Goal: Task Accomplishment & Management: Use online tool/utility

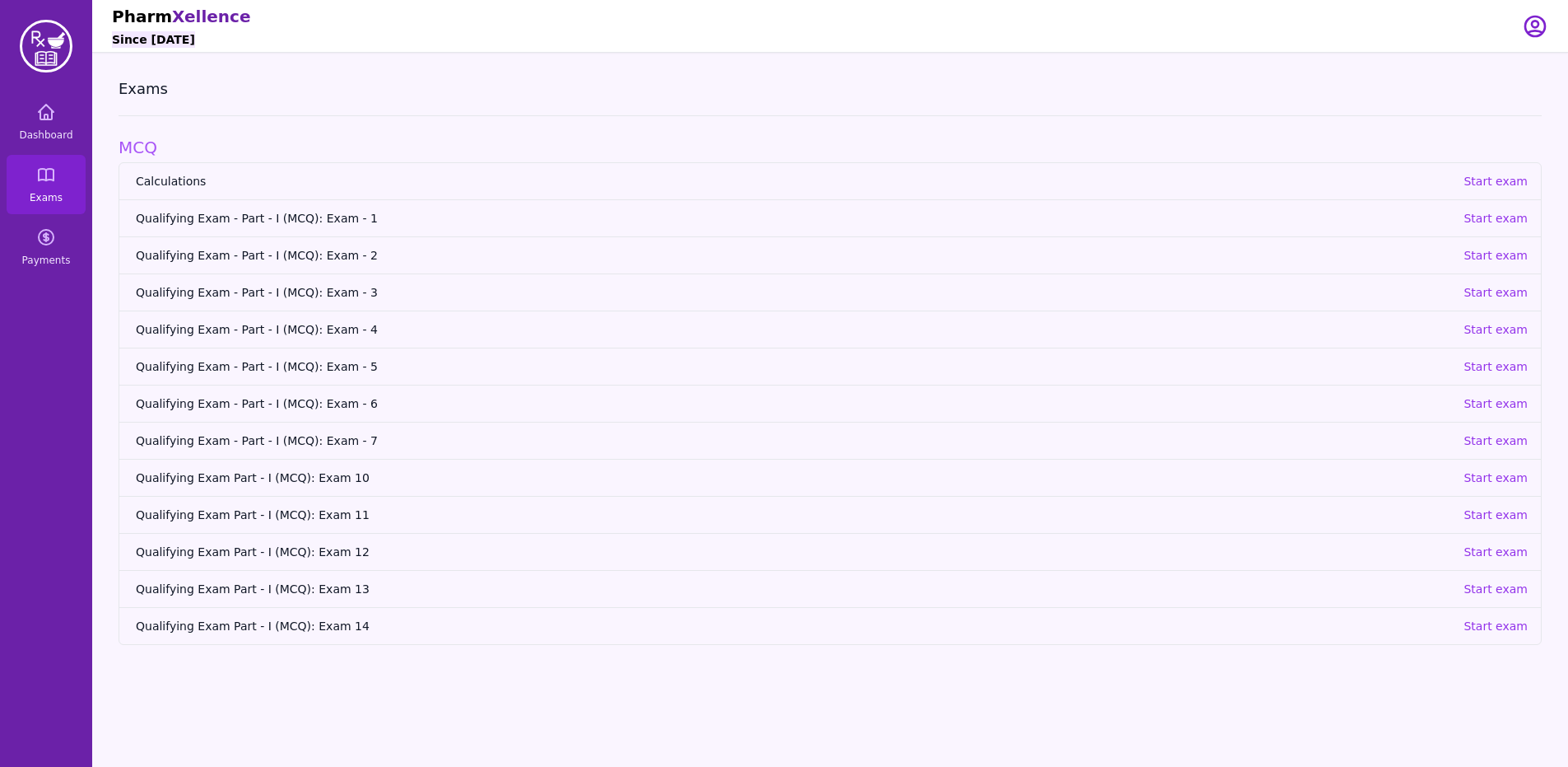
click at [274, 222] on span "Qualifying Exam - Part - I (MCQ): Exam - 1" at bounding box center [792, 218] width 1314 height 17
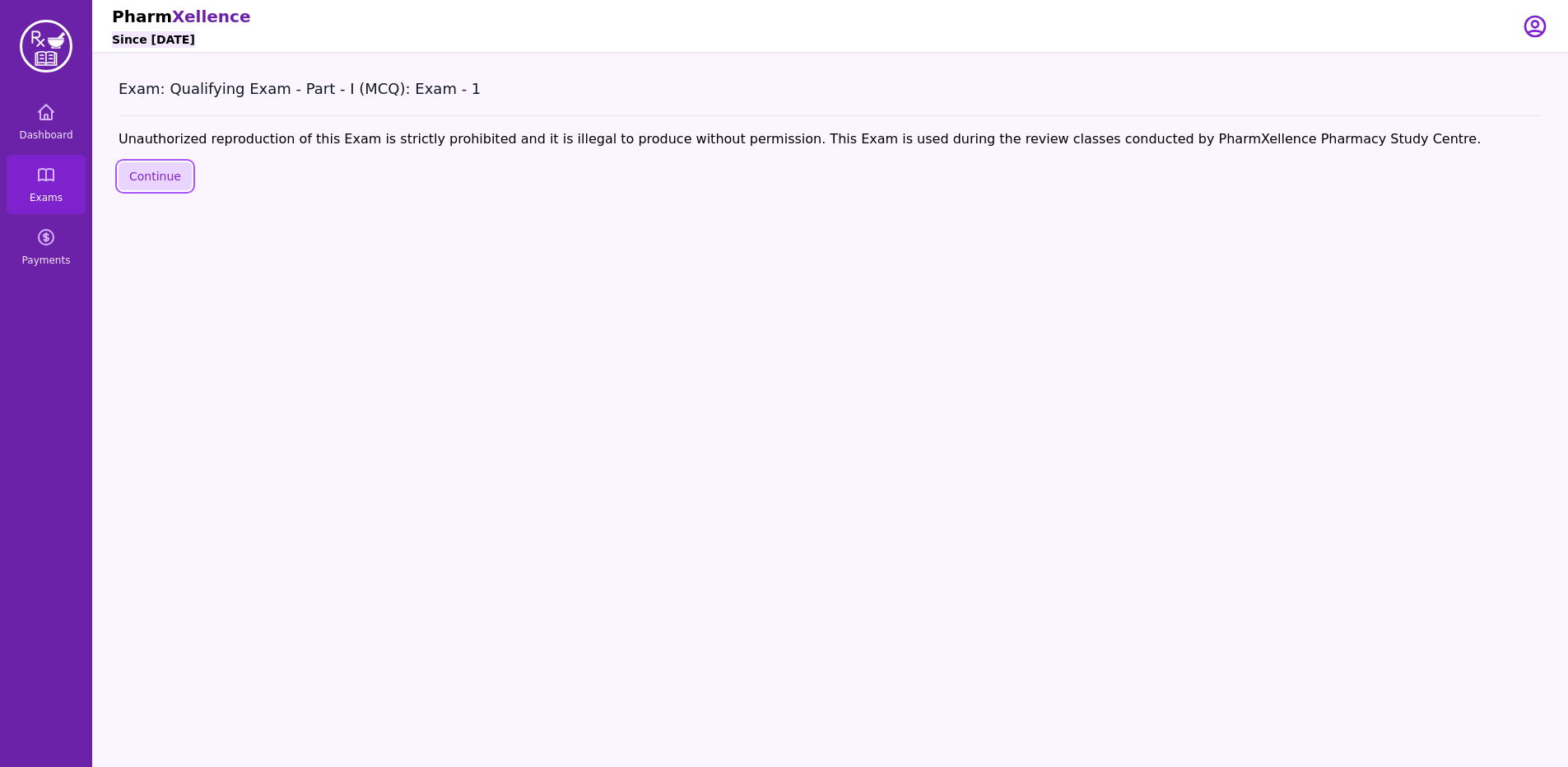
click at [124, 182] on button "Continue" at bounding box center [155, 177] width 73 height 28
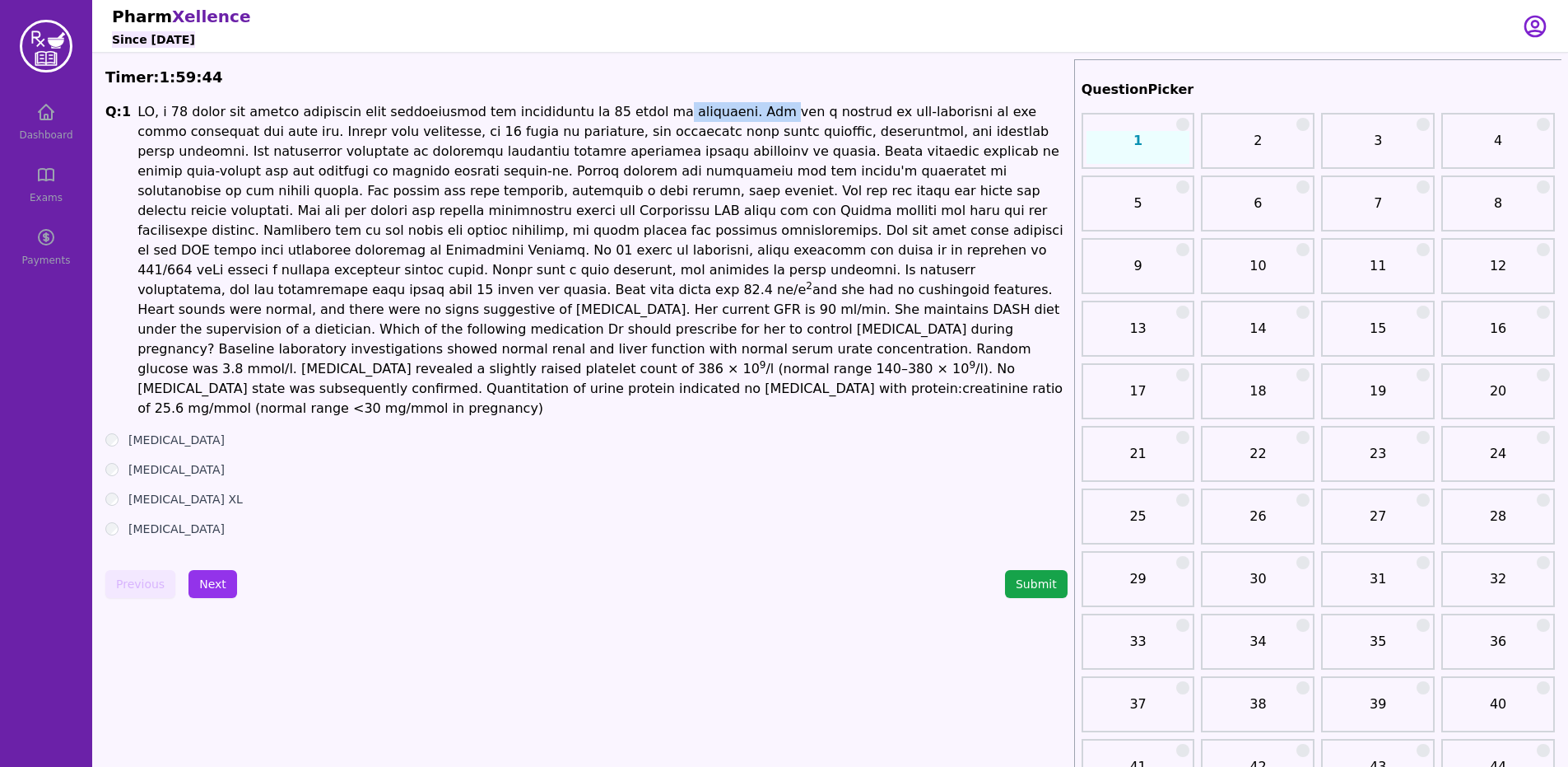
drag, startPoint x: 628, startPoint y: 111, endPoint x: 726, endPoint y: 112, distance: 98.0
click at [725, 112] on p "2 and she had no cushingoid features. Heart sounds were normal, and there were …" at bounding box center [602, 261] width 930 height 316
click at [848, 114] on p "2 and she had no cushingoid features. Heart sounds were normal, and there were …" at bounding box center [602, 261] width 930 height 316
drag, startPoint x: 848, startPoint y: 114, endPoint x: 899, endPoint y: 105, distance: 51.8
click at [899, 105] on p "2 and she had no cushingoid features. Heart sounds were normal, and there were …" at bounding box center [602, 261] width 930 height 316
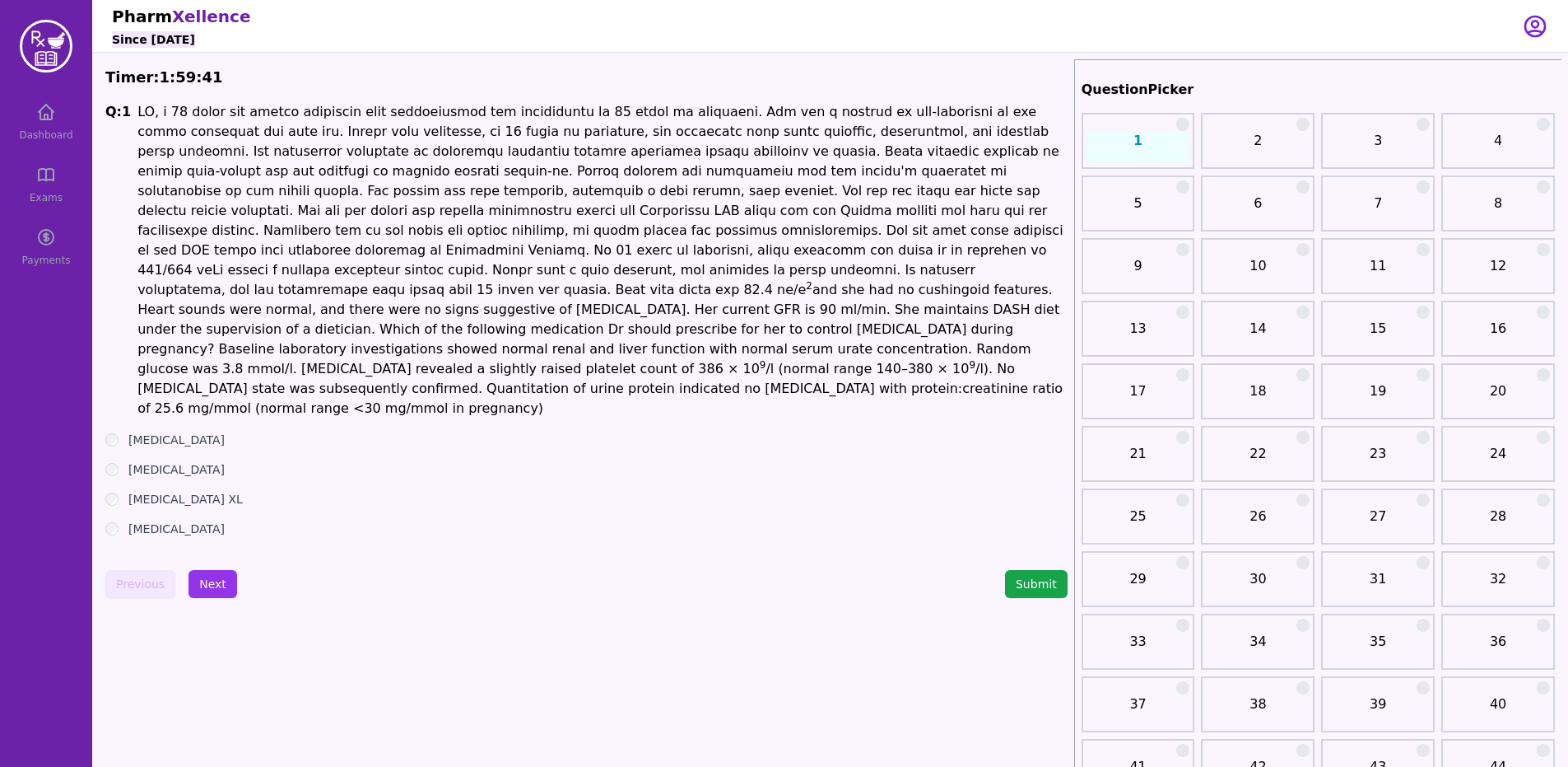
drag, startPoint x: 901, startPoint y: 104, endPoint x: 653, endPoint y: 442, distance: 419.2
click at [653, 442] on ul "[MEDICAL_DATA] [MEDICAL_DATA] [MEDICAL_DATA] XL [MEDICAL_DATA]" at bounding box center [587, 484] width 962 height 106
drag, startPoint x: 256, startPoint y: 376, endPoint x: 334, endPoint y: 366, distance: 78.6
click at [334, 366] on p "2 and she had no cushingoid features. Heart sounds were normal, and there were …" at bounding box center [602, 261] width 930 height 316
drag, startPoint x: 464, startPoint y: 288, endPoint x: 571, endPoint y: 292, distance: 107.1
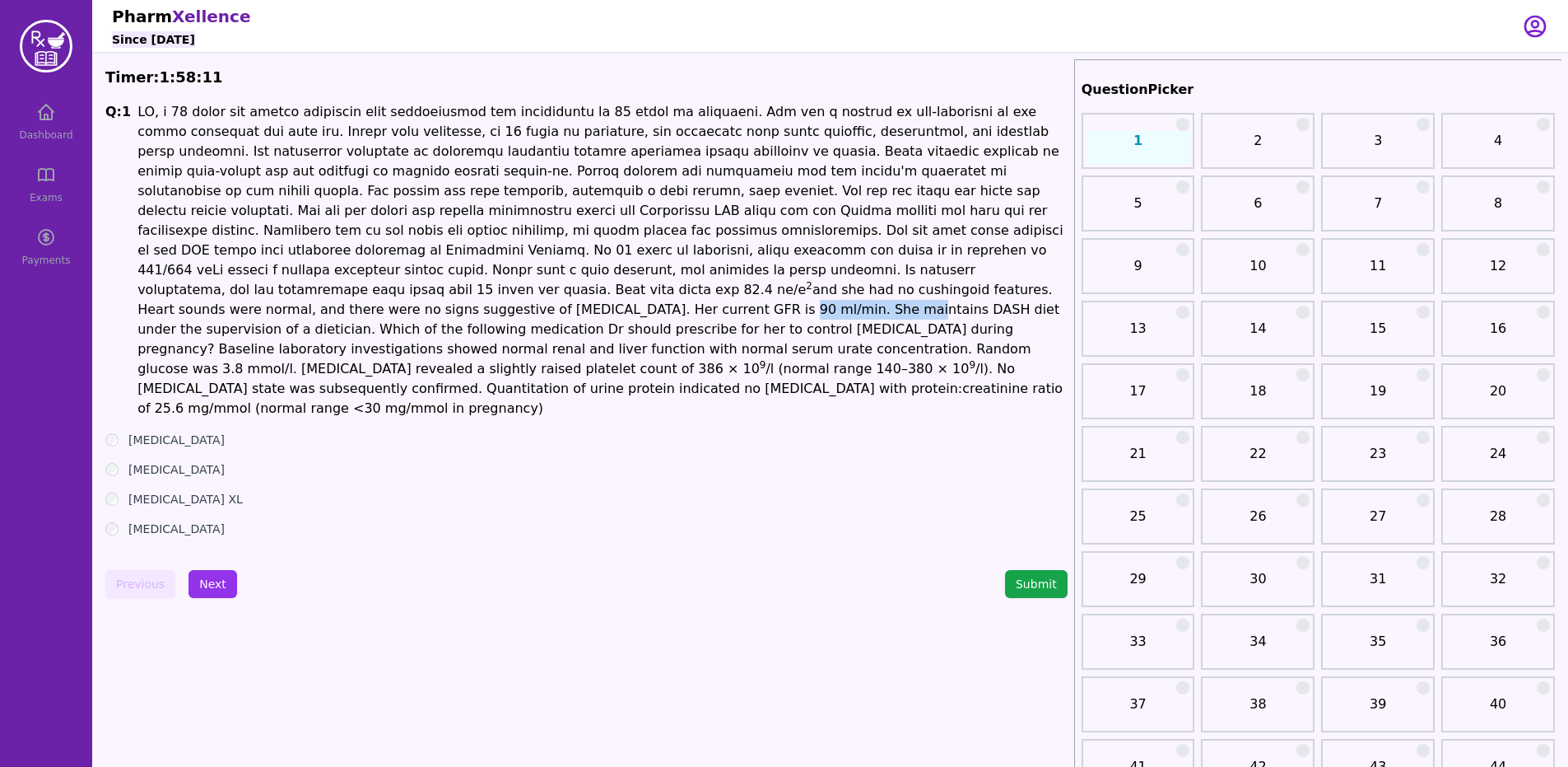
click at [571, 292] on p "2 and she had no cushingoid features. Heart sounds were normal, and there were …" at bounding box center [602, 261] width 930 height 316
drag, startPoint x: 810, startPoint y: 114, endPoint x: 976, endPoint y: 91, distance: 167.6
click at [195, 570] on button "Next" at bounding box center [212, 584] width 48 height 28
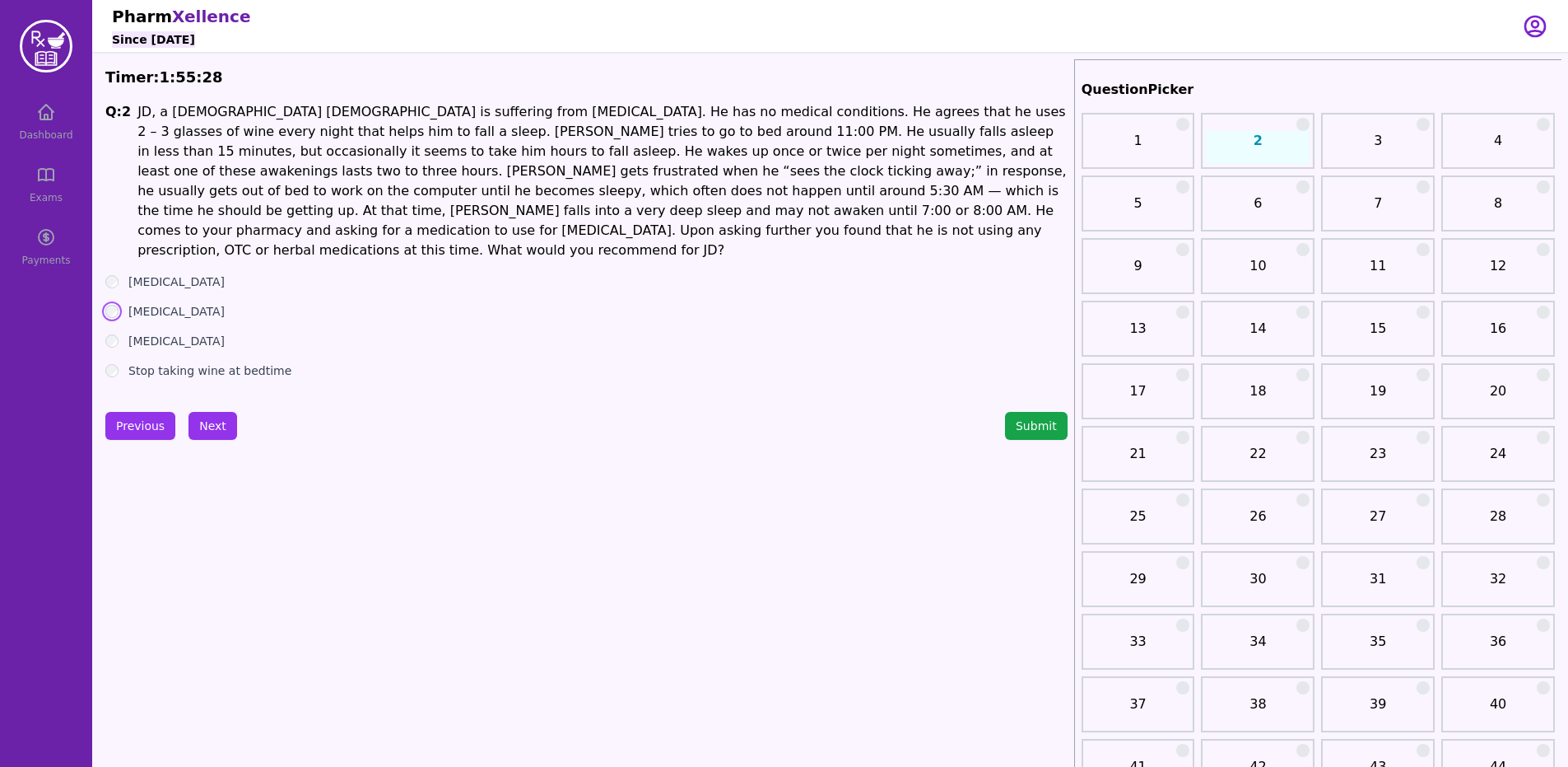
click at [209, 412] on button "Next" at bounding box center [212, 426] width 48 height 28
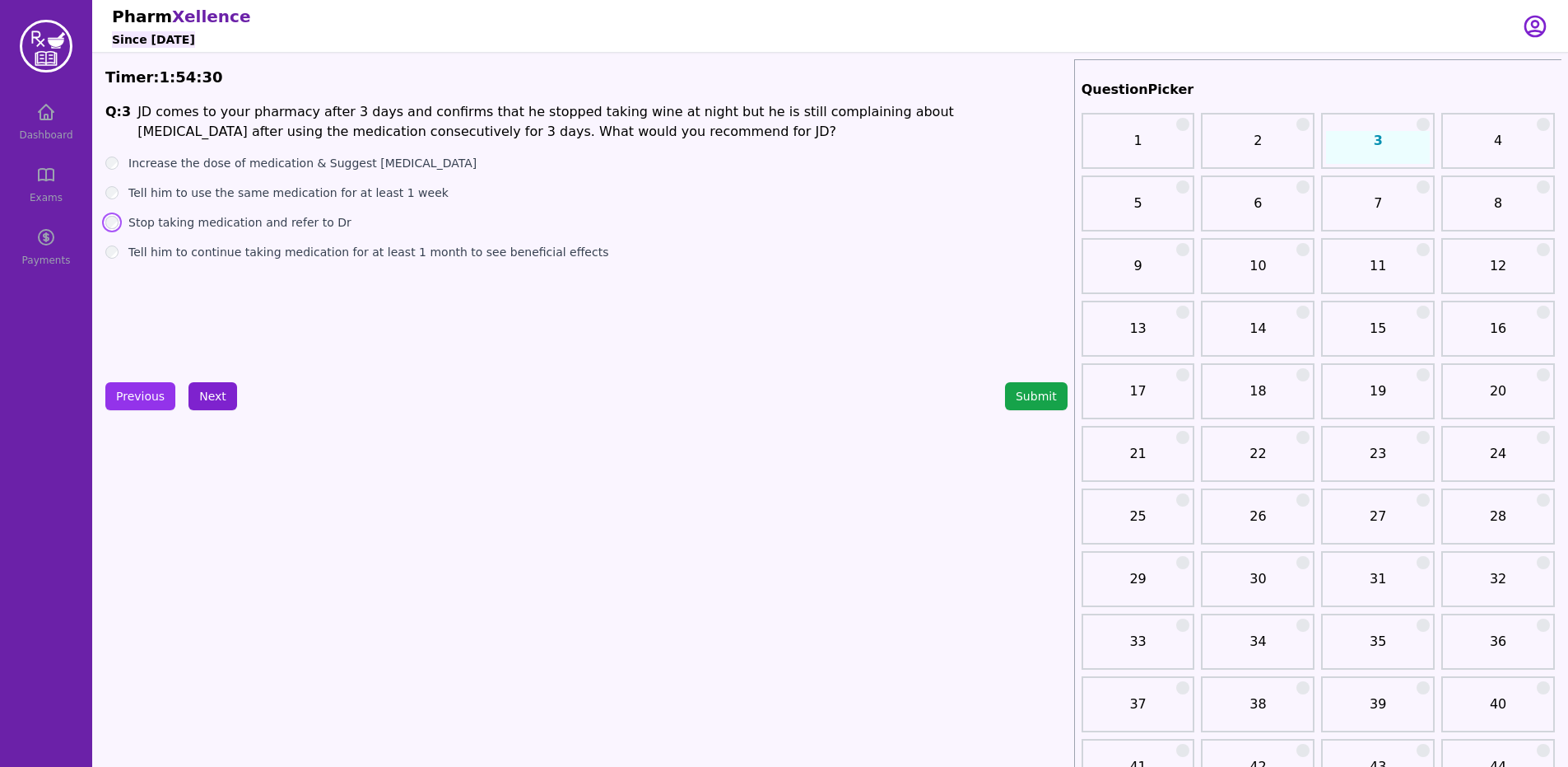
scroll to position [3, 0]
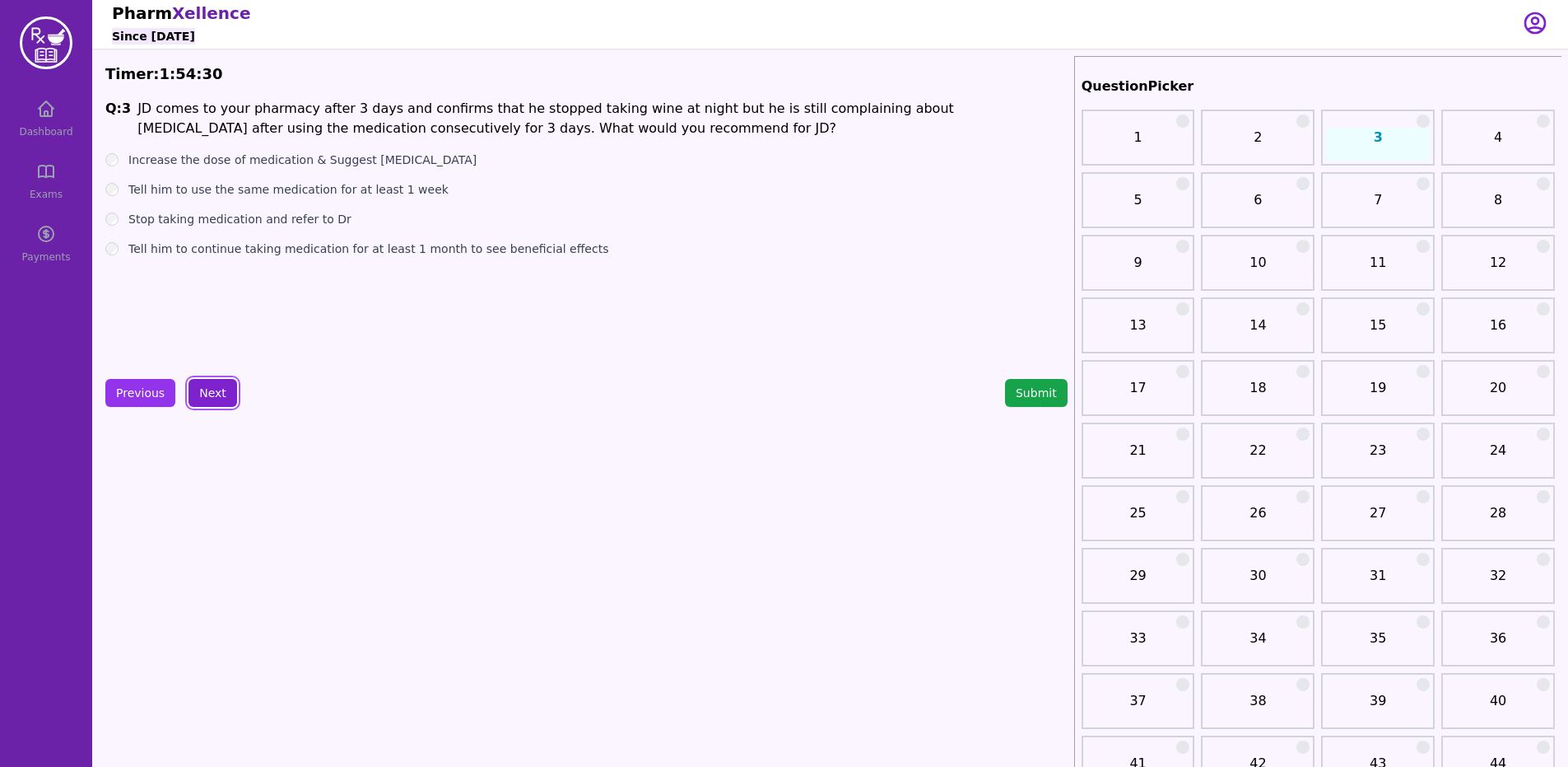
click at [215, 389] on button "Next" at bounding box center [212, 393] width 48 height 28
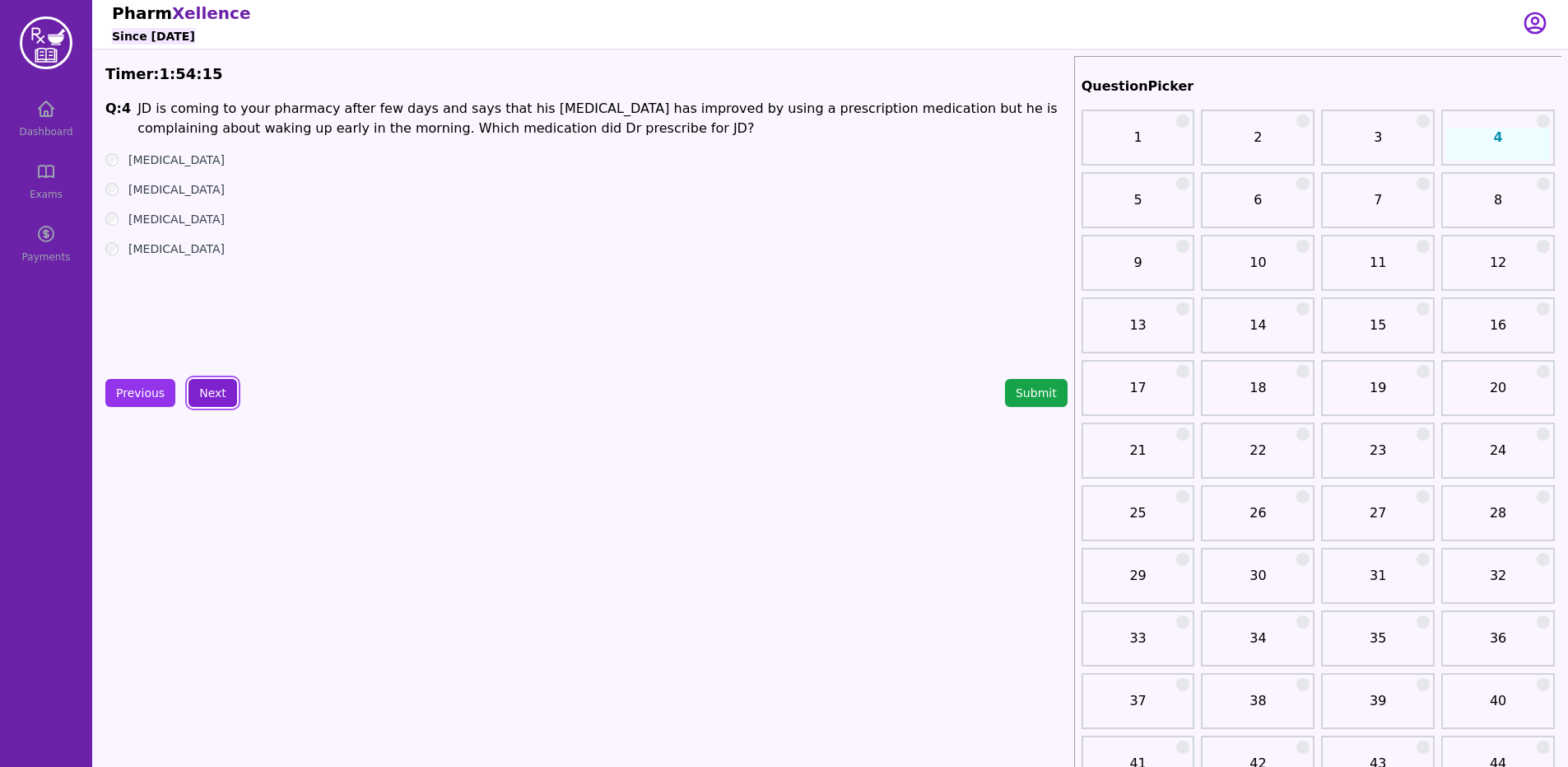
click at [199, 400] on button "Next" at bounding box center [212, 393] width 48 height 28
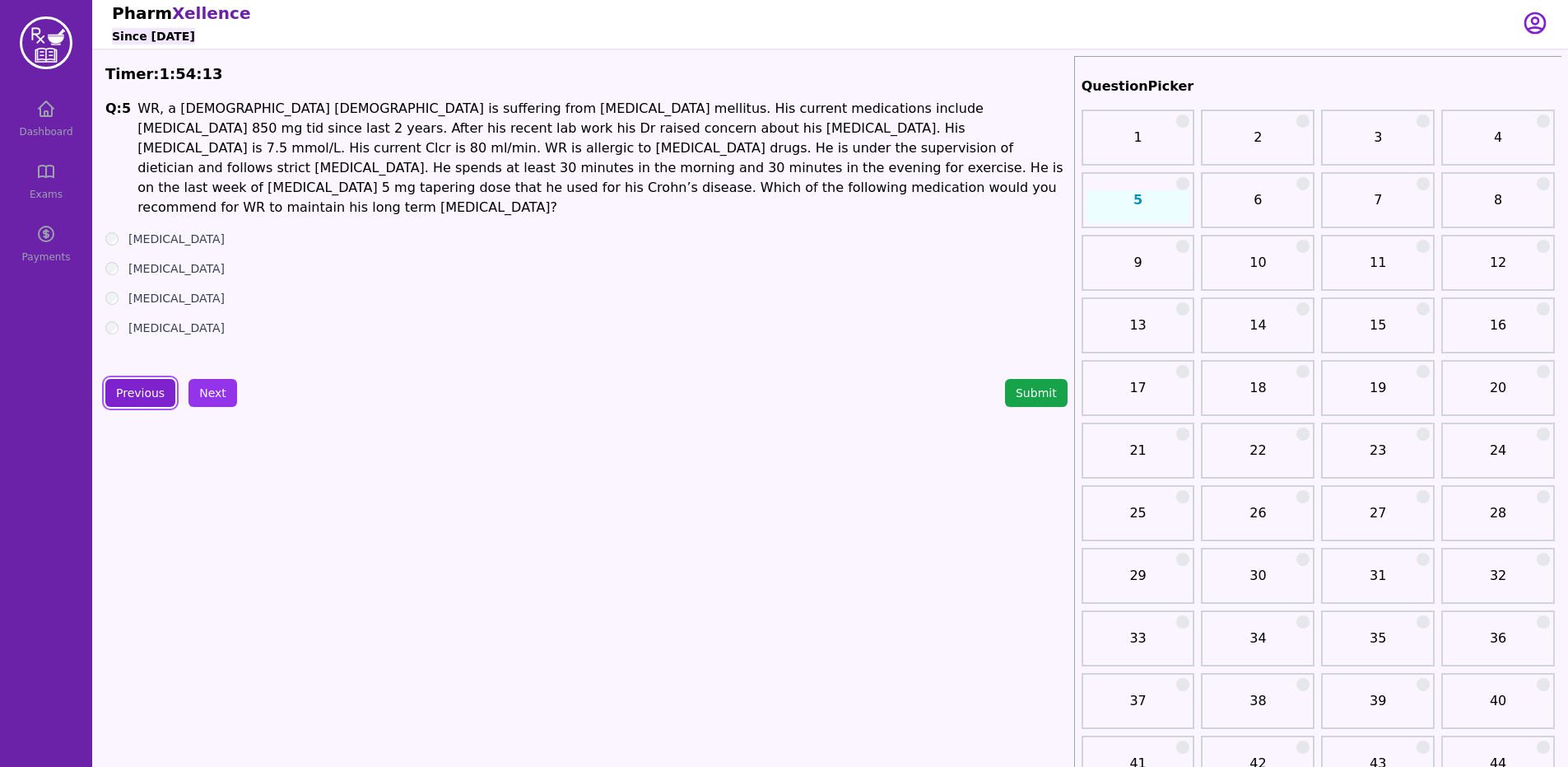
click at [132, 401] on button "Previous" at bounding box center [141, 393] width 70 height 28
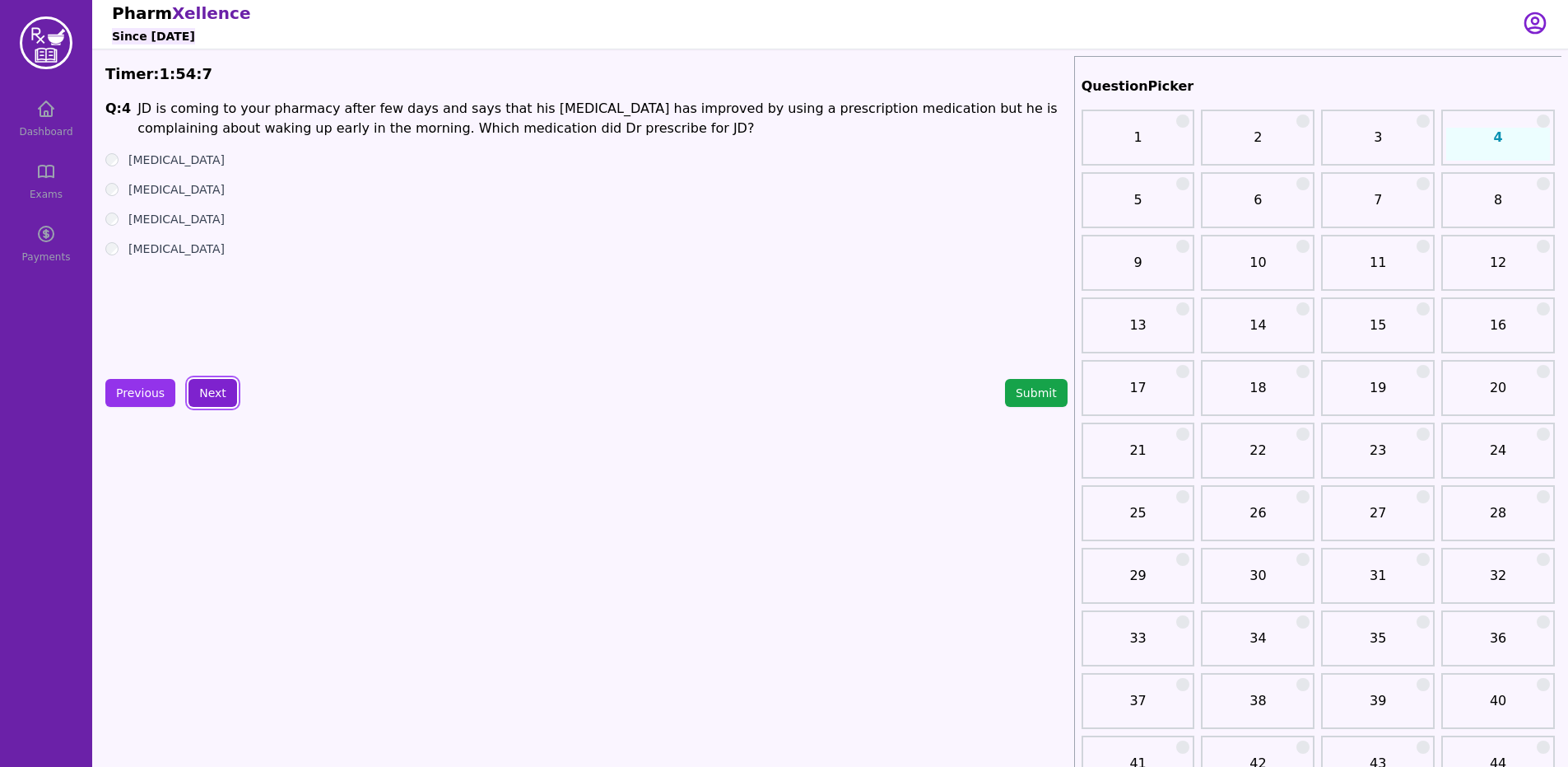
click at [209, 396] on button "Next" at bounding box center [212, 393] width 48 height 28
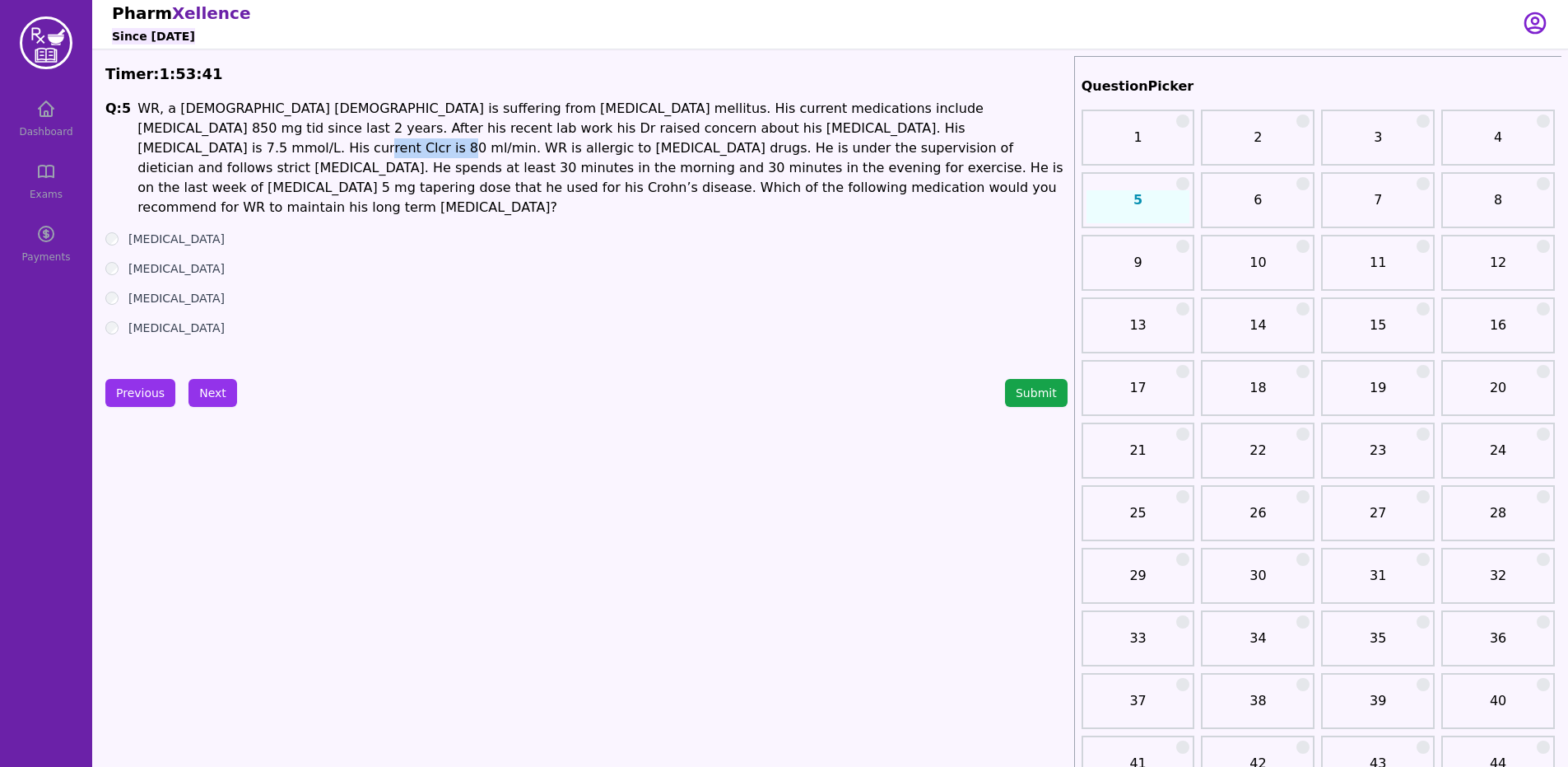
drag, startPoint x: 801, startPoint y: 133, endPoint x: 879, endPoint y: 126, distance: 78.3
click at [879, 126] on p "WR, a [DEMOGRAPHIC_DATA] [DEMOGRAPHIC_DATA] is suffering from [MEDICAL_DATA] me…" at bounding box center [602, 158] width 930 height 118
drag, startPoint x: 329, startPoint y: 106, endPoint x: 540, endPoint y: 107, distance: 211.0
click at [551, 107] on p "WR, a [DEMOGRAPHIC_DATA] [DEMOGRAPHIC_DATA] is suffering from [MEDICAL_DATA] me…" at bounding box center [602, 158] width 930 height 118
drag, startPoint x: 425, startPoint y: 129, endPoint x: 546, endPoint y: 122, distance: 121.2
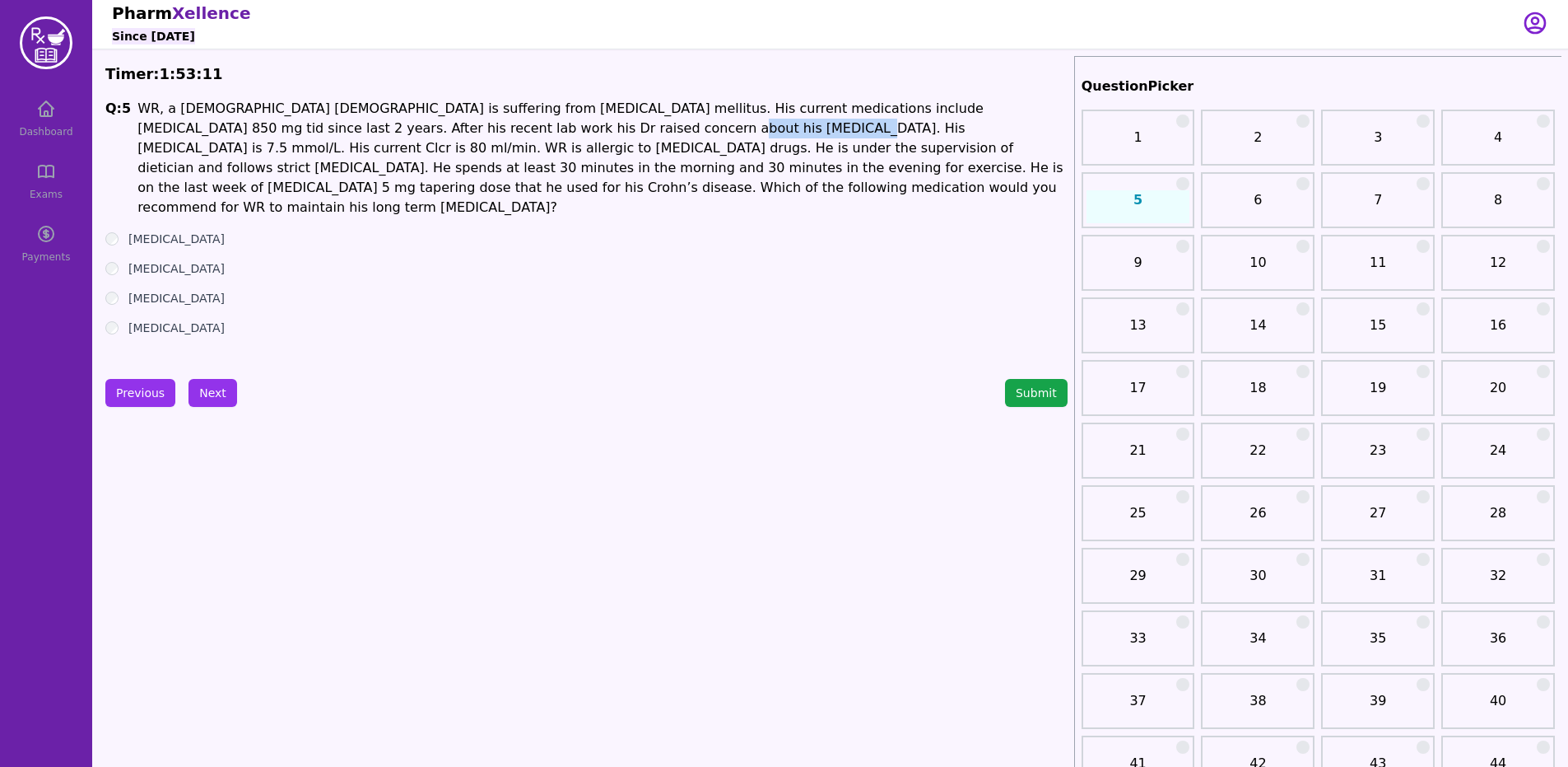
click at [546, 122] on p "WR, a [DEMOGRAPHIC_DATA] [DEMOGRAPHIC_DATA] is suffering from [MEDICAL_DATA] me…" at bounding box center [602, 158] width 930 height 118
drag, startPoint x: 361, startPoint y: 167, endPoint x: 495, endPoint y: 172, distance: 134.1
click at [495, 172] on p "WR, a [DEMOGRAPHIC_DATA] [DEMOGRAPHIC_DATA] is suffering from [MEDICAL_DATA] me…" at bounding box center [602, 158] width 930 height 118
click at [1183, 184] on div at bounding box center [1183, 184] width 13 height 13
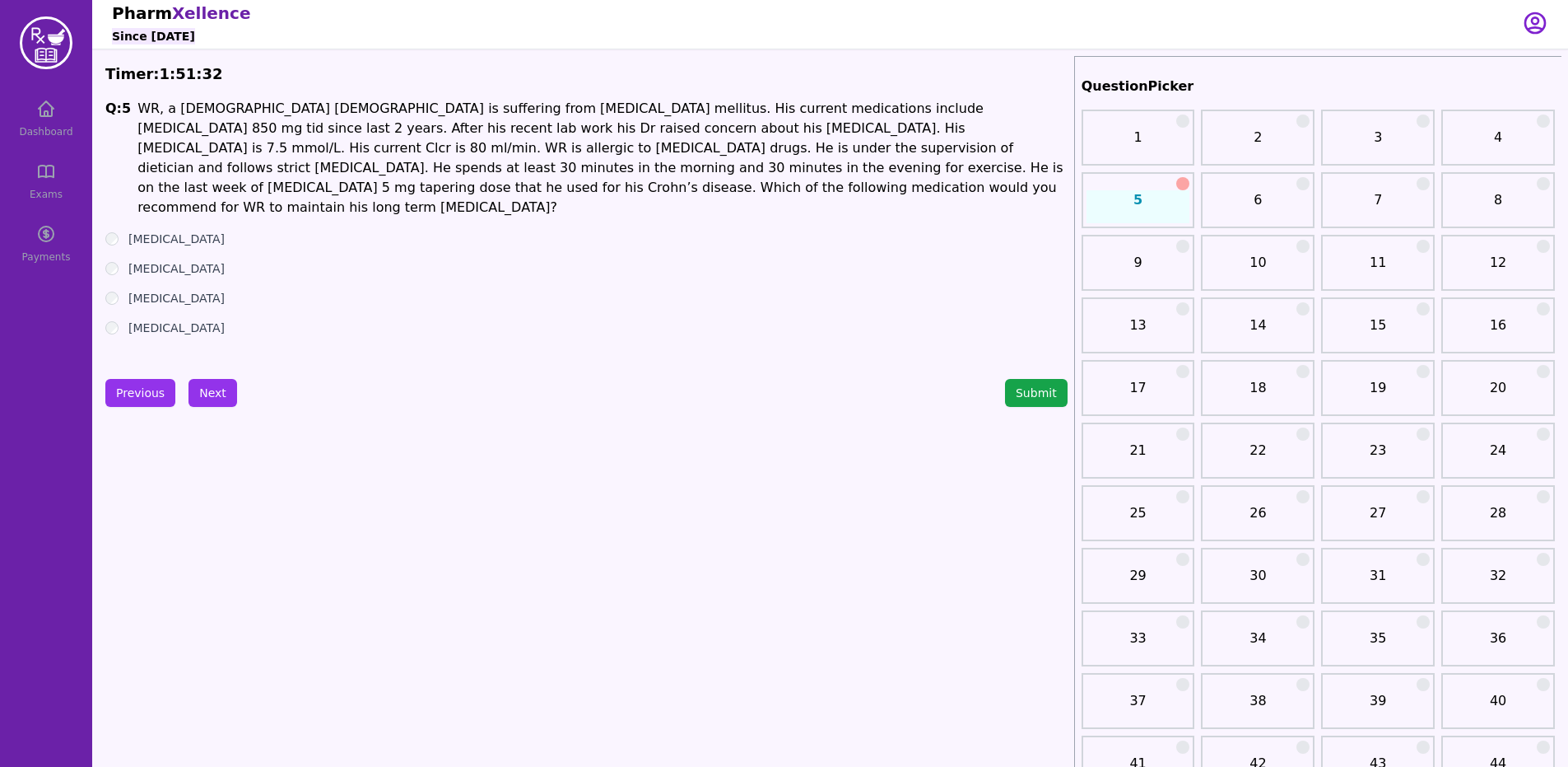
click at [120, 231] on ul "[MEDICAL_DATA] [MEDICAL_DATA] [MEDICAL_DATA] [MEDICAL_DATA]" at bounding box center [587, 283] width 962 height 106
click at [368, 340] on div "Q: 5 WR, a [DEMOGRAPHIC_DATA] [DEMOGRAPHIC_DATA] is suffering from [MEDICAL_DAT…" at bounding box center [587, 222] width 962 height 247
drag, startPoint x: 240, startPoint y: 392, endPoint x: 224, endPoint y: 416, distance: 28.8
click at [239, 405] on div "Previous Next Submit" at bounding box center [587, 393] width 962 height 28
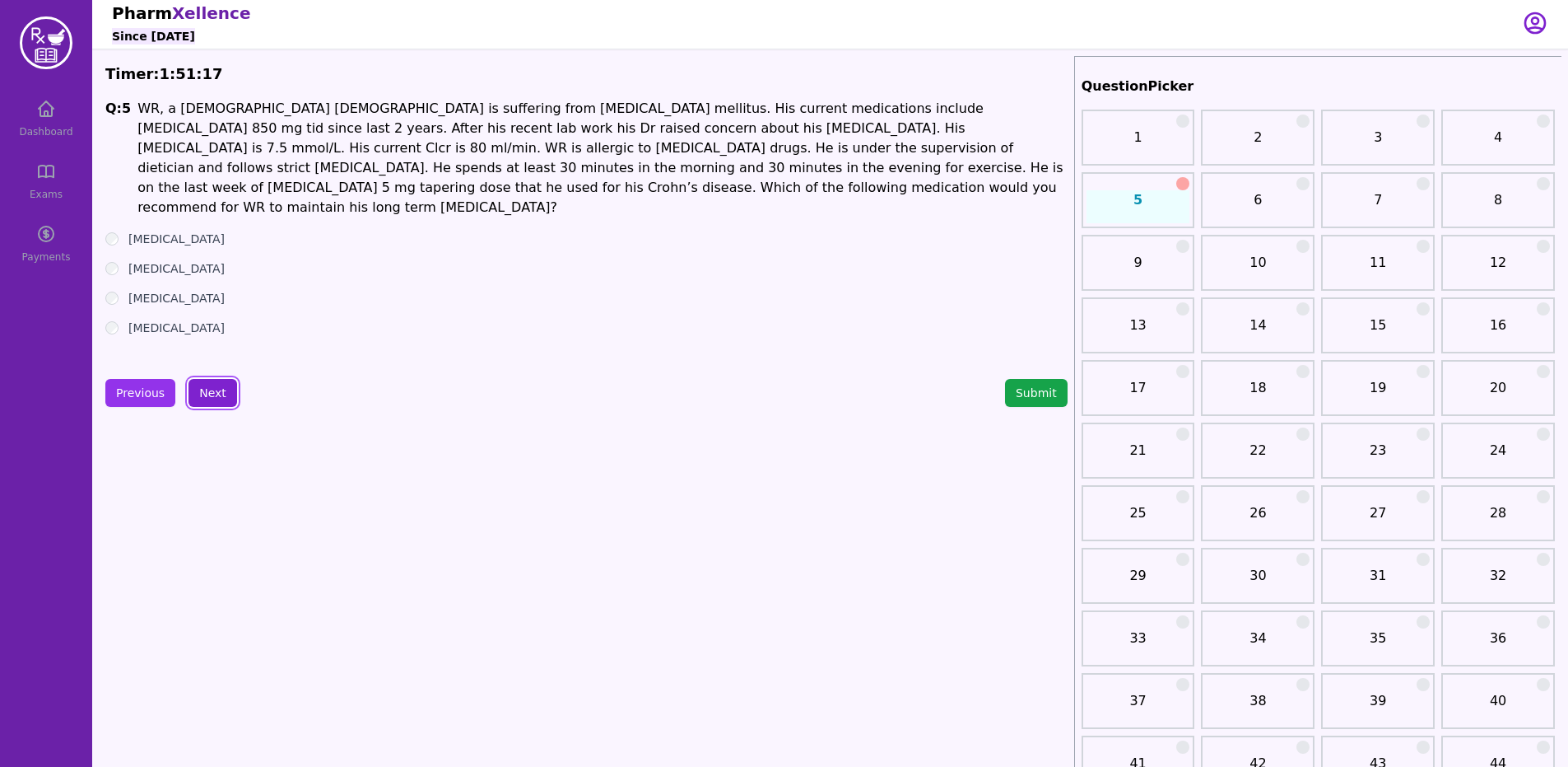
click at [195, 383] on button "Next" at bounding box center [212, 393] width 48 height 28
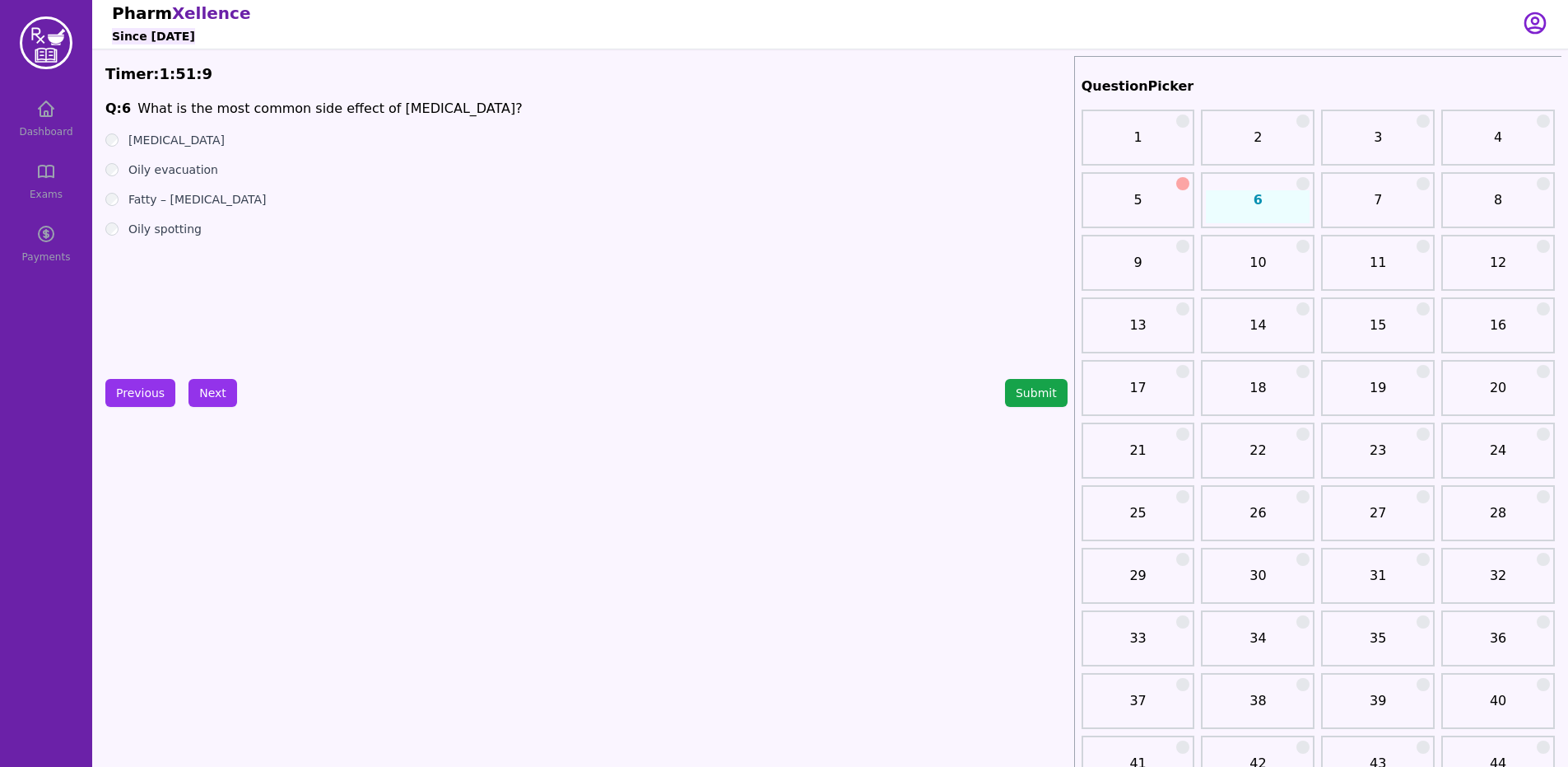
drag, startPoint x: 217, startPoint y: 392, endPoint x: 206, endPoint y: 323, distance: 69.9
click at [220, 390] on button "Next" at bounding box center [212, 393] width 48 height 28
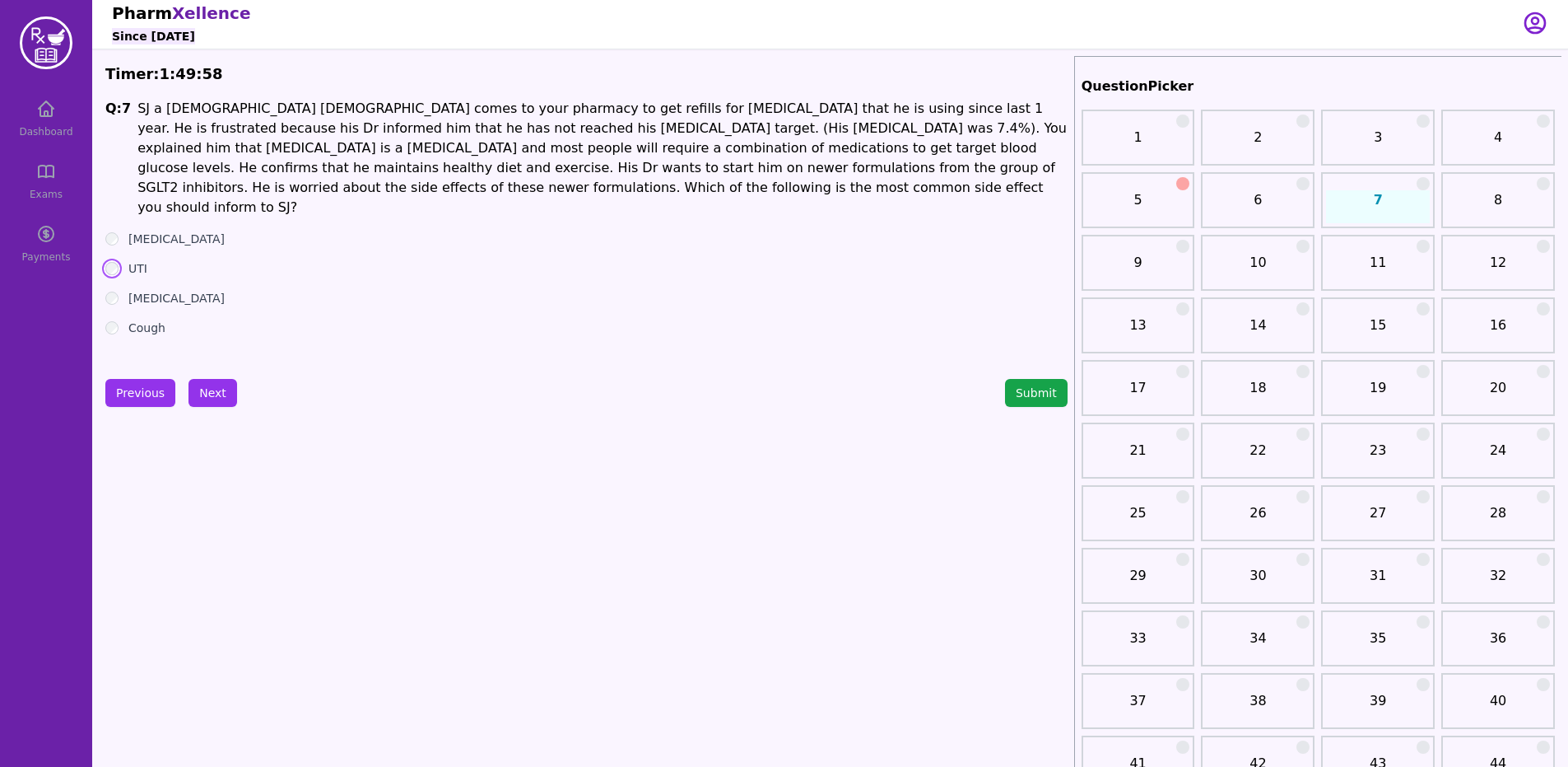
click at [217, 404] on button "Next" at bounding box center [212, 393] width 48 height 28
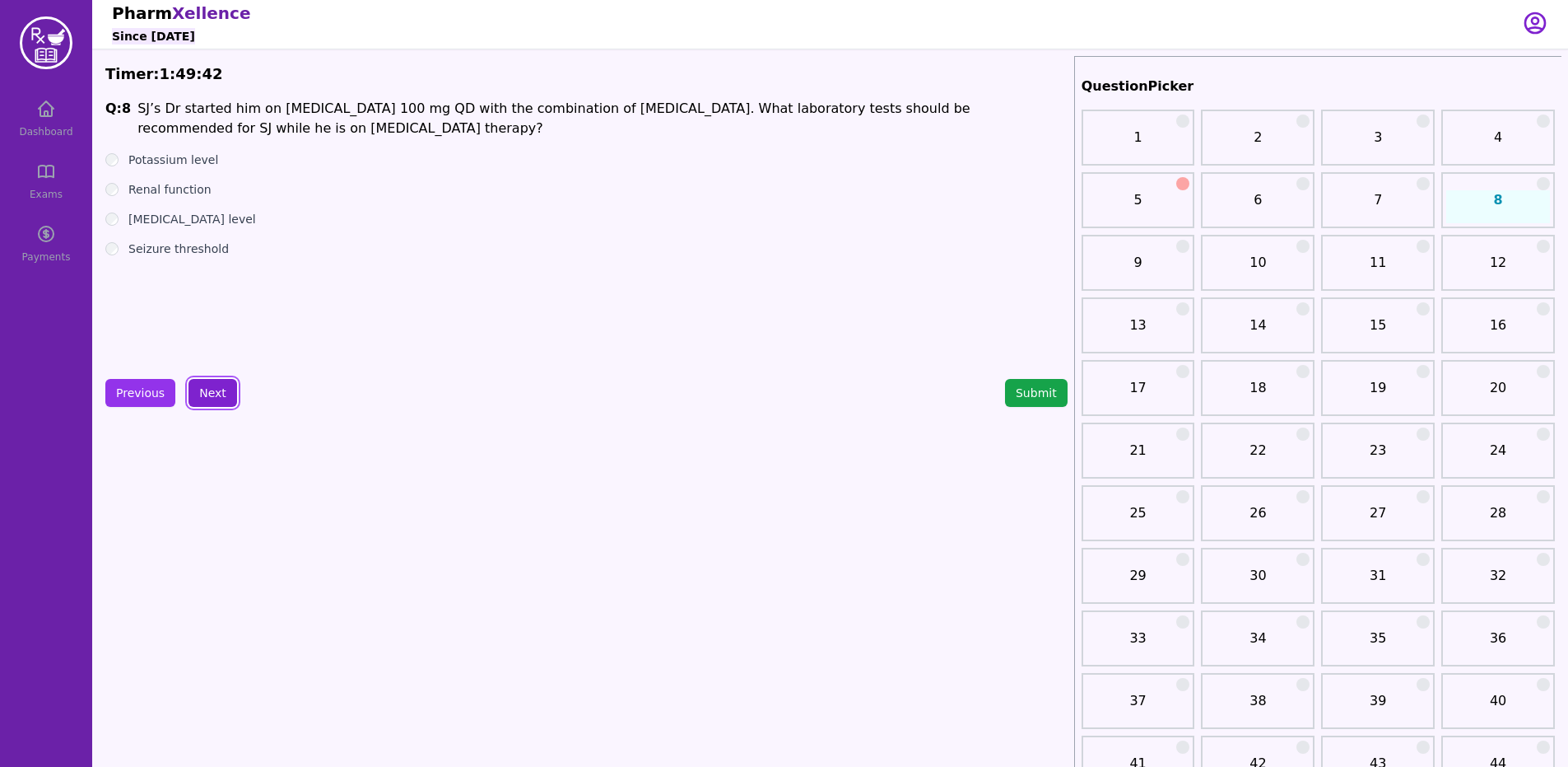
click at [201, 395] on button "Next" at bounding box center [212, 393] width 48 height 28
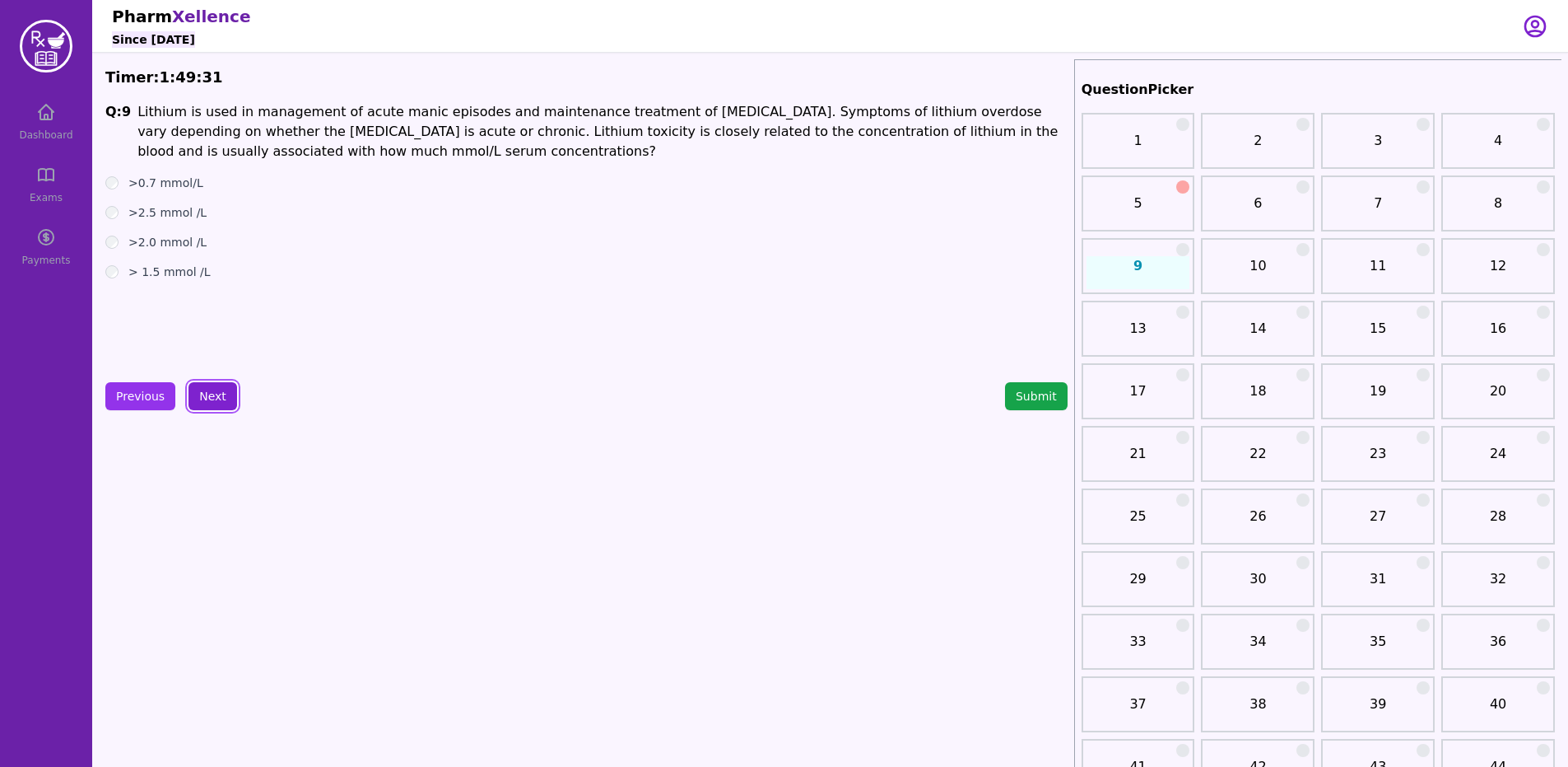
click at [212, 404] on button "Next" at bounding box center [212, 396] width 48 height 28
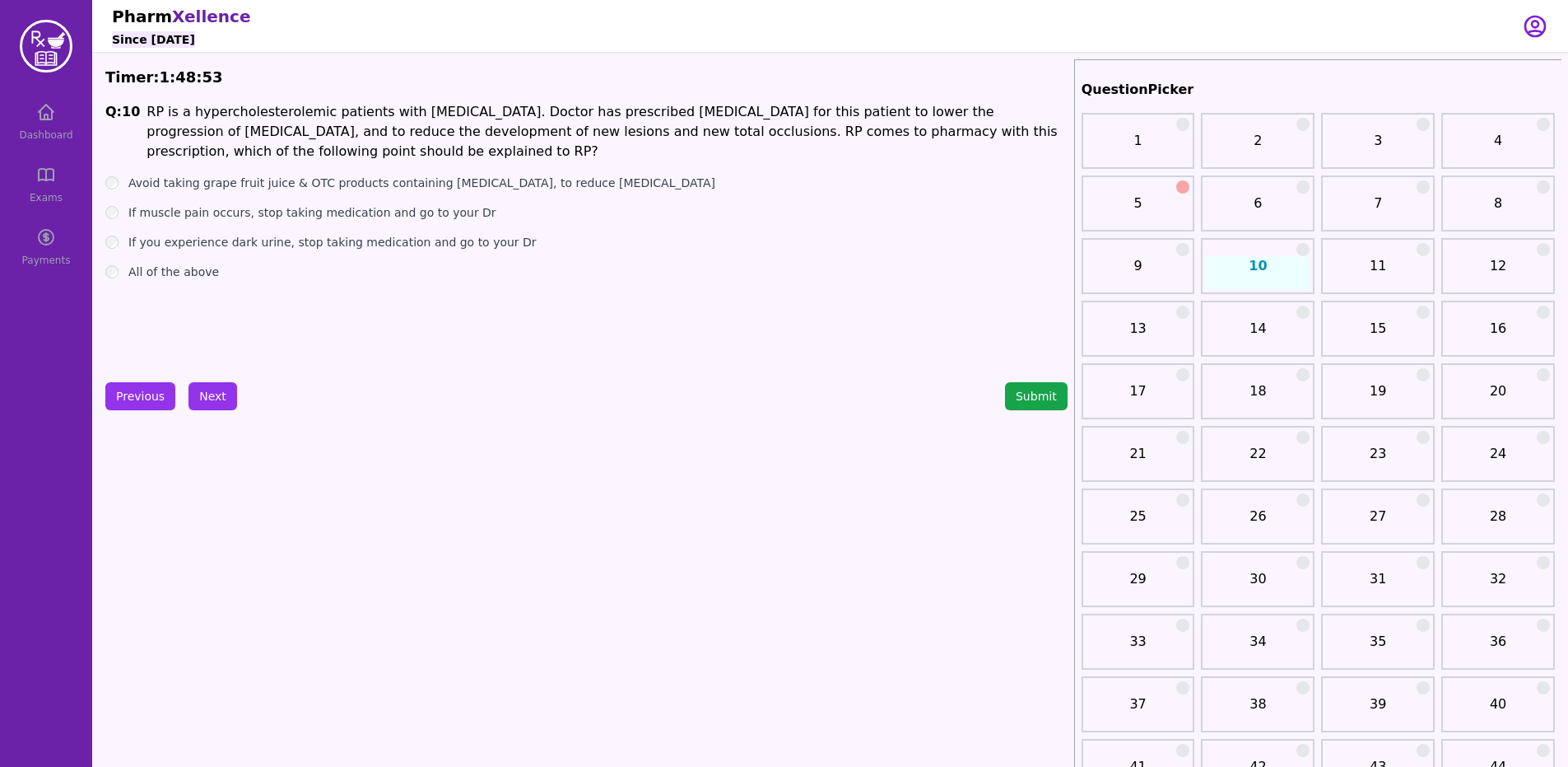
click at [197, 398] on button "Next" at bounding box center [212, 396] width 48 height 28
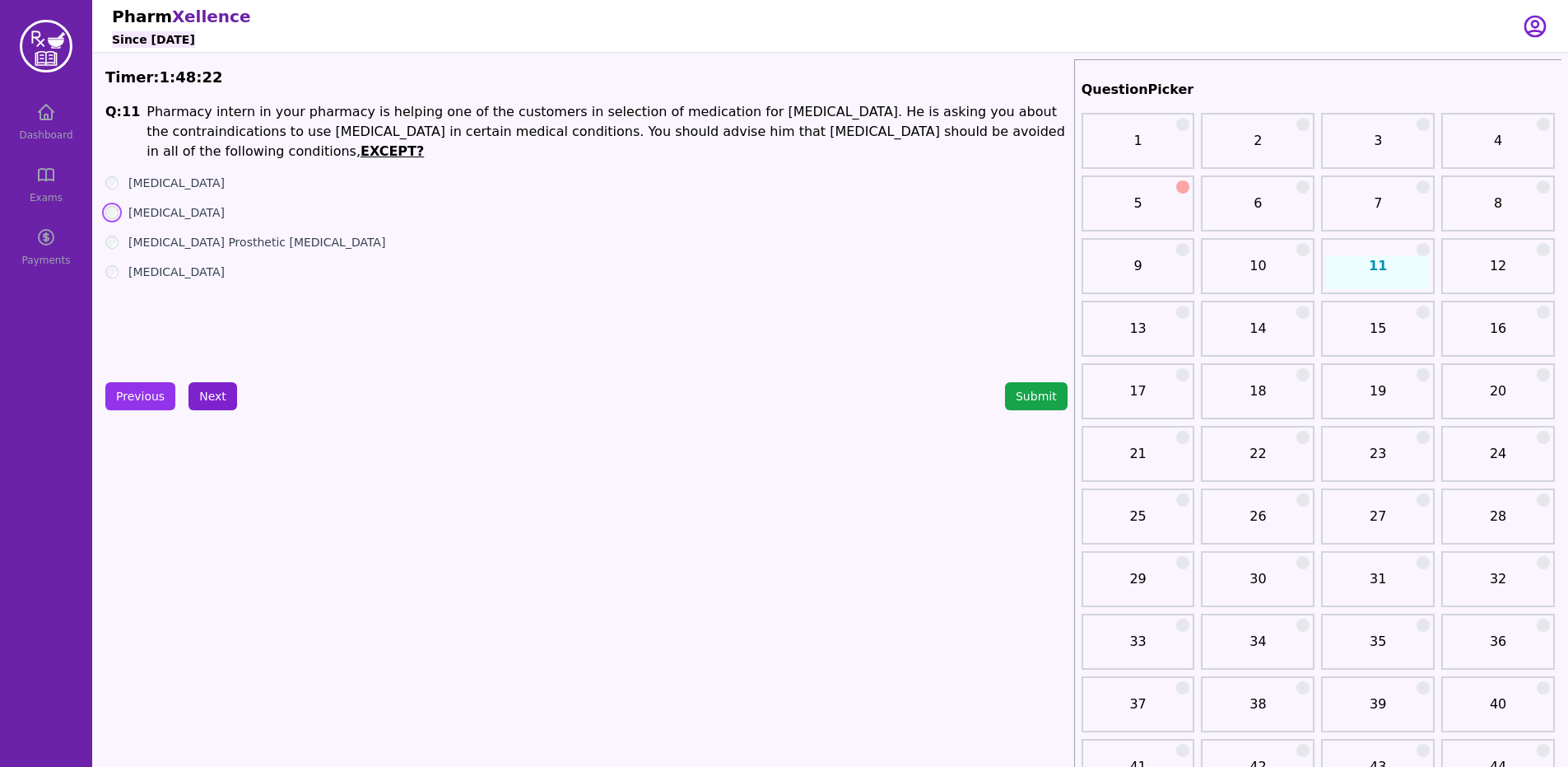
click at [208, 403] on button "Next" at bounding box center [212, 396] width 48 height 28
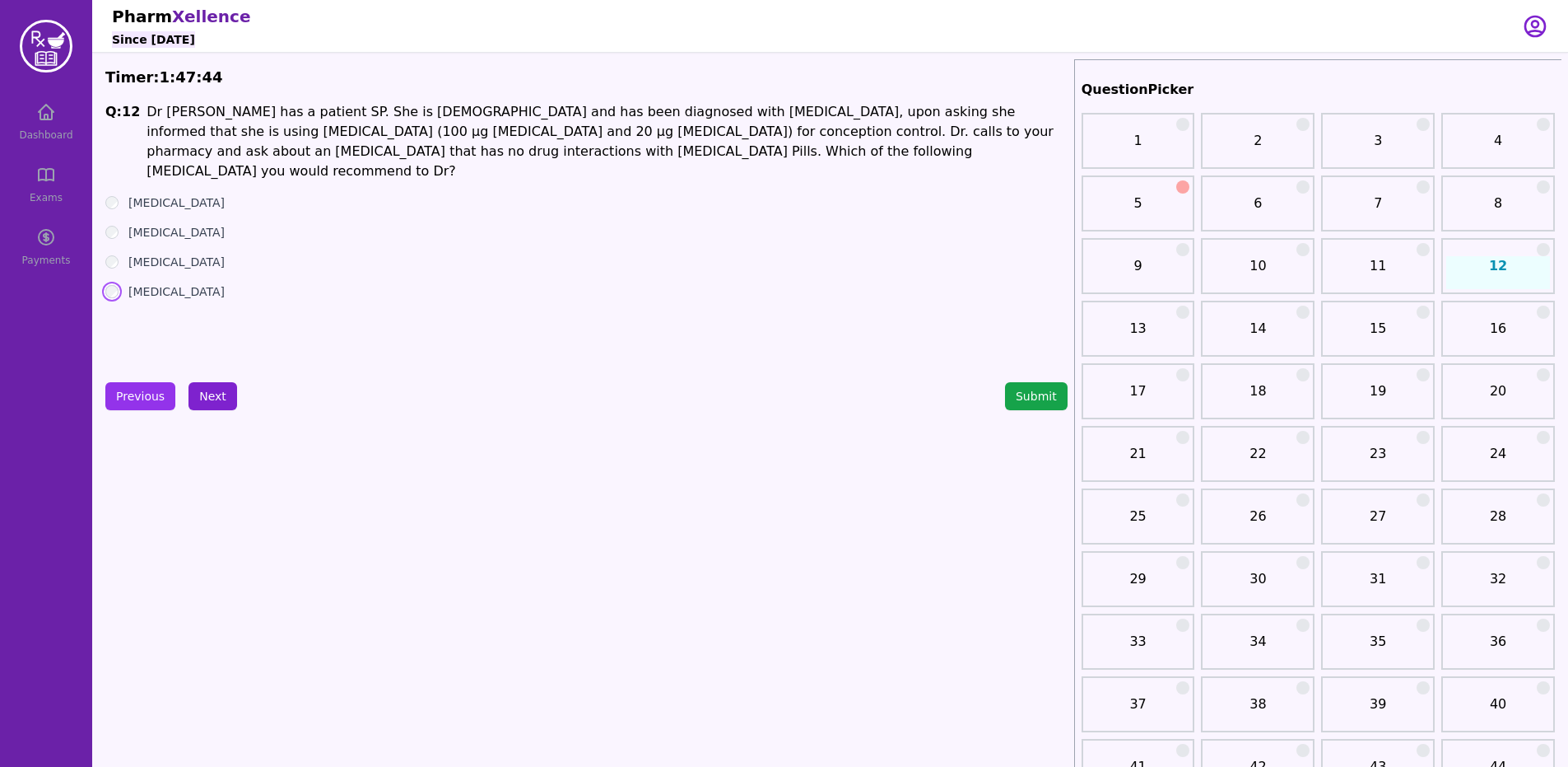
click at [208, 396] on button "Next" at bounding box center [212, 396] width 48 height 28
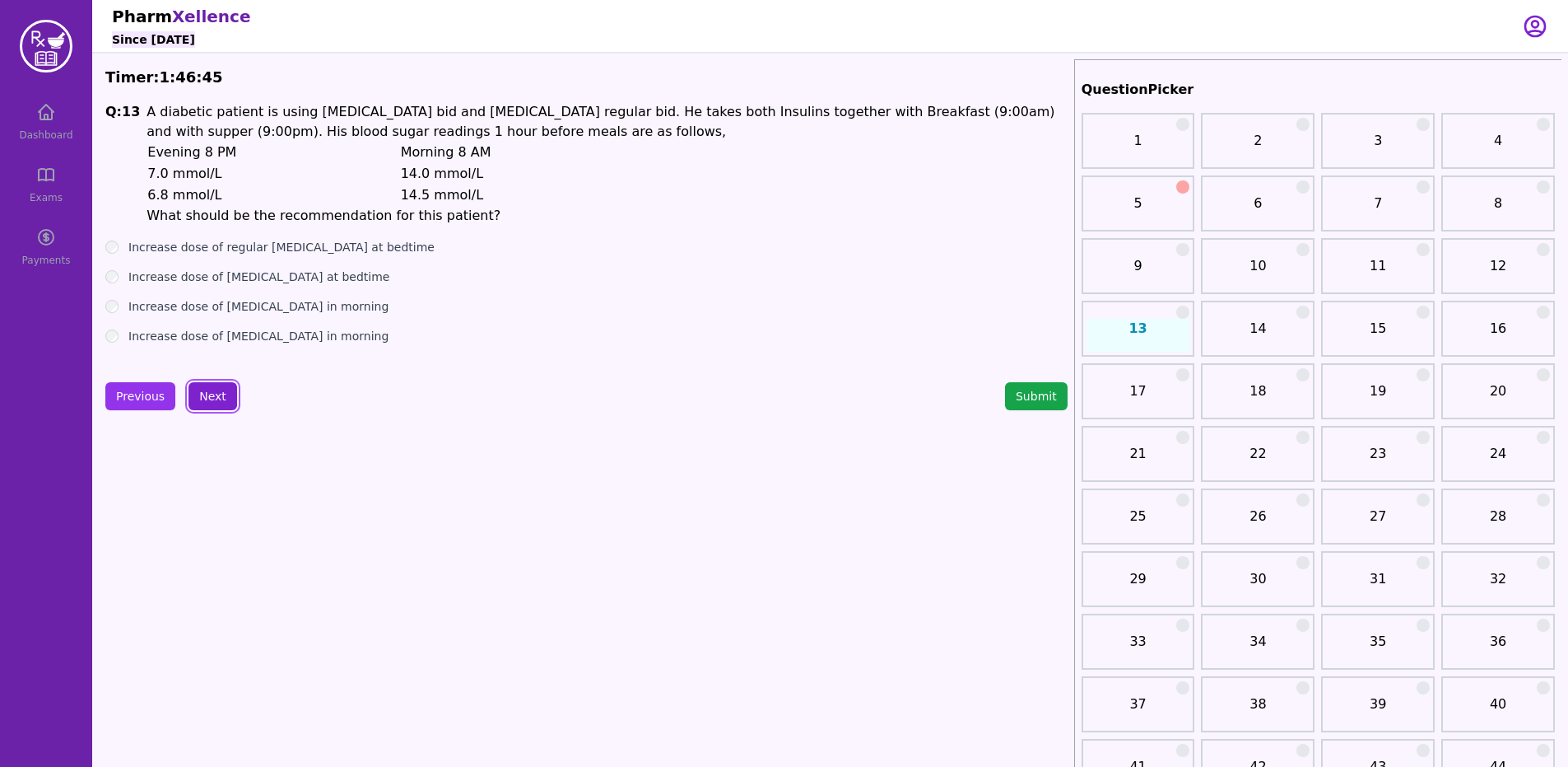
click at [223, 396] on button "Next" at bounding box center [212, 396] width 48 height 28
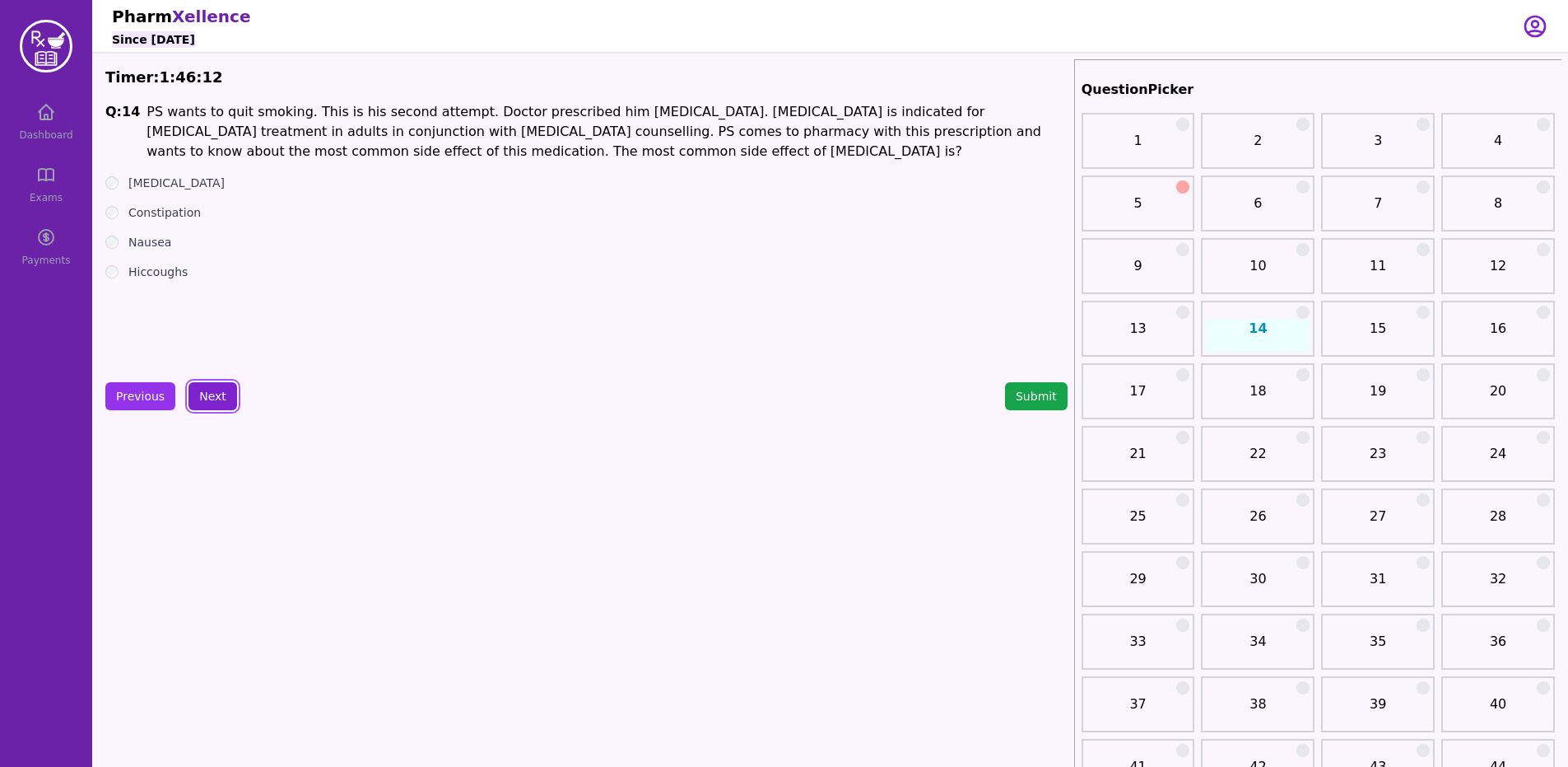
click at [188, 405] on button "Next" at bounding box center [212, 396] width 48 height 28
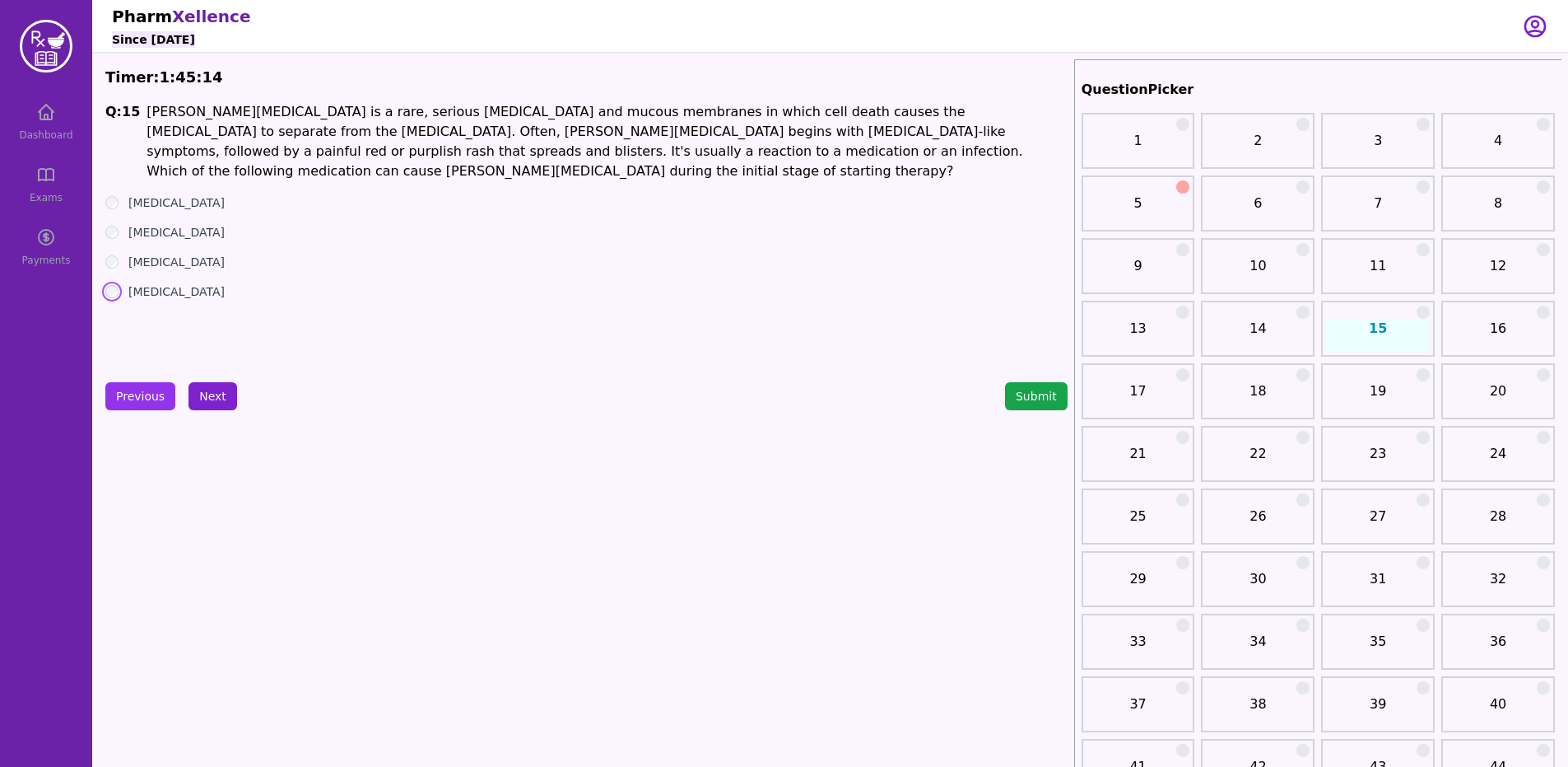
click at [194, 386] on button "Next" at bounding box center [212, 396] width 48 height 28
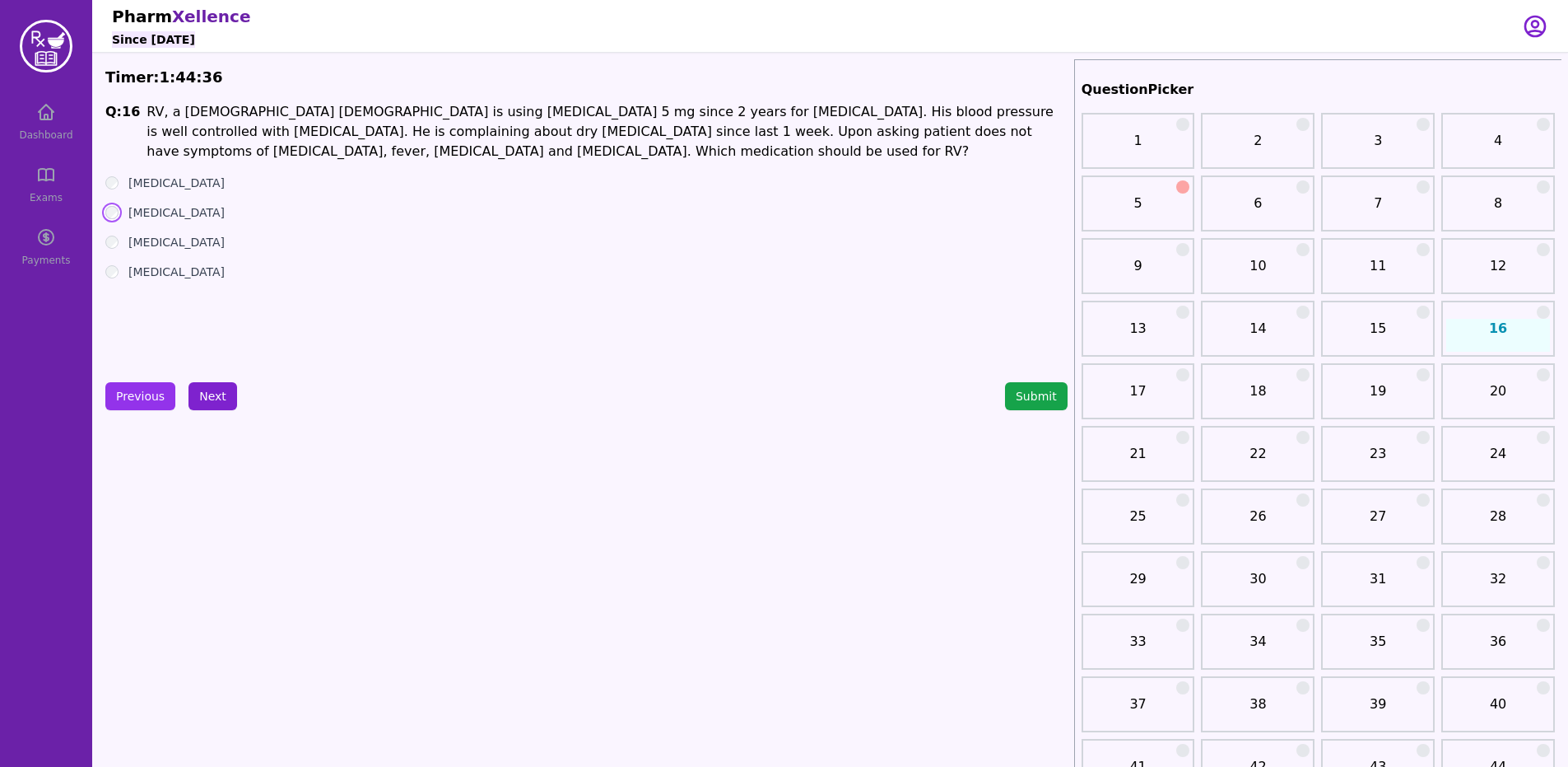
click at [217, 404] on button "Next" at bounding box center [212, 396] width 48 height 28
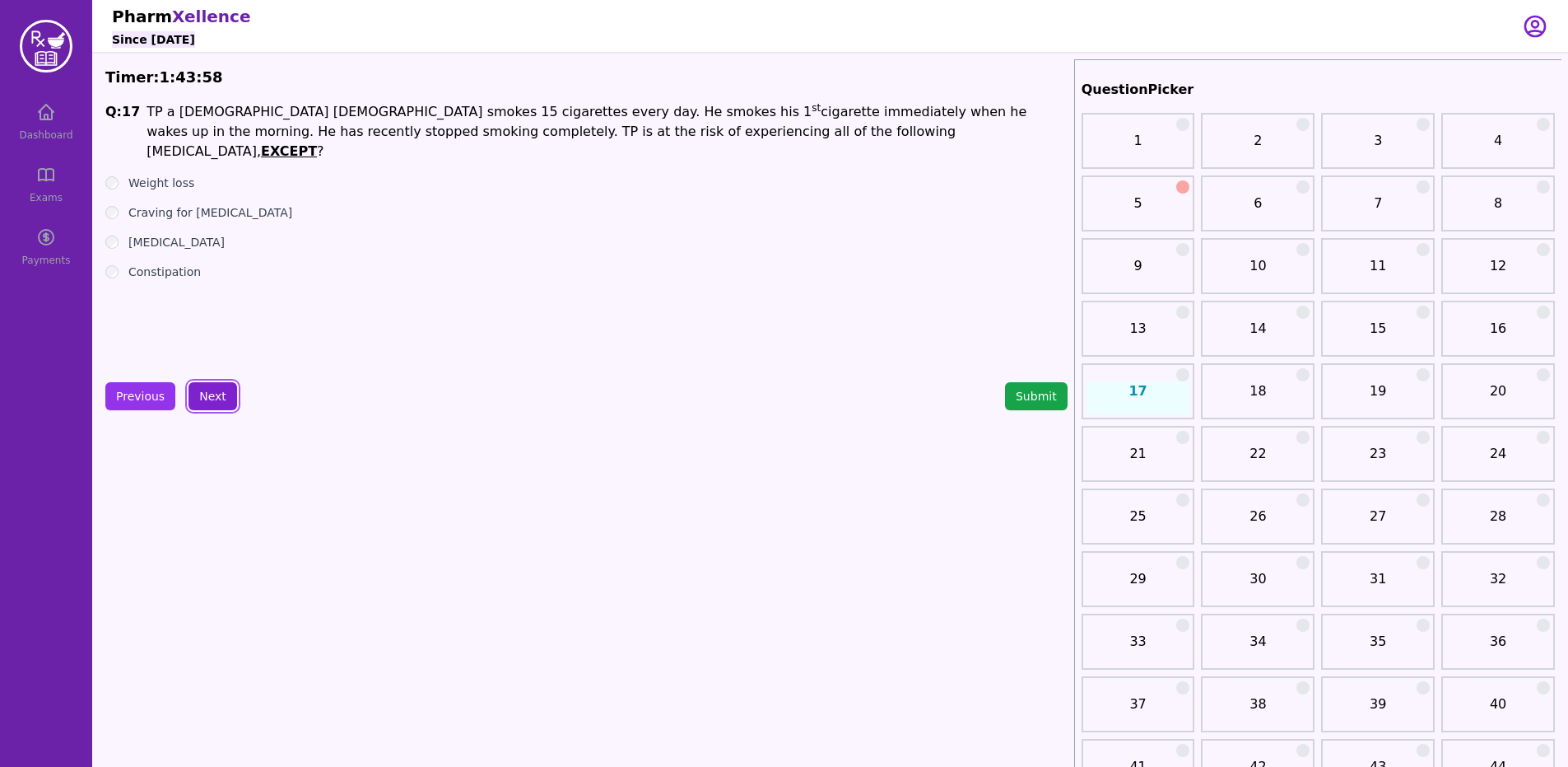
click at [206, 398] on button "Next" at bounding box center [212, 396] width 48 height 28
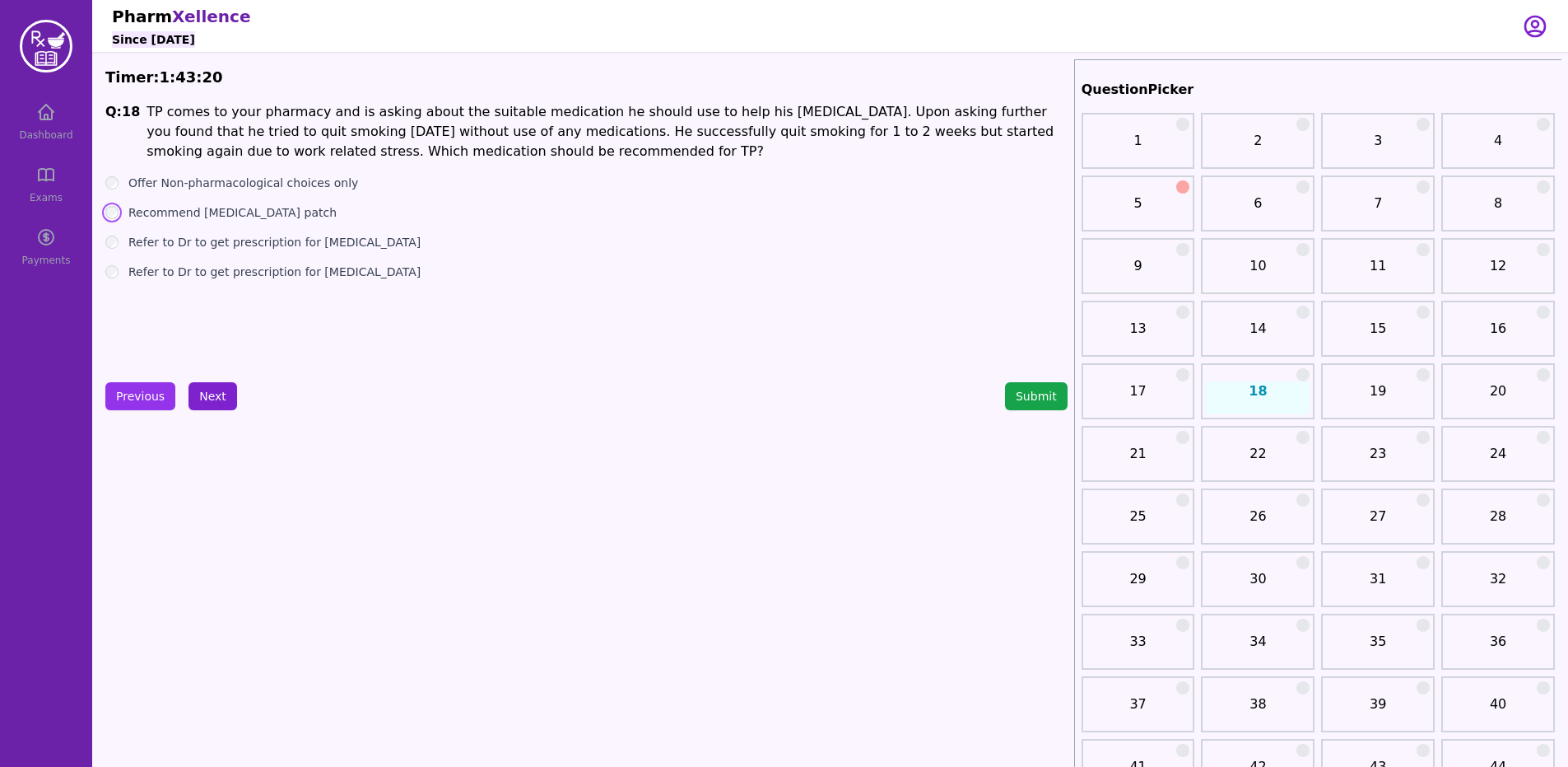
click at [216, 387] on button "Next" at bounding box center [212, 396] width 48 height 28
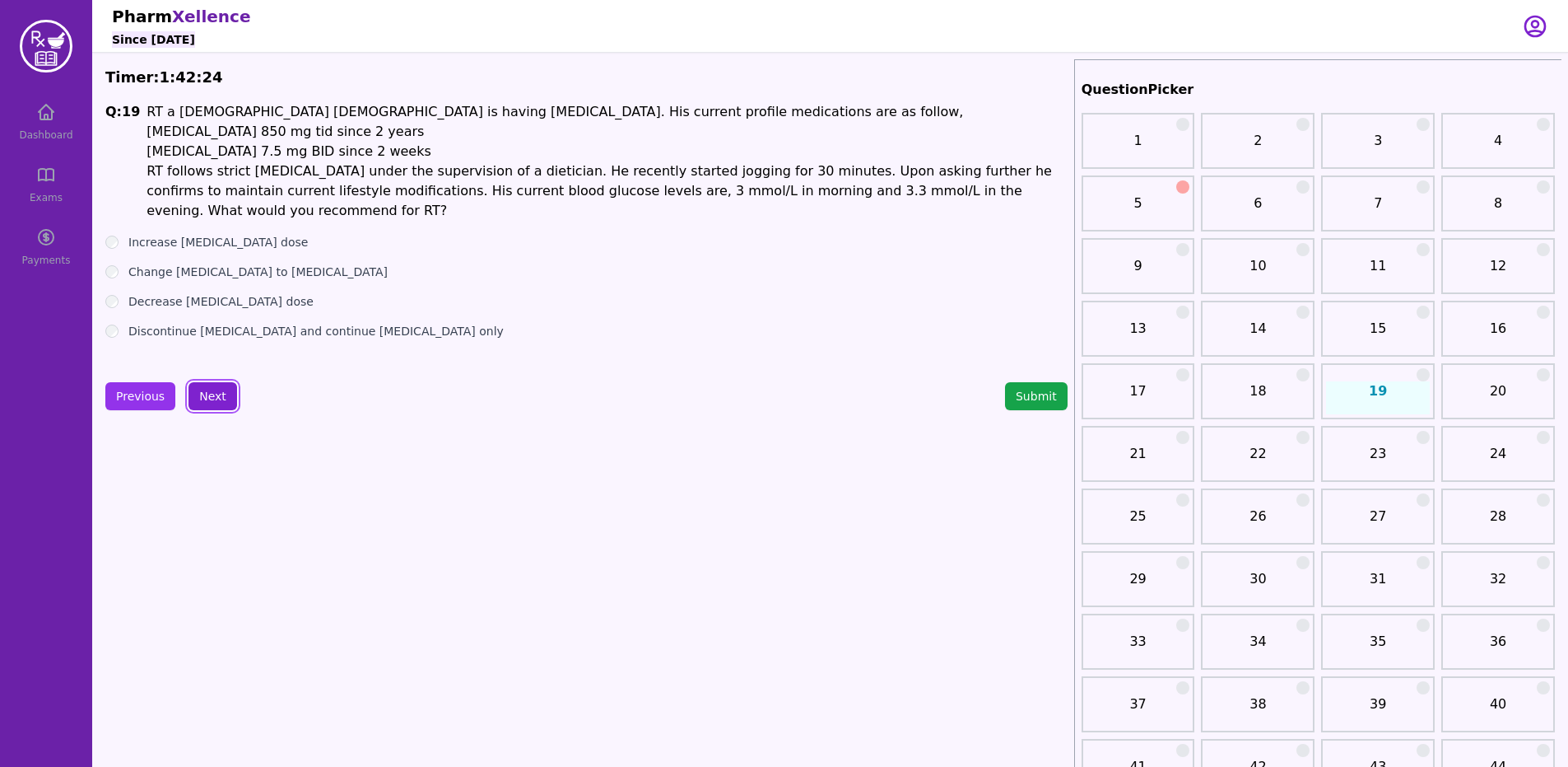
click at [192, 396] on button "Next" at bounding box center [212, 396] width 48 height 28
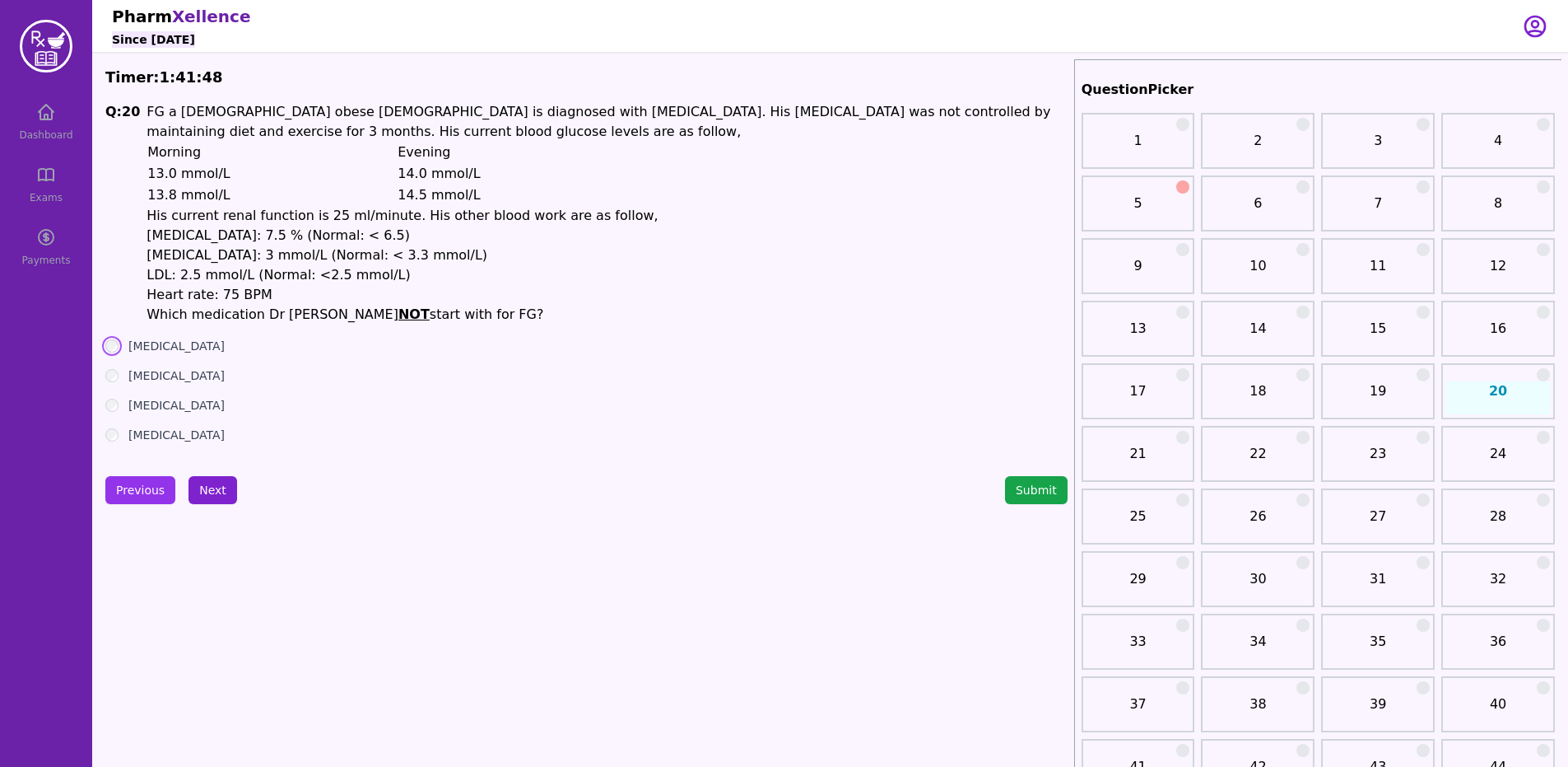
click at [198, 499] on button "Next" at bounding box center [212, 490] width 48 height 28
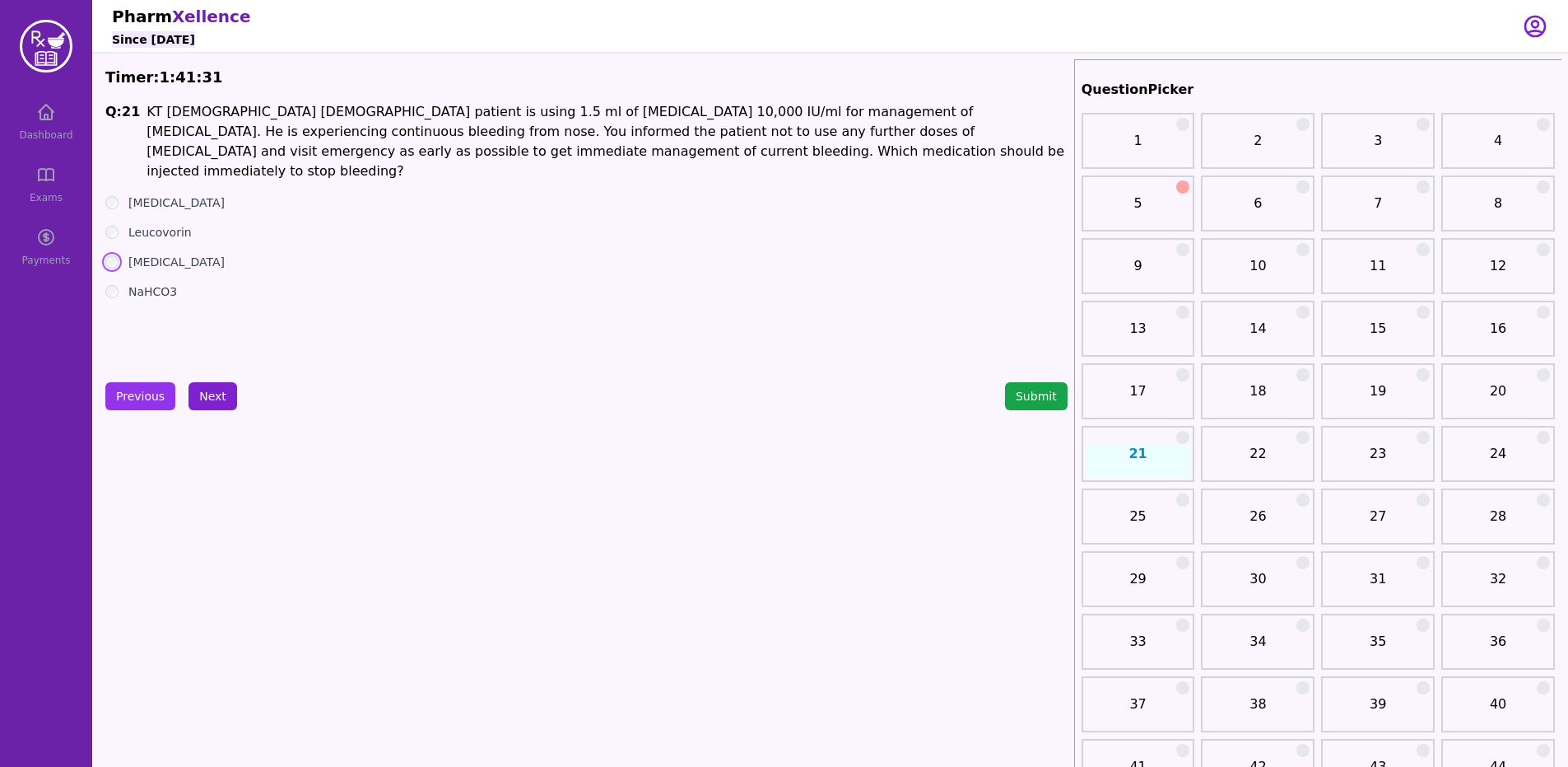
click at [211, 401] on button "Next" at bounding box center [212, 396] width 48 height 28
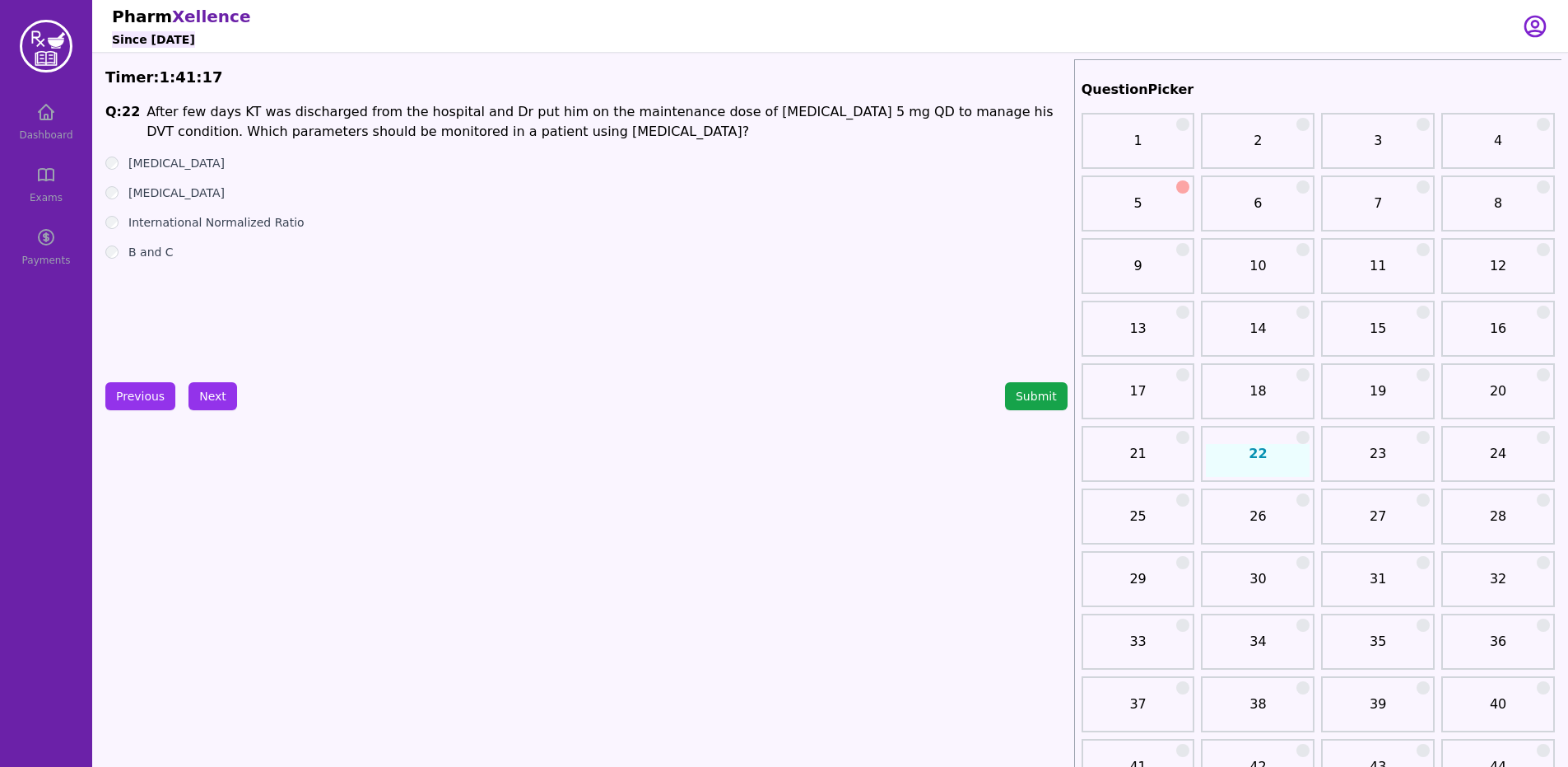
click at [233, 215] on label "International Normalized Ratio" at bounding box center [216, 222] width 176 height 17
click at [211, 409] on button "Next" at bounding box center [212, 396] width 48 height 28
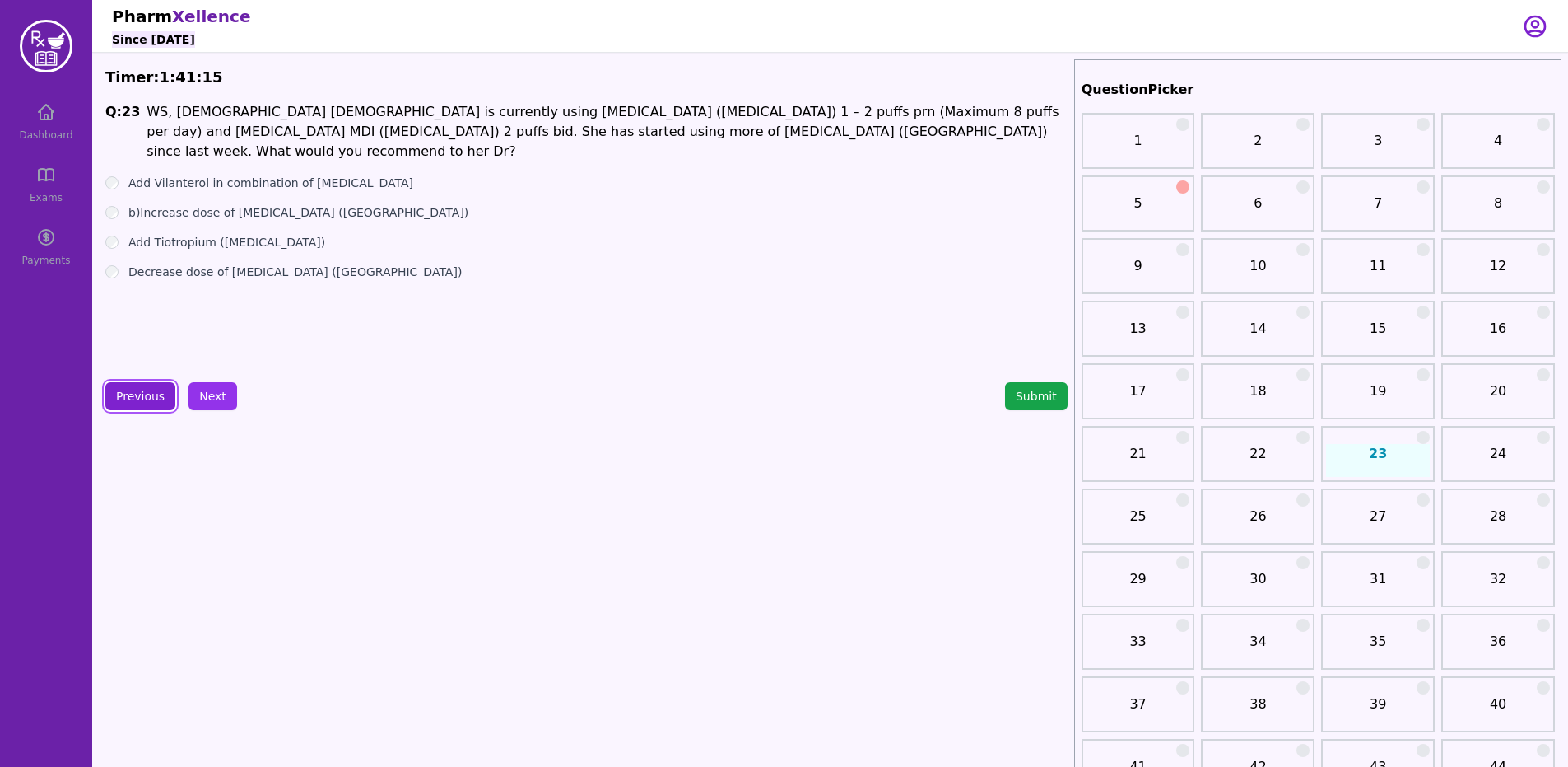
click at [123, 382] on button "Previous" at bounding box center [141, 396] width 70 height 28
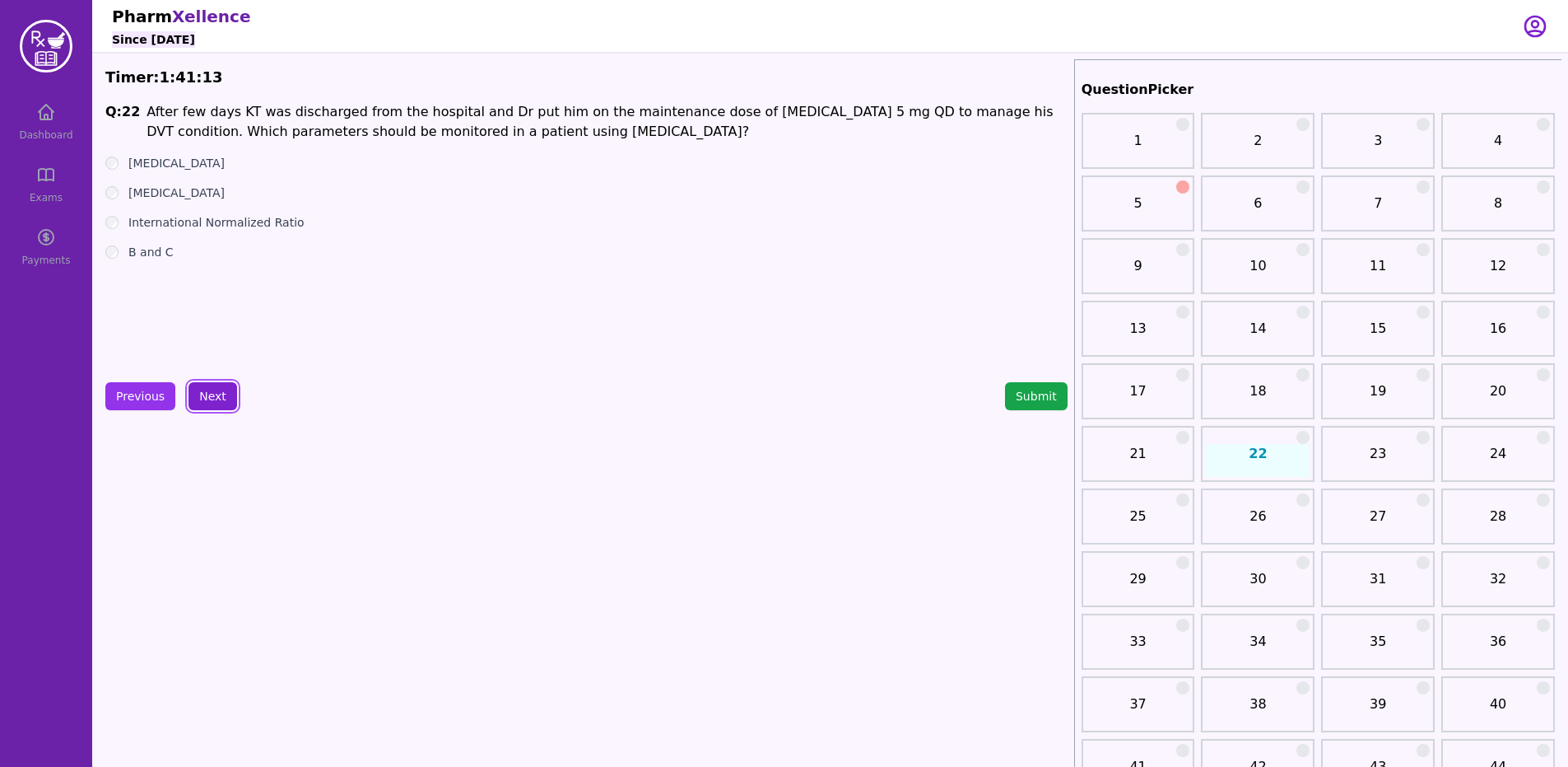
click at [214, 405] on button "Next" at bounding box center [212, 396] width 48 height 28
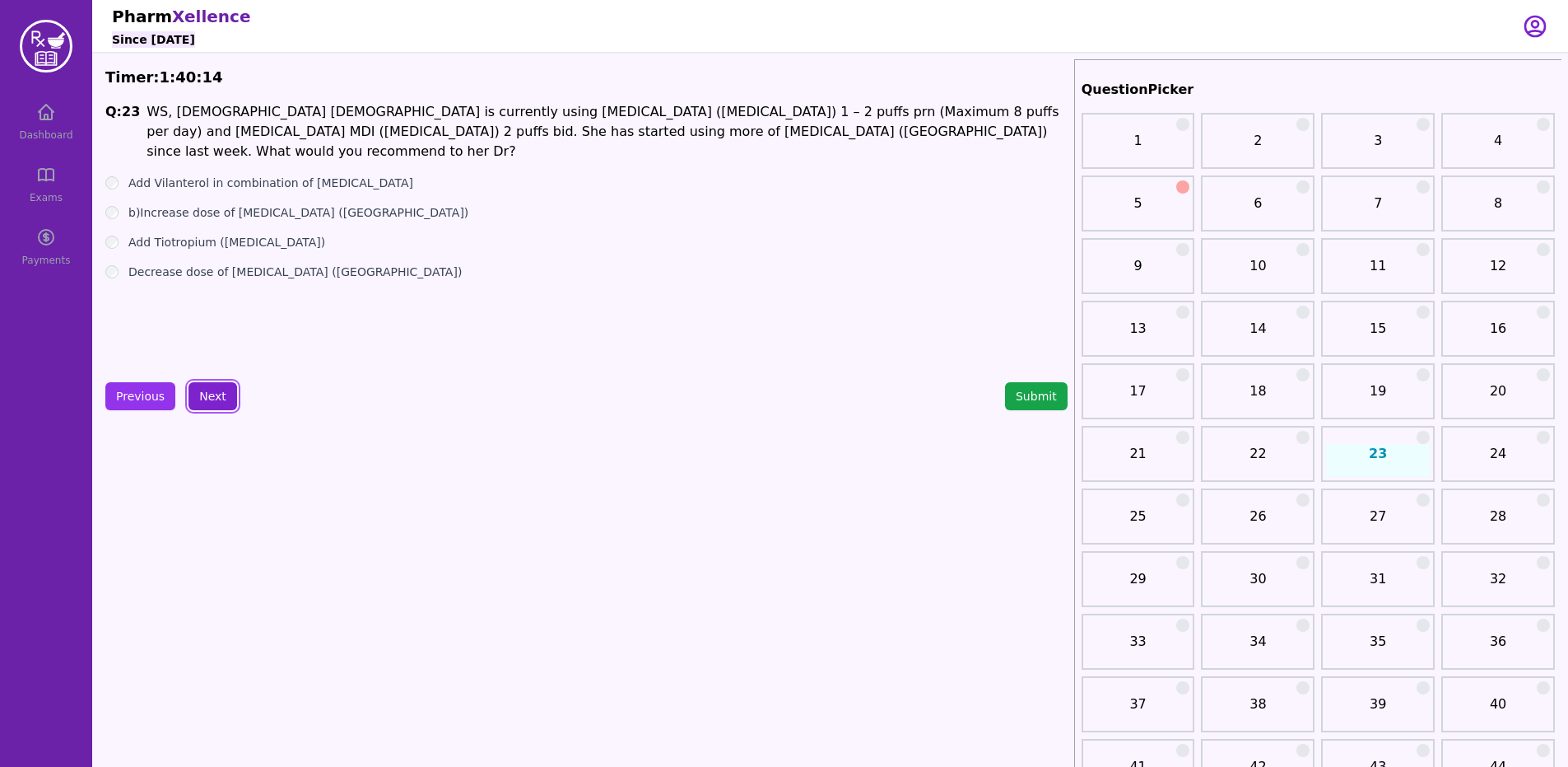
click at [201, 393] on button "Next" at bounding box center [212, 396] width 48 height 28
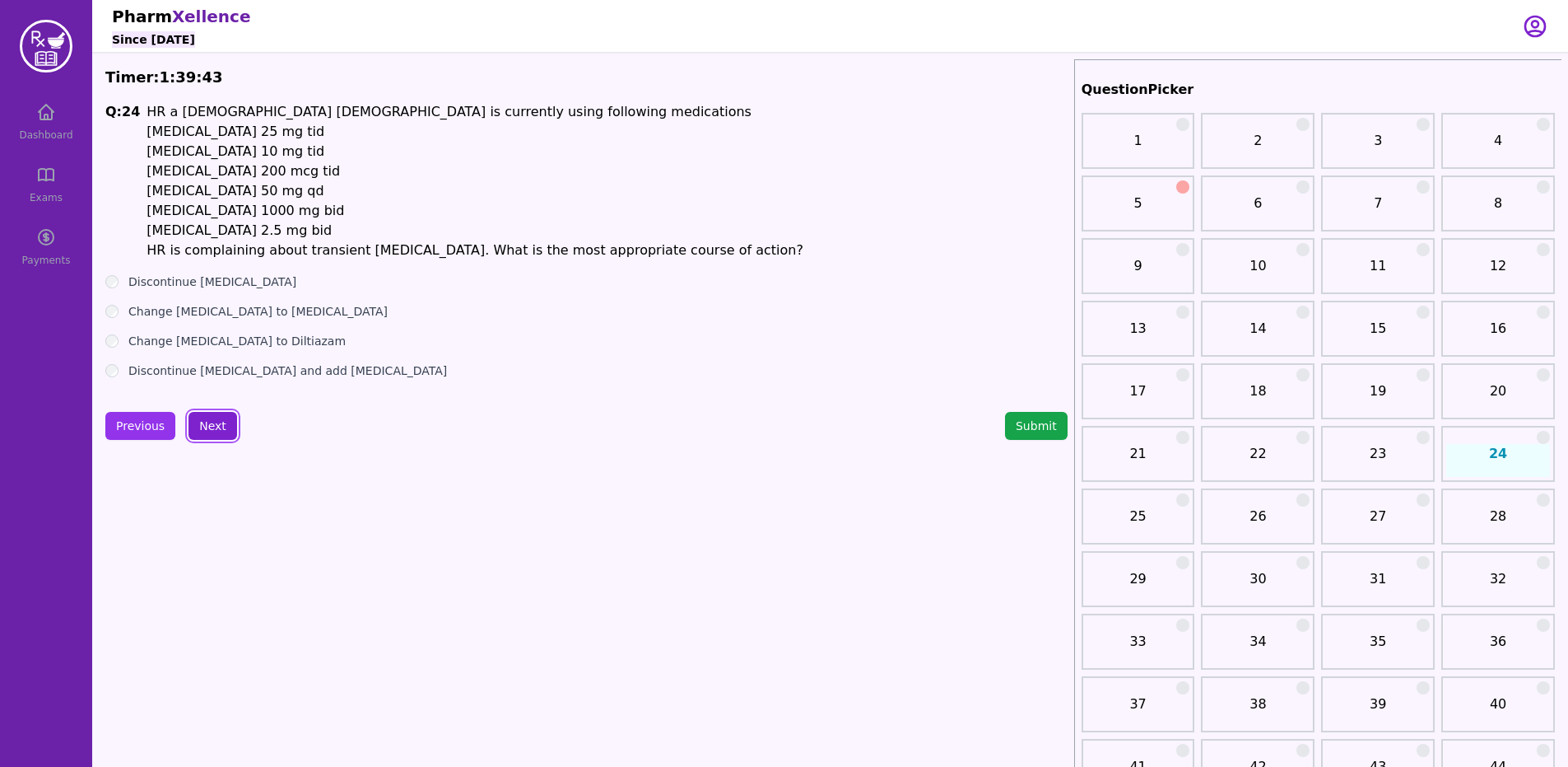
click at [217, 431] on button "Next" at bounding box center [212, 426] width 48 height 28
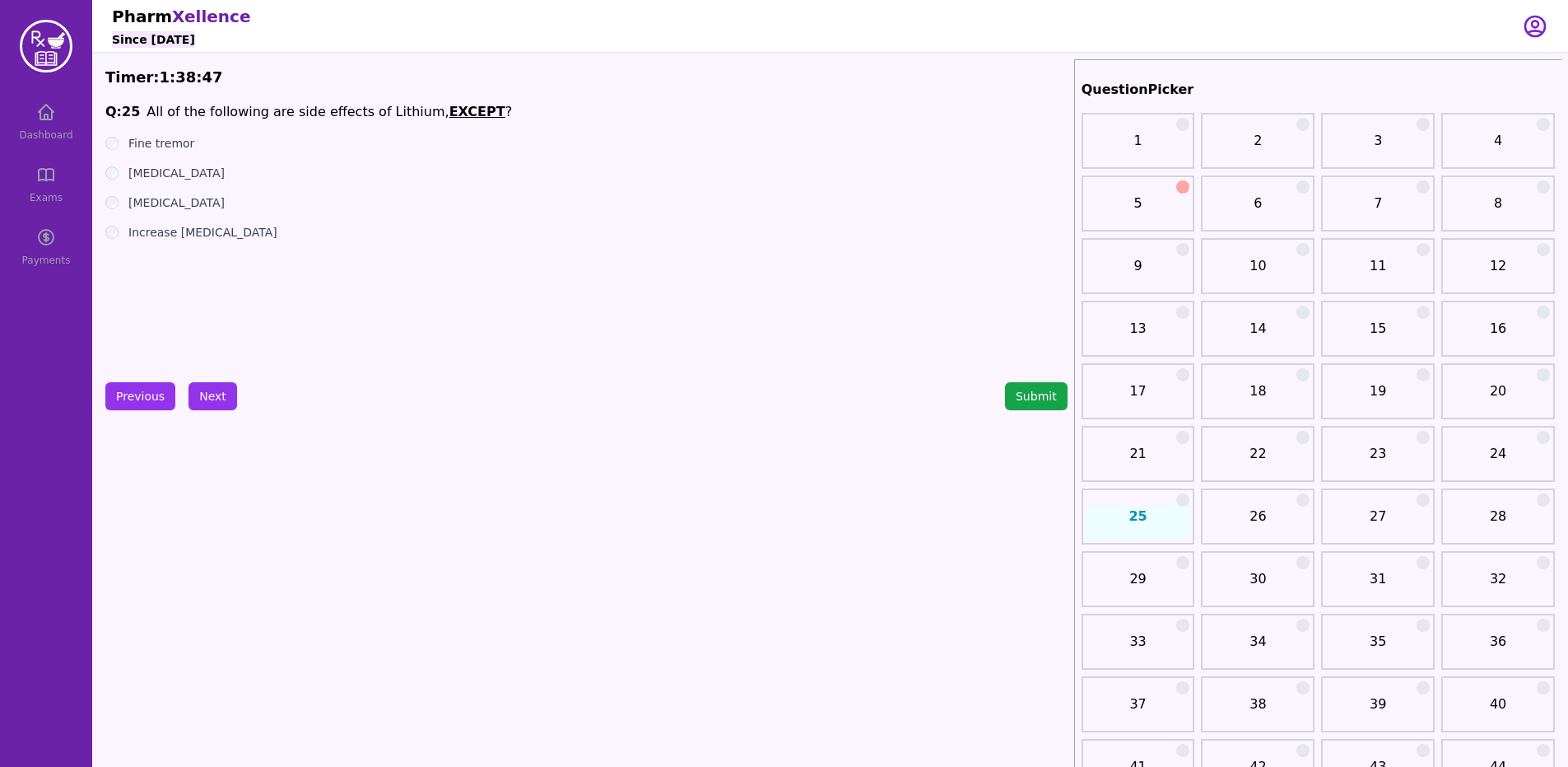
click at [133, 235] on label "Increase [MEDICAL_DATA]" at bounding box center [202, 232] width 149 height 17
click at [204, 406] on button "Next" at bounding box center [212, 396] width 48 height 28
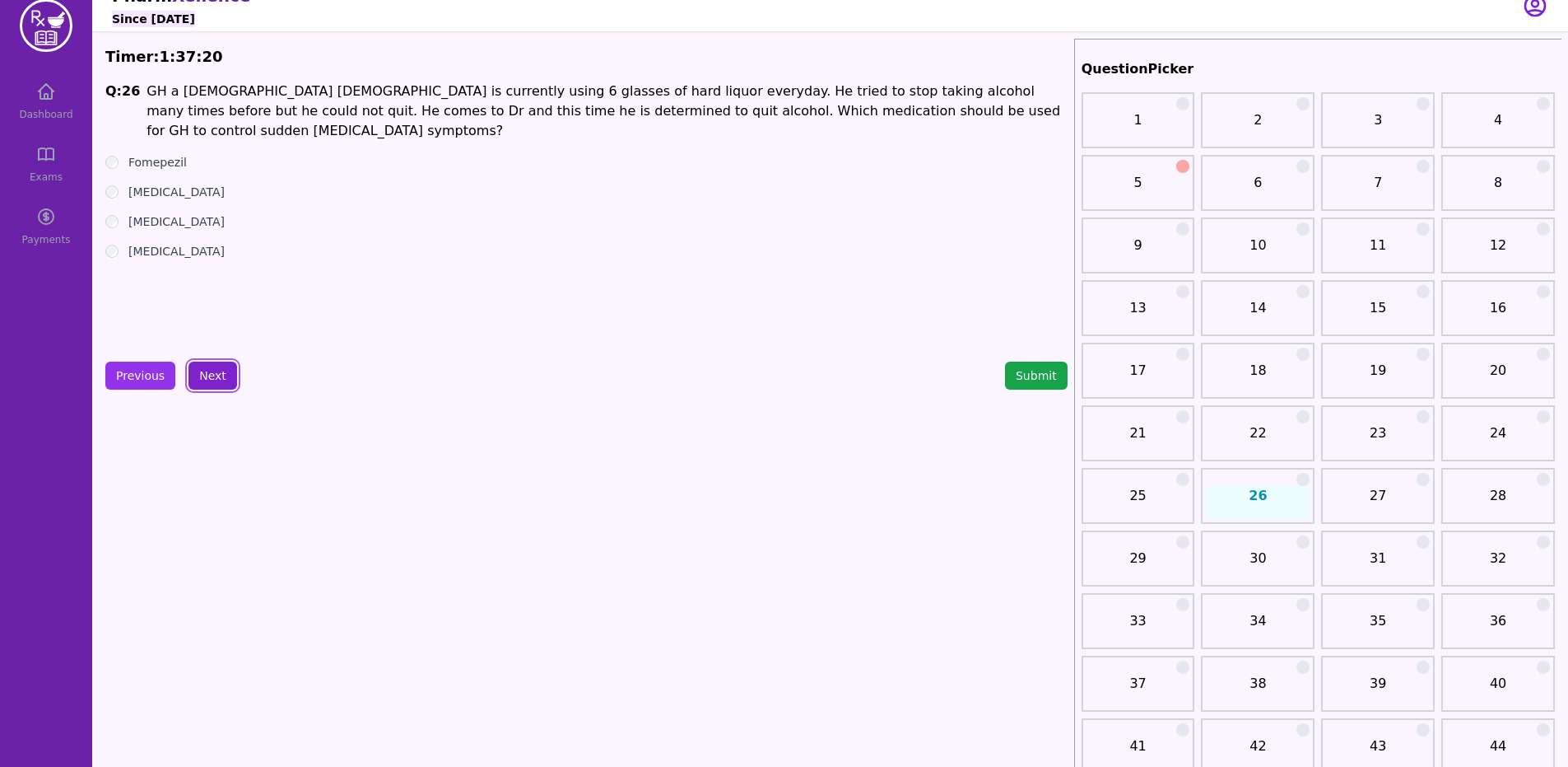
scroll to position [27, 0]
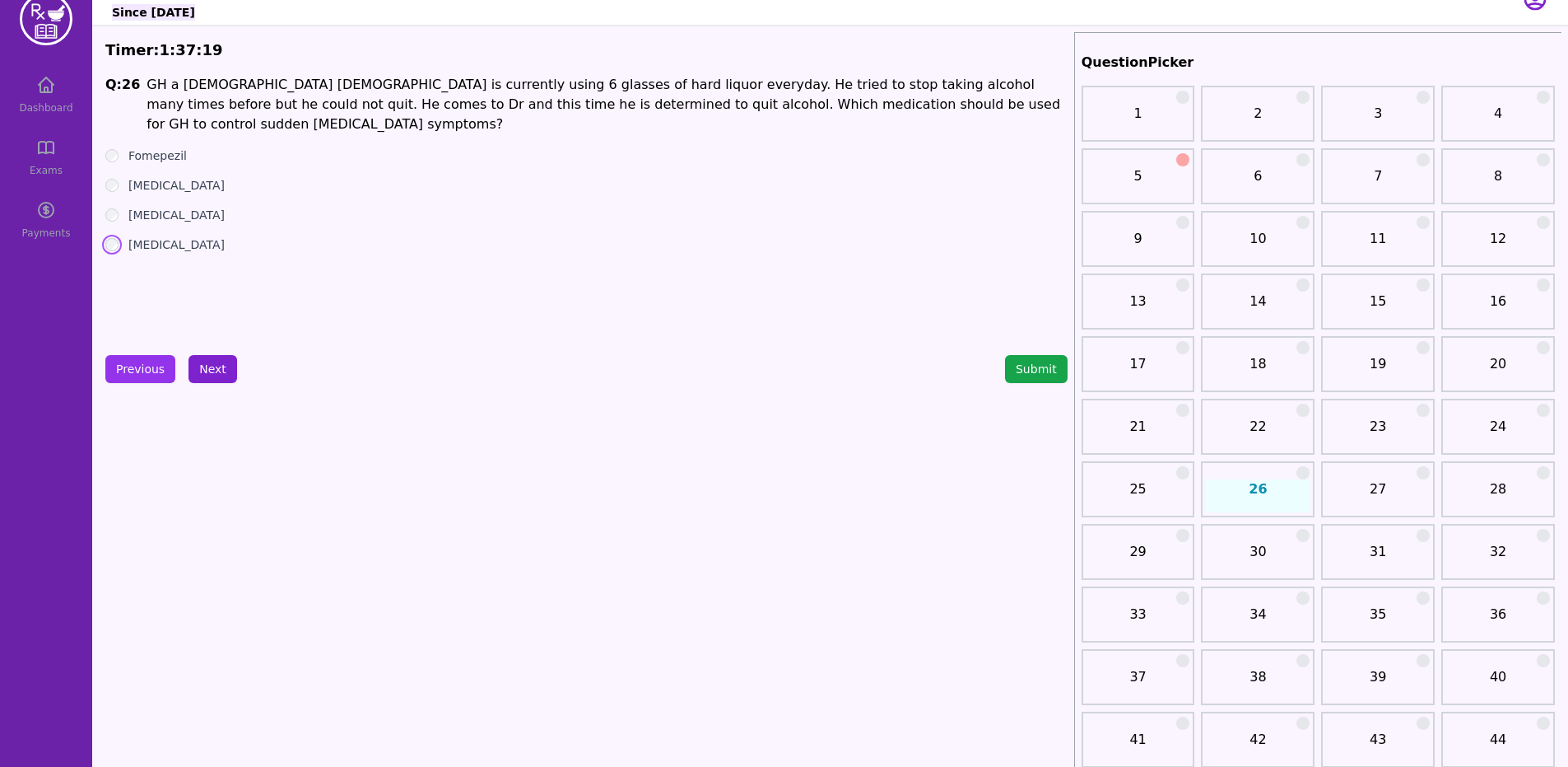
click at [210, 362] on button "Next" at bounding box center [212, 369] width 48 height 28
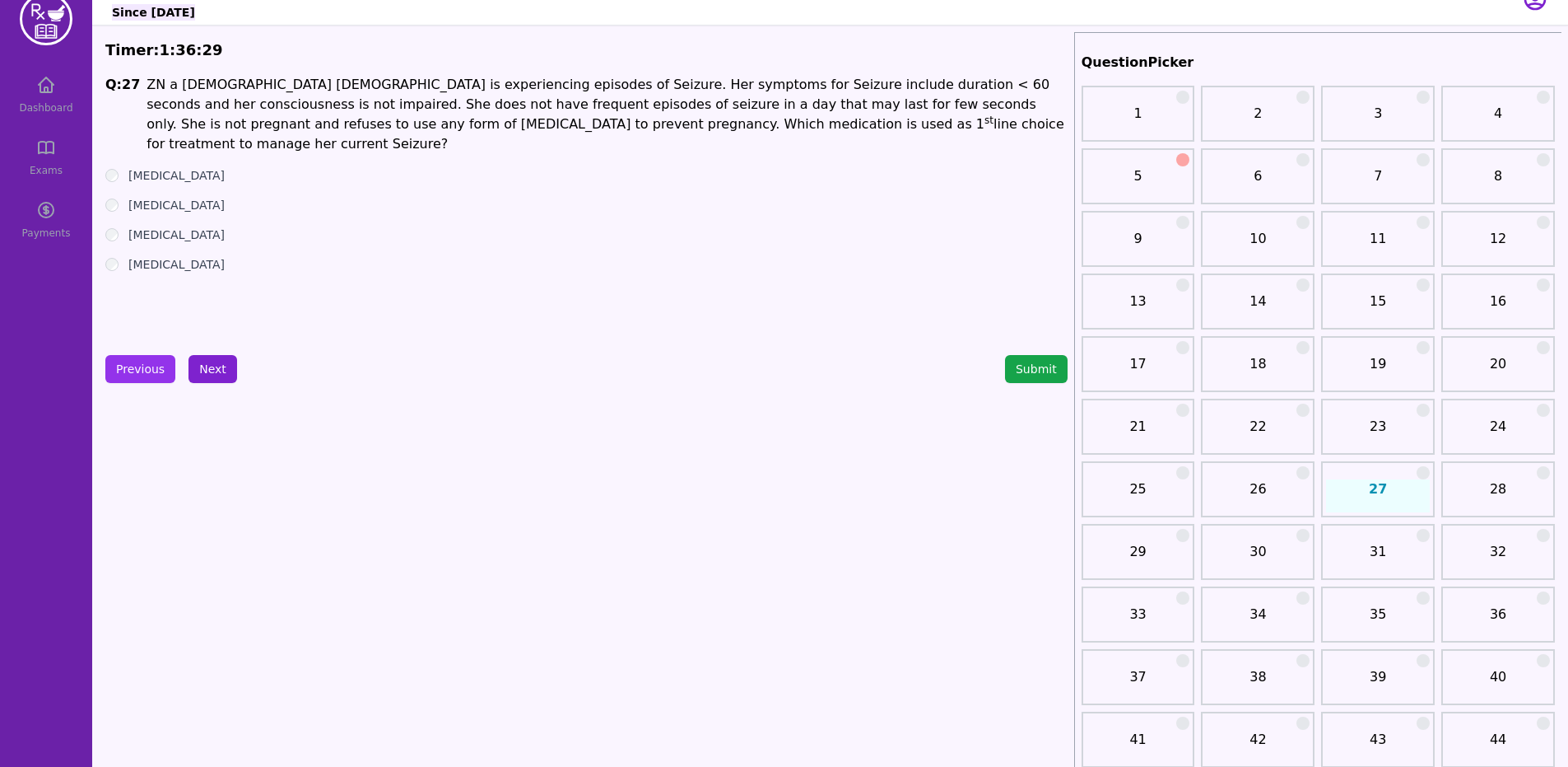
click at [216, 359] on button "Next" at bounding box center [212, 369] width 48 height 28
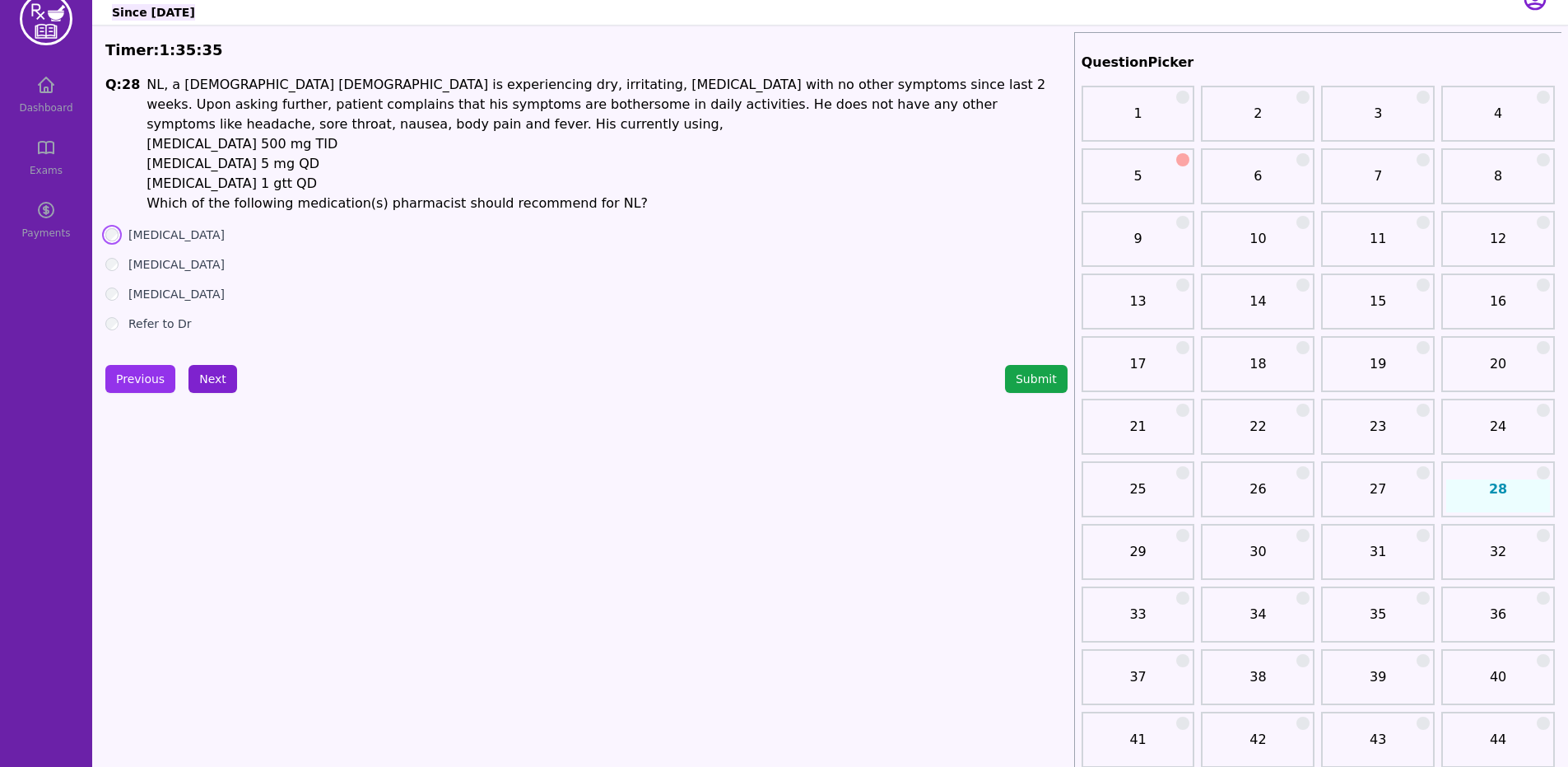
click at [209, 387] on button "Next" at bounding box center [212, 379] width 48 height 28
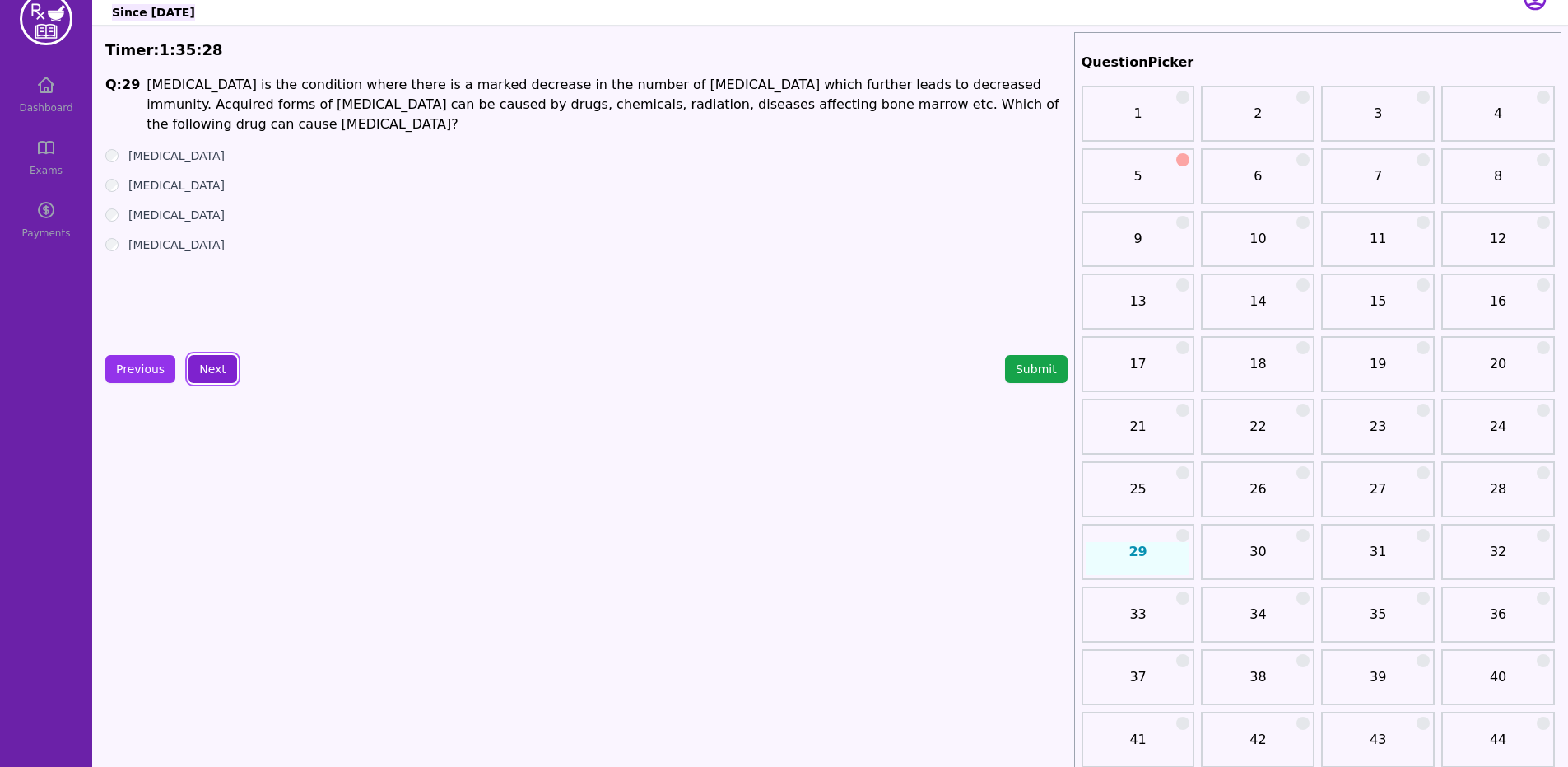
click at [207, 366] on button "Next" at bounding box center [212, 369] width 48 height 28
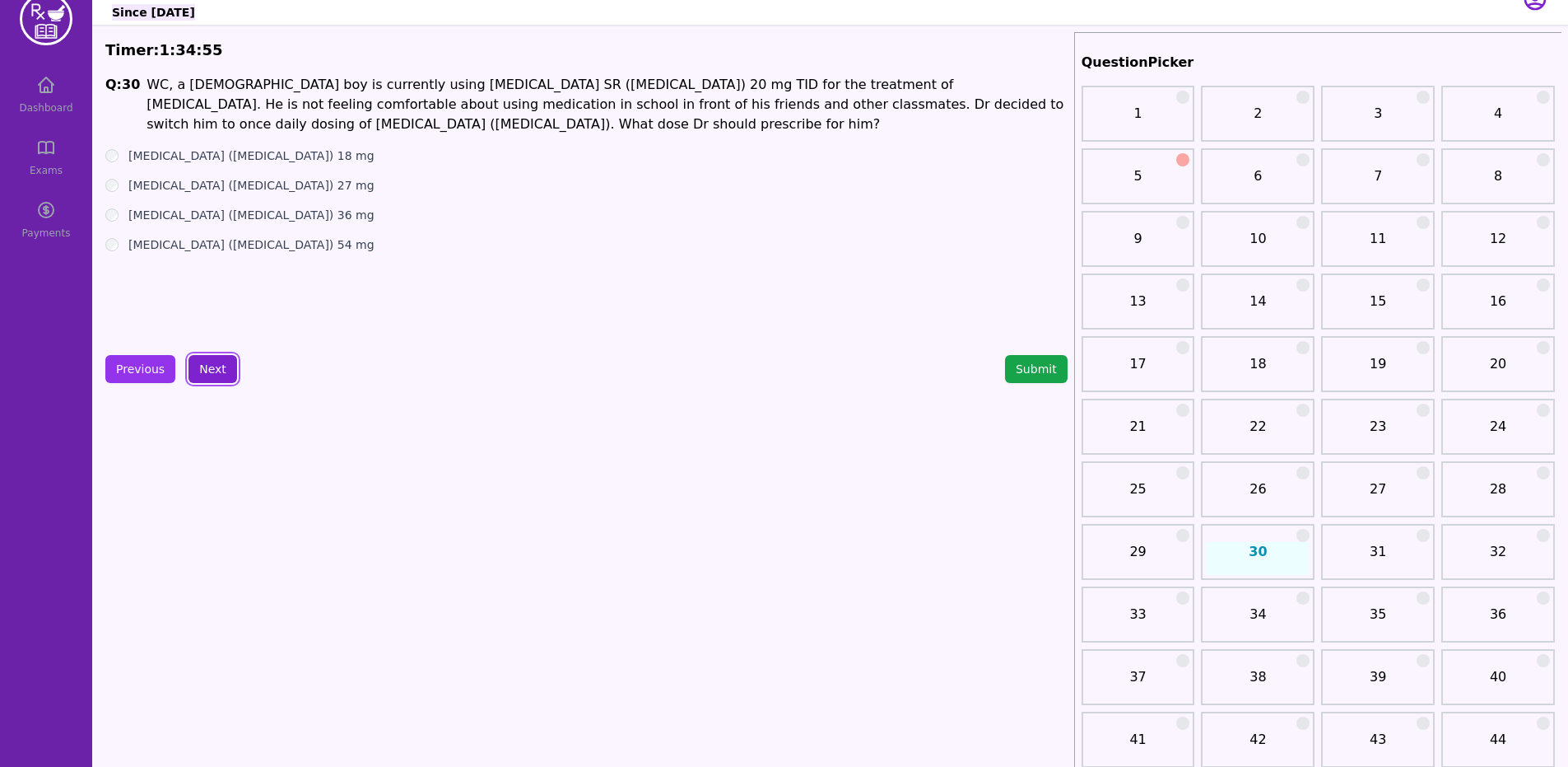
click at [222, 363] on button "Next" at bounding box center [212, 369] width 48 height 28
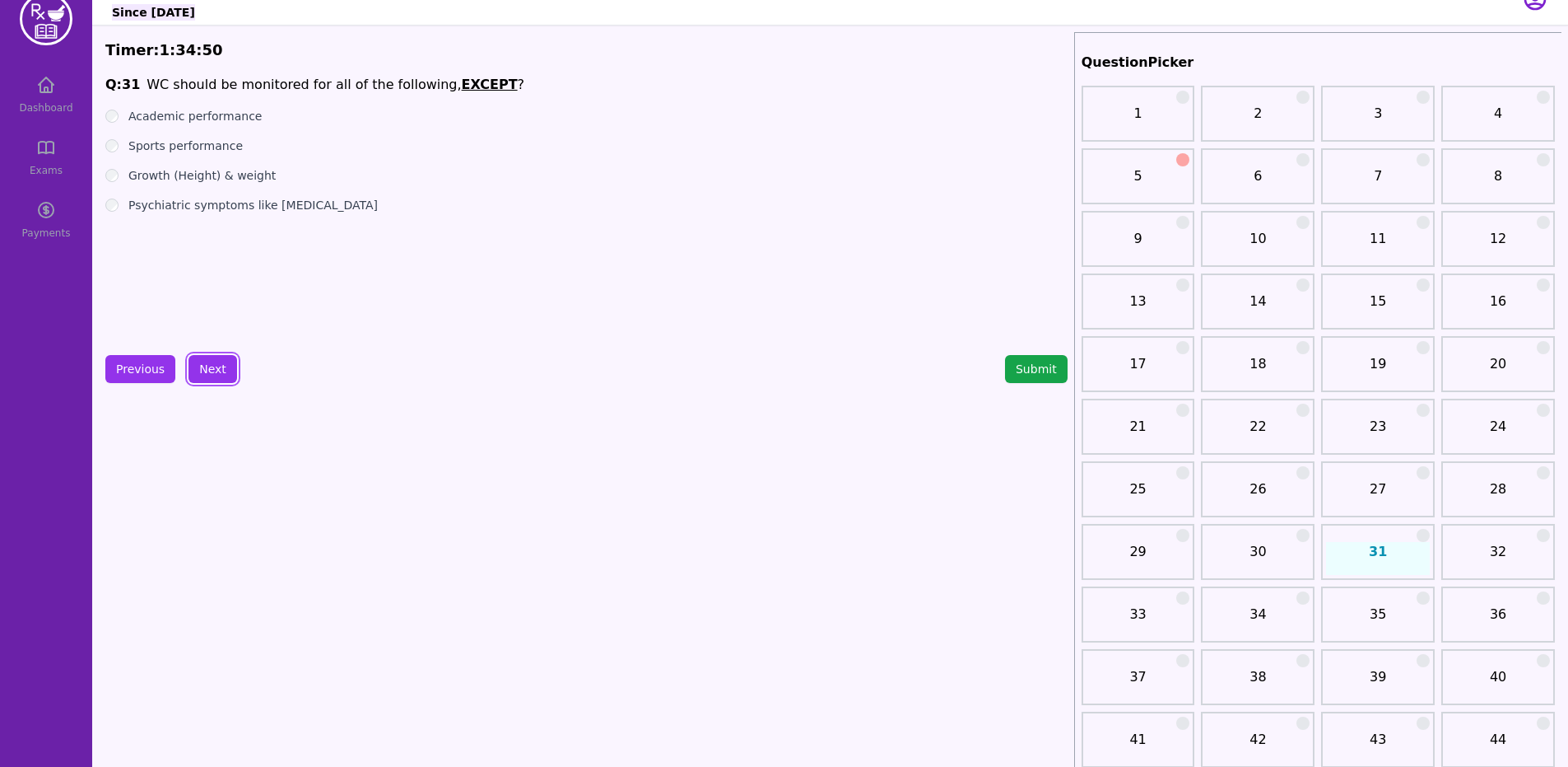
click at [199, 151] on label "Sports performance" at bounding box center [185, 146] width 114 height 17
click at [226, 361] on button "Next" at bounding box center [212, 369] width 48 height 28
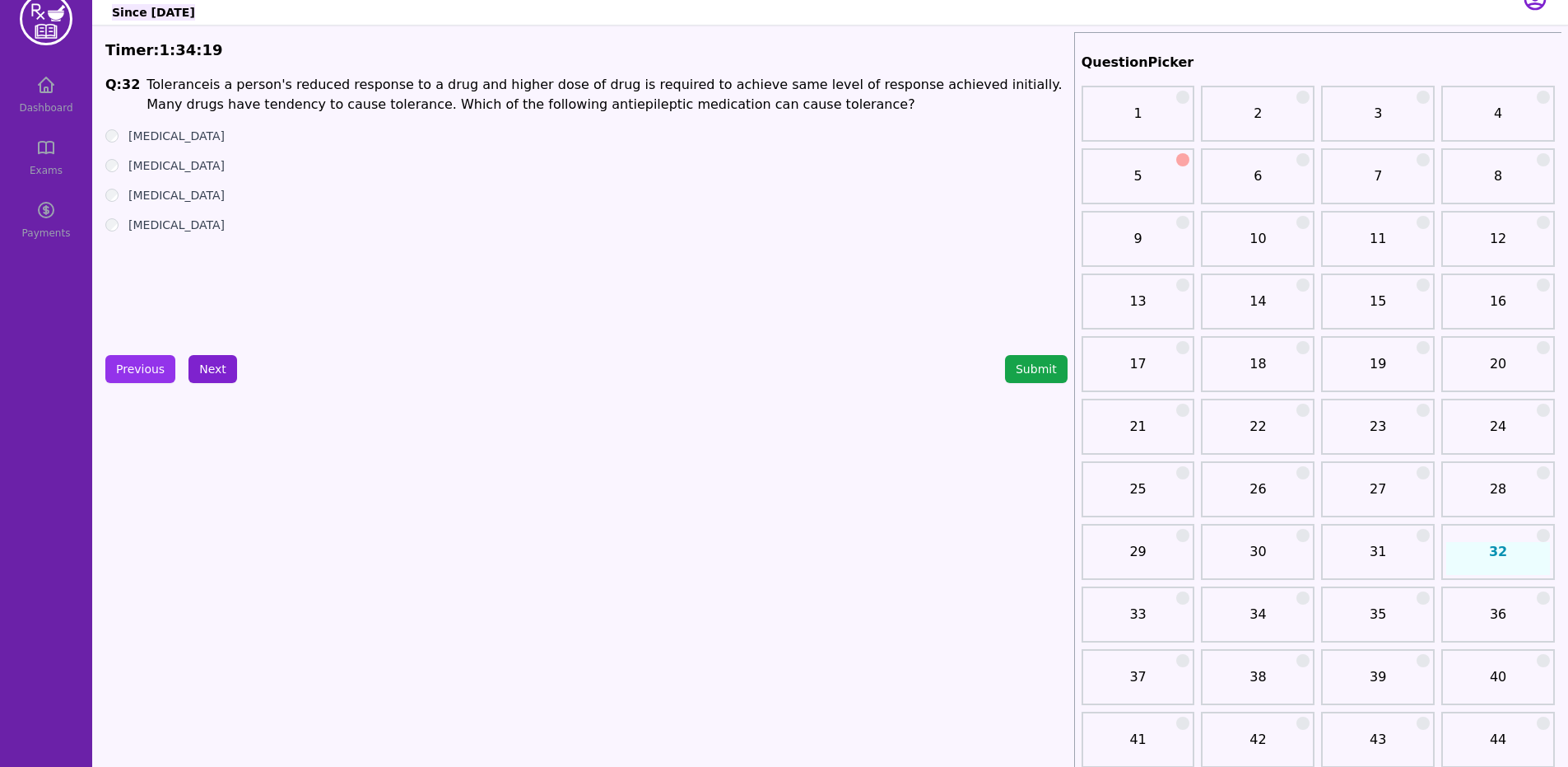
click at [196, 363] on button "Next" at bounding box center [212, 369] width 48 height 28
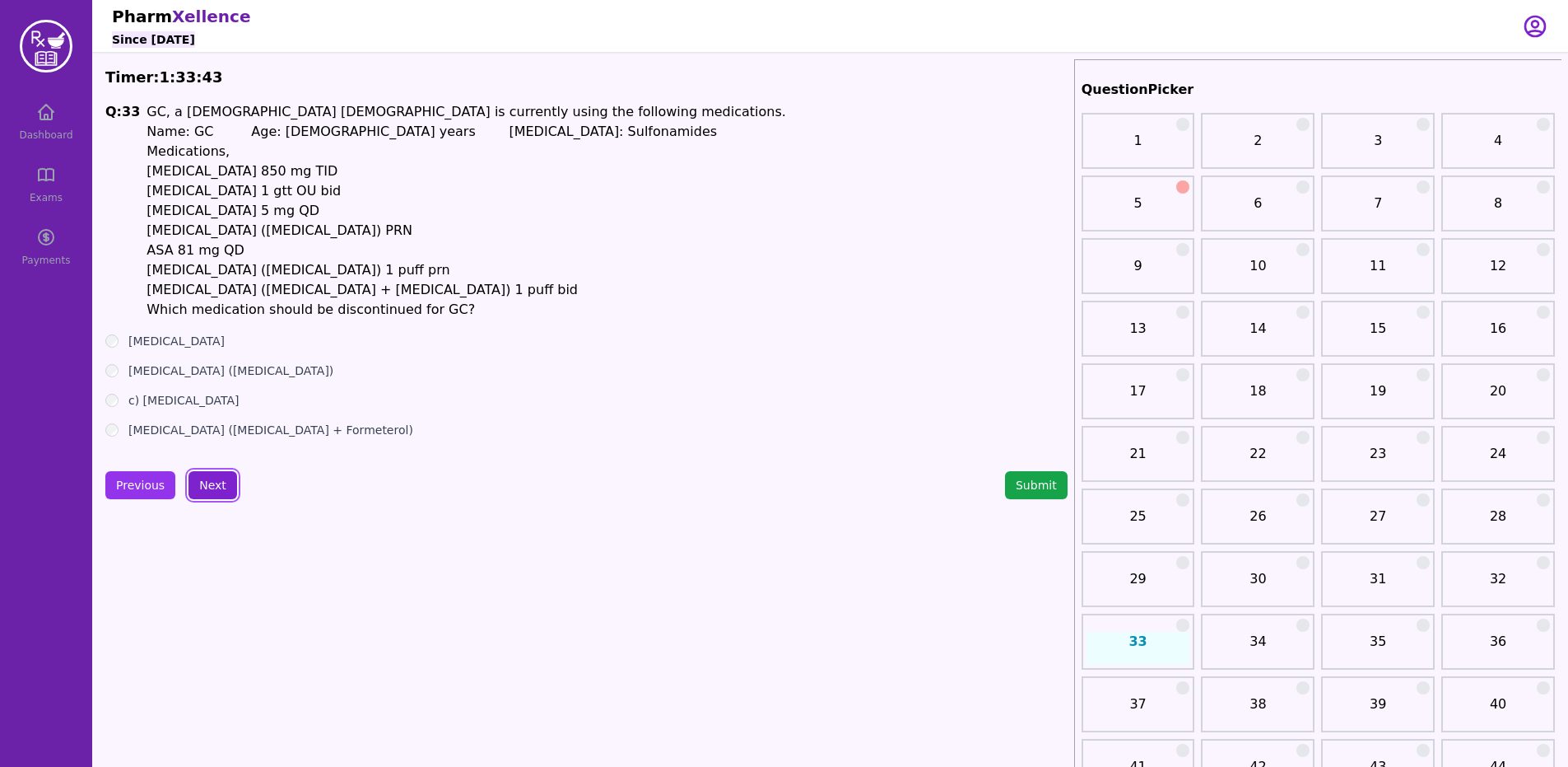
click at [191, 475] on button "Next" at bounding box center [212, 486] width 48 height 28
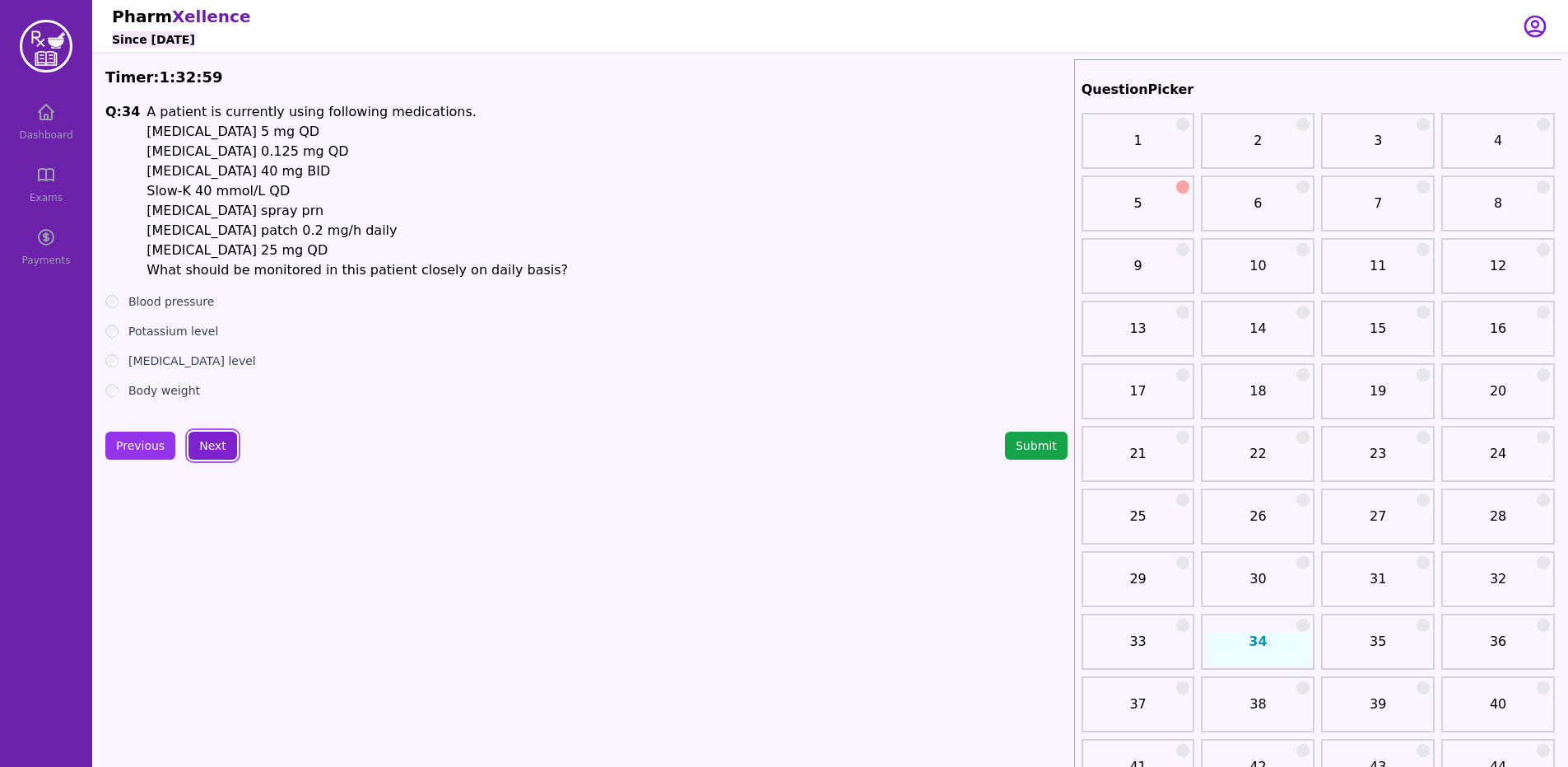
click at [199, 451] on button "Next" at bounding box center [212, 446] width 48 height 28
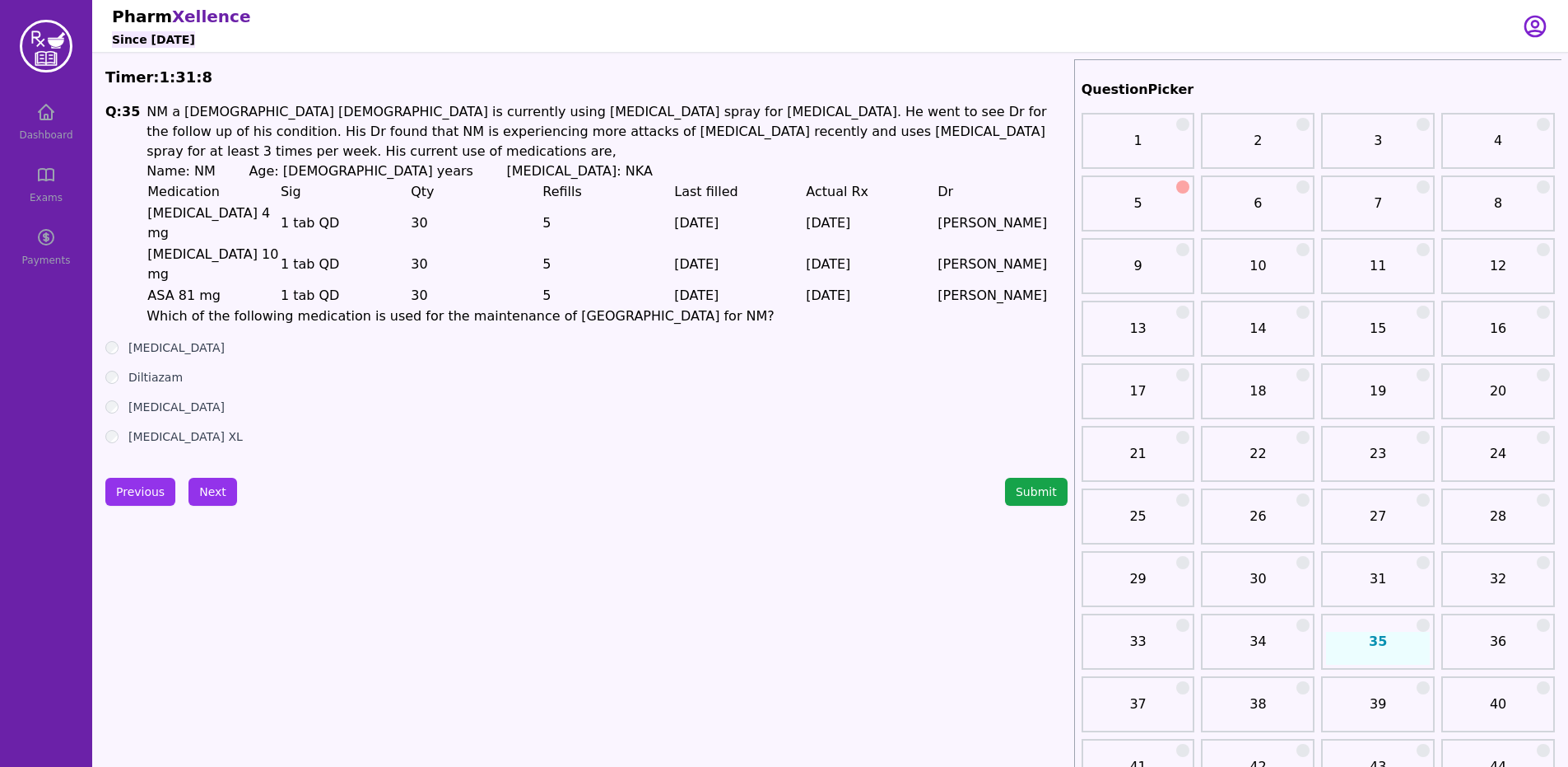
click at [191, 428] on label "[MEDICAL_DATA] XL" at bounding box center [185, 436] width 114 height 17
click at [213, 477] on button "Next" at bounding box center [212, 491] width 48 height 28
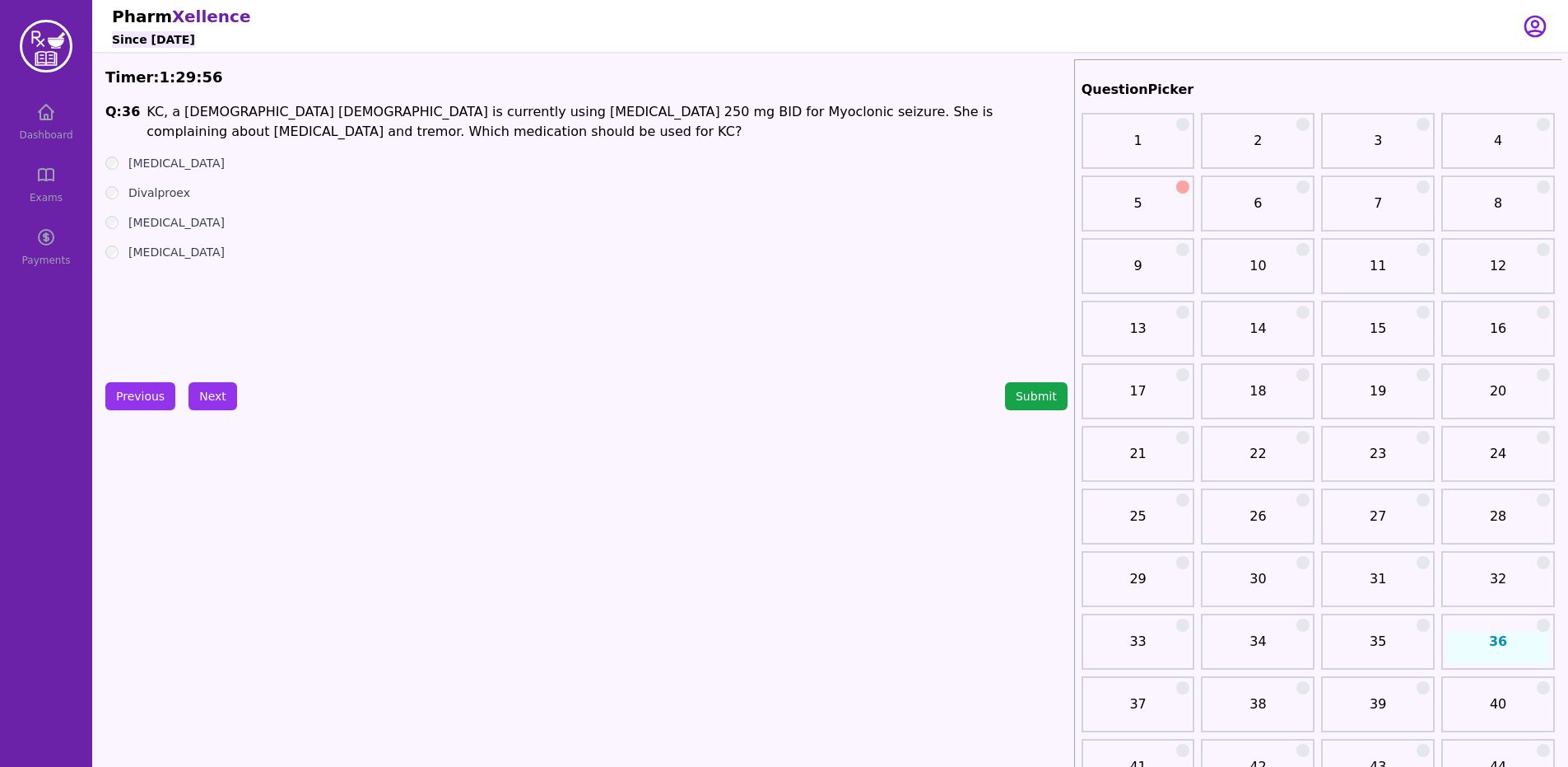
click at [178, 197] on label "Divalproex" at bounding box center [159, 192] width 62 height 17
click at [211, 384] on button "Next" at bounding box center [212, 396] width 48 height 28
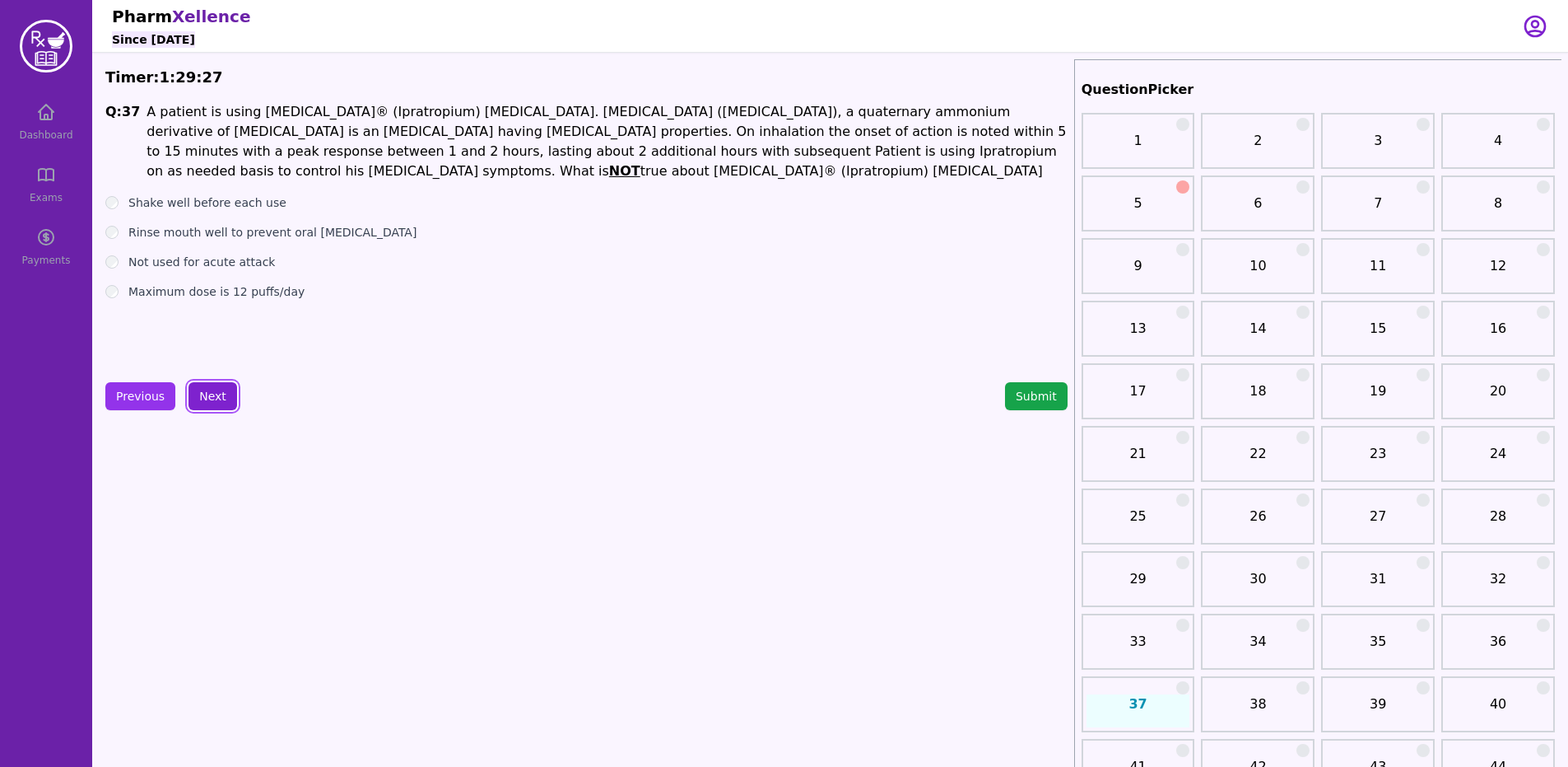
click at [212, 400] on button "Next" at bounding box center [212, 396] width 48 height 28
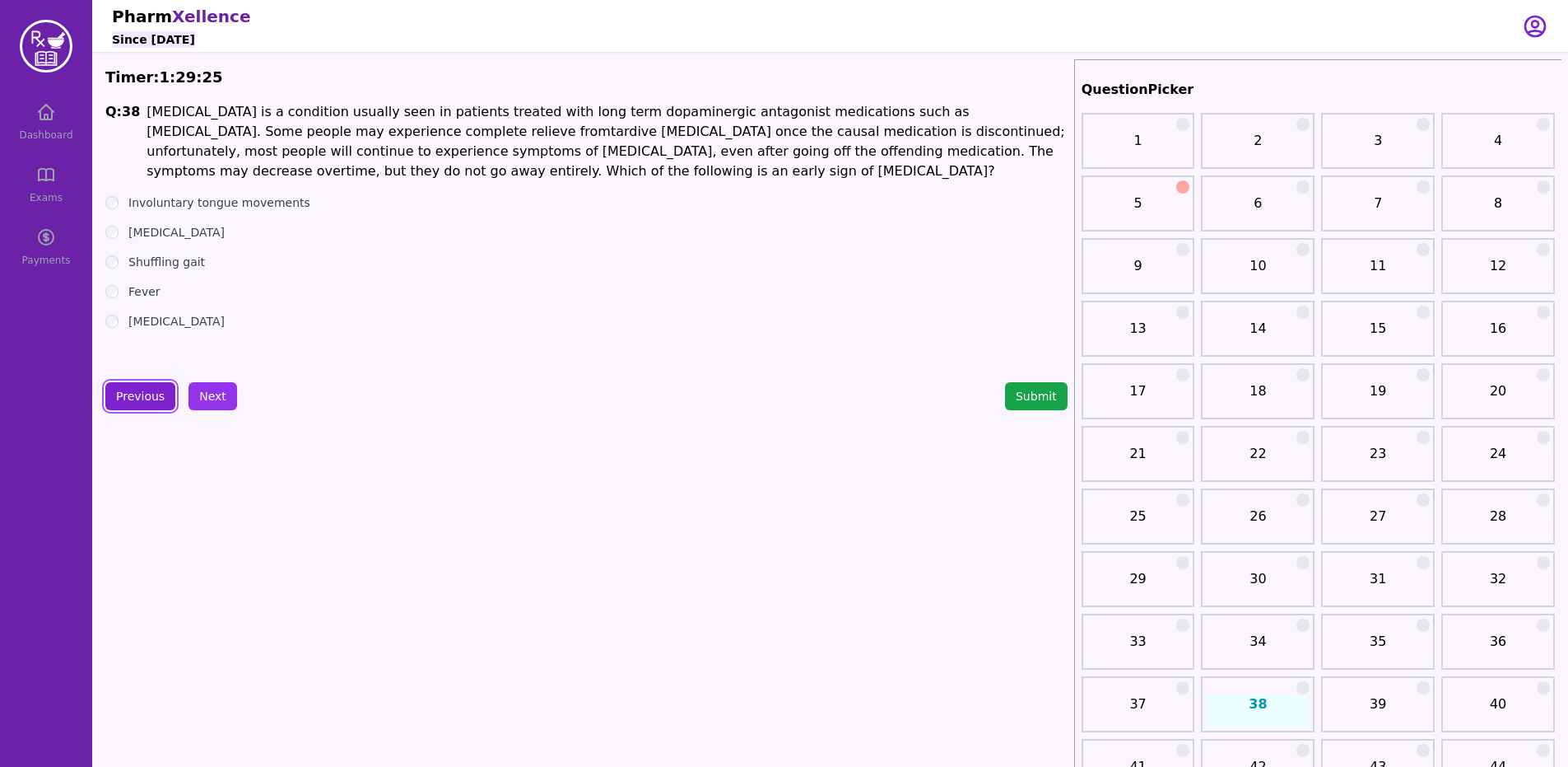
click at [149, 393] on button "Previous" at bounding box center [141, 396] width 70 height 28
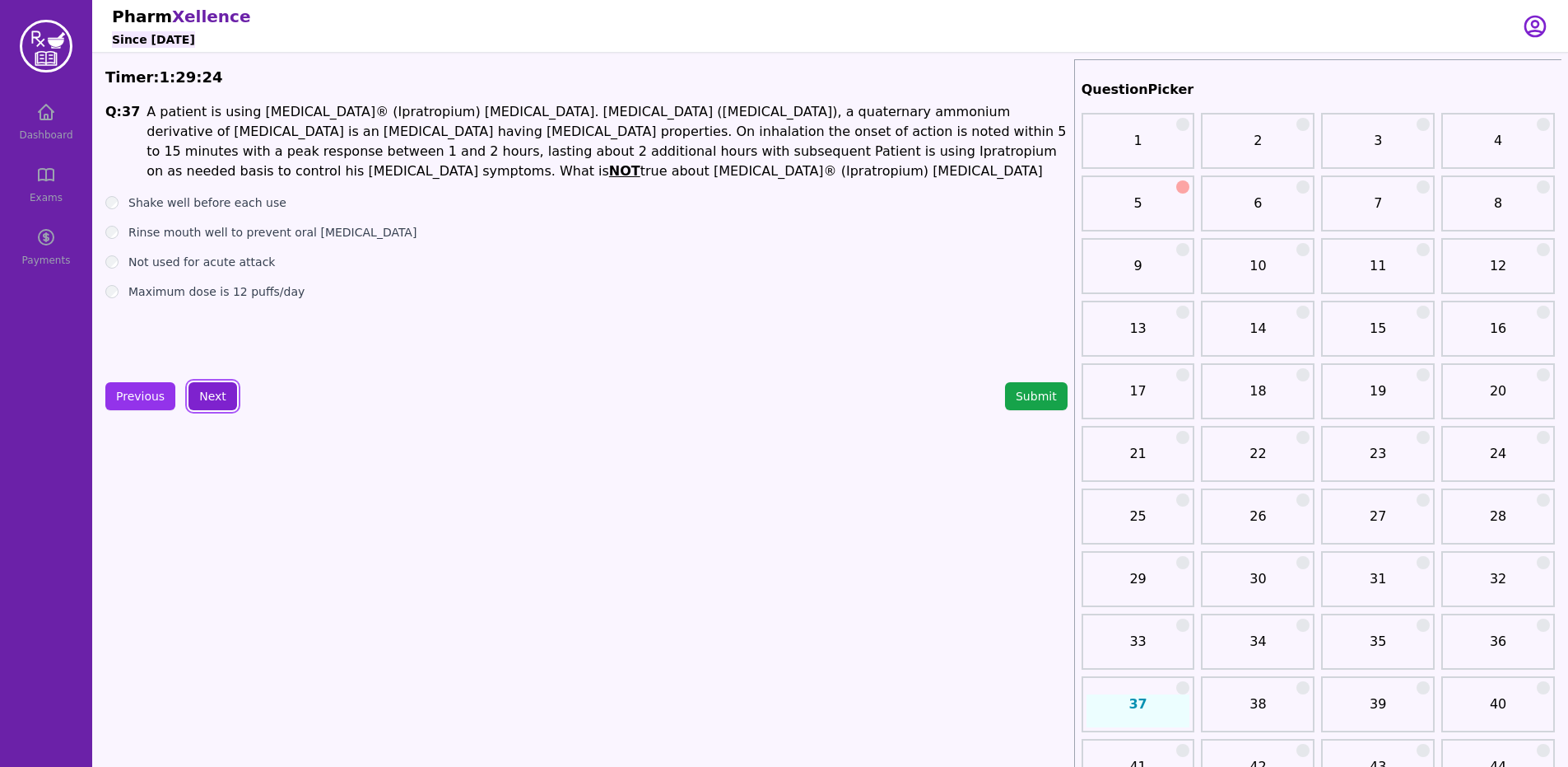
click at [201, 406] on button "Next" at bounding box center [212, 396] width 48 height 28
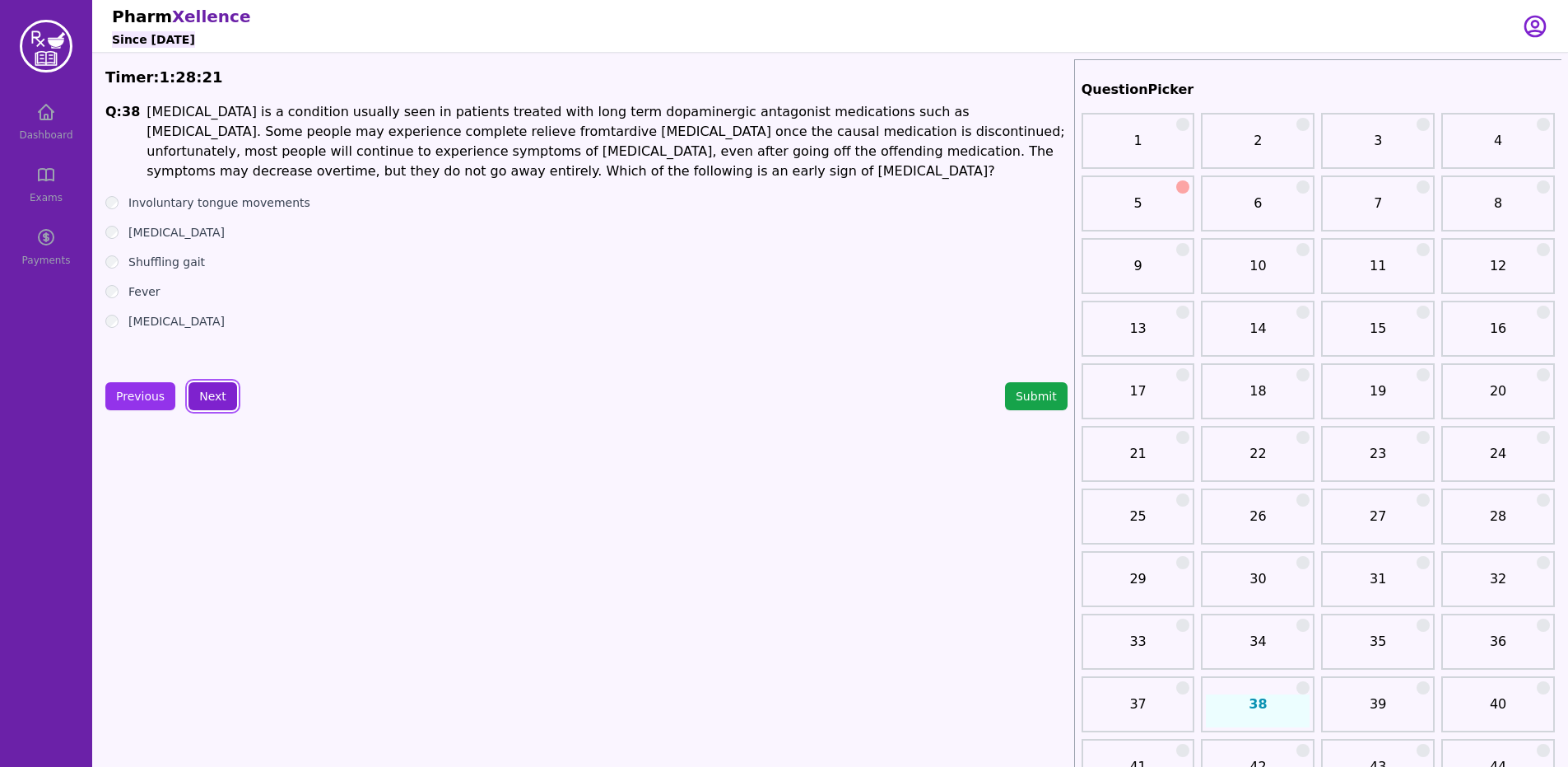
click at [163, 323] on label "[MEDICAL_DATA]" at bounding box center [176, 321] width 97 height 17
click at [209, 385] on button "Next" at bounding box center [212, 396] width 48 height 28
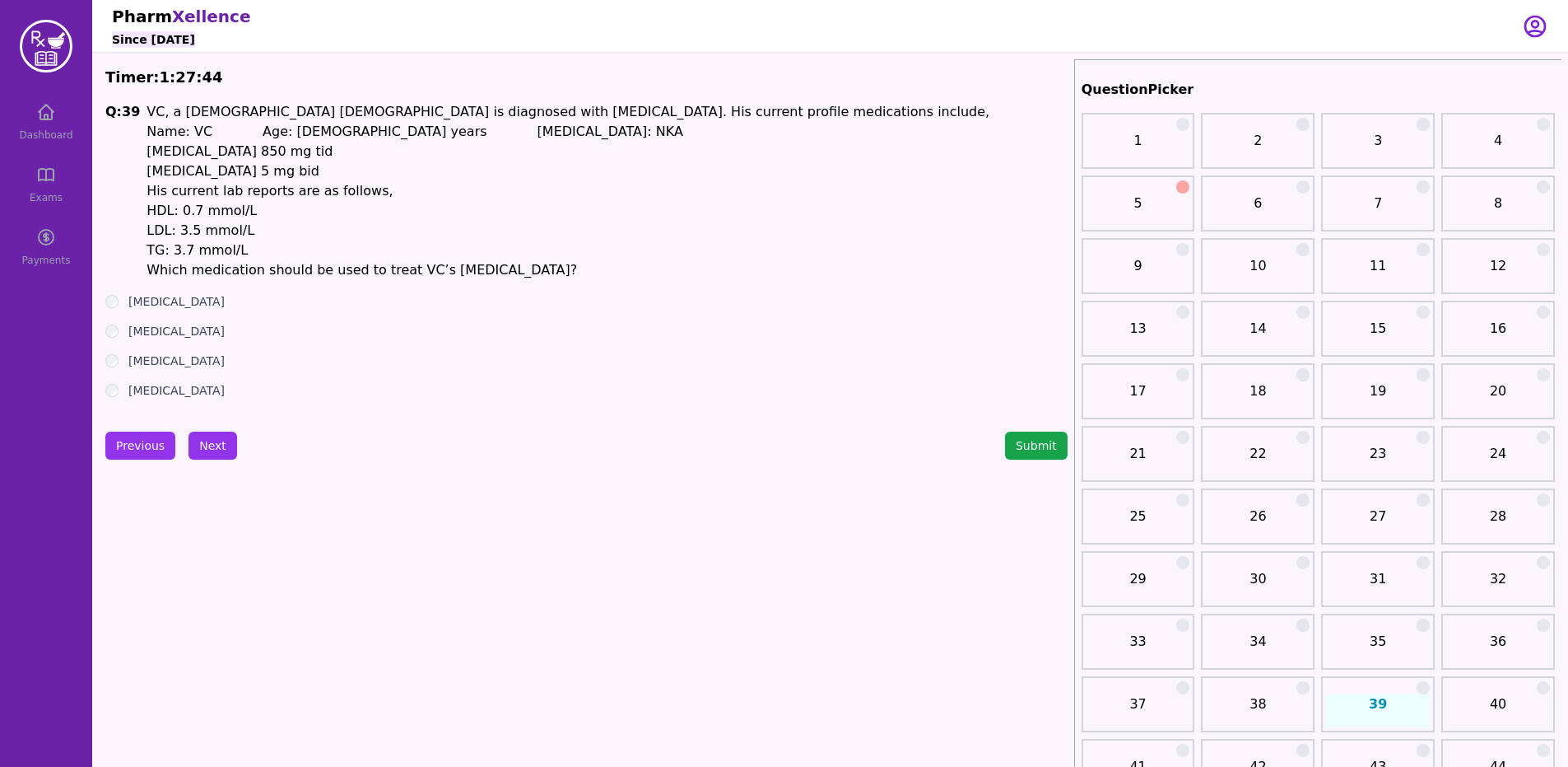
click at [178, 308] on label "[MEDICAL_DATA]" at bounding box center [176, 301] width 97 height 17
click at [212, 444] on button "Next" at bounding box center [212, 446] width 48 height 28
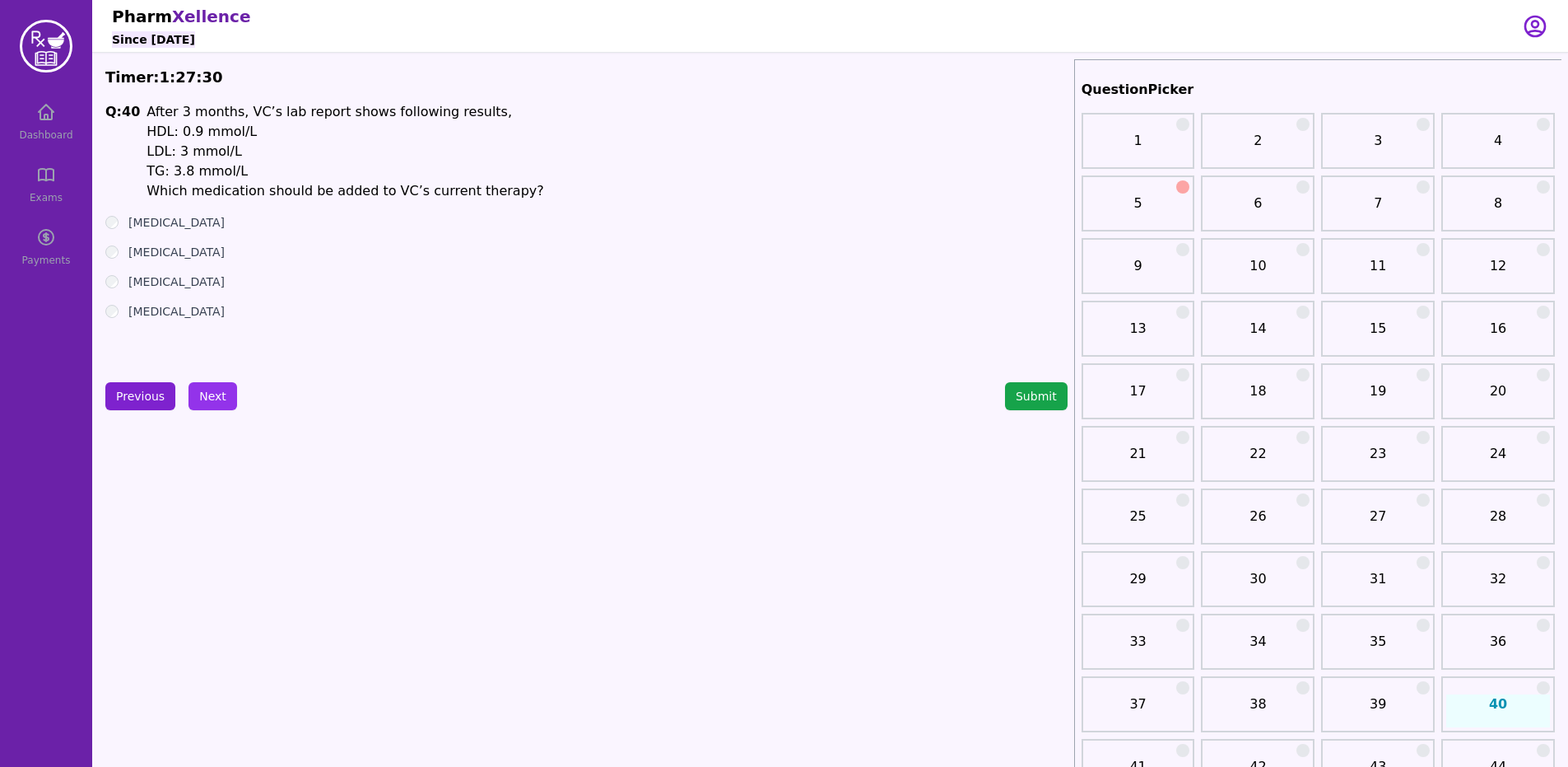
click at [123, 408] on button "Previous" at bounding box center [141, 396] width 70 height 28
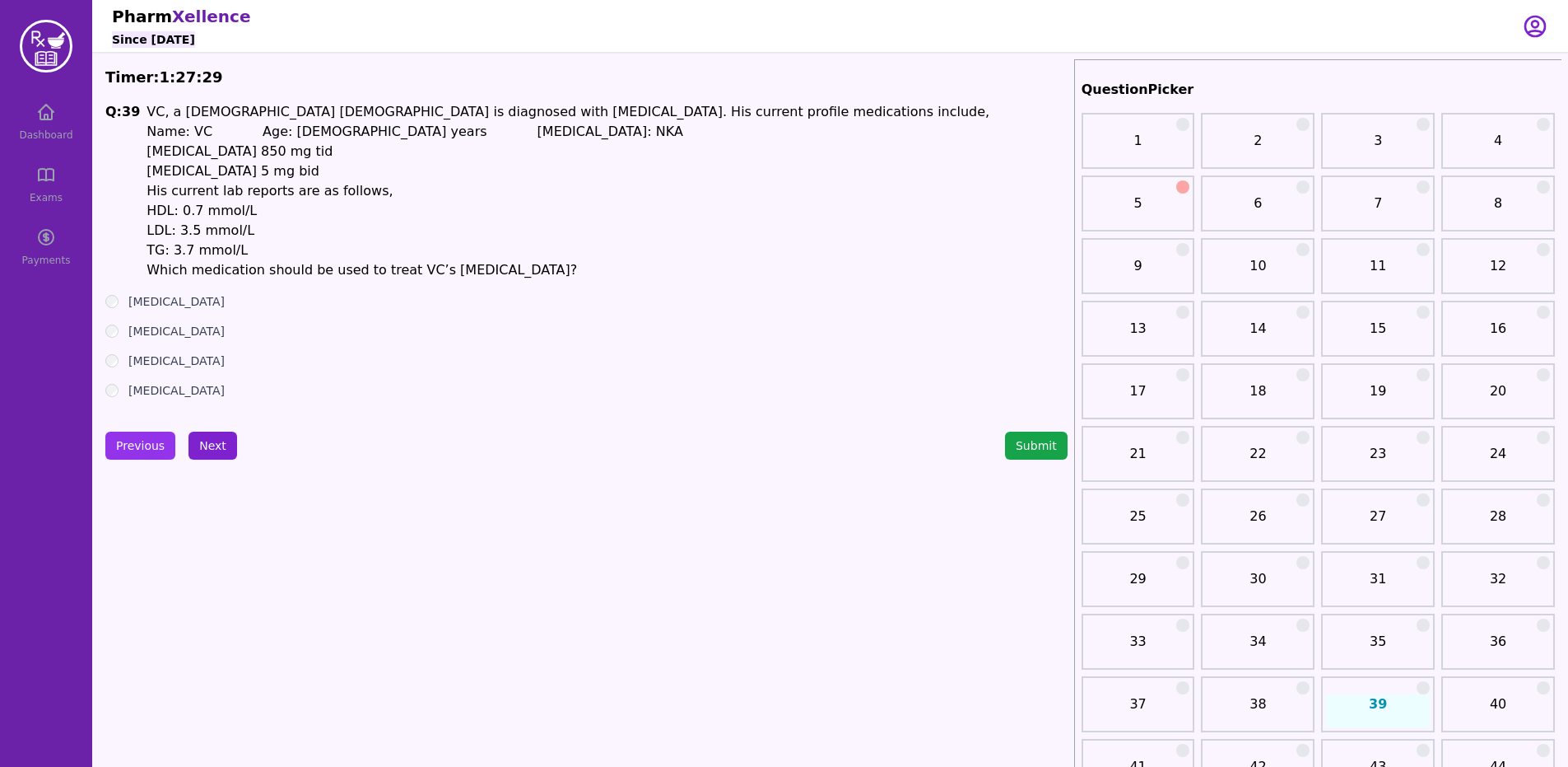
click at [208, 446] on button "Next" at bounding box center [212, 446] width 48 height 28
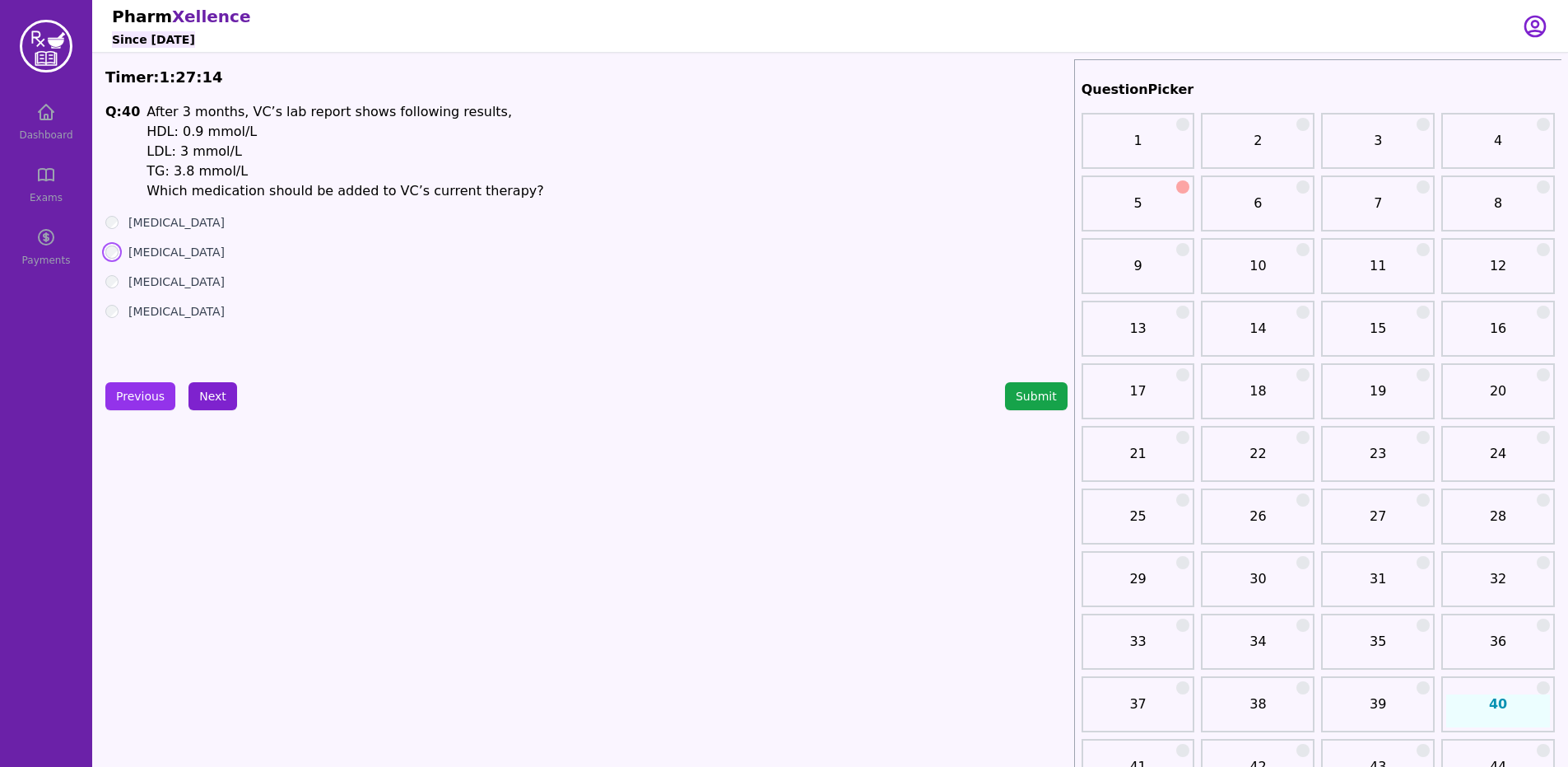
click at [112, 402] on button "Previous" at bounding box center [141, 396] width 70 height 28
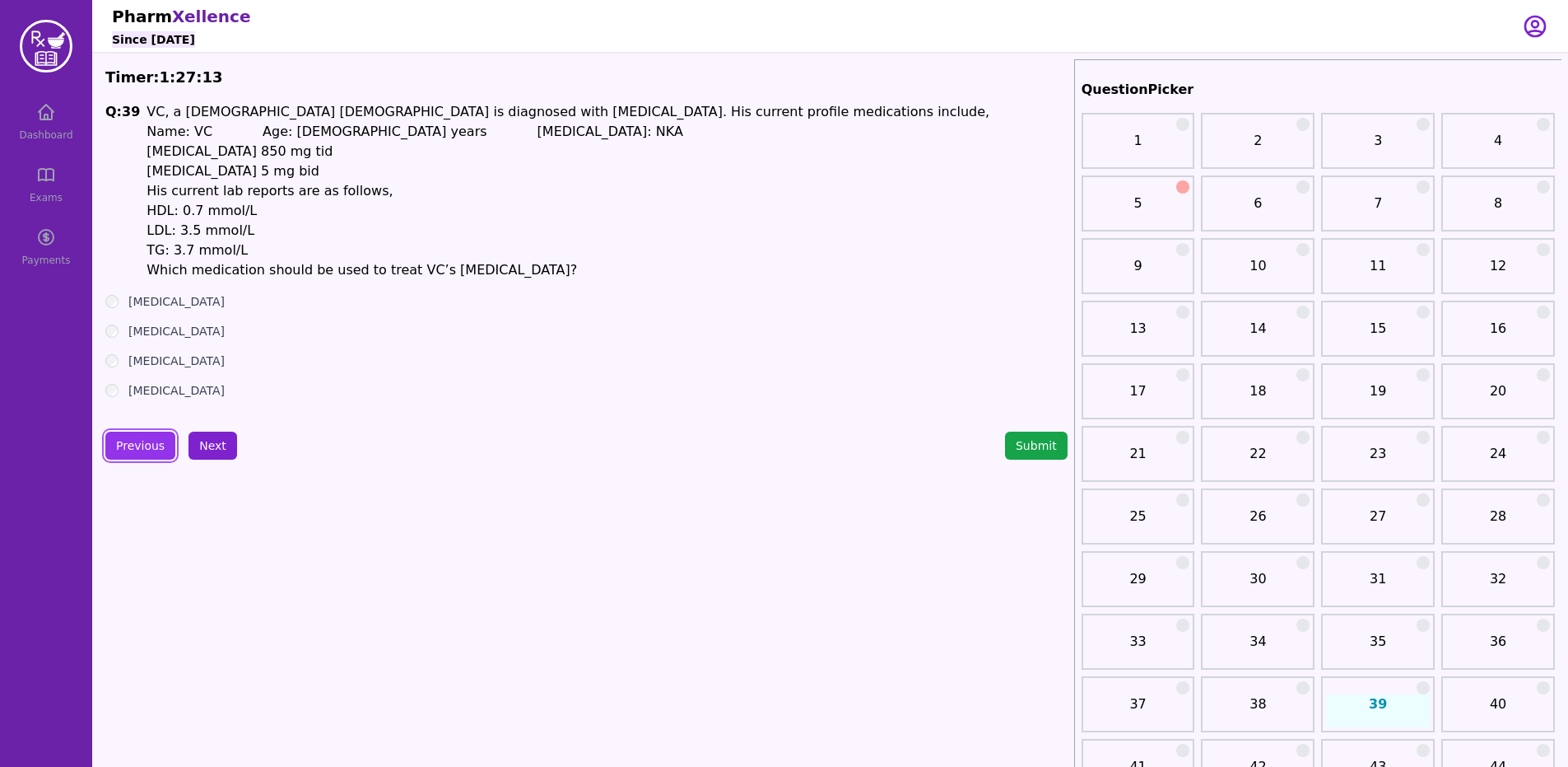
click at [213, 436] on button "Next" at bounding box center [212, 446] width 48 height 28
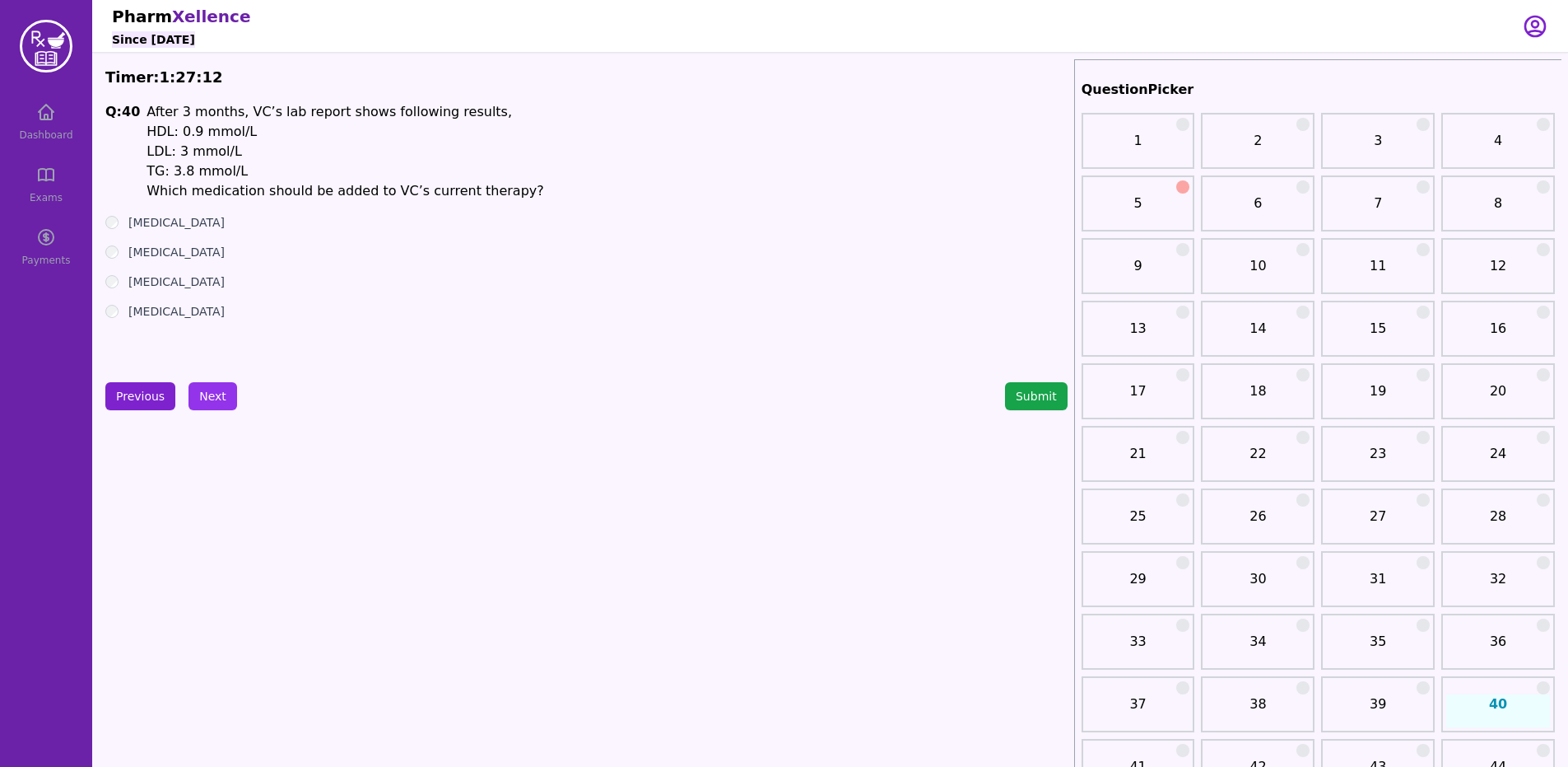
click at [136, 382] on button "Previous" at bounding box center [141, 396] width 70 height 28
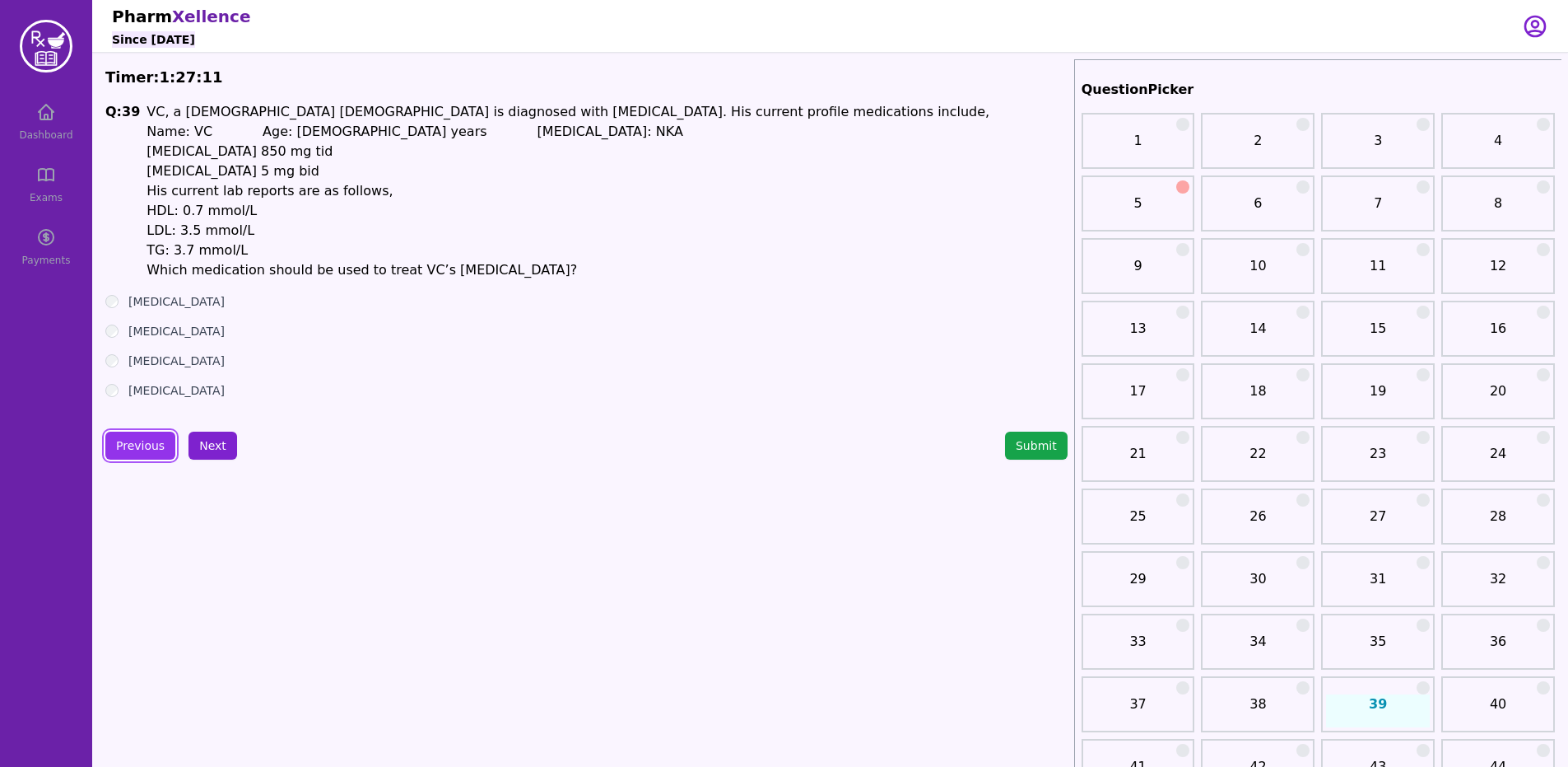
click at [208, 441] on button "Next" at bounding box center [212, 446] width 48 height 28
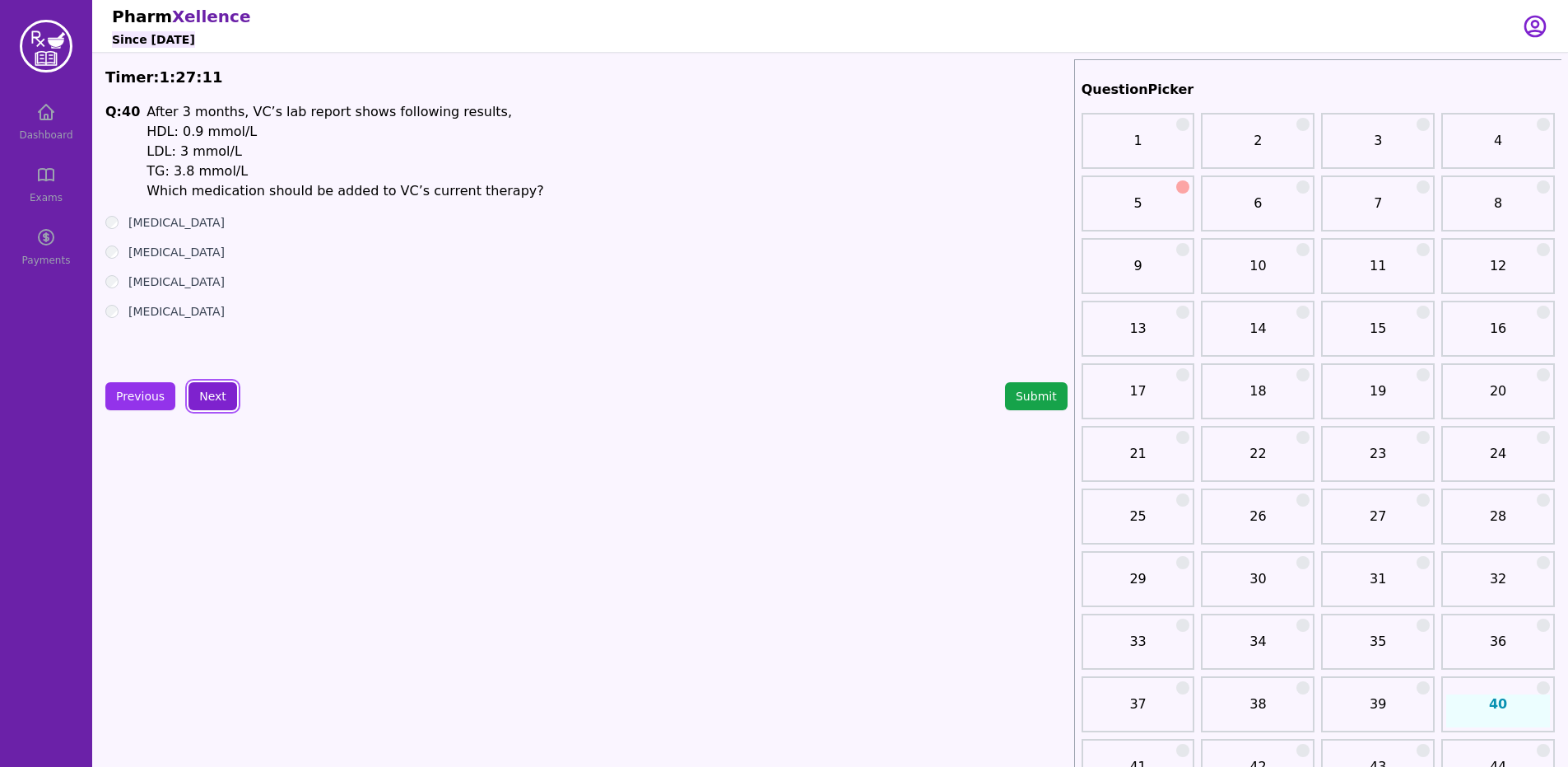
click at [201, 393] on button "Next" at bounding box center [212, 396] width 48 height 28
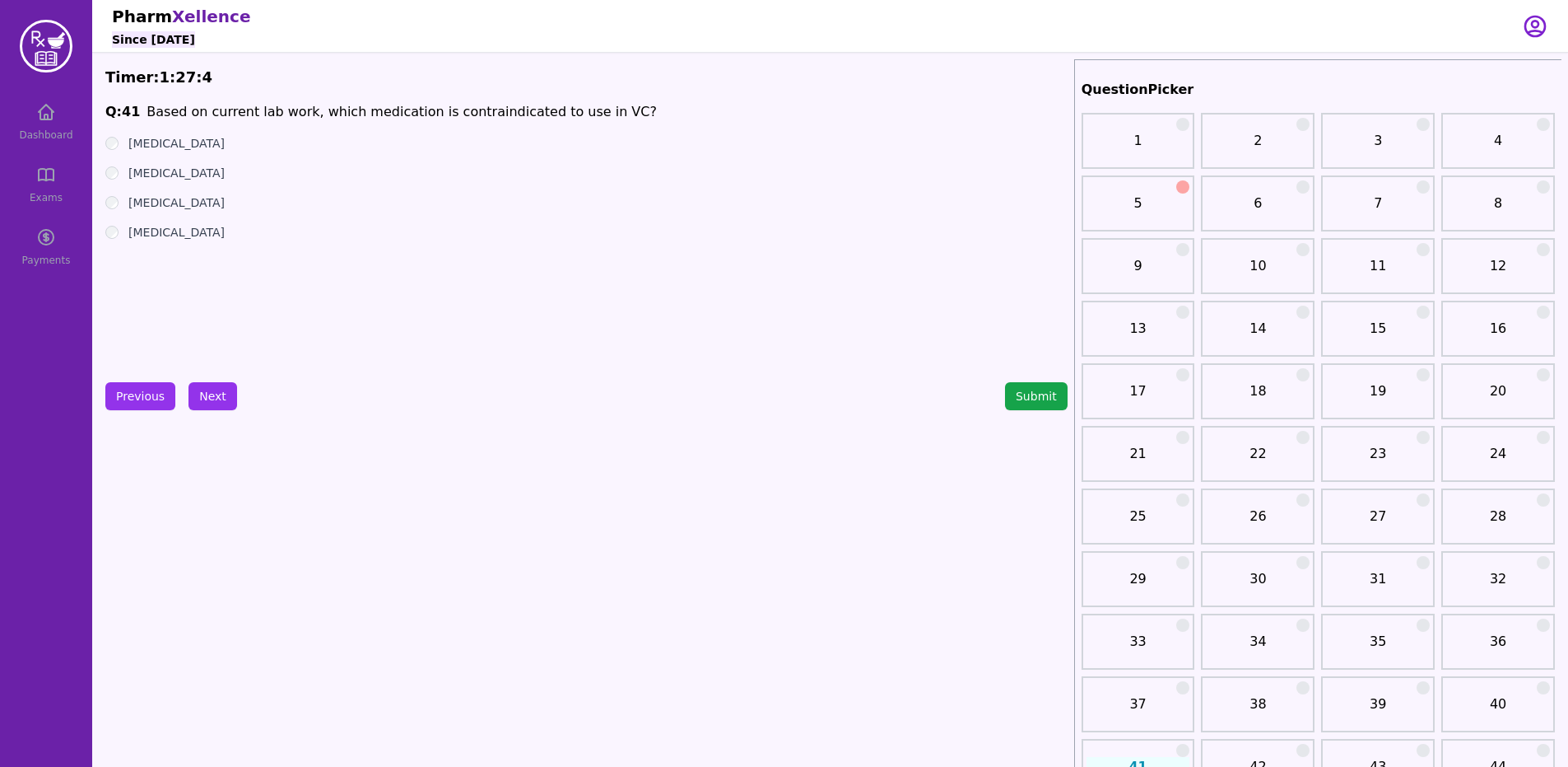
click at [171, 203] on label "[MEDICAL_DATA]" at bounding box center [176, 202] width 97 height 17
click at [226, 390] on button "Next" at bounding box center [212, 396] width 48 height 28
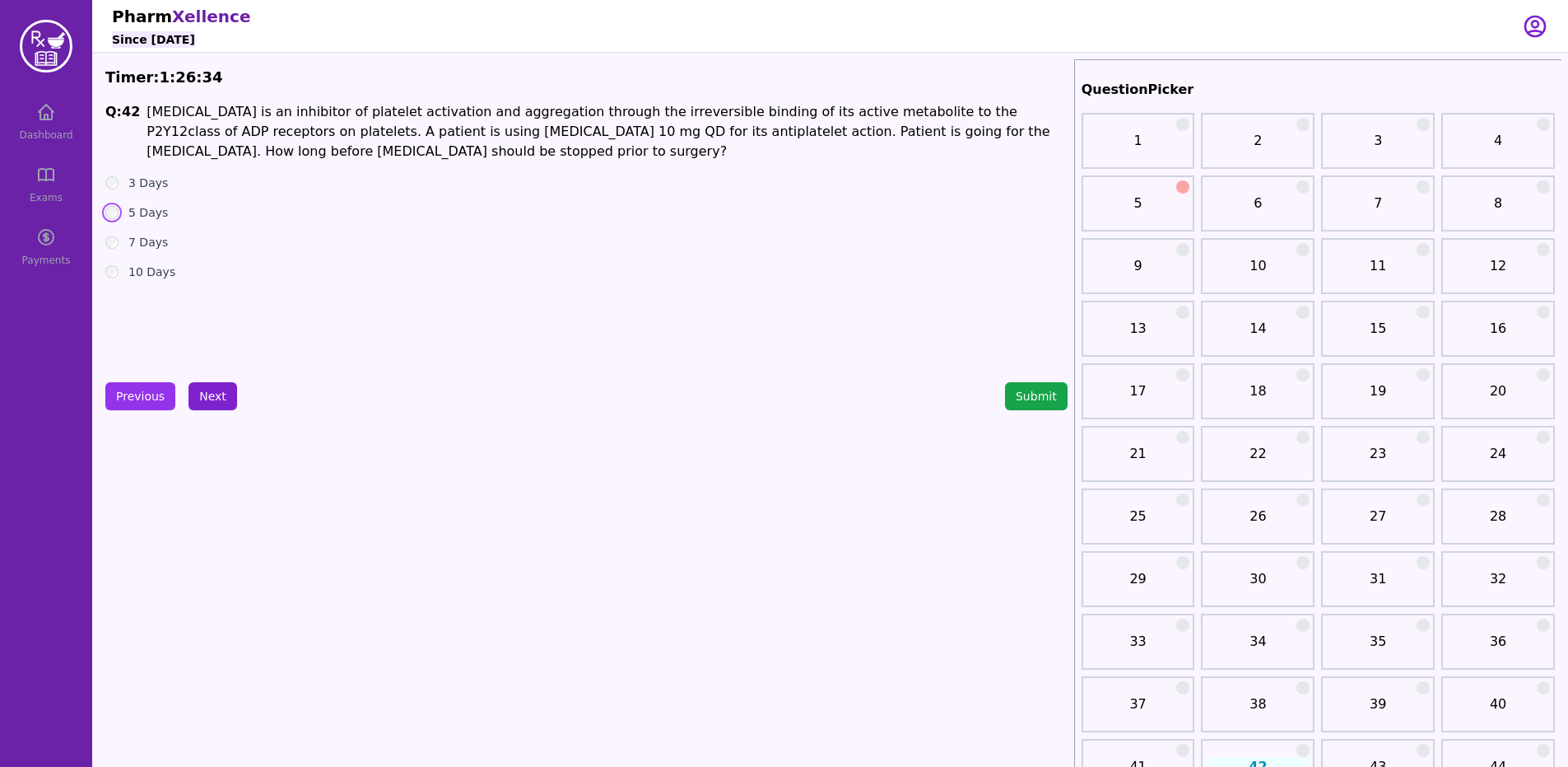
click at [198, 401] on button "Next" at bounding box center [212, 396] width 48 height 28
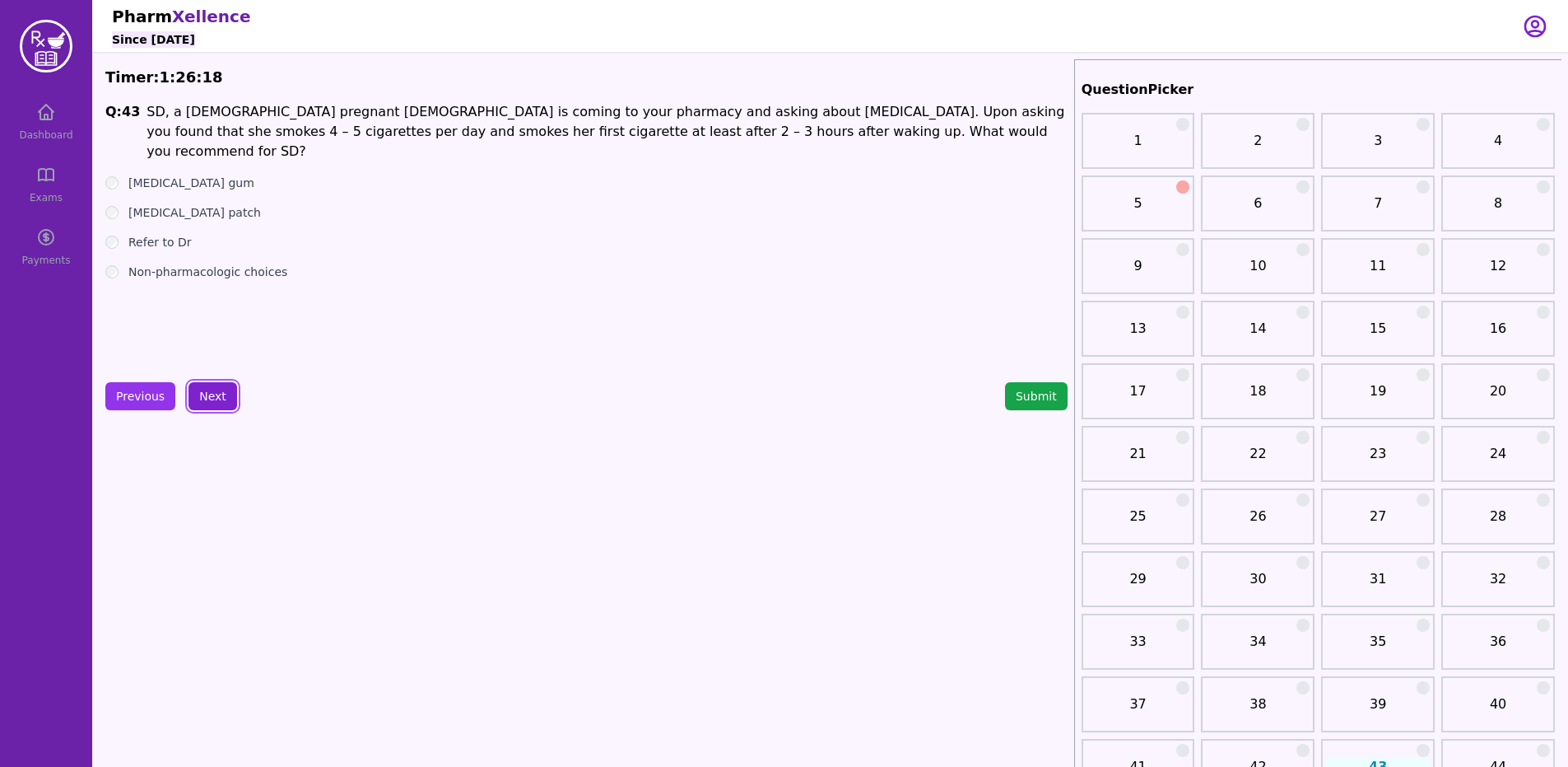
click at [206, 409] on button "Next" at bounding box center [212, 396] width 48 height 28
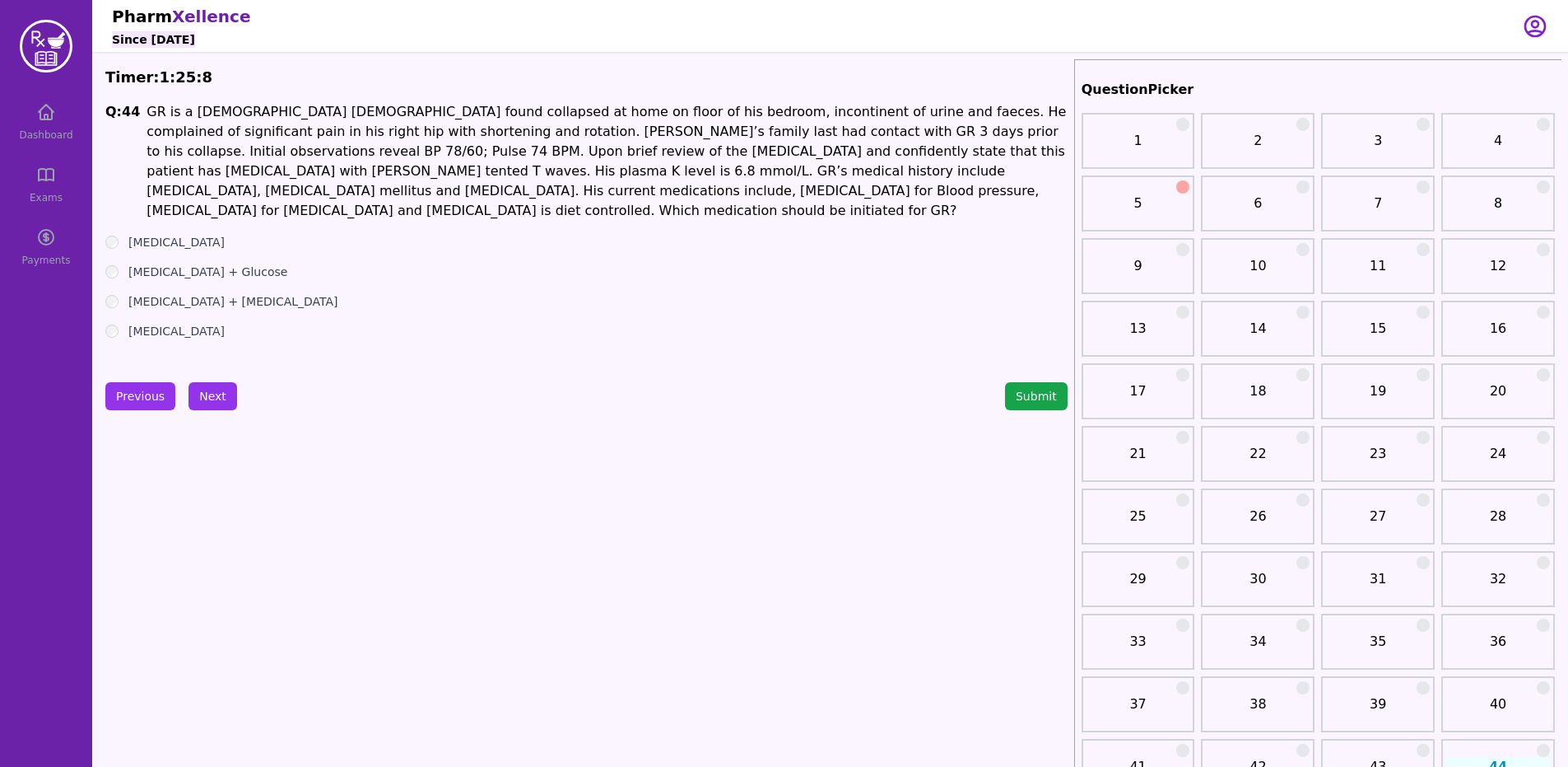
click at [251, 293] on label "[MEDICAL_DATA] + [MEDICAL_DATA]" at bounding box center [233, 301] width 210 height 17
click at [218, 403] on button "Next" at bounding box center [212, 396] width 48 height 28
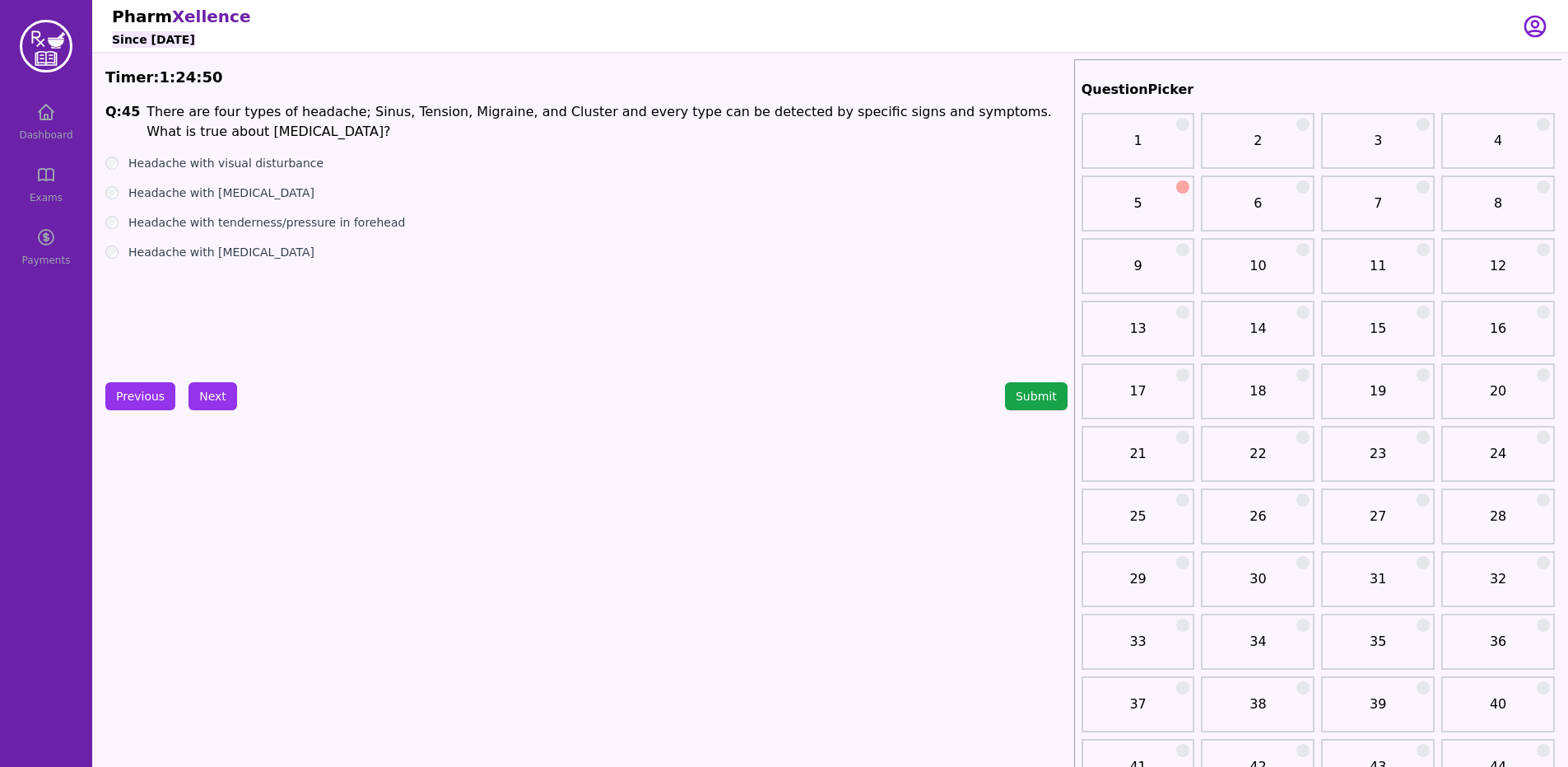
click at [363, 226] on label "Headache with tenderness/pressure in forehead" at bounding box center [266, 222] width 276 height 17
click at [201, 406] on button "Next" at bounding box center [212, 396] width 48 height 28
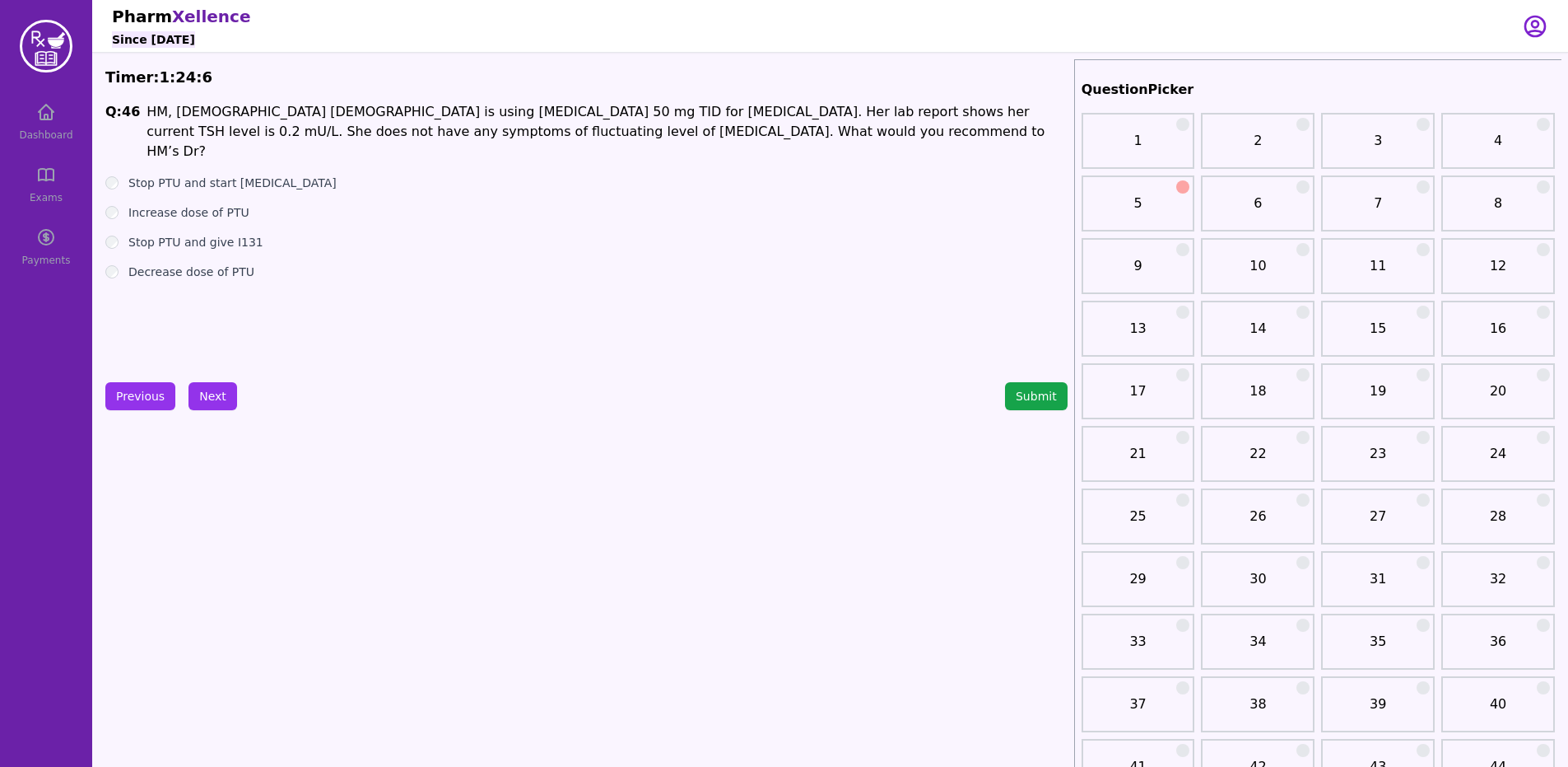
click at [188, 263] on label "Decrease dose of PTU" at bounding box center [191, 271] width 126 height 17
click at [207, 402] on button "Next" at bounding box center [212, 396] width 48 height 28
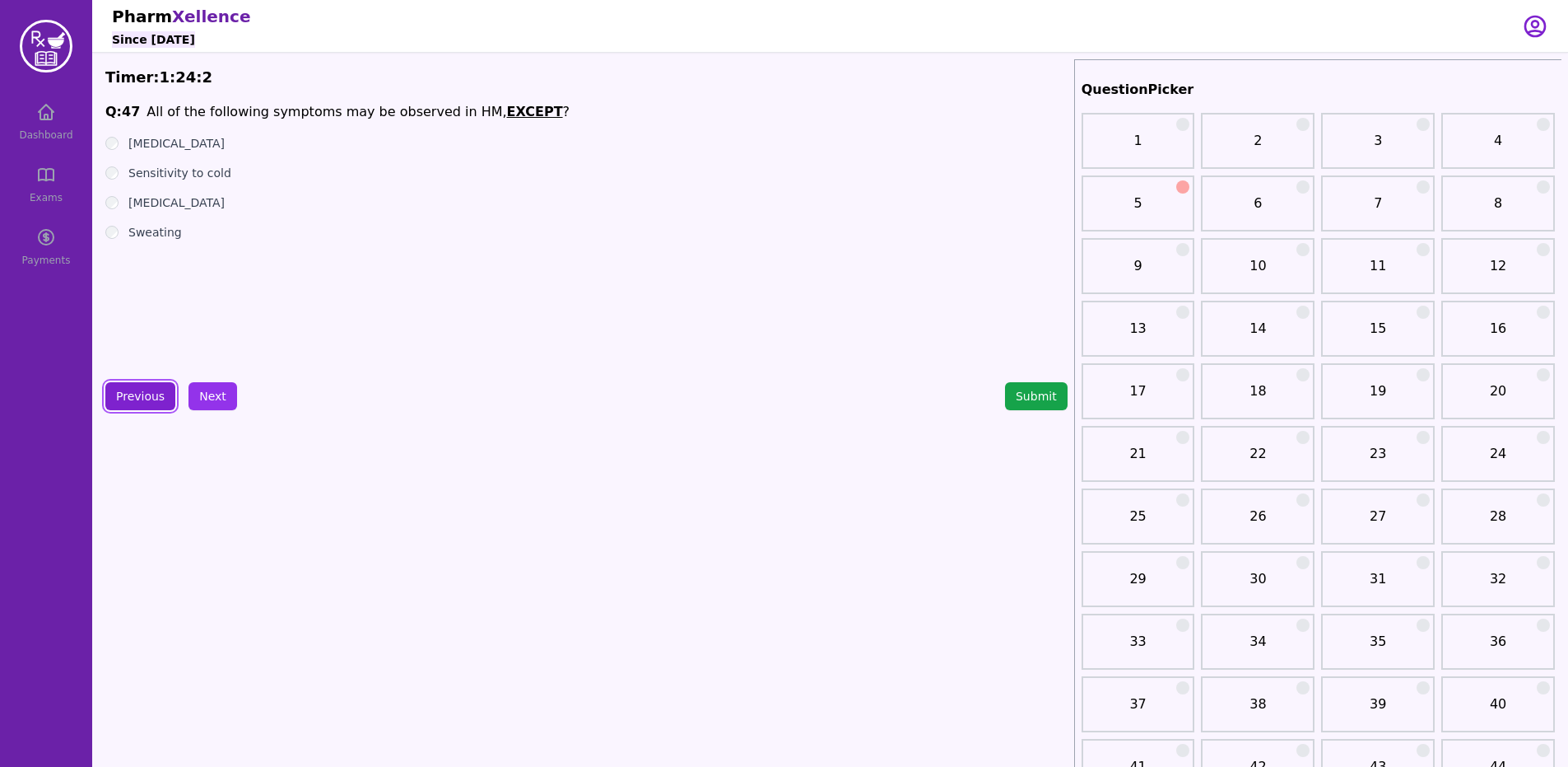
click at [144, 401] on button "Previous" at bounding box center [141, 396] width 70 height 28
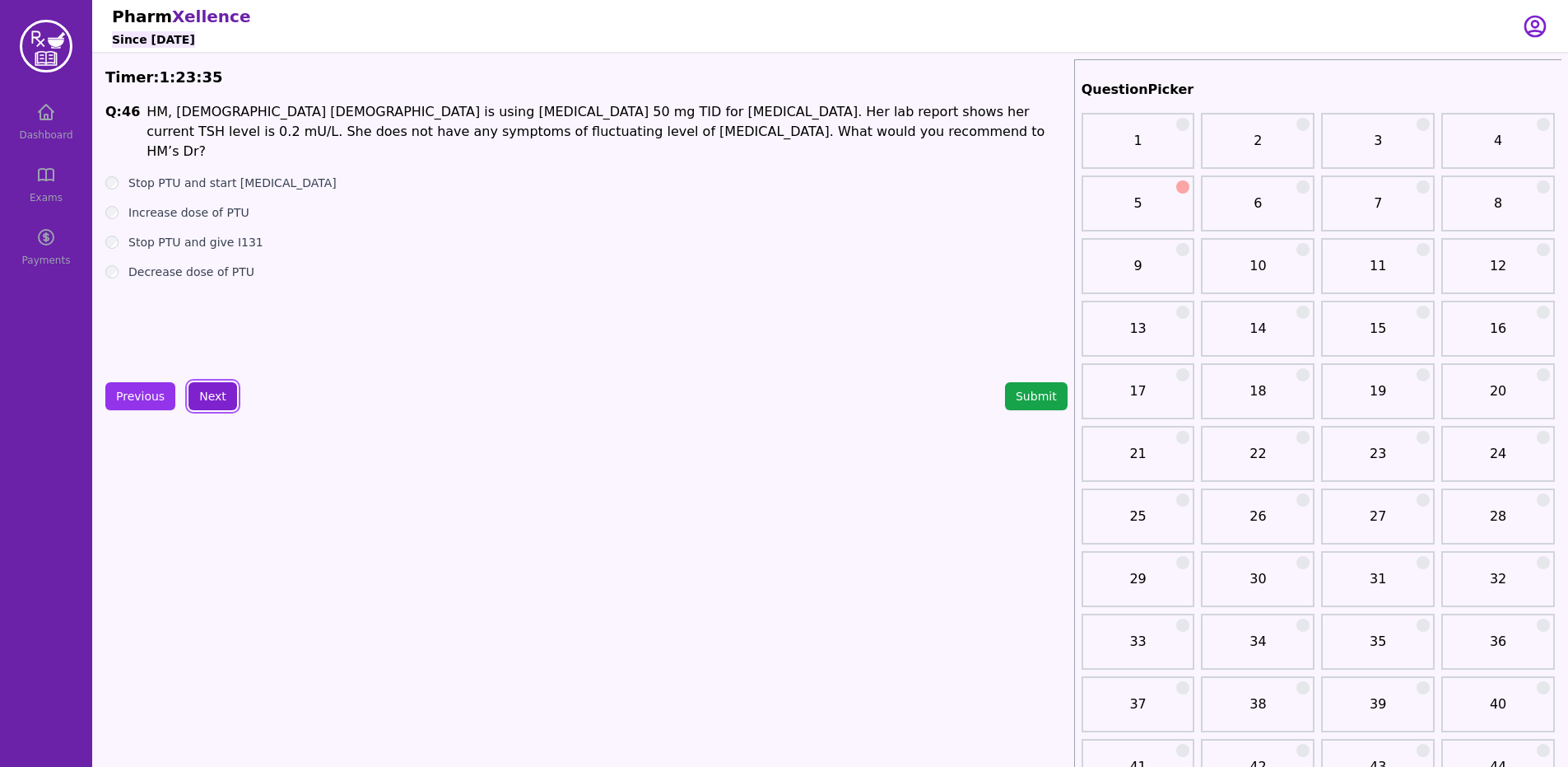
click at [220, 406] on button "Next" at bounding box center [212, 396] width 48 height 28
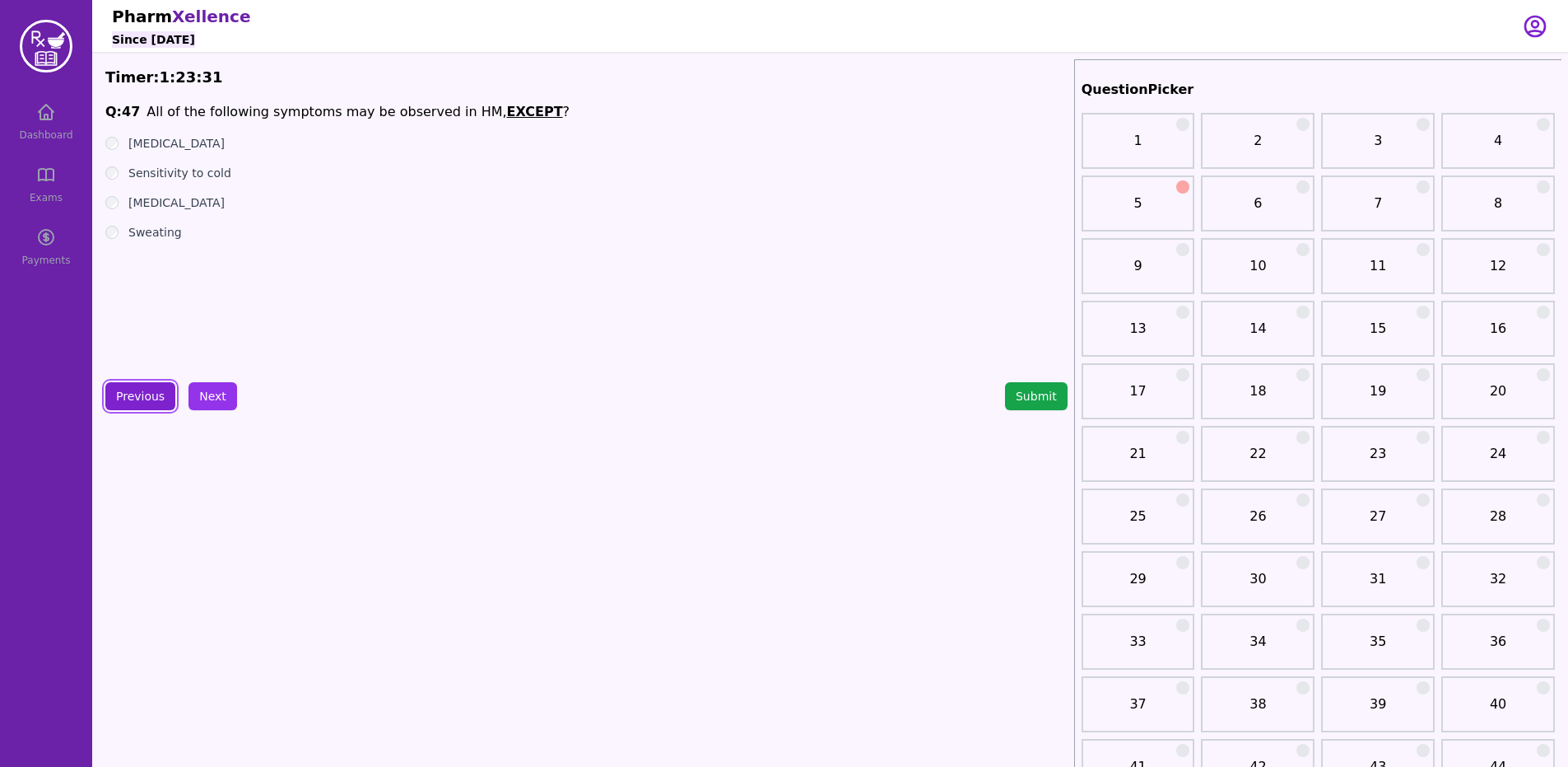
click at [141, 403] on button "Previous" at bounding box center [141, 396] width 70 height 28
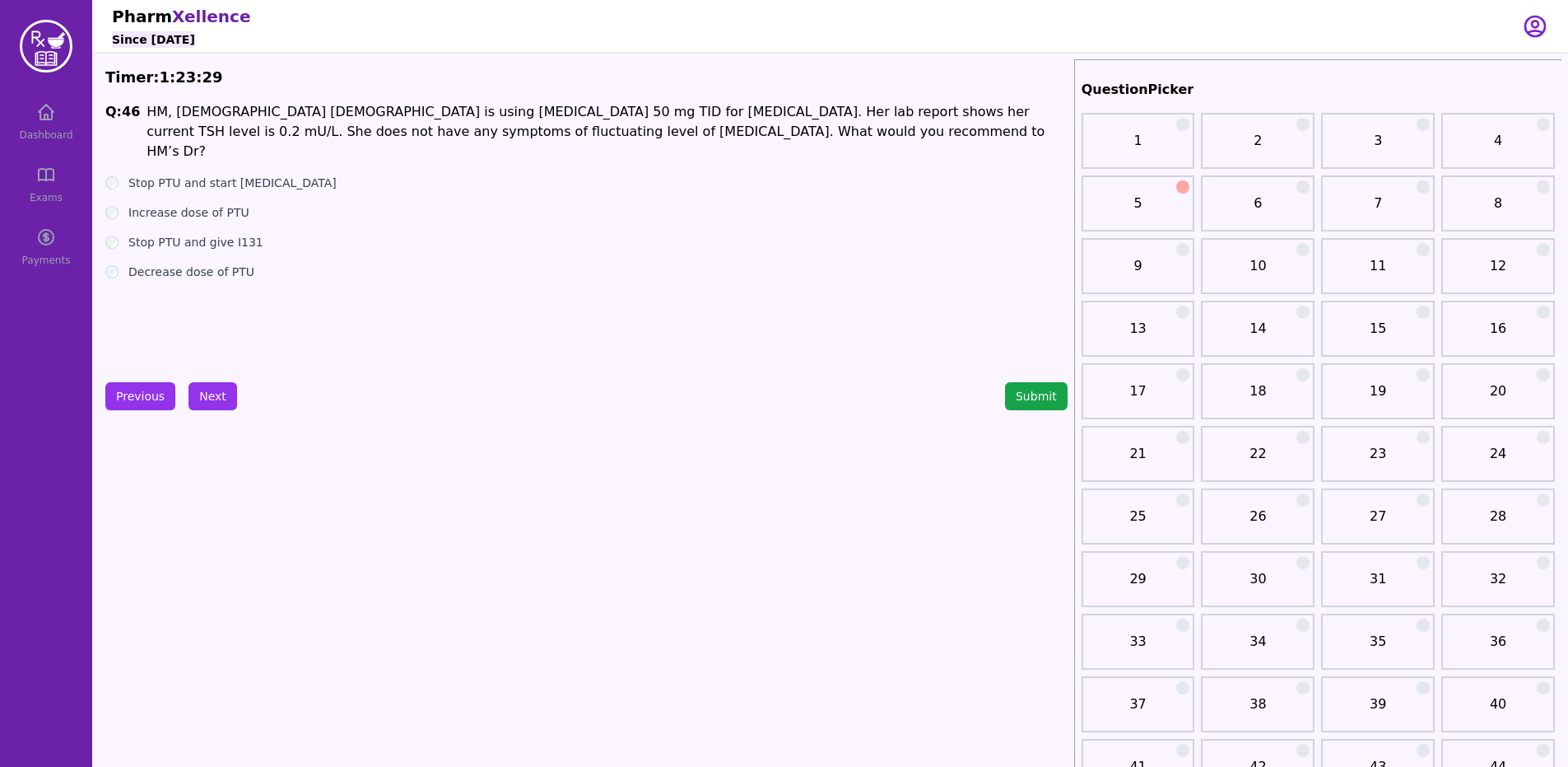
click at [197, 263] on label "Decrease dose of PTU" at bounding box center [191, 271] width 126 height 17
click at [213, 407] on button "Next" at bounding box center [212, 396] width 48 height 28
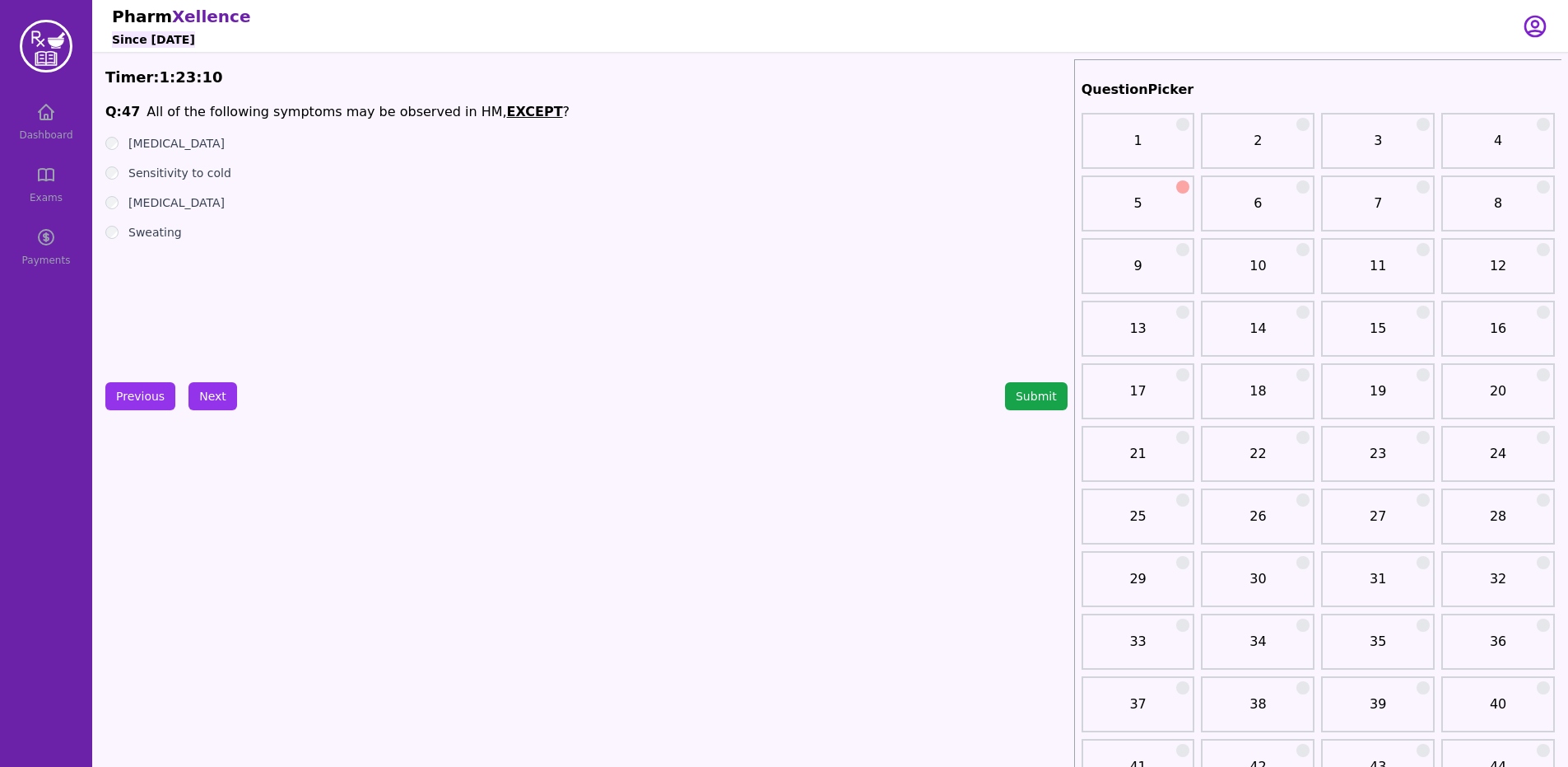
click at [163, 199] on label "[MEDICAL_DATA]" at bounding box center [176, 202] width 97 height 17
click at [191, 171] on label "Sensitivity to cold" at bounding box center [180, 173] width 103 height 17
click at [188, 409] on button "Next" at bounding box center [212, 396] width 48 height 28
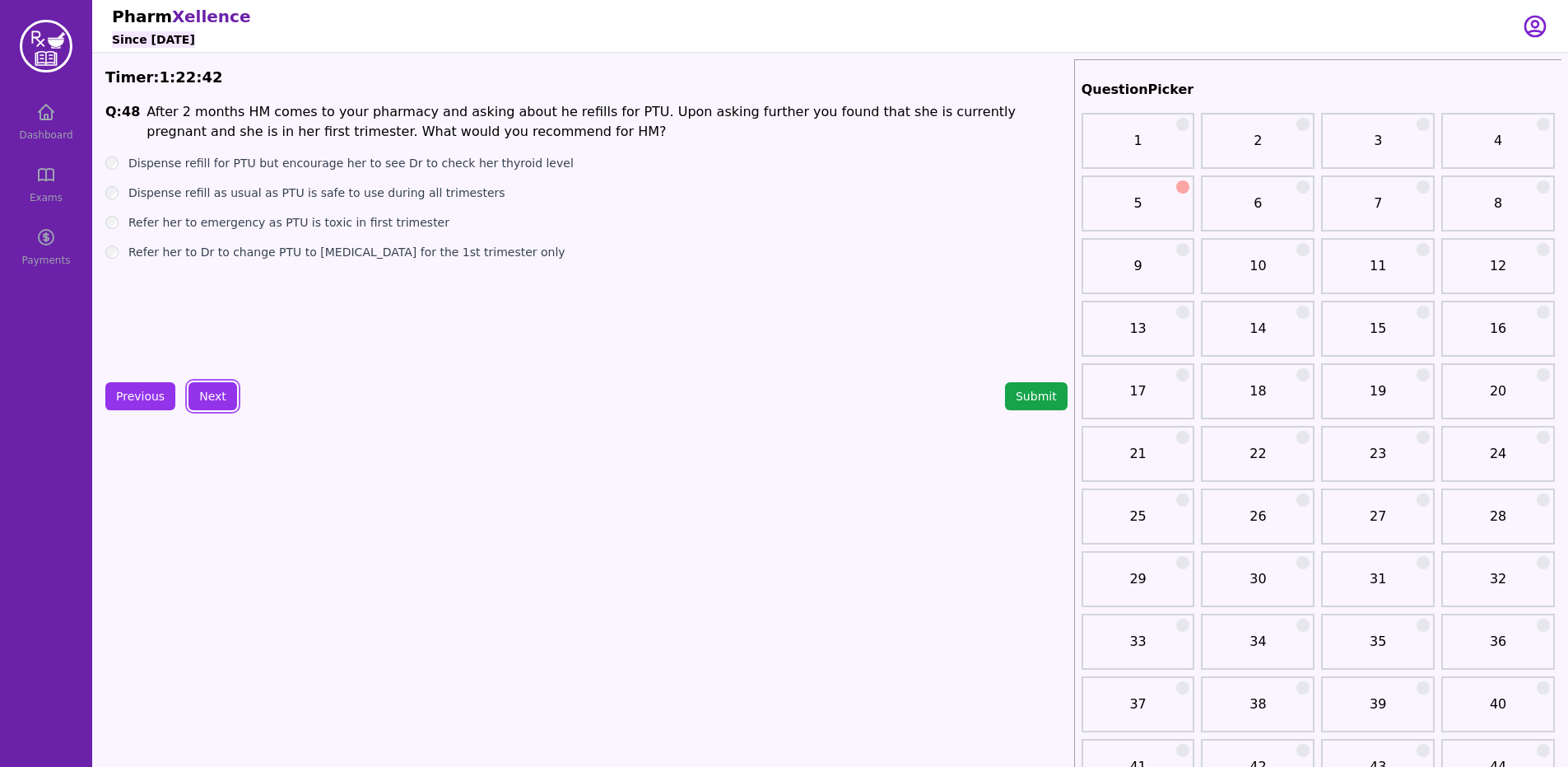
click at [394, 170] on label "Dispense refill for PTU but encourage her to see Dr to check her thyroid level" at bounding box center [350, 163] width 445 height 17
click at [216, 383] on button "Next" at bounding box center [212, 396] width 48 height 28
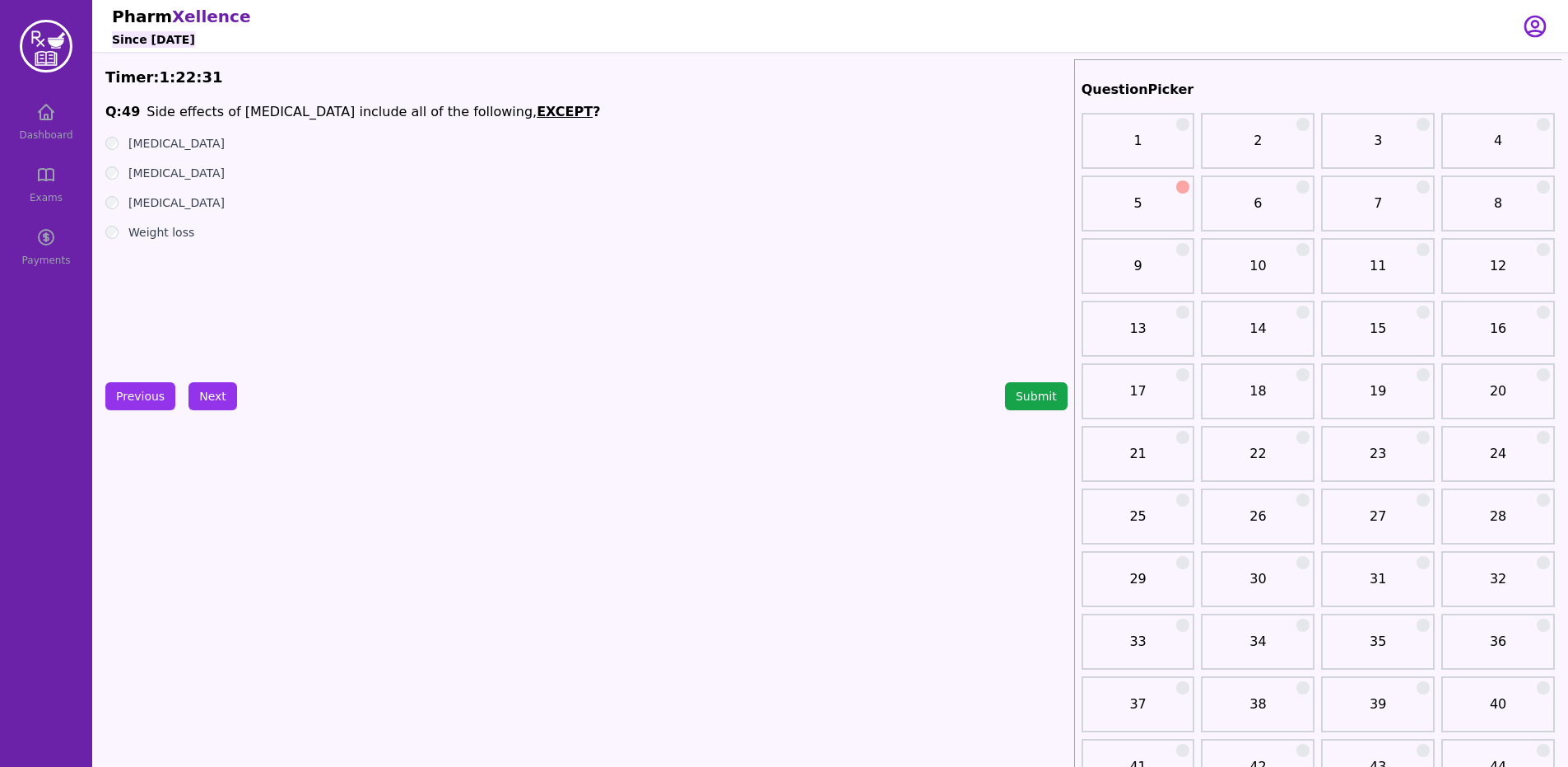
click at [145, 228] on label "Weight loss" at bounding box center [161, 232] width 66 height 17
click at [211, 393] on button "Next" at bounding box center [212, 396] width 48 height 28
click at [217, 401] on button "Next" at bounding box center [212, 396] width 48 height 28
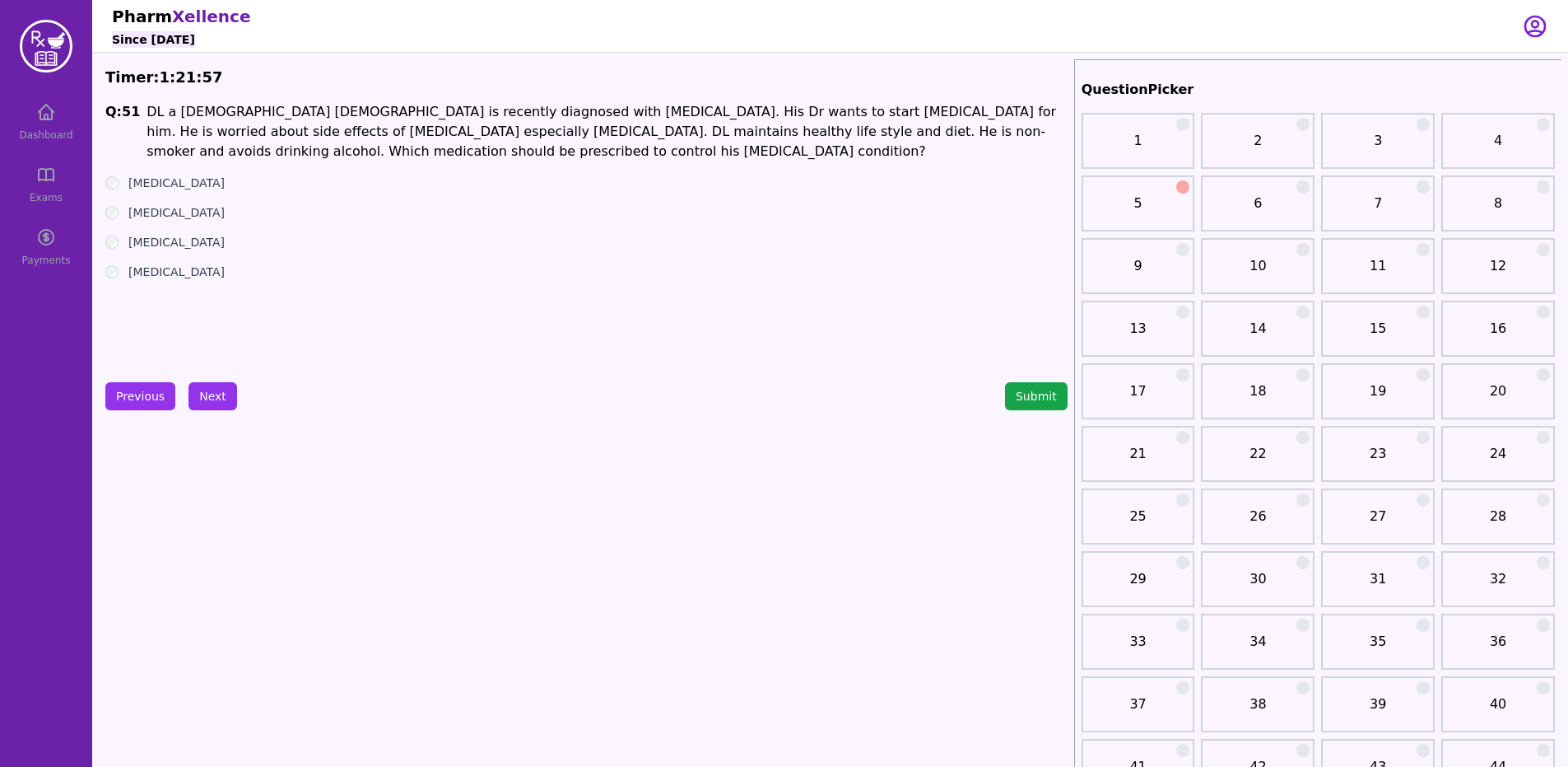
click at [158, 217] on label "[MEDICAL_DATA]" at bounding box center [176, 212] width 97 height 17
click at [214, 406] on button "Next" at bounding box center [212, 396] width 48 height 28
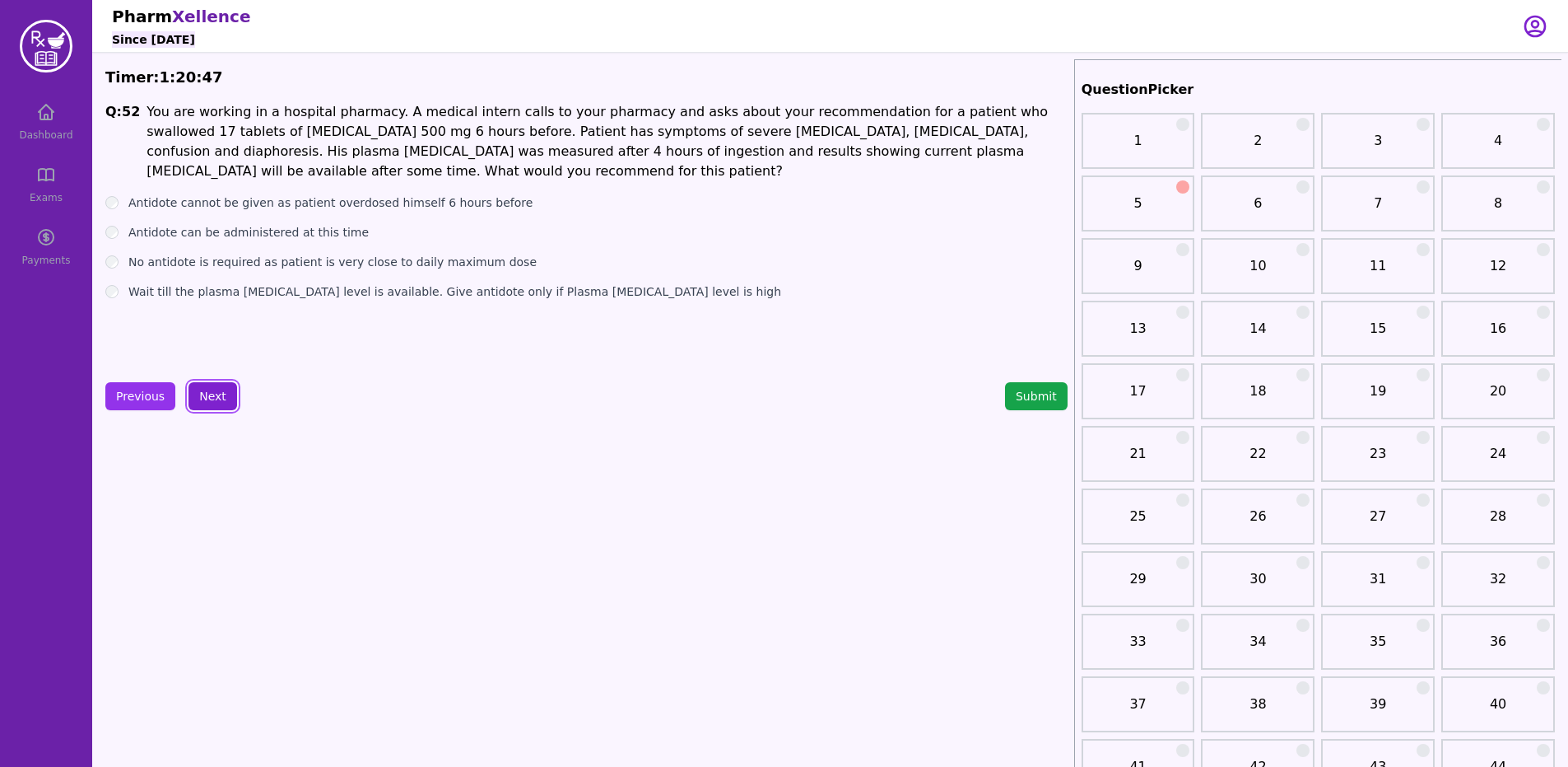
click at [216, 391] on button "Next" at bounding box center [212, 396] width 48 height 28
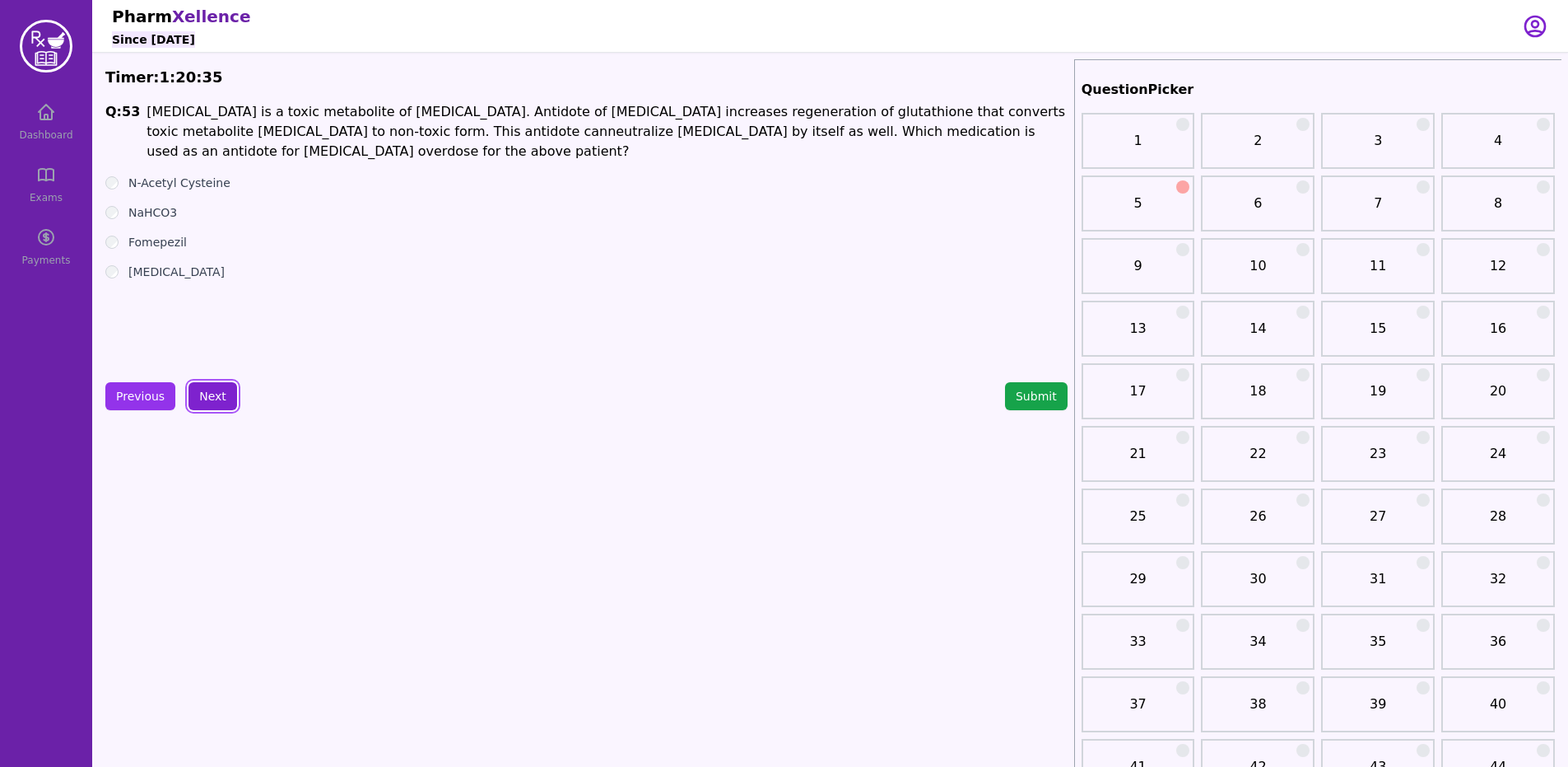
click at [221, 409] on button "Next" at bounding box center [212, 396] width 48 height 28
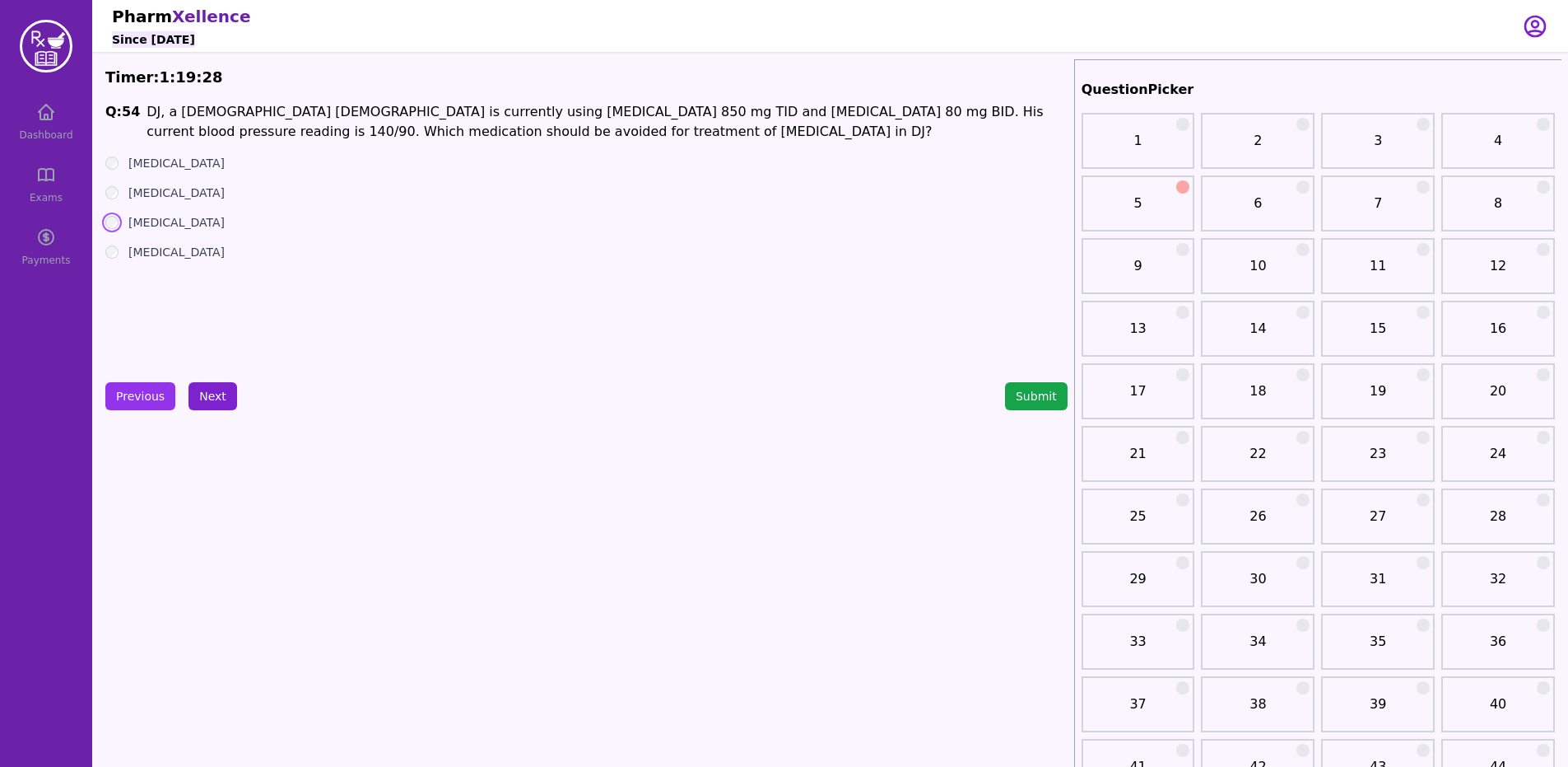
click at [188, 395] on button "Next" at bounding box center [212, 396] width 48 height 28
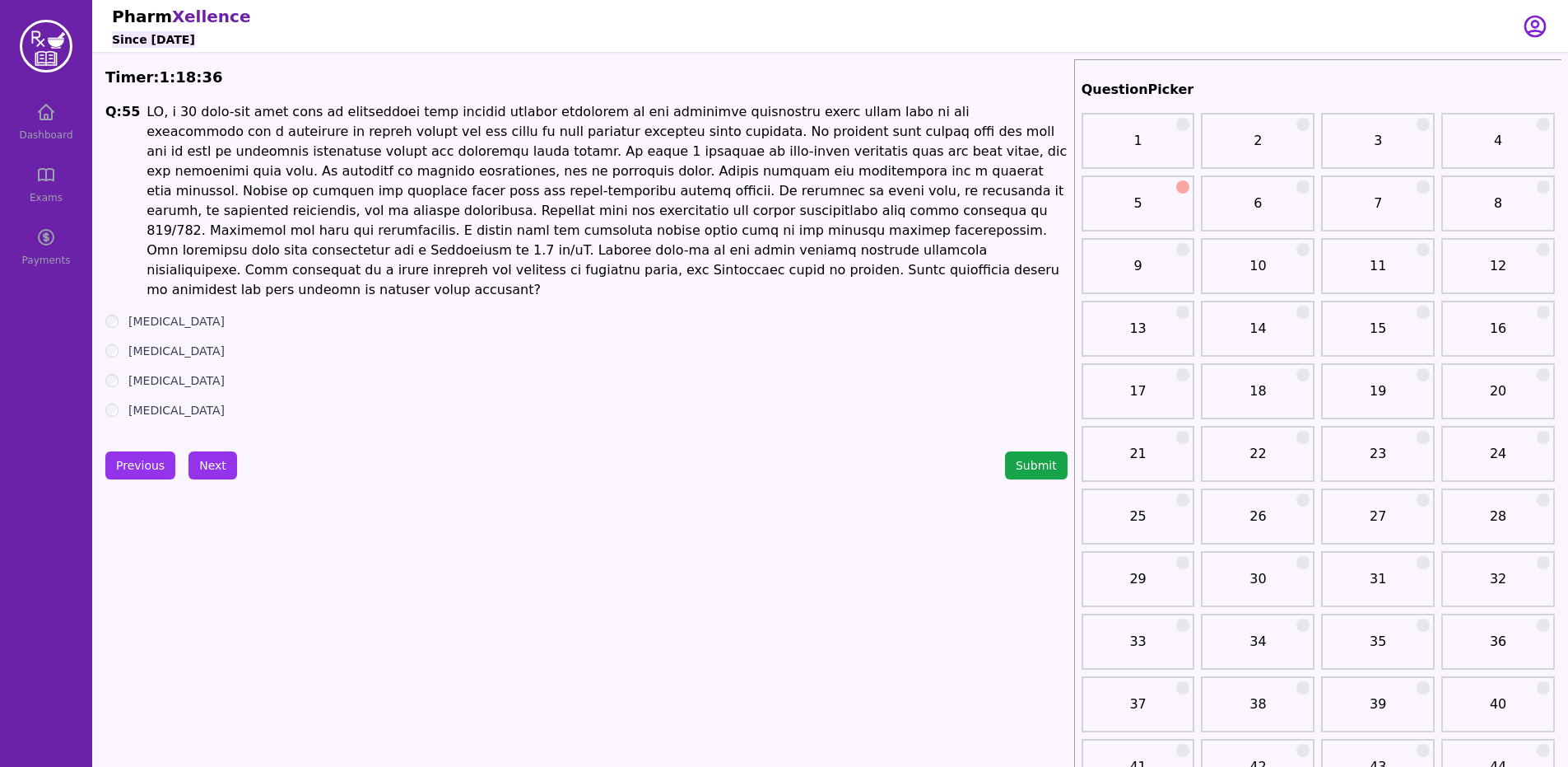
click at [217, 342] on label "[MEDICAL_DATA]" at bounding box center [176, 351] width 97 height 17
click at [217, 451] on button "Next" at bounding box center [212, 466] width 48 height 28
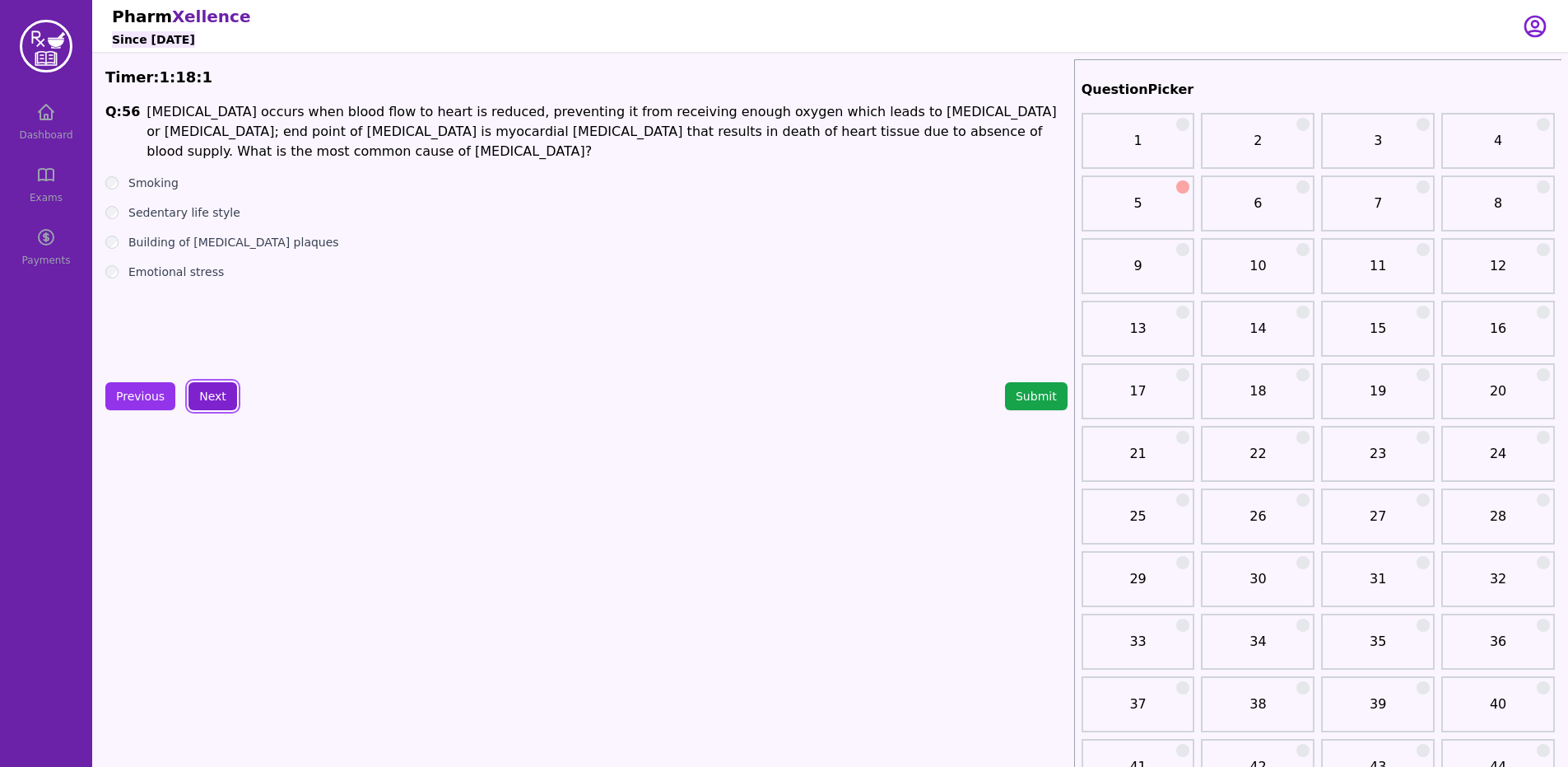
click at [218, 401] on button "Next" at bounding box center [212, 396] width 48 height 28
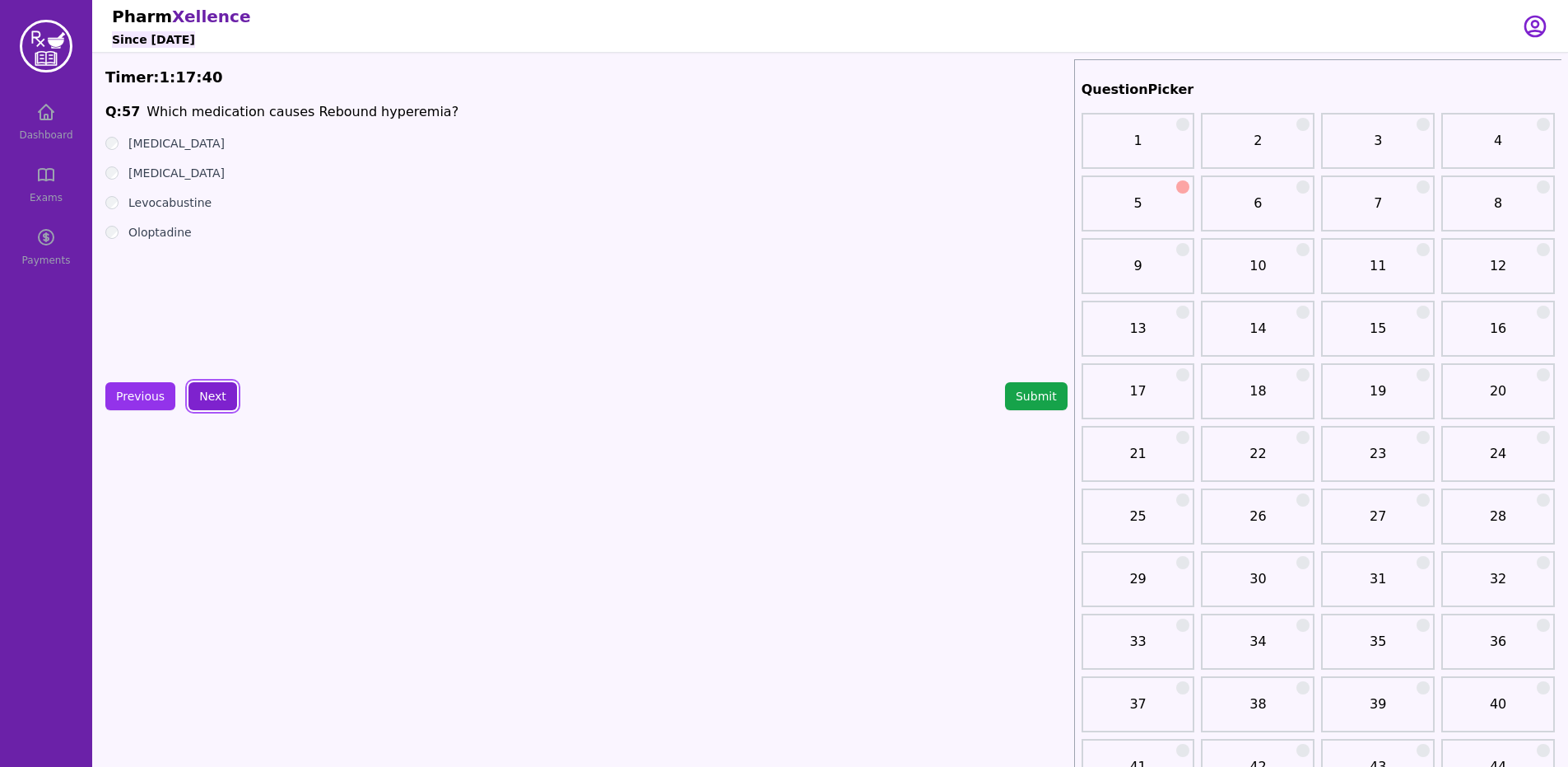
click at [219, 404] on button "Next" at bounding box center [212, 396] width 48 height 28
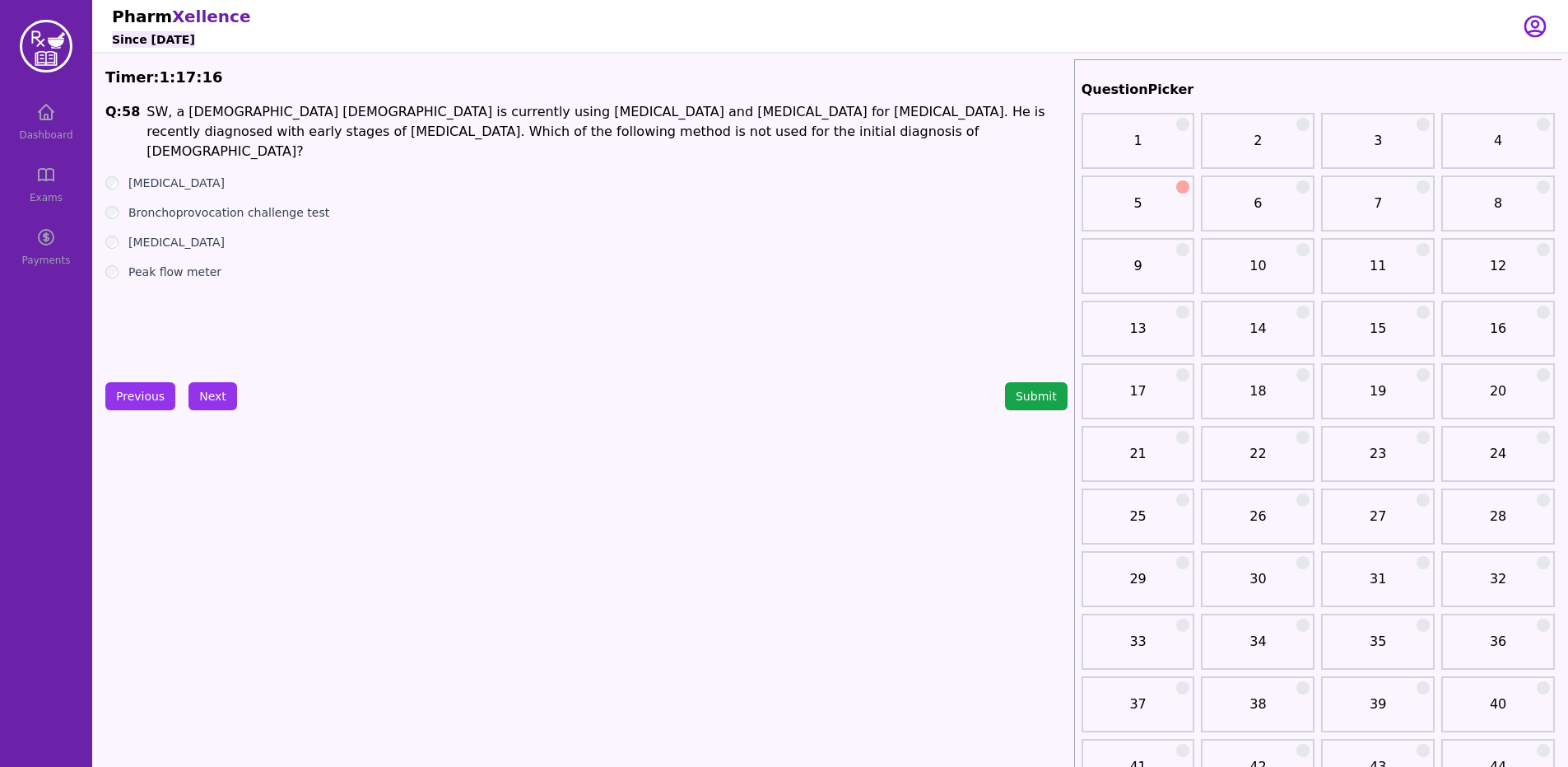
click at [217, 204] on label "Bronchoprovocation challenge test" at bounding box center [228, 212] width 201 height 17
click at [221, 405] on button "Next" at bounding box center [212, 396] width 48 height 28
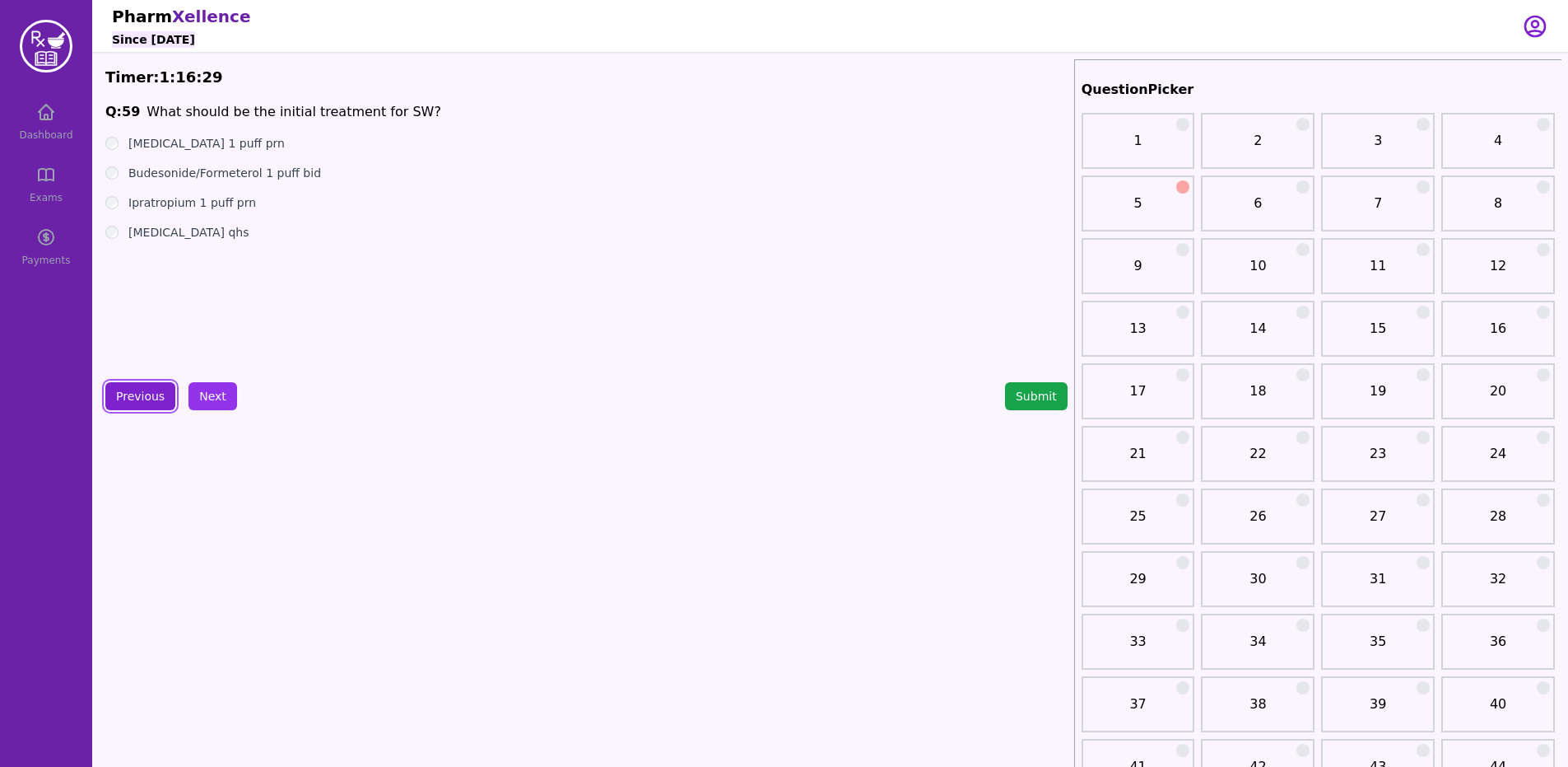
click at [117, 390] on button "Previous" at bounding box center [141, 396] width 70 height 28
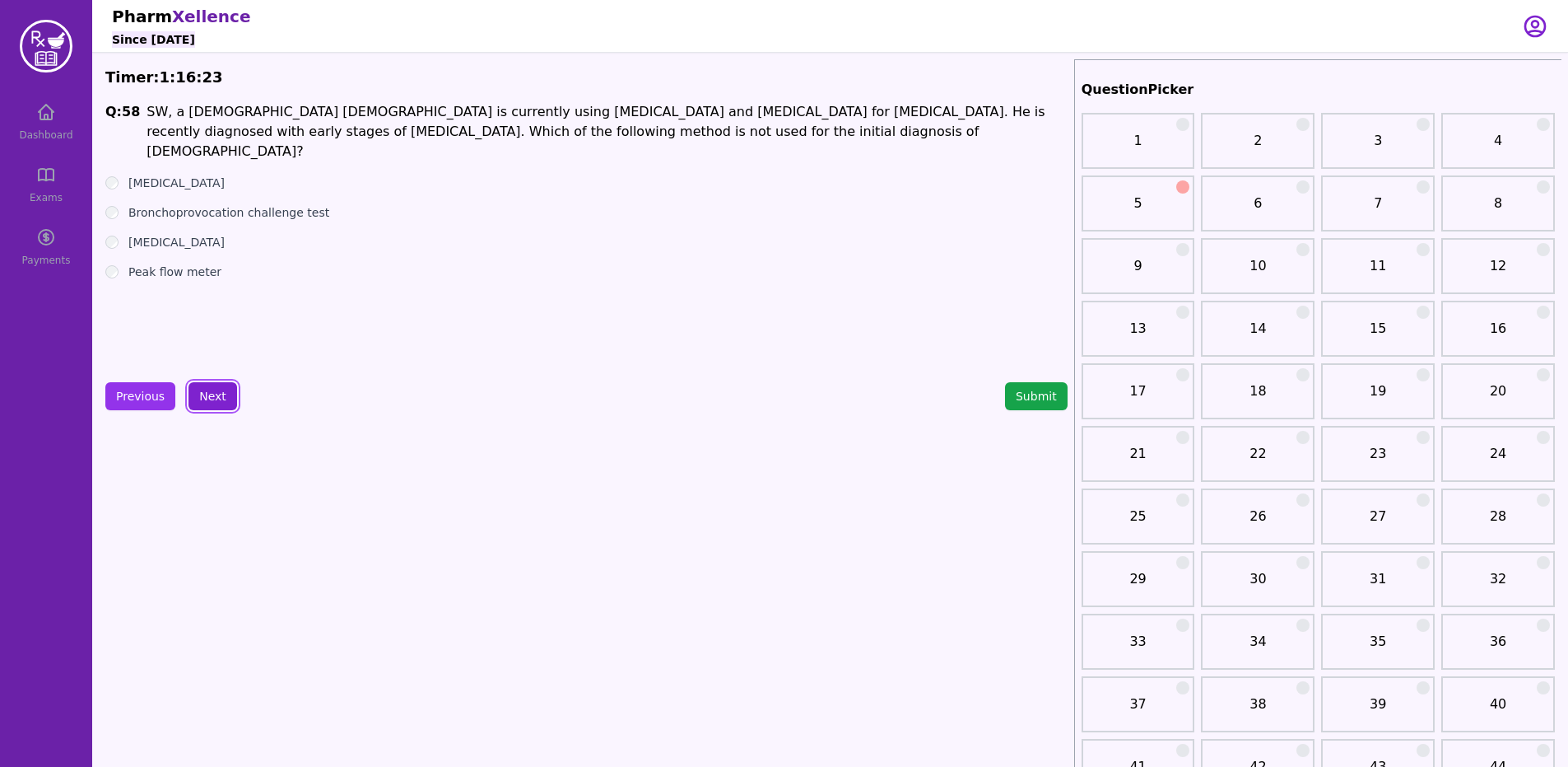
click at [212, 387] on button "Next" at bounding box center [212, 396] width 48 height 28
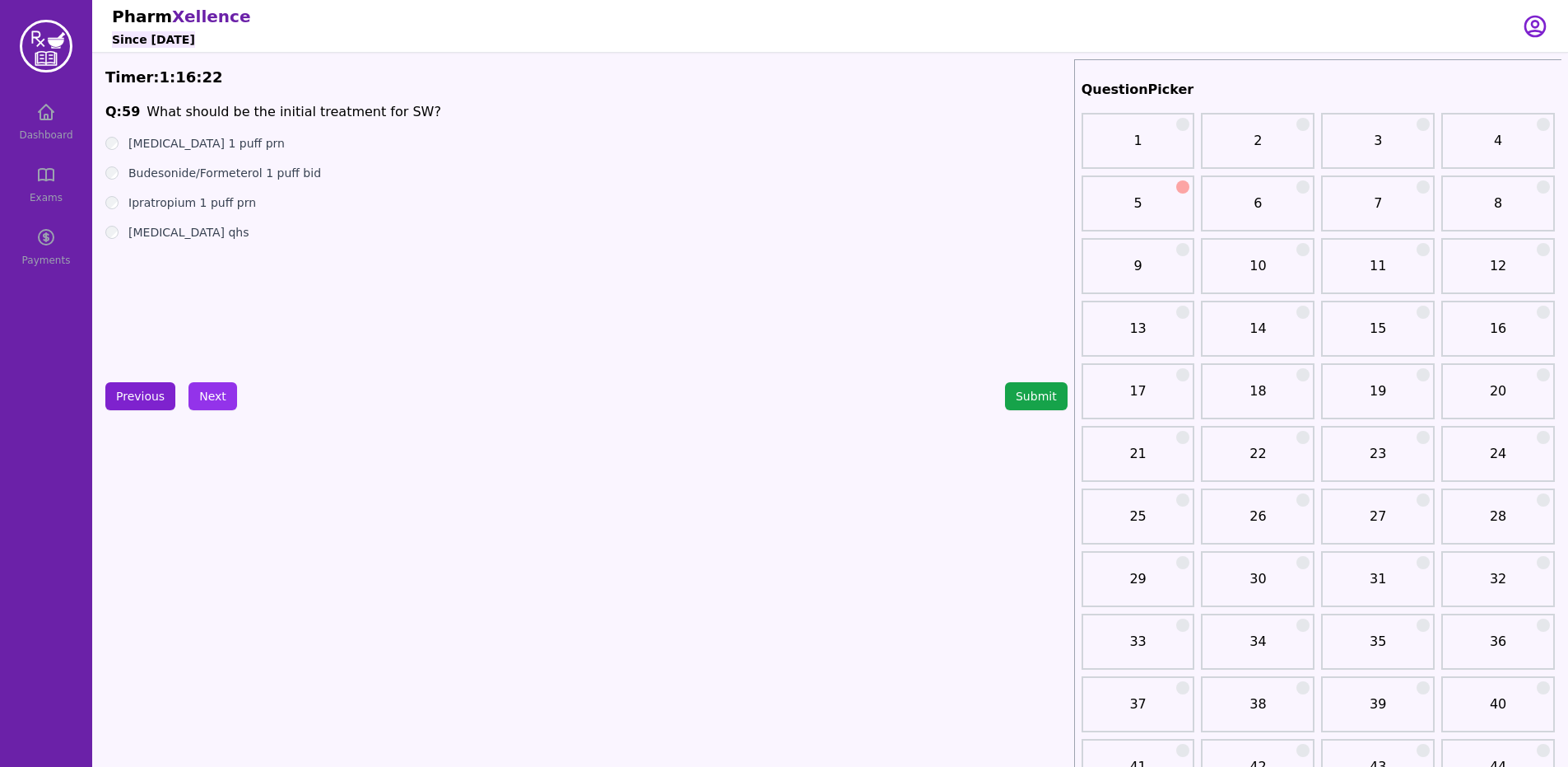
click at [129, 399] on button "Previous" at bounding box center [141, 396] width 70 height 28
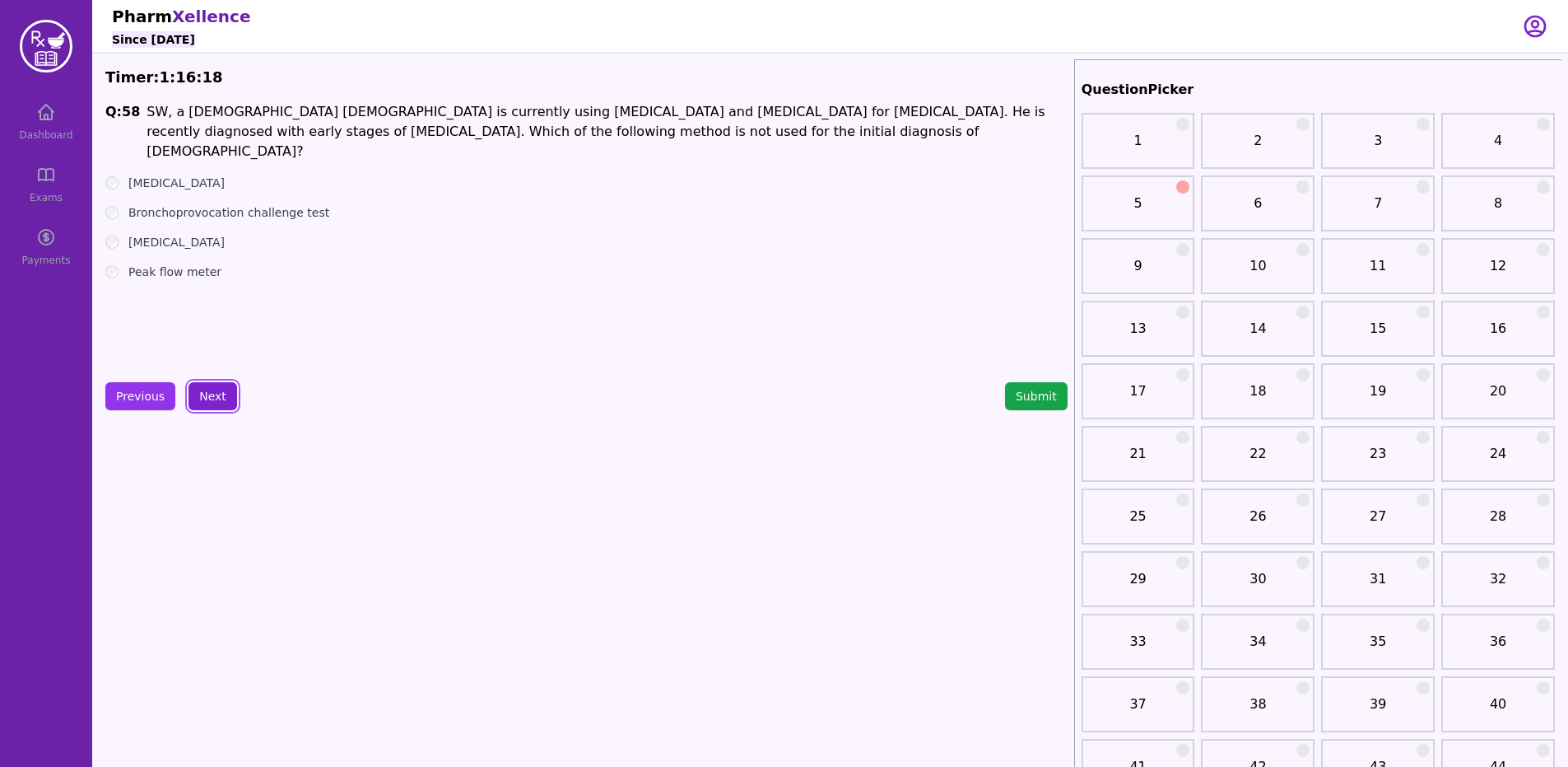
click at [217, 386] on button "Next" at bounding box center [212, 396] width 48 height 28
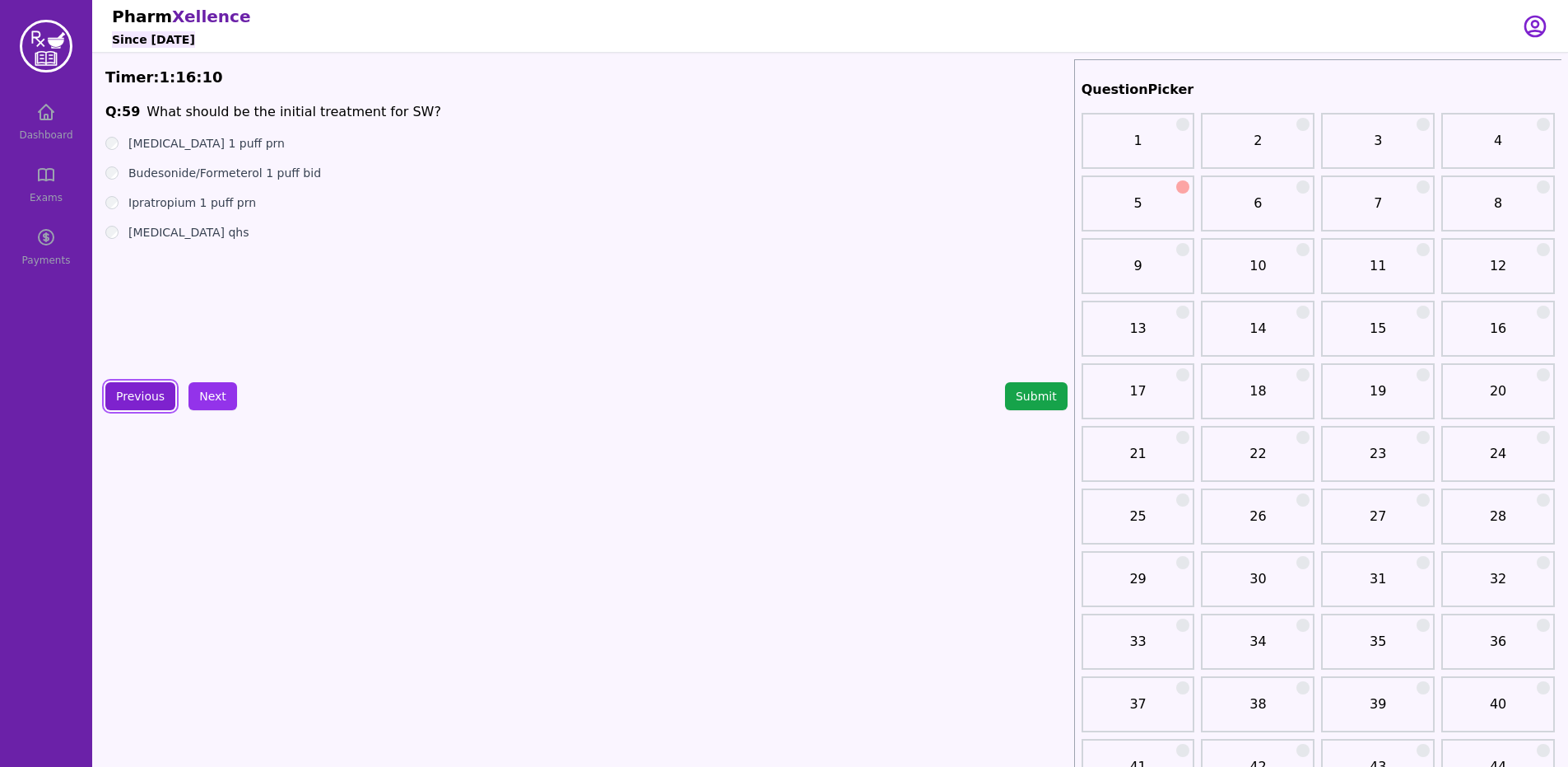
click at [135, 407] on button "Previous" at bounding box center [141, 396] width 70 height 28
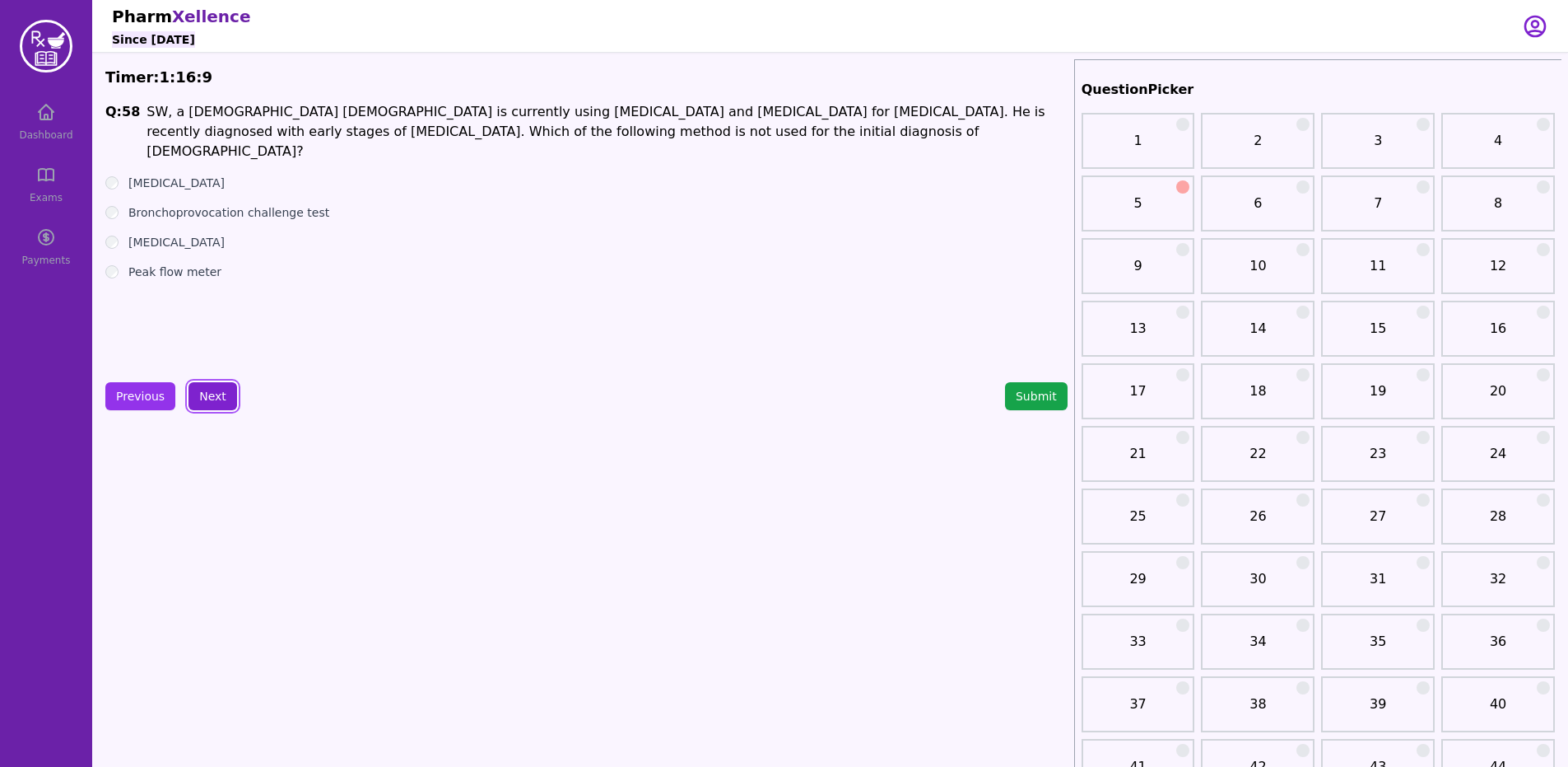
click at [200, 382] on button "Next" at bounding box center [212, 396] width 48 height 28
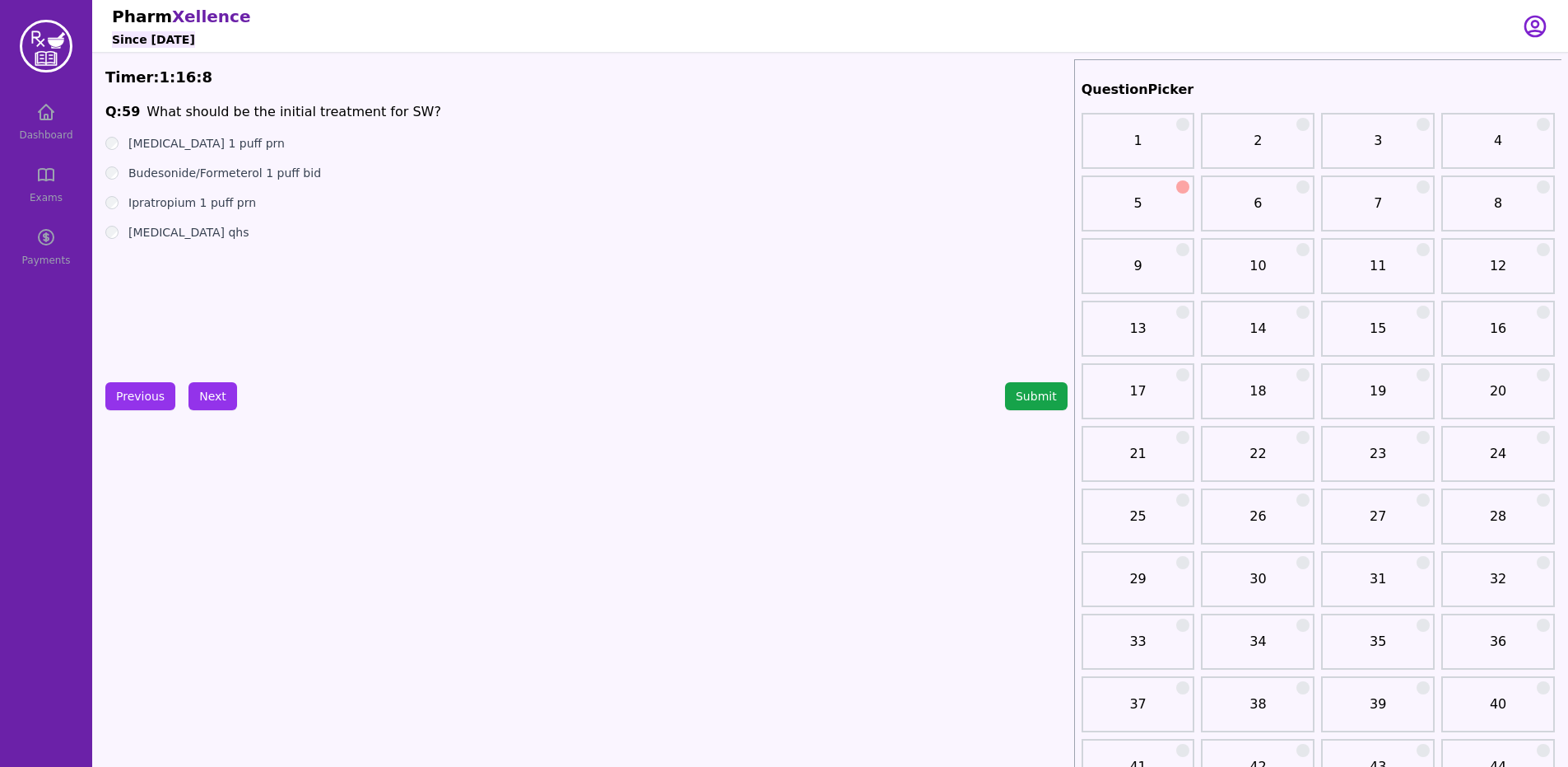
click at [148, 172] on label "Budesonide/Formeterol 1 puff bid" at bounding box center [224, 173] width 192 height 17
click at [193, 405] on button "Next" at bounding box center [212, 396] width 48 height 28
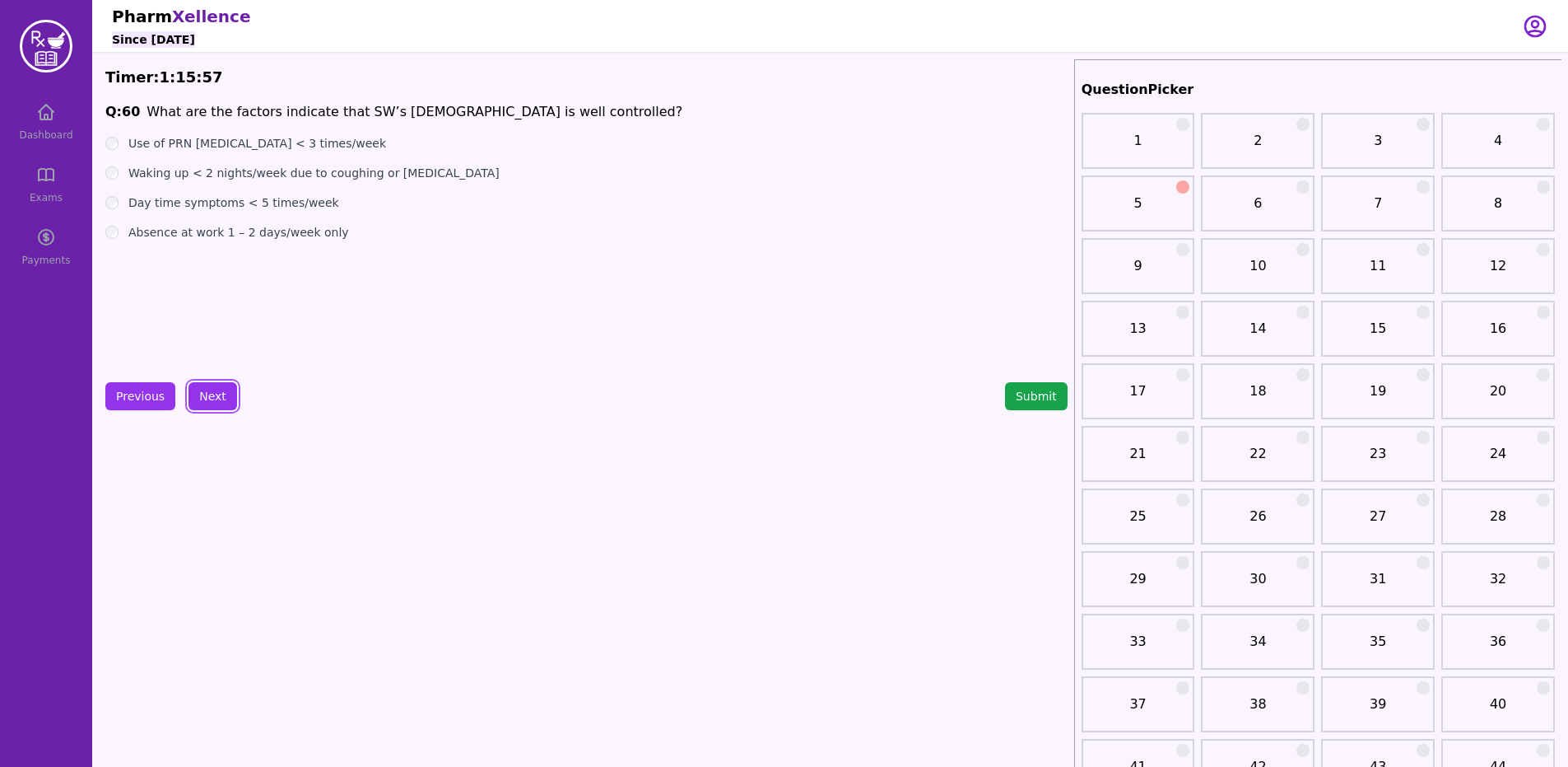
click at [305, 149] on label "Use of PRN [MEDICAL_DATA] < 3 times/week" at bounding box center [256, 143] width 257 height 17
click at [228, 383] on button "Next" at bounding box center [212, 396] width 48 height 28
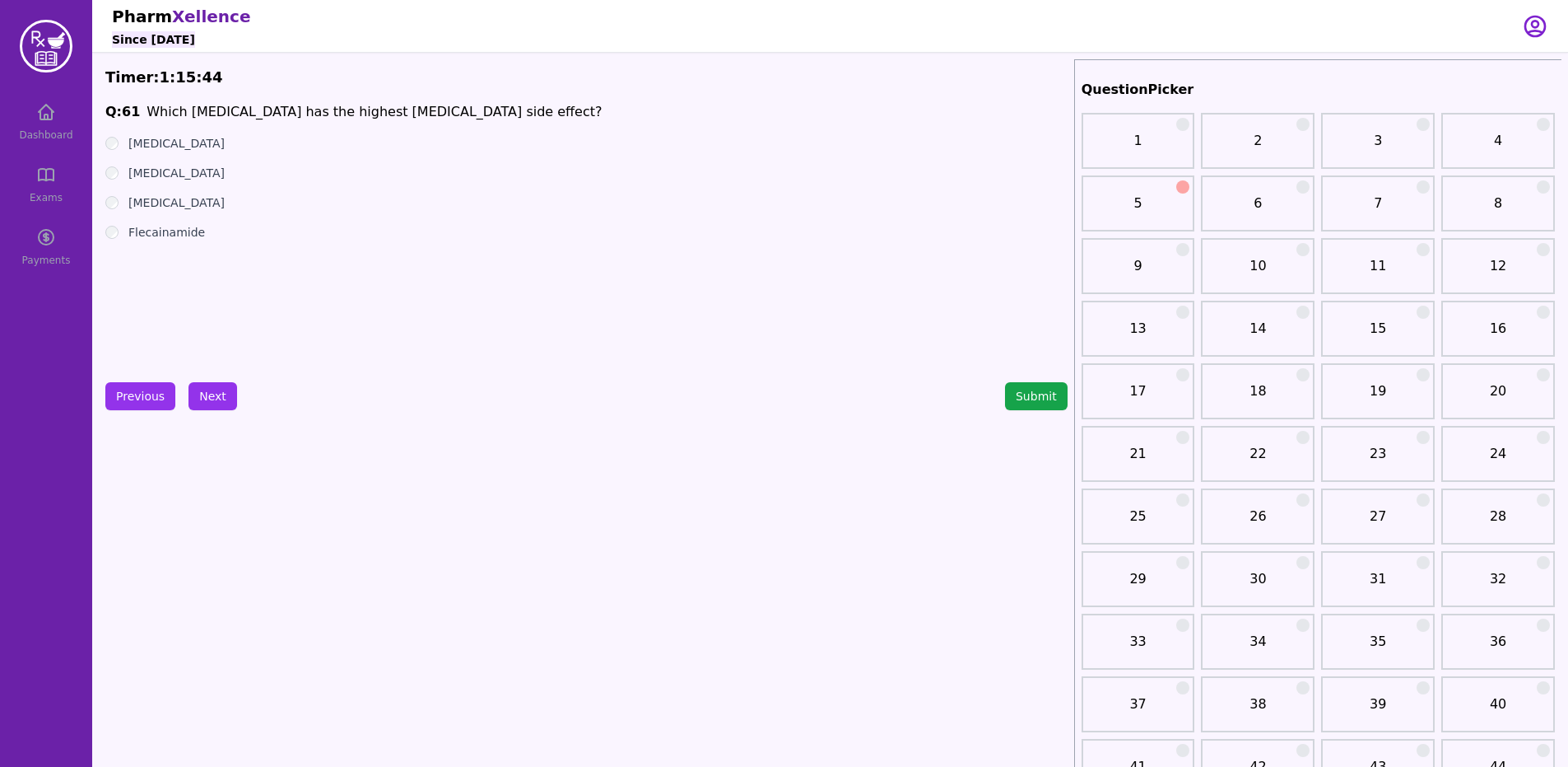
click at [187, 167] on label "[MEDICAL_DATA]" at bounding box center [176, 173] width 97 height 17
click at [231, 393] on button "Next" at bounding box center [212, 396] width 48 height 28
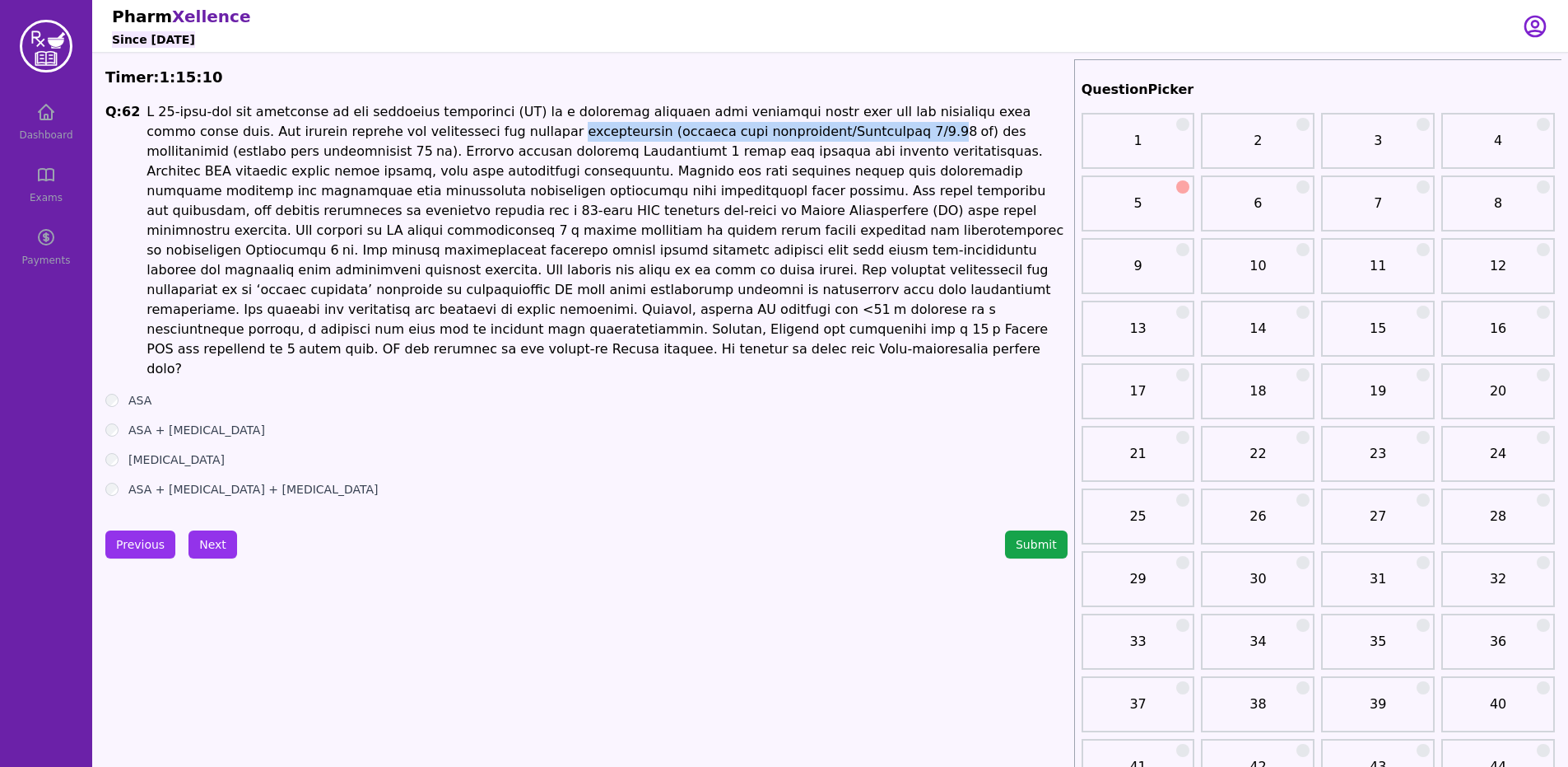
drag, startPoint x: 385, startPoint y: 132, endPoint x: 713, endPoint y: 136, distance: 328.0
click at [713, 136] on p at bounding box center [606, 241] width 920 height 276
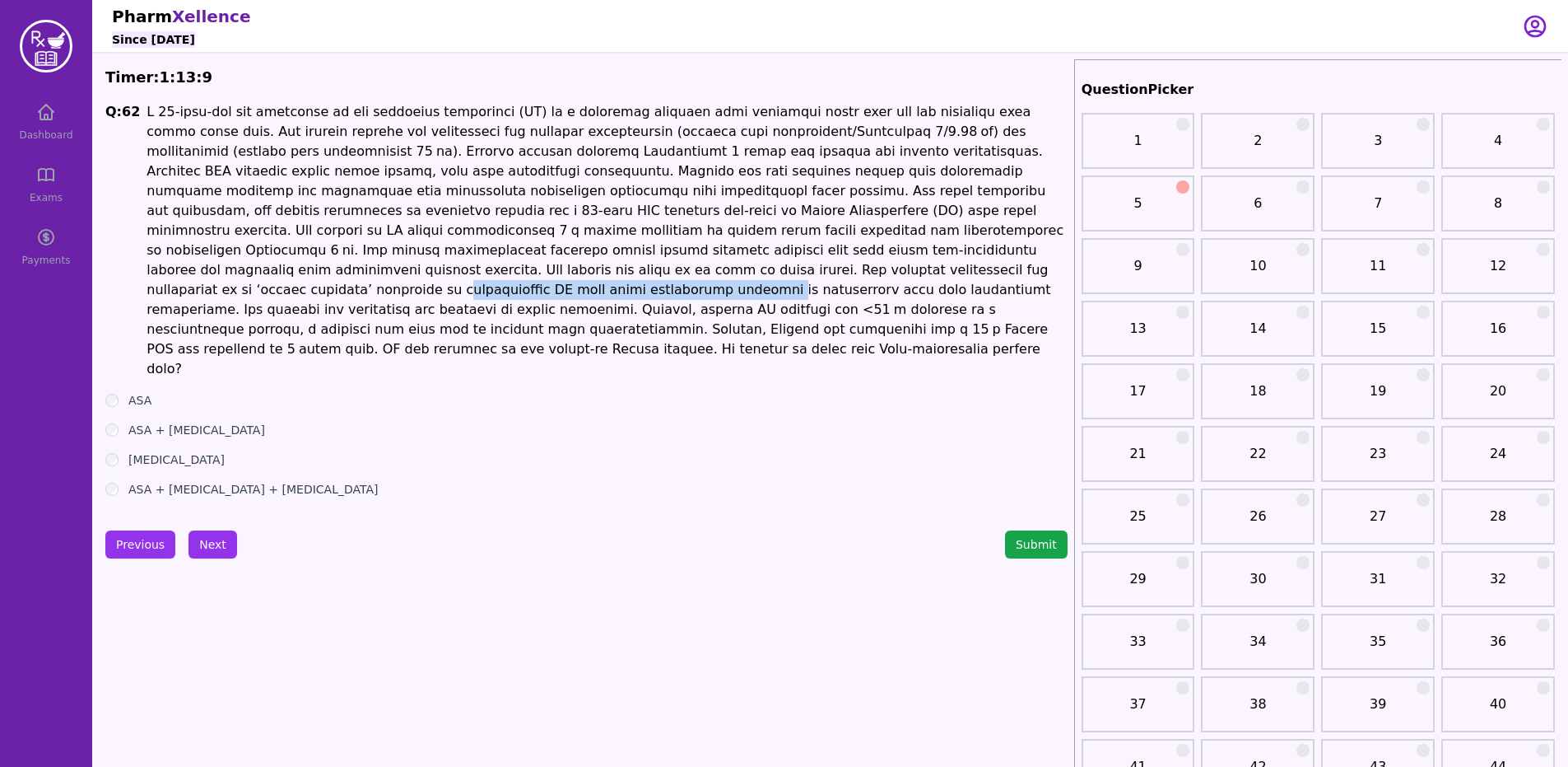
drag, startPoint x: 150, startPoint y: 277, endPoint x: 421, endPoint y: 264, distance: 271.3
click at [421, 264] on p at bounding box center [606, 241] width 920 height 276
drag, startPoint x: 155, startPoint y: 116, endPoint x: 217, endPoint y: 116, distance: 62.0
click at [217, 116] on p at bounding box center [606, 241] width 920 height 276
drag, startPoint x: 373, startPoint y: 127, endPoint x: 462, endPoint y: 136, distance: 89.5
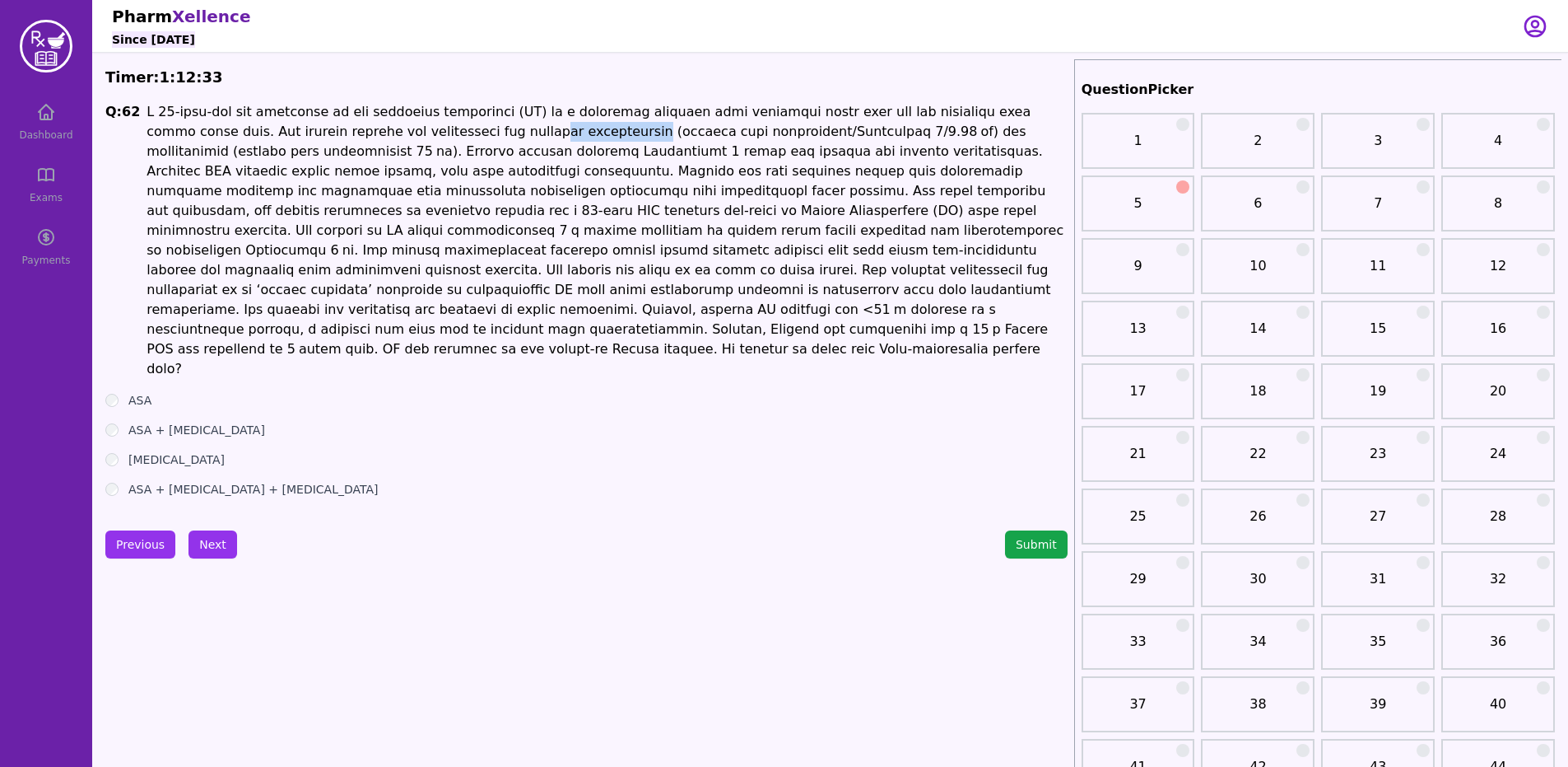
click at [462, 136] on p at bounding box center [606, 241] width 920 height 276
click at [110, 392] on ul "ASA ASA + [MEDICAL_DATA] [MEDICAL_DATA] ASA + [MEDICAL_DATA] + [MEDICAL_DATA]" at bounding box center [587, 445] width 962 height 106
click at [207, 530] on button "Next" at bounding box center [212, 545] width 48 height 28
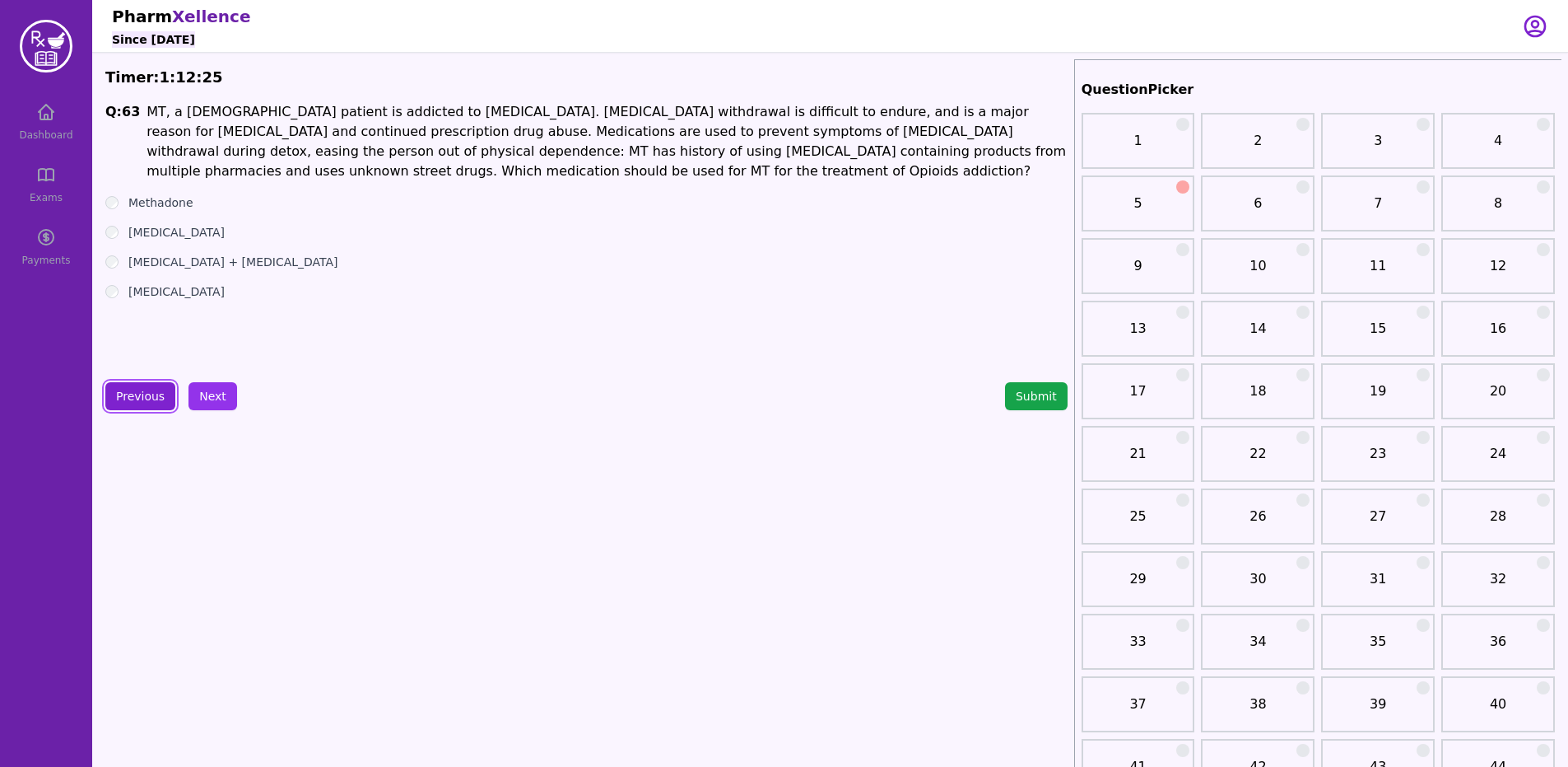
click at [157, 405] on button "Previous" at bounding box center [141, 396] width 70 height 28
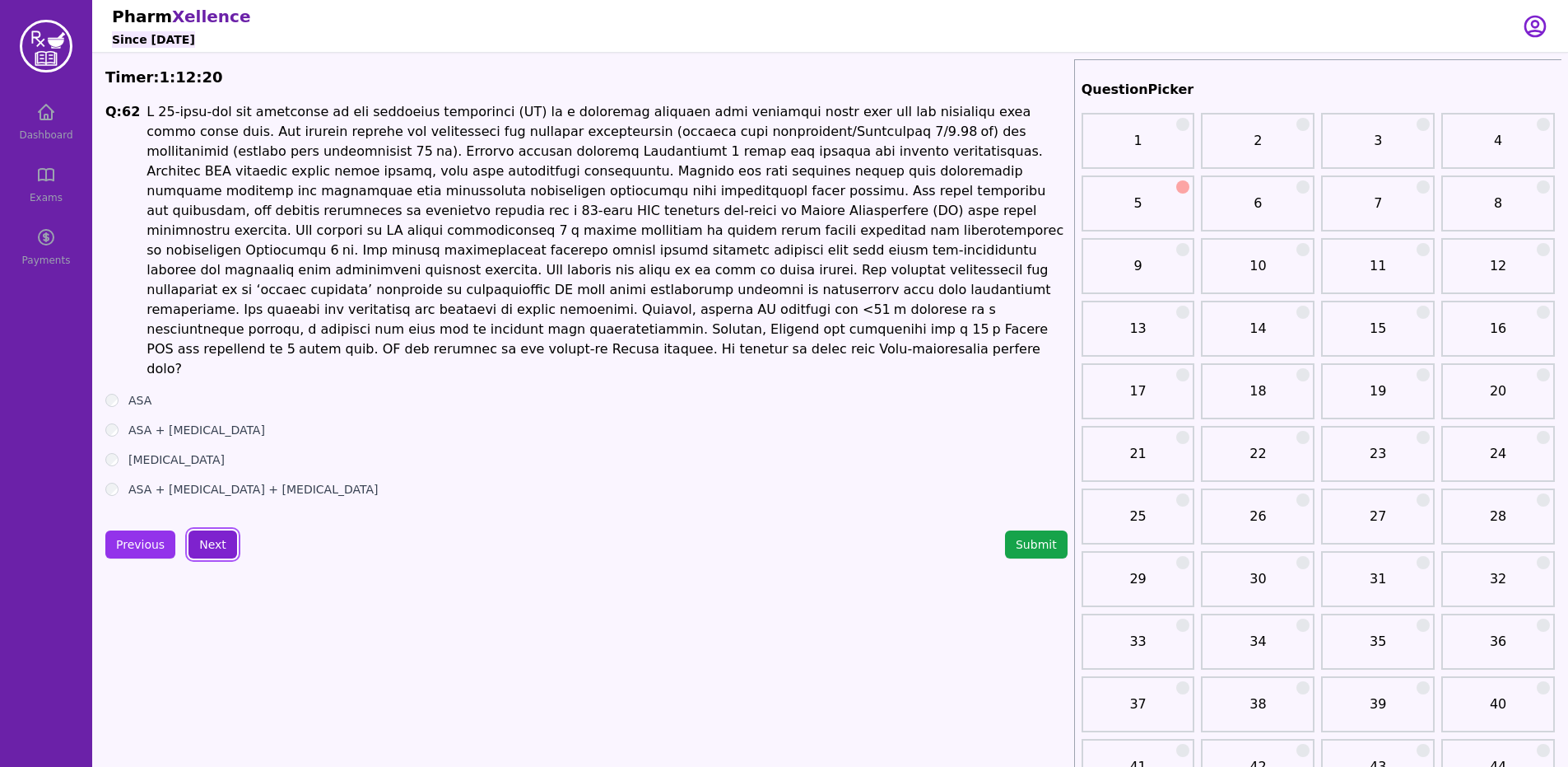
click at [196, 530] on button "Next" at bounding box center [212, 545] width 48 height 28
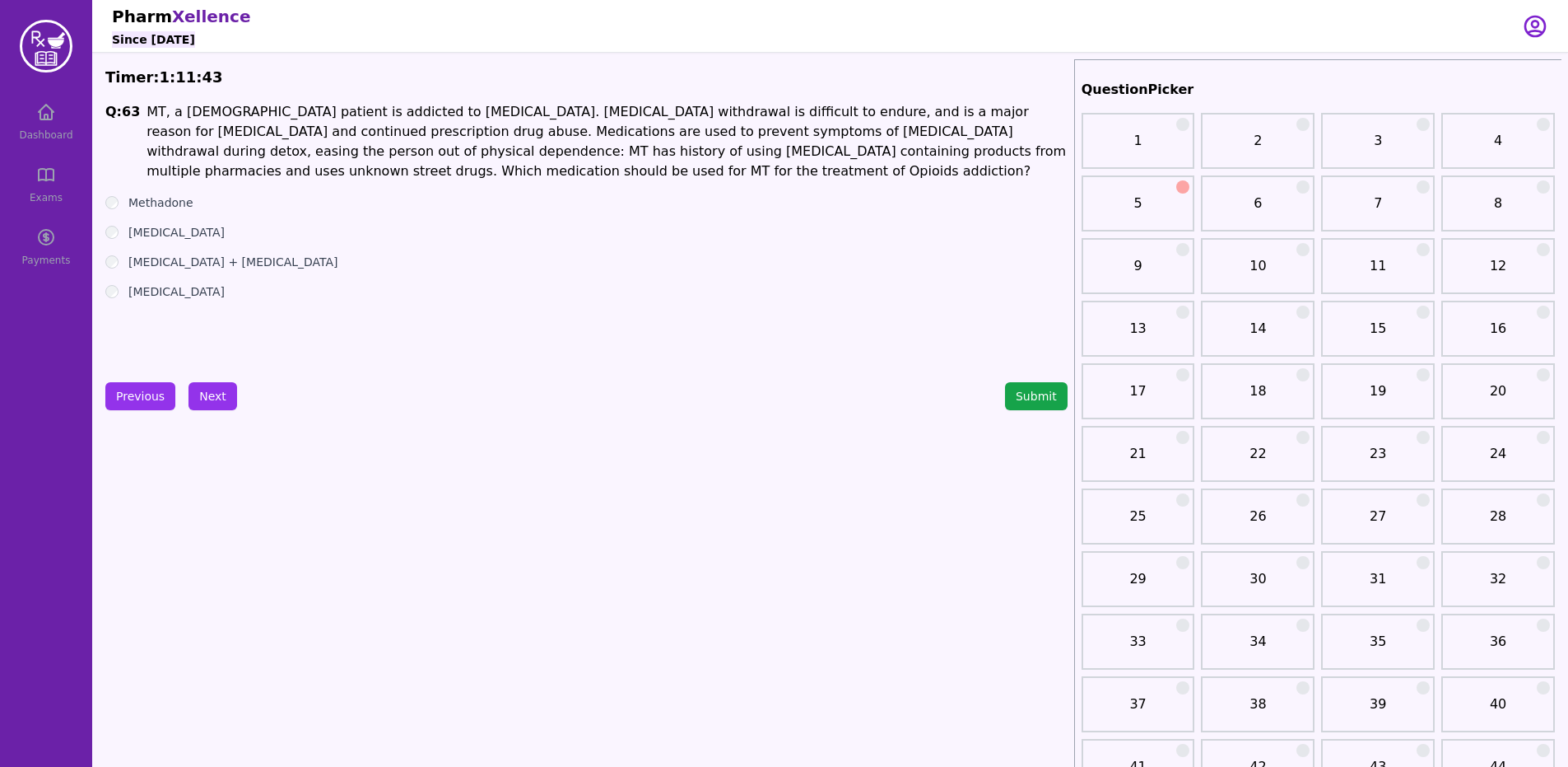
click at [161, 209] on label "Methadone" at bounding box center [161, 202] width 65 height 17
click at [226, 391] on button "Next" at bounding box center [212, 396] width 48 height 28
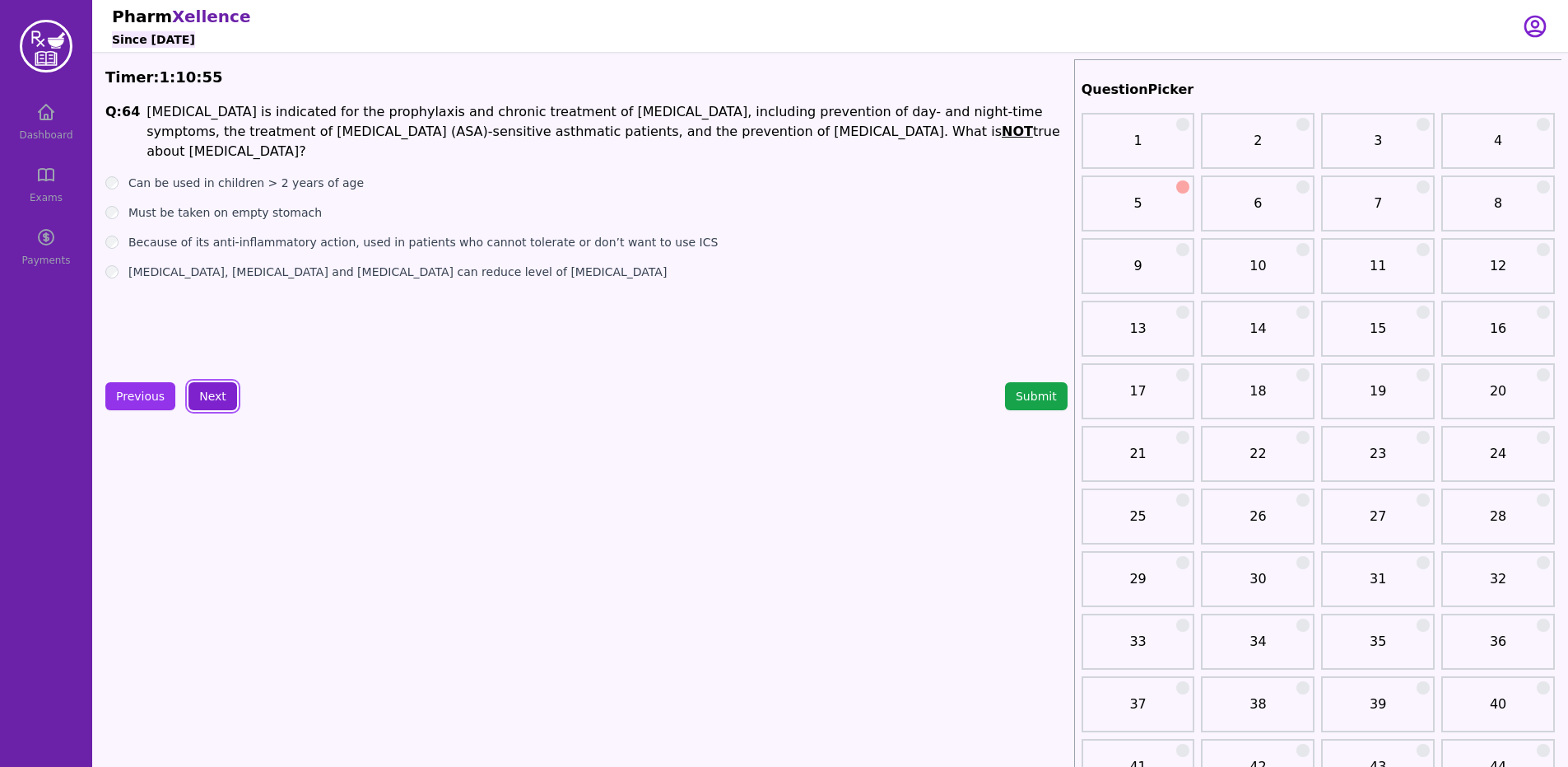
click at [275, 273] on div "Q: 64 [MEDICAL_DATA] is indicated for the prophylaxis and chronic treatment of …" at bounding box center [587, 226] width 962 height 247
click at [311, 274] on div "Q: 64 [MEDICAL_DATA] is indicated for the prophylaxis and chronic treatment of …" at bounding box center [587, 226] width 962 height 247
click at [297, 263] on label "[MEDICAL_DATA], [MEDICAL_DATA] and [MEDICAL_DATA] can reduce level of [MEDICAL_…" at bounding box center [397, 271] width 538 height 17
click at [225, 408] on button "Next" at bounding box center [212, 396] width 48 height 28
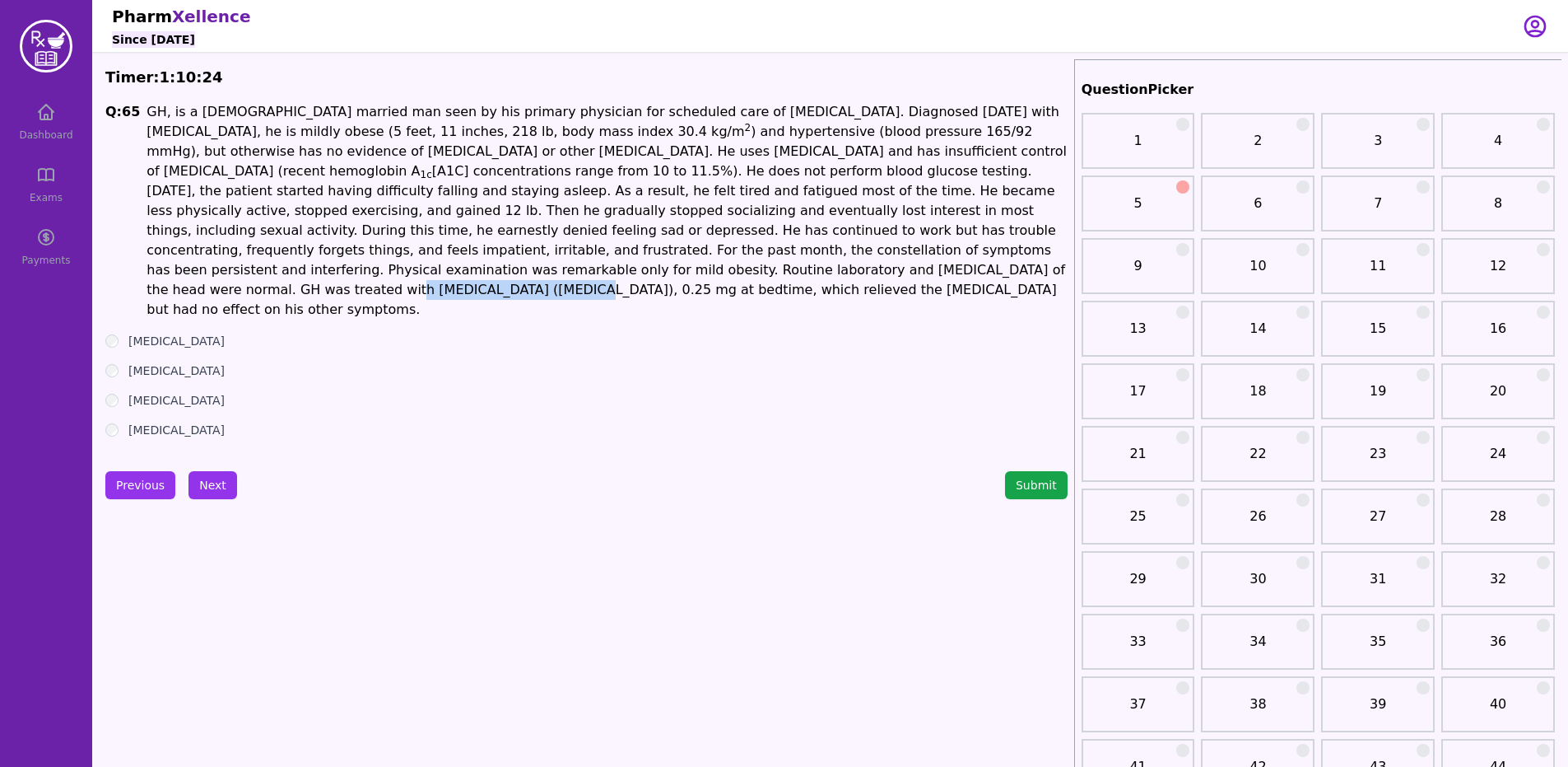
drag, startPoint x: 151, startPoint y: 273, endPoint x: 294, endPoint y: 273, distance: 143.0
click at [294, 273] on p "GH, is a [DEMOGRAPHIC_DATA] married man seen by his primary physician for sched…" at bounding box center [606, 211] width 920 height 217
drag, startPoint x: 488, startPoint y: 268, endPoint x: 621, endPoint y: 266, distance: 133.0
click at [621, 266] on p "GH, is a [DEMOGRAPHIC_DATA] married man seen by his primary physician for sched…" at bounding box center [606, 211] width 920 height 217
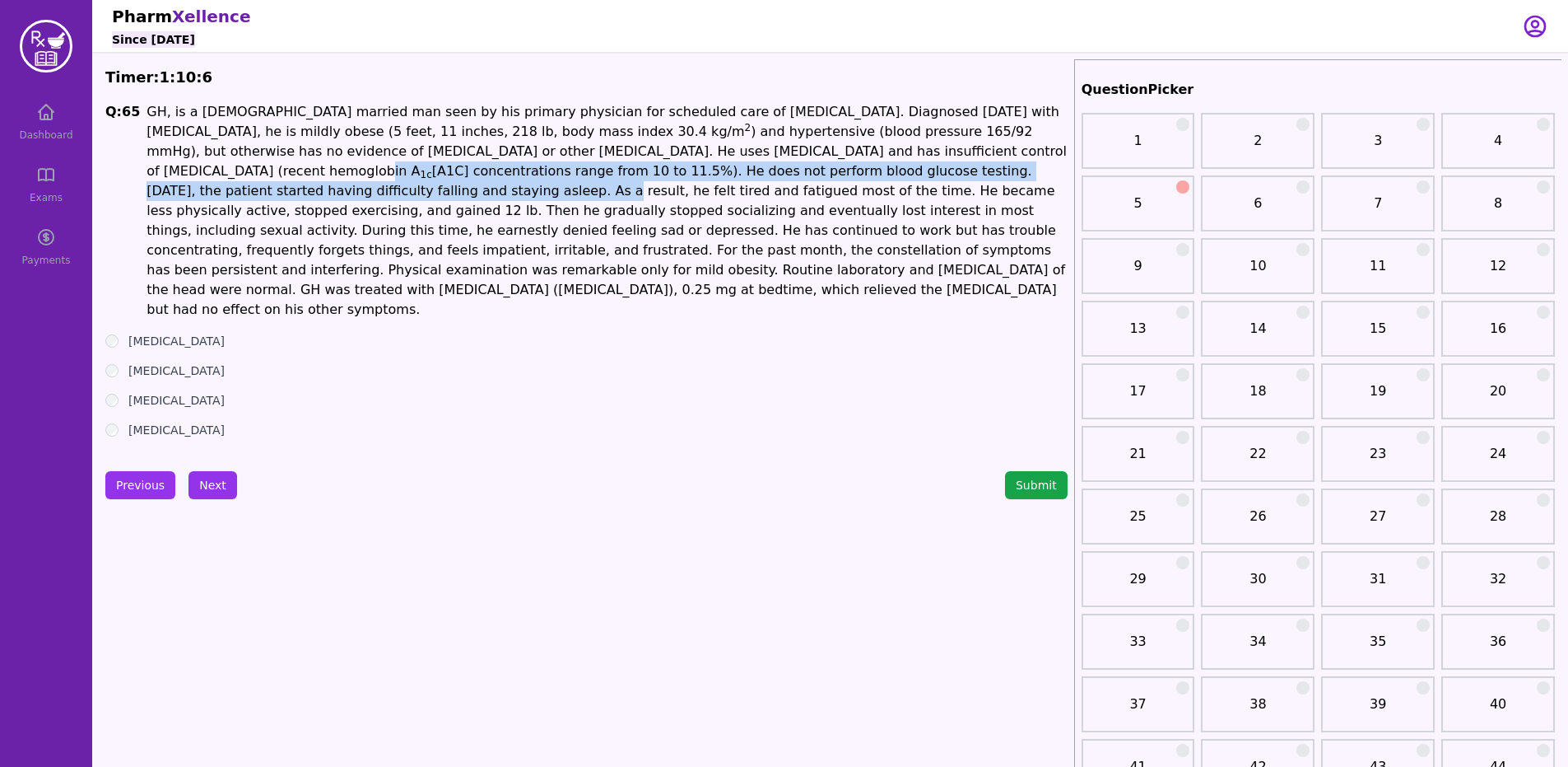
drag, startPoint x: 777, startPoint y: 156, endPoint x: 365, endPoint y: 167, distance: 412.1
click at [845, 167] on p "GH, is a [DEMOGRAPHIC_DATA] married man seen by his primary physician for sched…" at bounding box center [606, 211] width 920 height 217
click at [221, 177] on p "GH, is a [DEMOGRAPHIC_DATA] married man seen by his primary physician for sched…" at bounding box center [606, 211] width 920 height 217
click at [215, 172] on p "GH, is a [DEMOGRAPHIC_DATA] married man seen by his primary physician for sched…" at bounding box center [606, 211] width 920 height 217
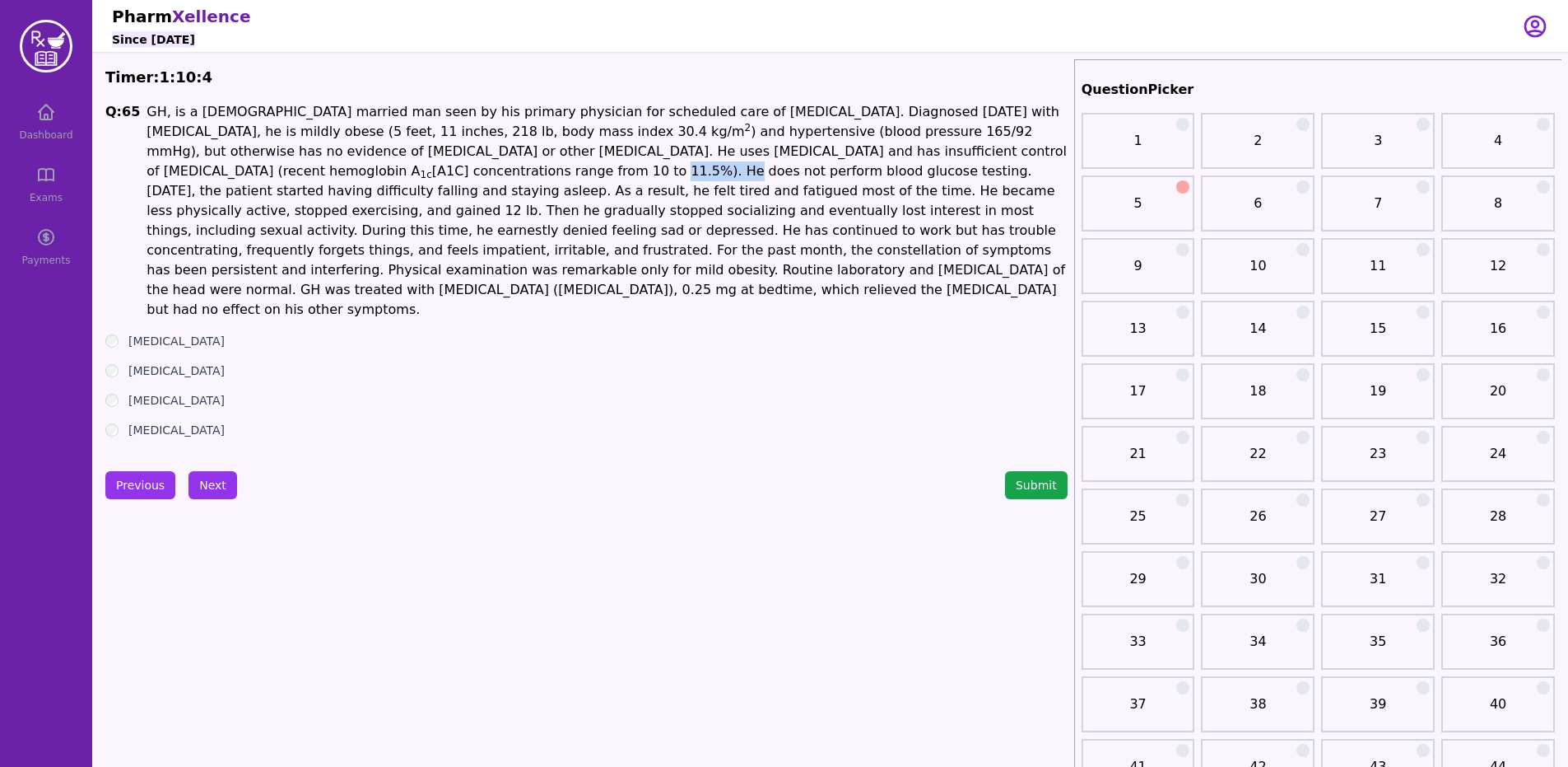
drag, startPoint x: 199, startPoint y: 167, endPoint x: 257, endPoint y: 171, distance: 58.1
click at [257, 171] on p "GH, is a [DEMOGRAPHIC_DATA] married man seen by his primary physician for sched…" at bounding box center [606, 211] width 920 height 217
click at [106, 421] on div "[MEDICAL_DATA]" at bounding box center [587, 430] width 962 height 17
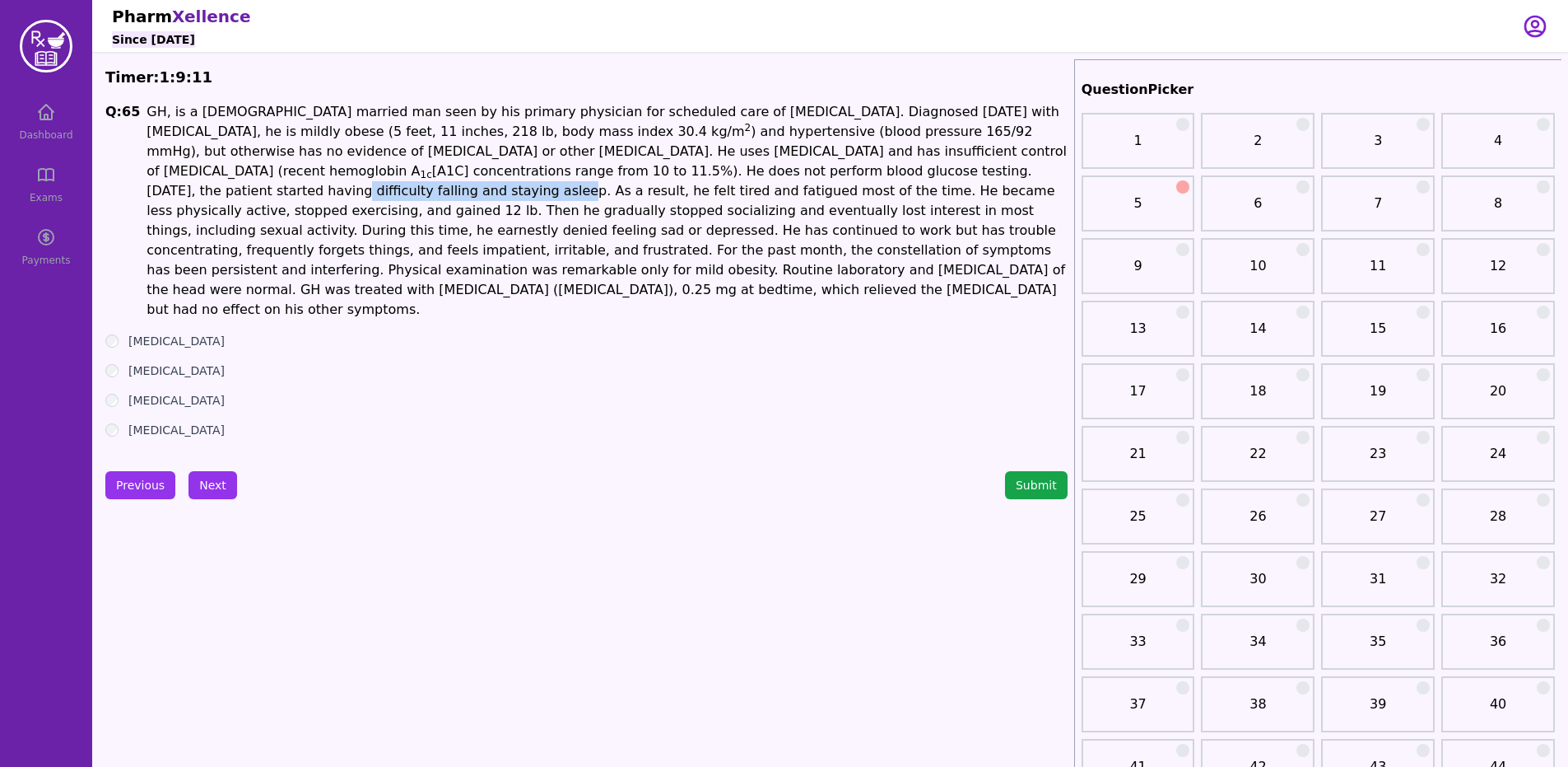
drag, startPoint x: 837, startPoint y: 184, endPoint x: 888, endPoint y: 165, distance: 54.4
click at [902, 164] on p "GH, is a [DEMOGRAPHIC_DATA] married man seen by his primary physician for sched…" at bounding box center [606, 211] width 920 height 217
click at [221, 471] on button "Next" at bounding box center [212, 486] width 48 height 28
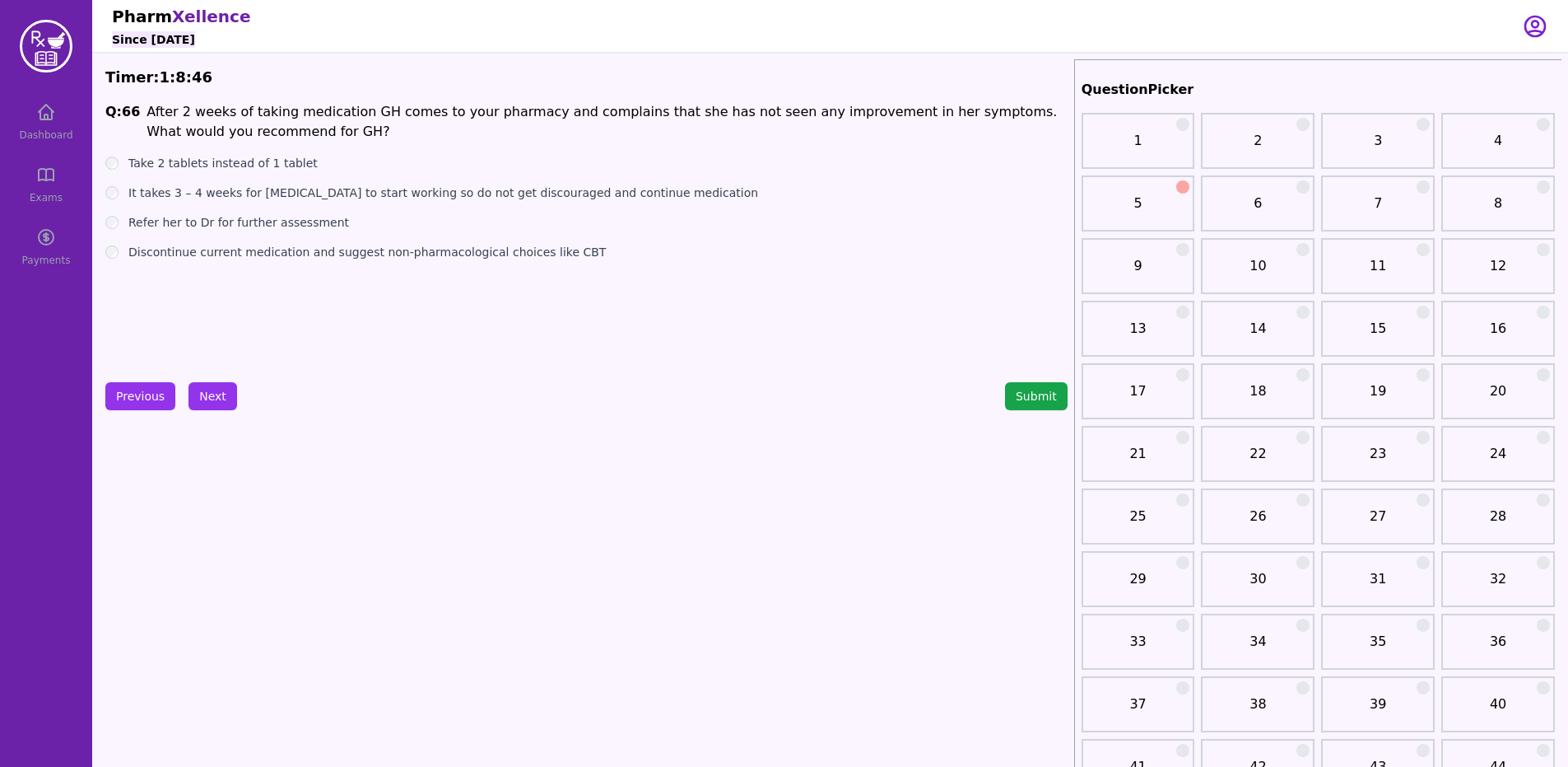
click at [114, 183] on ul "Take 2 tablets instead of 1 tablet It takes 3 – 4 weeks for [MEDICAL_DATA] to s…" at bounding box center [587, 207] width 962 height 106
click at [122, 194] on div "It takes 3 – 4 weeks for [MEDICAL_DATA] to start working so do not get discoura…" at bounding box center [587, 192] width 962 height 17
click at [219, 391] on button "Next" at bounding box center [212, 396] width 48 height 28
click at [123, 188] on div "Discontinue current [MEDICAL_DATA]" at bounding box center [587, 192] width 962 height 17
click at [114, 185] on div "Discontinue current [MEDICAL_DATA]" at bounding box center [587, 192] width 962 height 17
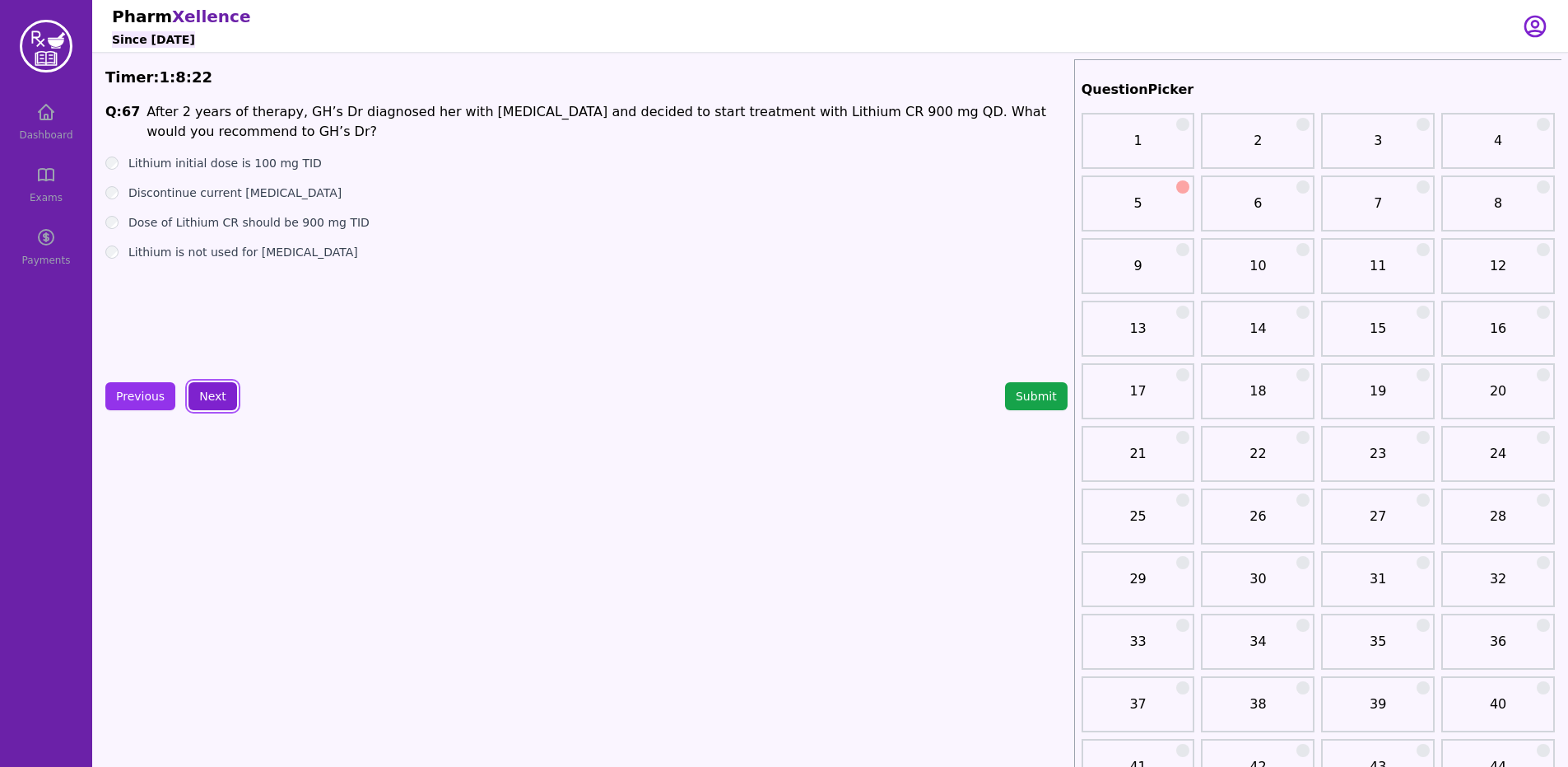
click at [193, 386] on button "Next" at bounding box center [212, 396] width 48 height 28
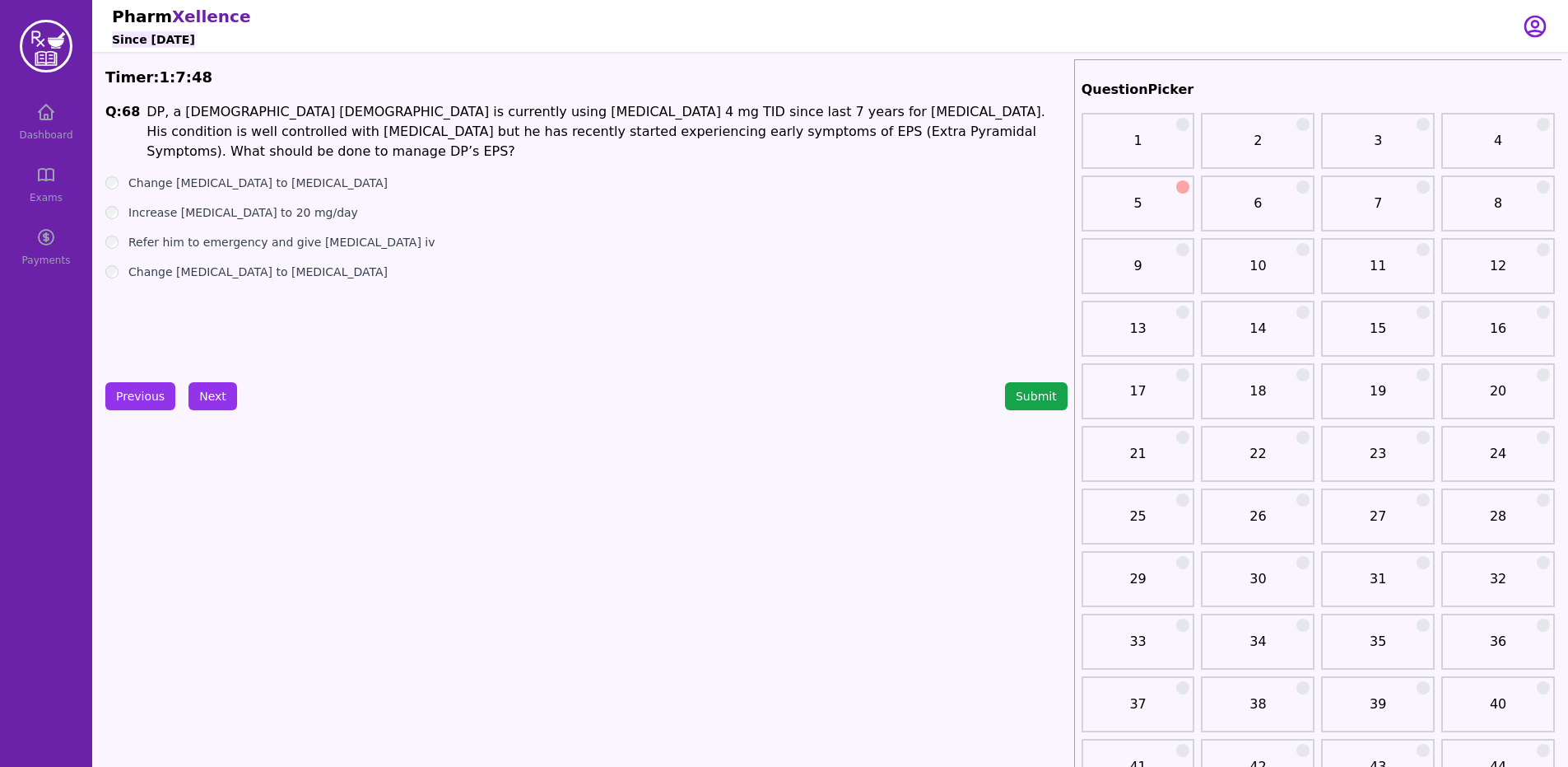
click at [255, 204] on label "Increase [MEDICAL_DATA] to 20 mg/day" at bounding box center [243, 212] width 230 height 17
click at [278, 234] on label "Refer him to emergency and give [MEDICAL_DATA] iv" at bounding box center [281, 242] width 307 height 17
click at [131, 263] on label "Change [MEDICAL_DATA] to [MEDICAL_DATA]" at bounding box center [257, 271] width 259 height 17
click at [245, 399] on div "Previous Next Submit" at bounding box center [587, 396] width 962 height 28
click at [196, 385] on button "Next" at bounding box center [212, 396] width 48 height 28
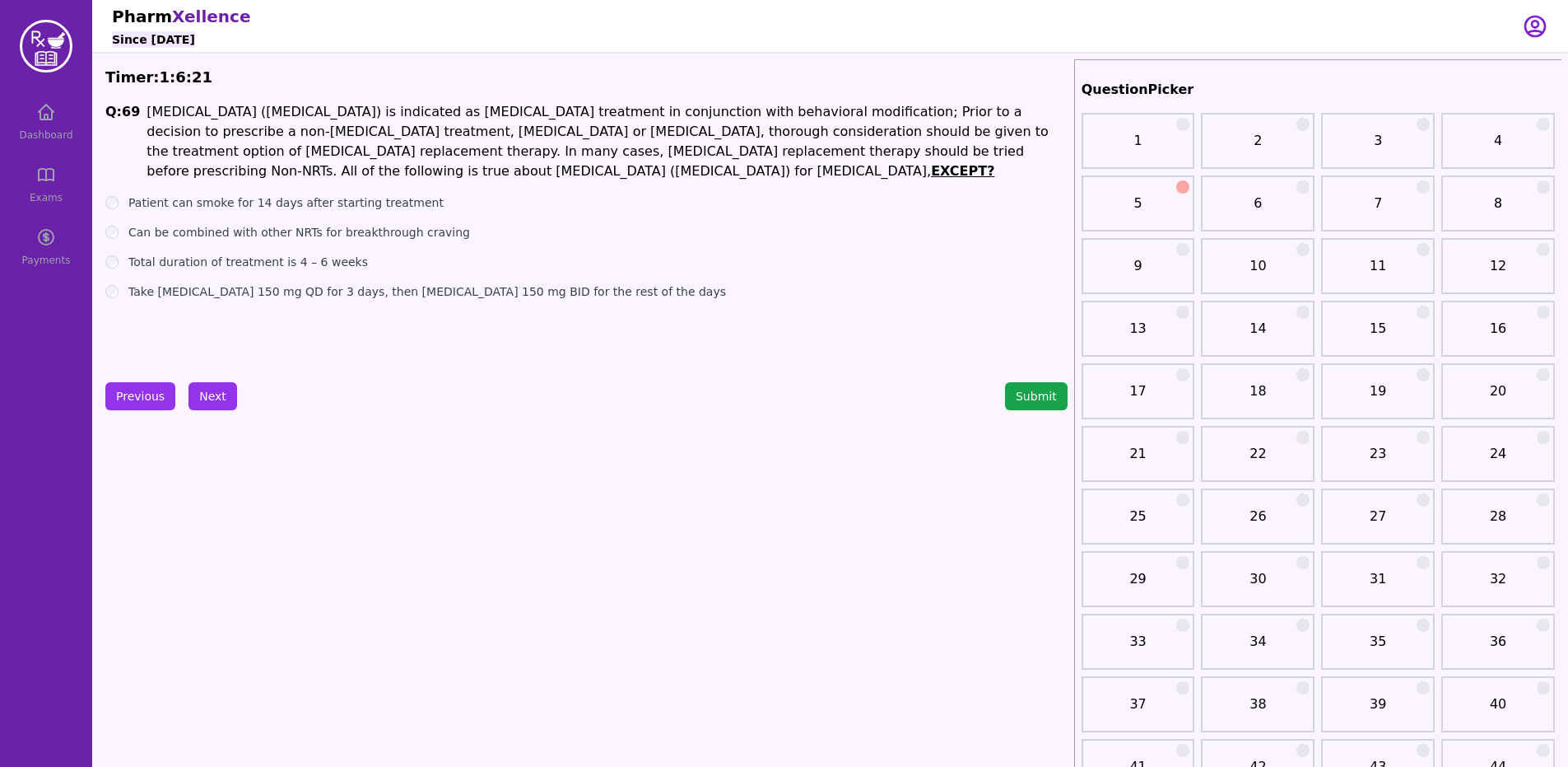
click at [138, 260] on label "Total duration of treatment is 4 – 6 weeks" at bounding box center [248, 262] width 240 height 17
click at [196, 408] on button "Next" at bounding box center [212, 396] width 48 height 28
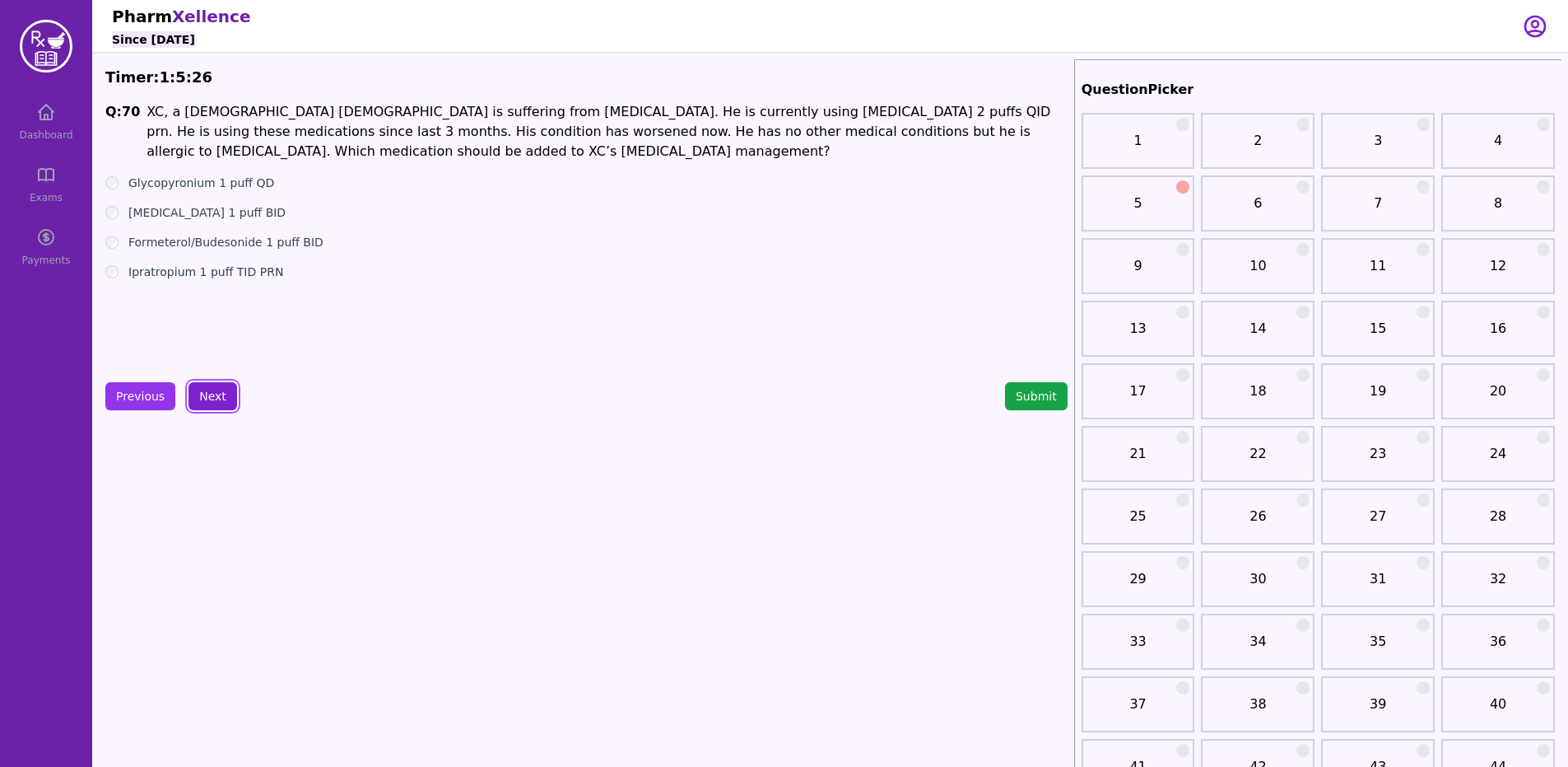
click at [209, 399] on button "Next" at bounding box center [212, 396] width 48 height 28
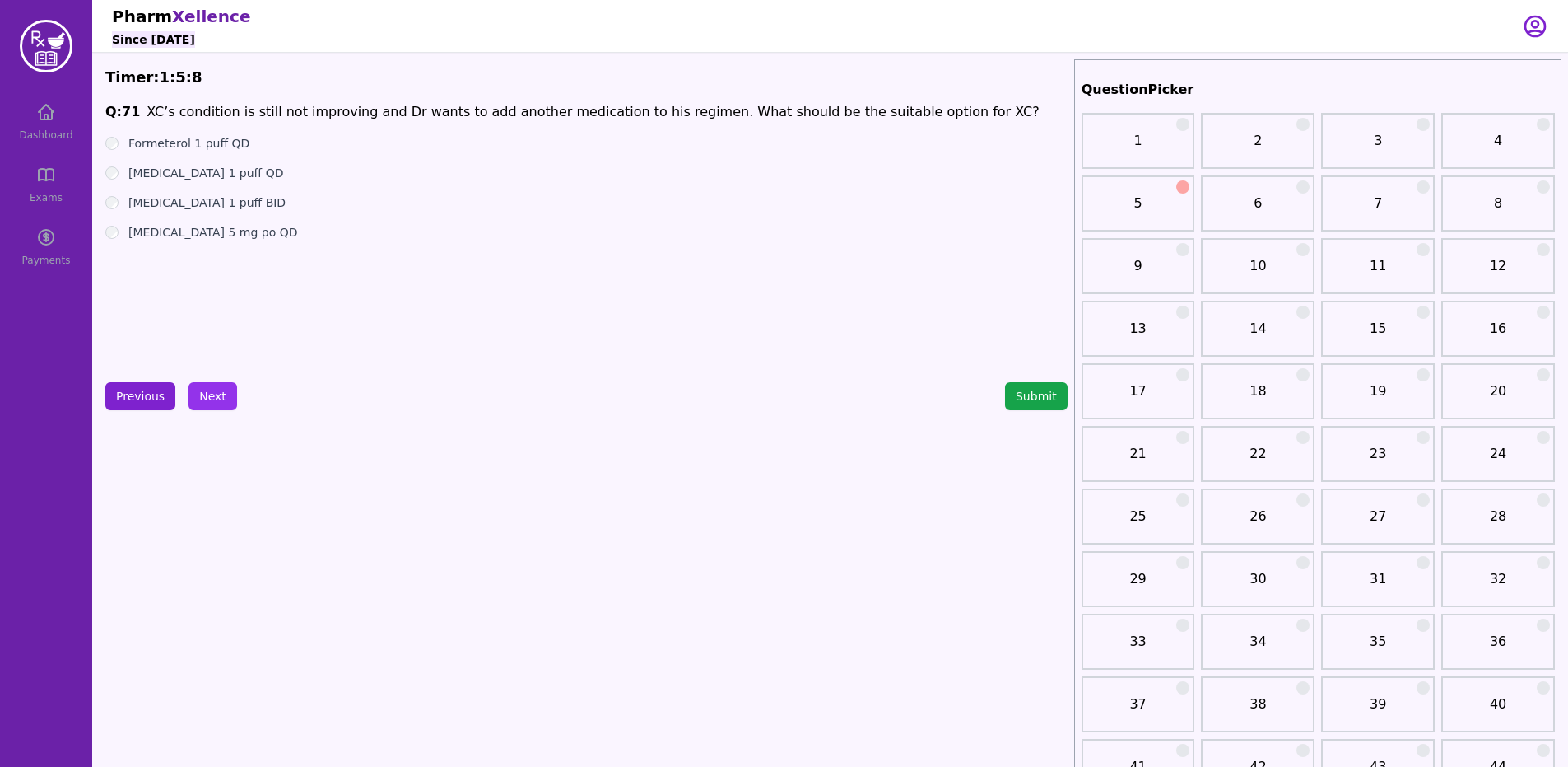
click at [116, 408] on button "Previous" at bounding box center [141, 396] width 70 height 28
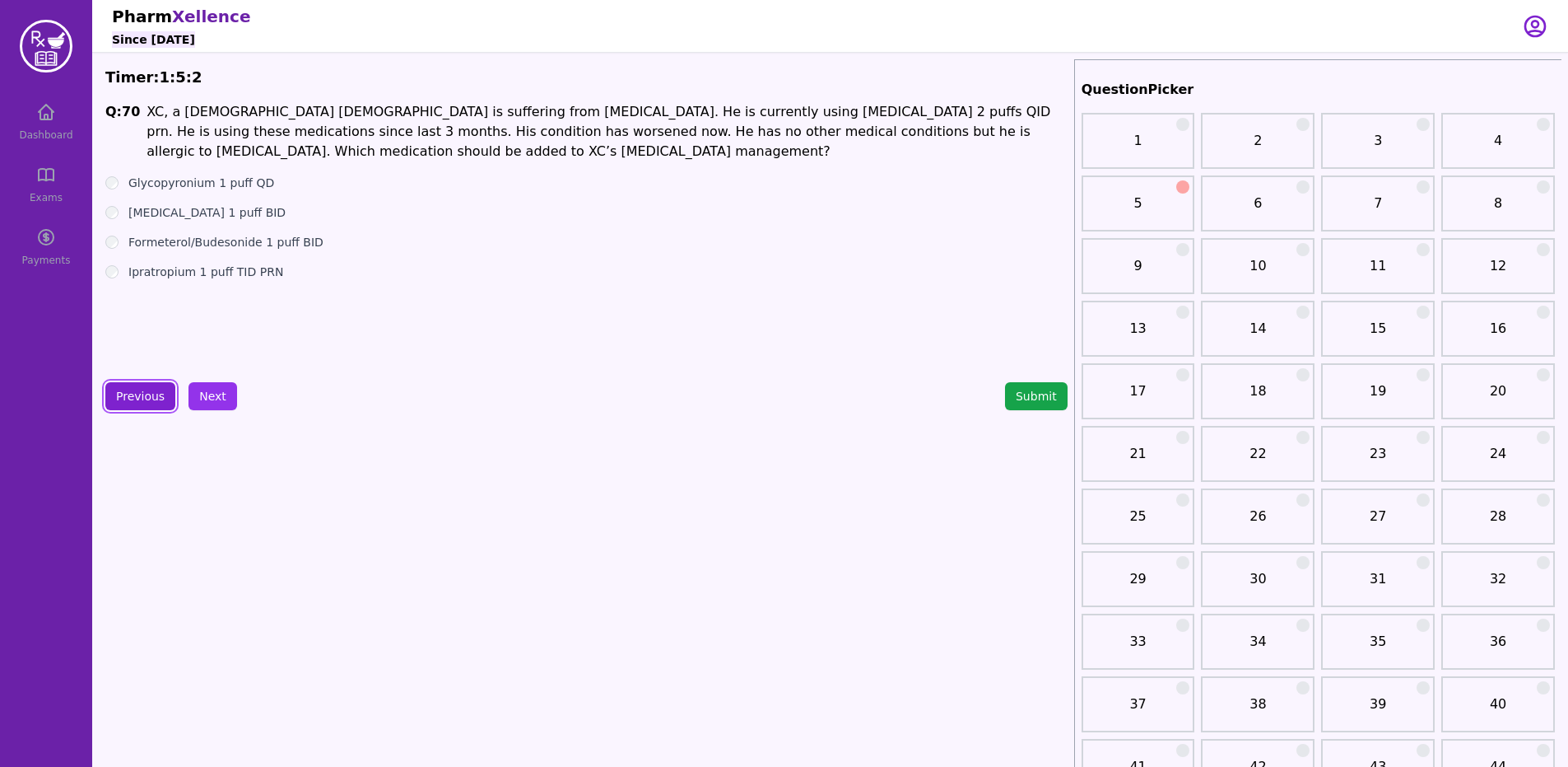
click at [188, 405] on button "Next" at bounding box center [212, 396] width 48 height 28
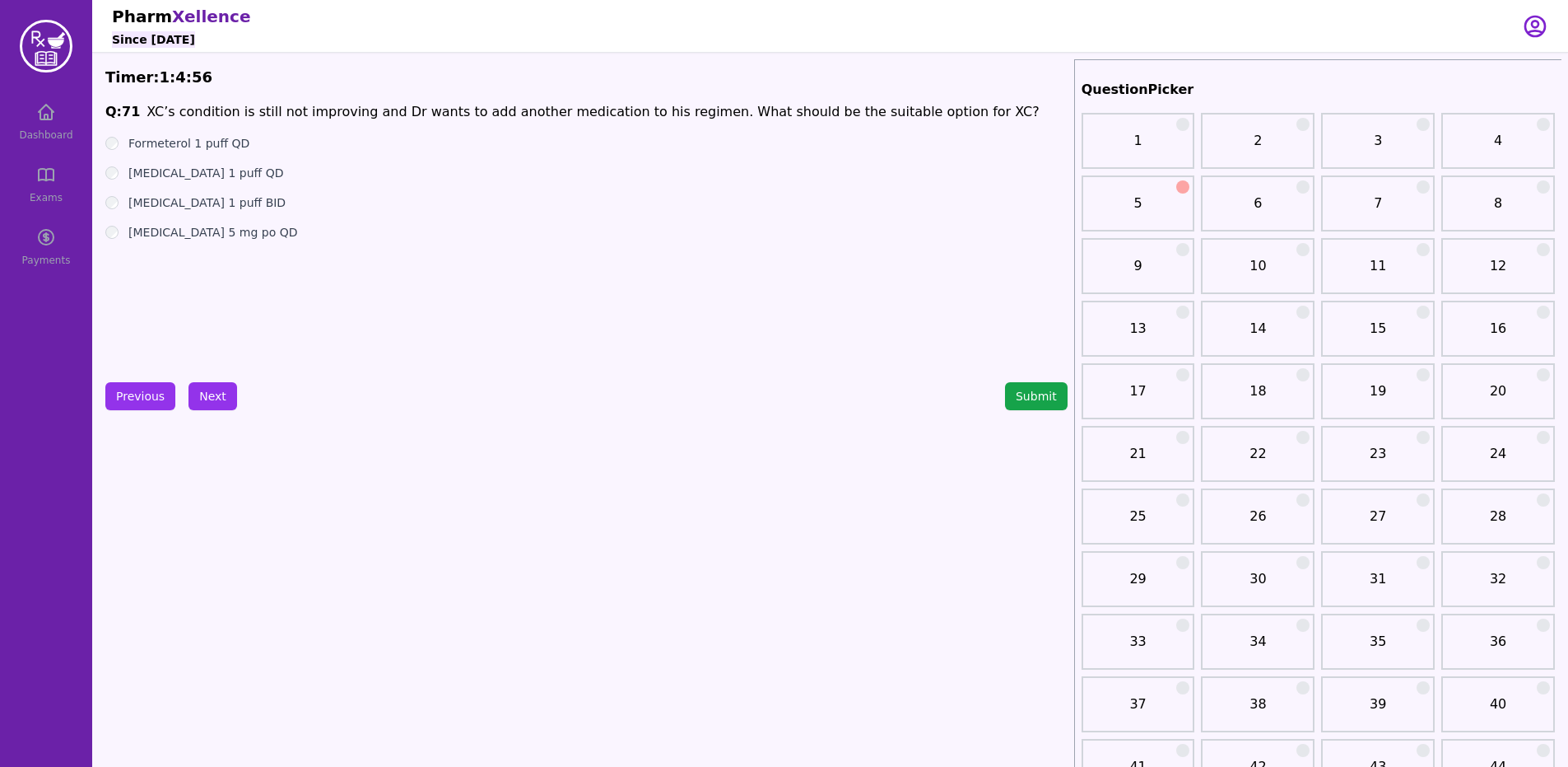
click at [229, 135] on label "Formeterol 1 puff QD" at bounding box center [188, 143] width 121 height 17
click at [216, 407] on button "Next" at bounding box center [212, 396] width 48 height 28
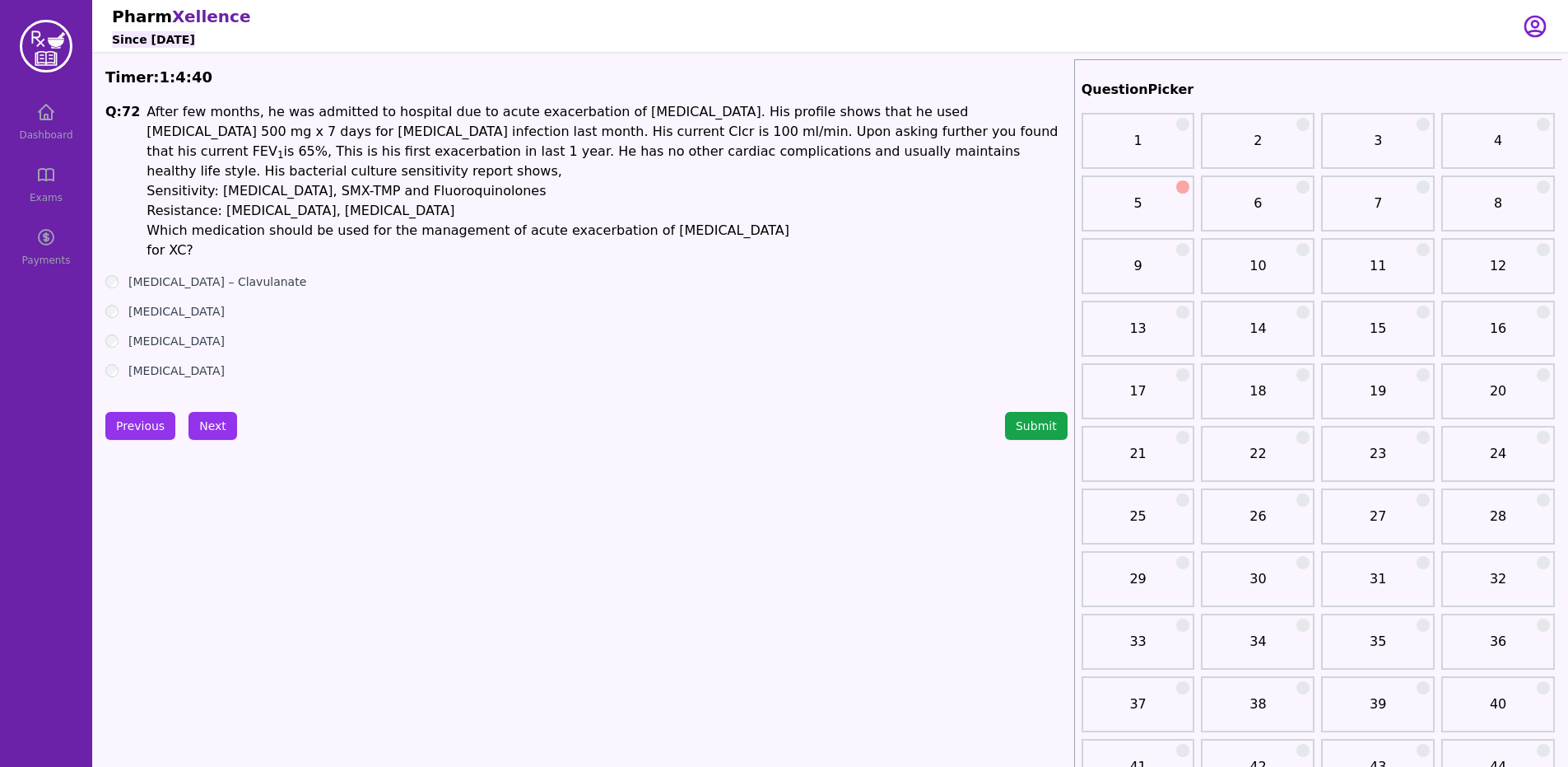
click at [120, 418] on button "Previous" at bounding box center [141, 426] width 70 height 28
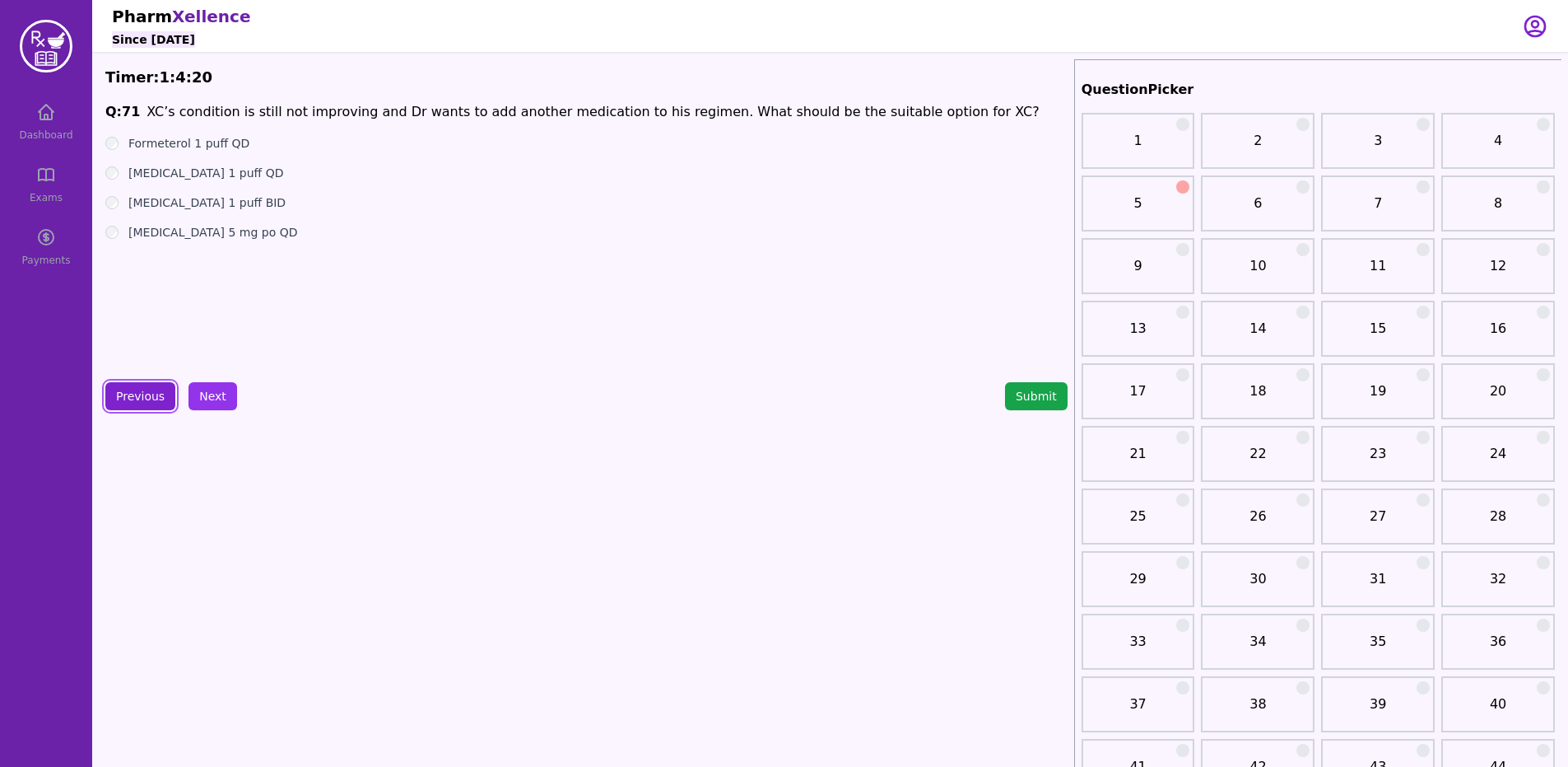
click at [124, 400] on button "Previous" at bounding box center [141, 396] width 70 height 28
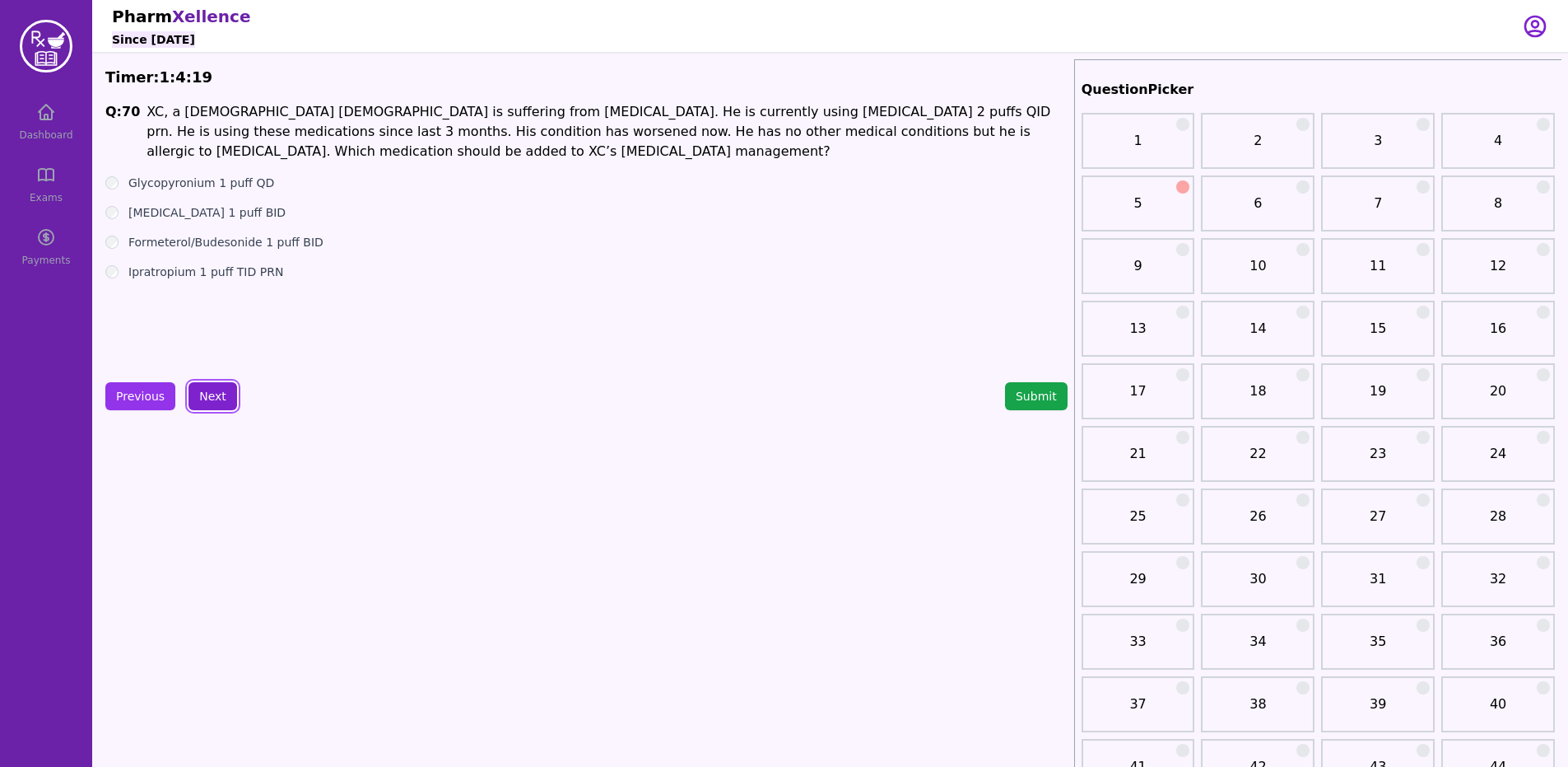
click at [210, 382] on button "Next" at bounding box center [212, 396] width 48 height 28
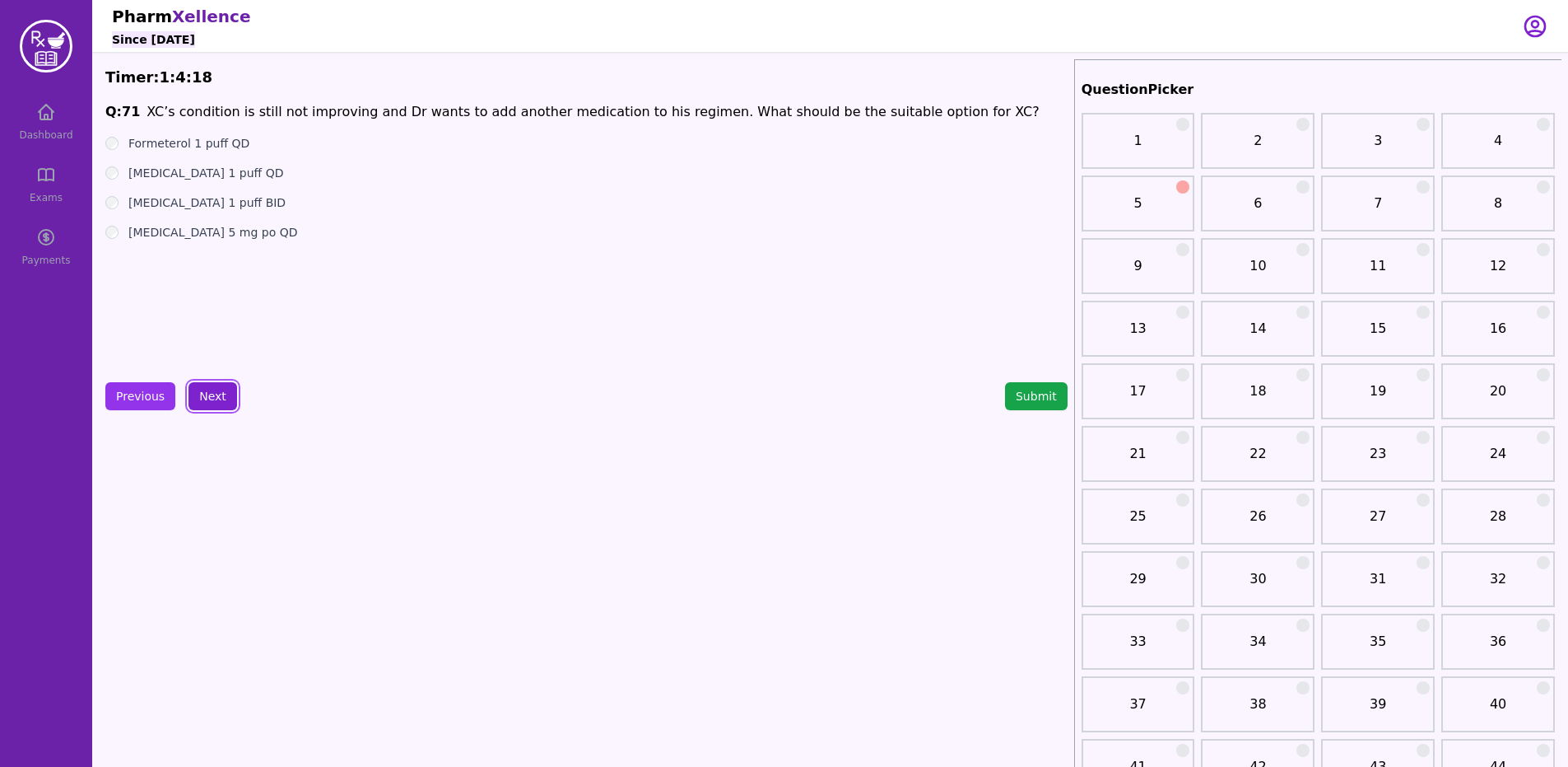
click at [210, 386] on button "Next" at bounding box center [212, 396] width 48 height 28
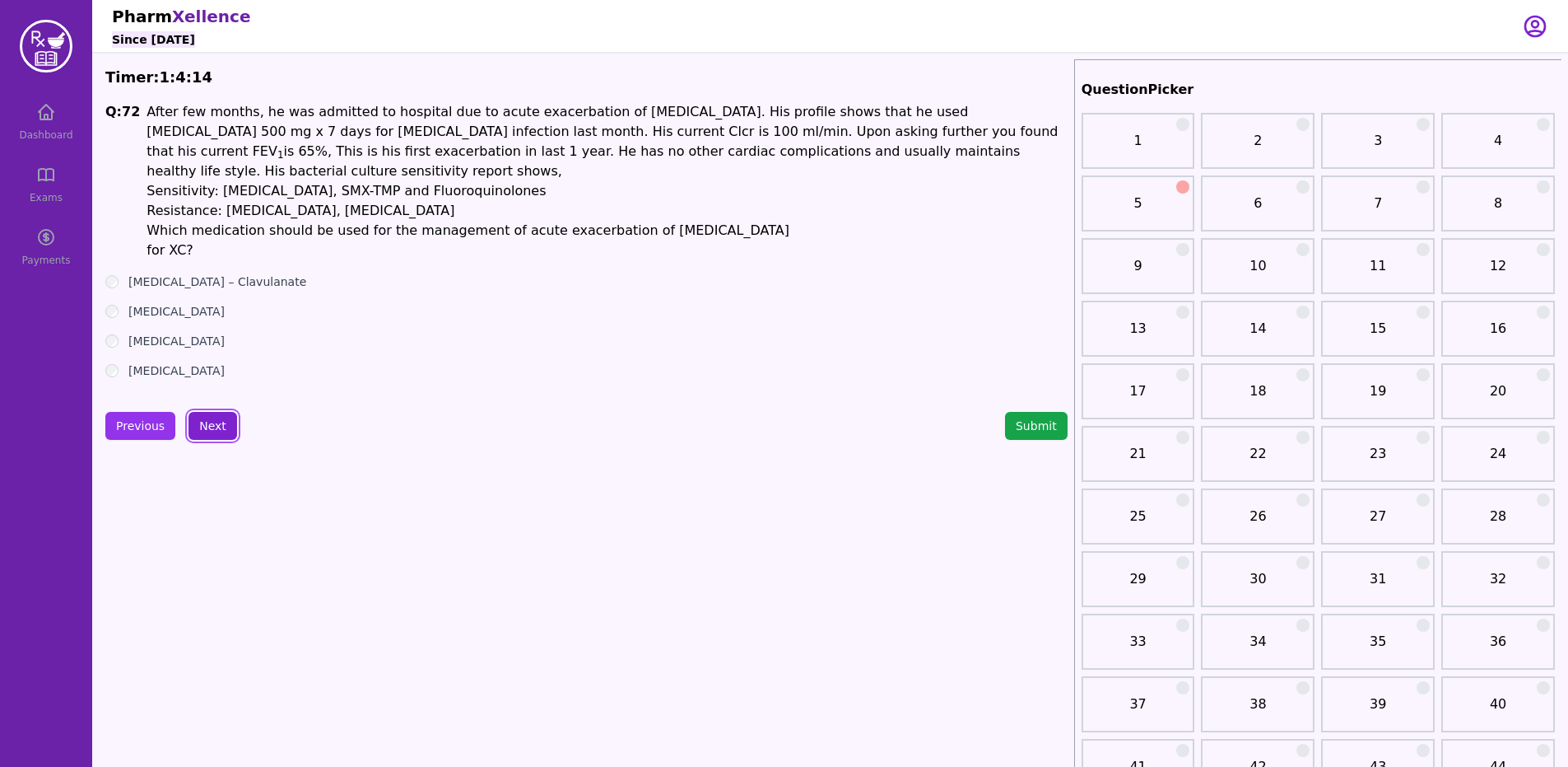
click at [188, 411] on button "Next" at bounding box center [212, 426] width 48 height 28
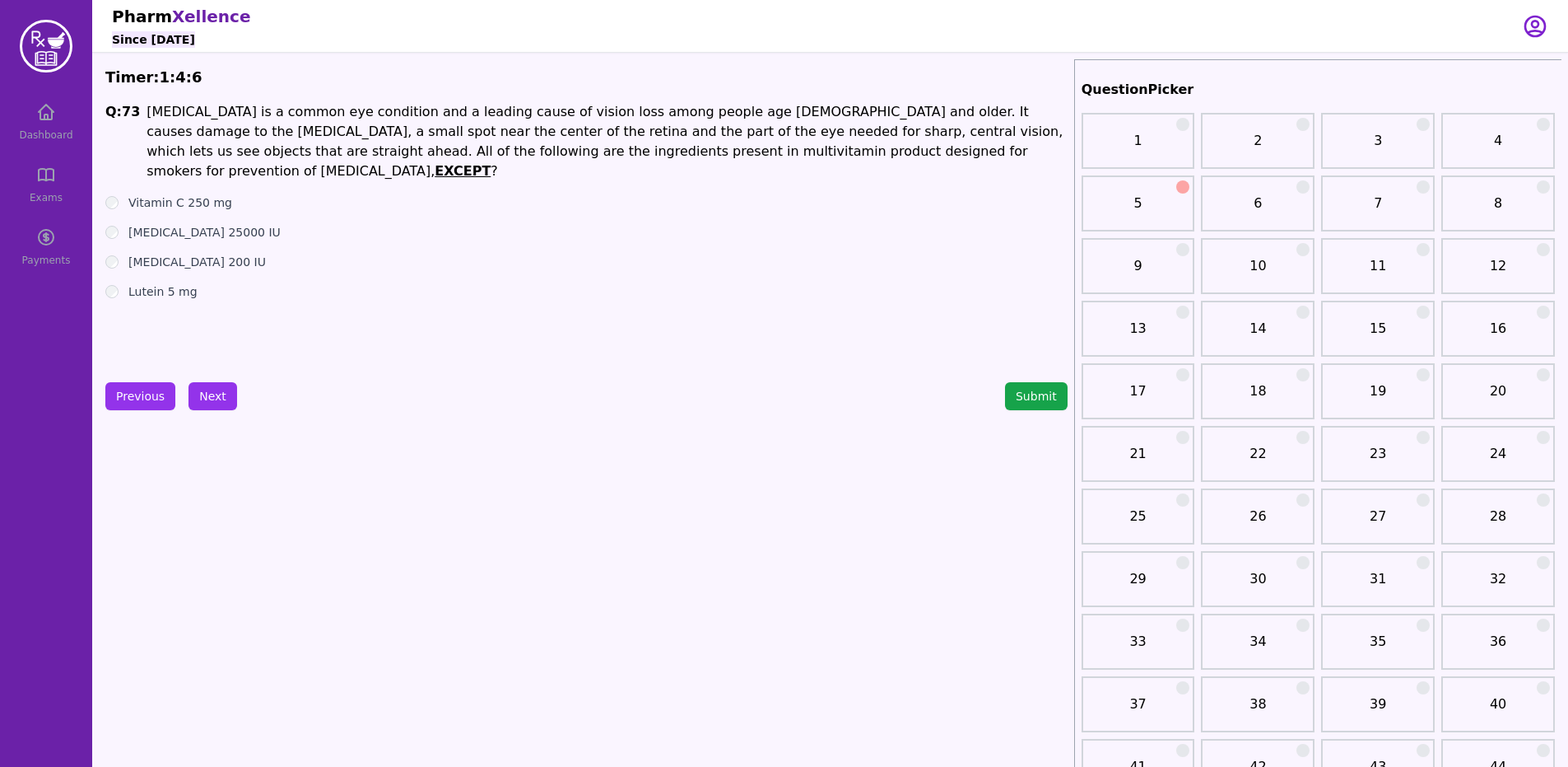
click at [152, 283] on label "Lutein 5 mg" at bounding box center [162, 291] width 69 height 17
click at [195, 342] on div "Q: 73 [MEDICAL_DATA] is a common eye condition and a leading cause of vision lo…" at bounding box center [587, 226] width 962 height 247
click at [209, 341] on div "Q: 73 [MEDICAL_DATA] is a common eye condition and a leading cause of vision lo…" at bounding box center [587, 226] width 962 height 247
click at [196, 382] on button "Next" at bounding box center [212, 396] width 48 height 28
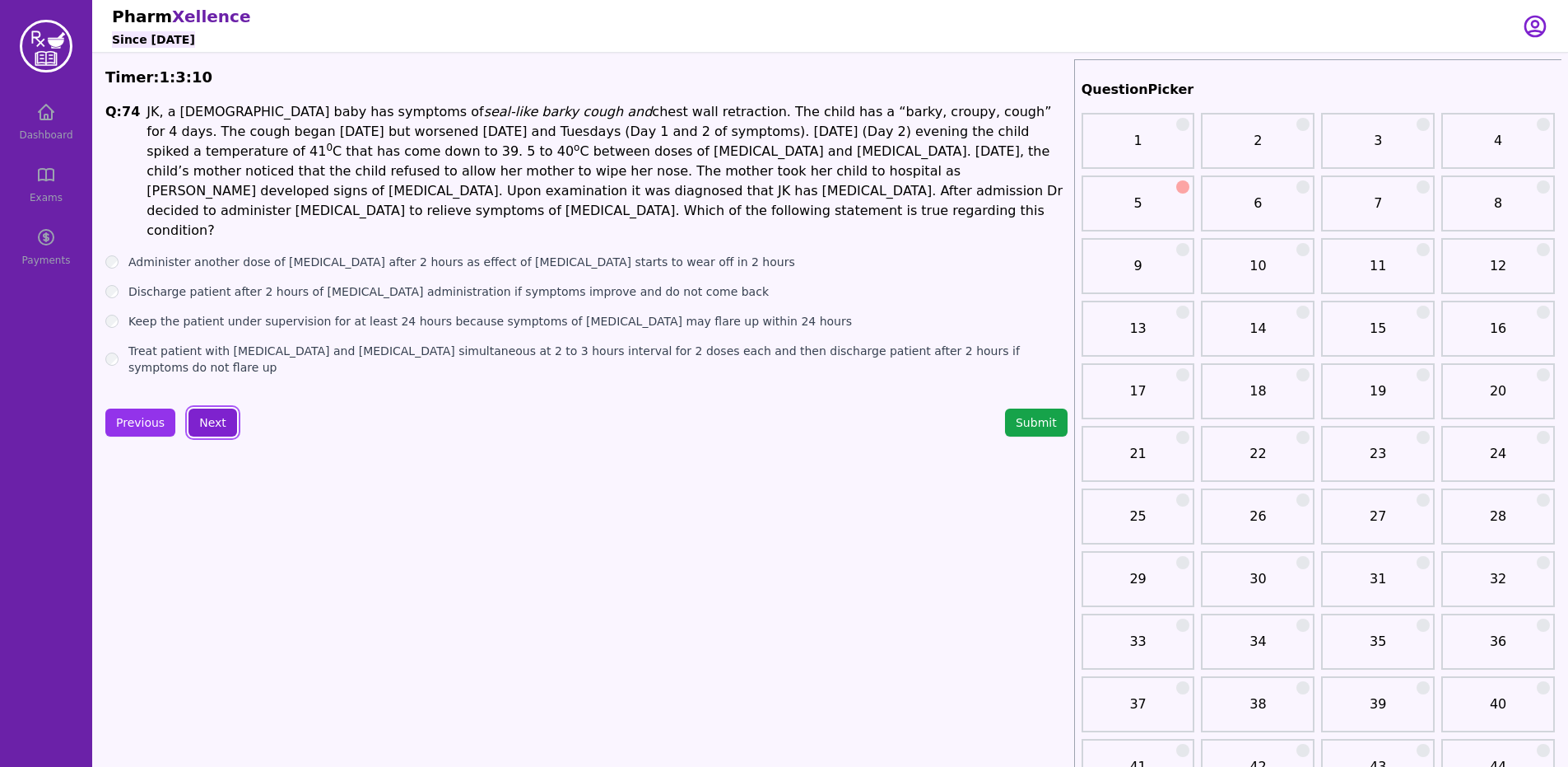
click at [200, 408] on button "Next" at bounding box center [212, 422] width 48 height 28
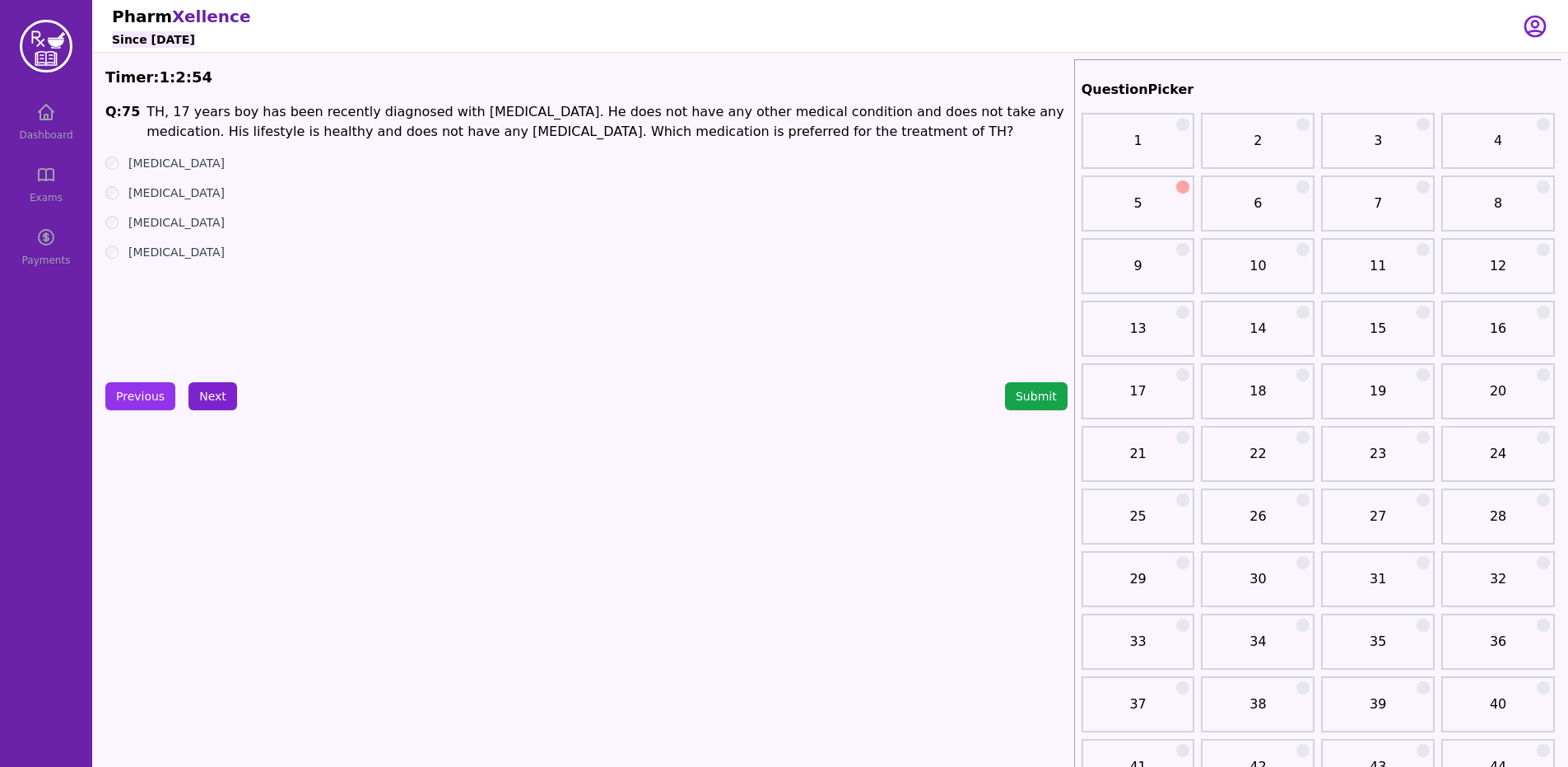
click at [218, 388] on button "Next" at bounding box center [212, 396] width 48 height 28
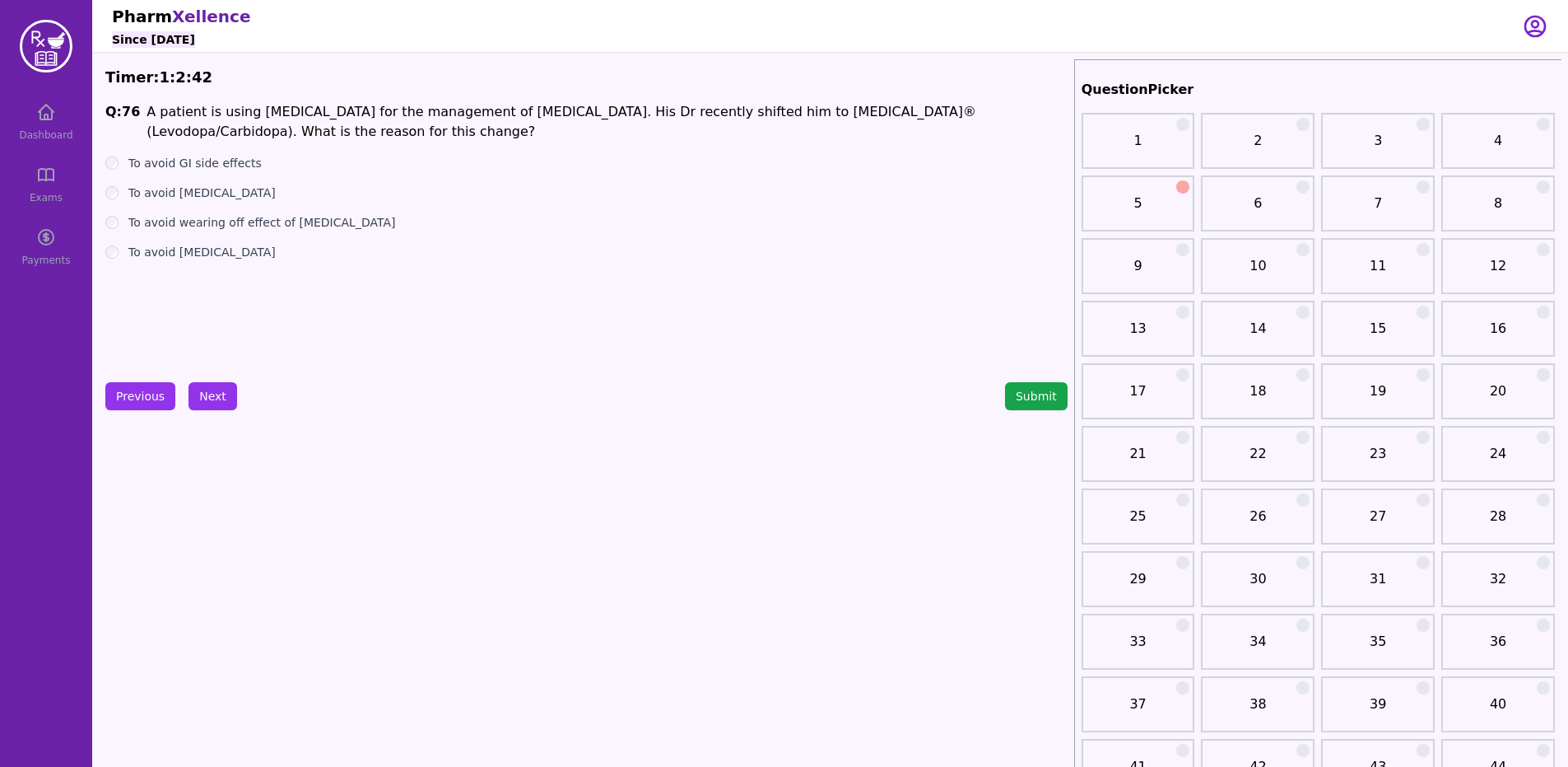
click at [217, 161] on label "To avoid GI side effects" at bounding box center [195, 163] width 133 height 17
click at [218, 384] on button "Next" at bounding box center [212, 396] width 48 height 28
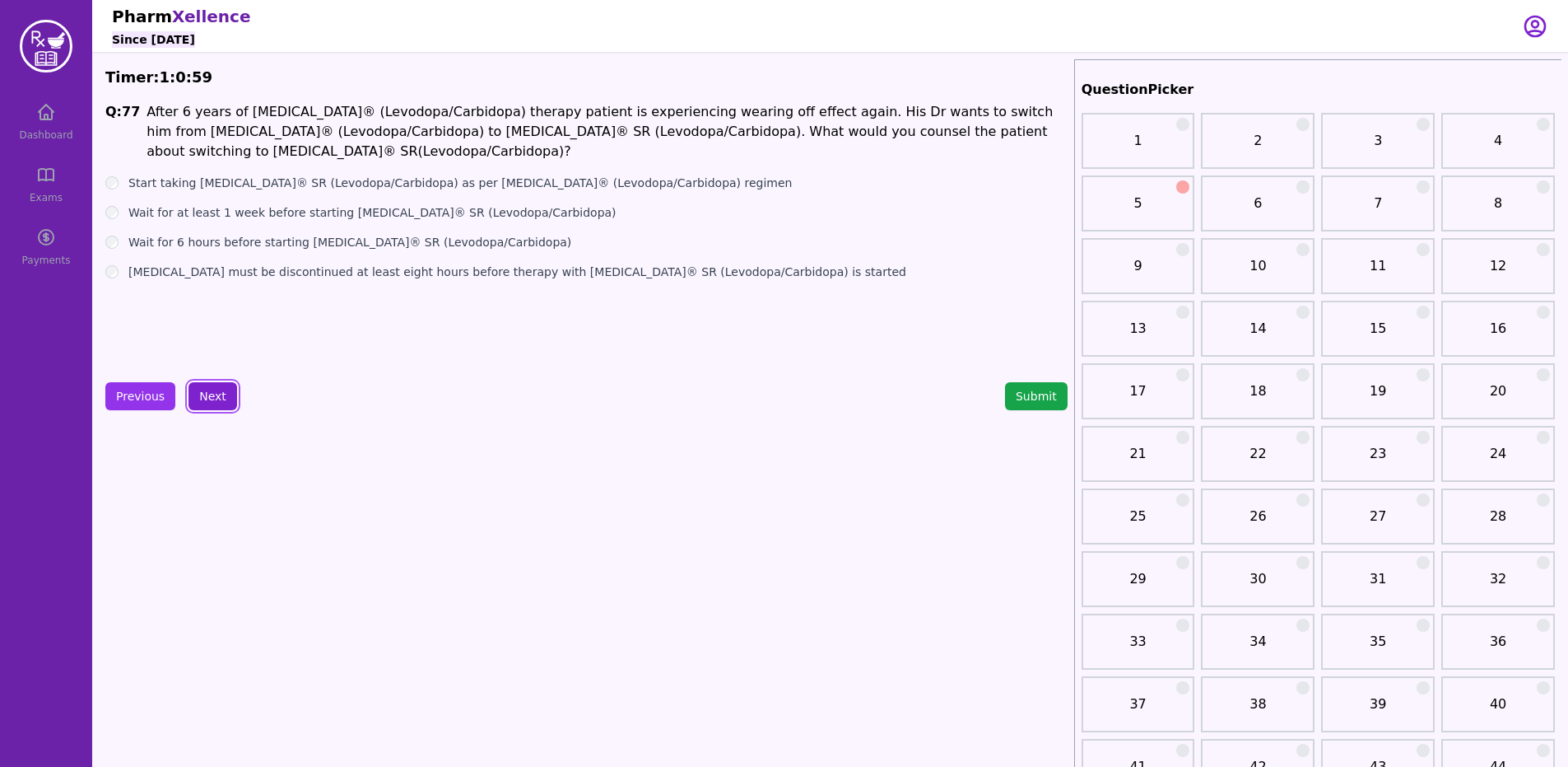
click at [745, 263] on label "[MEDICAL_DATA] must be discontinued at least eight hours before therapy with [M…" at bounding box center [517, 271] width 777 height 17
click at [223, 403] on button "Next" at bounding box center [212, 396] width 48 height 28
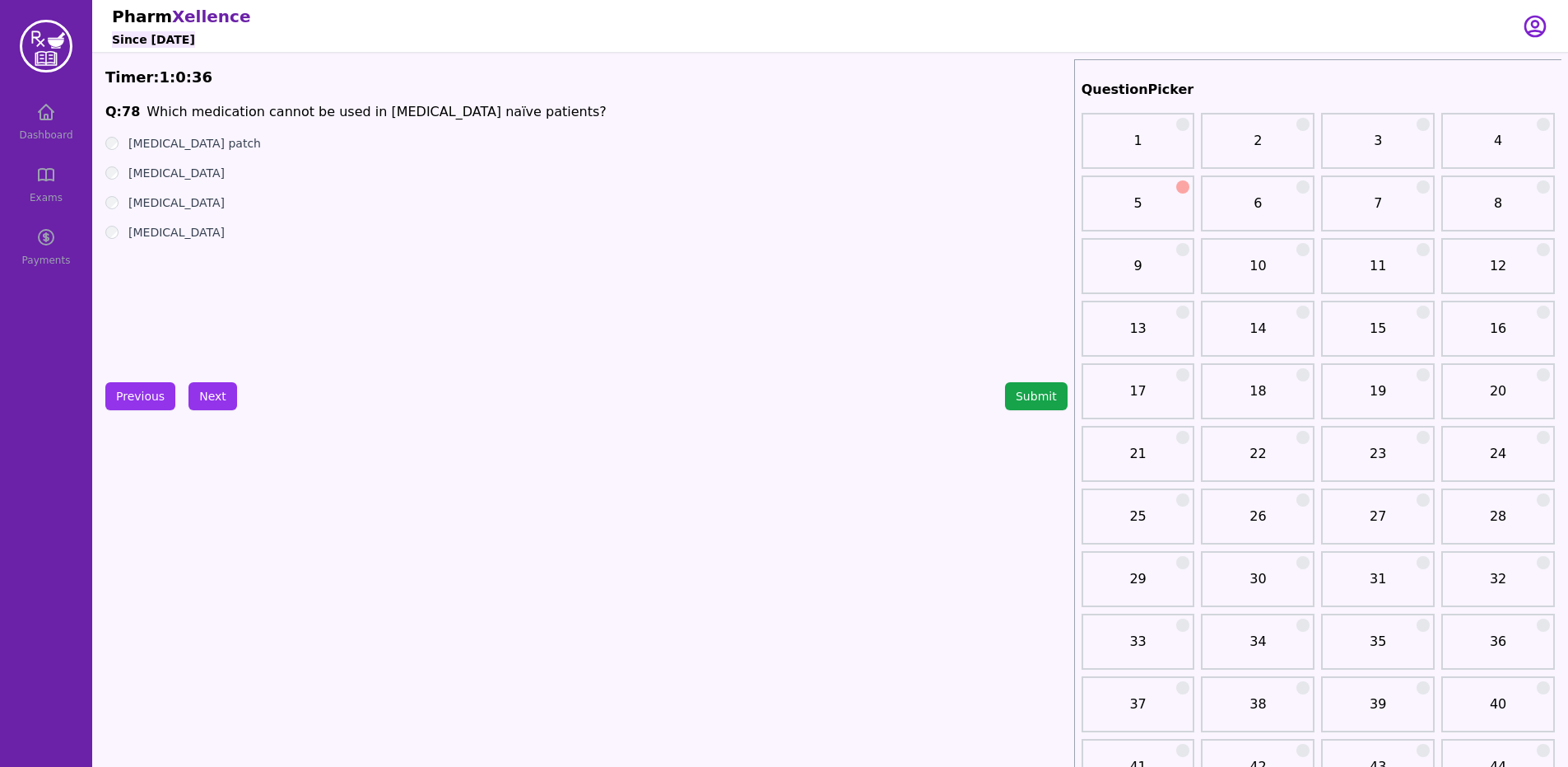
click at [185, 121] on p "Which medication cannot be used in [MEDICAL_DATA] naïve patients?" at bounding box center [376, 112] width 459 height 20
click at [166, 144] on label "[MEDICAL_DATA] patch" at bounding box center [194, 143] width 132 height 17
click at [227, 404] on button "Next" at bounding box center [212, 396] width 48 height 28
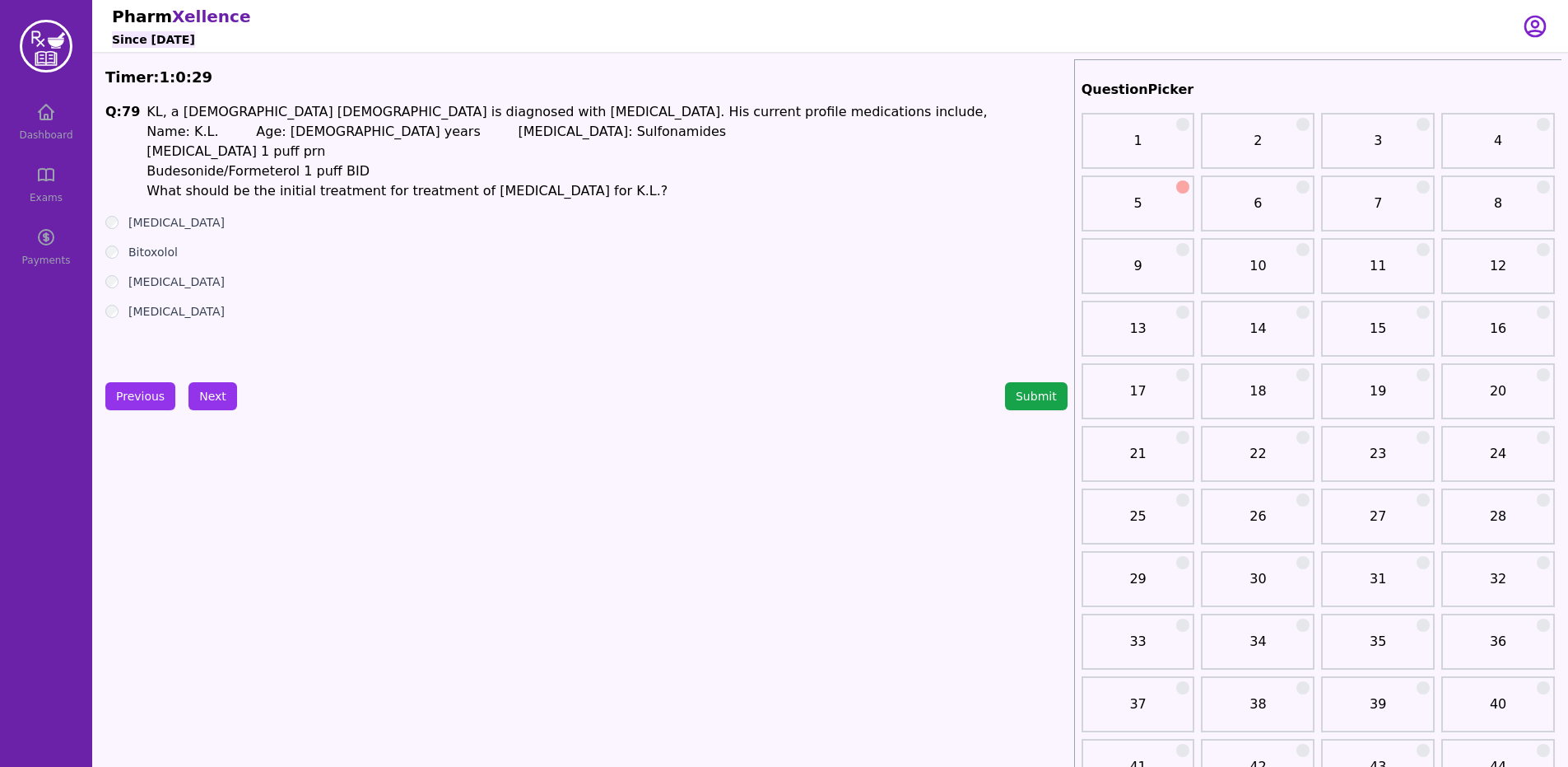
click at [189, 311] on label "[MEDICAL_DATA]" at bounding box center [176, 311] width 97 height 17
click at [171, 280] on label "[MEDICAL_DATA]" at bounding box center [176, 281] width 97 height 17
click at [129, 227] on label "[MEDICAL_DATA]" at bounding box center [176, 222] width 97 height 17
click at [189, 397] on button "Next" at bounding box center [212, 396] width 48 height 28
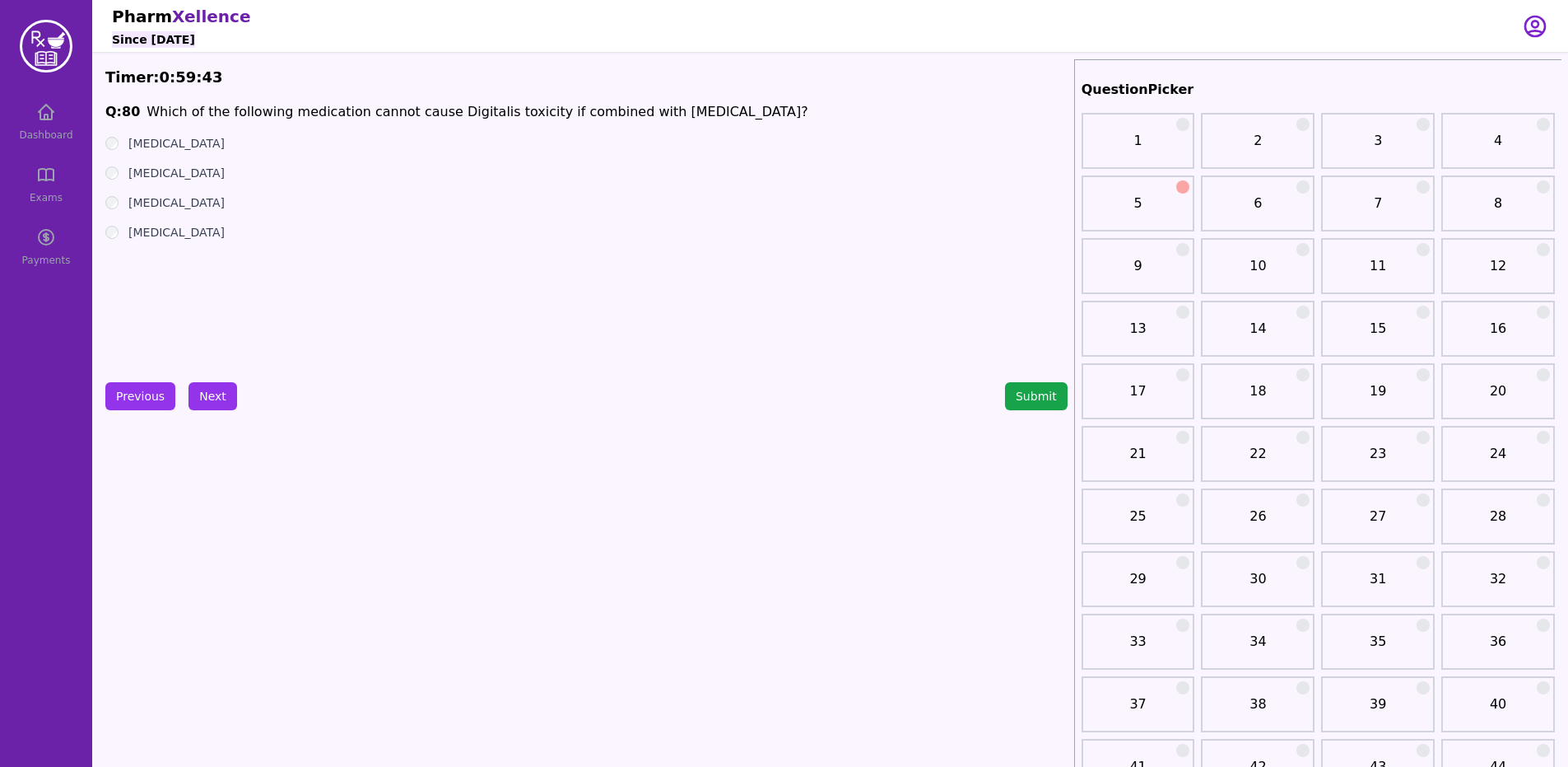
click at [139, 169] on label "[MEDICAL_DATA]" at bounding box center [176, 173] width 97 height 17
click at [146, 230] on label "[MEDICAL_DATA]" at bounding box center [176, 232] width 97 height 17
click at [154, 229] on label "[MEDICAL_DATA]" at bounding box center [176, 232] width 97 height 17
click at [155, 200] on label "[MEDICAL_DATA]" at bounding box center [176, 202] width 97 height 17
click at [204, 398] on button "Next" at bounding box center [212, 396] width 48 height 28
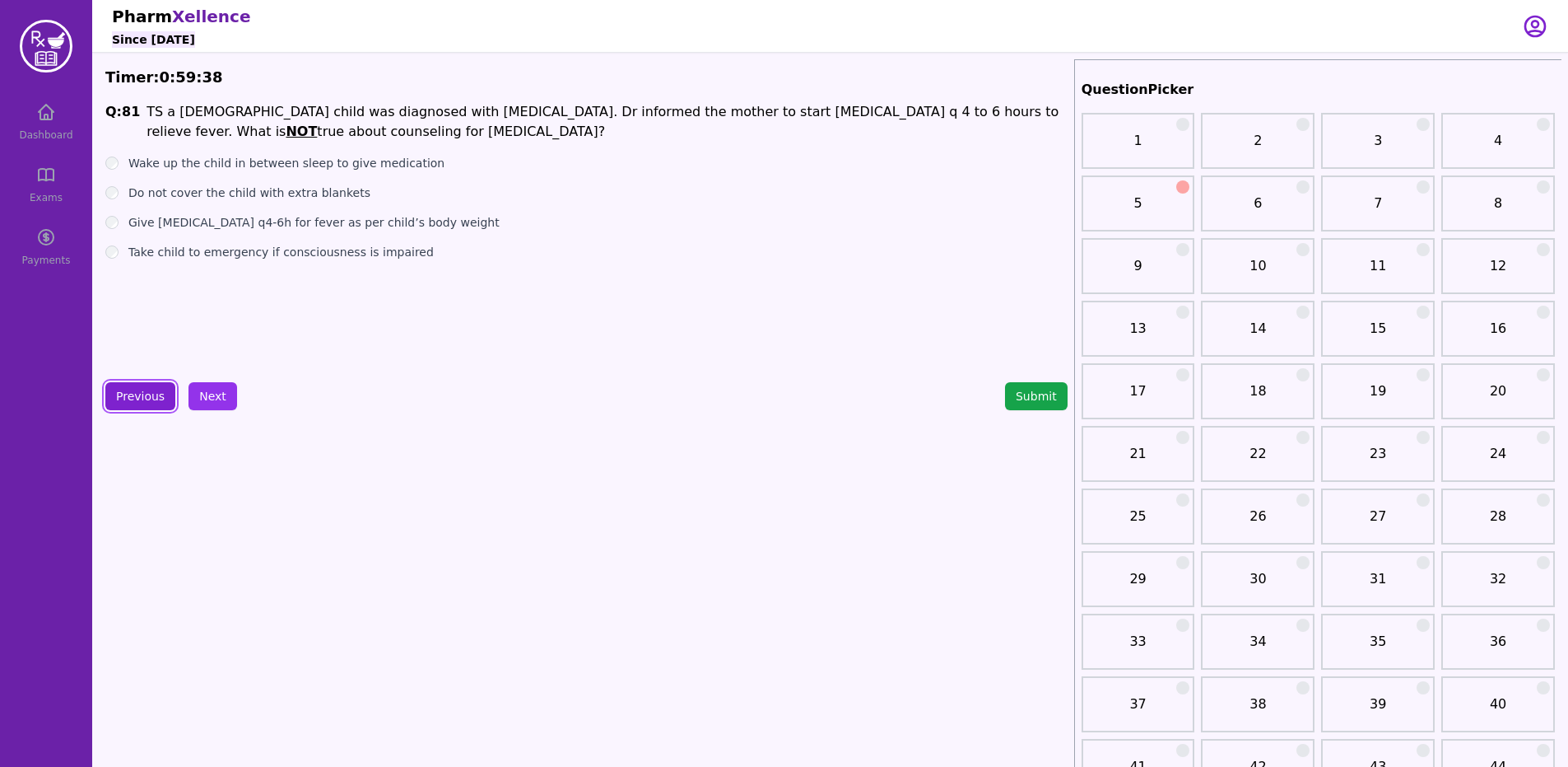
click at [111, 403] on button "Previous" at bounding box center [141, 396] width 70 height 28
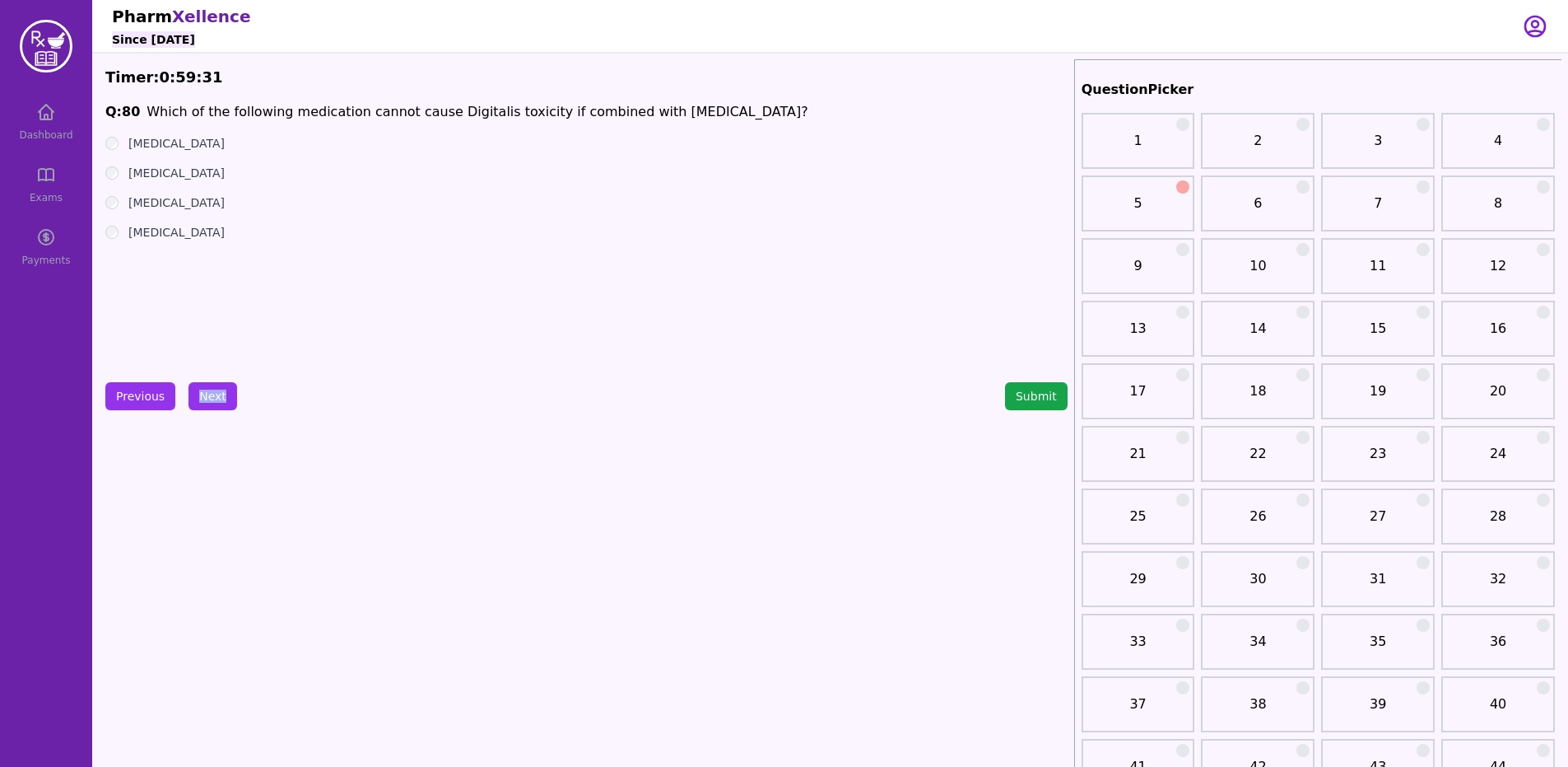
click at [202, 389] on button "Next" at bounding box center [212, 396] width 48 height 28
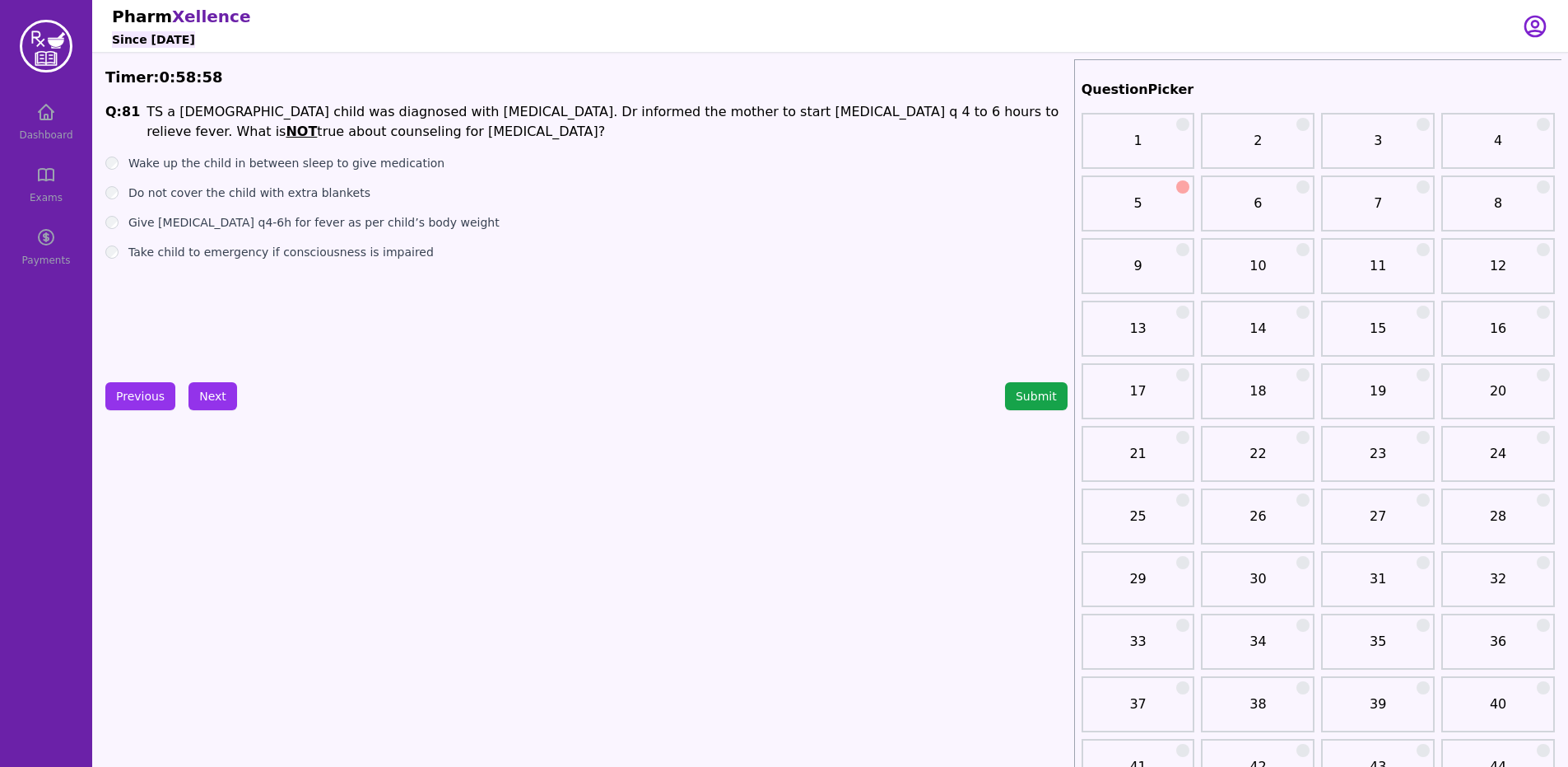
click at [352, 170] on label "Wake up the child in between sleep to give medication" at bounding box center [286, 163] width 316 height 17
click at [167, 398] on button "Previous" at bounding box center [141, 396] width 70 height 28
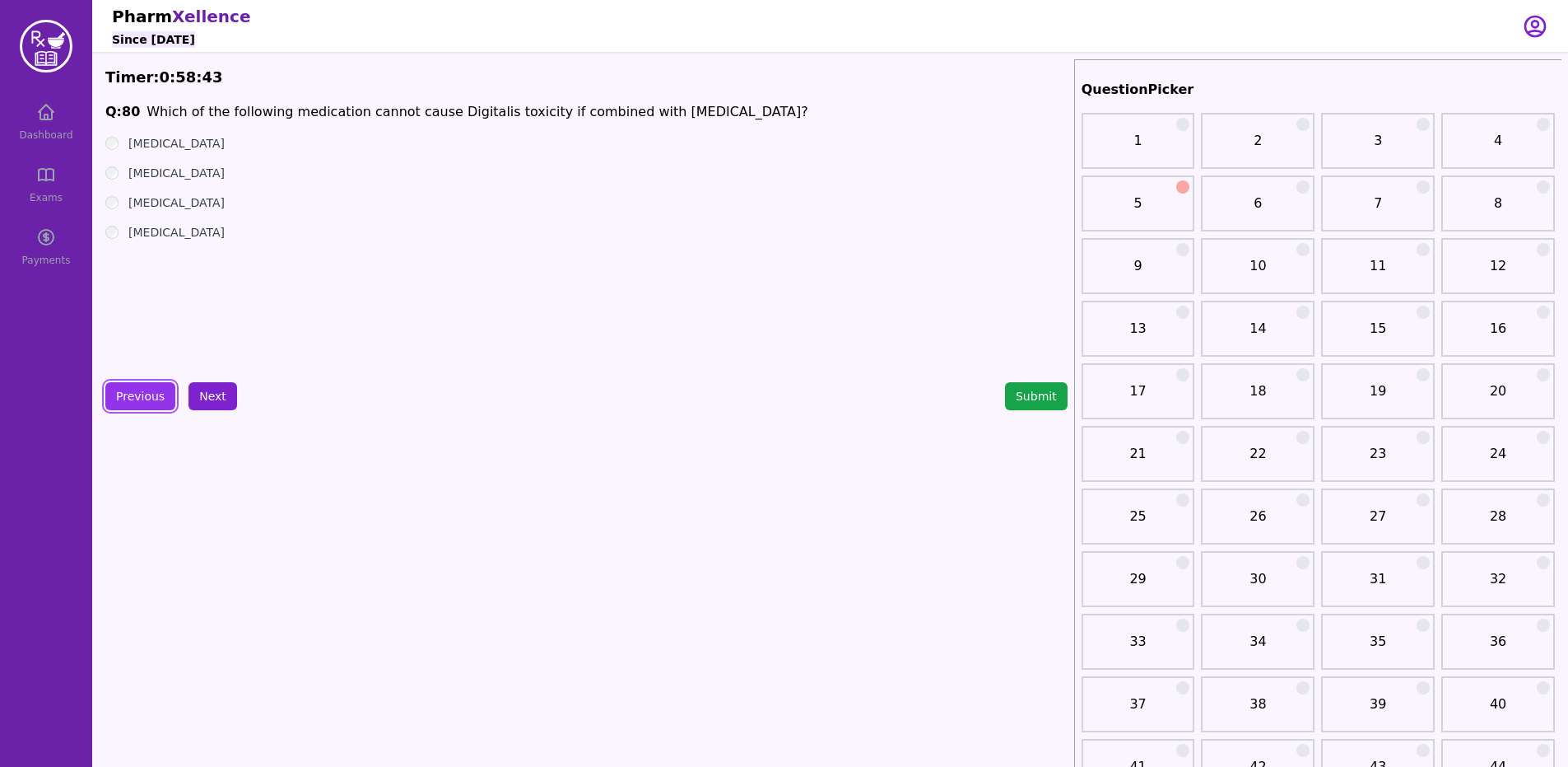
click at [204, 391] on button "Next" at bounding box center [212, 396] width 48 height 28
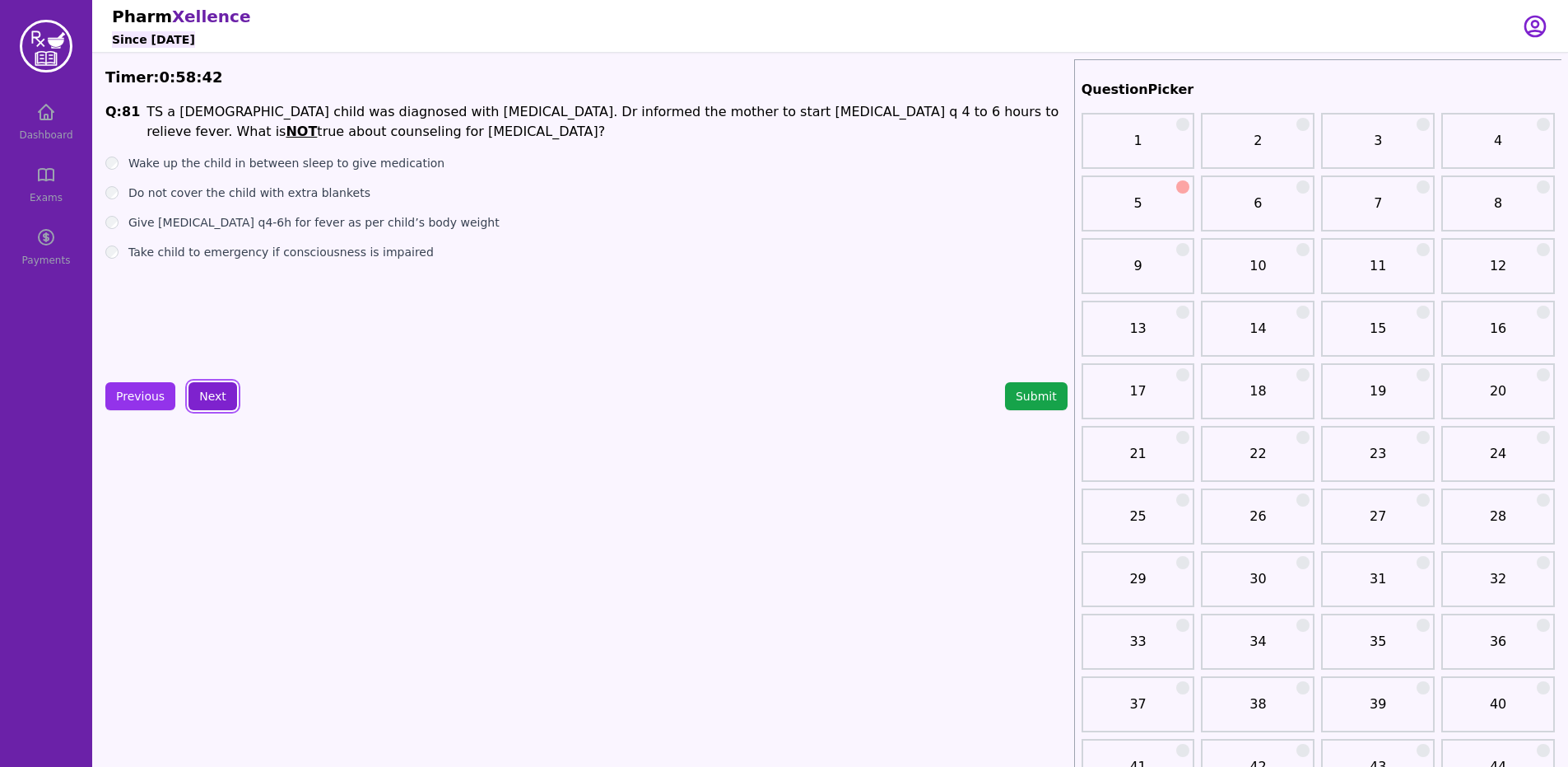
click at [208, 391] on button "Next" at bounding box center [212, 396] width 48 height 28
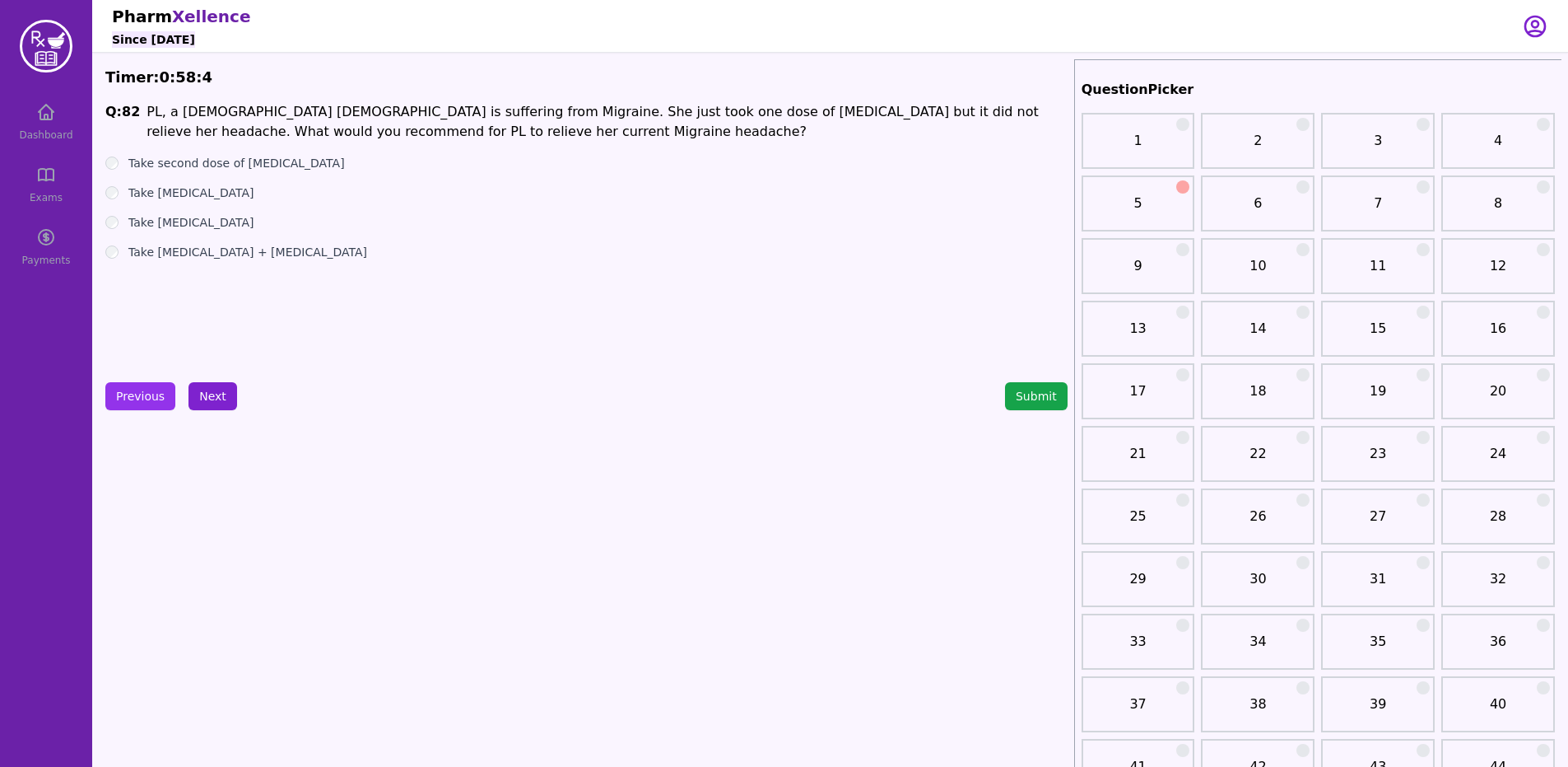
click at [202, 384] on button "Next" at bounding box center [212, 396] width 48 height 28
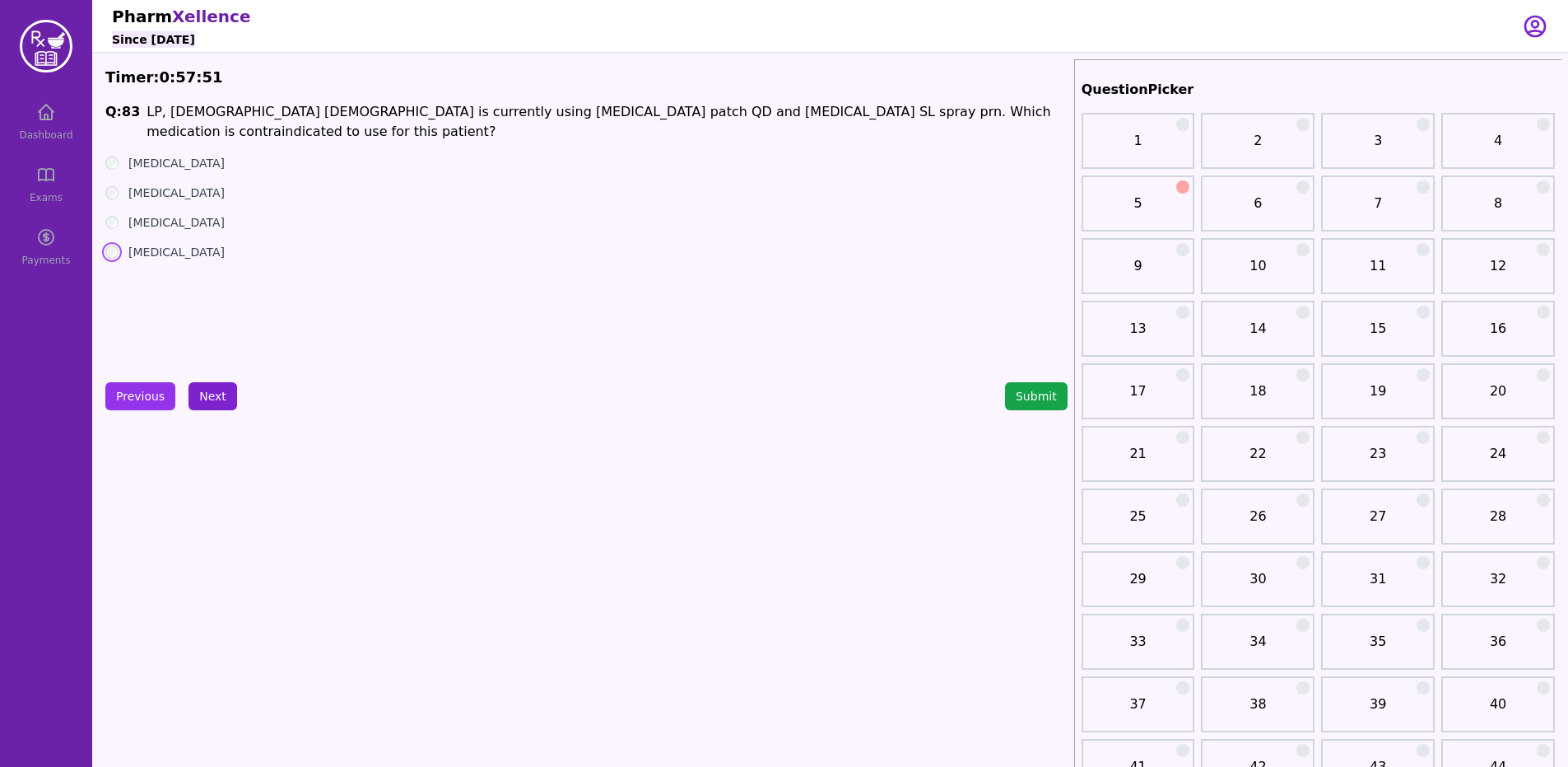
click at [211, 385] on button "Next" at bounding box center [212, 396] width 48 height 28
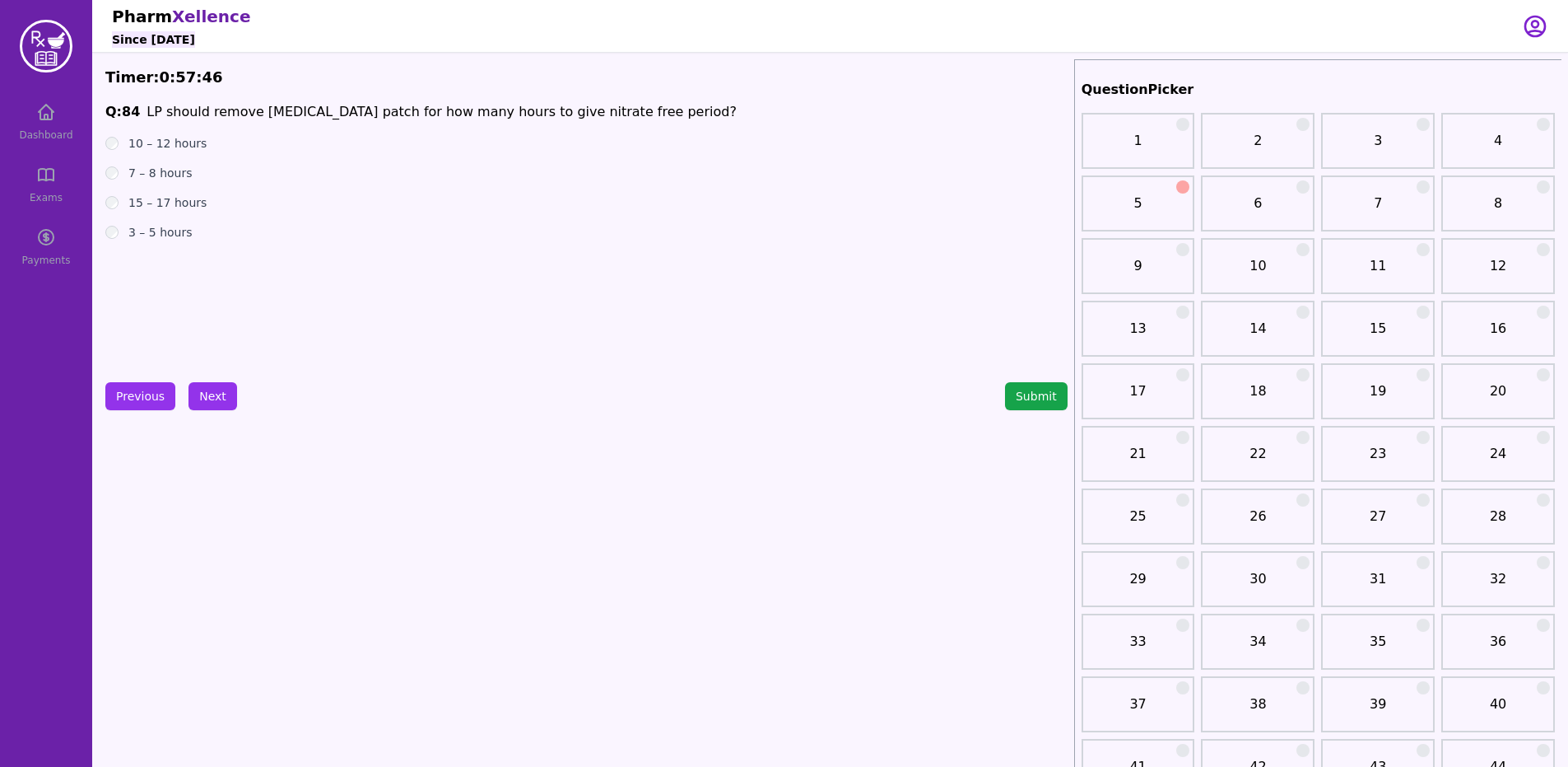
click at [171, 138] on label "10 – 12 hours" at bounding box center [167, 143] width 78 height 17
click at [210, 386] on button "Next" at bounding box center [212, 396] width 48 height 28
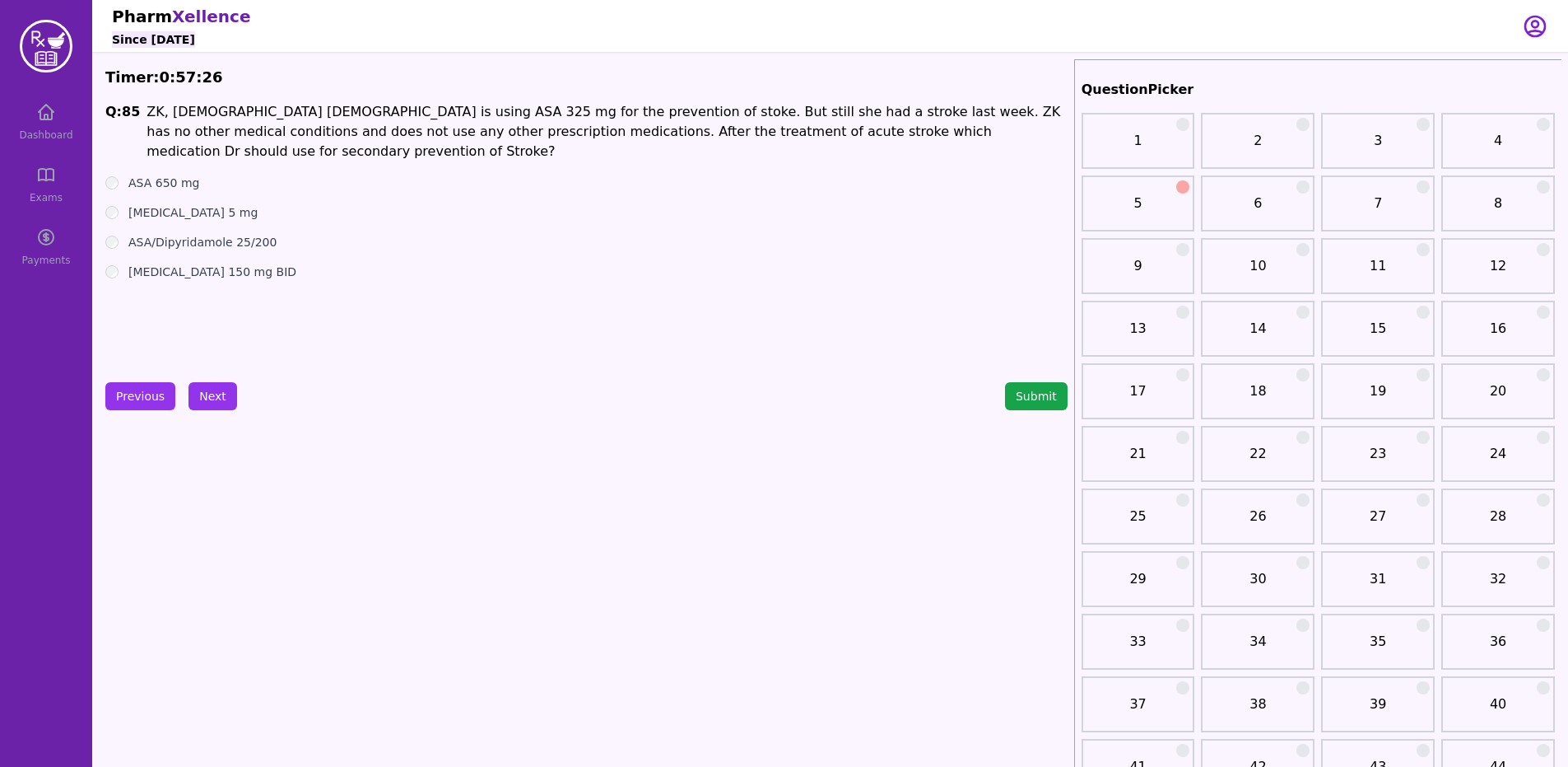
click at [216, 234] on label "ASA/Dipyridamole 25/200" at bounding box center [202, 242] width 148 height 17
click at [193, 388] on button "Next" at bounding box center [212, 396] width 48 height 28
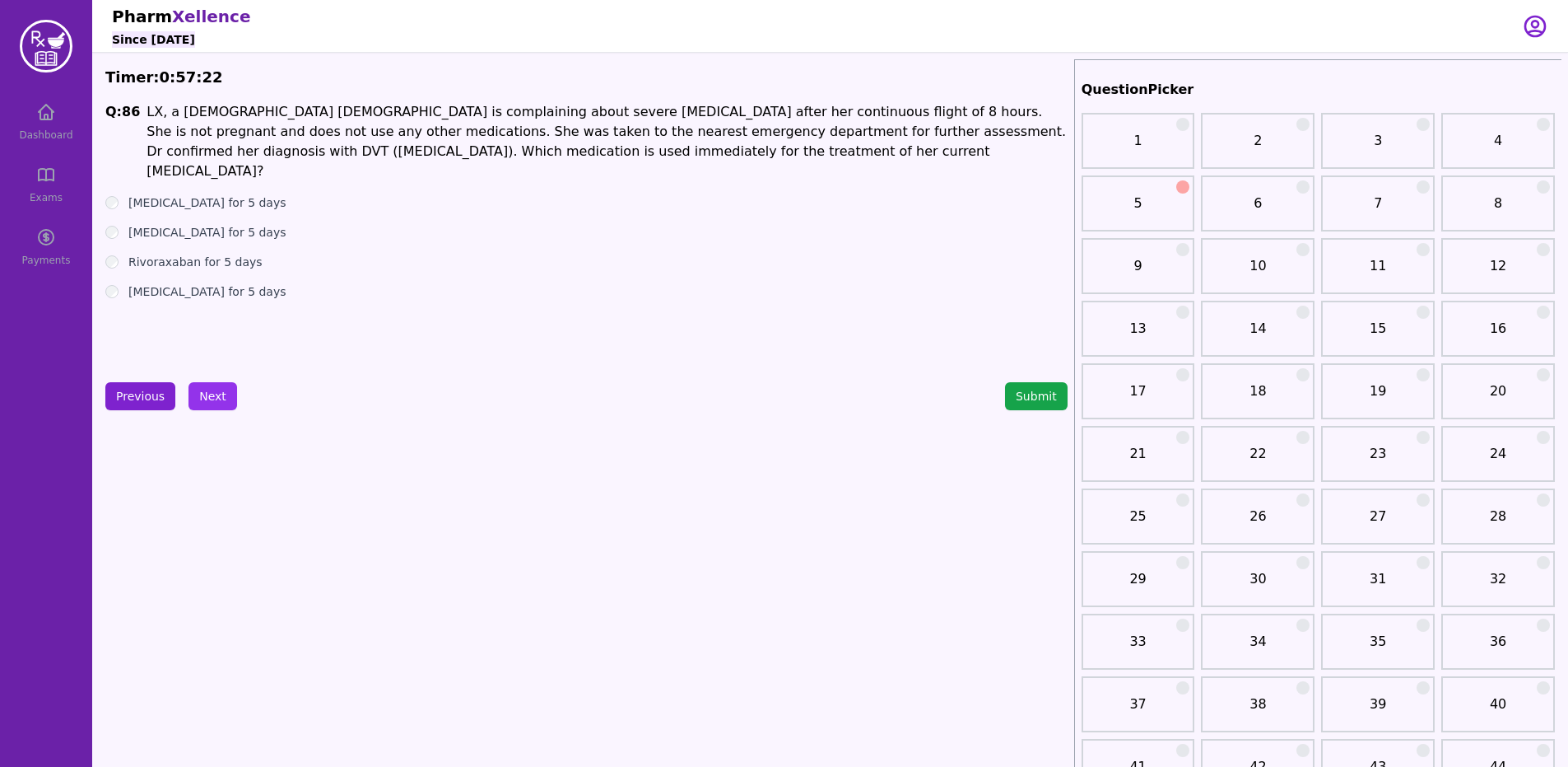
click at [127, 388] on button "Previous" at bounding box center [141, 396] width 70 height 28
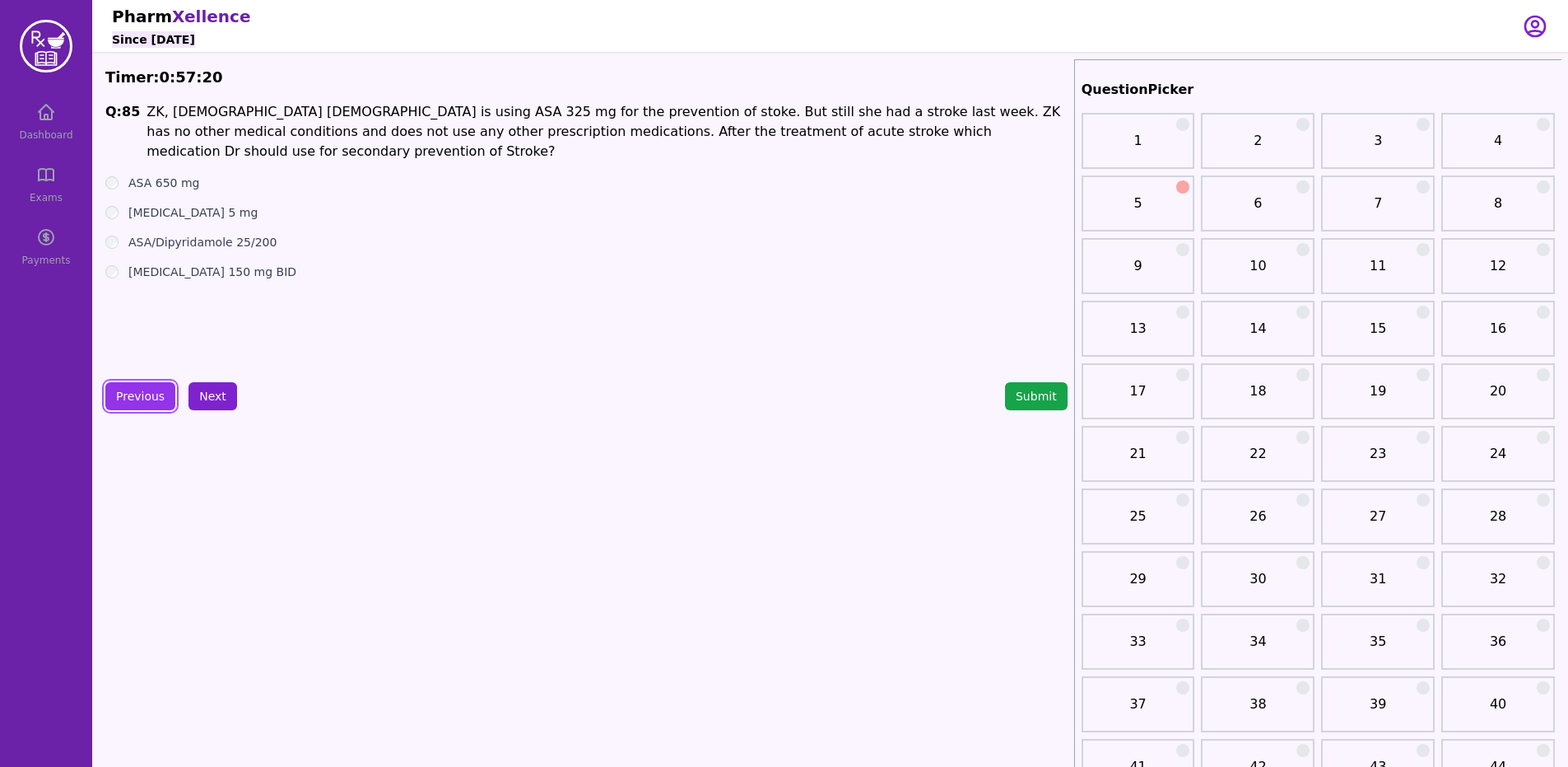
click at [216, 387] on button "Next" at bounding box center [212, 396] width 48 height 28
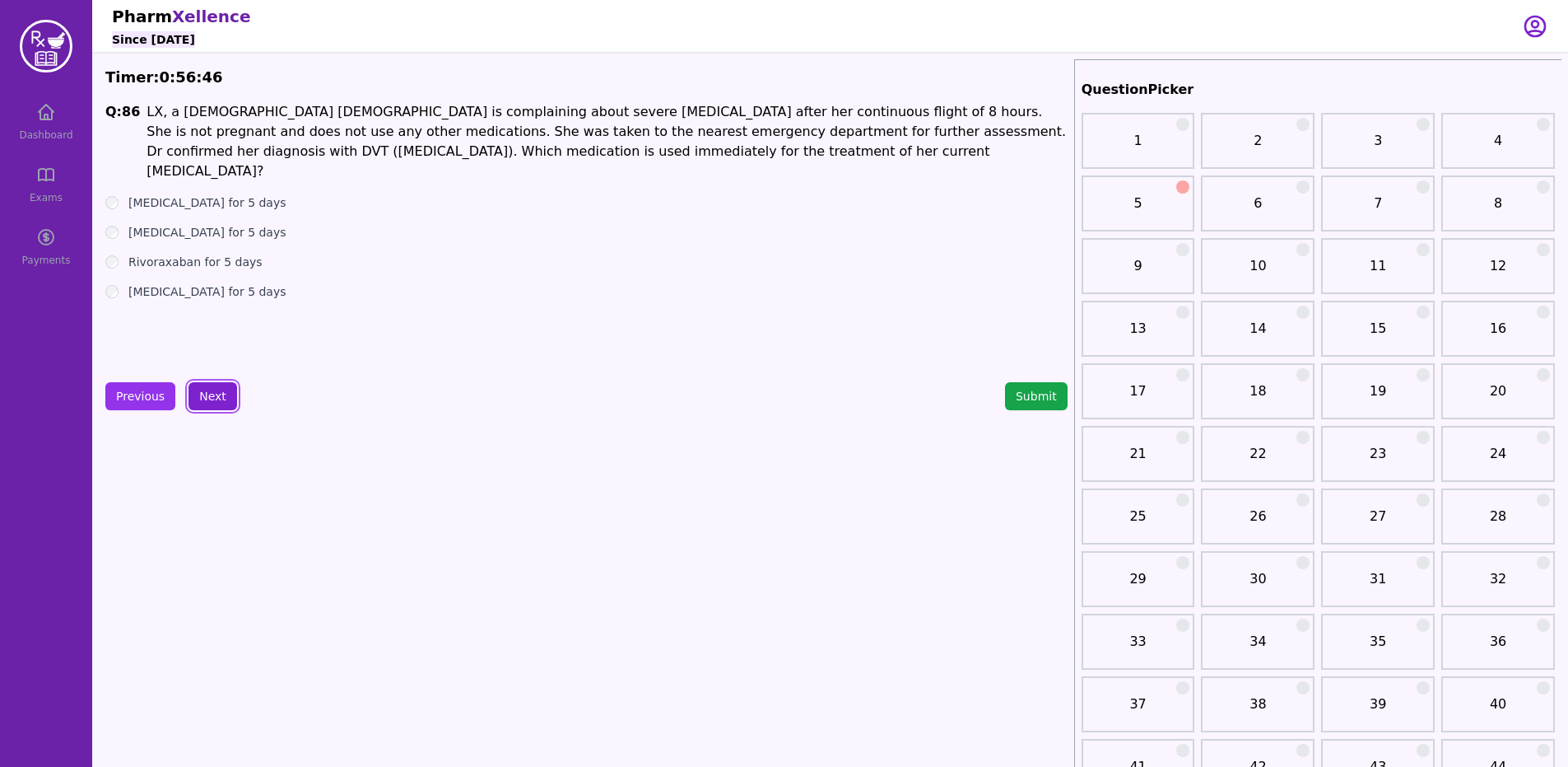
click at [191, 388] on button "Next" at bounding box center [212, 396] width 48 height 28
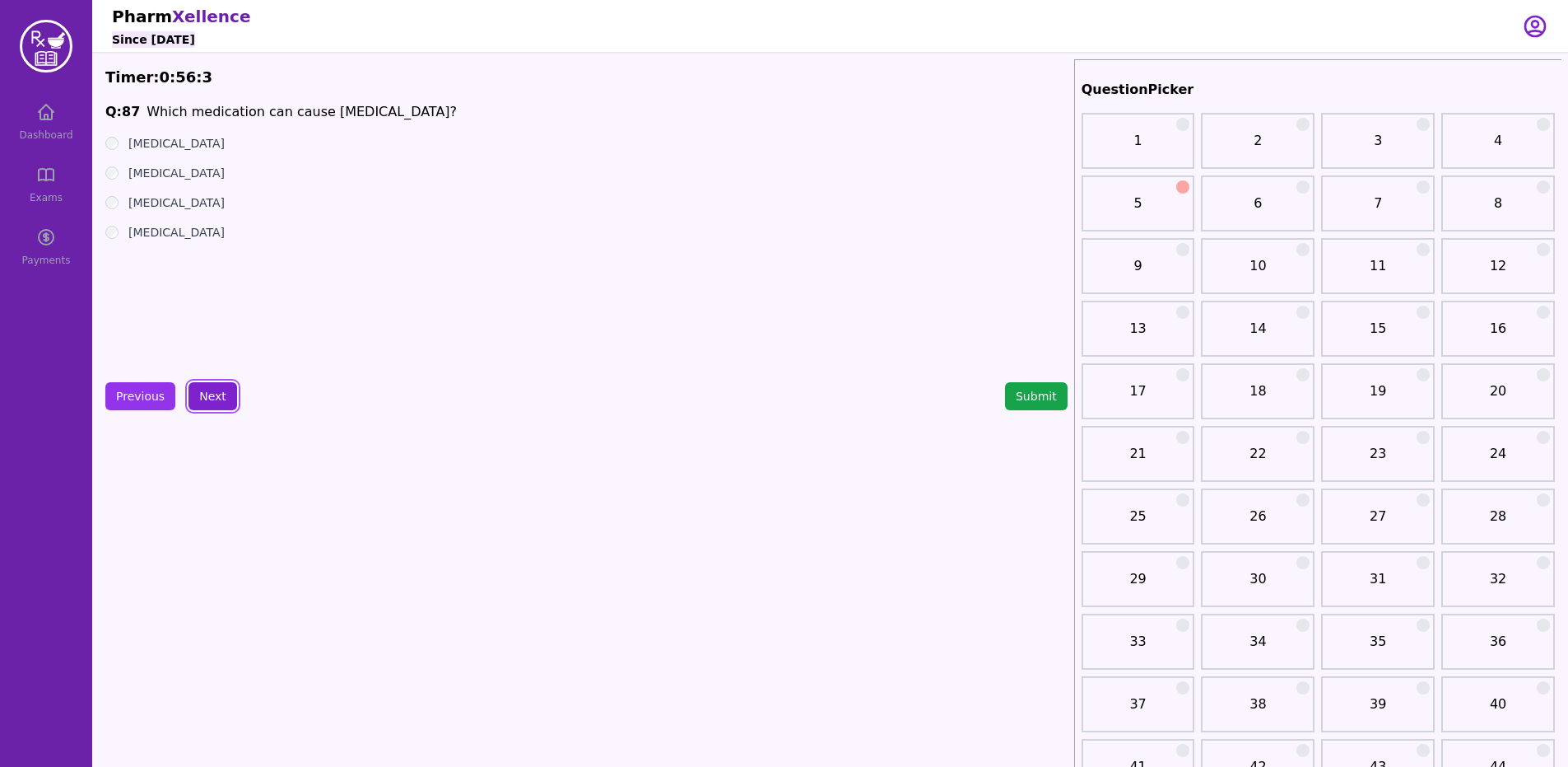
click at [226, 403] on button "Next" at bounding box center [212, 396] width 48 height 28
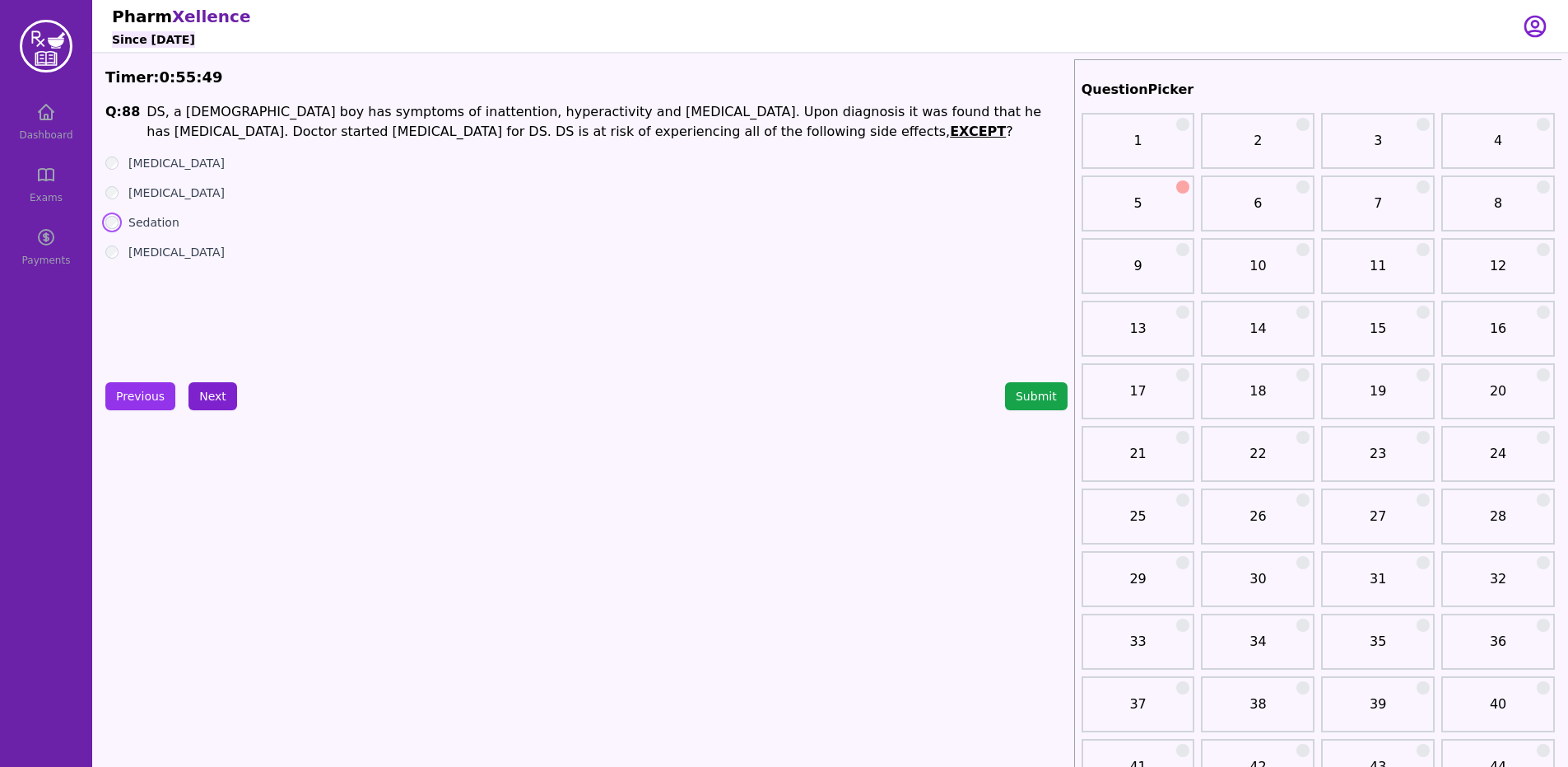
click at [208, 397] on button "Next" at bounding box center [212, 396] width 48 height 28
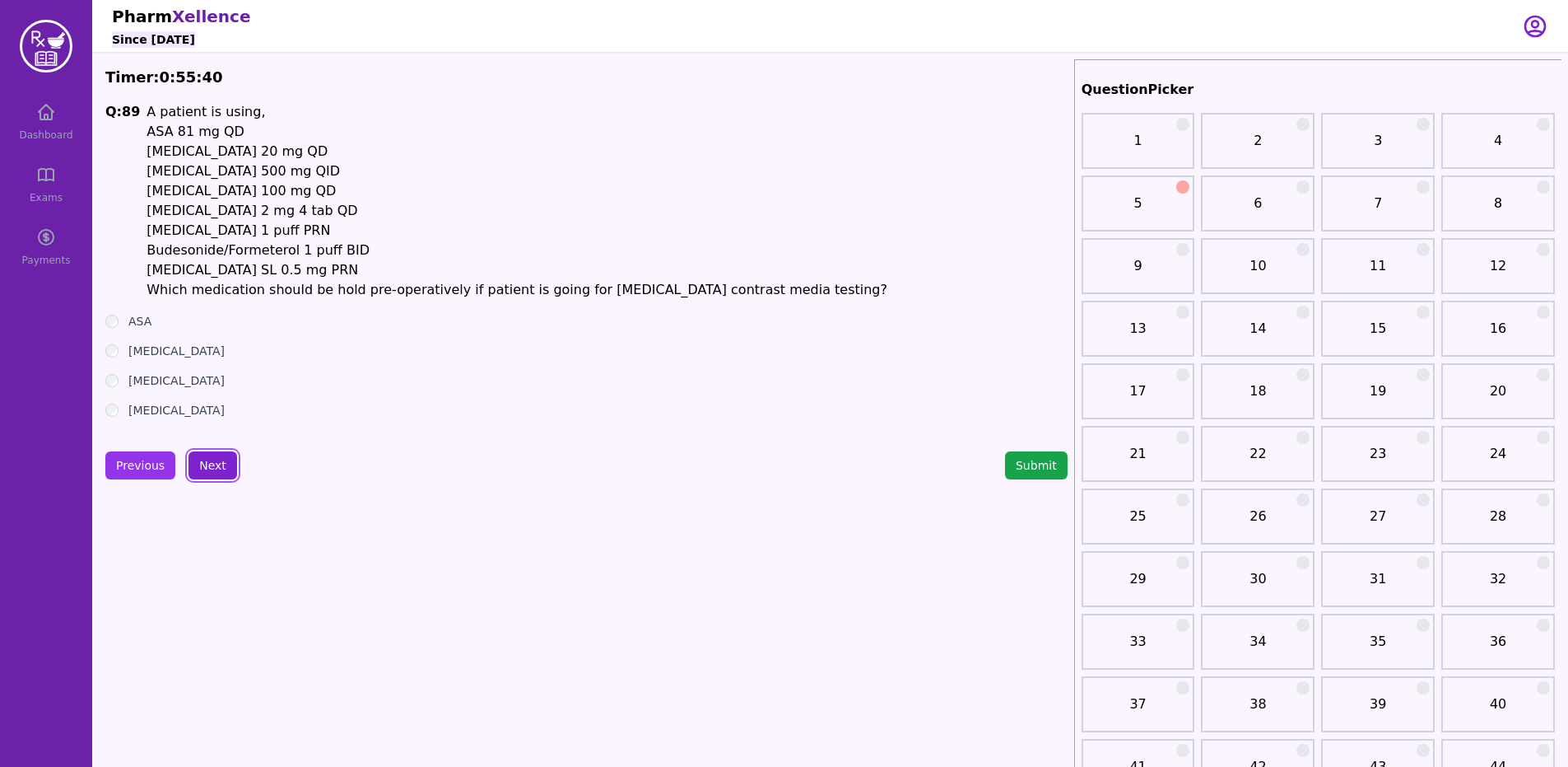
click at [208, 471] on button "Next" at bounding box center [212, 466] width 48 height 28
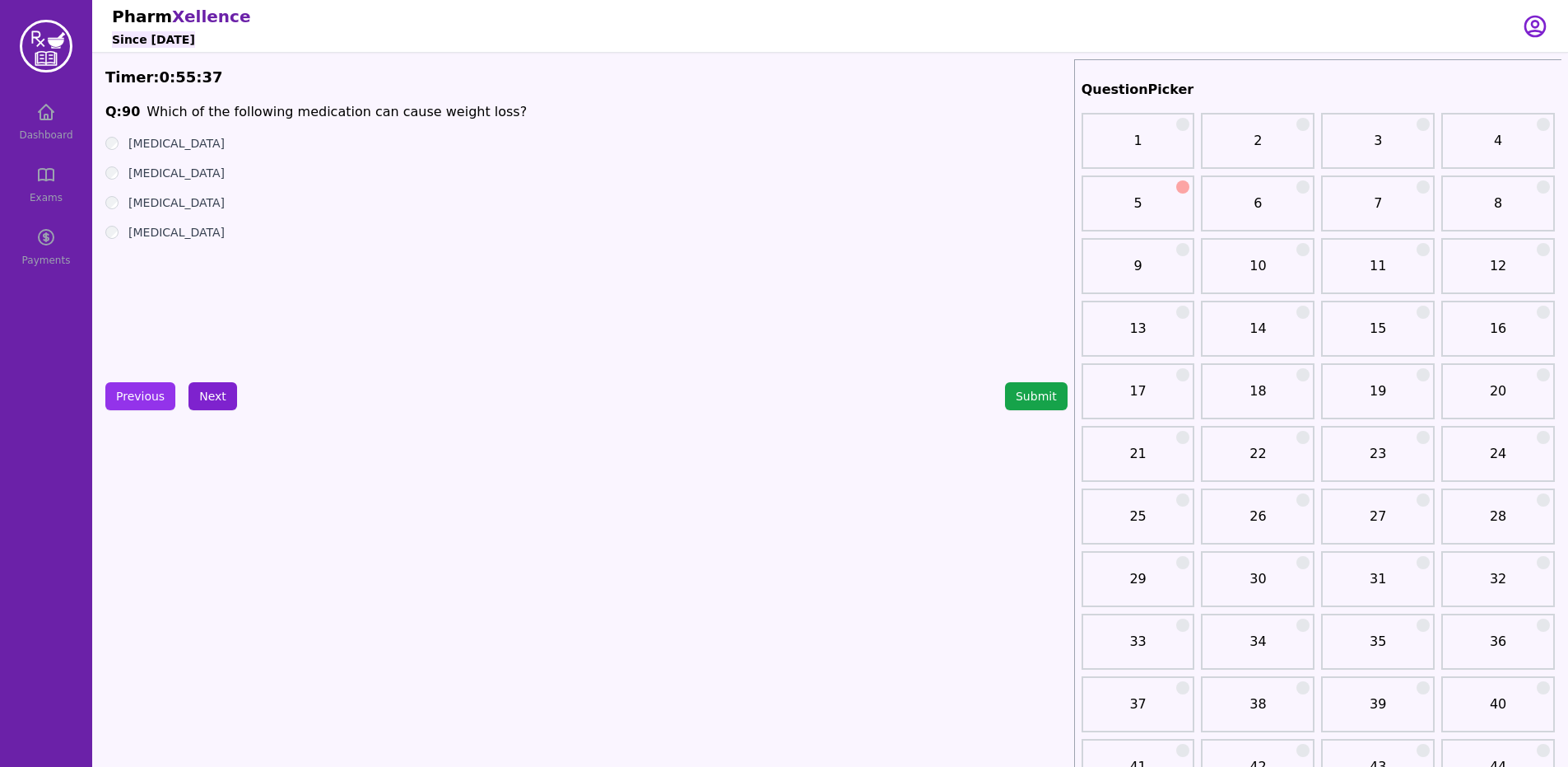
click at [229, 390] on button "Next" at bounding box center [212, 396] width 48 height 28
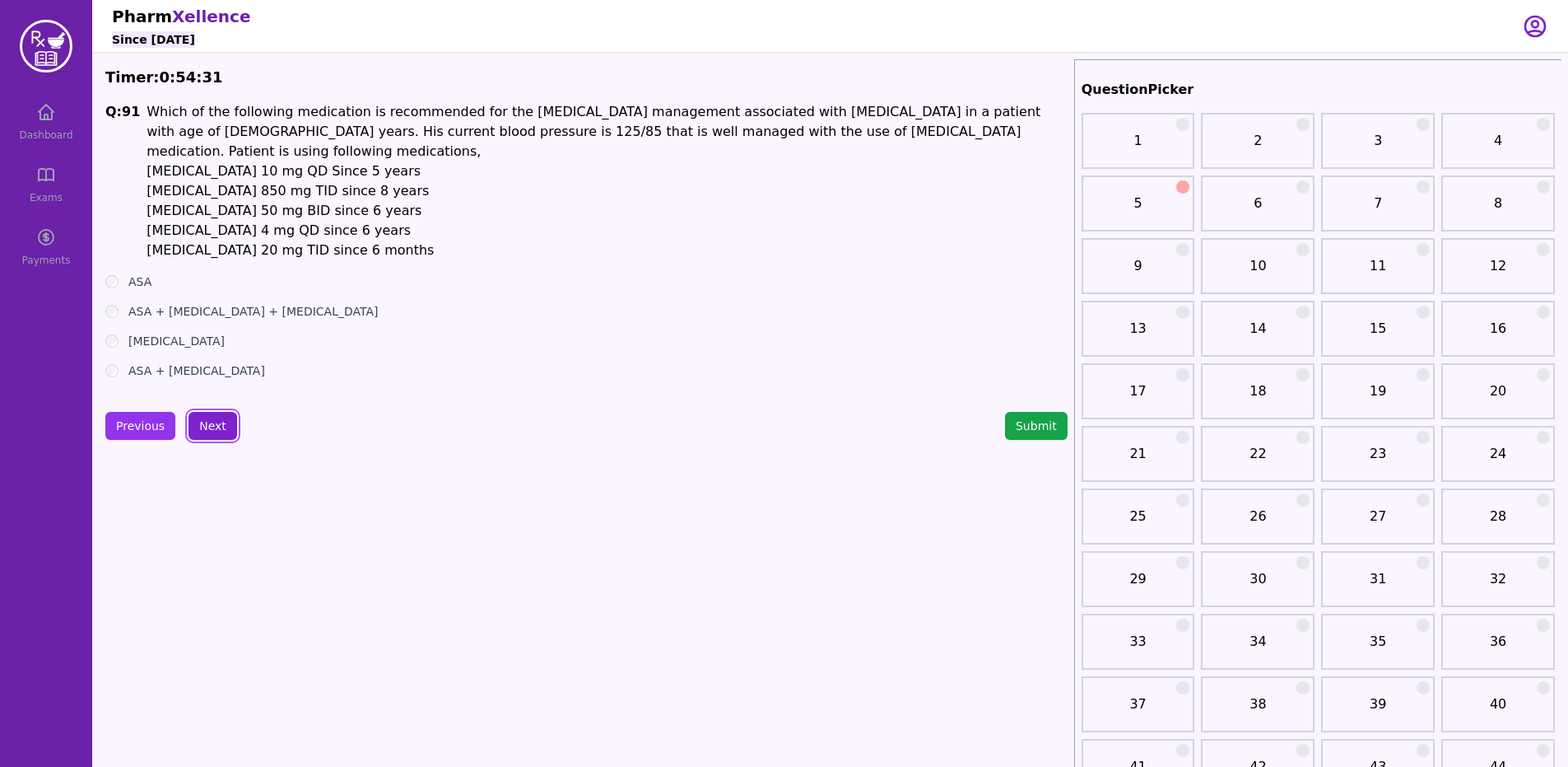
click at [207, 412] on button "Next" at bounding box center [212, 426] width 48 height 28
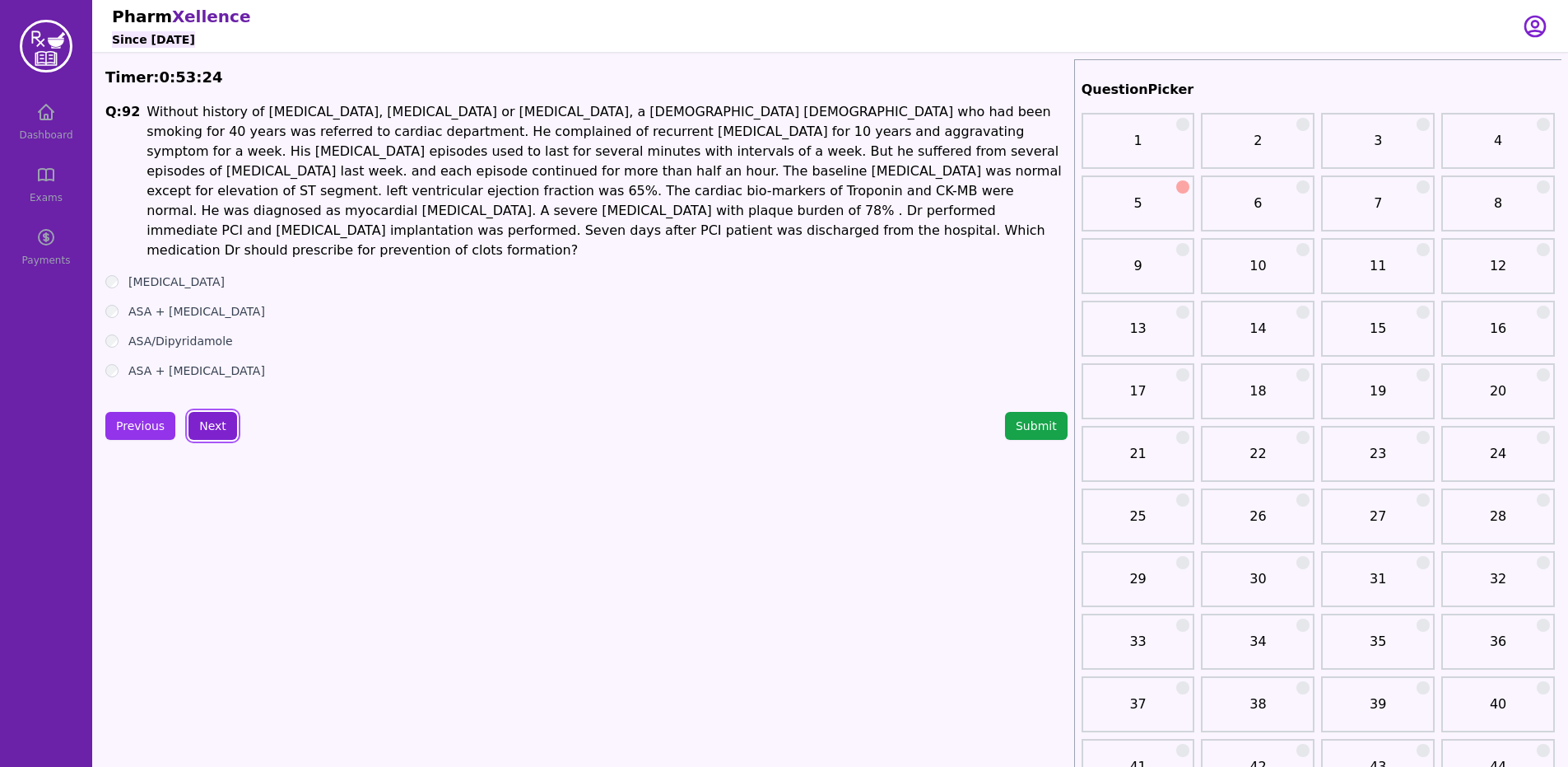
click at [214, 411] on button "Next" at bounding box center [212, 426] width 48 height 28
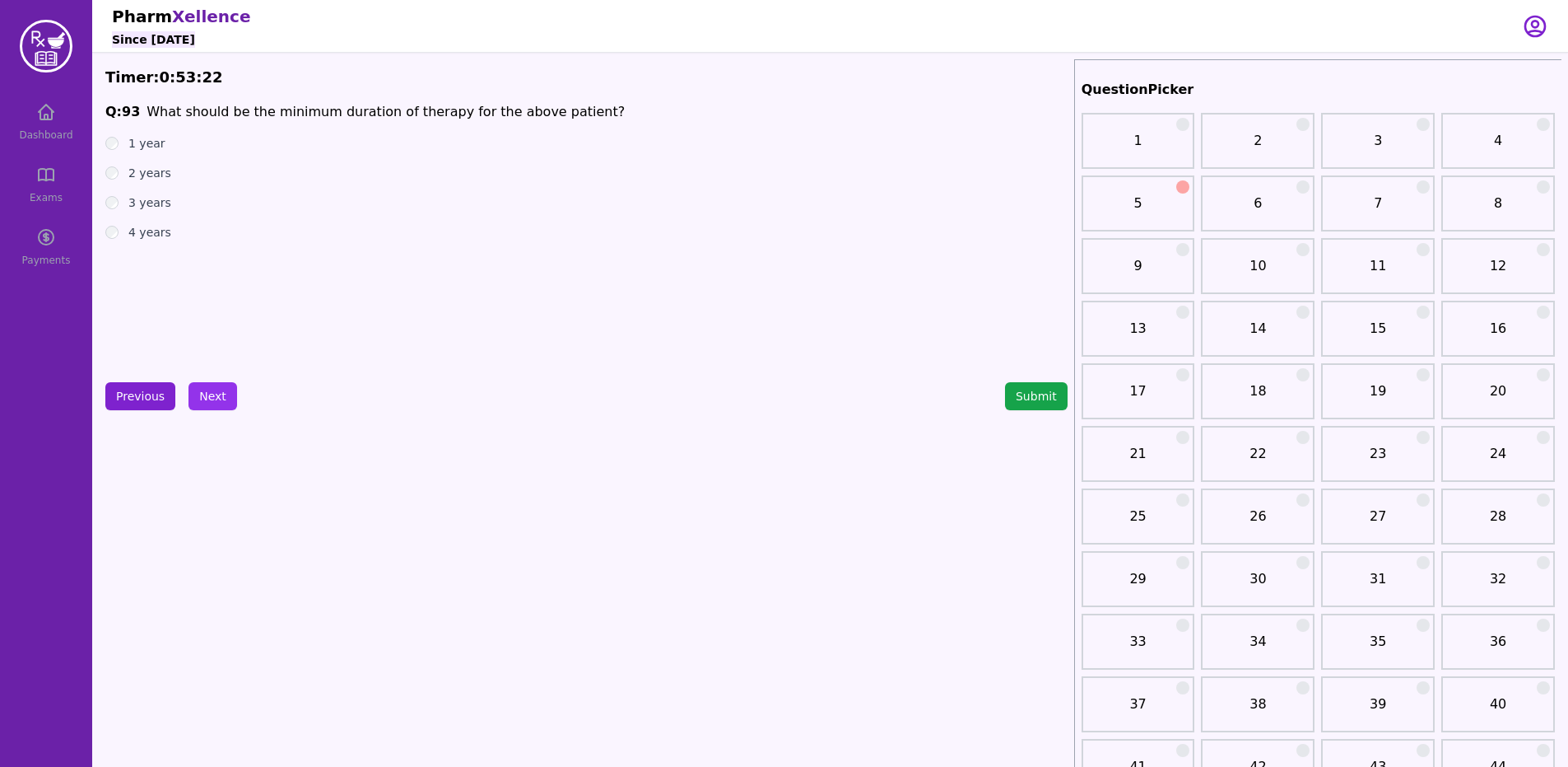
click at [154, 388] on button "Previous" at bounding box center [141, 396] width 70 height 28
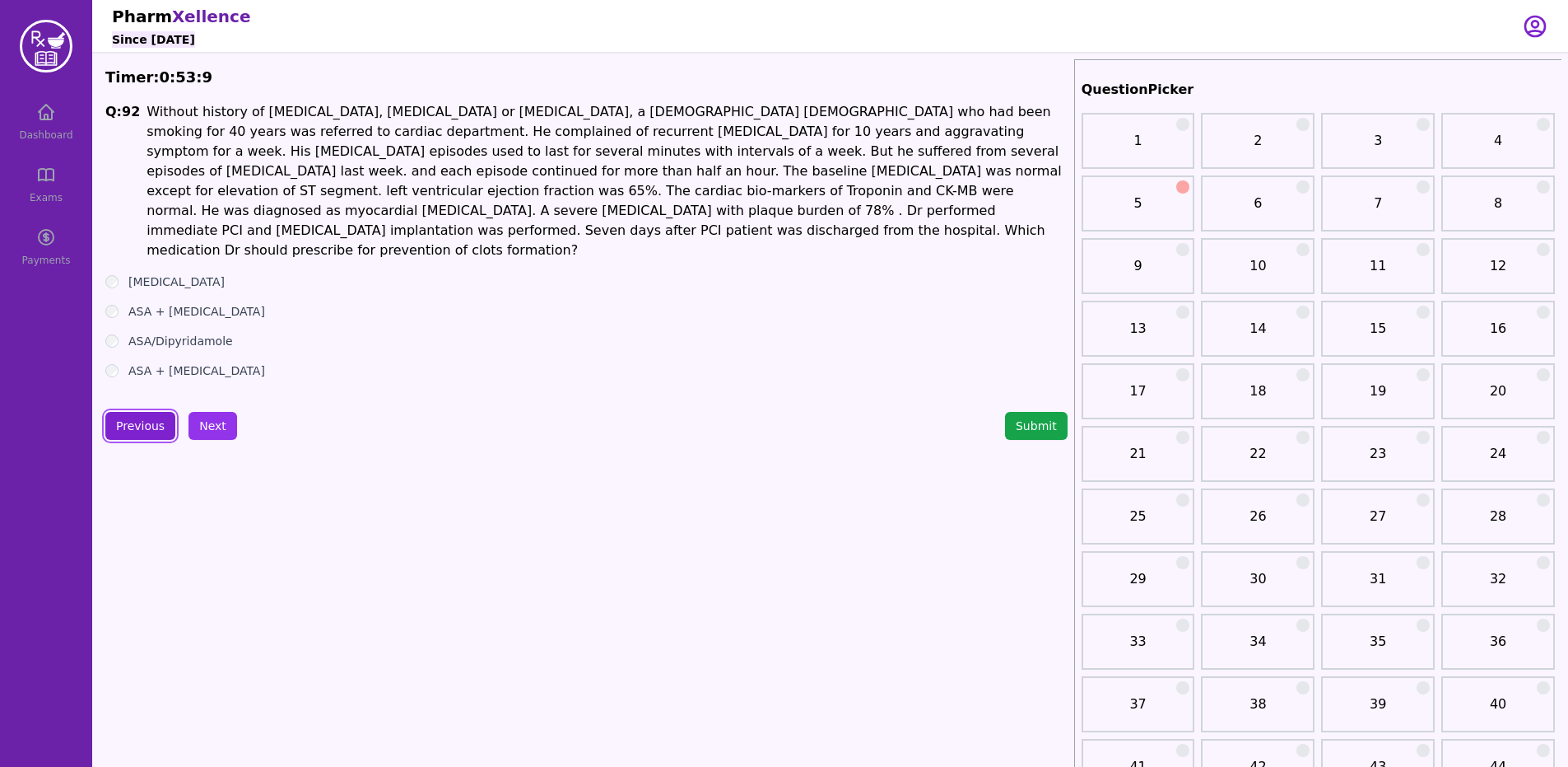
click at [205, 411] on button "Next" at bounding box center [212, 426] width 48 height 28
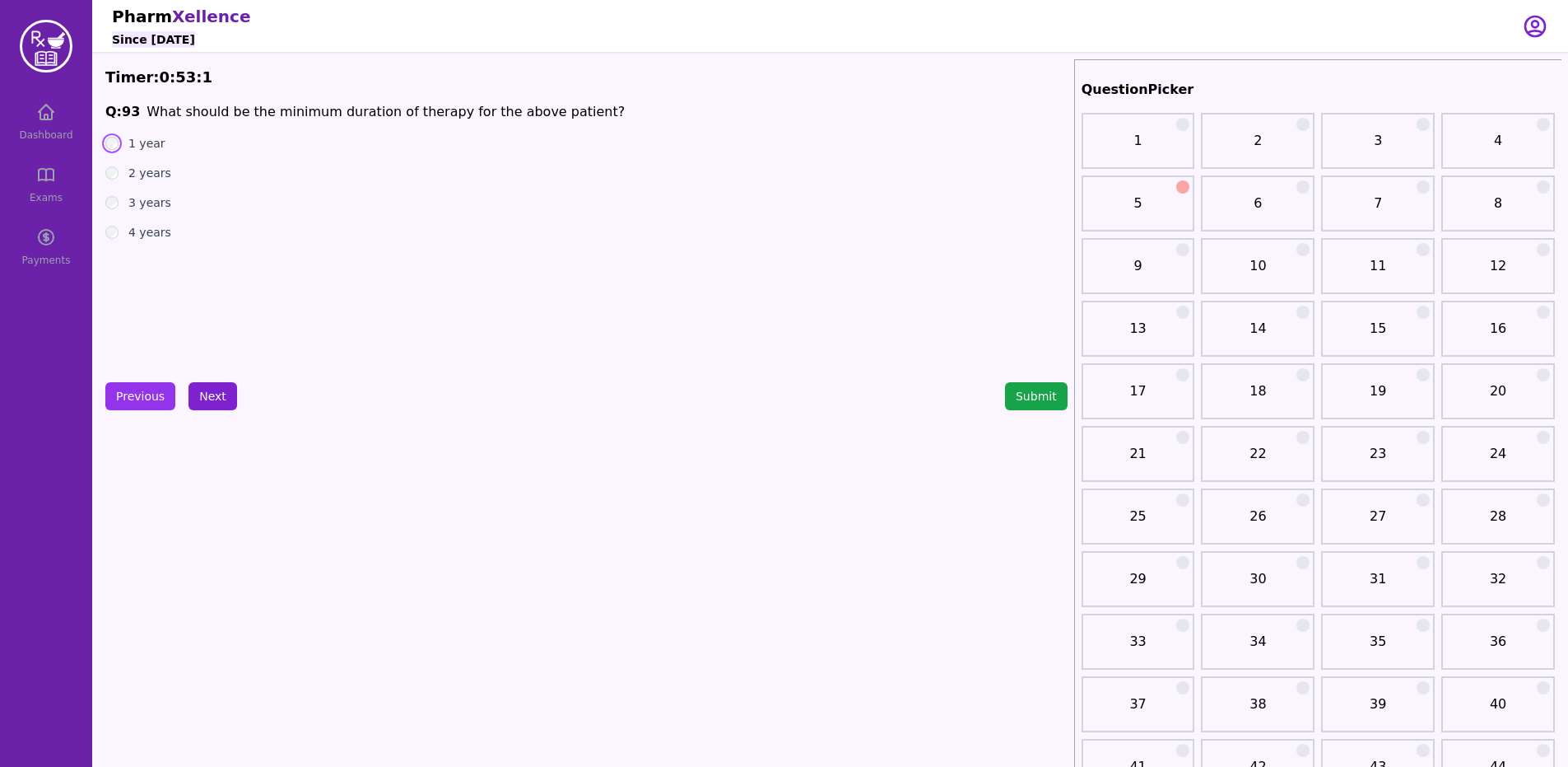
click at [212, 387] on button "Next" at bounding box center [212, 396] width 48 height 28
click at [203, 401] on button "Next" at bounding box center [212, 396] width 48 height 28
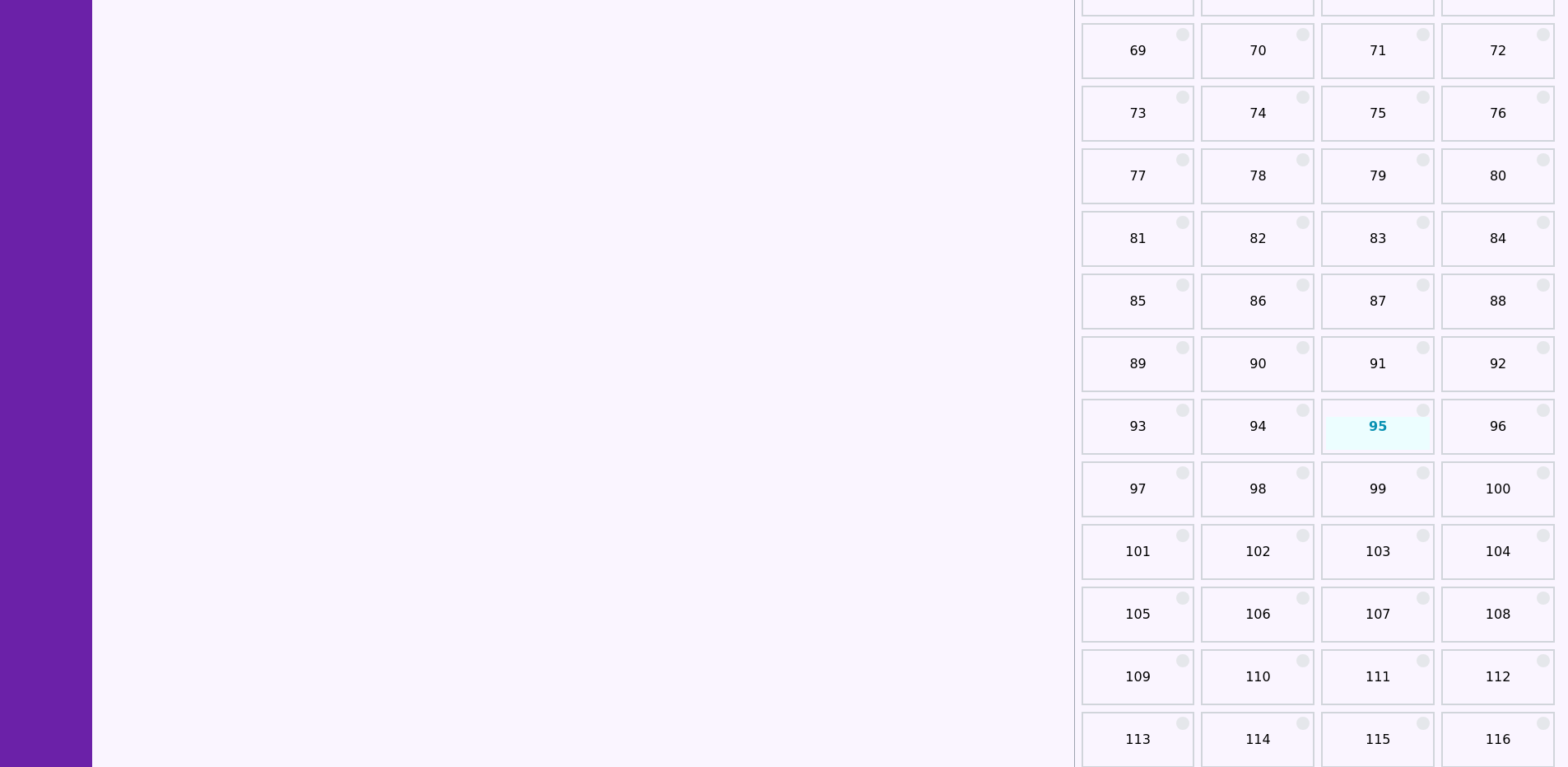
scroll to position [1168, 0]
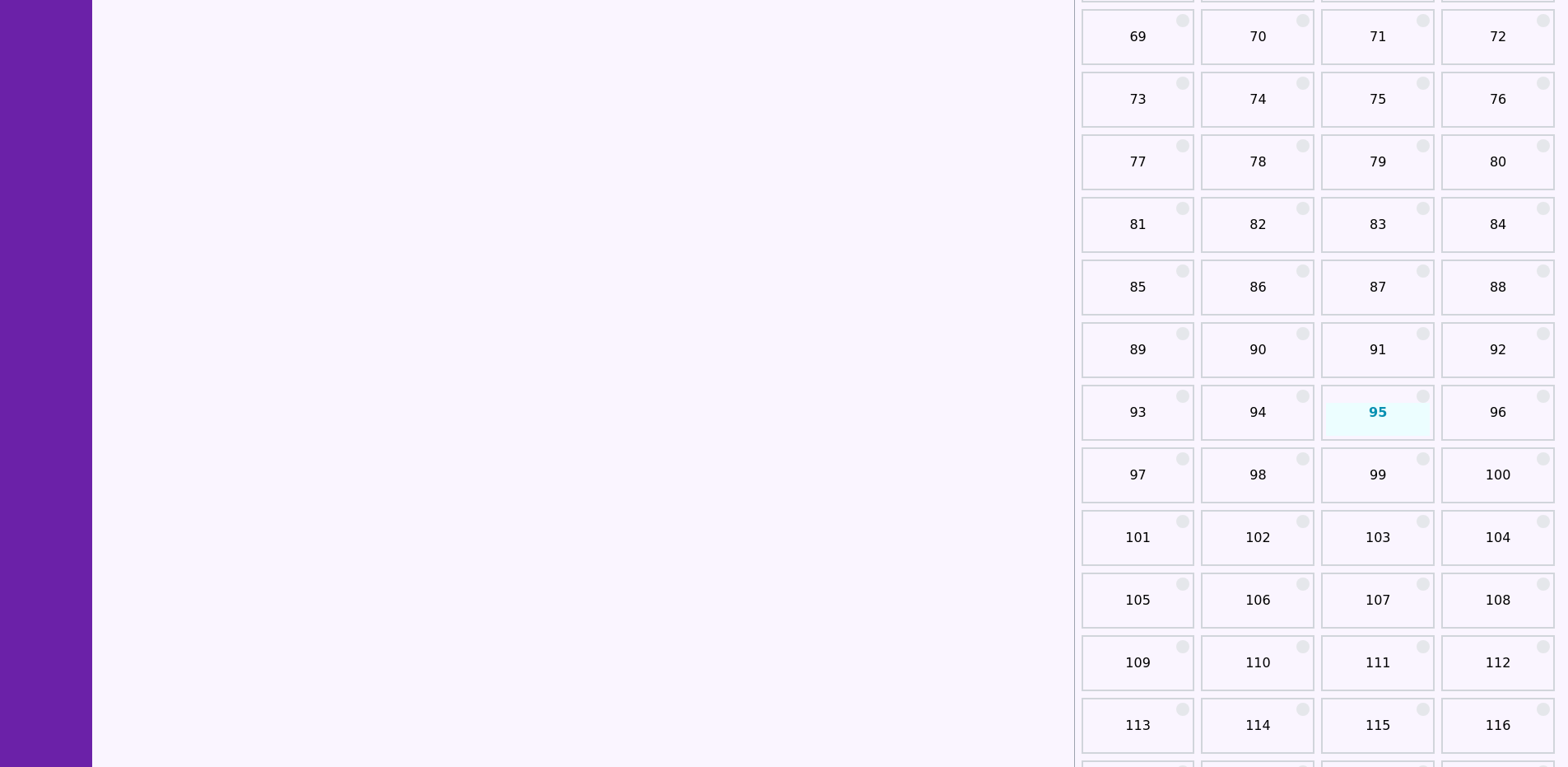
click at [1400, 409] on link "95" at bounding box center [1377, 419] width 104 height 33
click at [1422, 396] on div at bounding box center [1423, 396] width 13 height 13
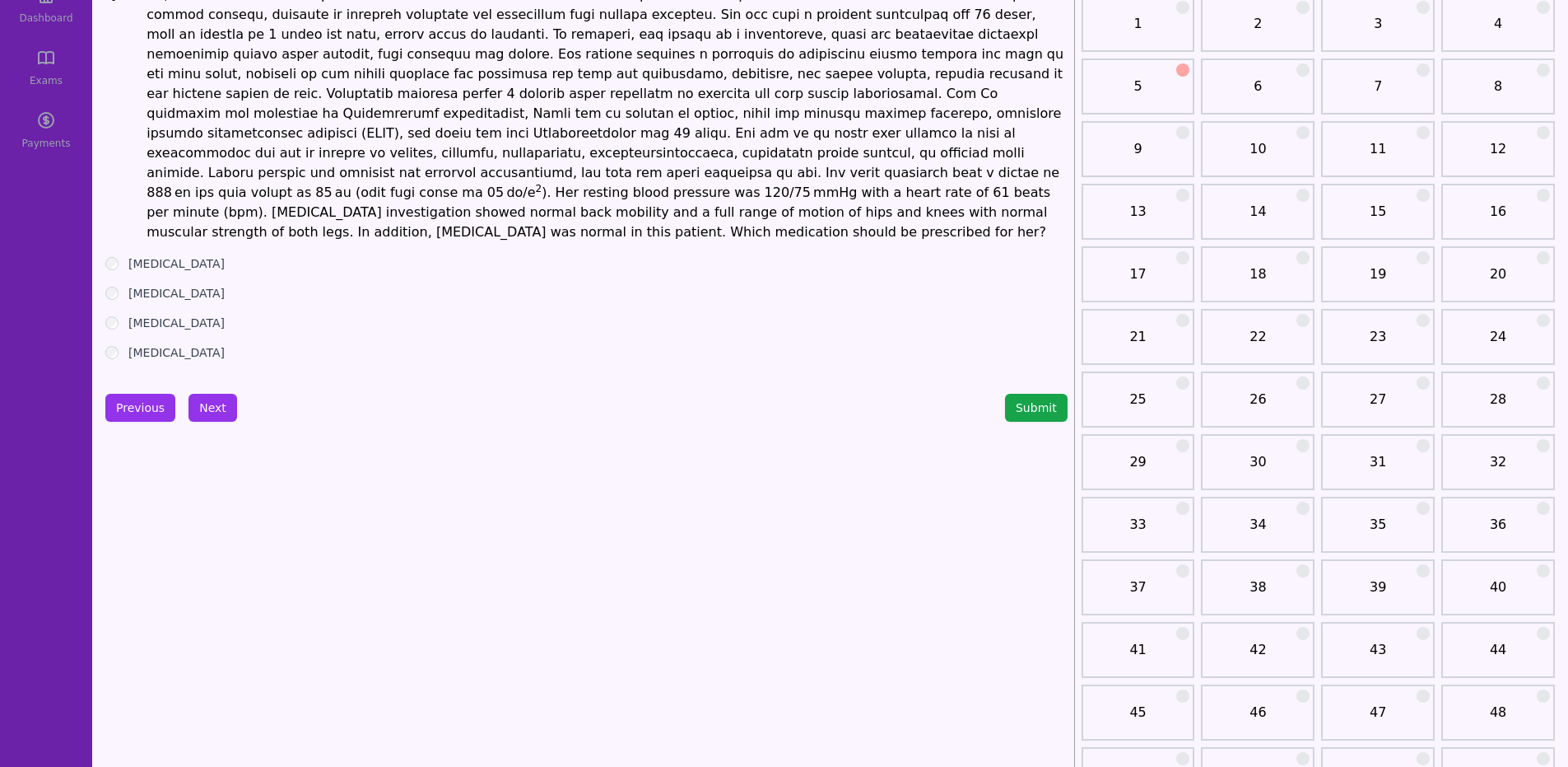
scroll to position [0, 0]
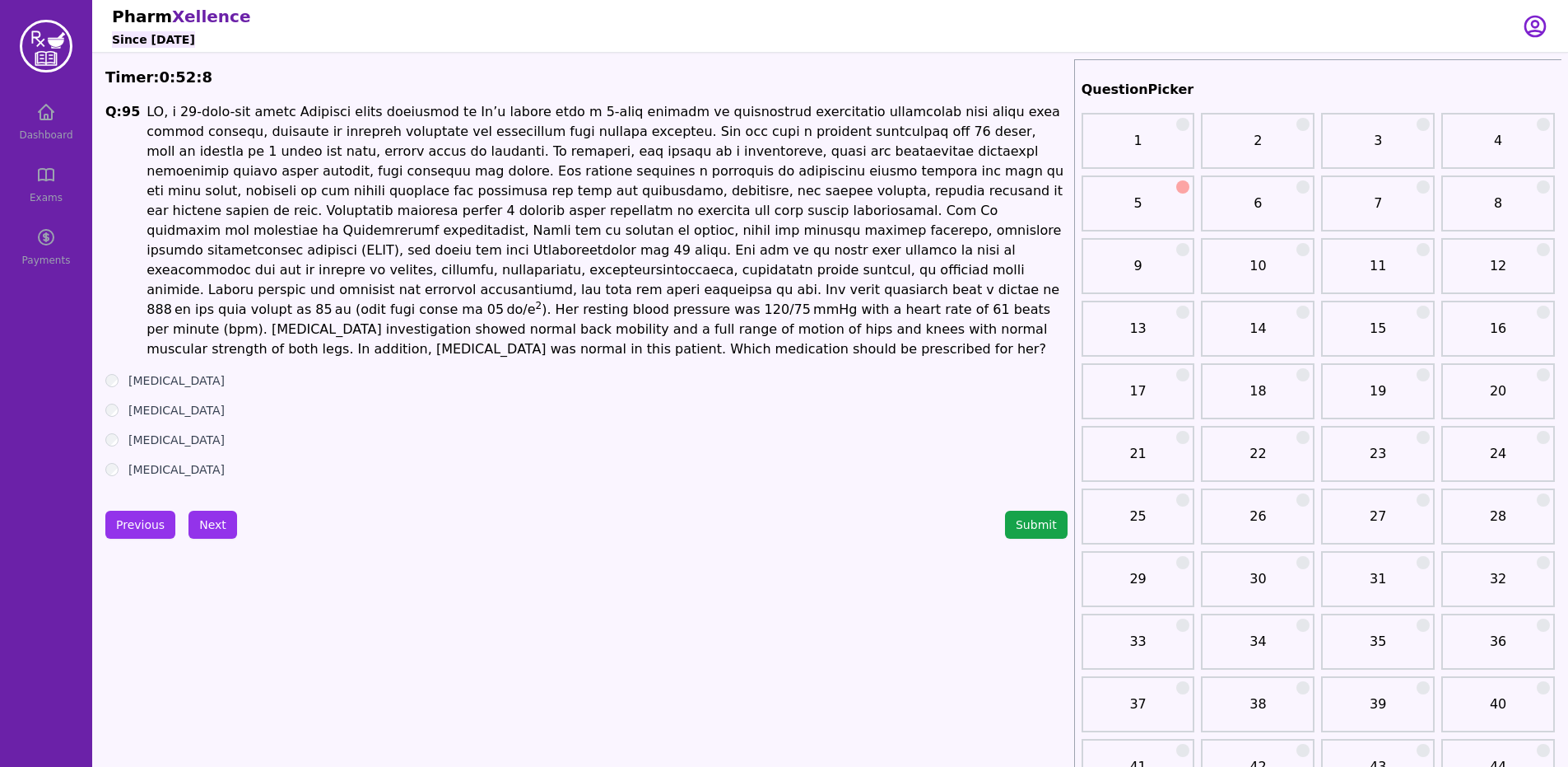
click at [223, 511] on button "Next" at bounding box center [212, 525] width 48 height 28
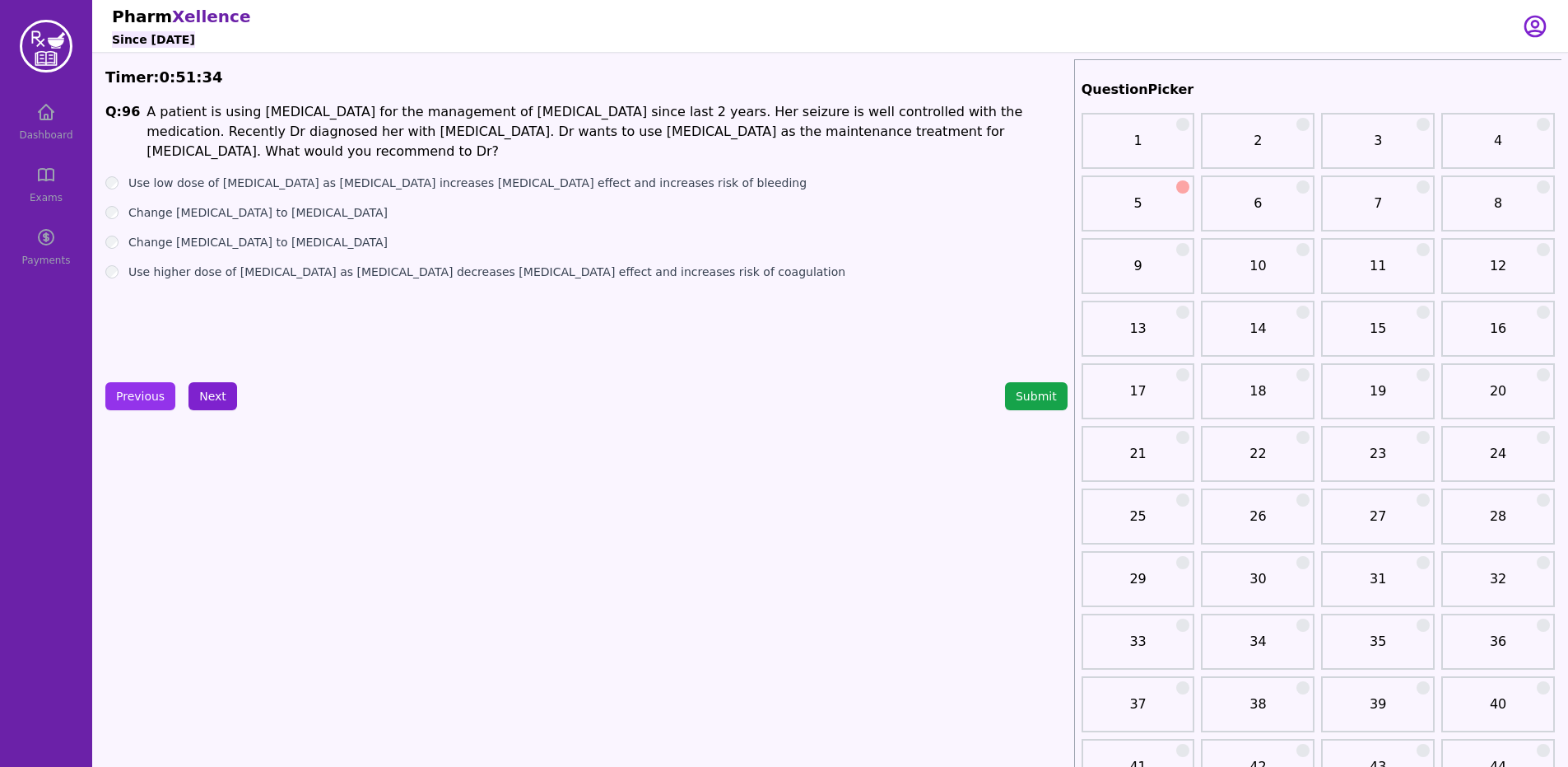
click at [225, 402] on button "Next" at bounding box center [212, 396] width 48 height 28
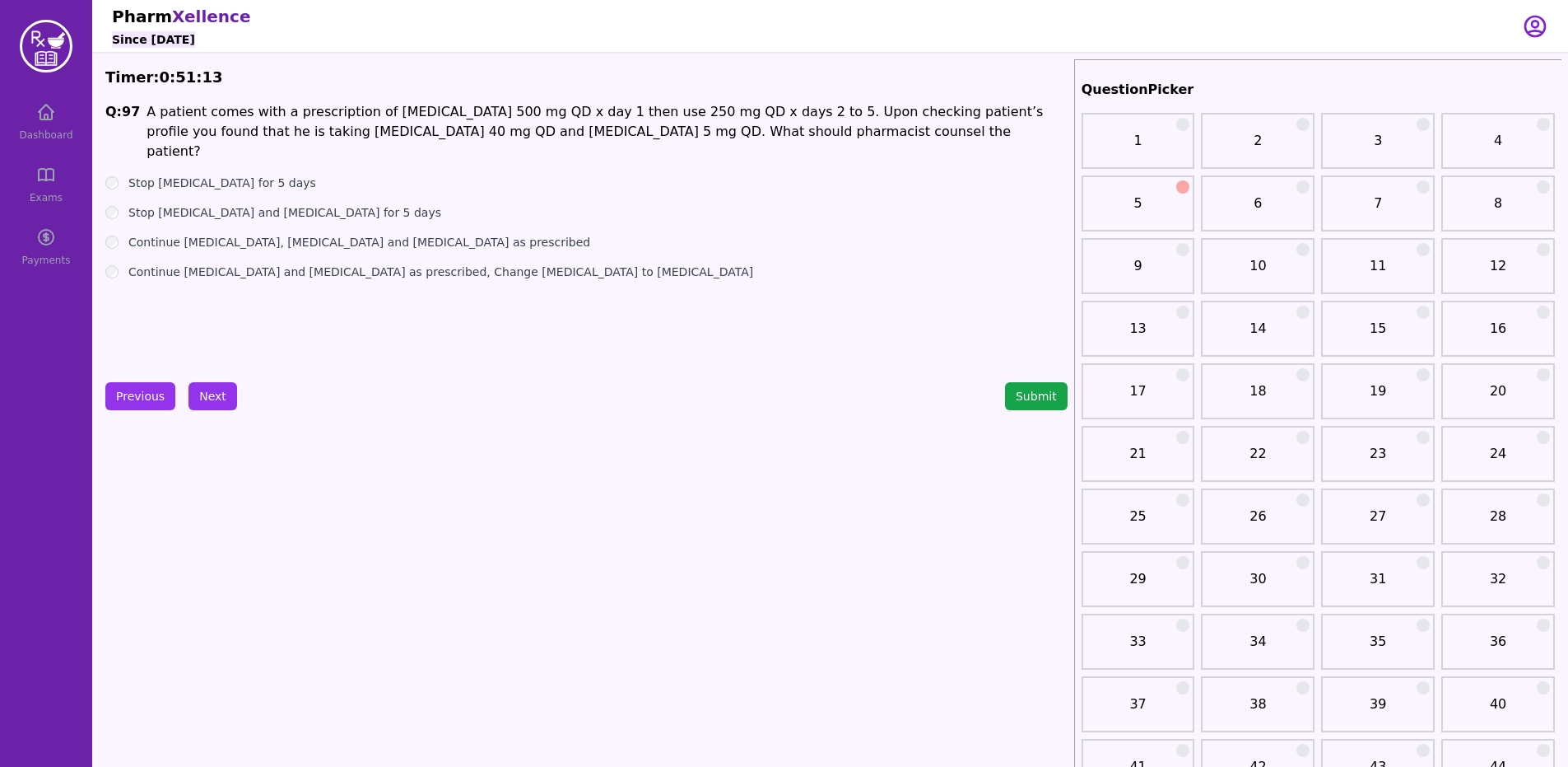
click at [340, 234] on label "Continue [MEDICAL_DATA], [MEDICAL_DATA] and [MEDICAL_DATA] as prescribed" at bounding box center [359, 242] width 462 height 17
click at [216, 388] on button "Next" at bounding box center [212, 396] width 48 height 28
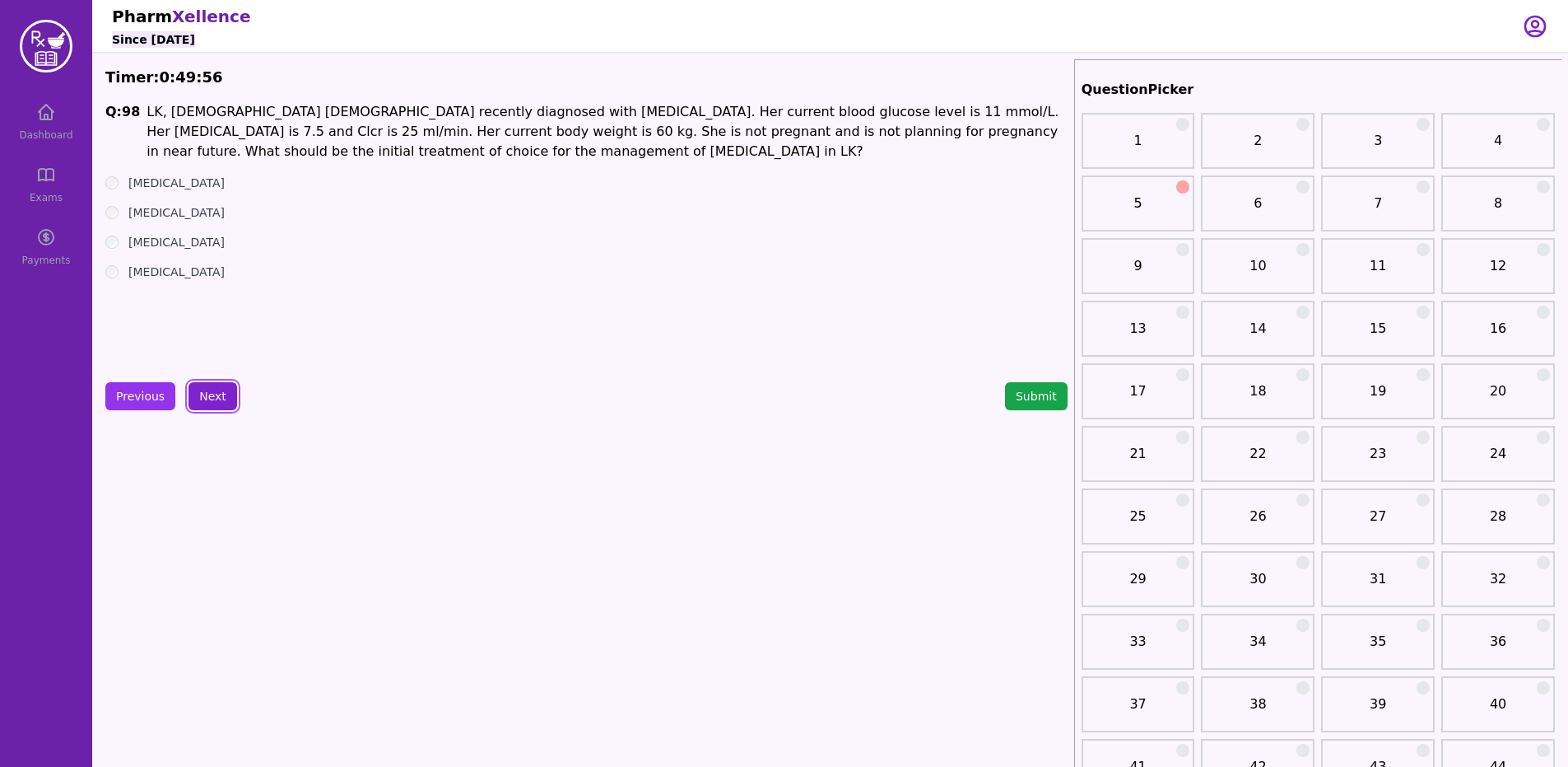
click at [218, 386] on button "Next" at bounding box center [212, 396] width 48 height 28
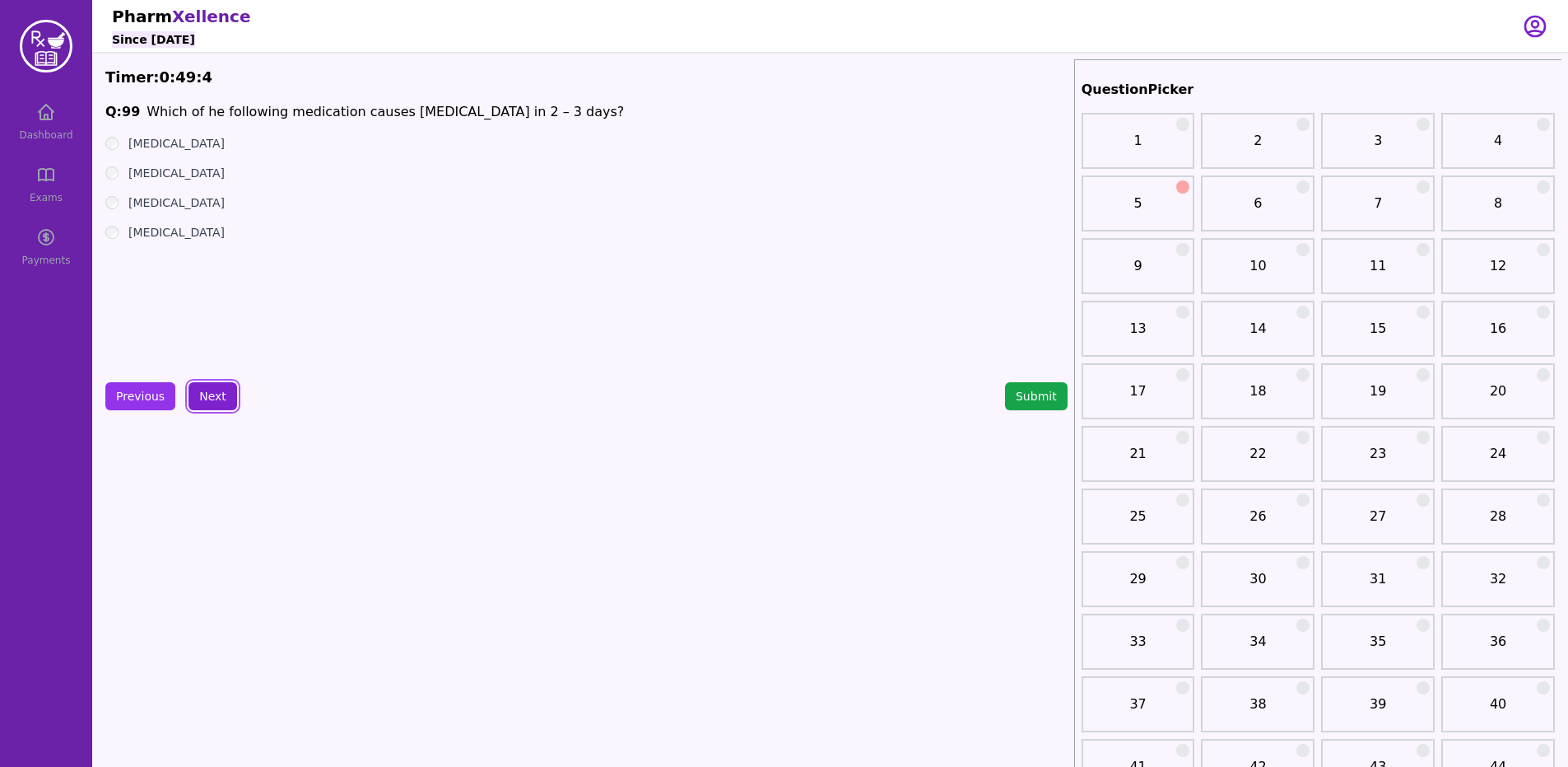
click at [138, 392] on button "Previous" at bounding box center [141, 396] width 70 height 28
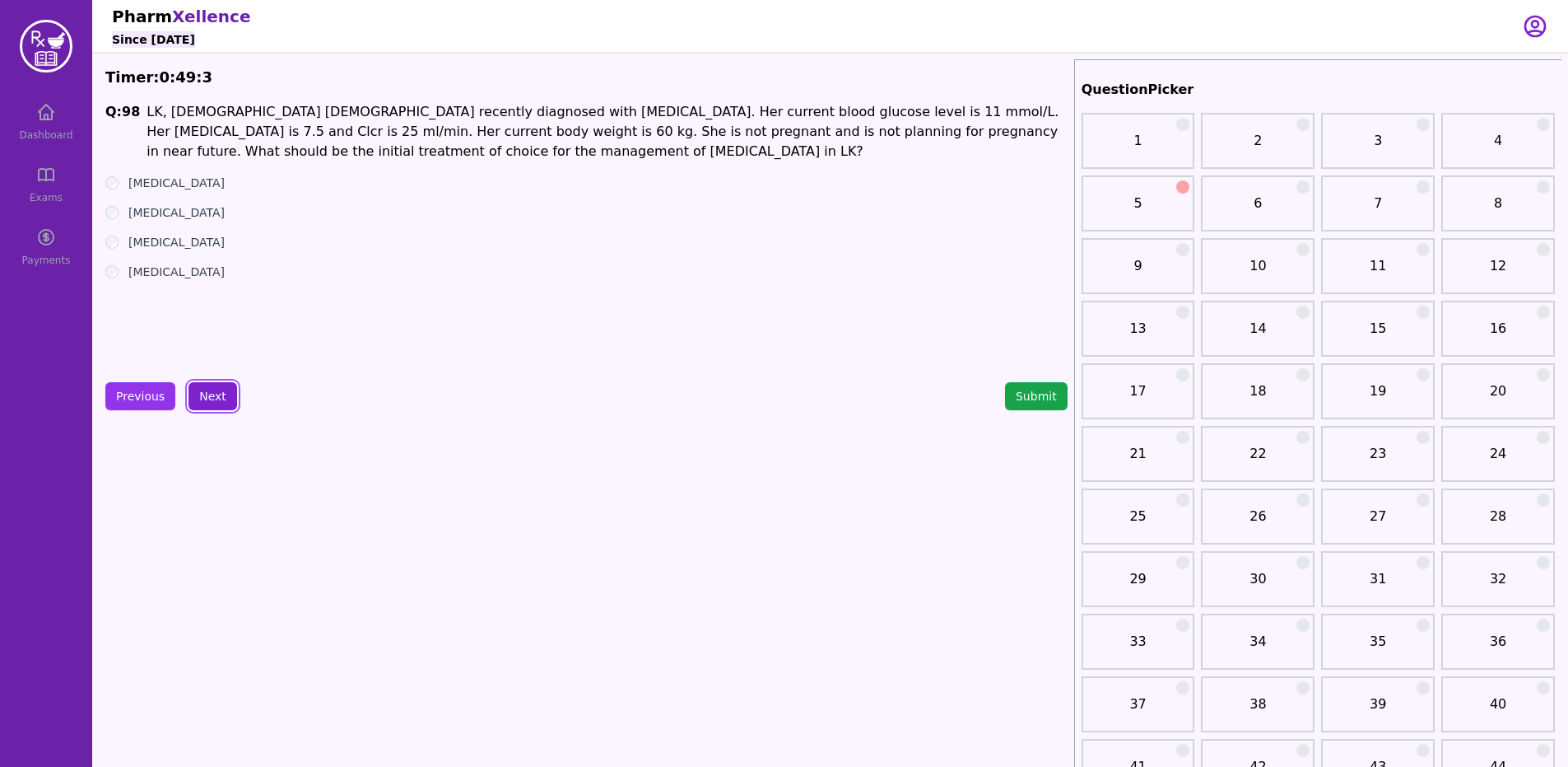
click at [188, 406] on button "Next" at bounding box center [212, 396] width 48 height 28
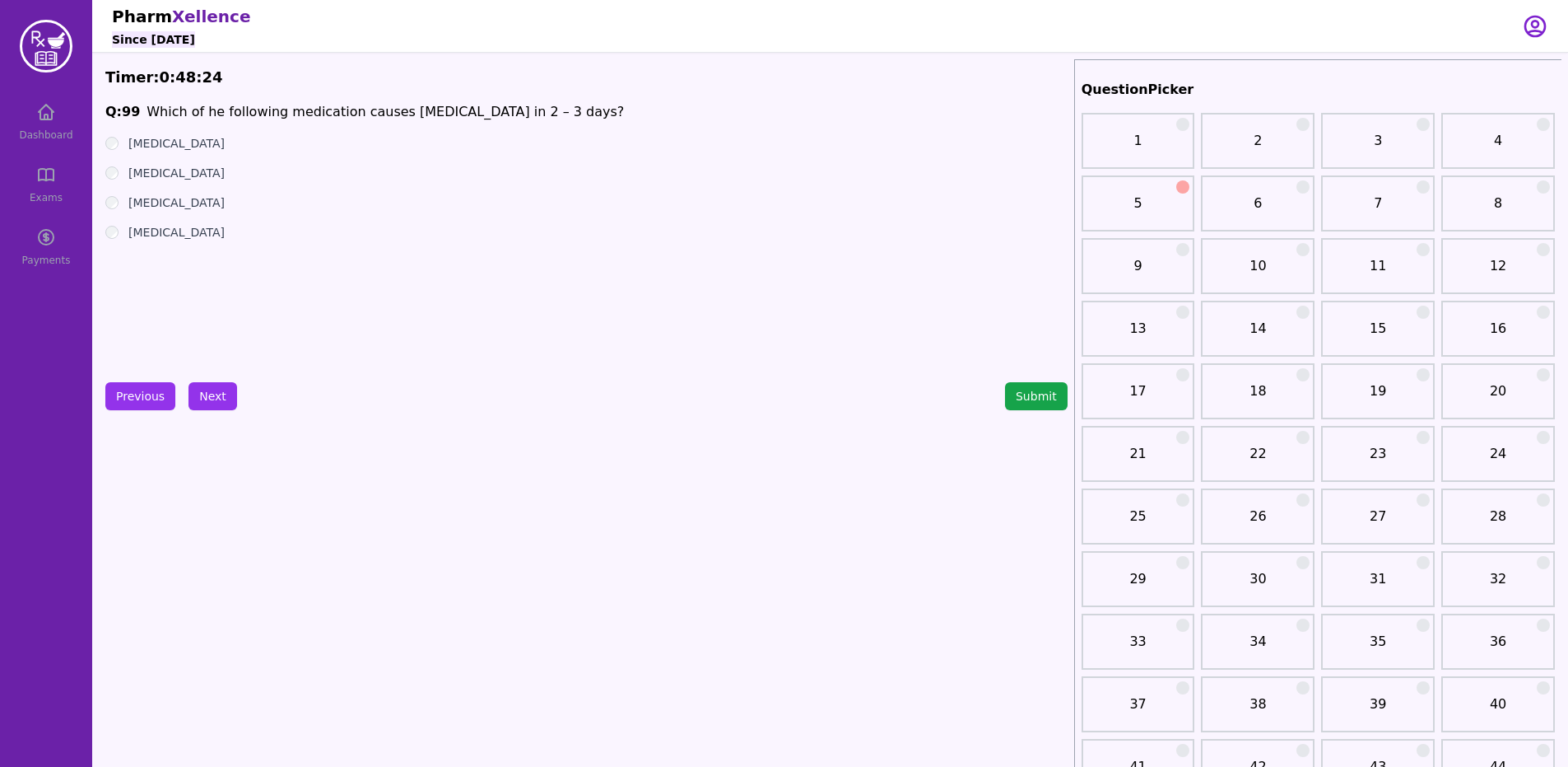
click at [255, 382] on div "Previous Next Submit" at bounding box center [587, 396] width 962 height 28
click at [215, 404] on button "Next" at bounding box center [212, 396] width 48 height 28
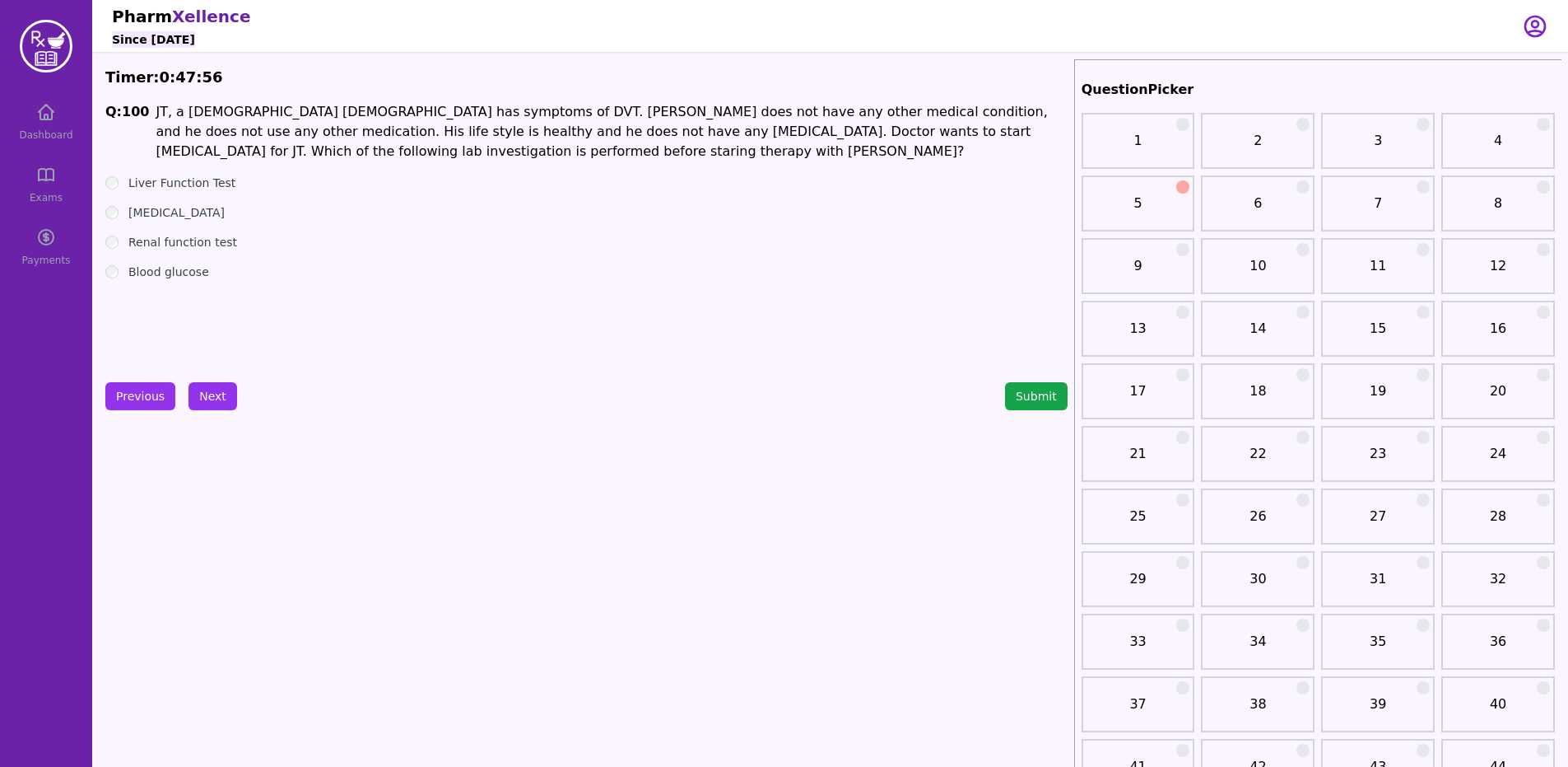
click at [166, 177] on label "Liver Function Test" at bounding box center [181, 183] width 107 height 17
click at [221, 386] on button "Next" at bounding box center [212, 396] width 48 height 28
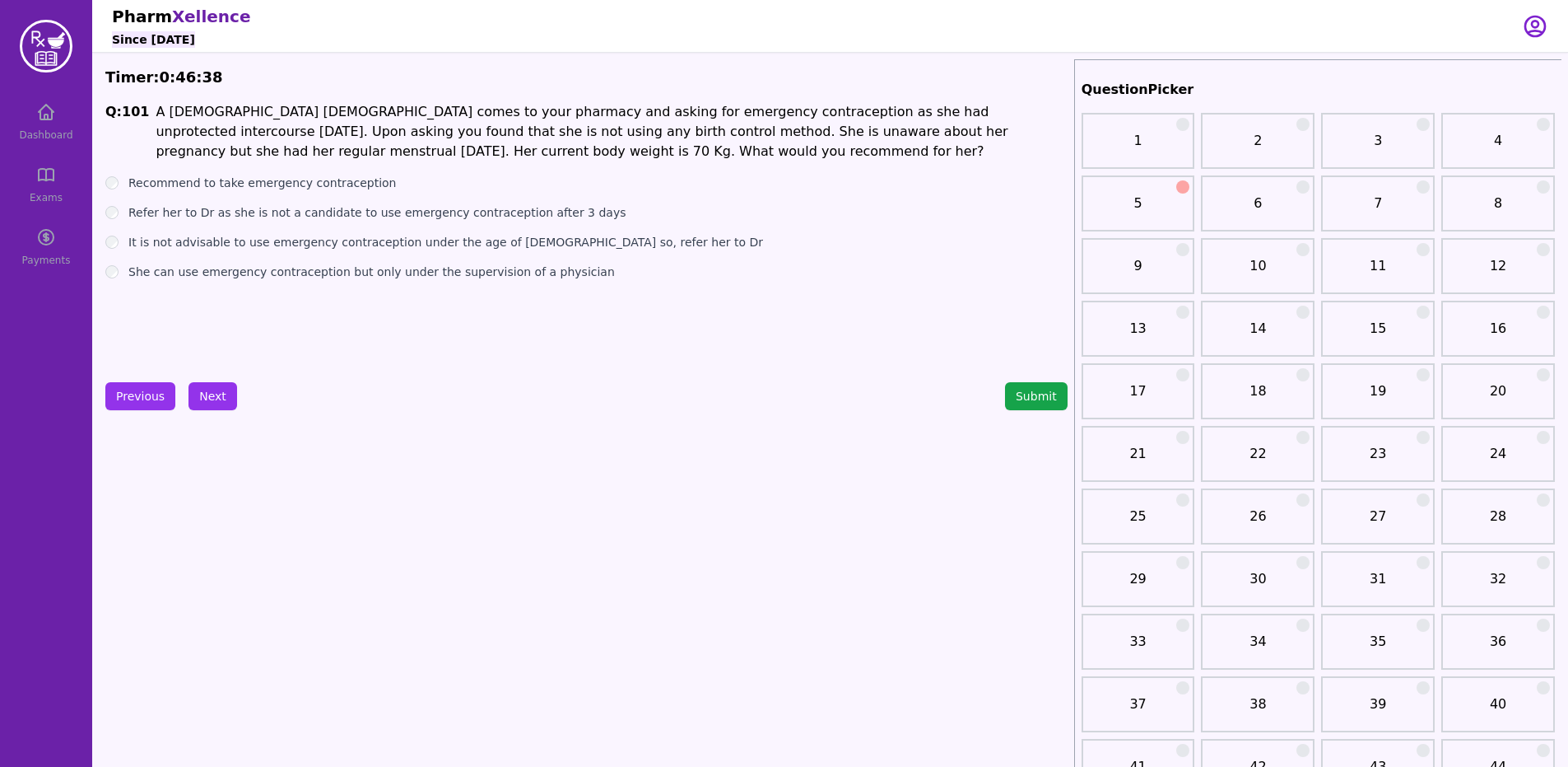
click at [214, 384] on button "Next" at bounding box center [212, 396] width 48 height 28
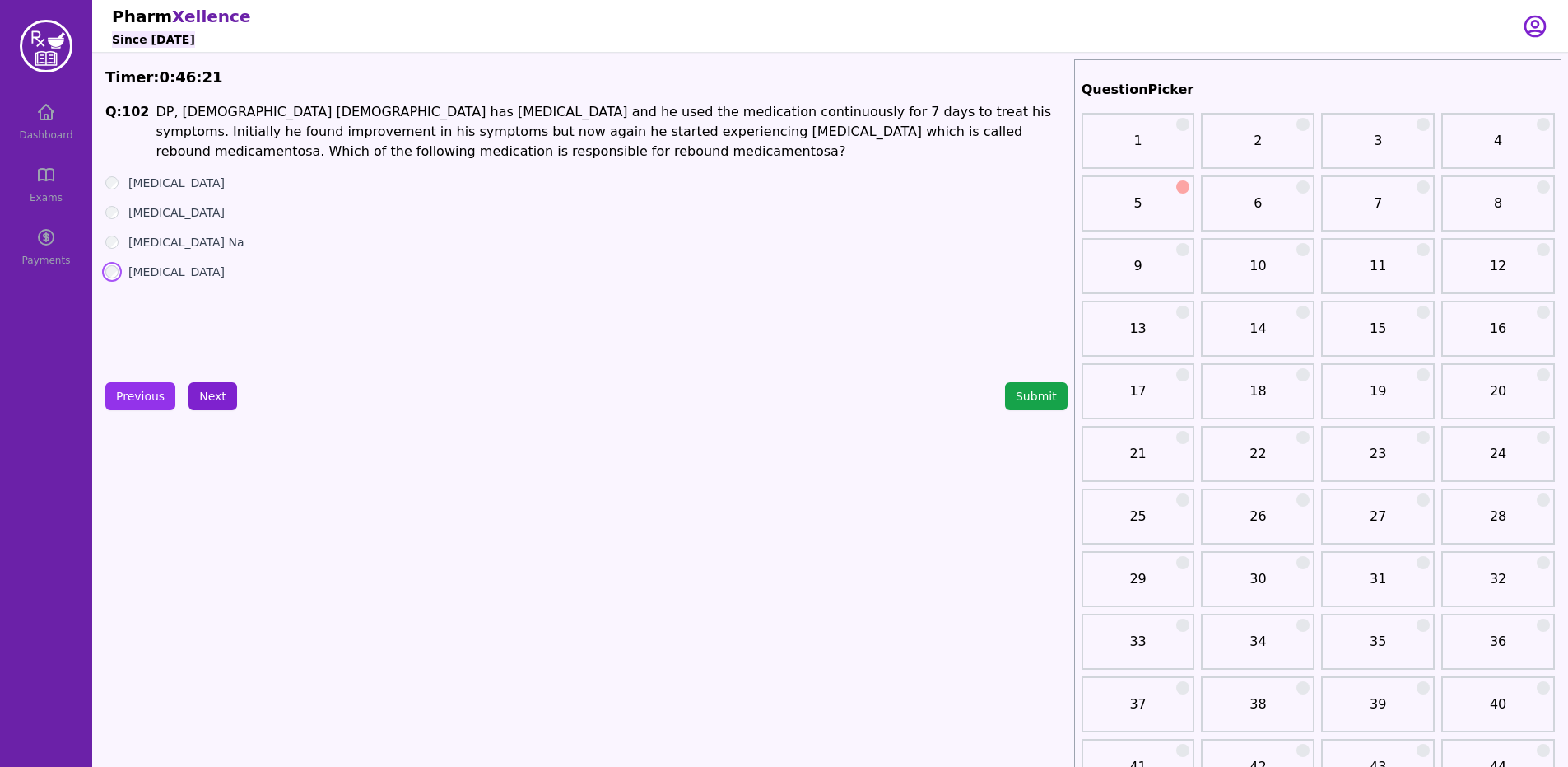
click at [194, 405] on button "Next" at bounding box center [212, 396] width 48 height 28
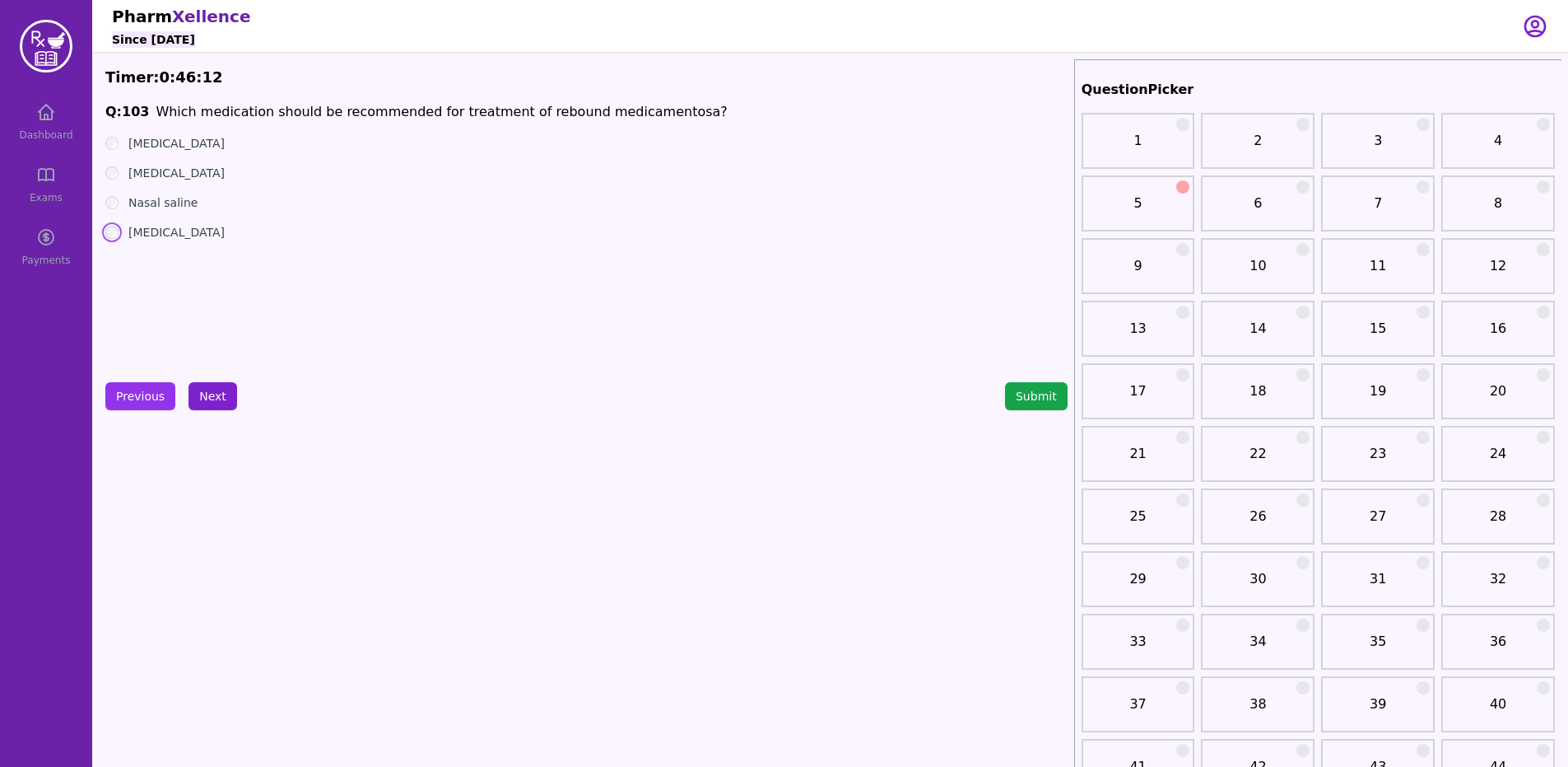
click at [206, 383] on button "Next" at bounding box center [212, 396] width 48 height 28
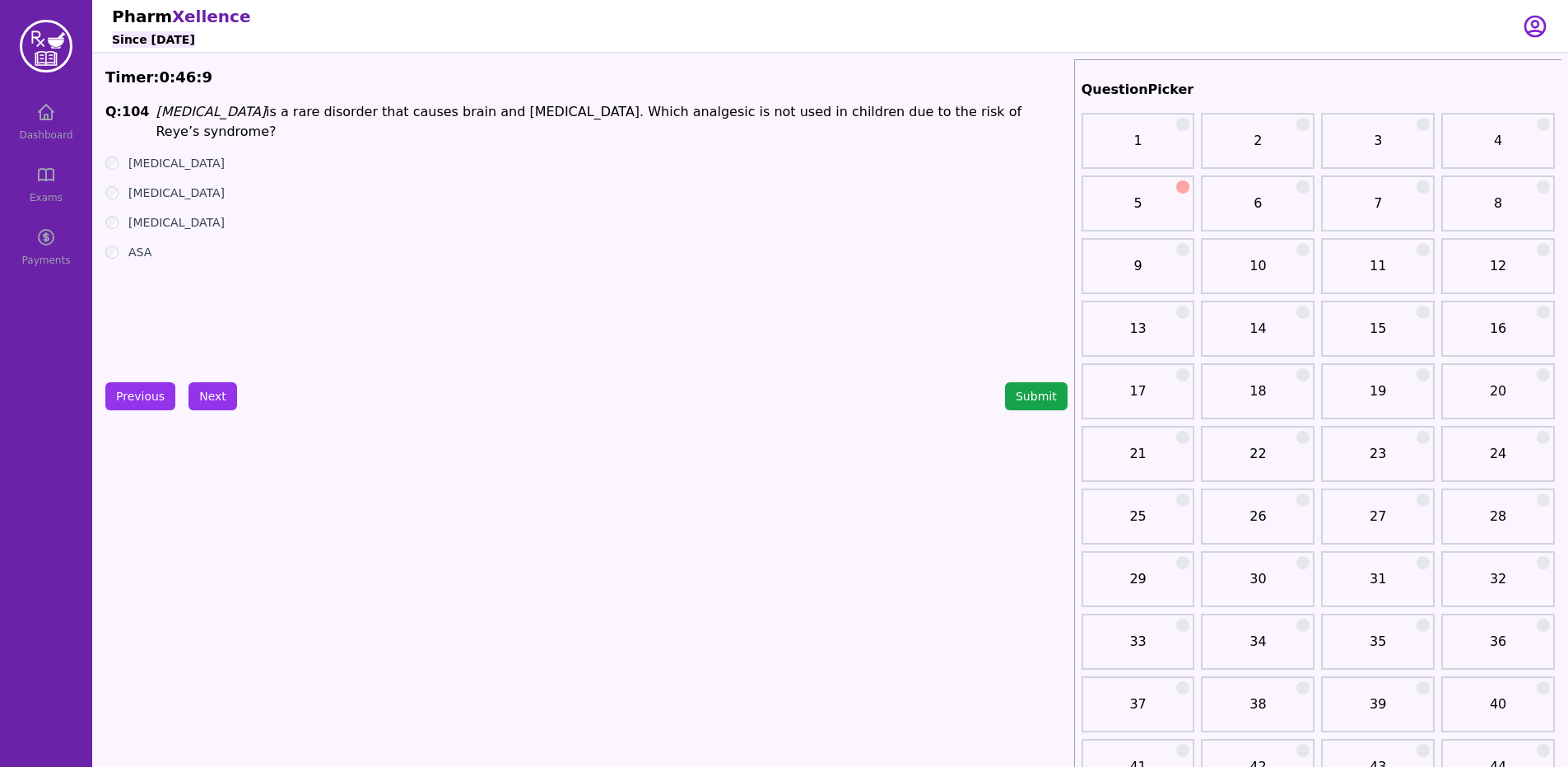
click at [197, 384] on button "Next" at bounding box center [212, 396] width 48 height 28
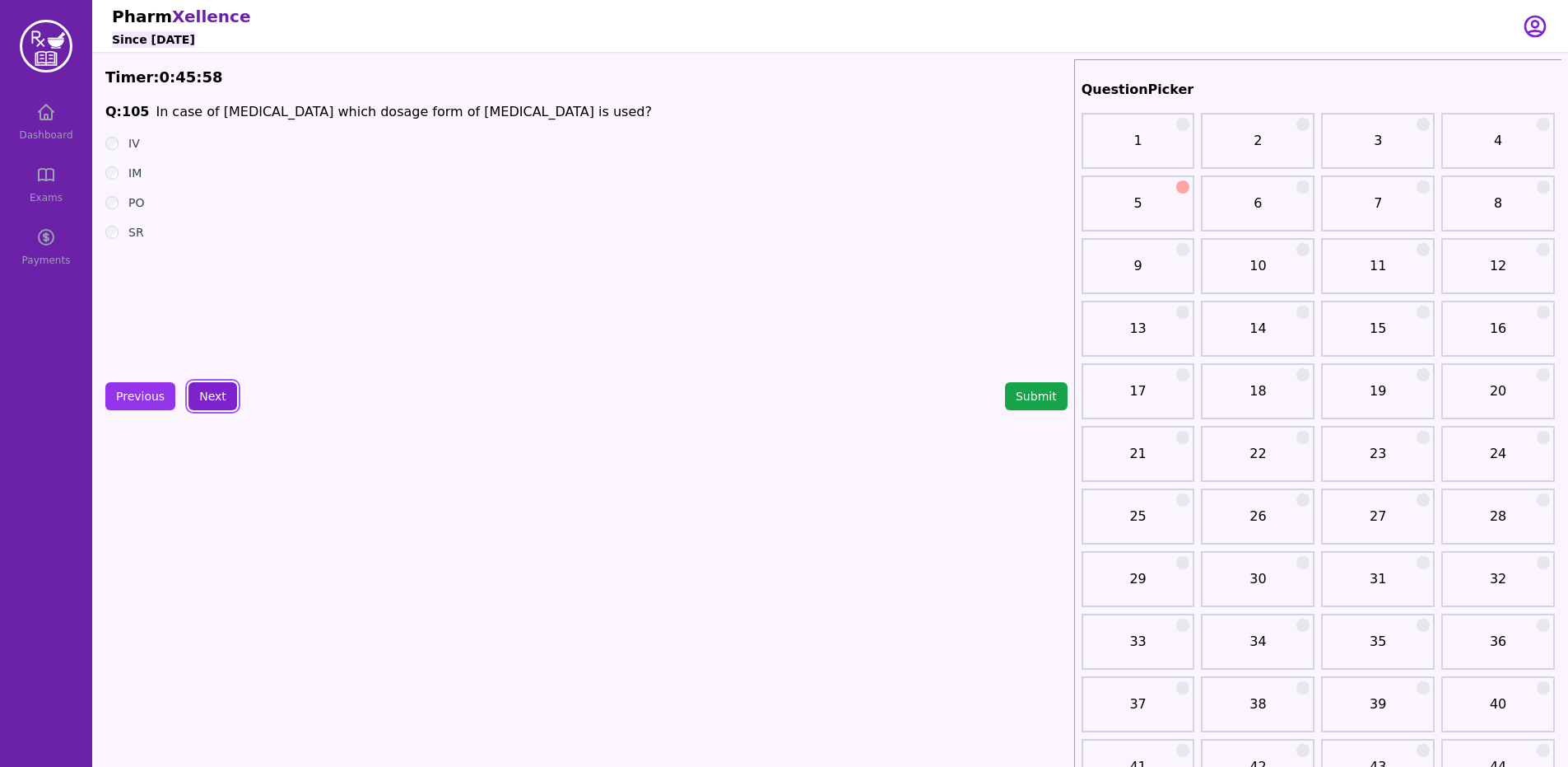
click at [191, 386] on button "Next" at bounding box center [212, 396] width 48 height 28
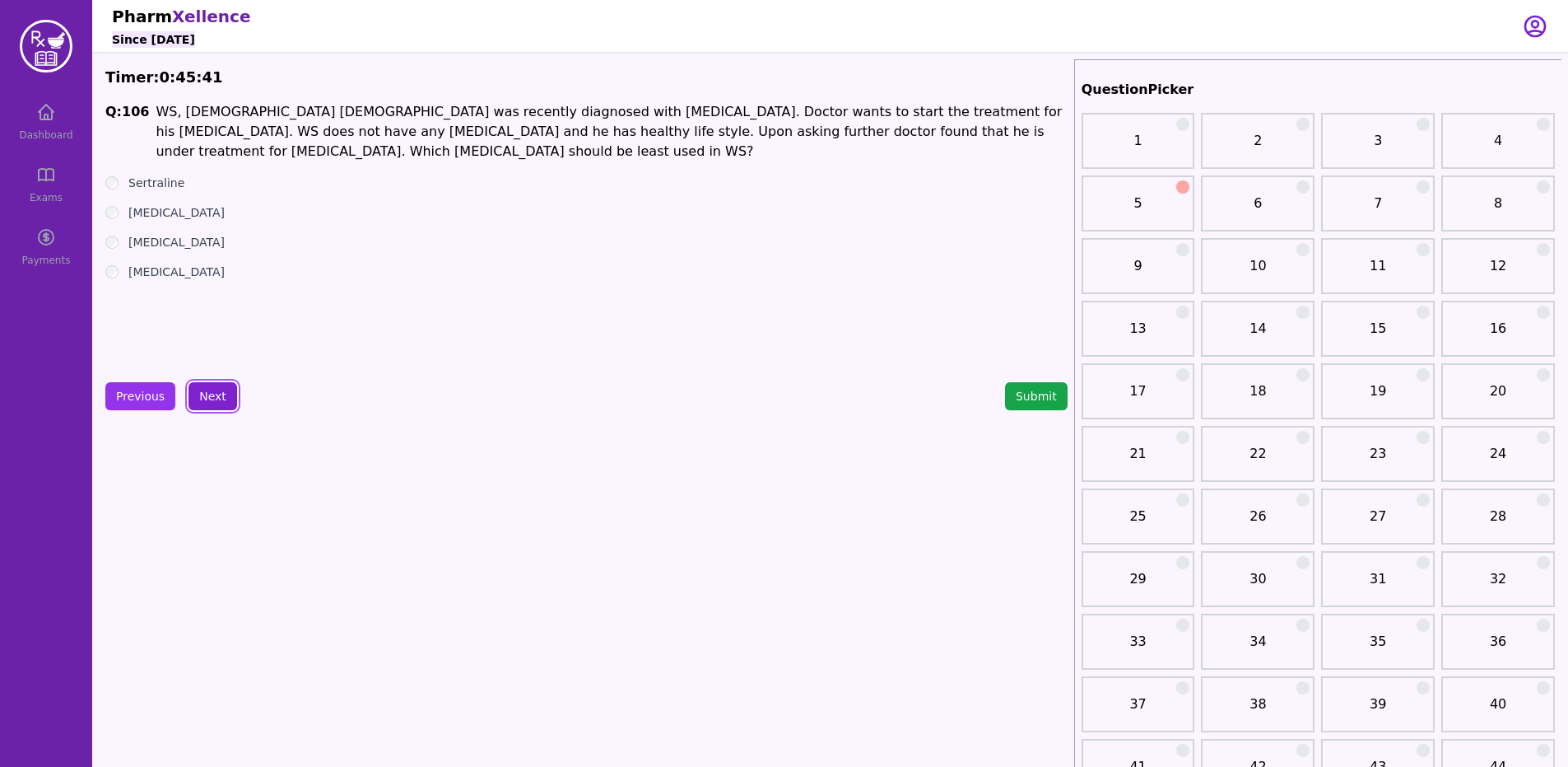
click at [215, 390] on button "Next" at bounding box center [212, 396] width 48 height 28
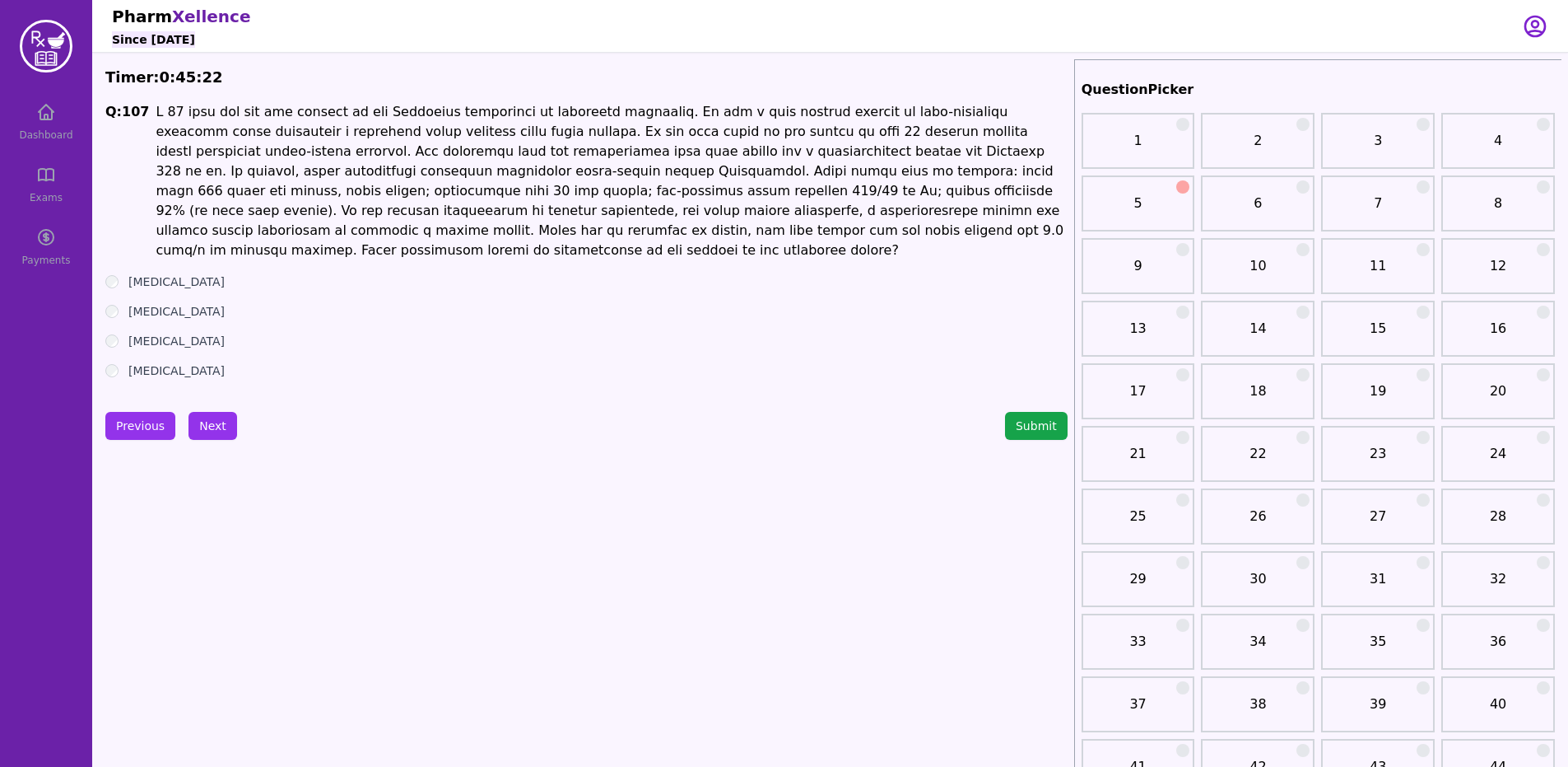
click at [216, 171] on p at bounding box center [611, 182] width 911 height 158
drag, startPoint x: 208, startPoint y: 171, endPoint x: 386, endPoint y: 177, distance: 178.1
click at [386, 177] on p at bounding box center [611, 182] width 911 height 158
click at [208, 411] on button "Next" at bounding box center [212, 426] width 48 height 28
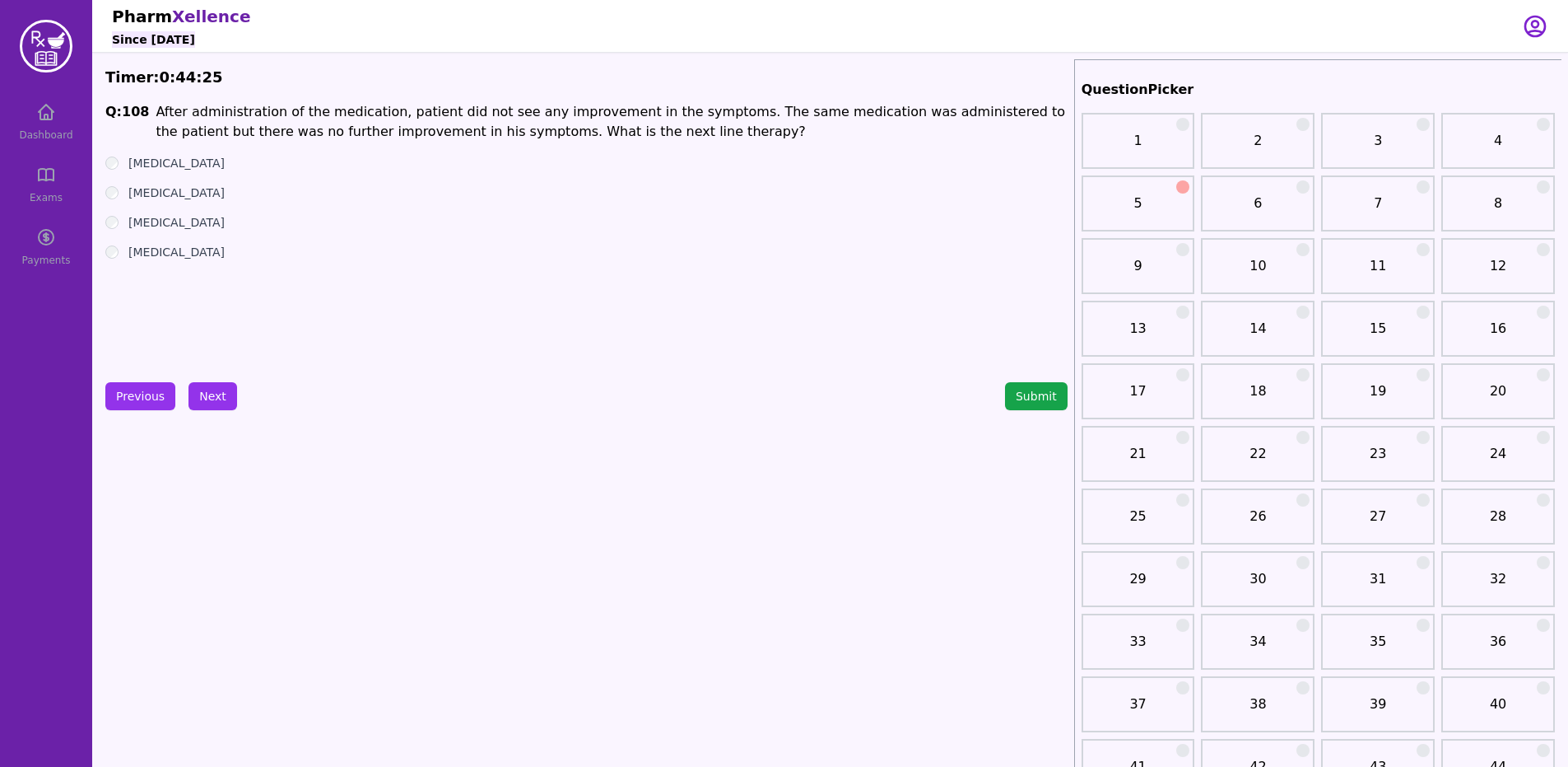
click at [108, 157] on div "[MEDICAL_DATA]" at bounding box center [587, 163] width 962 height 17
click at [156, 397] on button "Previous" at bounding box center [141, 396] width 70 height 28
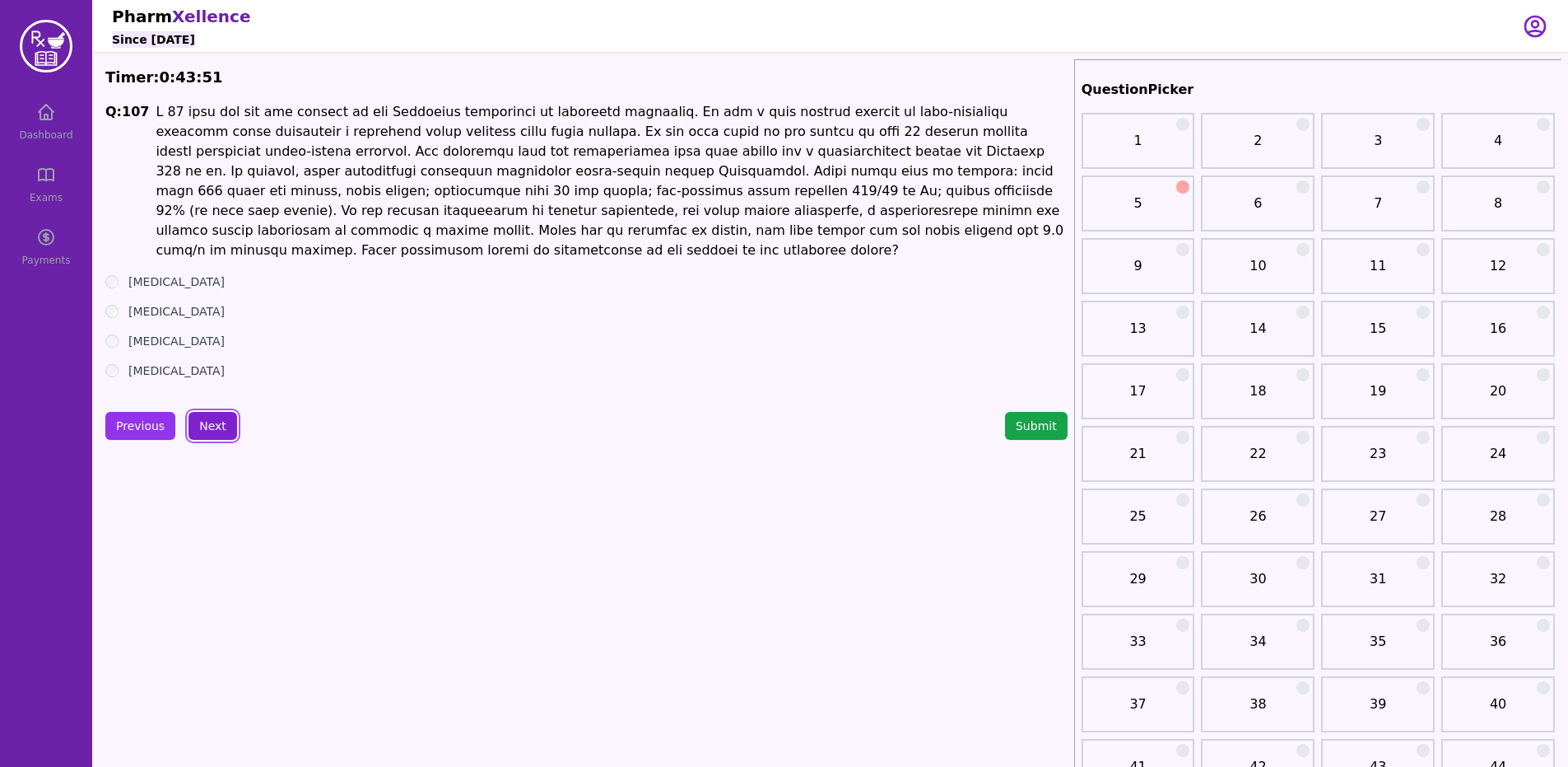
click at [196, 411] on button "Next" at bounding box center [212, 426] width 48 height 28
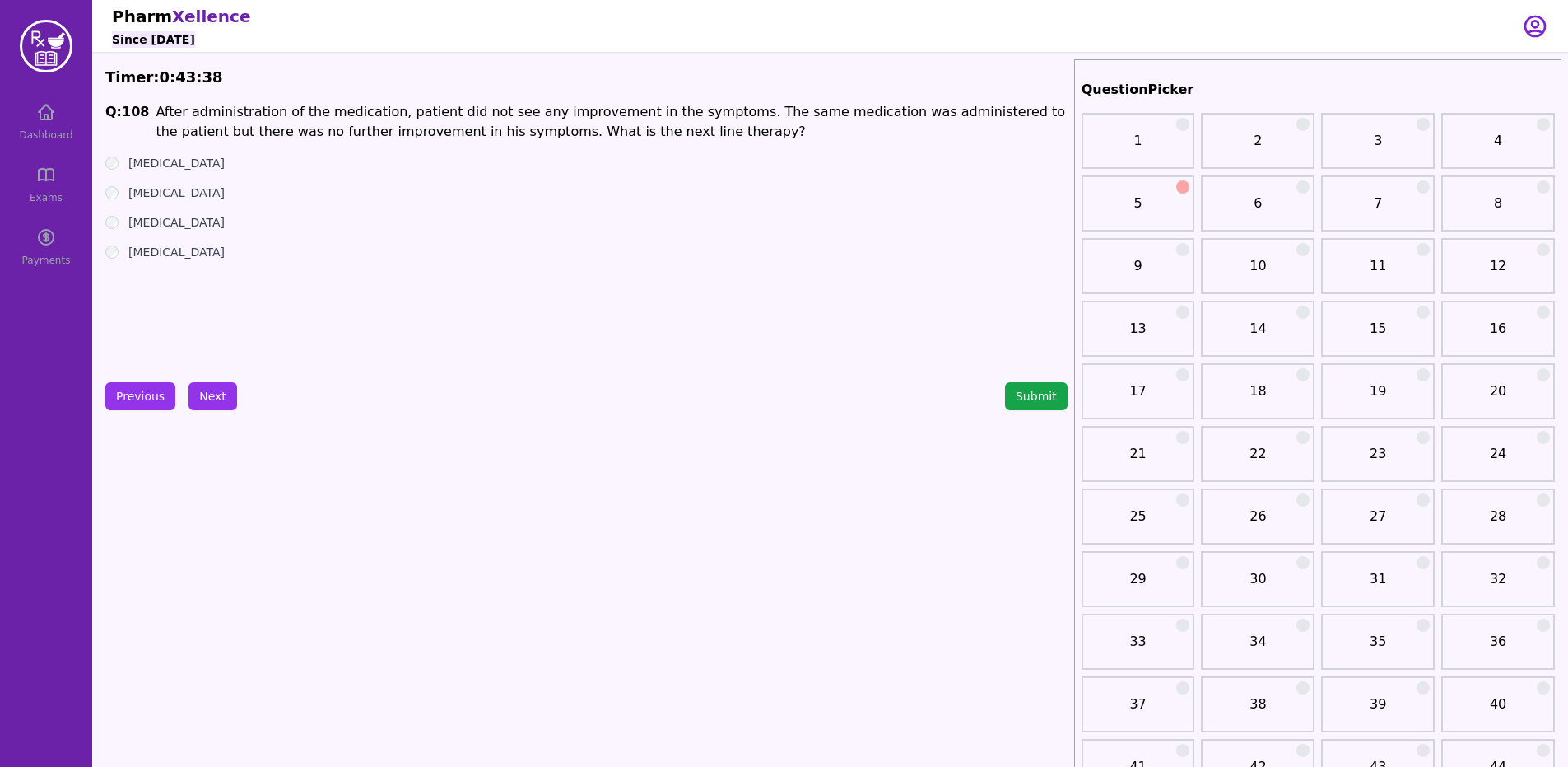
click at [162, 158] on label "[MEDICAL_DATA]" at bounding box center [176, 163] width 97 height 17
click at [144, 396] on button "Previous" at bounding box center [141, 396] width 70 height 28
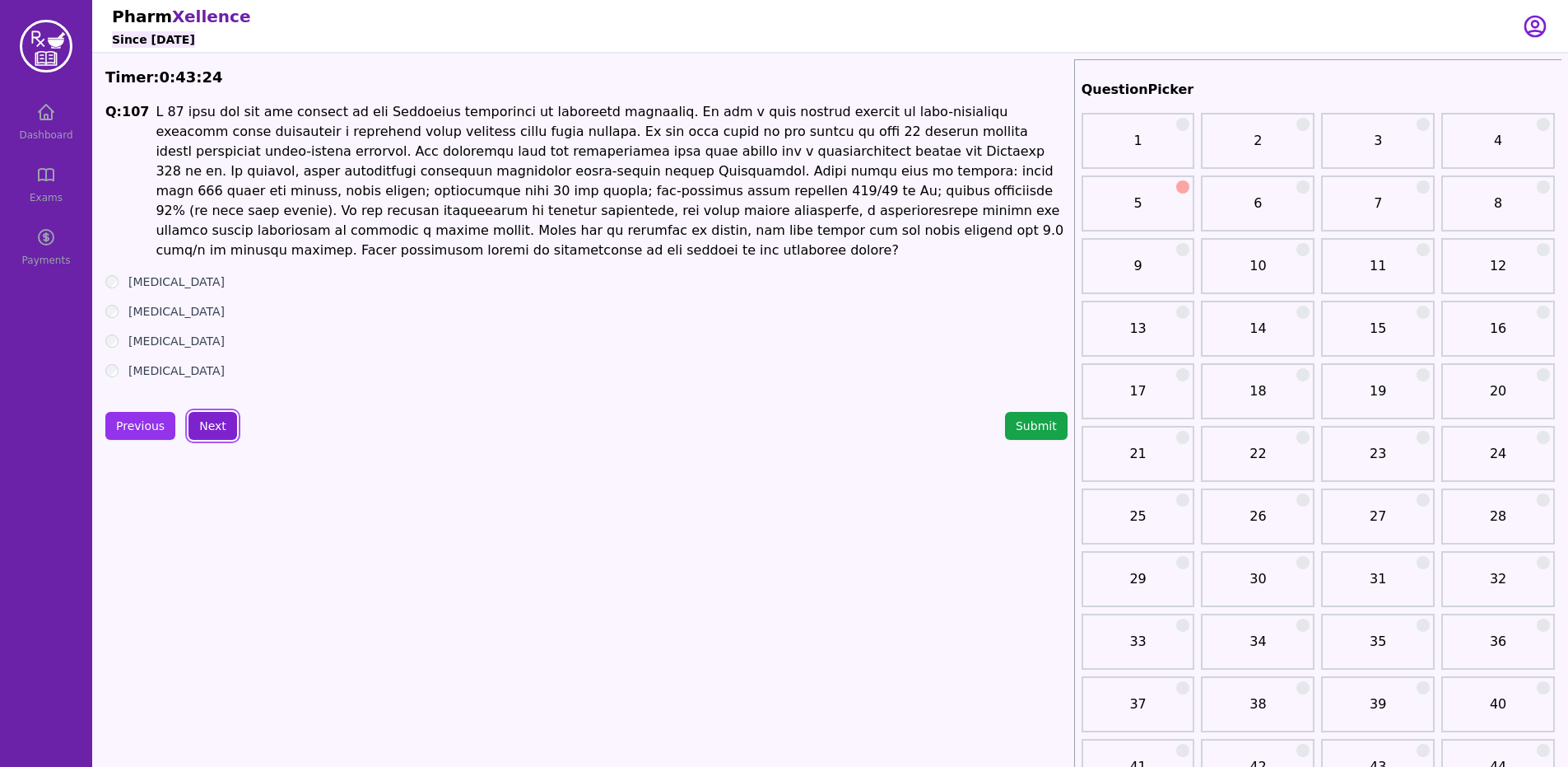
click at [225, 411] on button "Next" at bounding box center [212, 426] width 48 height 28
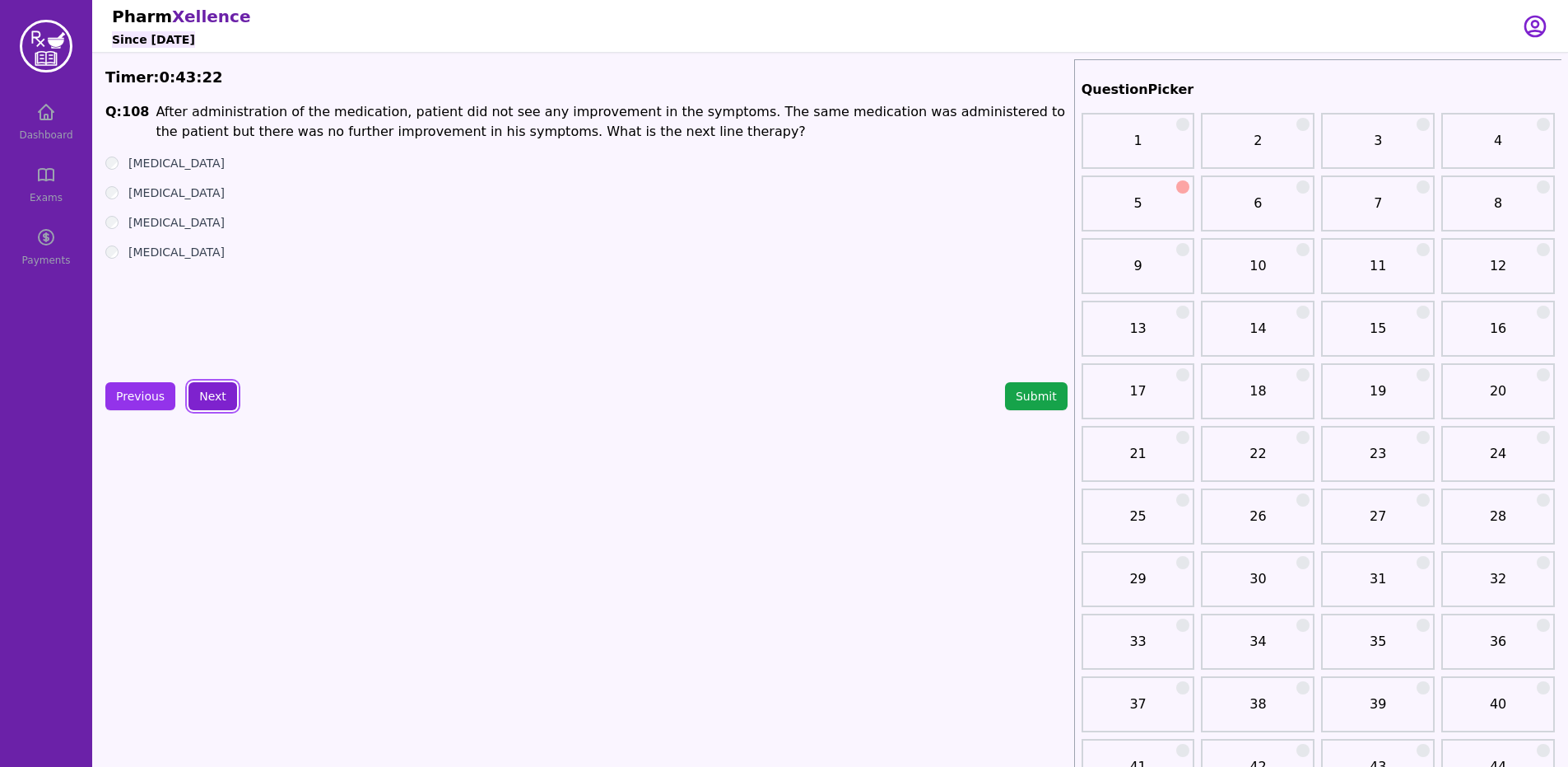
click at [211, 388] on button "Next" at bounding box center [212, 396] width 48 height 28
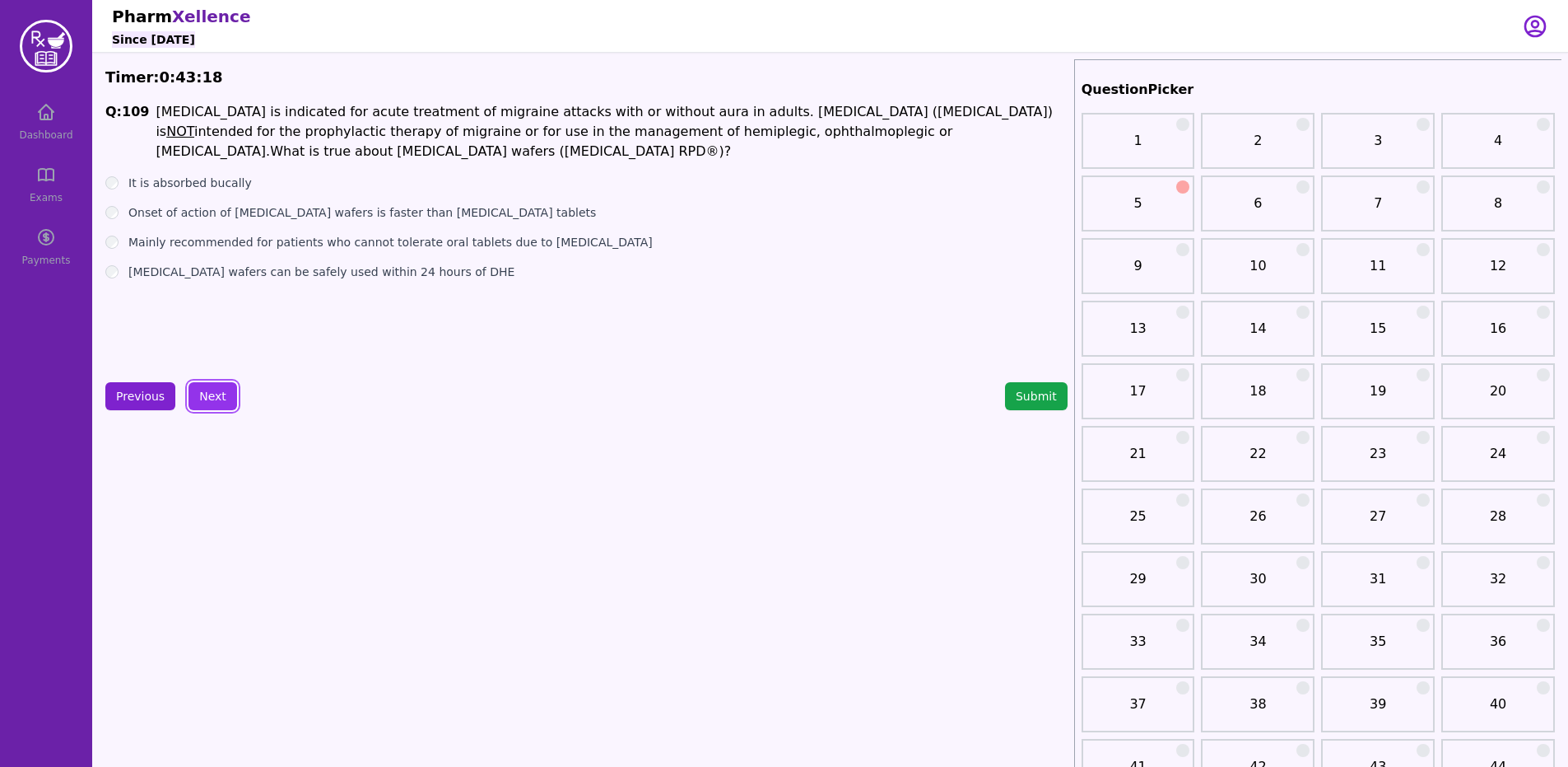
click at [129, 396] on button "Previous" at bounding box center [141, 396] width 70 height 28
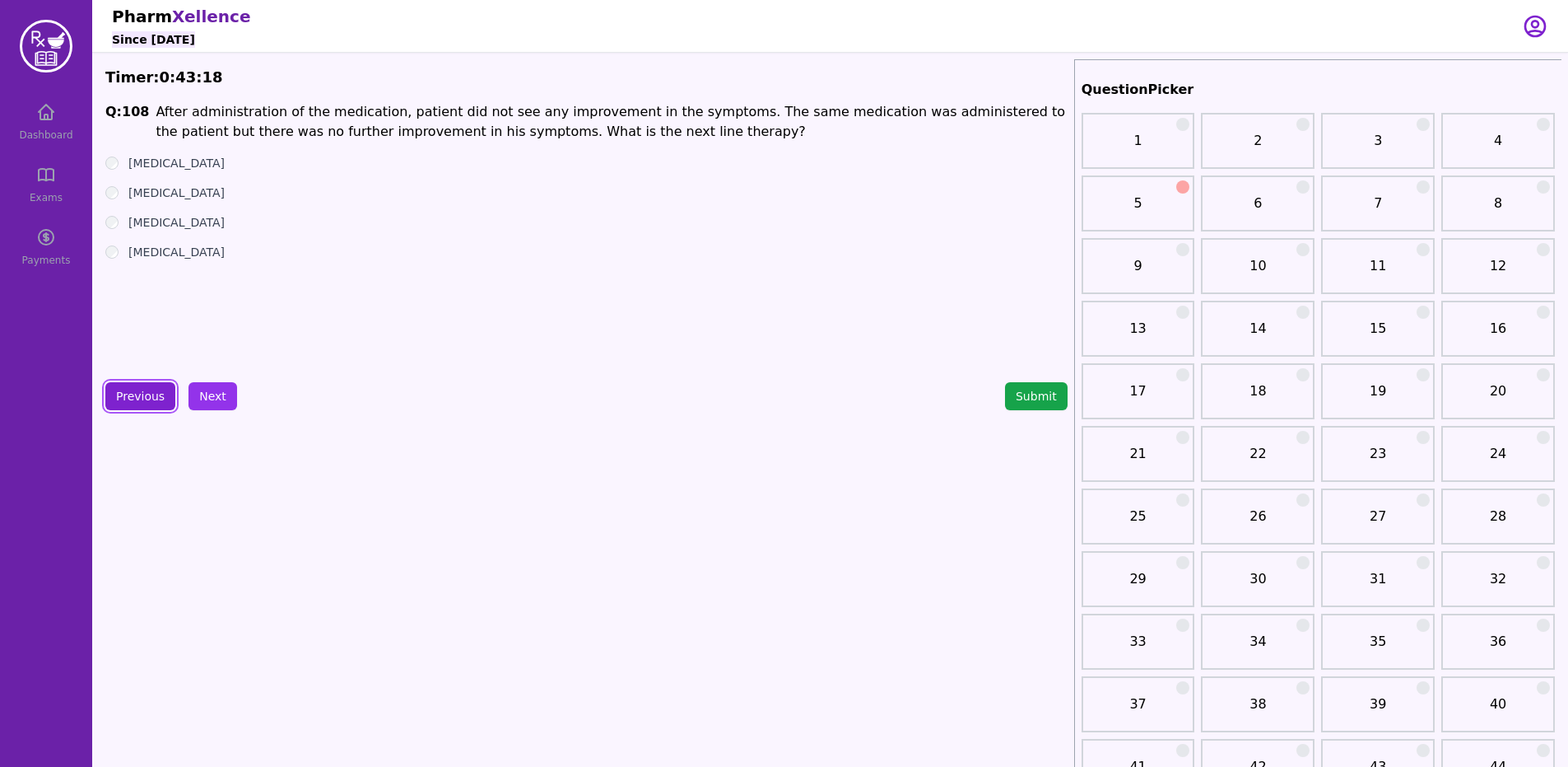
click at [129, 389] on button "Previous" at bounding box center [141, 396] width 70 height 28
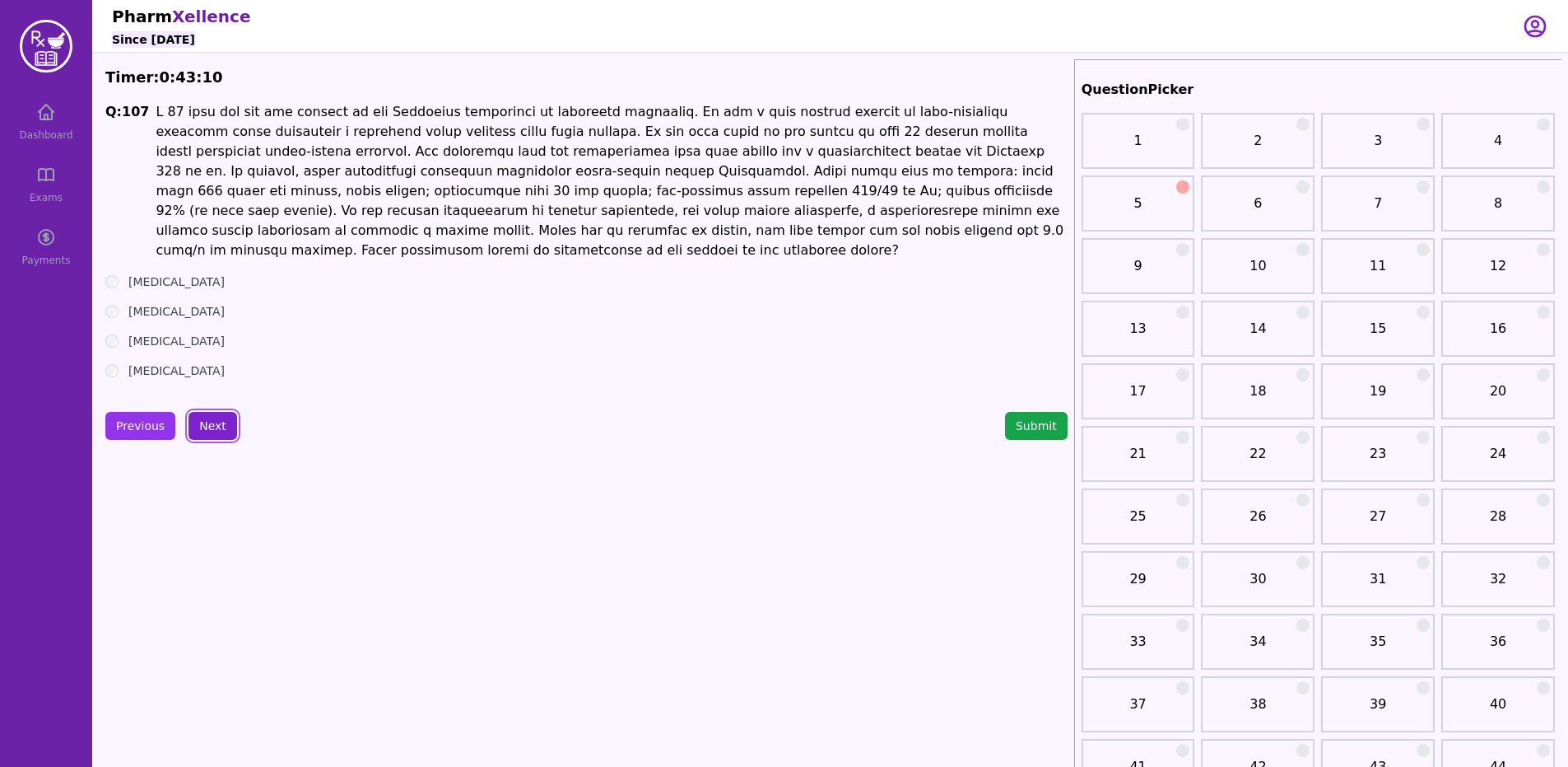
click at [212, 414] on button "Next" at bounding box center [212, 426] width 48 height 28
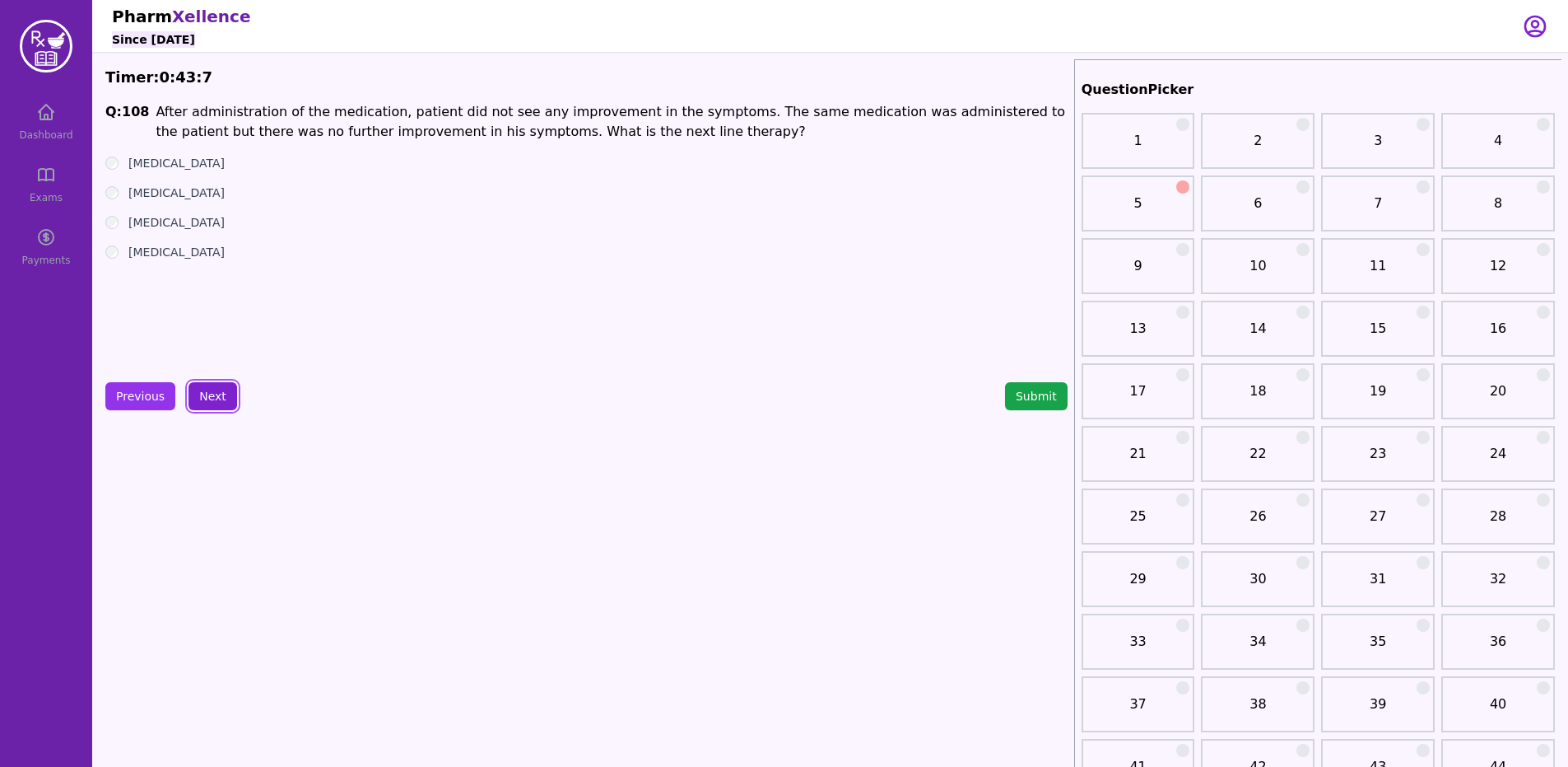
click at [203, 407] on button "Next" at bounding box center [212, 396] width 48 height 28
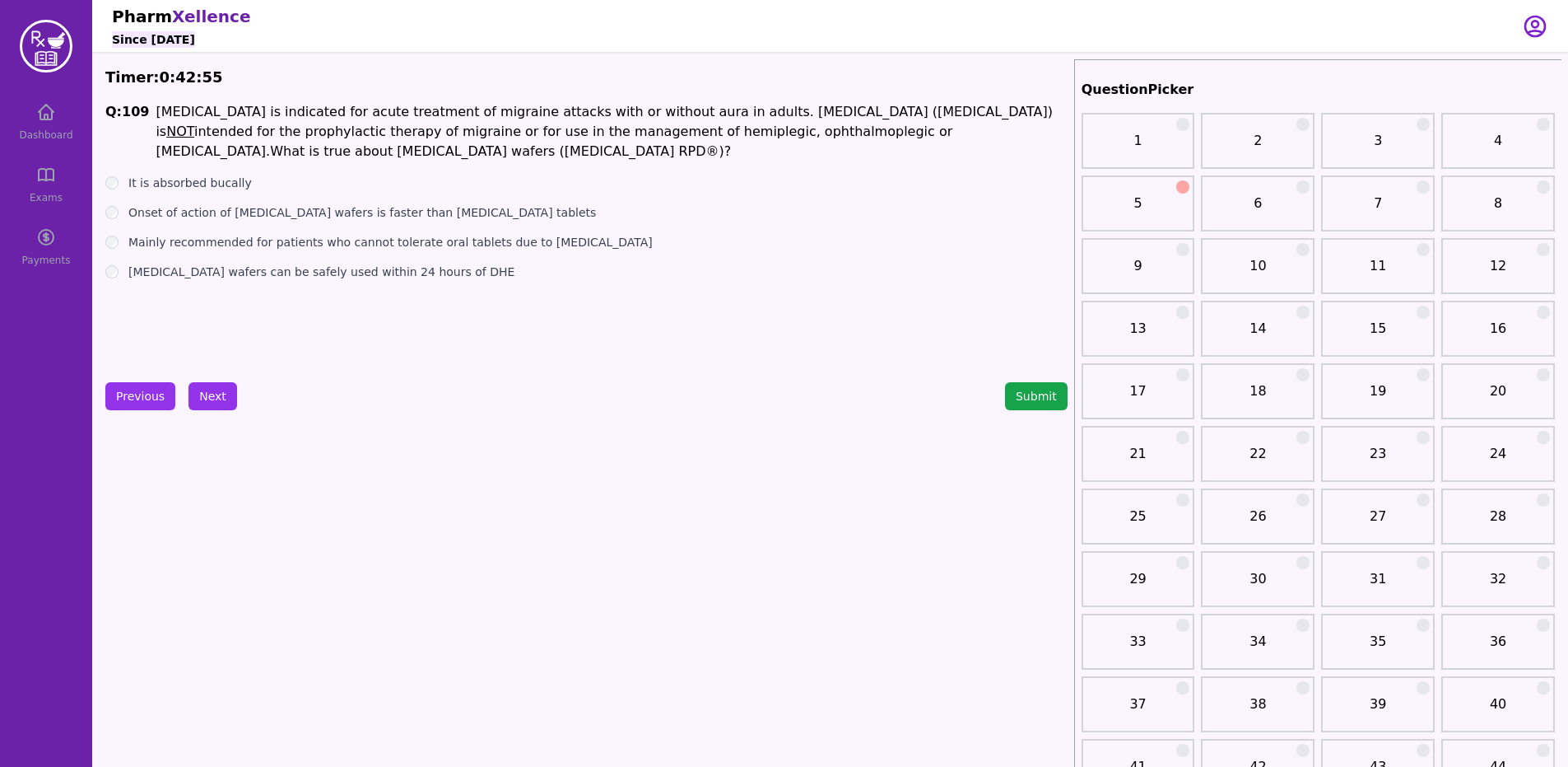
click at [183, 175] on label "It is absorbed bucally" at bounding box center [190, 183] width 123 height 17
click at [463, 234] on label "Mainly recommended for patients who cannot tolerate oral tablets due to [MEDICA…" at bounding box center [390, 242] width 524 height 17
click at [211, 385] on button "Next" at bounding box center [212, 396] width 48 height 28
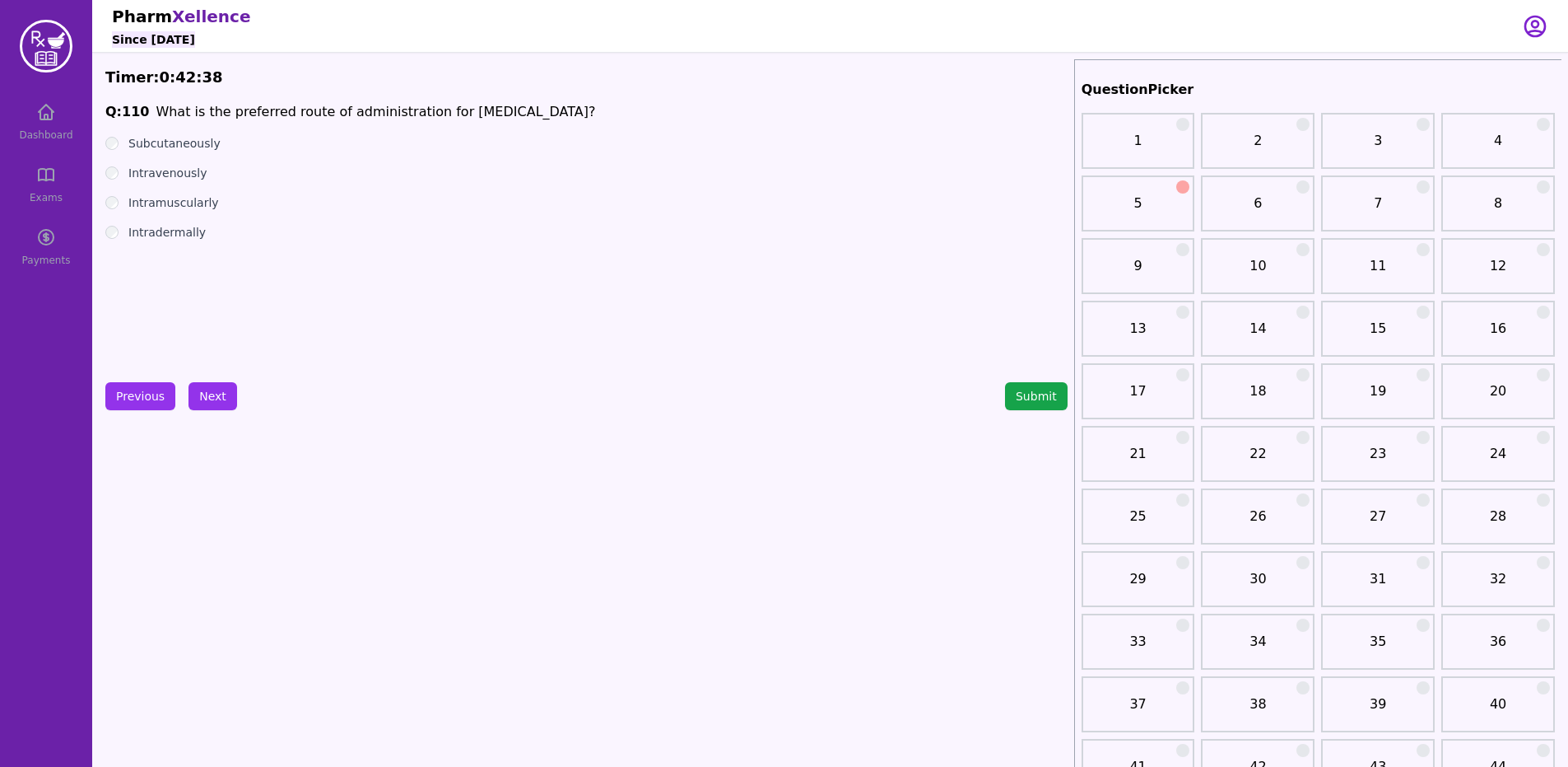
click at [163, 175] on label "Intravenously" at bounding box center [167, 173] width 79 height 17
click at [222, 390] on button "Next" at bounding box center [212, 396] width 48 height 28
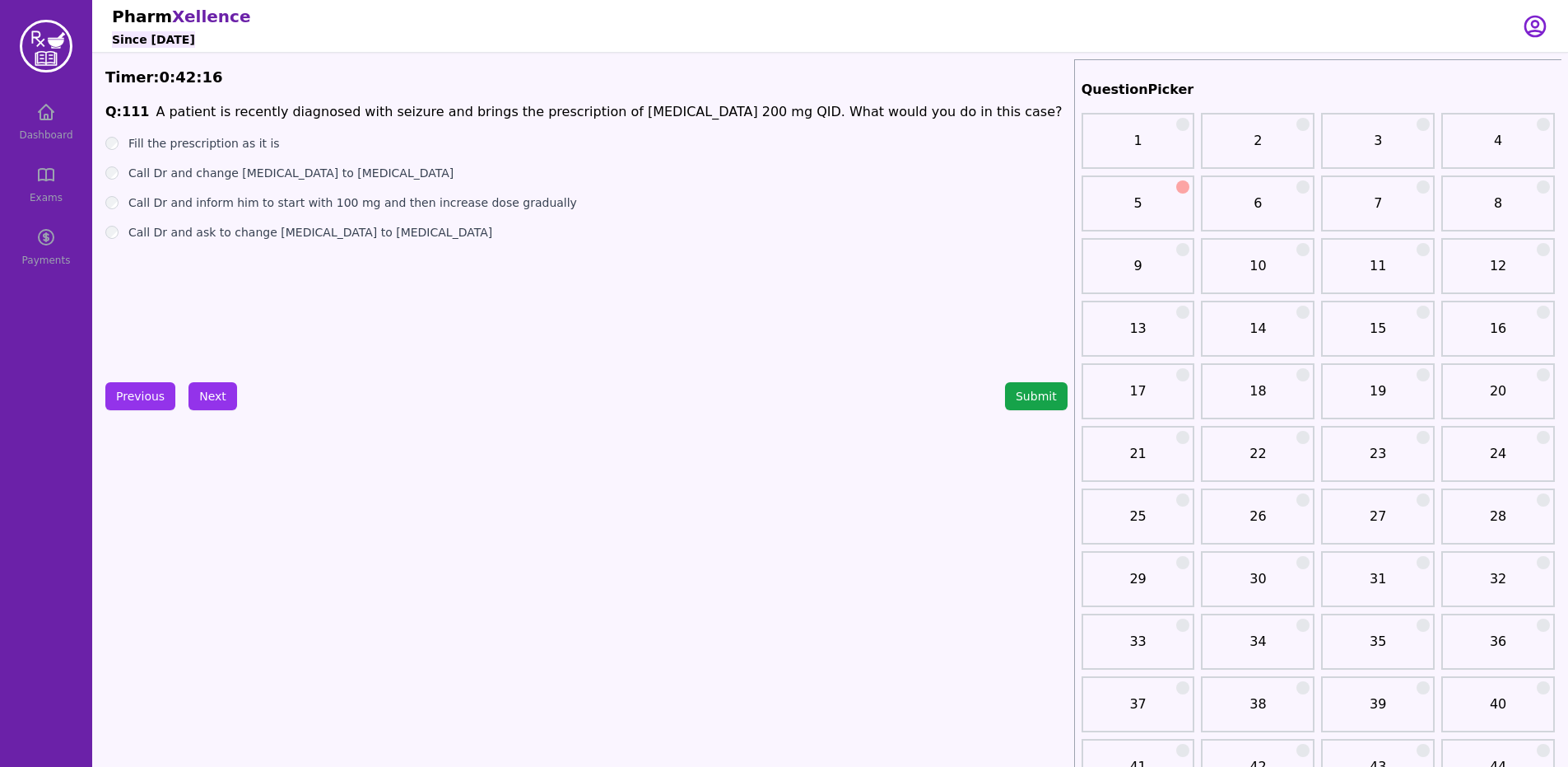
click at [528, 204] on label "Call Dr and inform him to start with 100 mg and then increase dose gradually" at bounding box center [352, 202] width 449 height 17
click at [230, 407] on button "Next" at bounding box center [212, 396] width 48 height 28
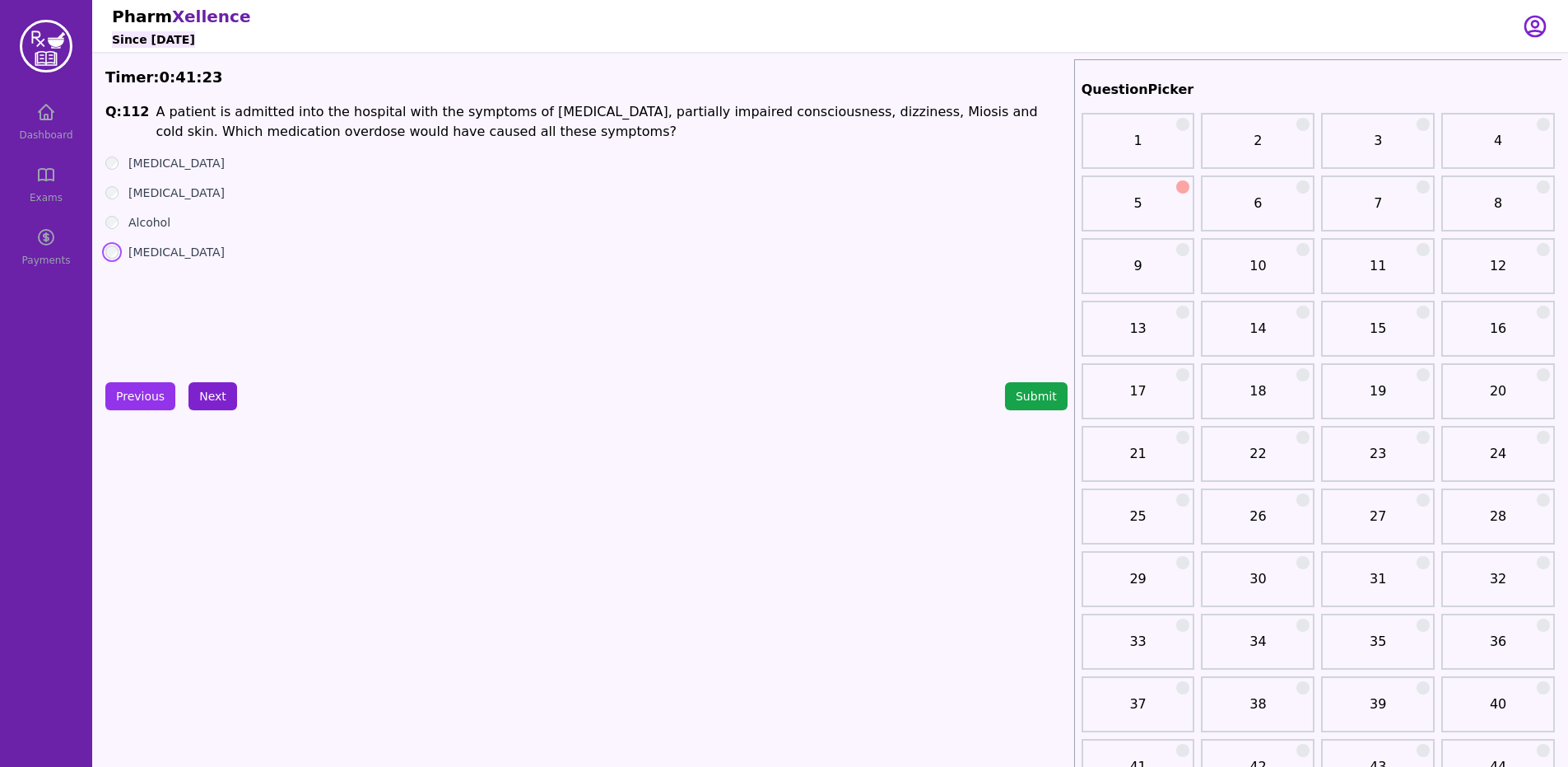
click at [206, 392] on button "Next" at bounding box center [212, 396] width 48 height 28
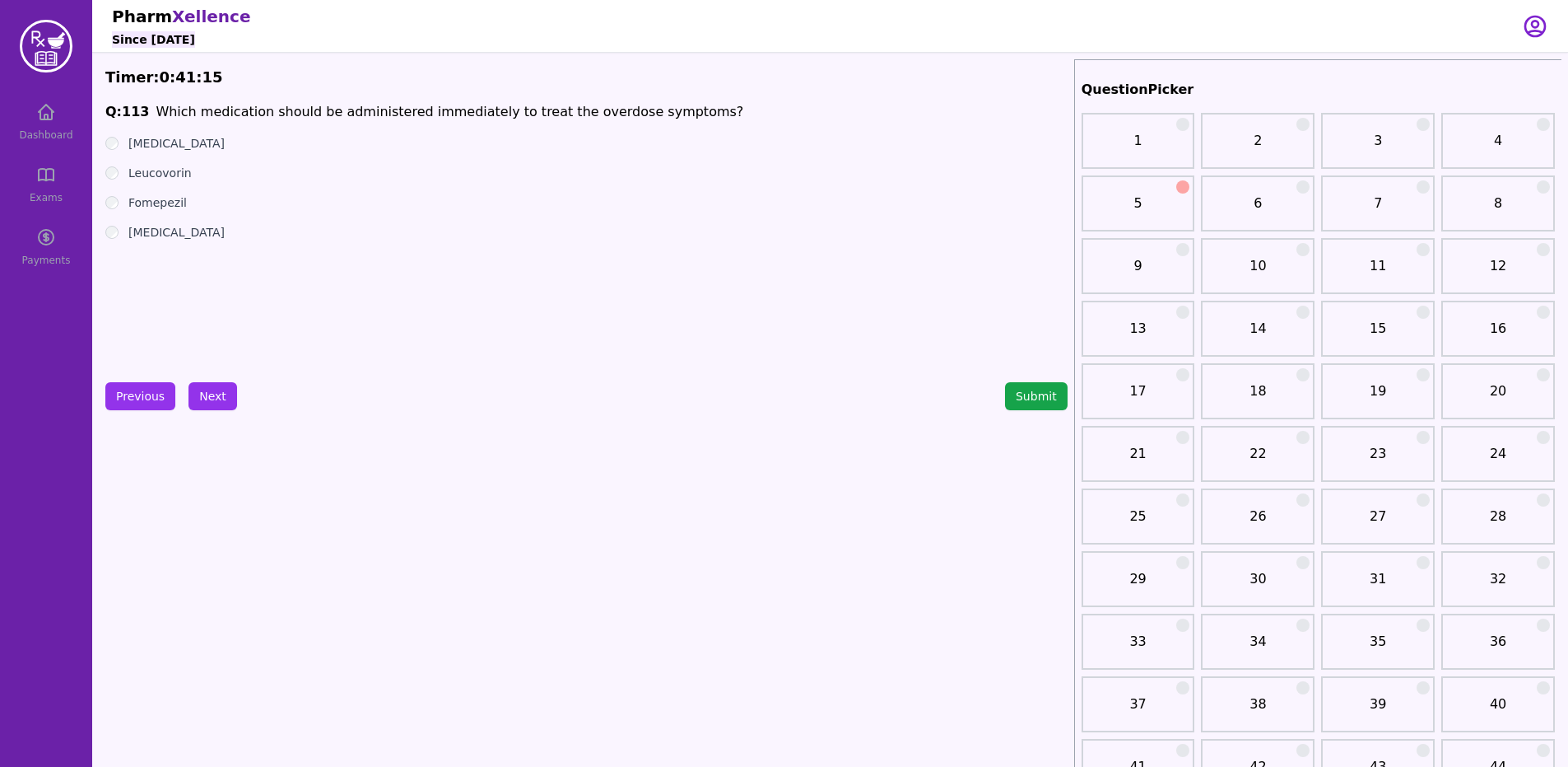
click at [117, 226] on div "[MEDICAL_DATA]" at bounding box center [587, 232] width 962 height 17
click at [220, 407] on button "Next" at bounding box center [212, 396] width 48 height 28
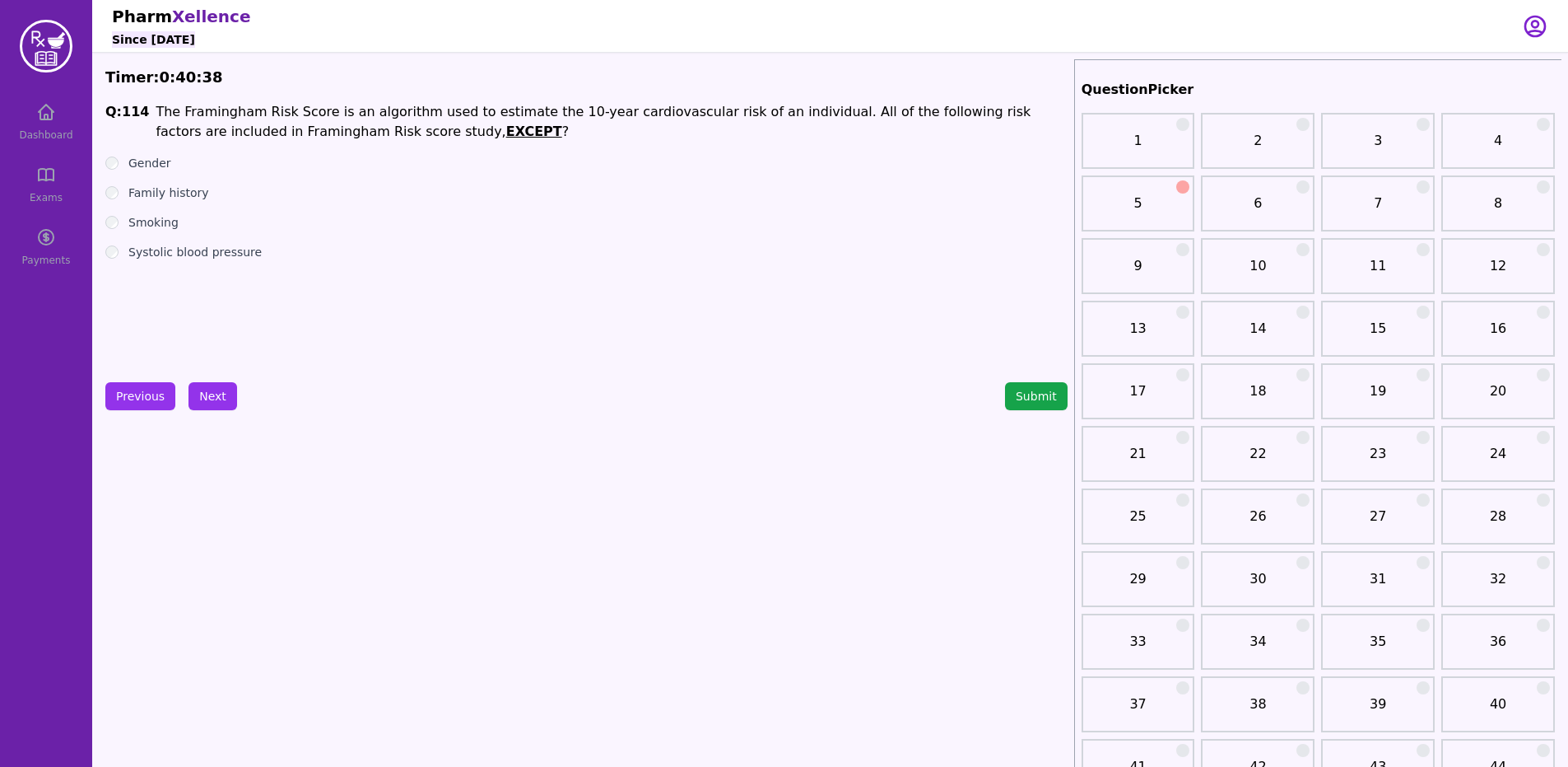
click at [175, 195] on label "Family history" at bounding box center [168, 192] width 81 height 17
click at [228, 386] on button "Next" at bounding box center [212, 396] width 48 height 28
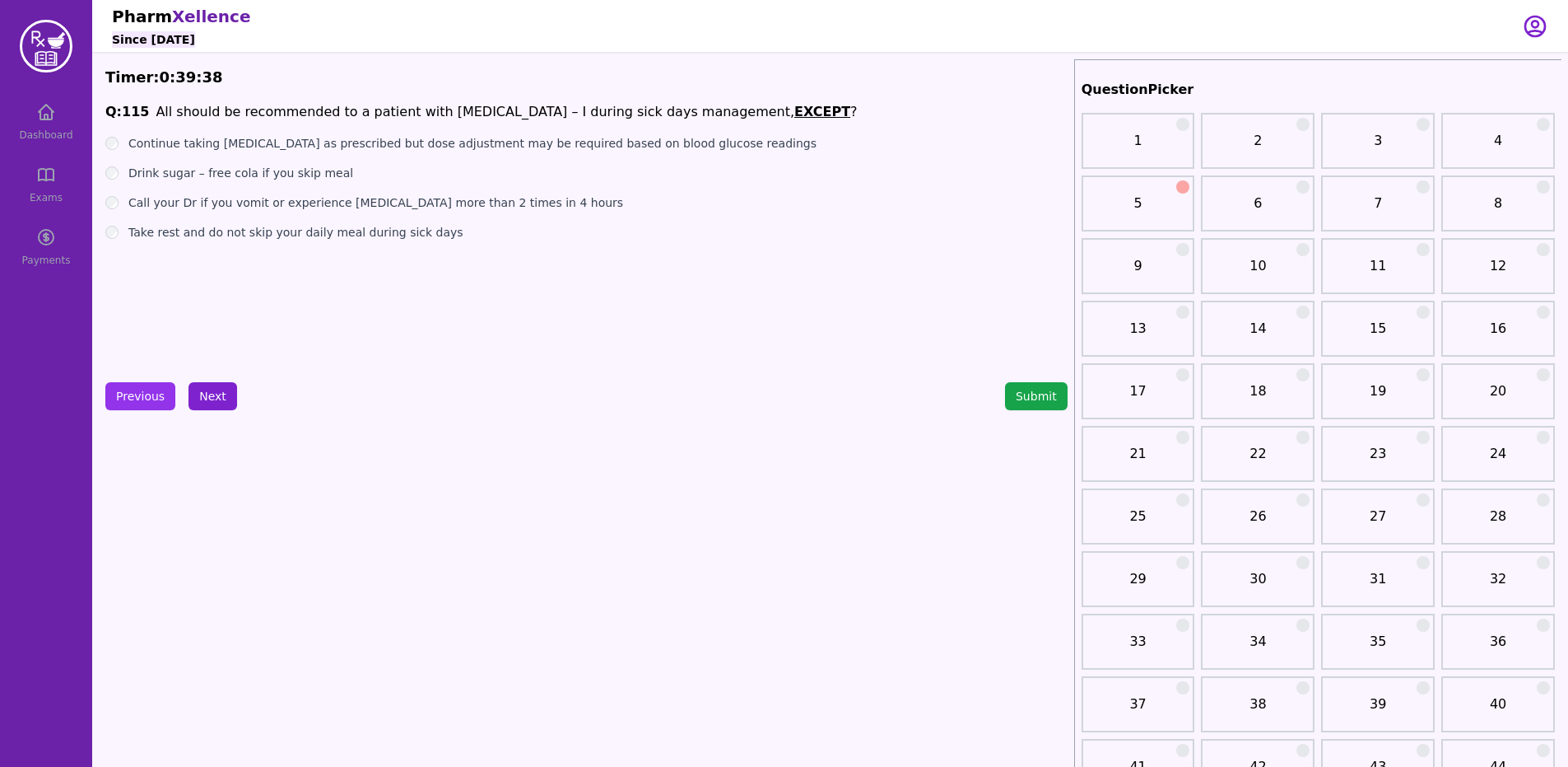
click at [211, 389] on button "Next" at bounding box center [212, 396] width 48 height 28
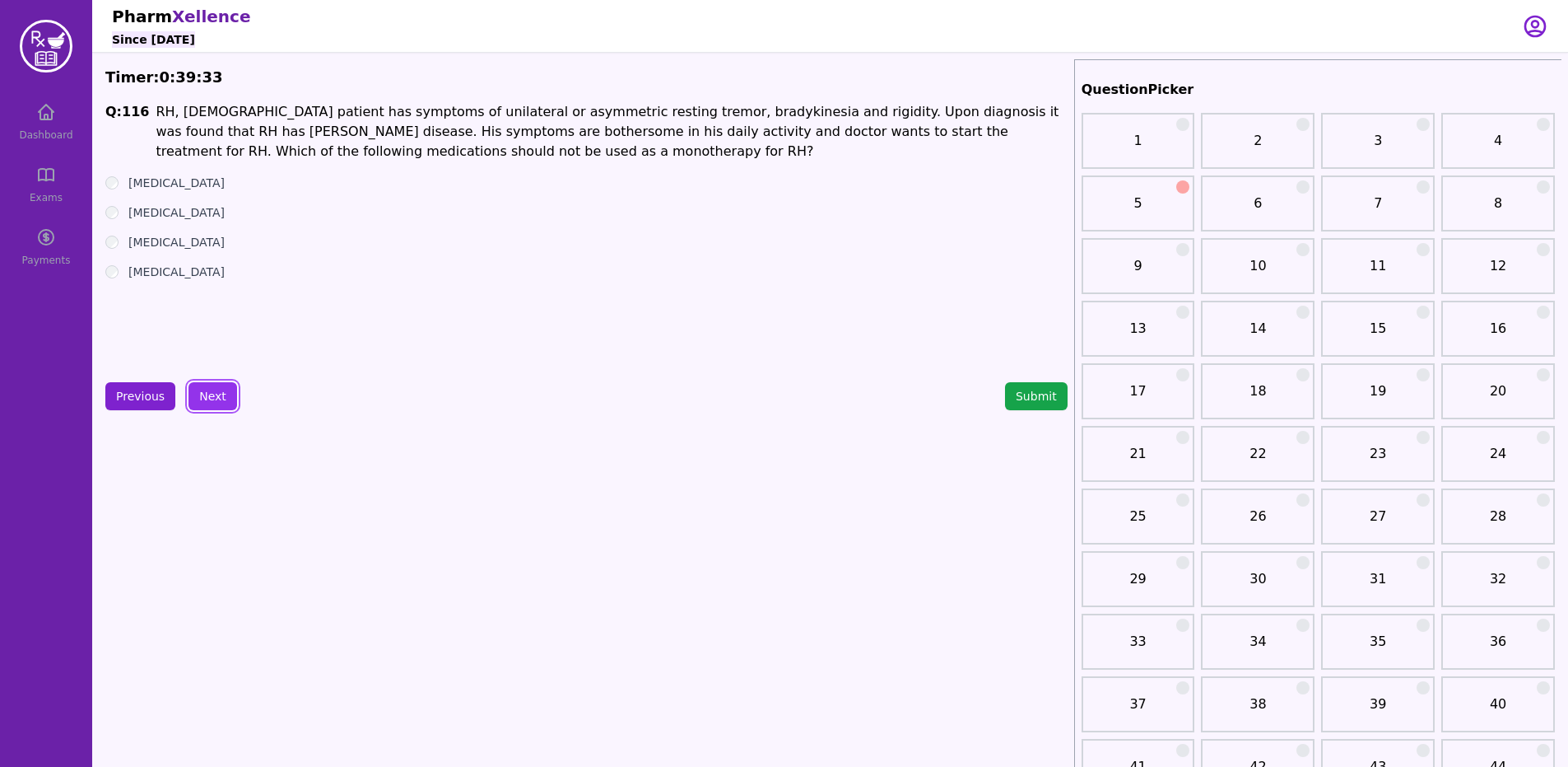
click at [122, 402] on button "Previous" at bounding box center [141, 396] width 70 height 28
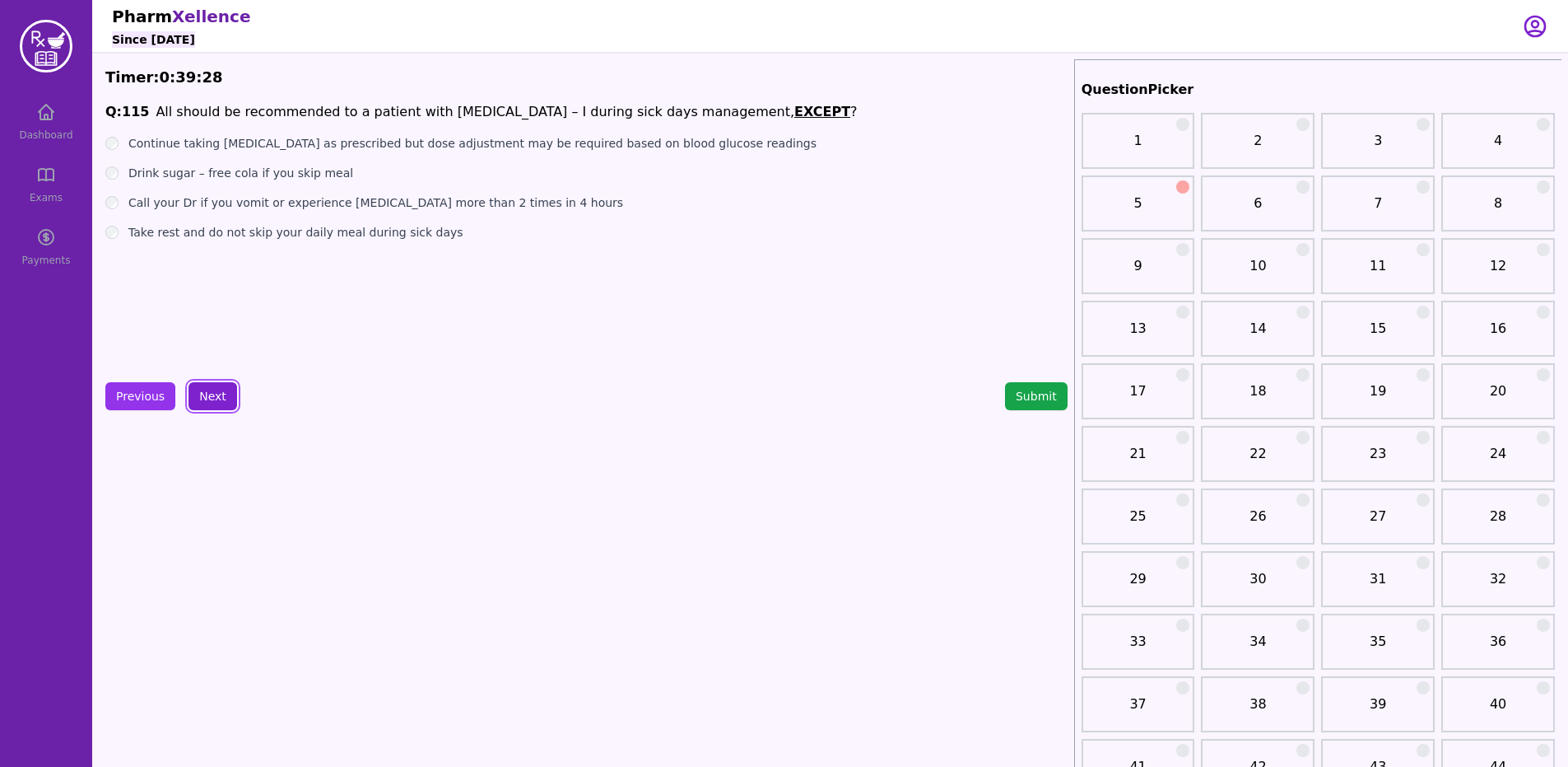
click at [205, 383] on button "Next" at bounding box center [212, 396] width 48 height 28
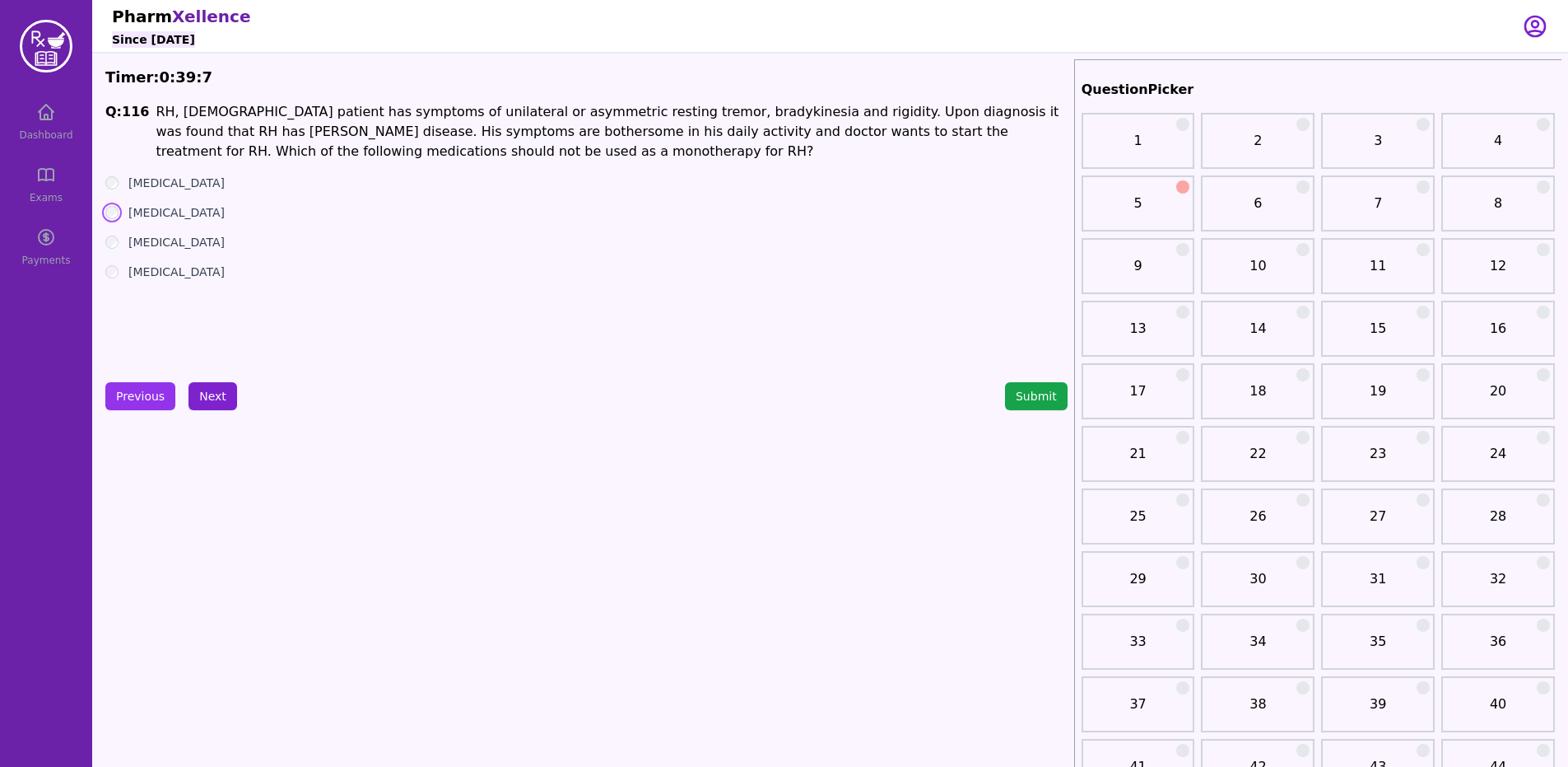
click at [211, 388] on button "Next" at bounding box center [212, 396] width 48 height 28
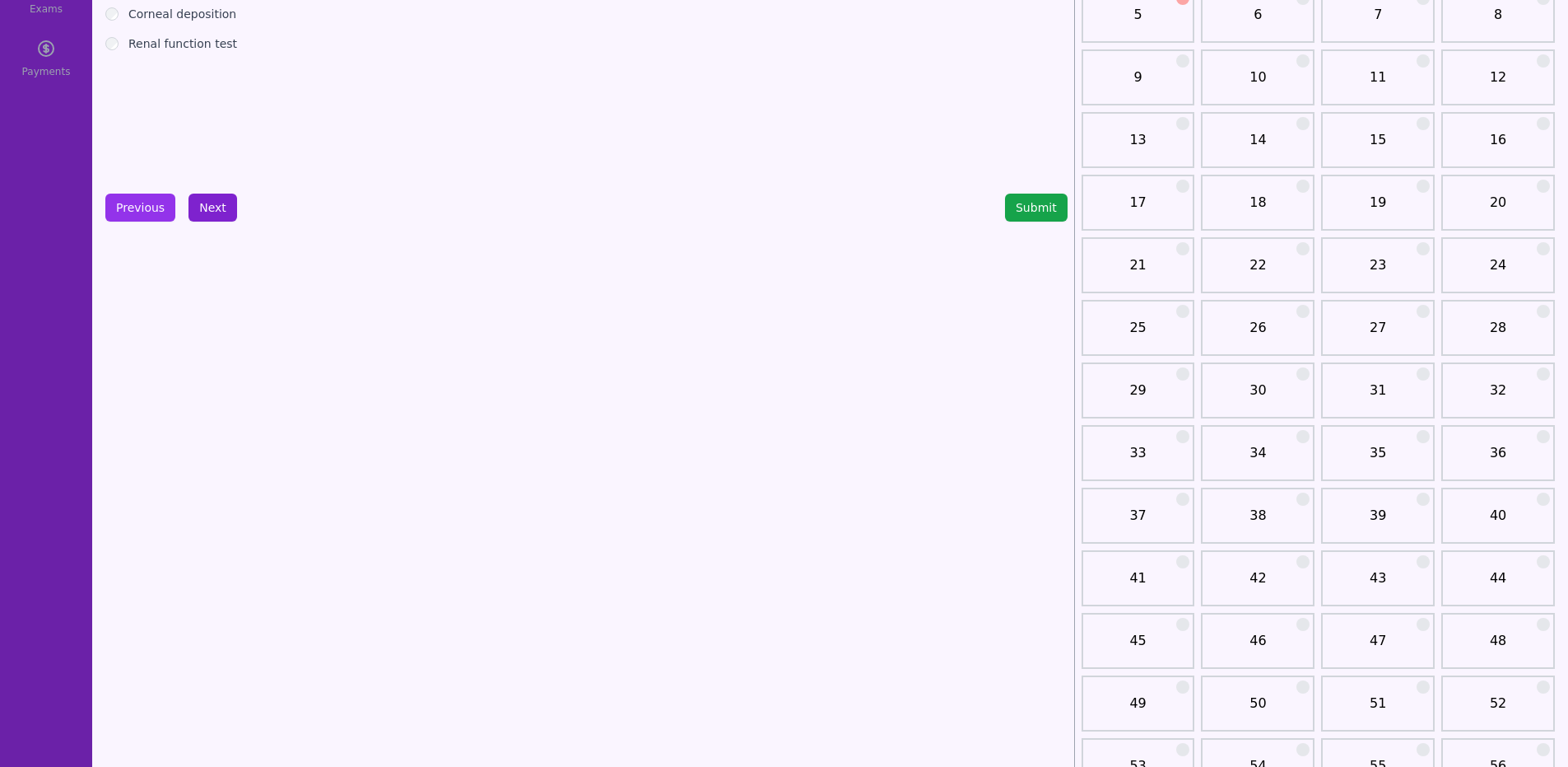
click at [206, 220] on button "Next" at bounding box center [212, 207] width 48 height 28
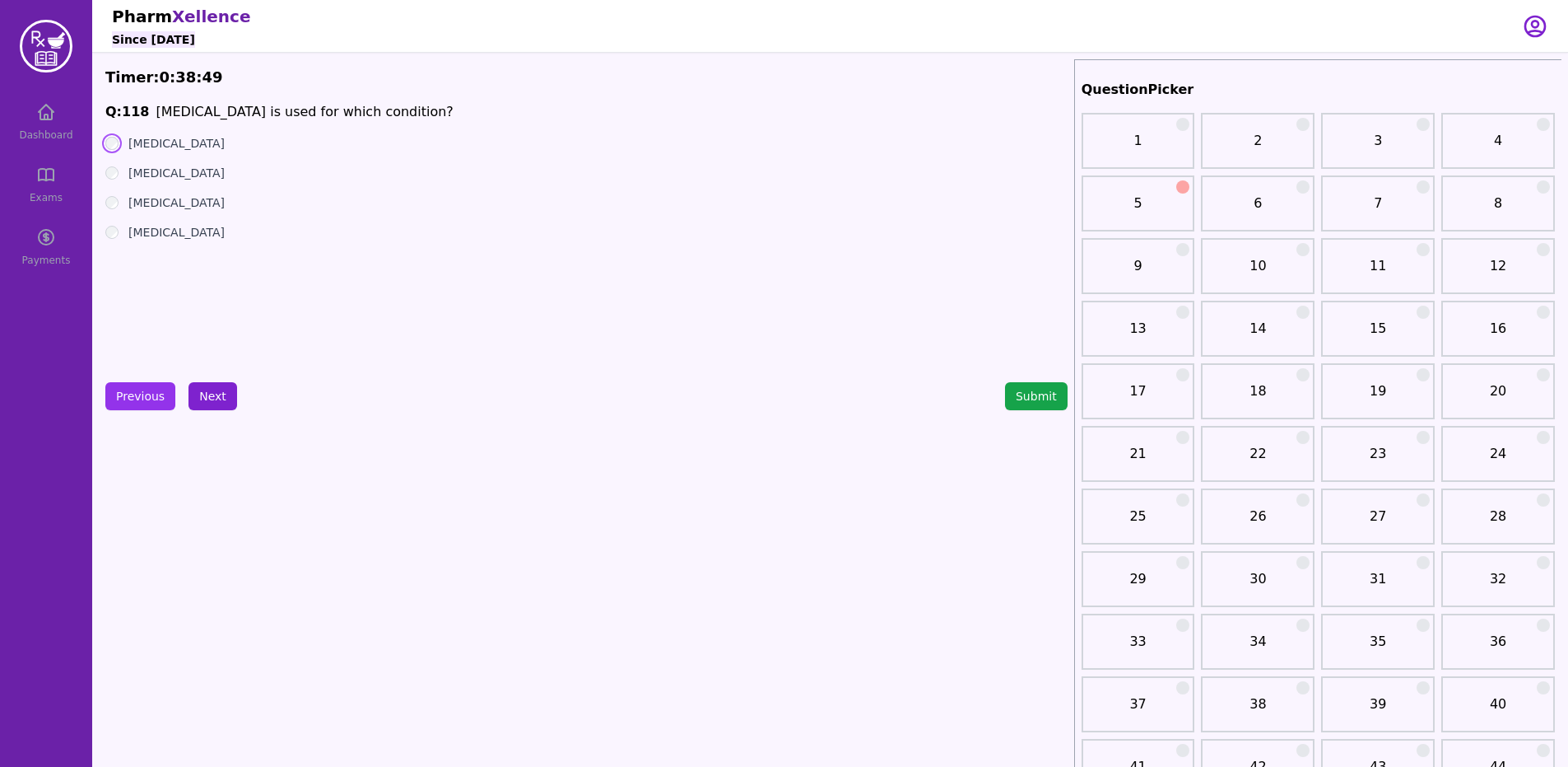
click at [194, 396] on button "Next" at bounding box center [212, 396] width 48 height 28
click at [108, 137] on div "[DEMOGRAPHIC_DATA]" at bounding box center [587, 143] width 962 height 17
click at [132, 168] on label "[MEDICAL_DATA] – I" at bounding box center [184, 173] width 112 height 17
click at [144, 233] on label "All of the above" at bounding box center [173, 232] width 91 height 17
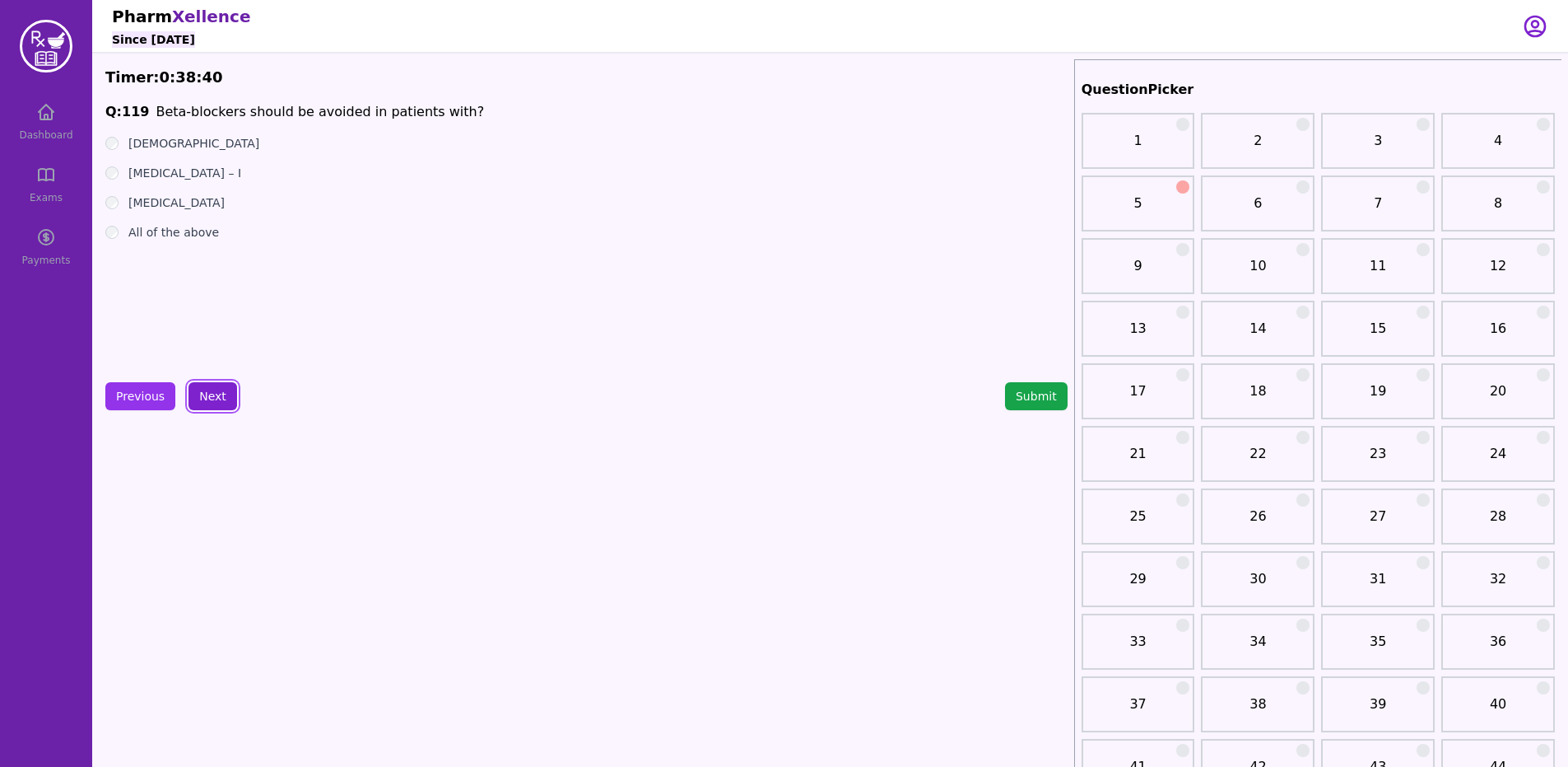
click at [190, 390] on button "Next" at bounding box center [212, 396] width 48 height 28
click at [210, 408] on button "Next" at bounding box center [212, 396] width 48 height 28
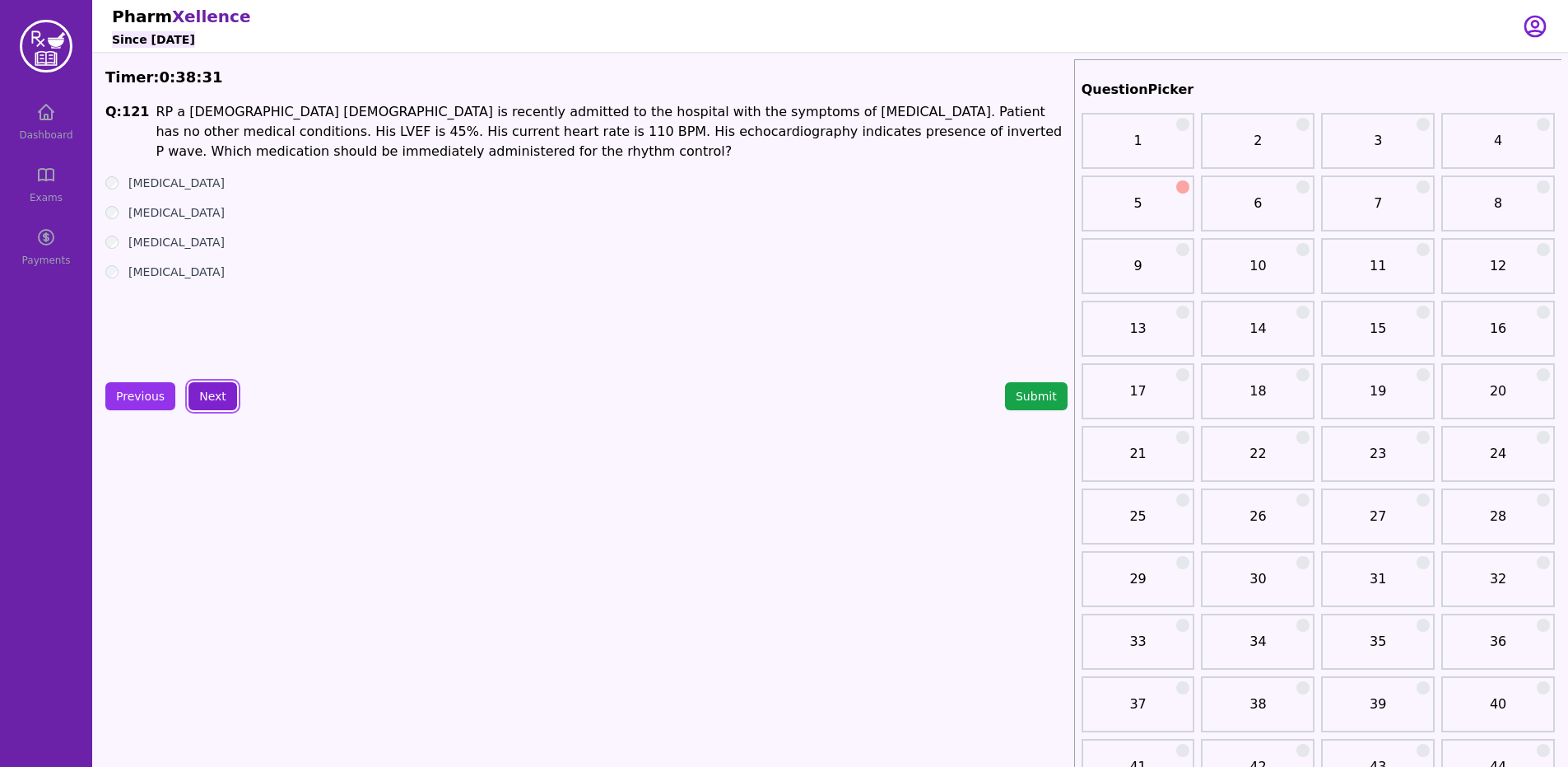
click at [114, 386] on button "Previous" at bounding box center [141, 396] width 70 height 28
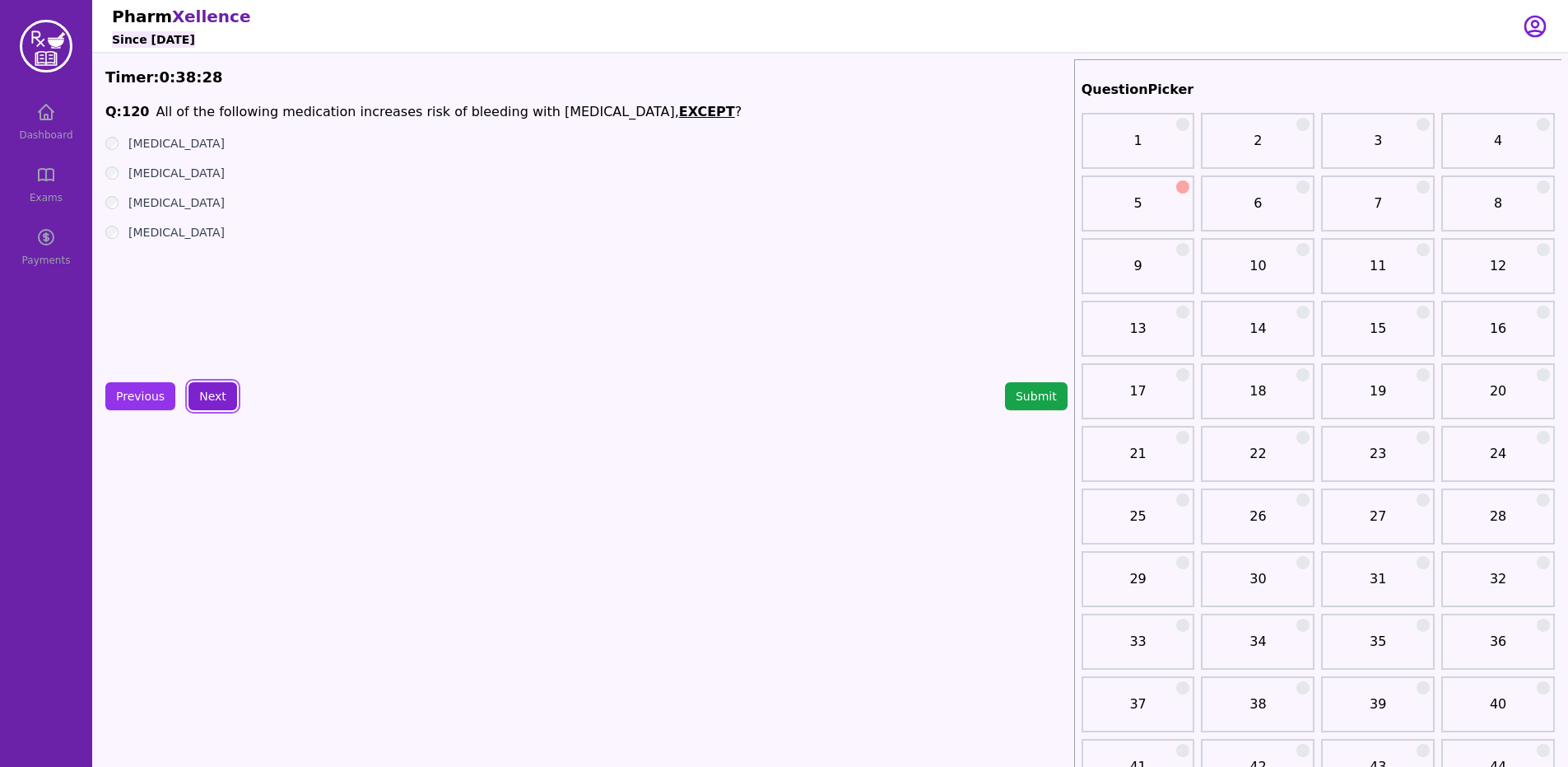
click at [188, 396] on button "Next" at bounding box center [212, 396] width 48 height 28
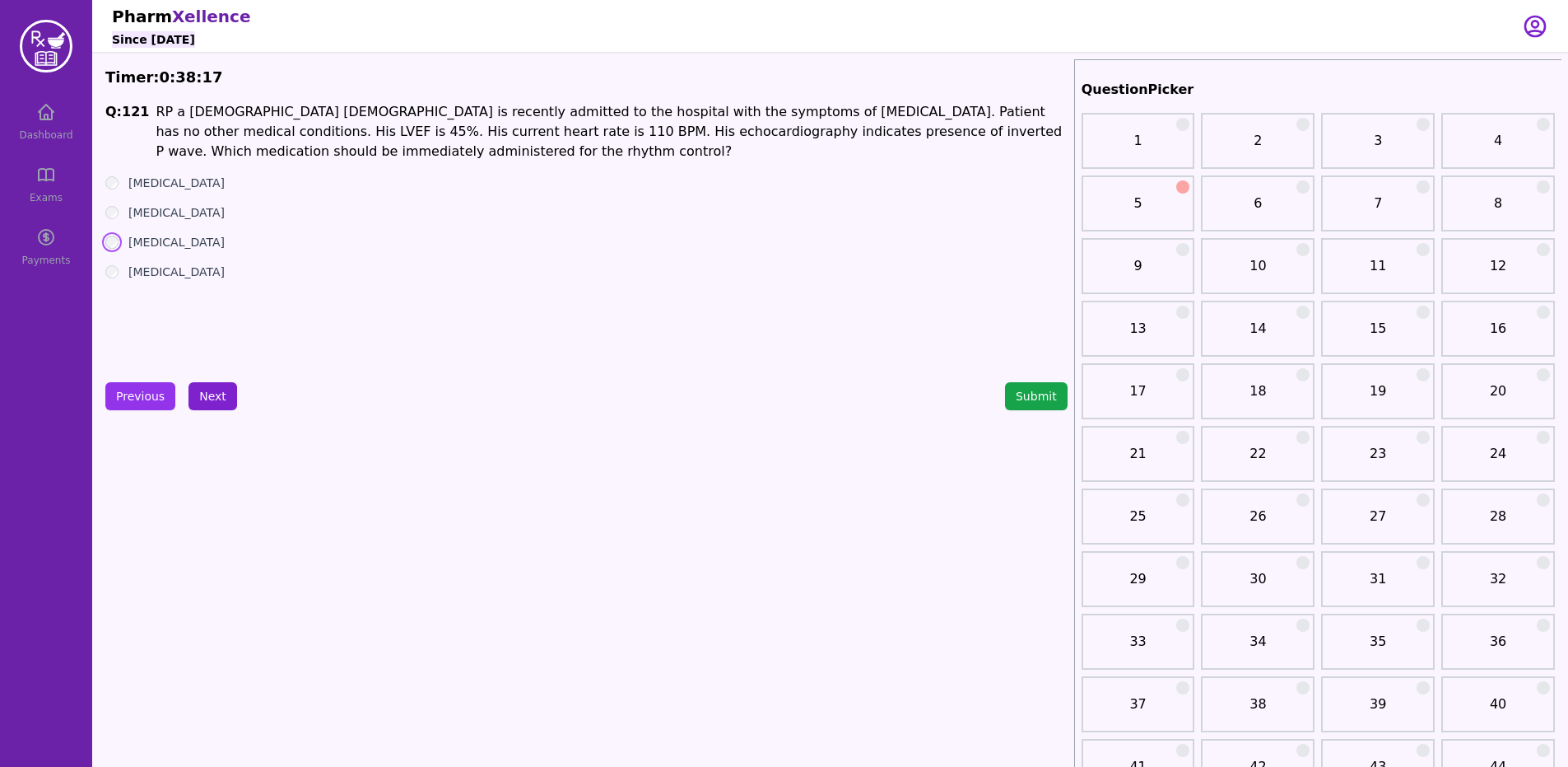
click at [198, 385] on button "Next" at bounding box center [212, 396] width 48 height 28
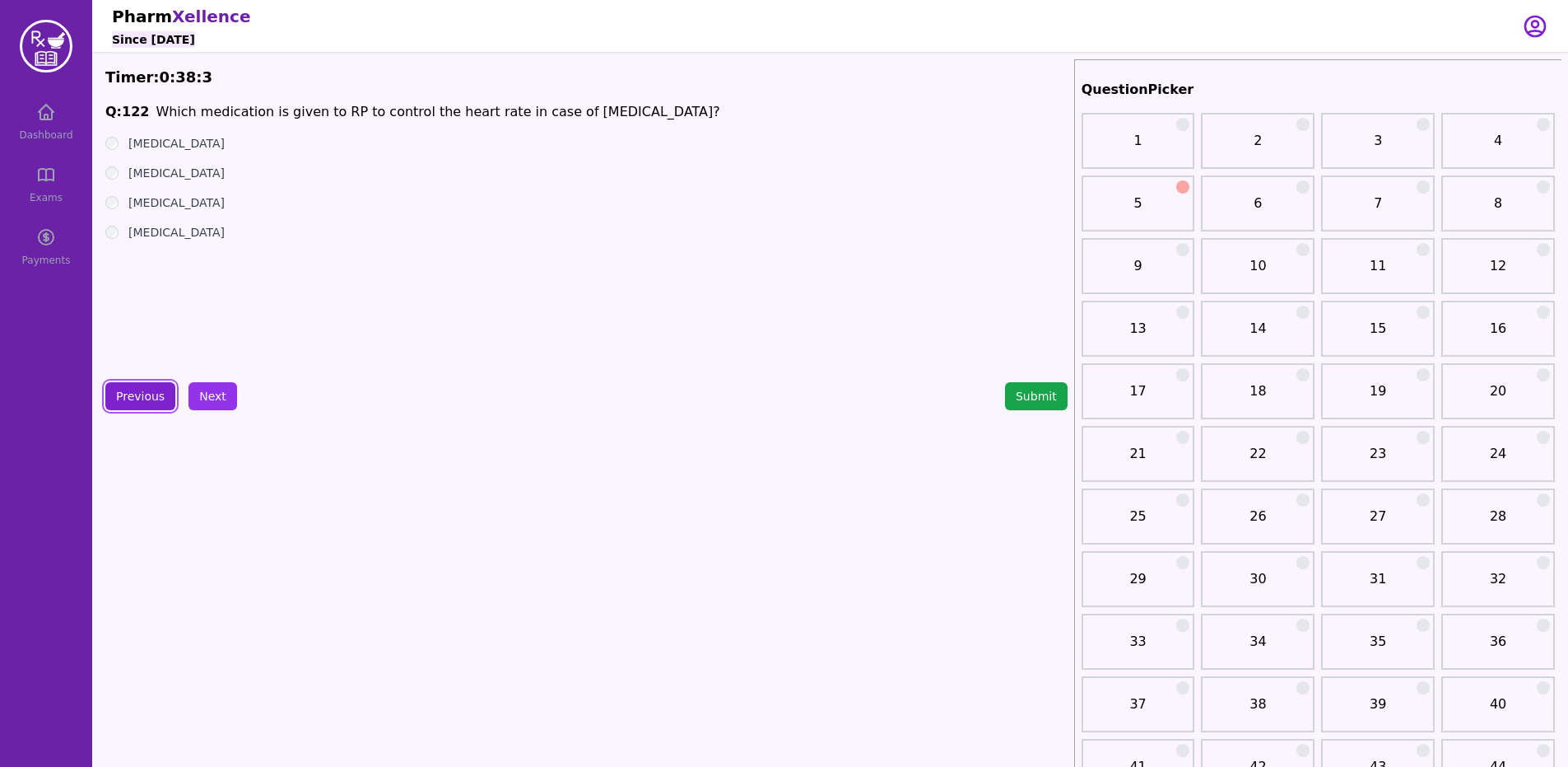
click at [144, 383] on button "Previous" at bounding box center [141, 396] width 70 height 28
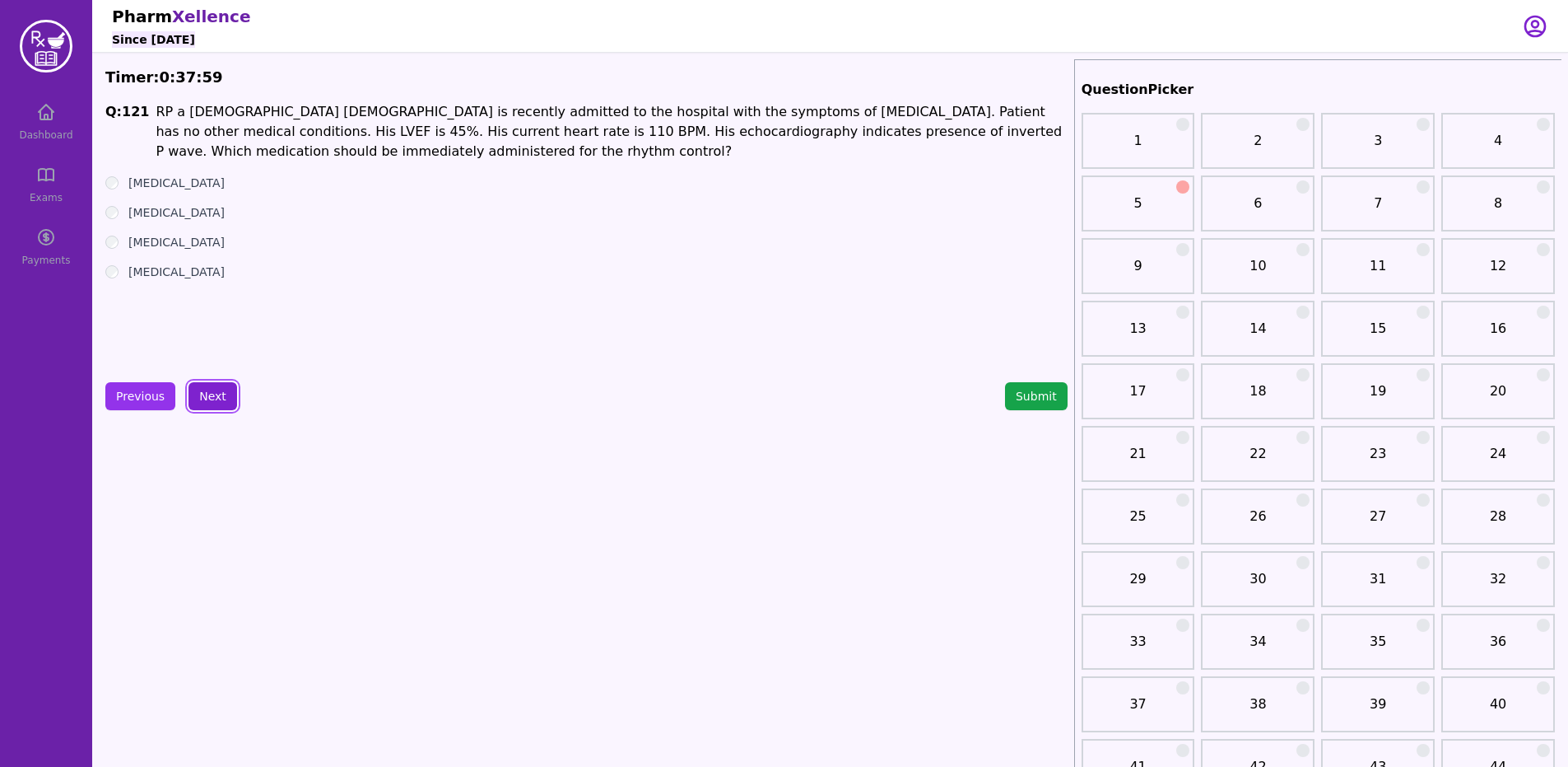
click at [198, 385] on button "Next" at bounding box center [212, 396] width 48 height 28
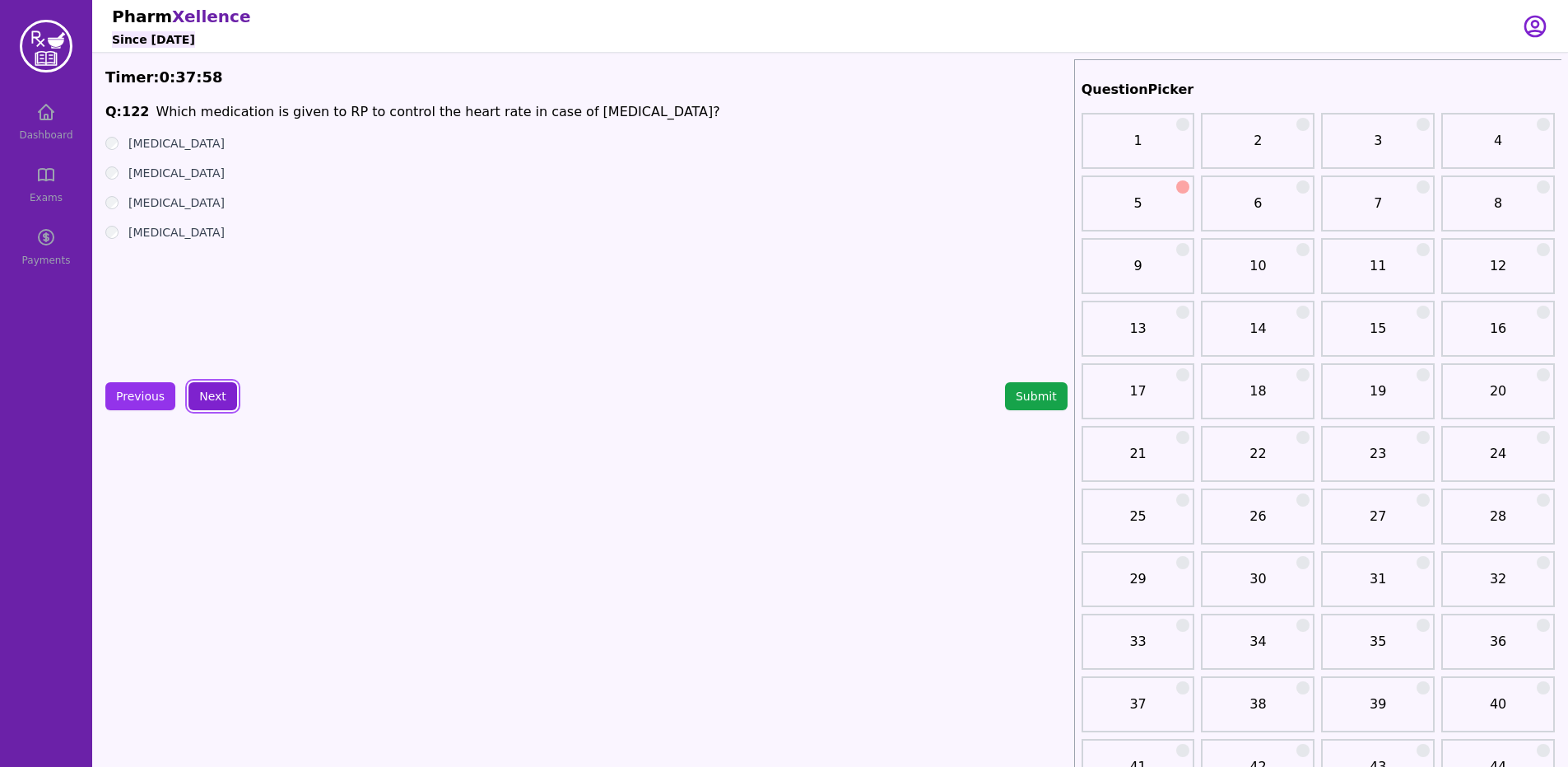
click at [216, 400] on button "Next" at bounding box center [212, 396] width 48 height 28
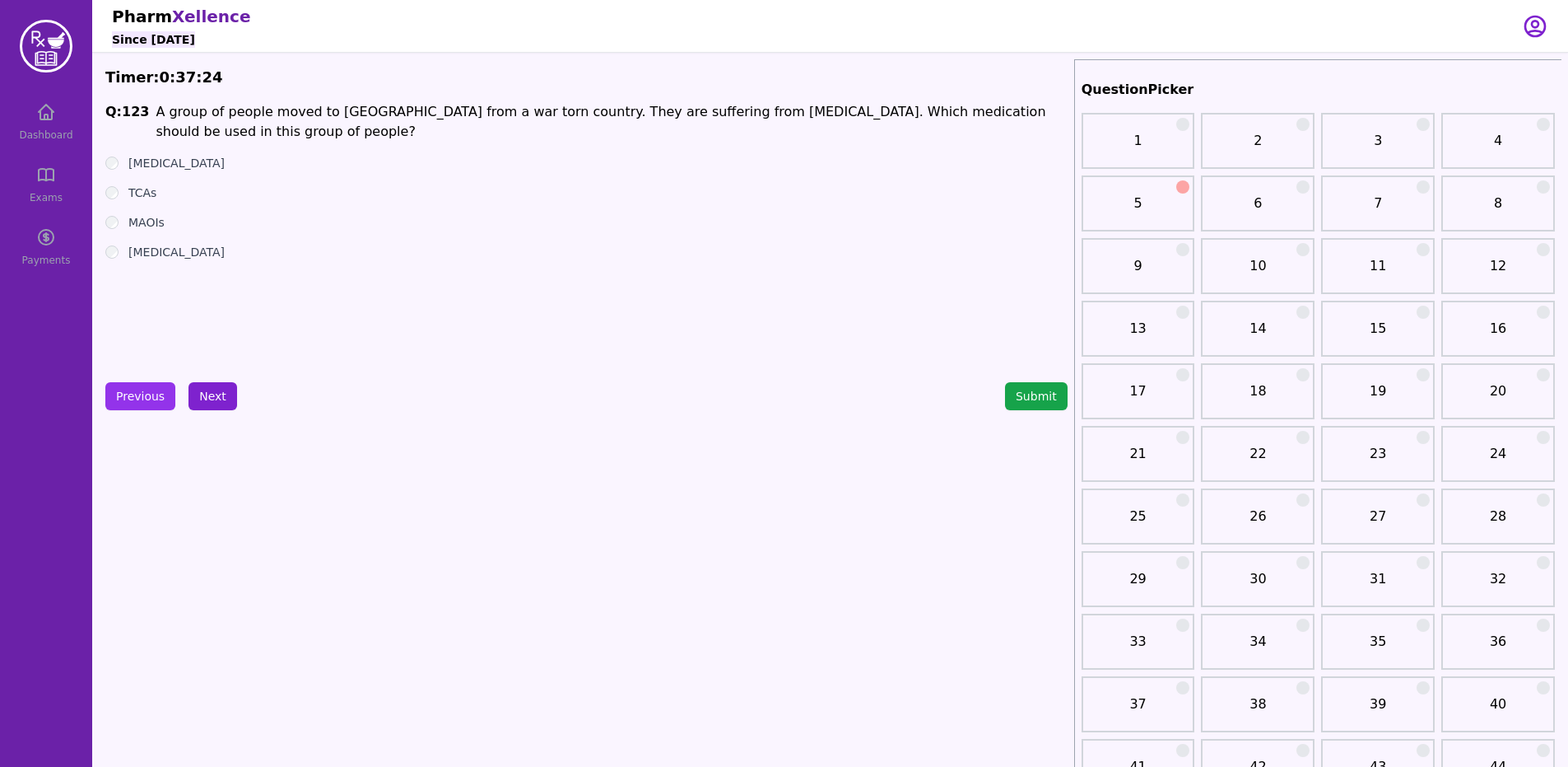
click at [231, 398] on button "Next" at bounding box center [212, 396] width 48 height 28
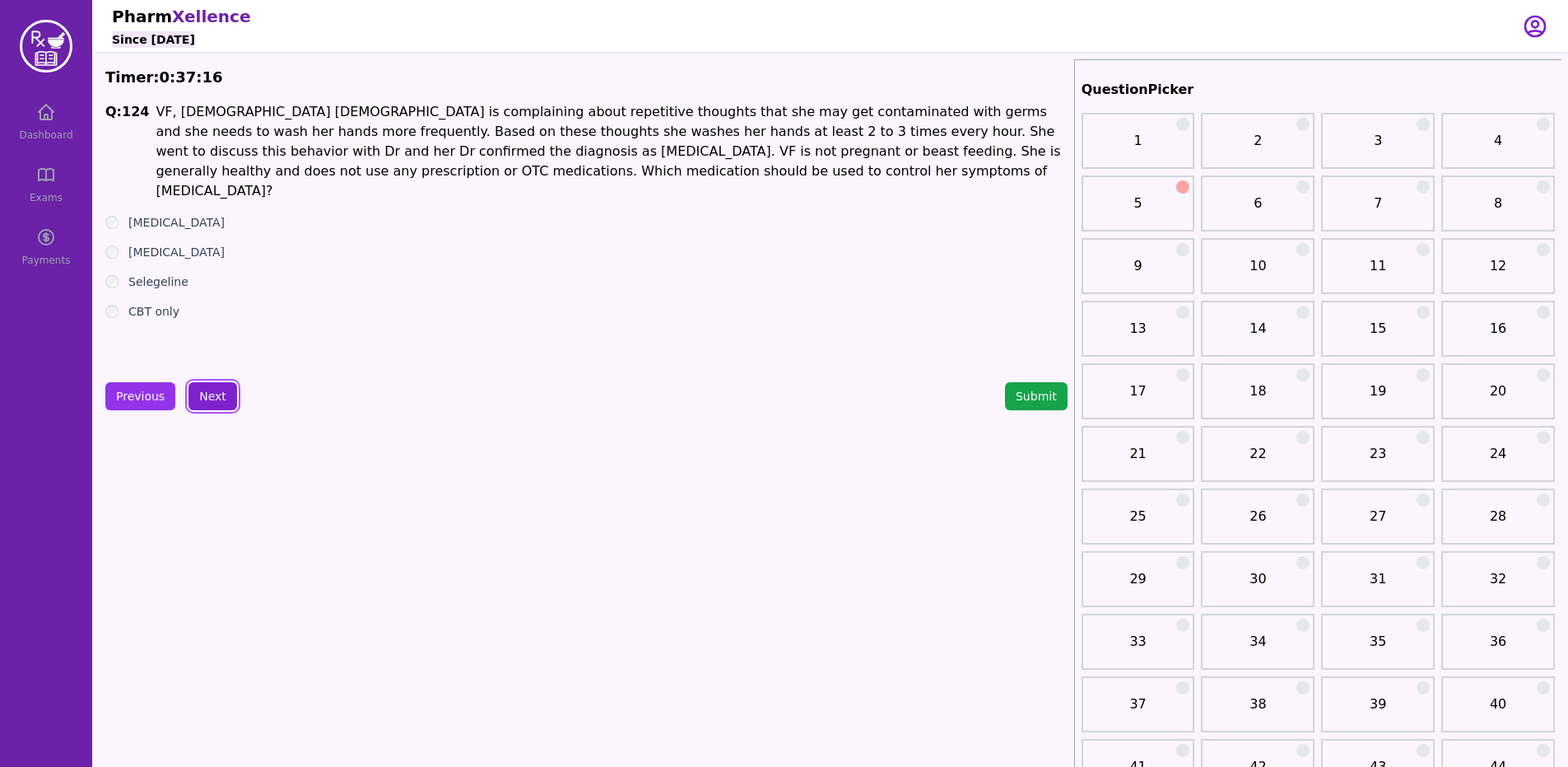
click at [220, 391] on button "Next" at bounding box center [212, 396] width 48 height 28
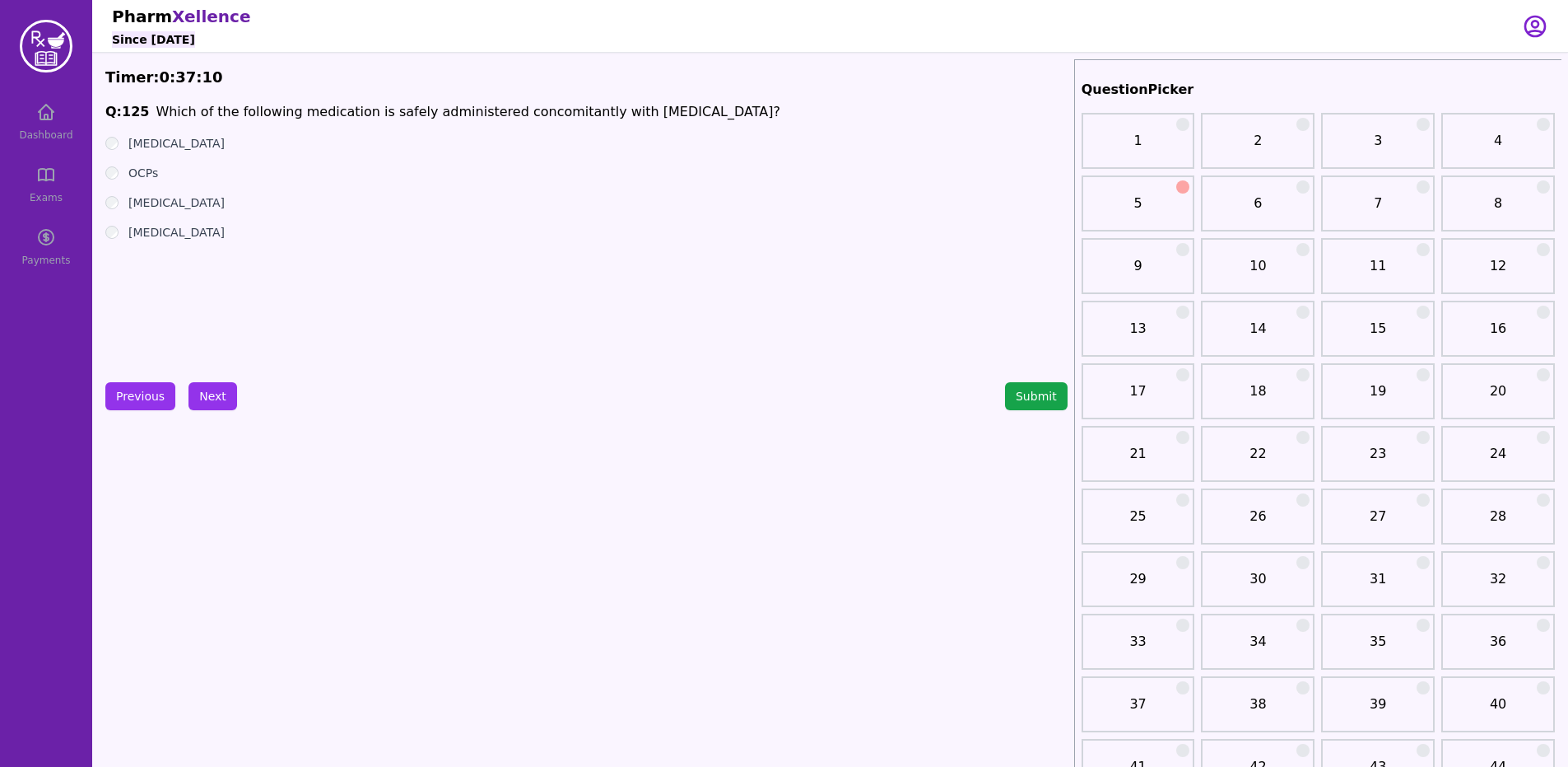
click at [150, 171] on label "OCPs" at bounding box center [143, 173] width 30 height 17
click at [145, 177] on label "OCPs" at bounding box center [143, 173] width 30 height 17
click at [136, 207] on label "[MEDICAL_DATA]" at bounding box center [176, 202] width 97 height 17
click at [211, 404] on button "Next" at bounding box center [212, 396] width 48 height 28
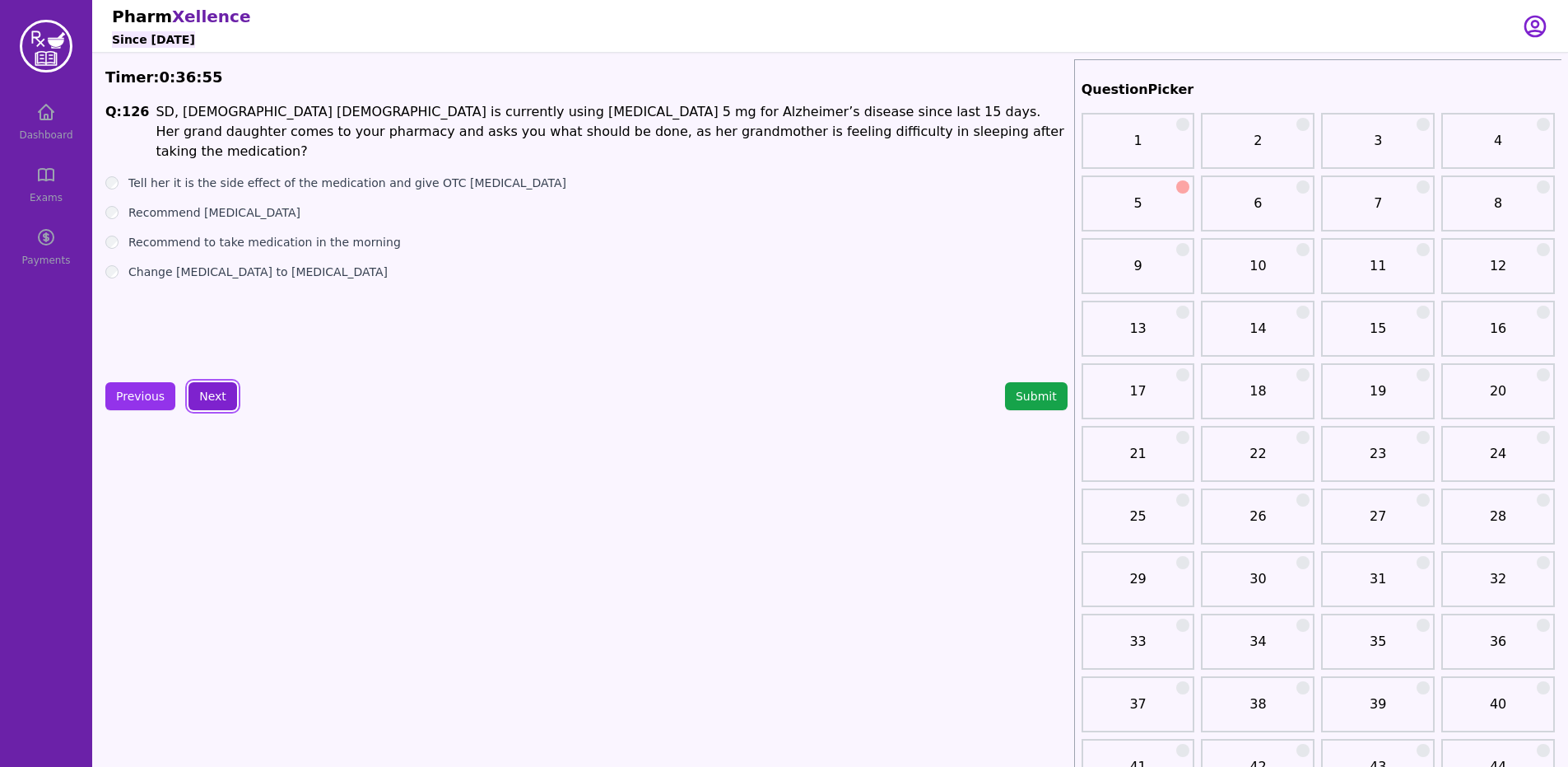
click at [195, 396] on button "Next" at bounding box center [212, 396] width 48 height 28
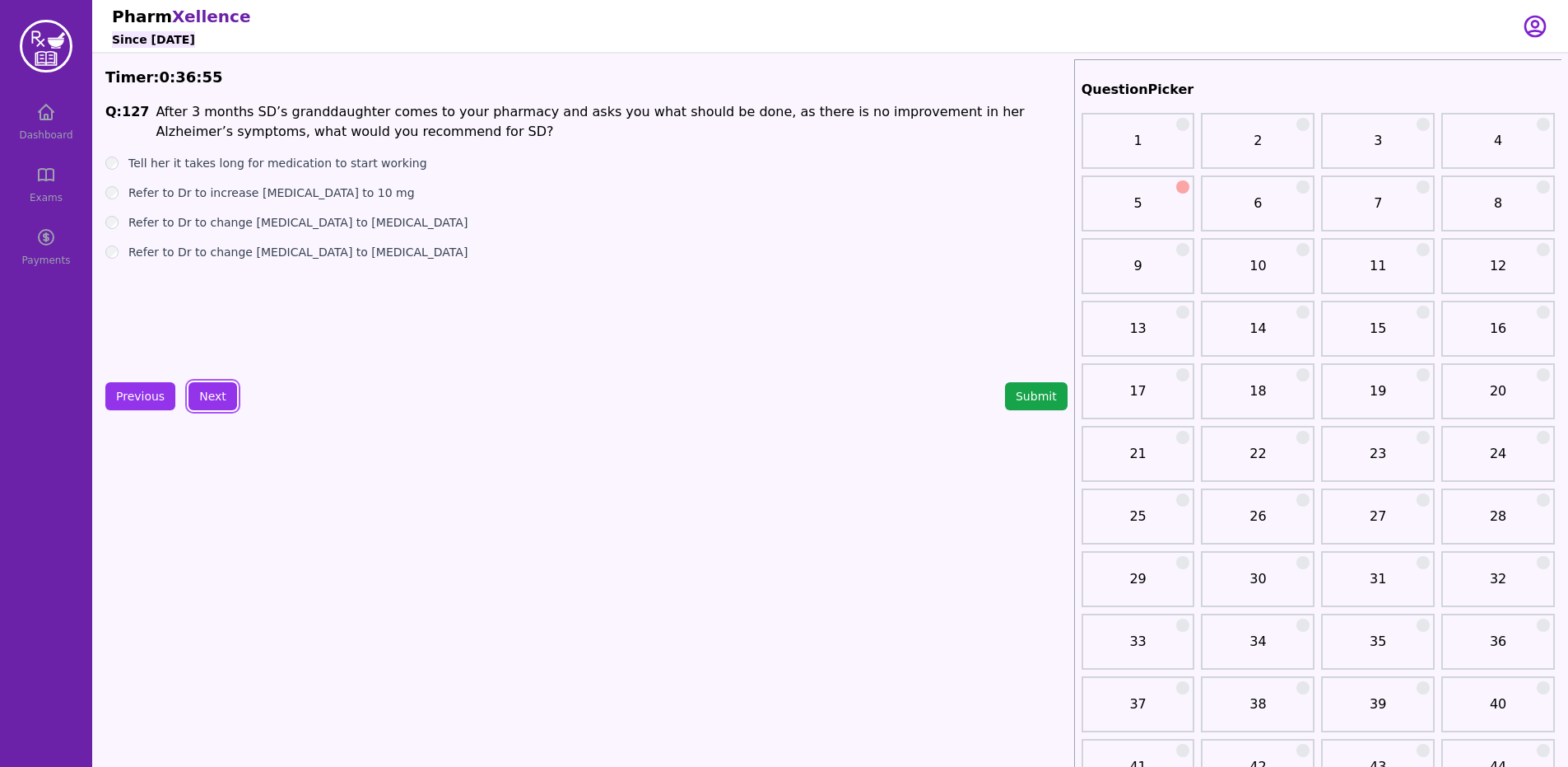
click at [139, 390] on button "Previous" at bounding box center [141, 396] width 70 height 28
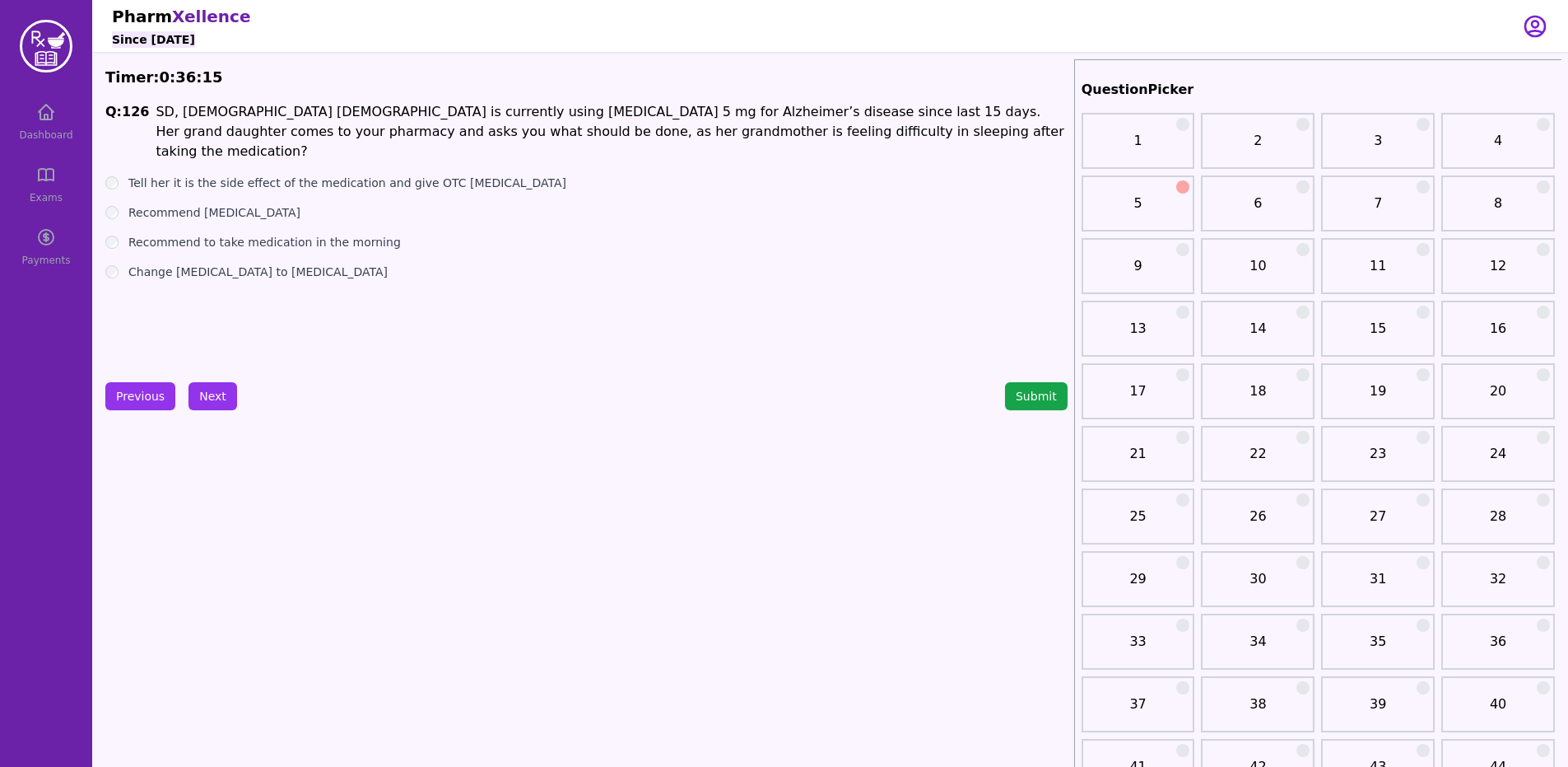
click at [295, 234] on label "Recommend to take medication in the morning" at bounding box center [264, 242] width 272 height 17
click at [225, 398] on button "Next" at bounding box center [212, 396] width 48 height 28
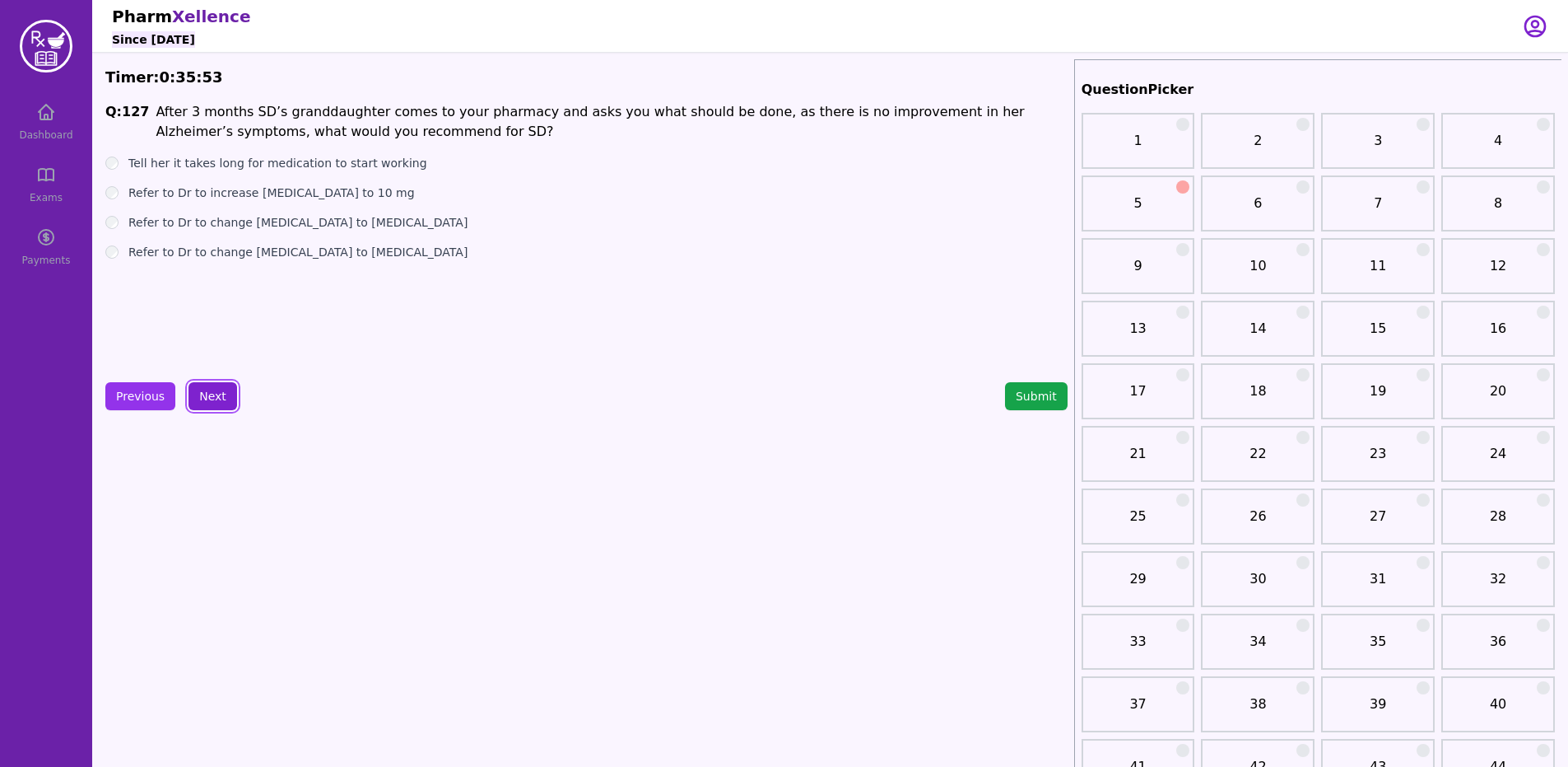
click at [126, 398] on button "Previous" at bounding box center [141, 396] width 70 height 28
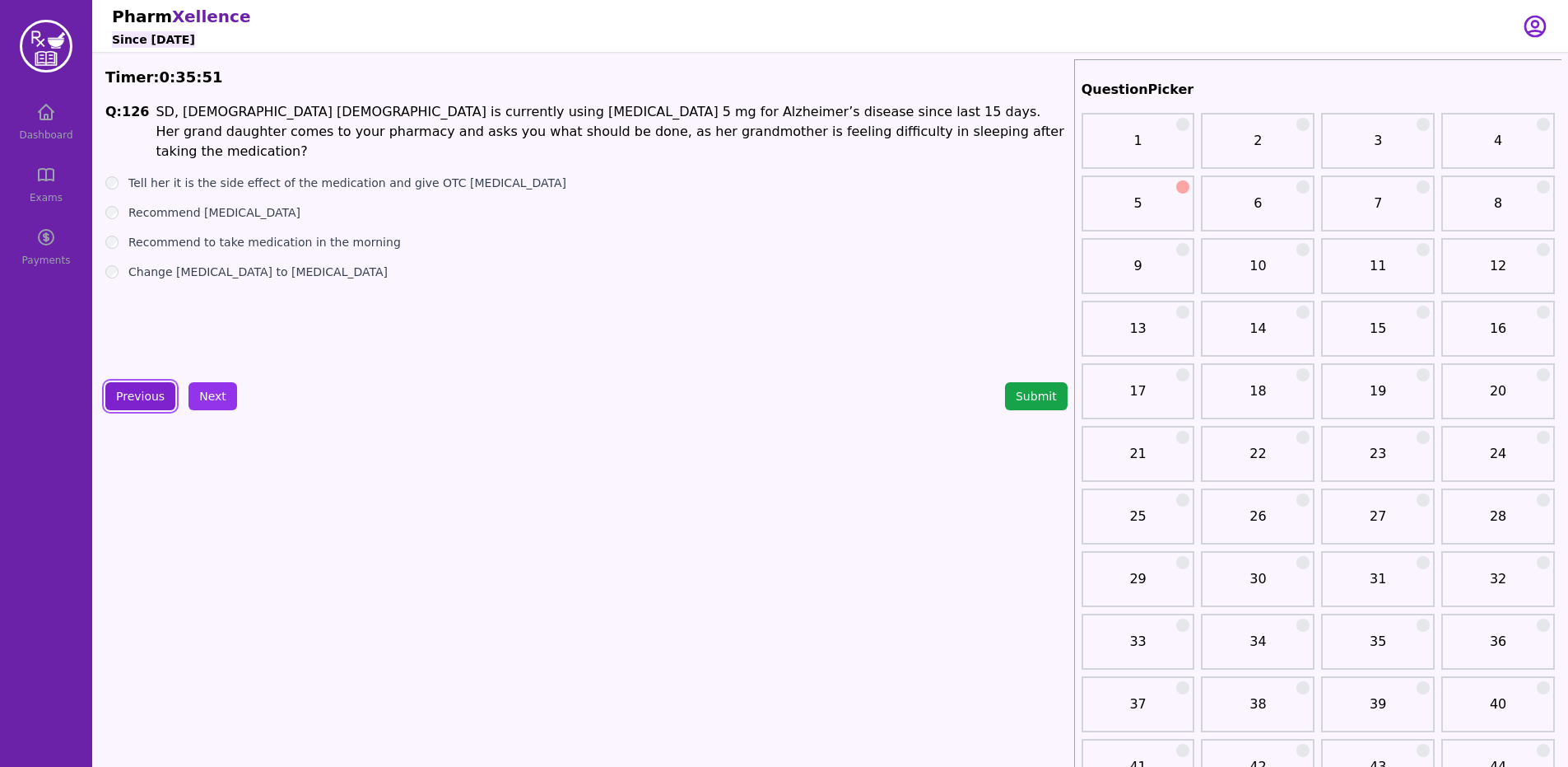
click at [194, 402] on button "Next" at bounding box center [212, 396] width 48 height 28
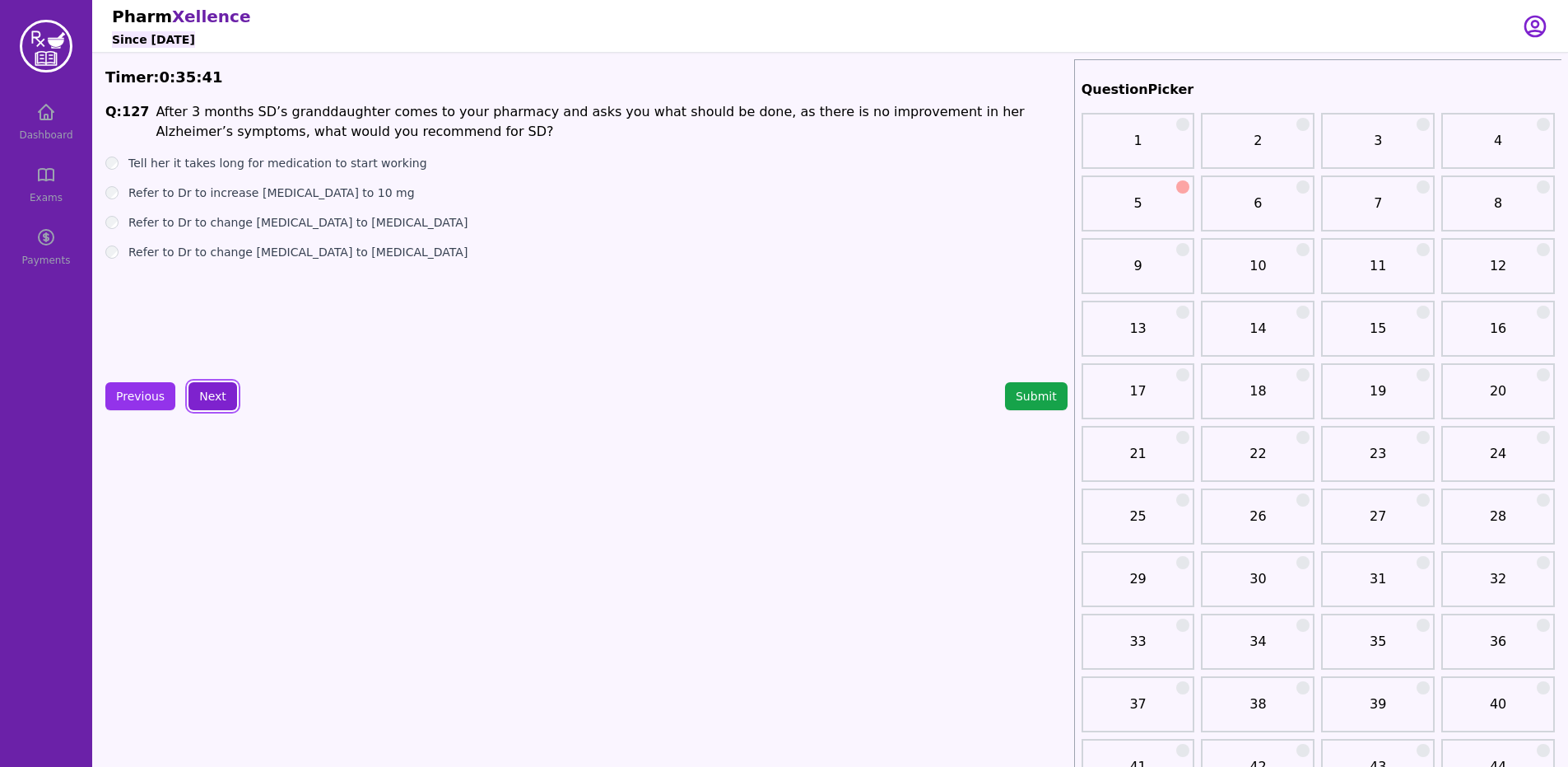
click at [218, 407] on button "Next" at bounding box center [212, 396] width 48 height 28
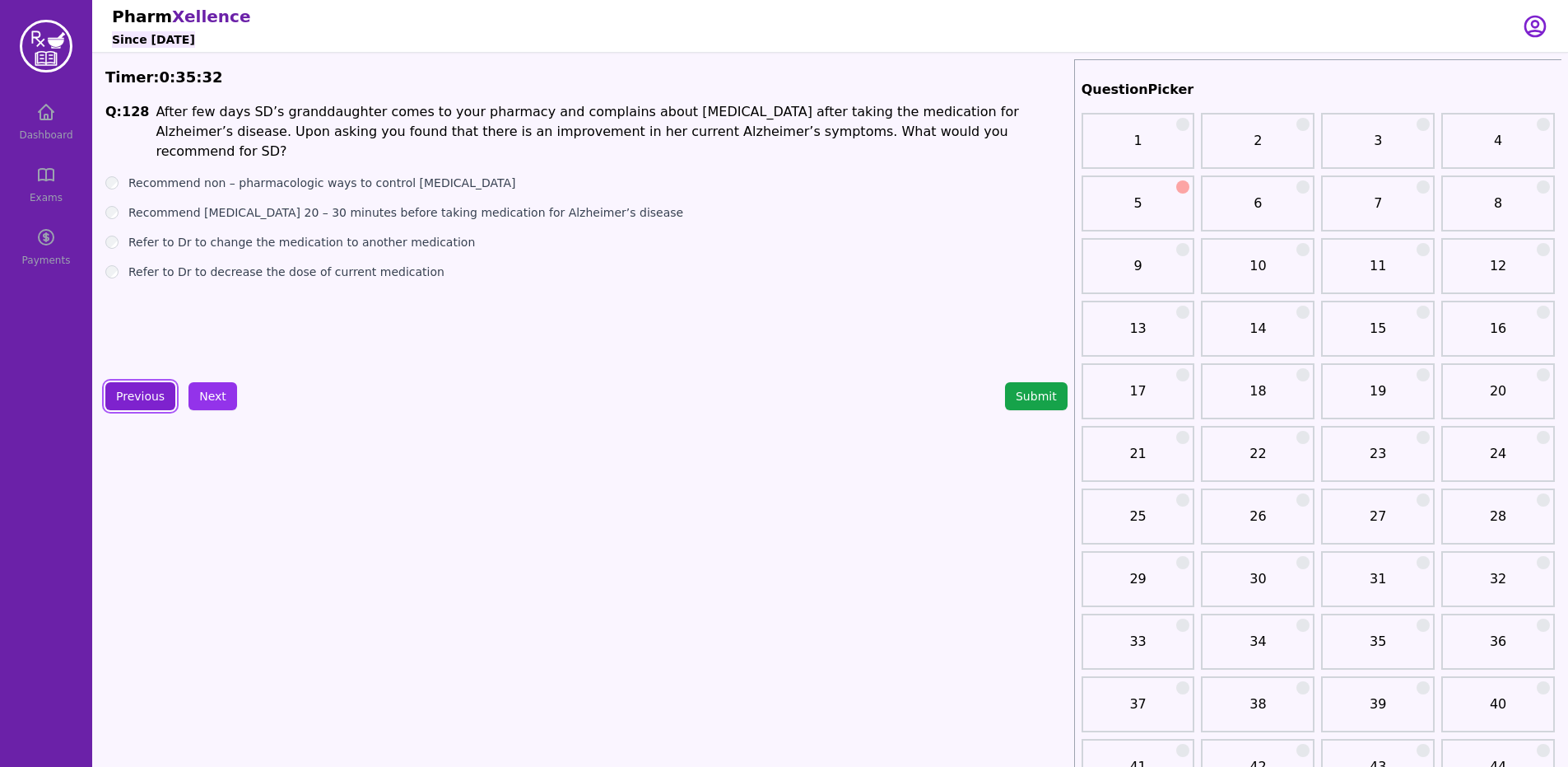
click at [127, 400] on button "Previous" at bounding box center [141, 396] width 70 height 28
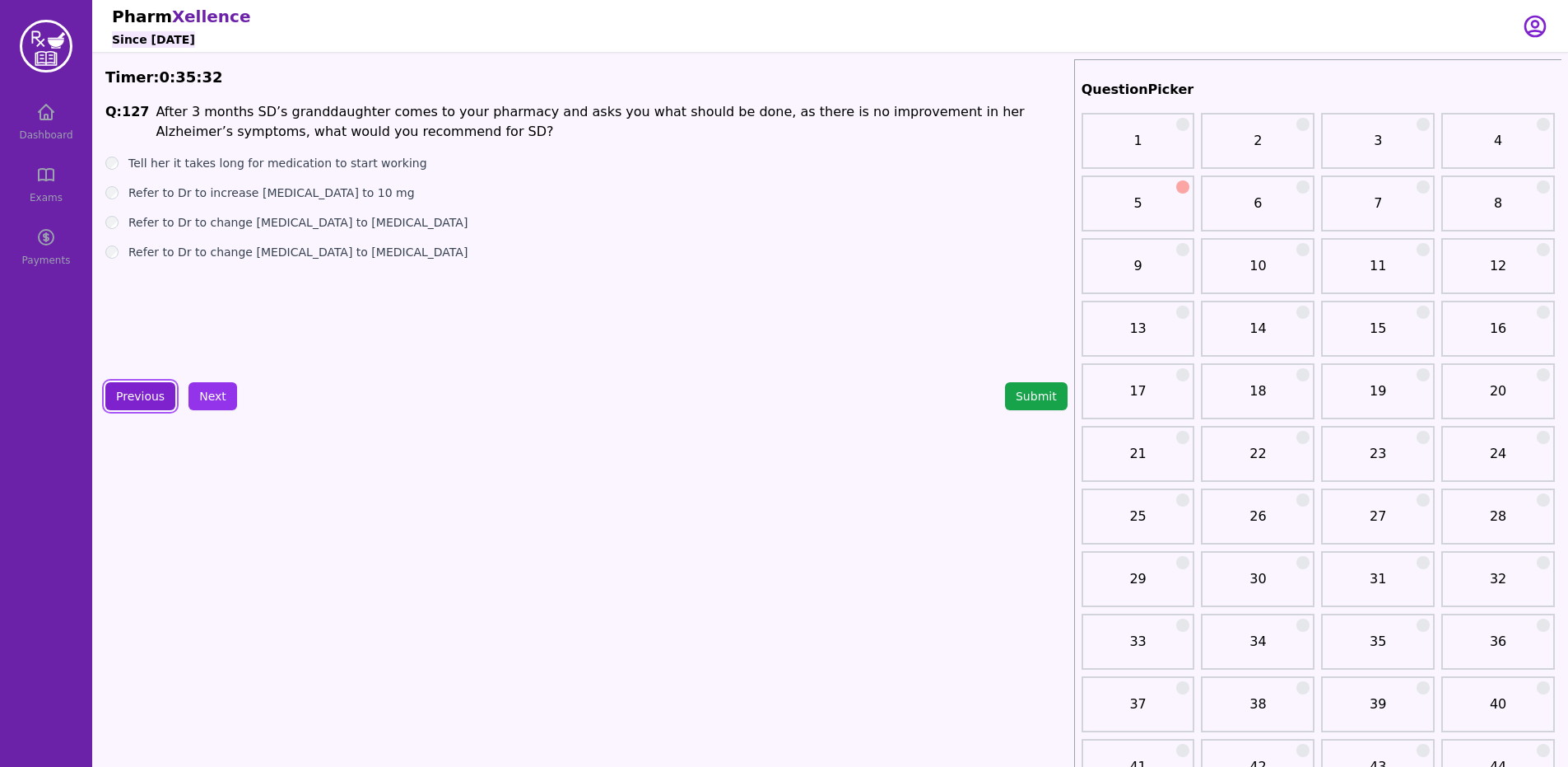
click at [130, 391] on button "Previous" at bounding box center [141, 396] width 70 height 28
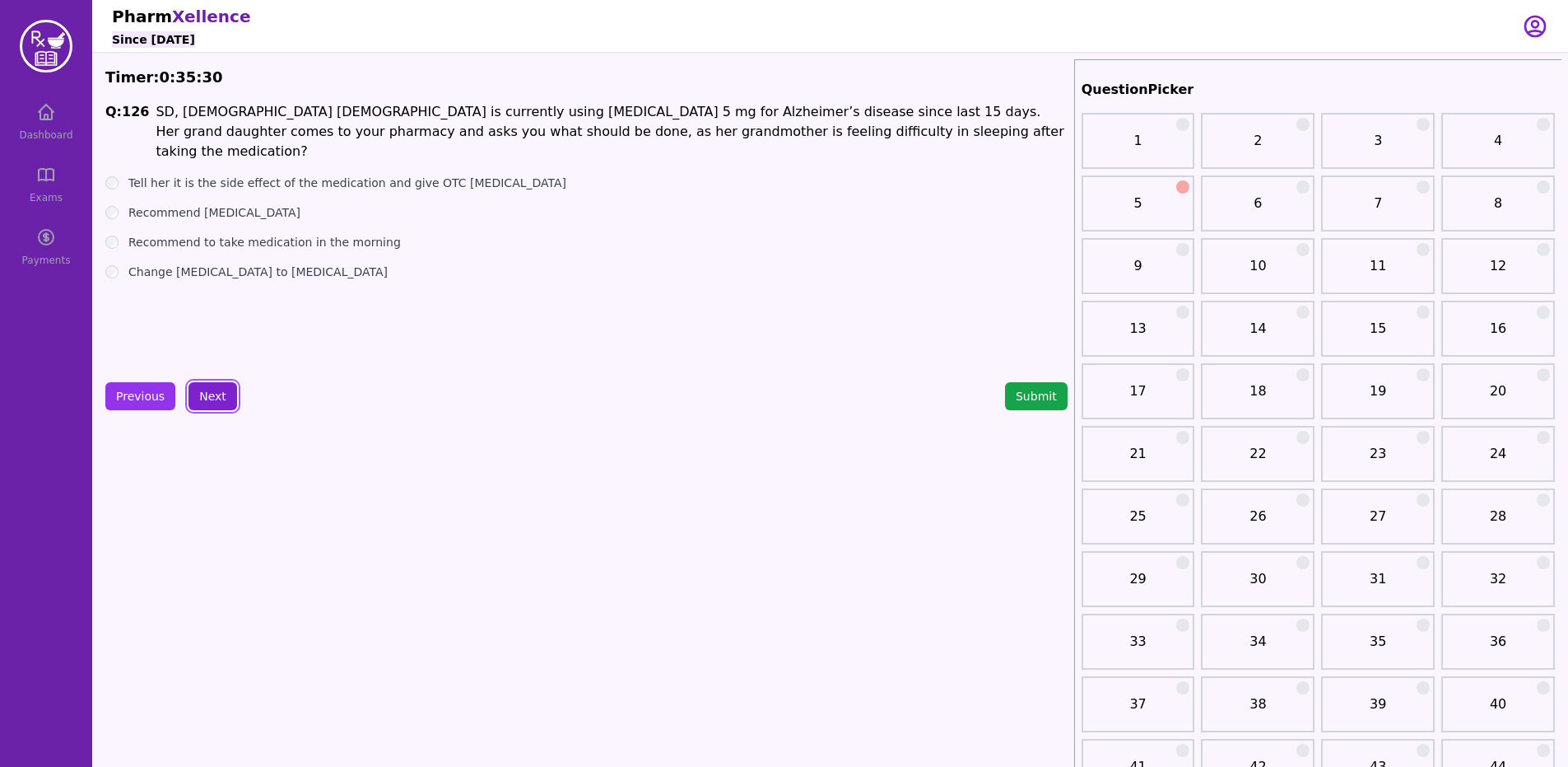
click at [206, 384] on button "Next" at bounding box center [212, 396] width 48 height 28
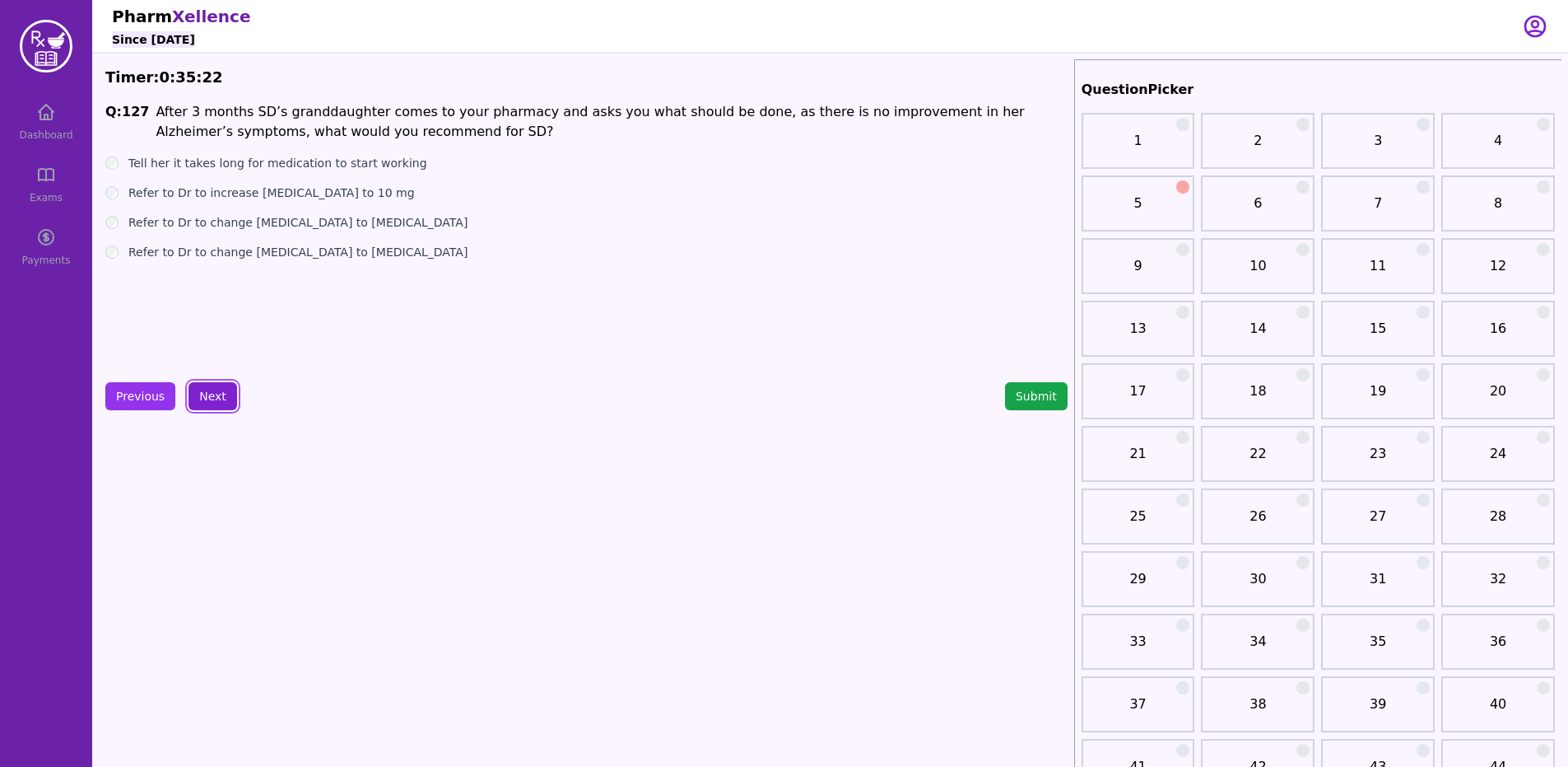
click at [212, 386] on button "Next" at bounding box center [212, 396] width 48 height 28
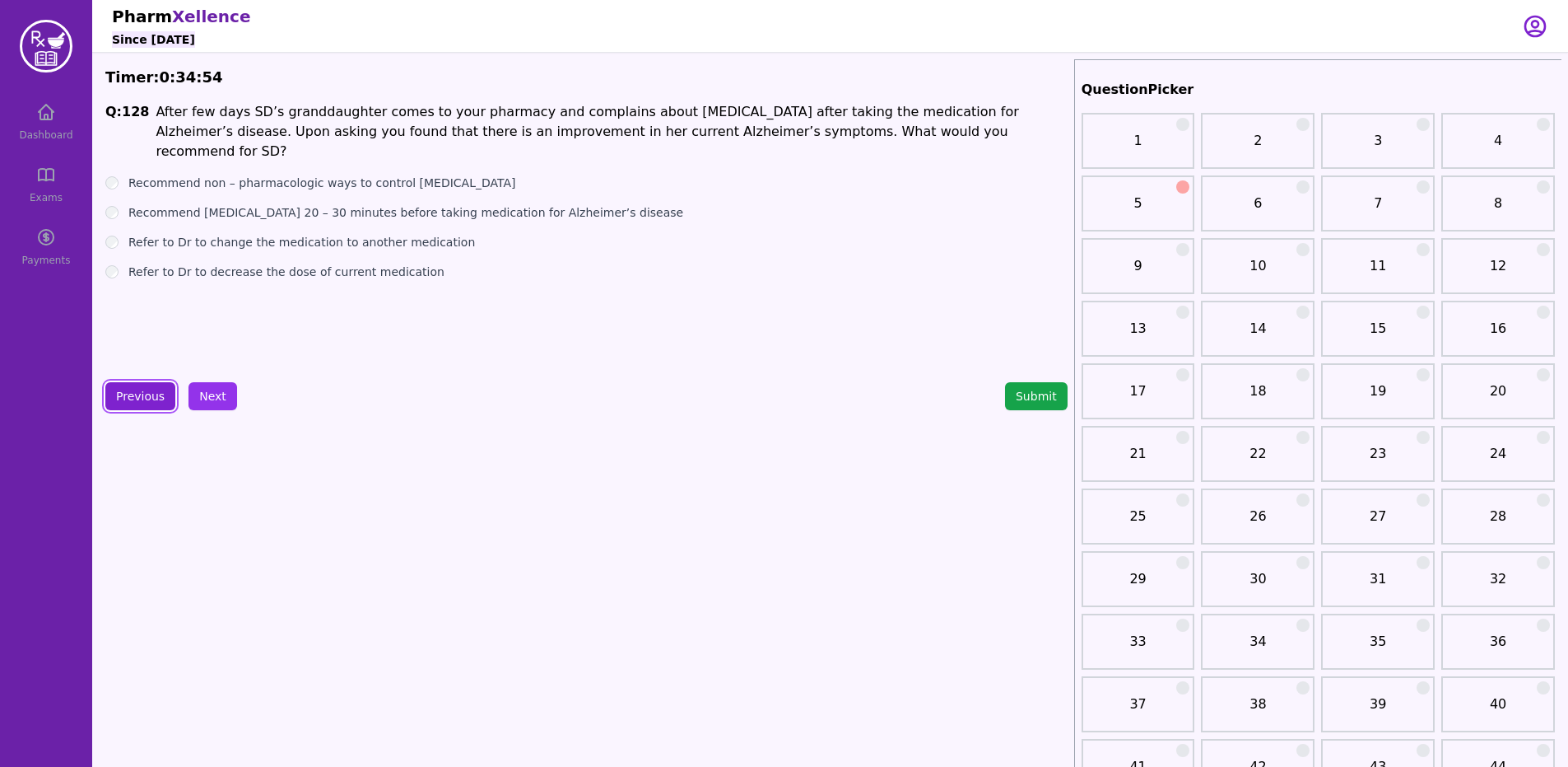
click at [140, 396] on button "Previous" at bounding box center [141, 396] width 70 height 28
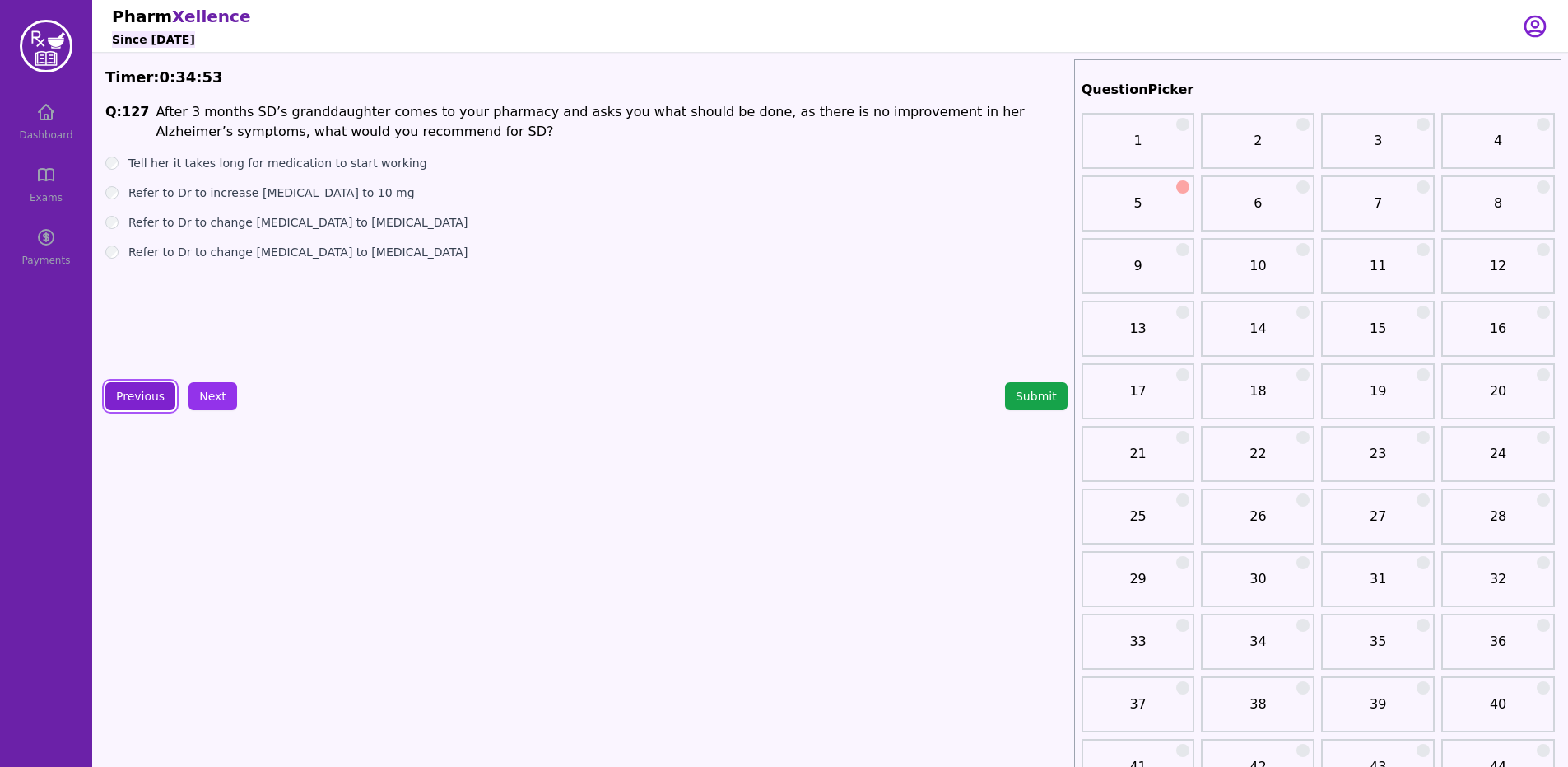
click at [140, 396] on button "Previous" at bounding box center [141, 396] width 70 height 28
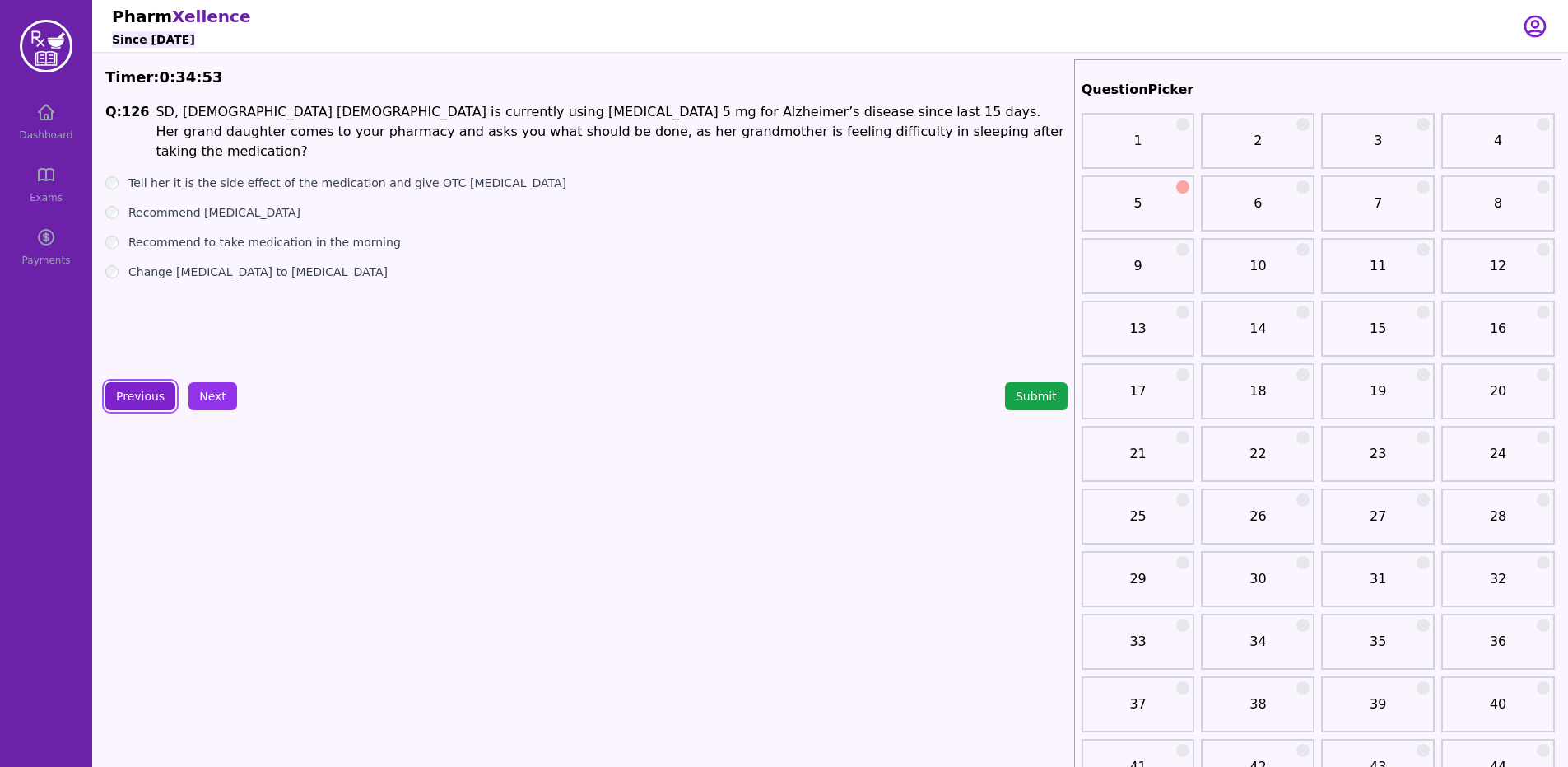
click at [140, 396] on button "Previous" at bounding box center [141, 396] width 70 height 28
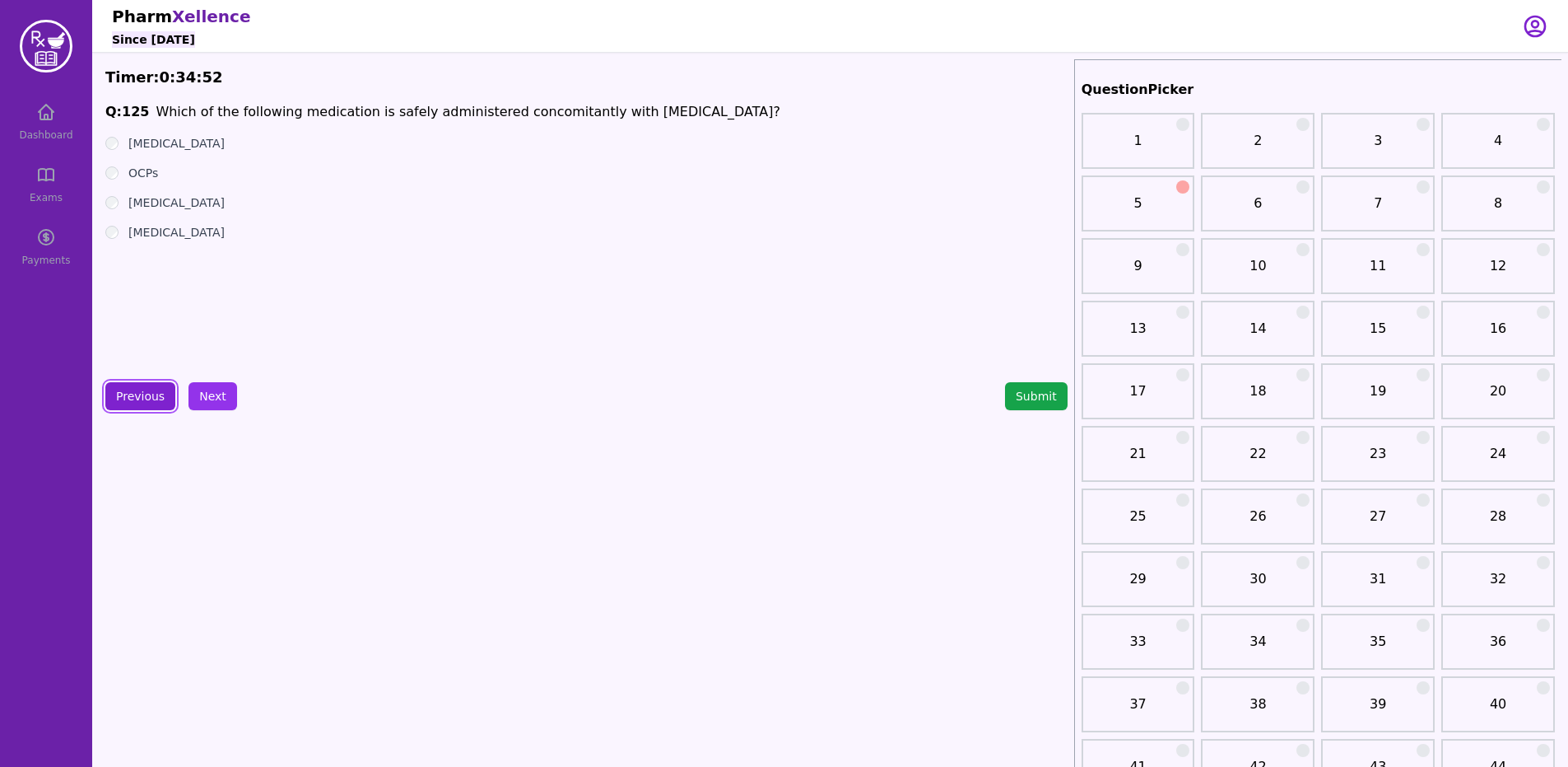
click at [140, 396] on button "Previous" at bounding box center [141, 396] width 70 height 28
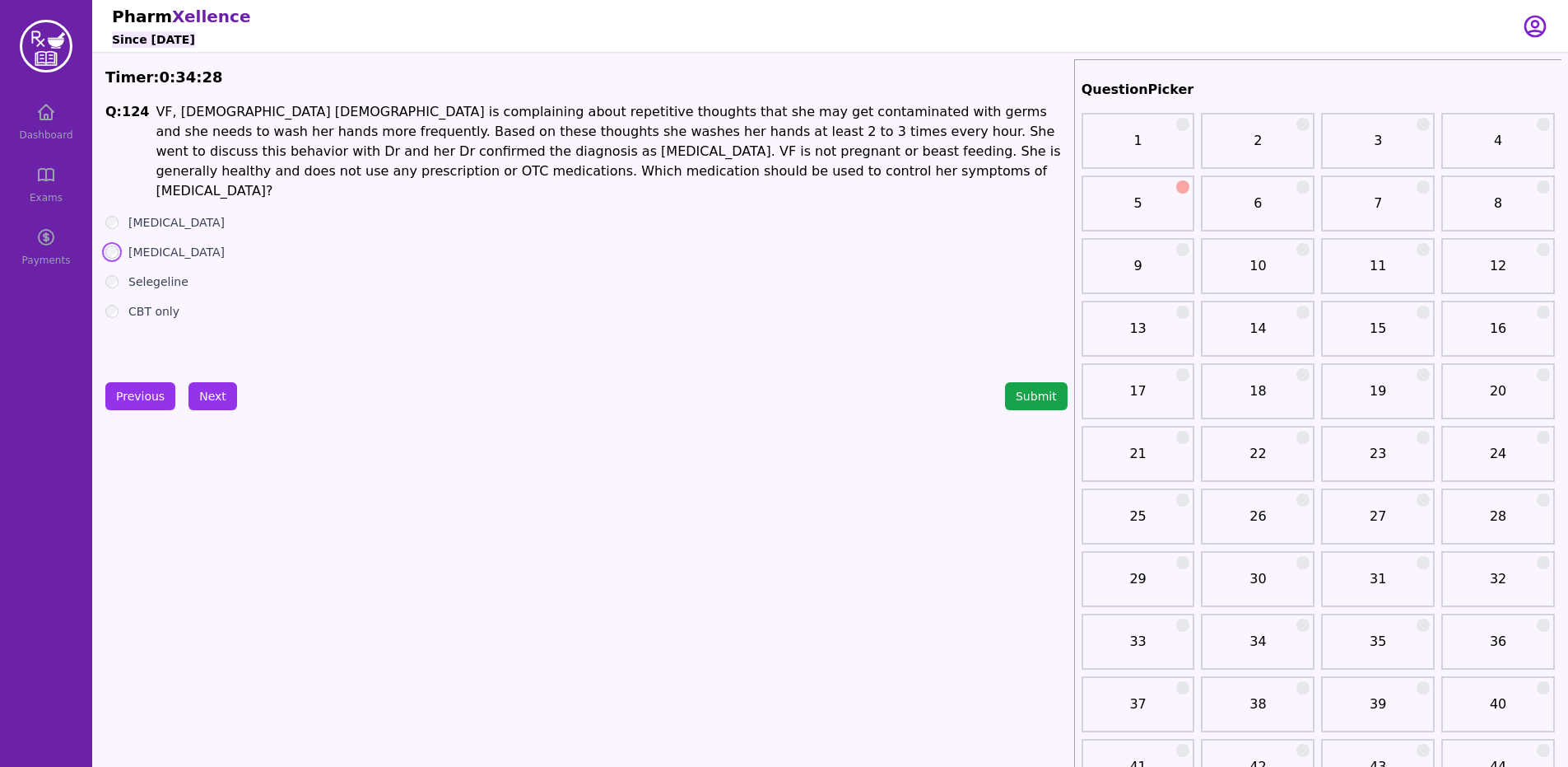
click at [122, 254] on ul "[MEDICAL_DATA] [MEDICAL_DATA] Selegeline CBT only" at bounding box center [587, 266] width 962 height 106
click at [112, 244] on div "[MEDICAL_DATA]" at bounding box center [587, 252] width 962 height 17
click at [206, 391] on button "Next" at bounding box center [212, 396] width 48 height 28
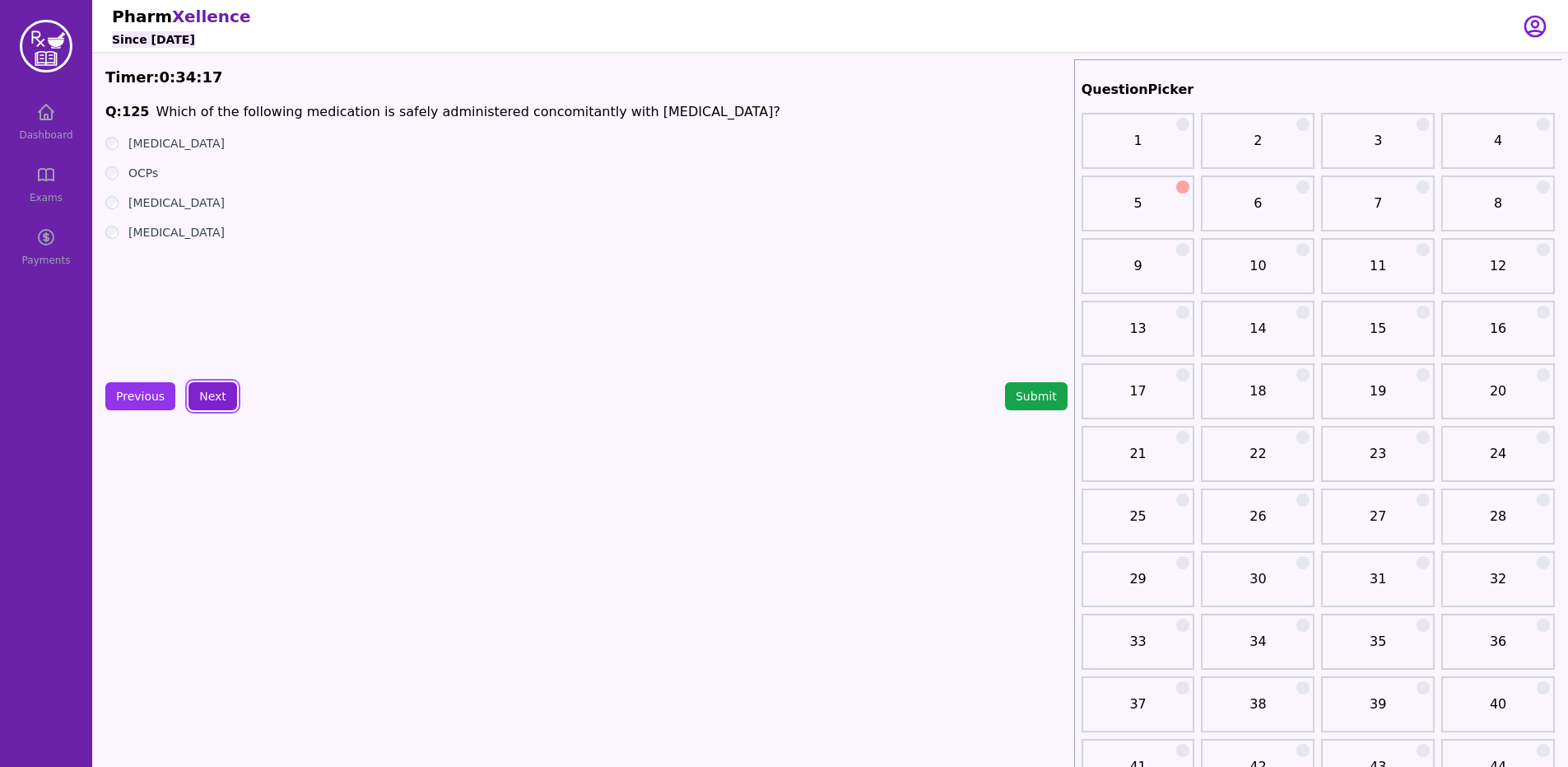
click at [206, 391] on button "Next" at bounding box center [212, 396] width 48 height 28
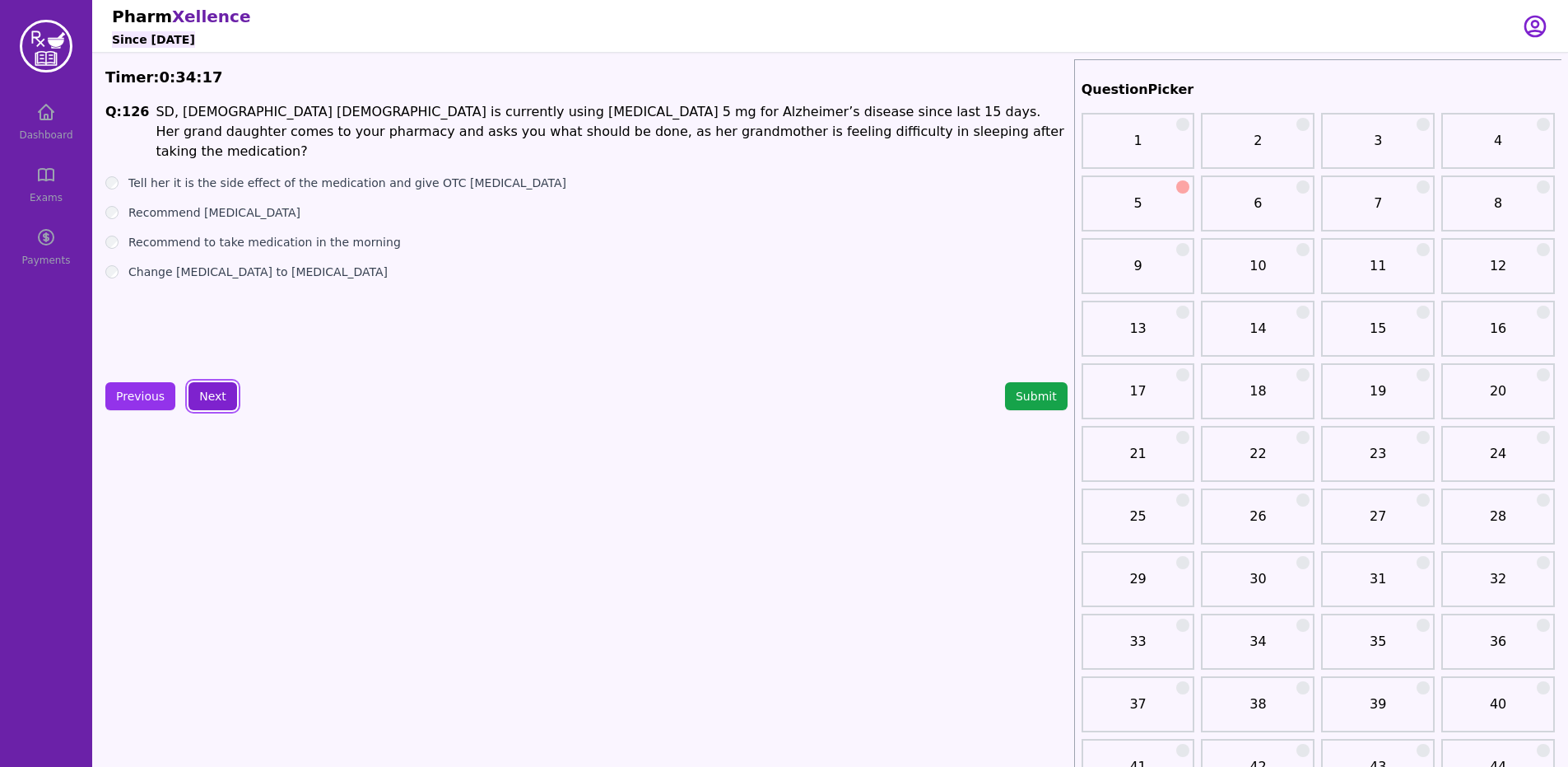
click at [206, 391] on button "Next" at bounding box center [212, 396] width 48 height 28
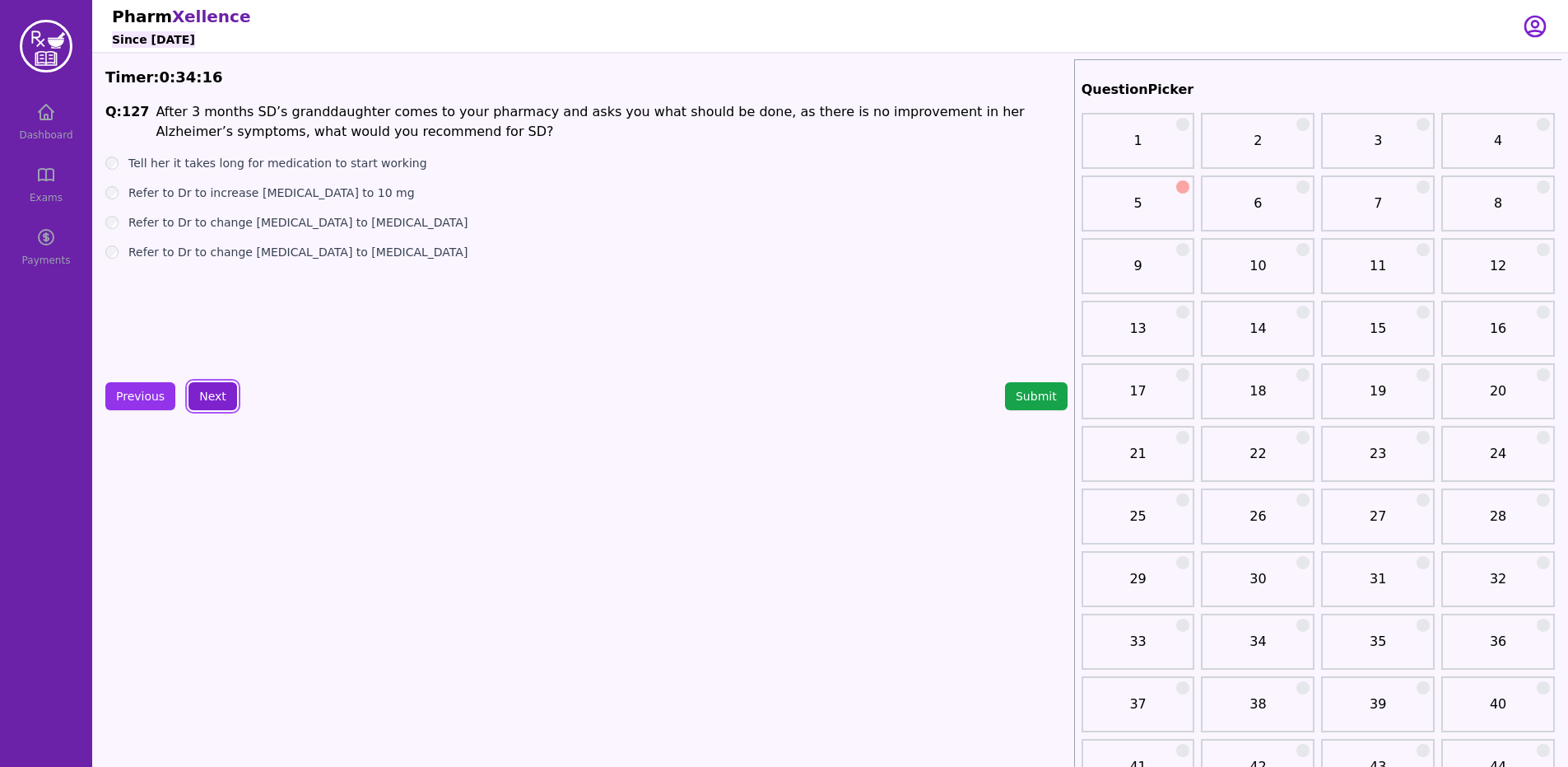
click at [206, 391] on button "Next" at bounding box center [212, 396] width 48 height 28
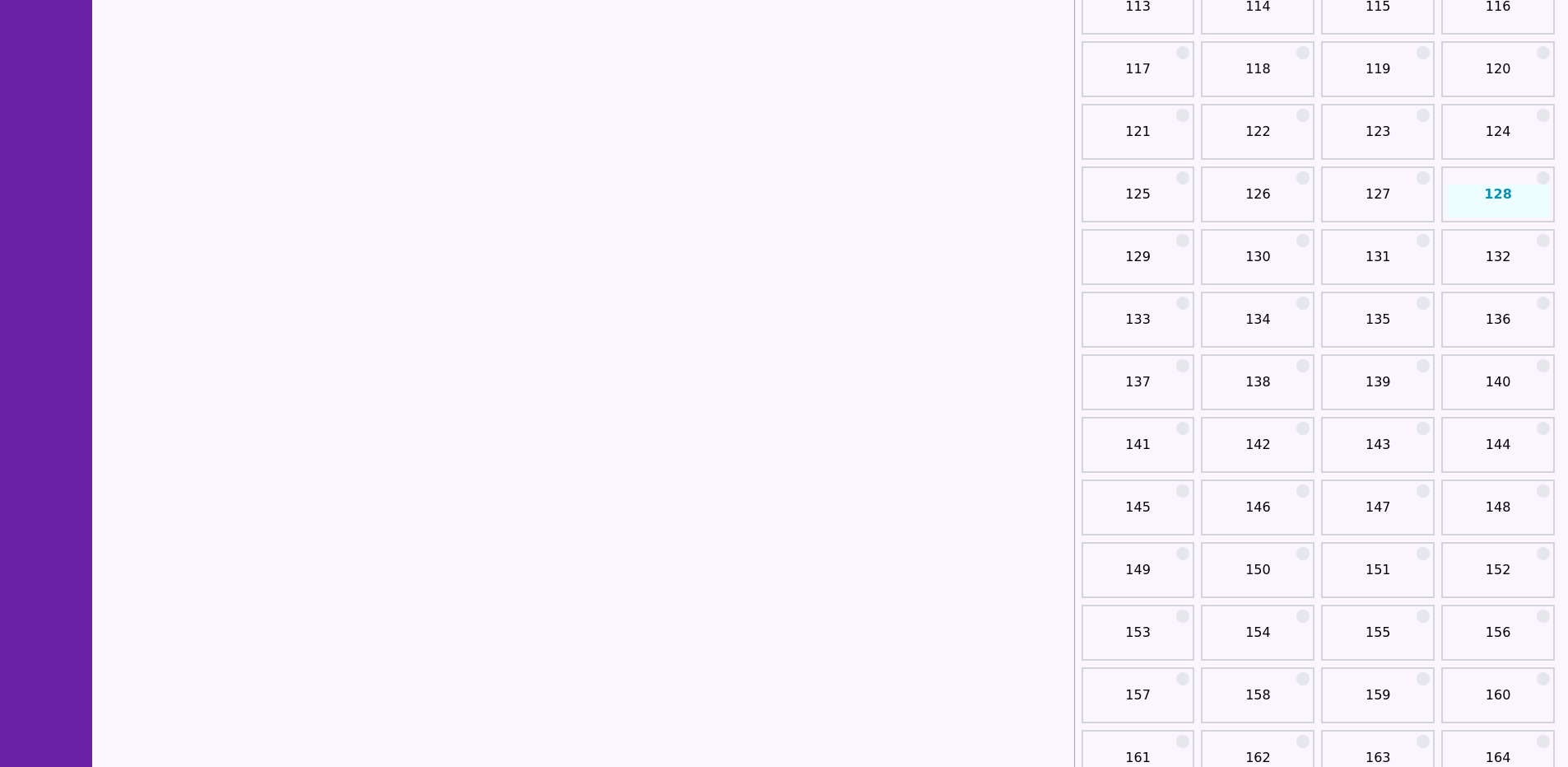
scroll to position [1533, 0]
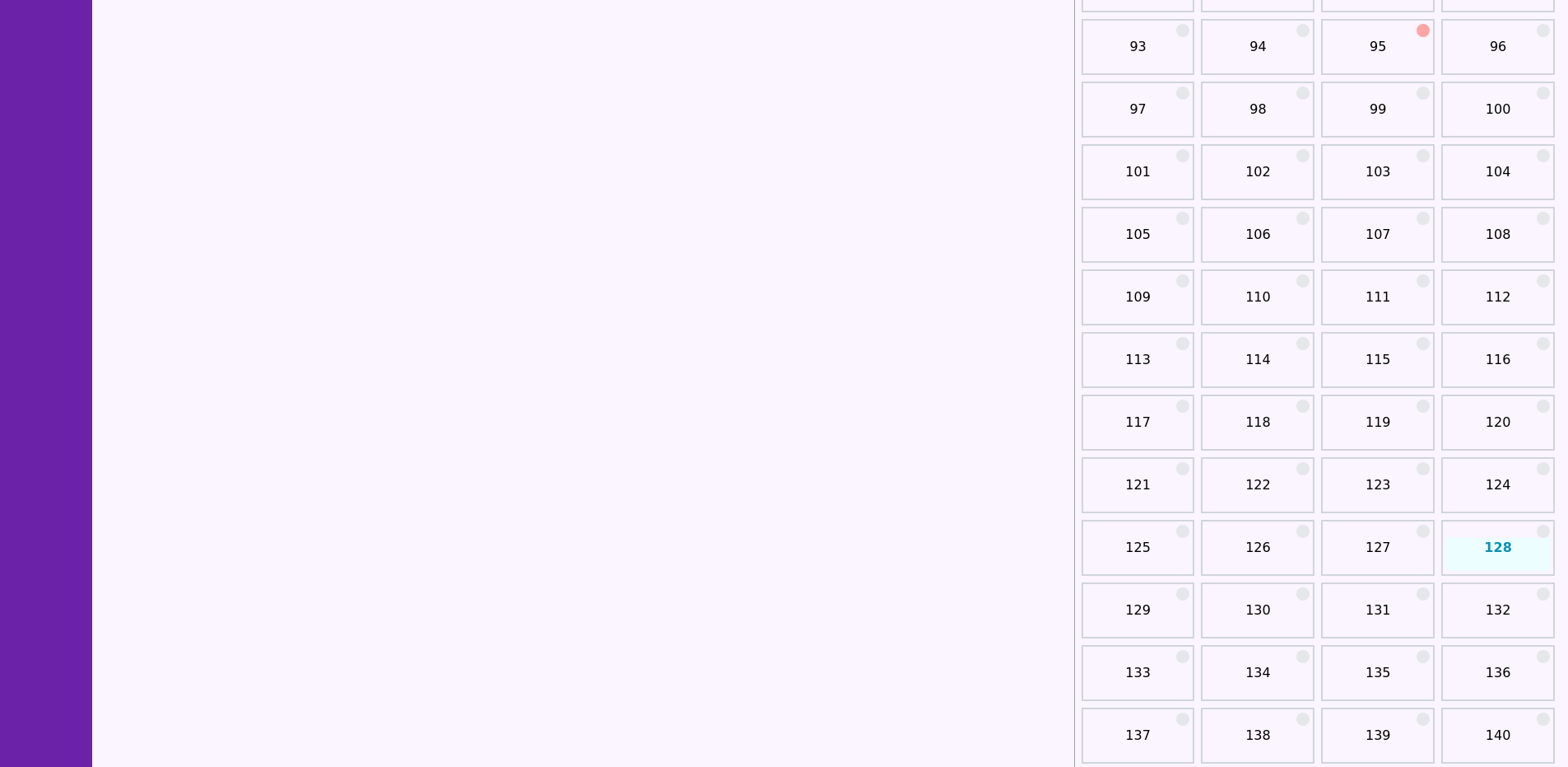
click at [1546, 530] on div at bounding box center [1543, 531] width 13 height 13
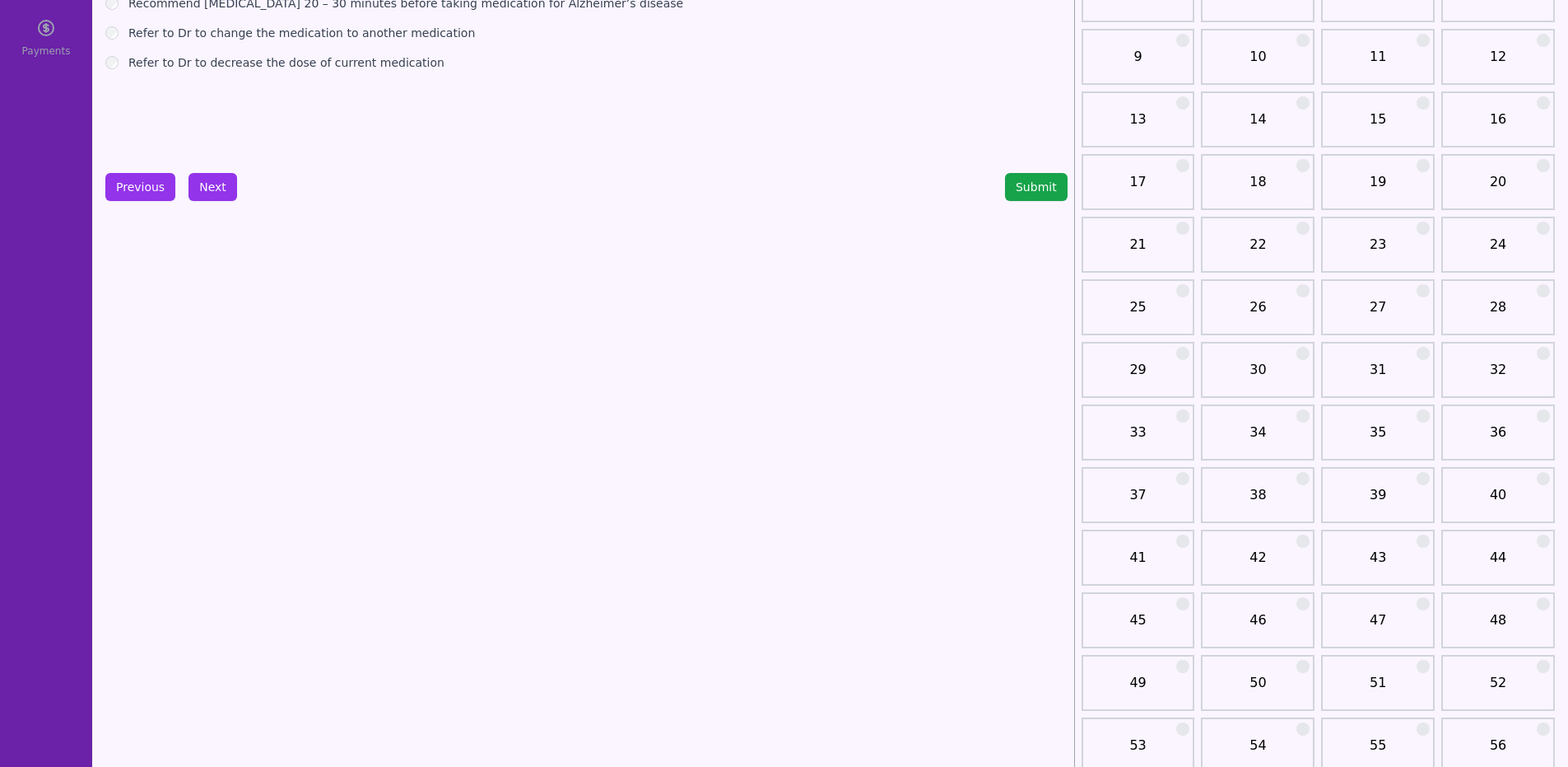
scroll to position [0, 0]
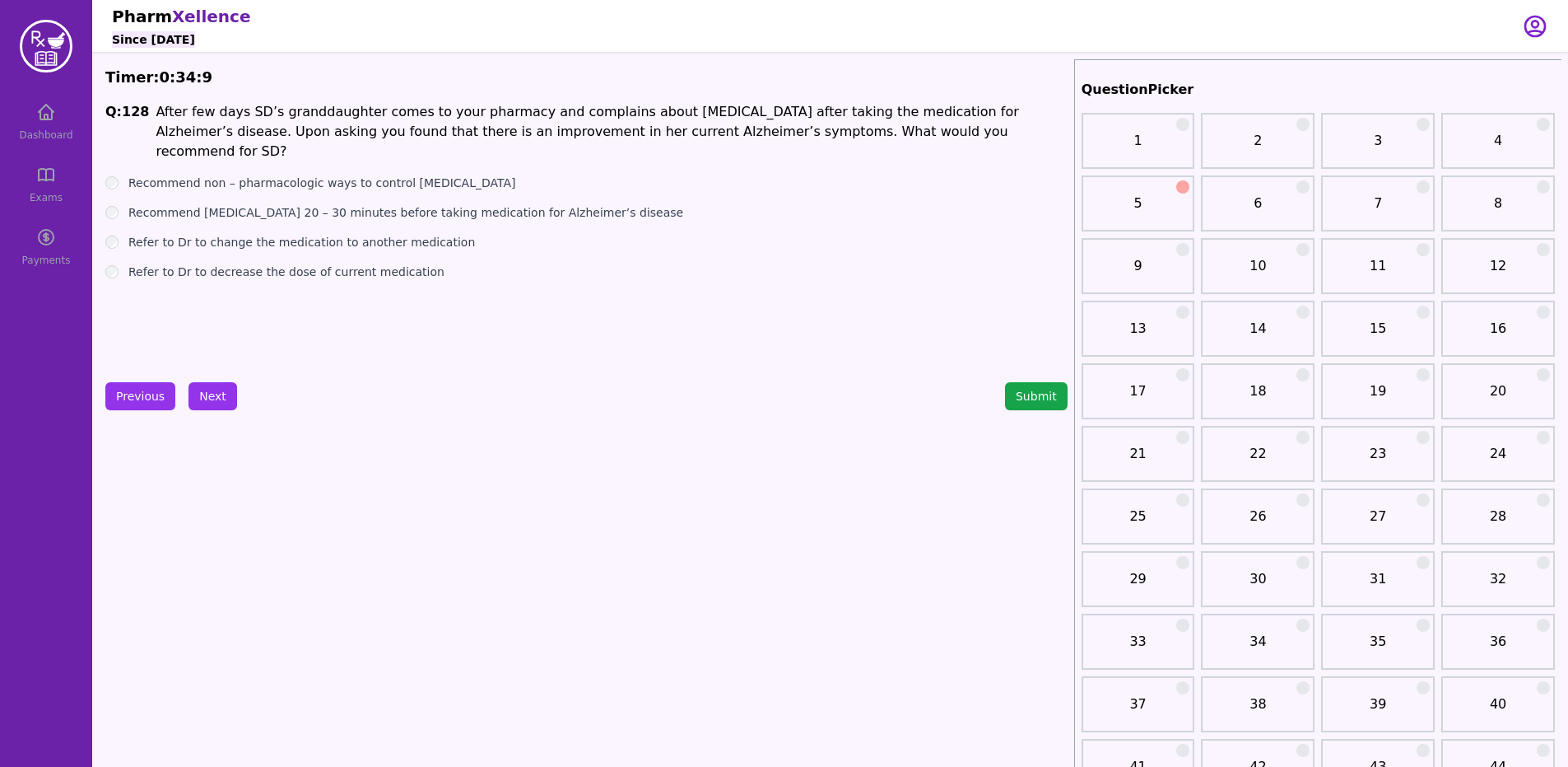
click at [246, 399] on div "Previous Next Submit" at bounding box center [587, 396] width 962 height 28
click at [216, 398] on button "Next" at bounding box center [212, 396] width 48 height 28
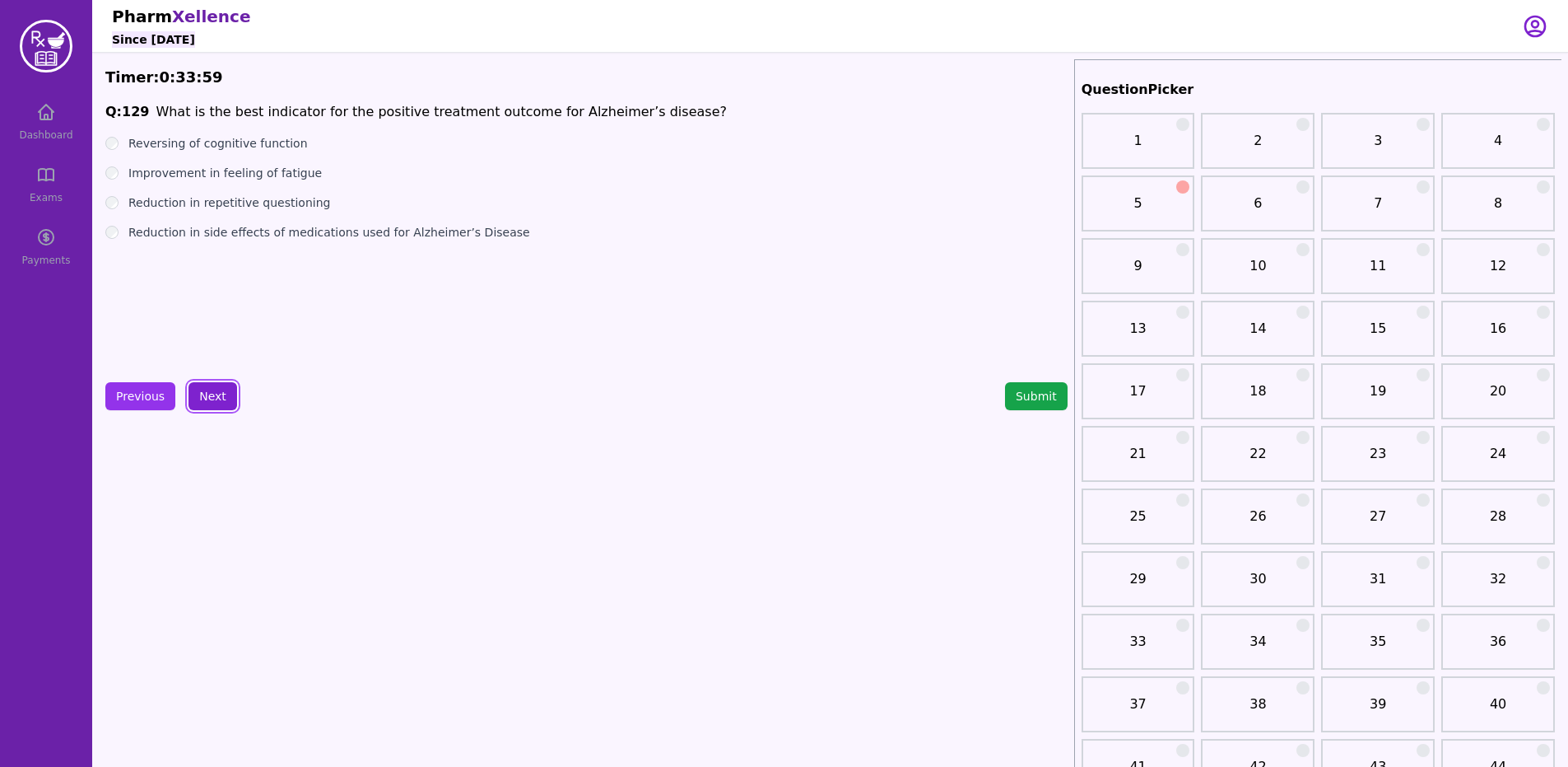
click at [210, 399] on button "Next" at bounding box center [212, 396] width 48 height 28
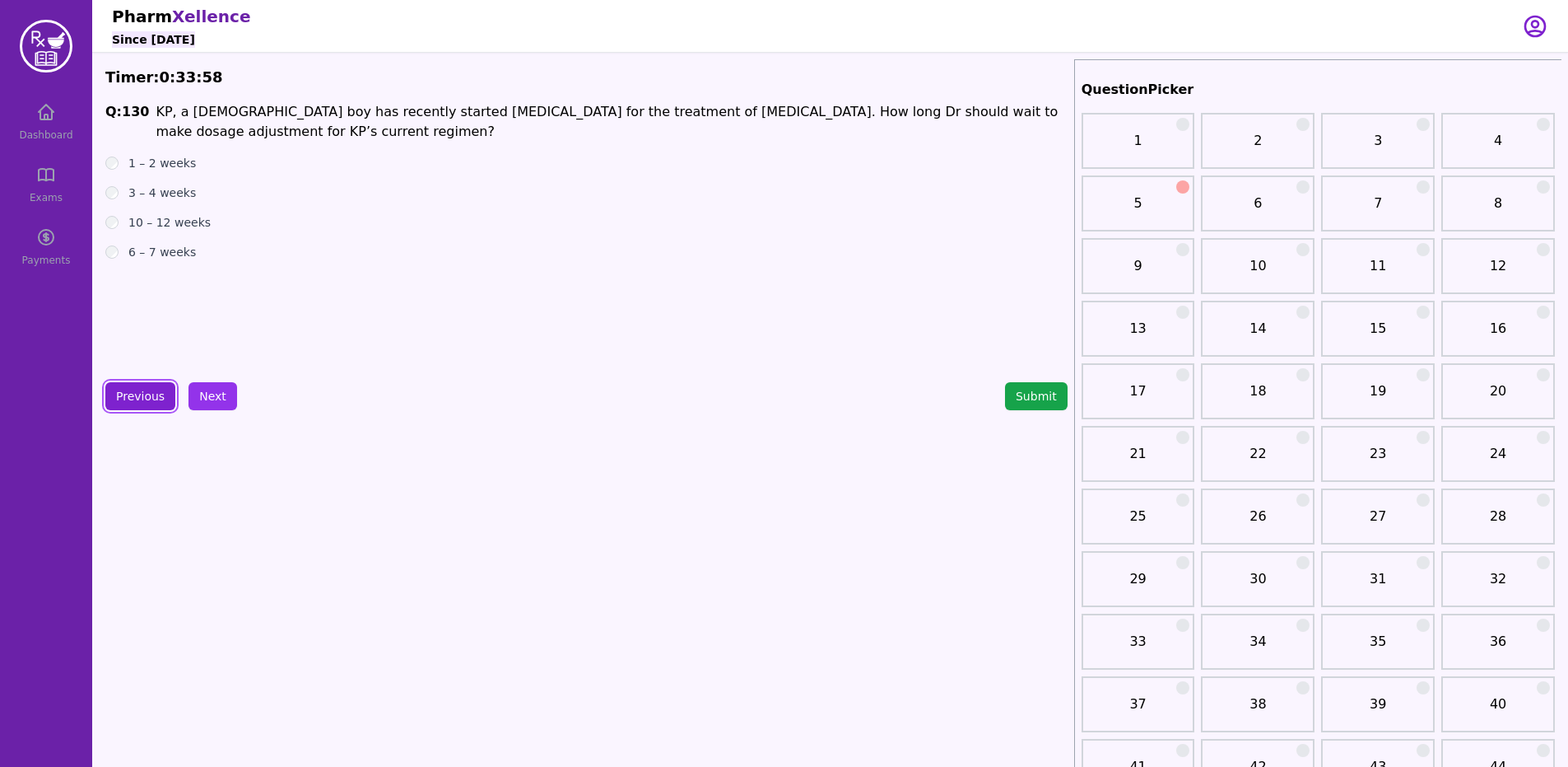
click at [130, 391] on button "Previous" at bounding box center [141, 396] width 70 height 28
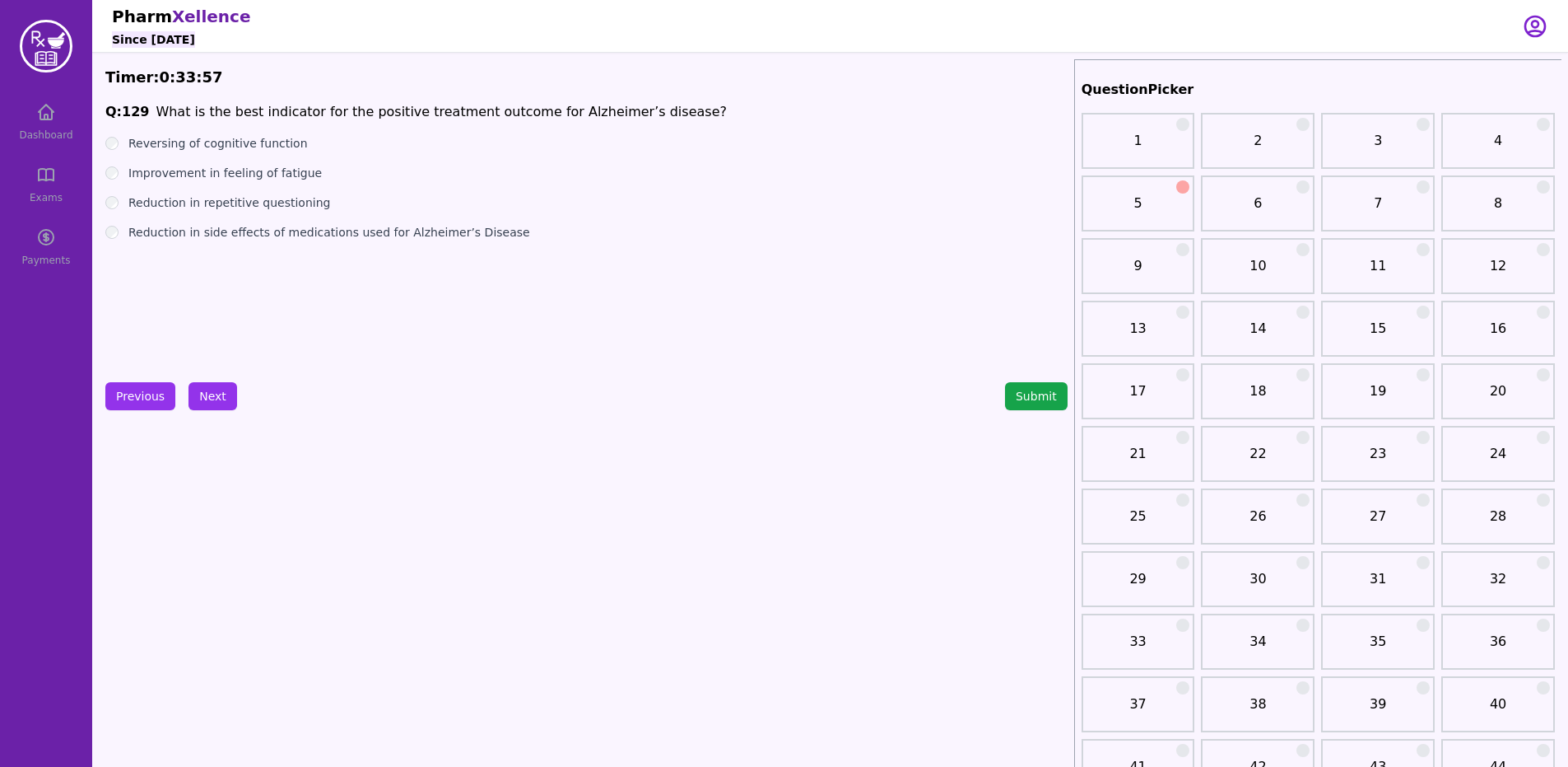
click at [178, 390] on div "Previous Next" at bounding box center [171, 396] width 131 height 28
click at [220, 394] on button "Next" at bounding box center [212, 396] width 48 height 28
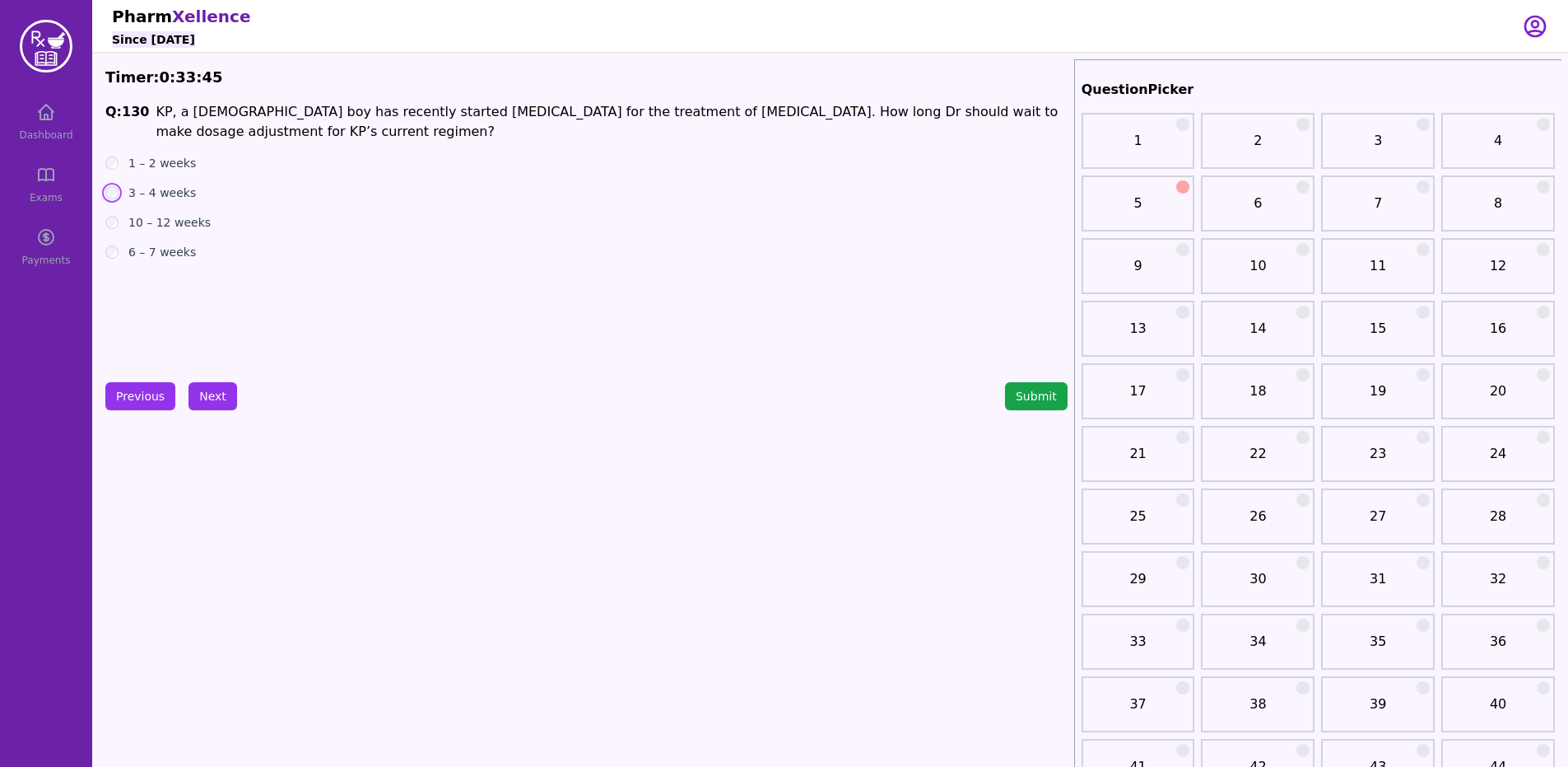
click at [192, 401] on button "Next" at bounding box center [212, 396] width 48 height 28
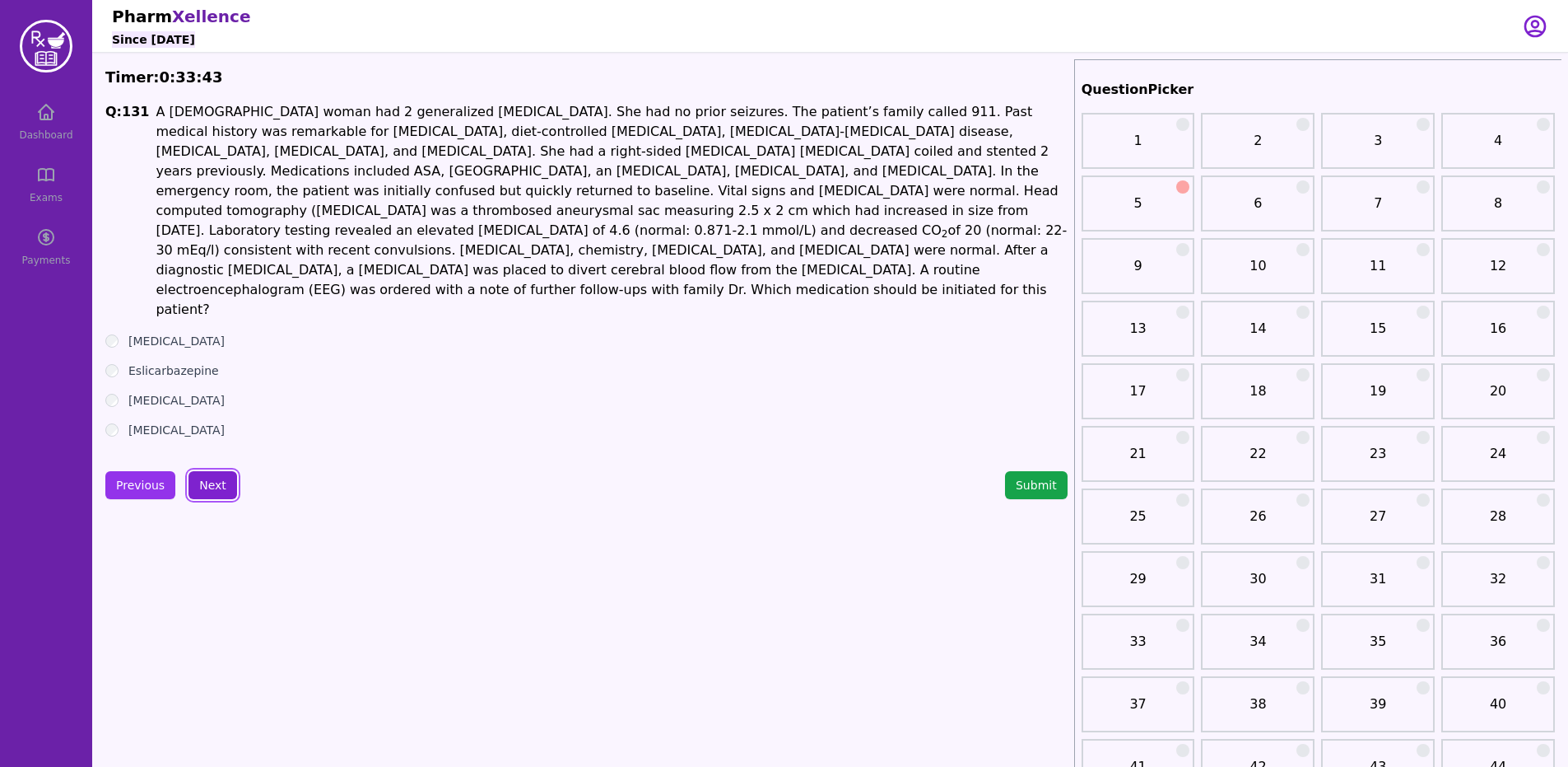
click at [213, 471] on button "Next" at bounding box center [212, 486] width 48 height 28
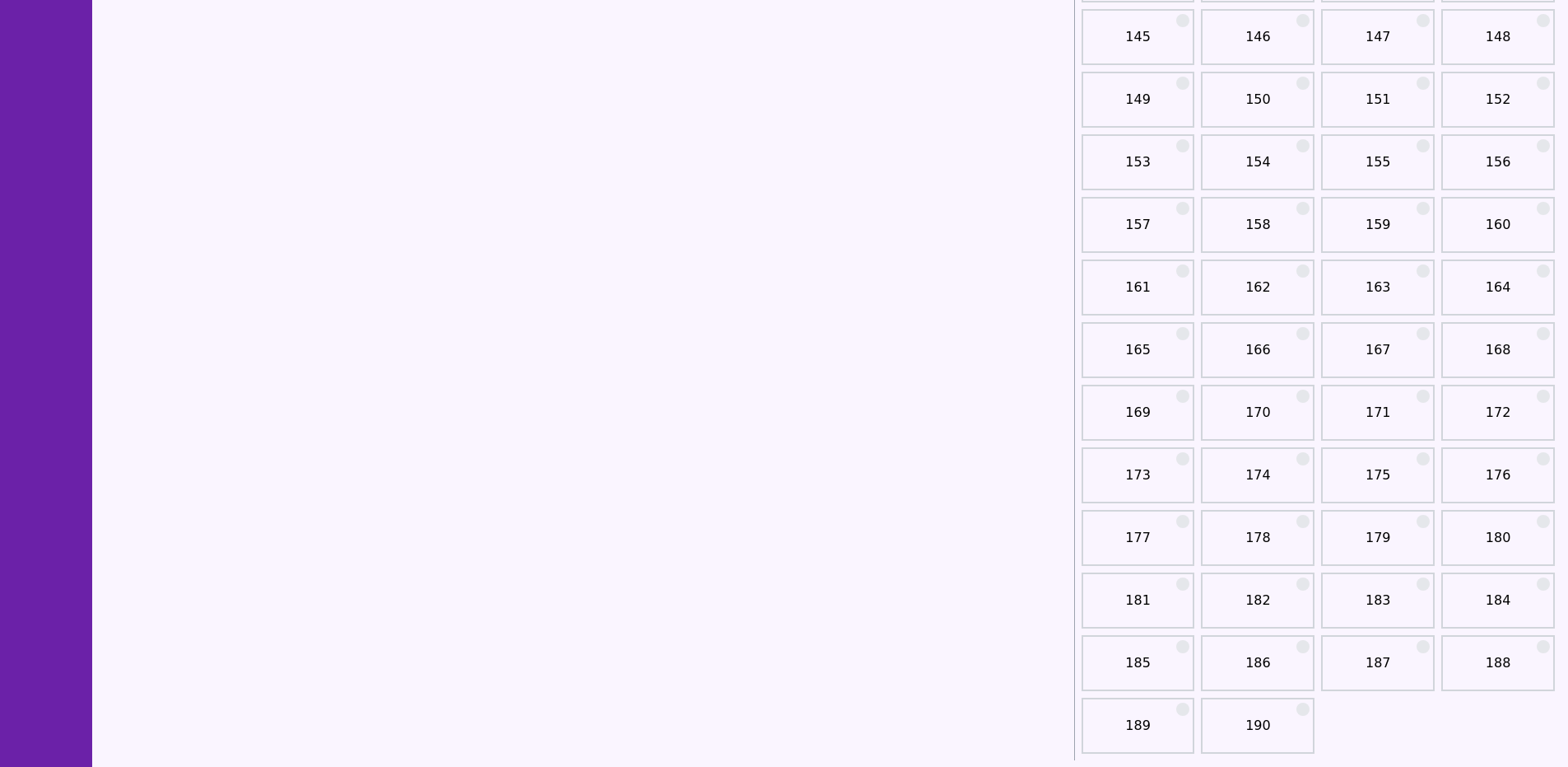
scroll to position [1945, 0]
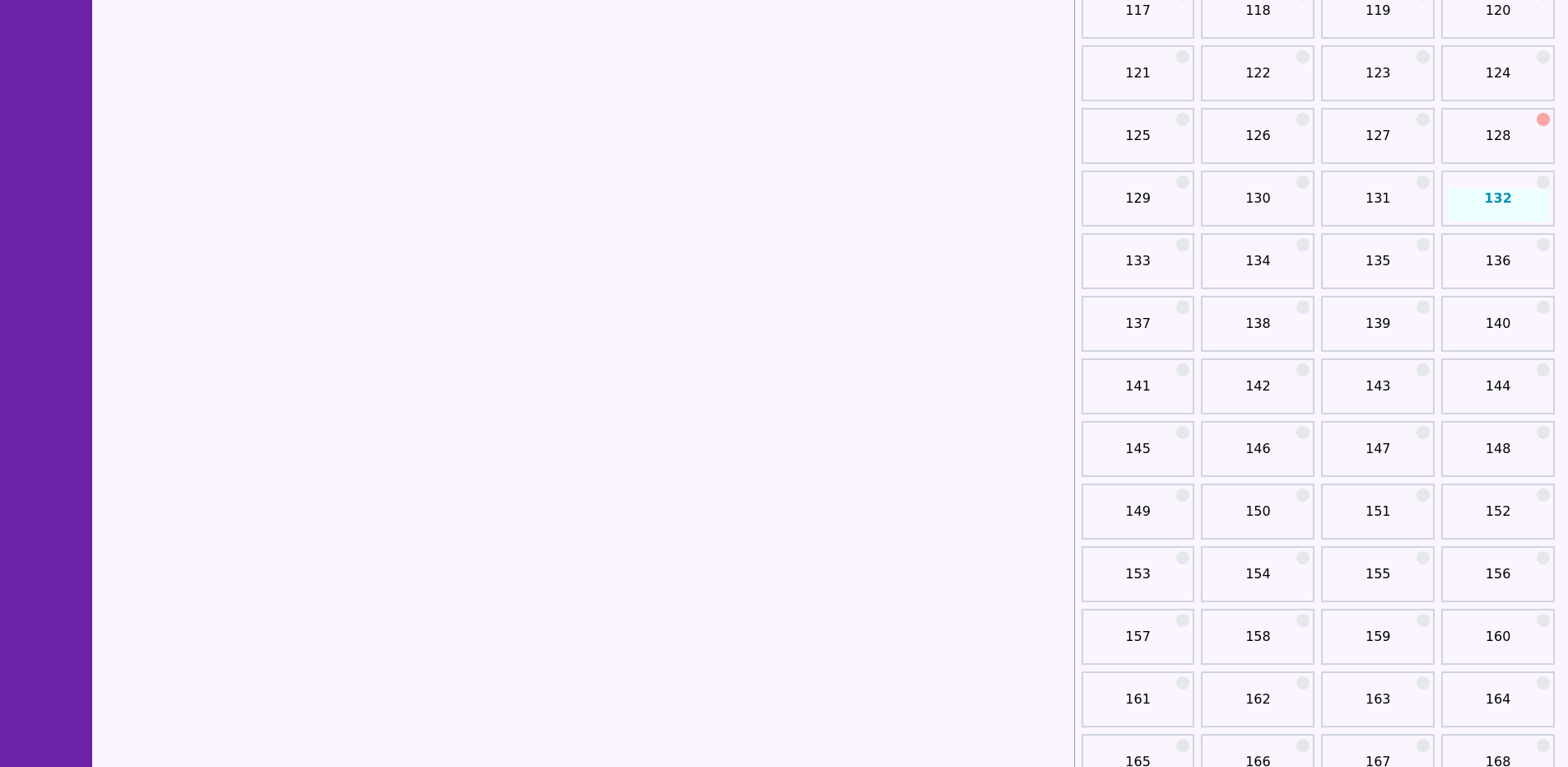
click at [1424, 182] on div at bounding box center [1423, 182] width 13 height 13
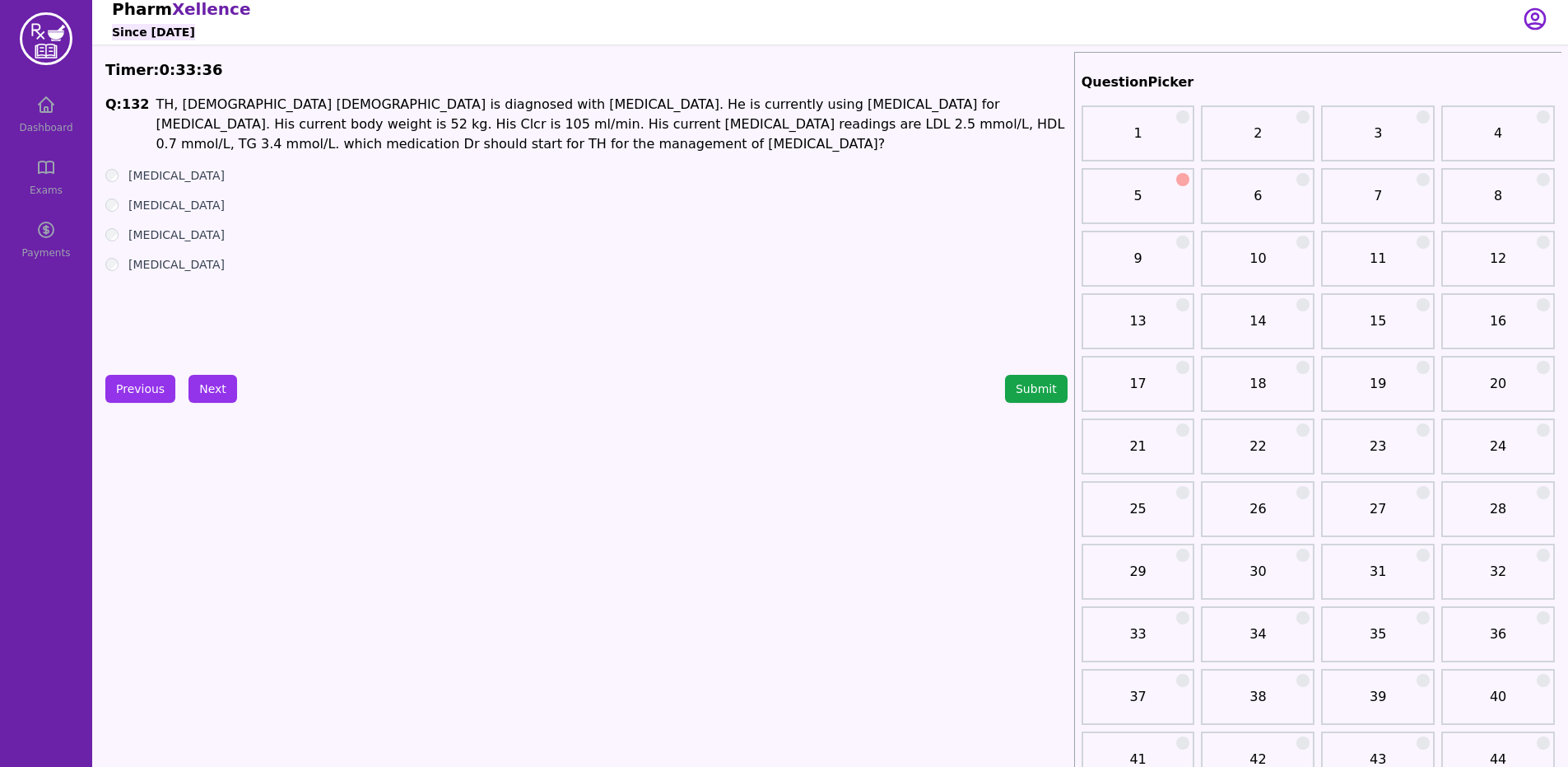
scroll to position [0, 0]
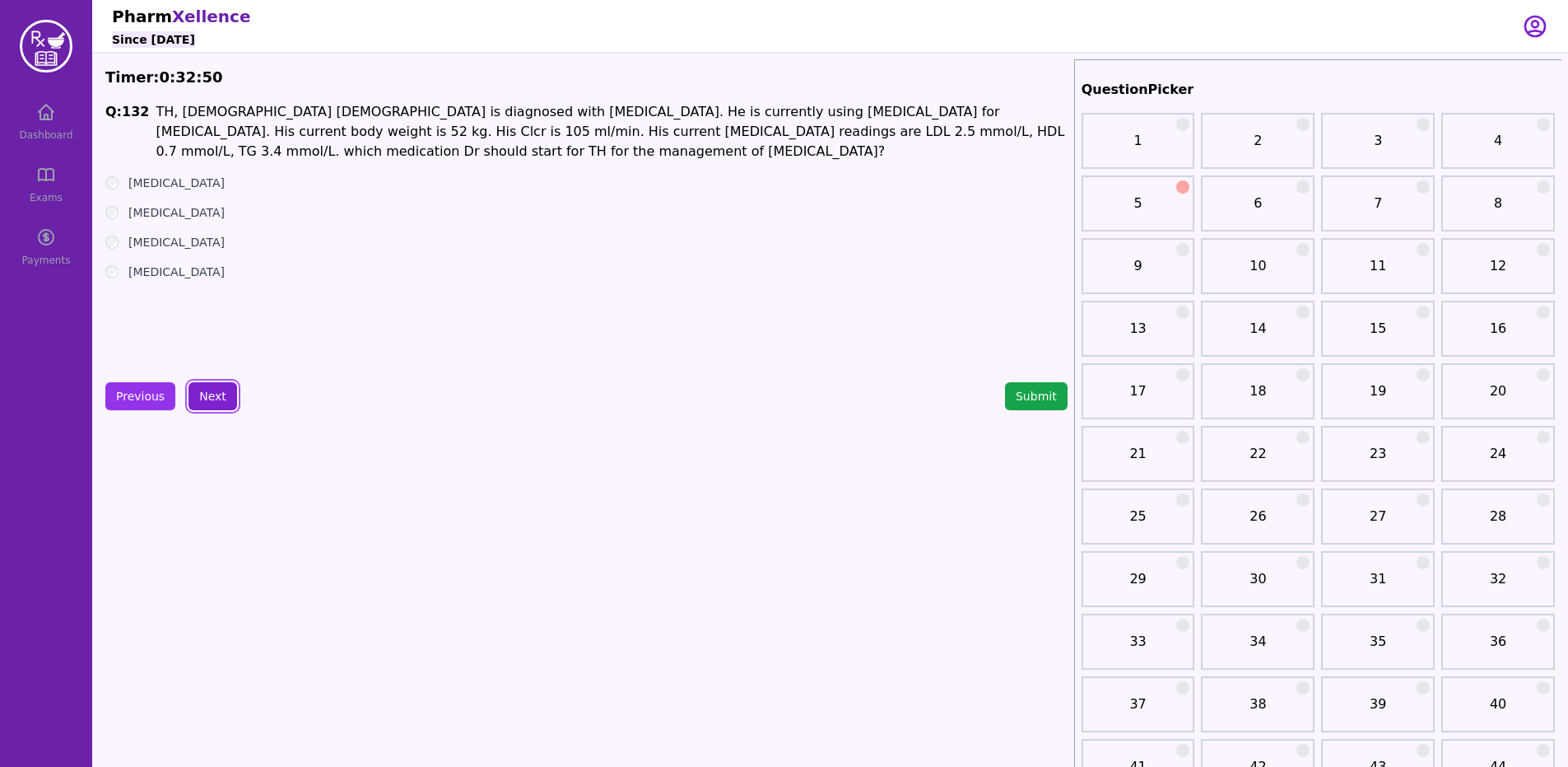
click at [216, 406] on button "Next" at bounding box center [212, 396] width 48 height 28
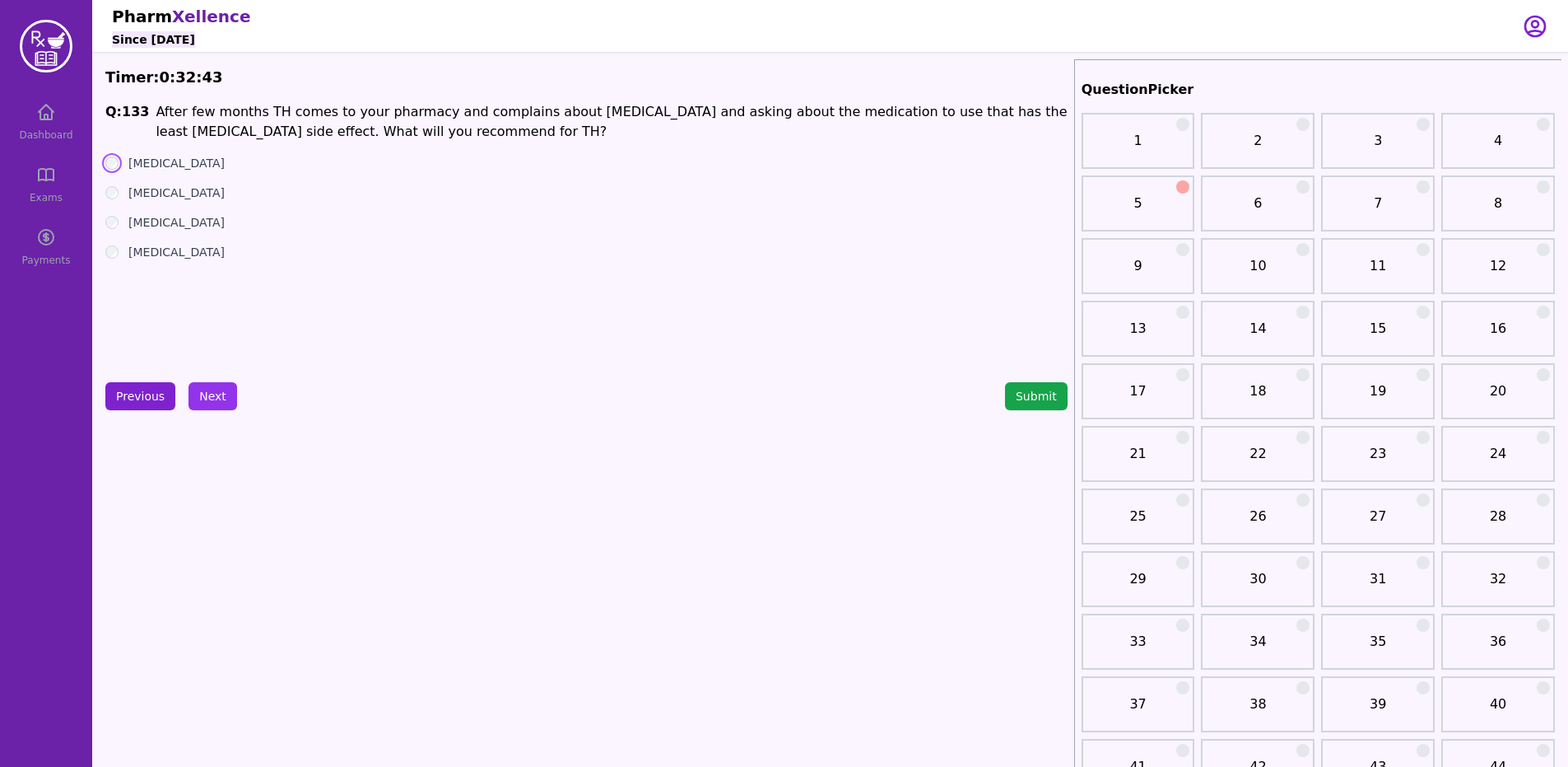
click at [146, 401] on button "Previous" at bounding box center [141, 396] width 70 height 28
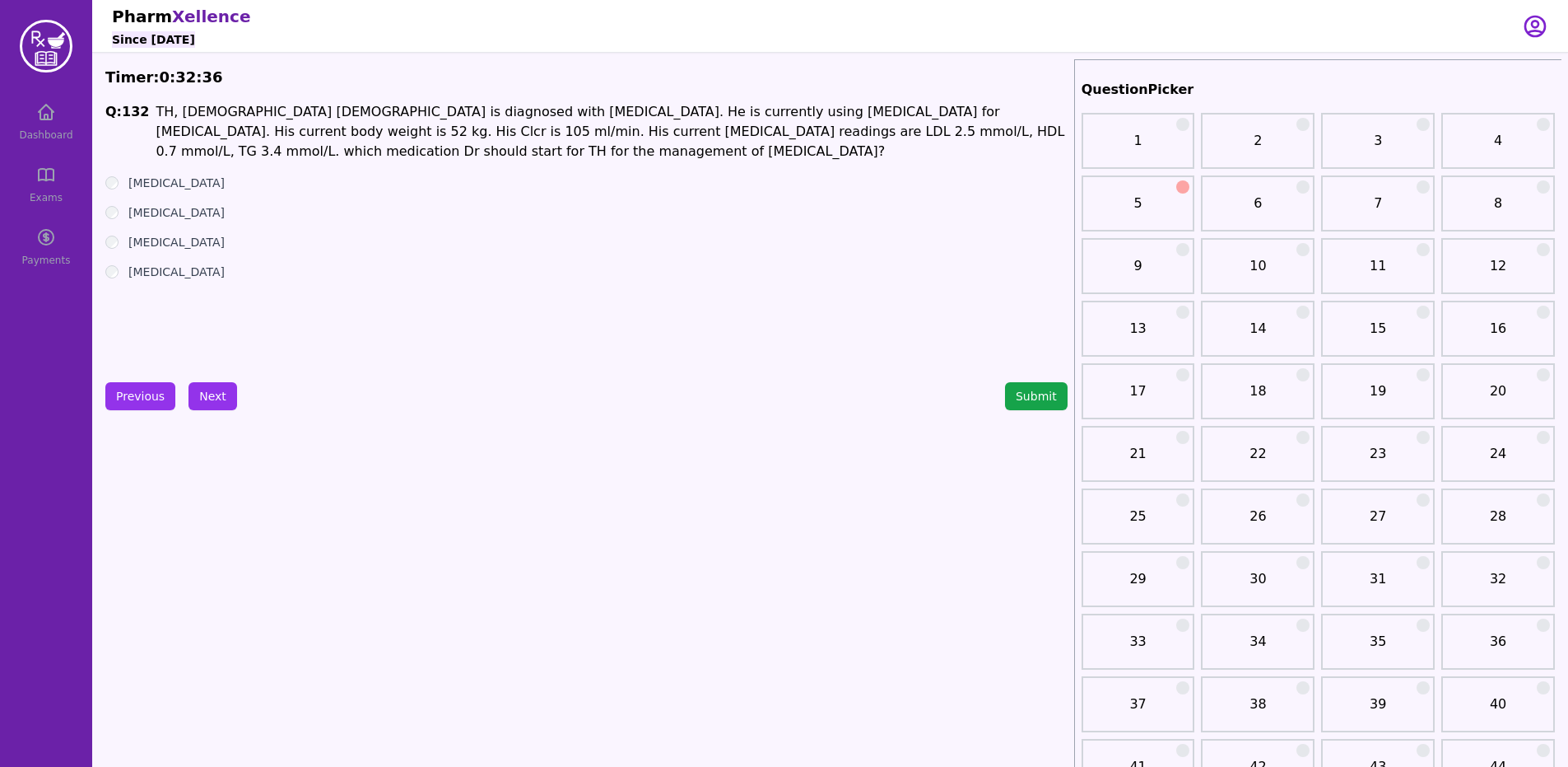
click at [133, 185] on label "[MEDICAL_DATA]" at bounding box center [176, 183] width 97 height 17
click at [221, 391] on button "Next" at bounding box center [212, 396] width 48 height 28
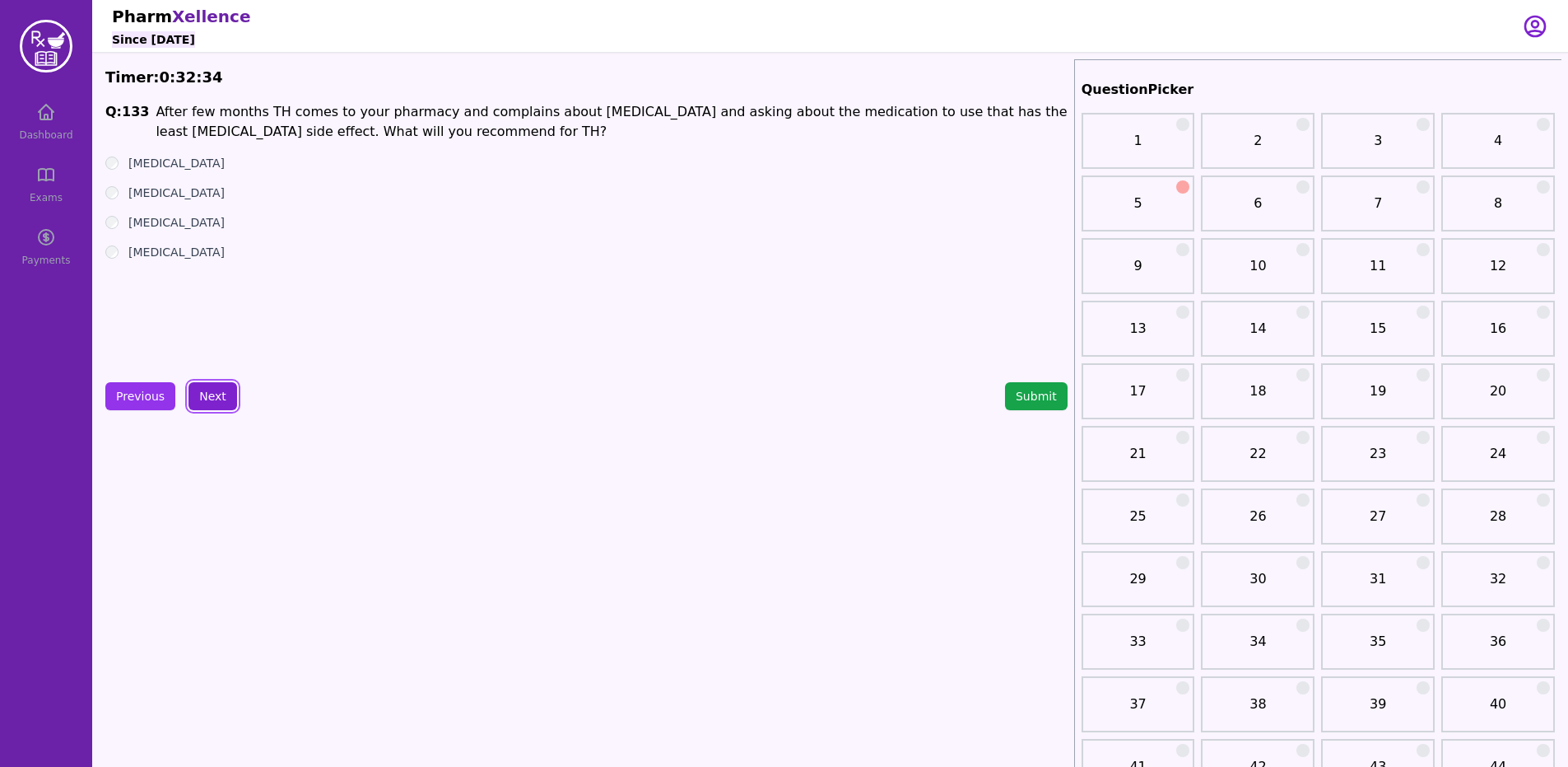
click at [215, 391] on button "Next" at bounding box center [212, 396] width 48 height 28
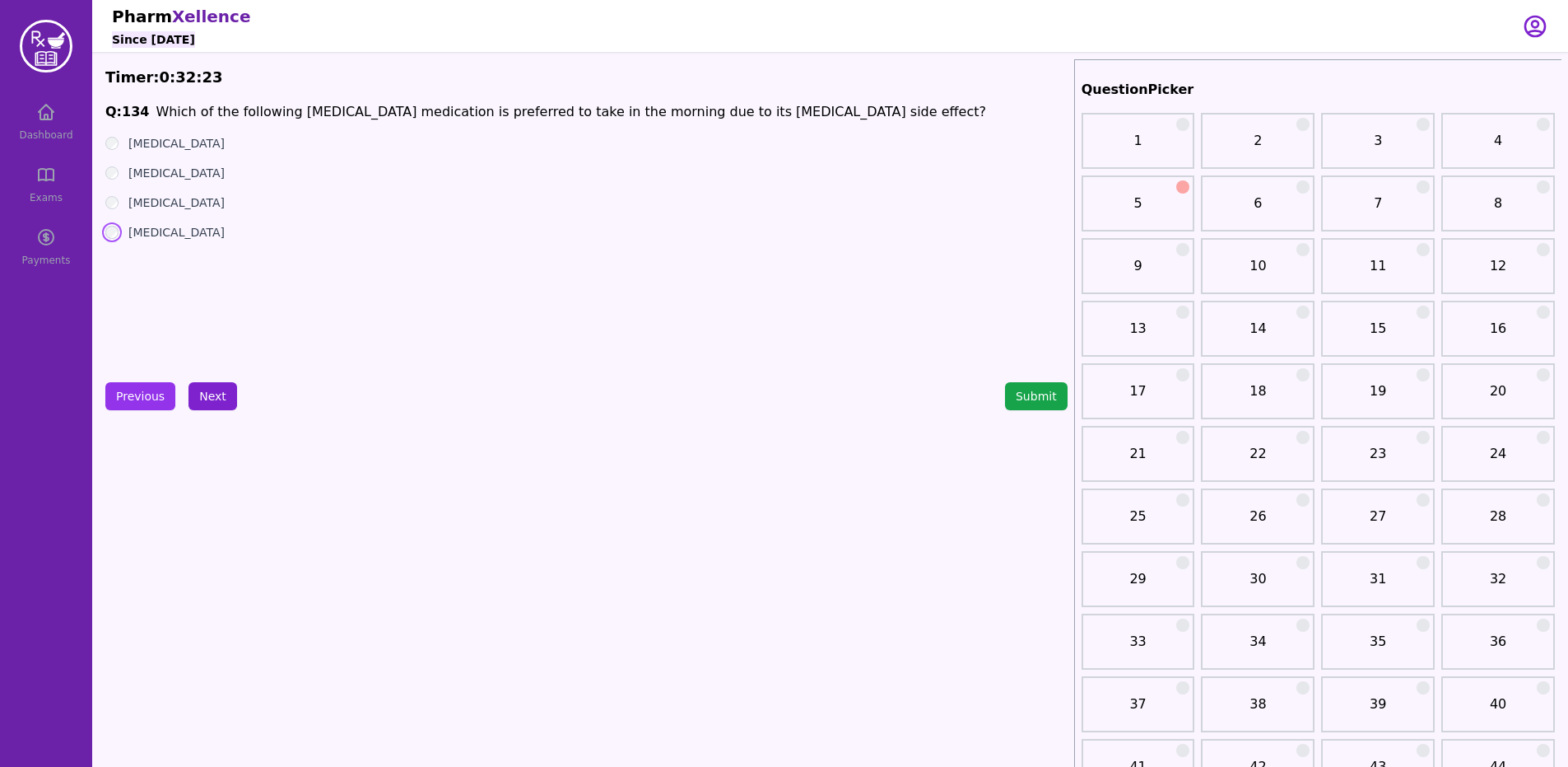
click at [226, 390] on button "Next" at bounding box center [212, 396] width 48 height 28
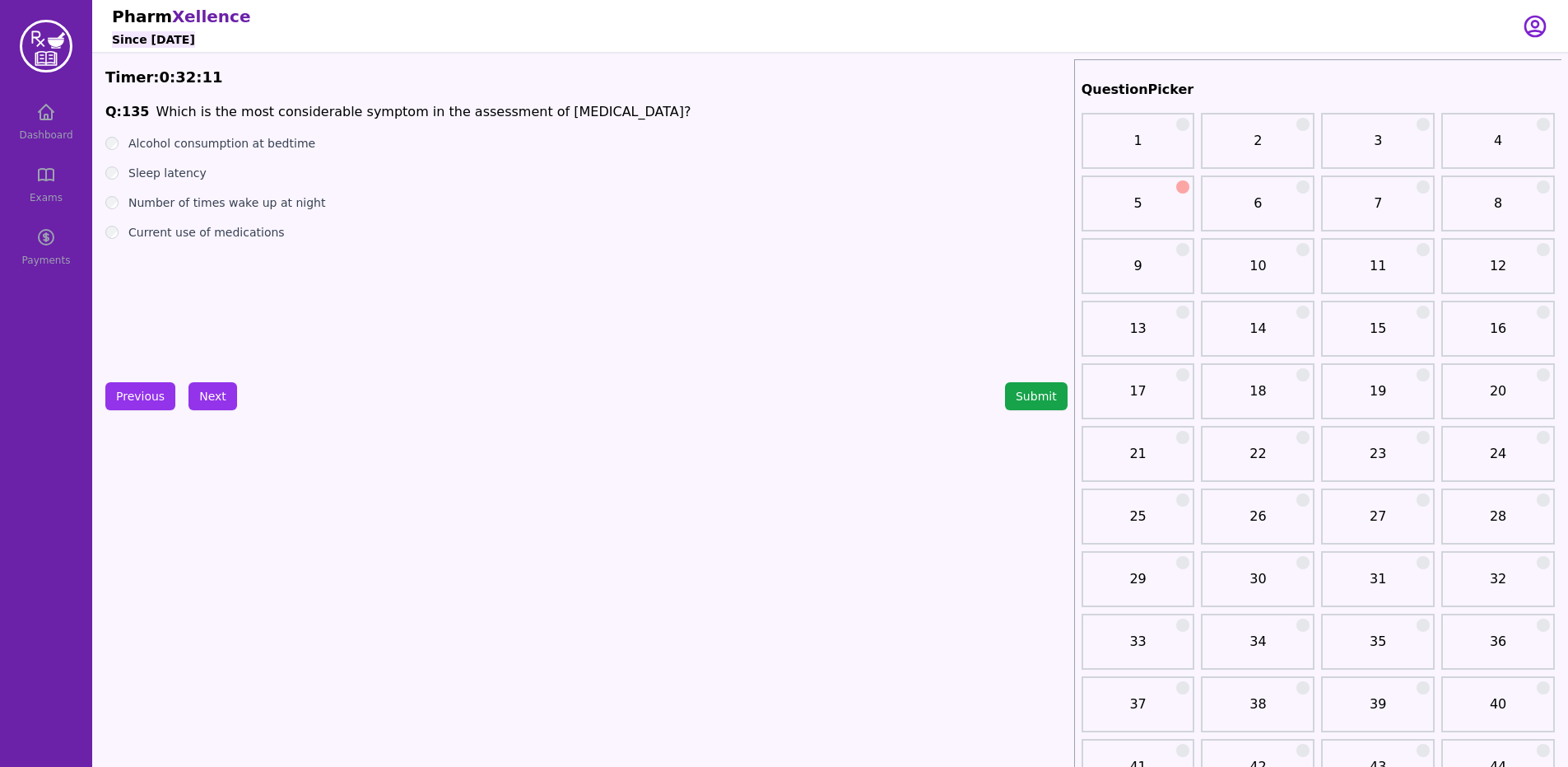
click at [285, 207] on label "Number of times wake up at night" at bounding box center [226, 202] width 196 height 17
click at [203, 382] on button "Next" at bounding box center [212, 396] width 48 height 28
click at [188, 386] on button "Next" at bounding box center [212, 396] width 48 height 28
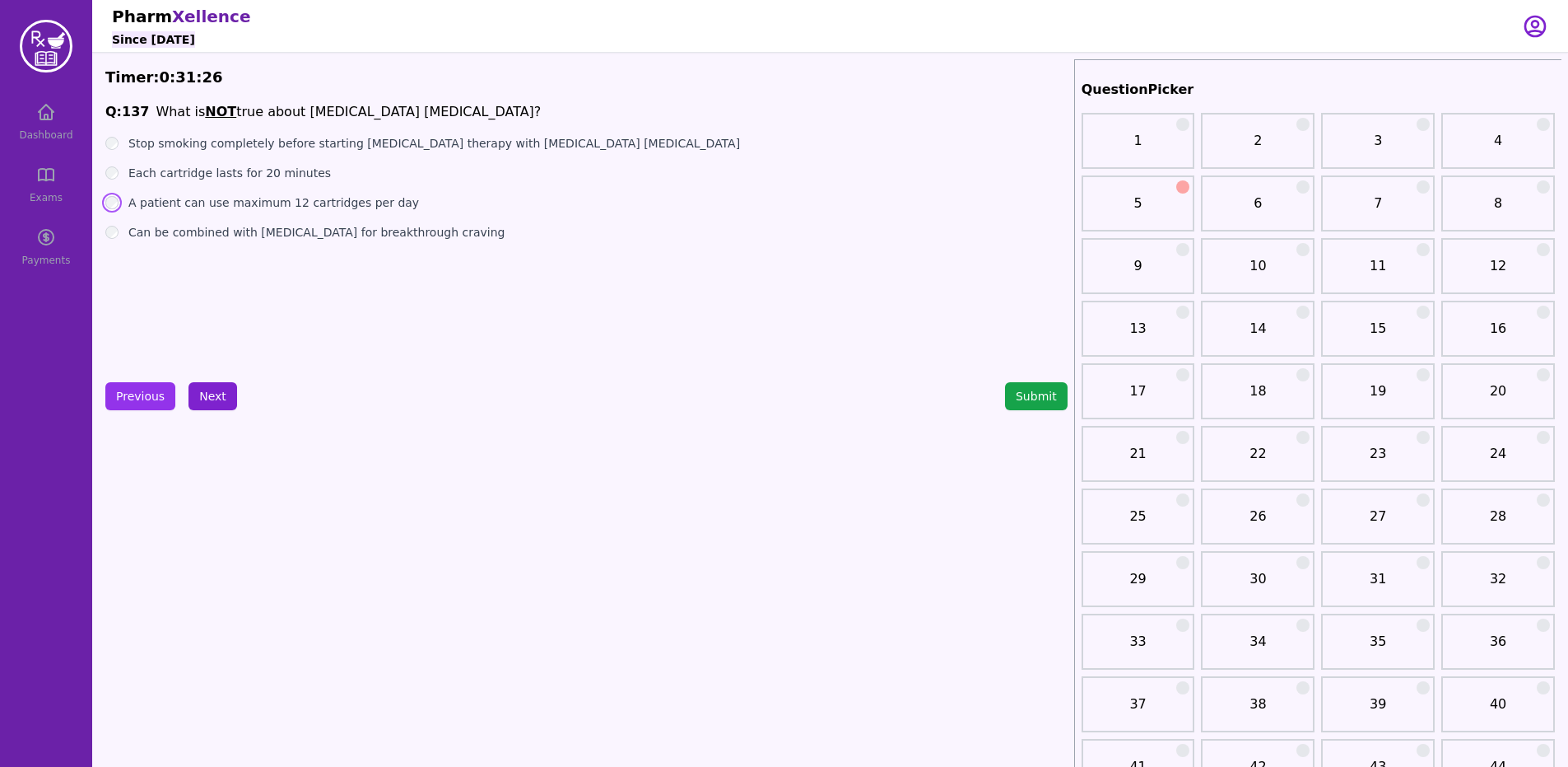
click at [195, 403] on button "Next" at bounding box center [212, 396] width 48 height 28
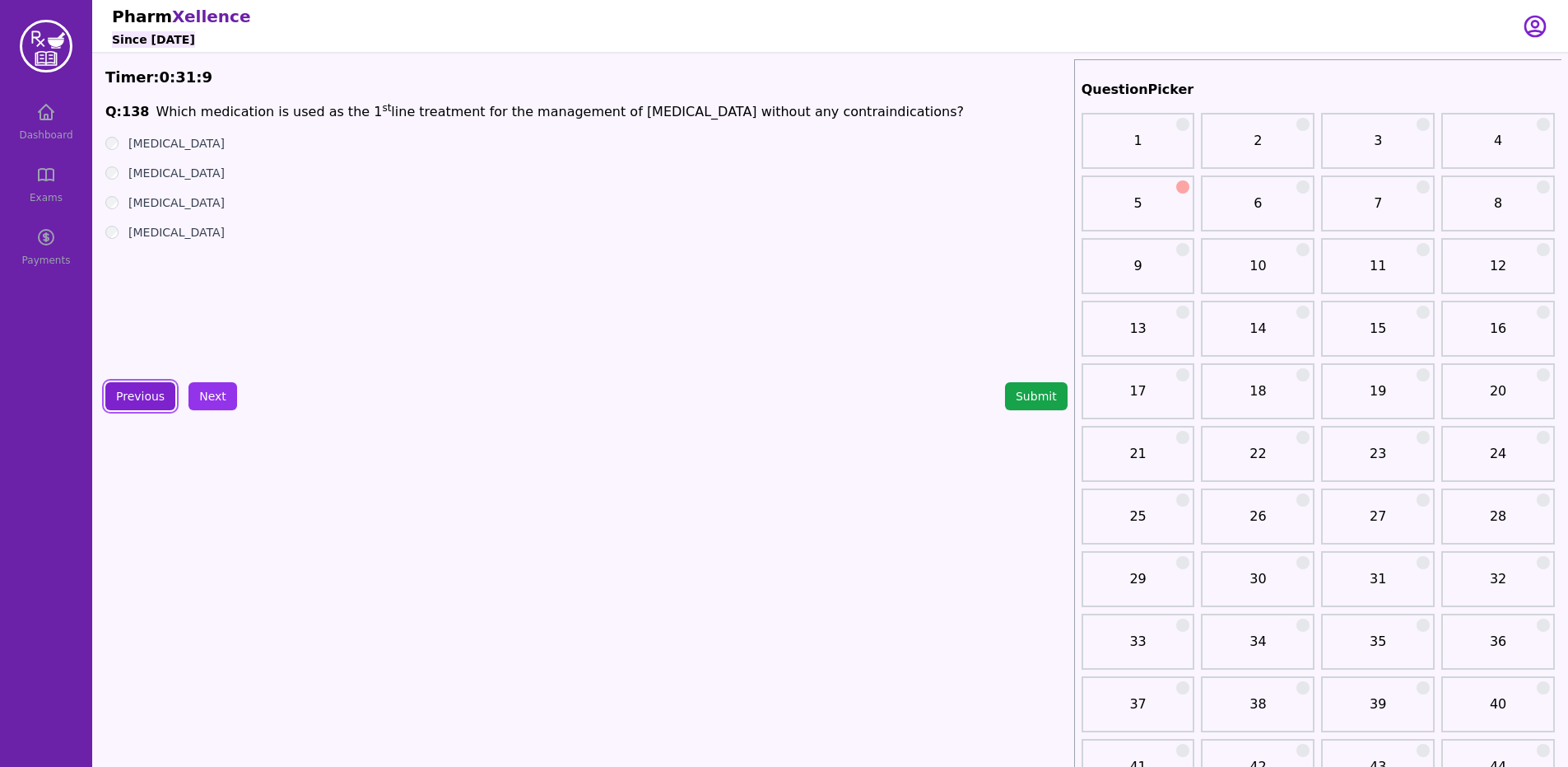
click at [153, 401] on button "Previous" at bounding box center [141, 396] width 70 height 28
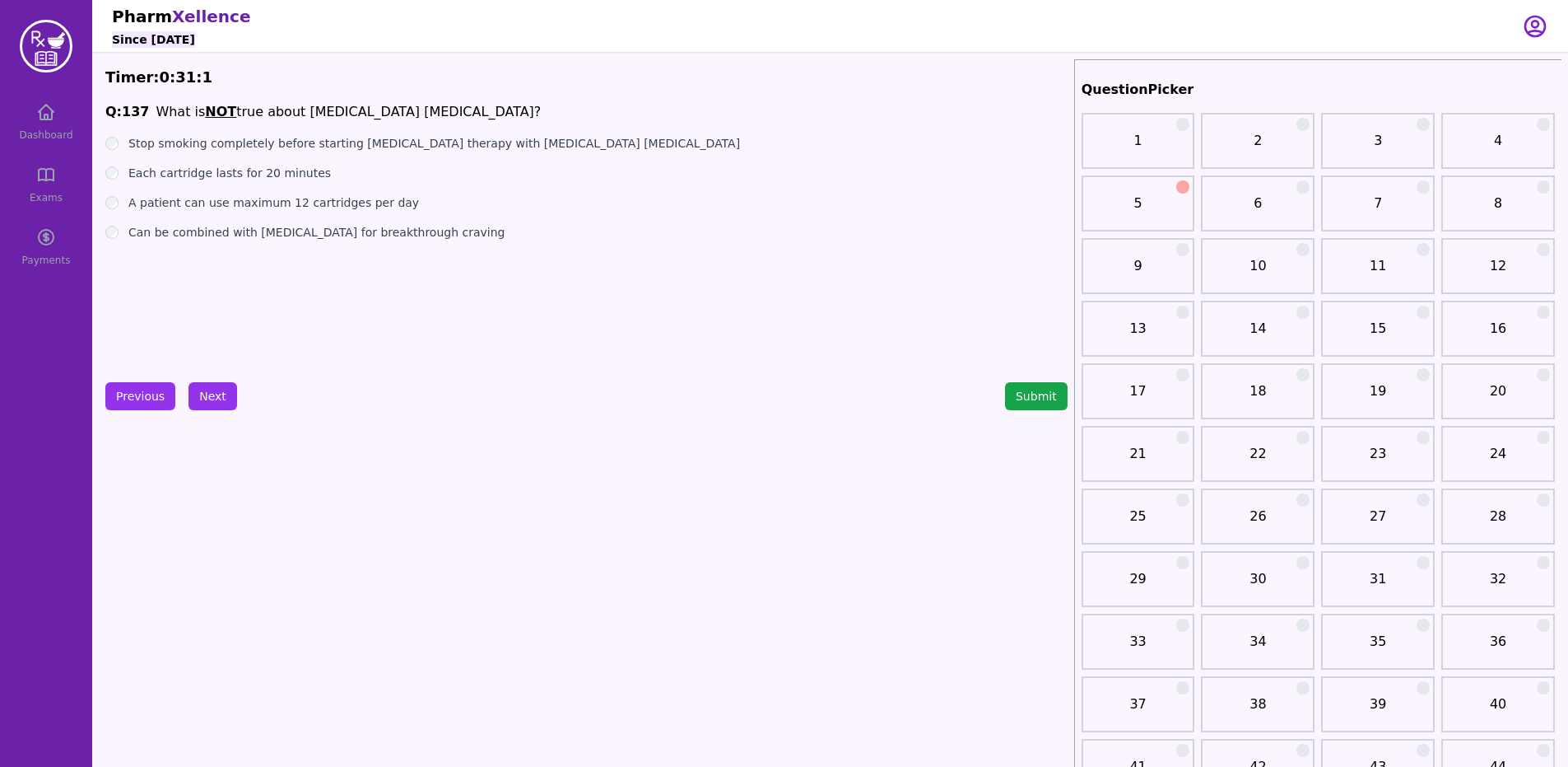
click at [119, 193] on ul "Stop smoking completely before starting [MEDICAL_DATA] therapy with [MEDICAL_DA…" at bounding box center [587, 187] width 962 height 106
click at [112, 212] on ul "Stop smoking completely before starting [MEDICAL_DATA] therapy with [MEDICAL_DA…" at bounding box center [587, 187] width 962 height 106
click at [112, 210] on div "A patient can use maximum 12 cartridges per day" at bounding box center [587, 202] width 962 height 17
click at [118, 172] on div "Each cartridge lasts for 20 minutes" at bounding box center [587, 173] width 962 height 17
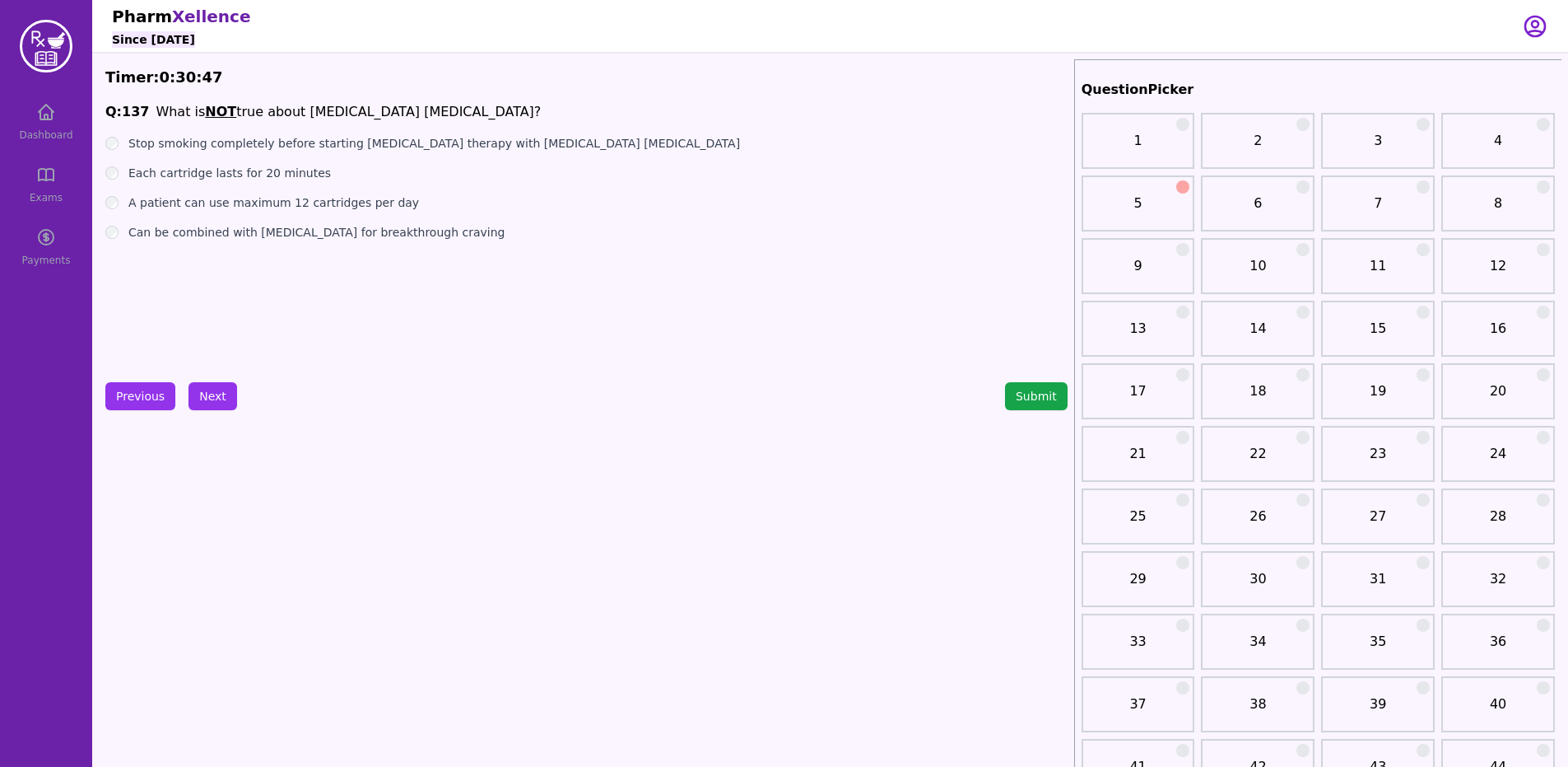
click at [538, 147] on label "Stop smoking completely before starting [MEDICAL_DATA] therapy with [MEDICAL_DA…" at bounding box center [434, 143] width 612 height 17
click at [316, 239] on label "Can be combined with [MEDICAL_DATA] for breakthrough craving" at bounding box center [316, 232] width 376 height 17
click at [484, 147] on label "Stop smoking completely before starting [MEDICAL_DATA] therapy with [MEDICAL_DA…" at bounding box center [434, 143] width 612 height 17
click at [479, 135] on label "Stop smoking completely before starting [MEDICAL_DATA] therapy with [MEDICAL_DA…" at bounding box center [434, 143] width 612 height 17
click at [326, 234] on label "Can be combined with [MEDICAL_DATA] for breakthrough craving" at bounding box center [316, 232] width 376 height 17
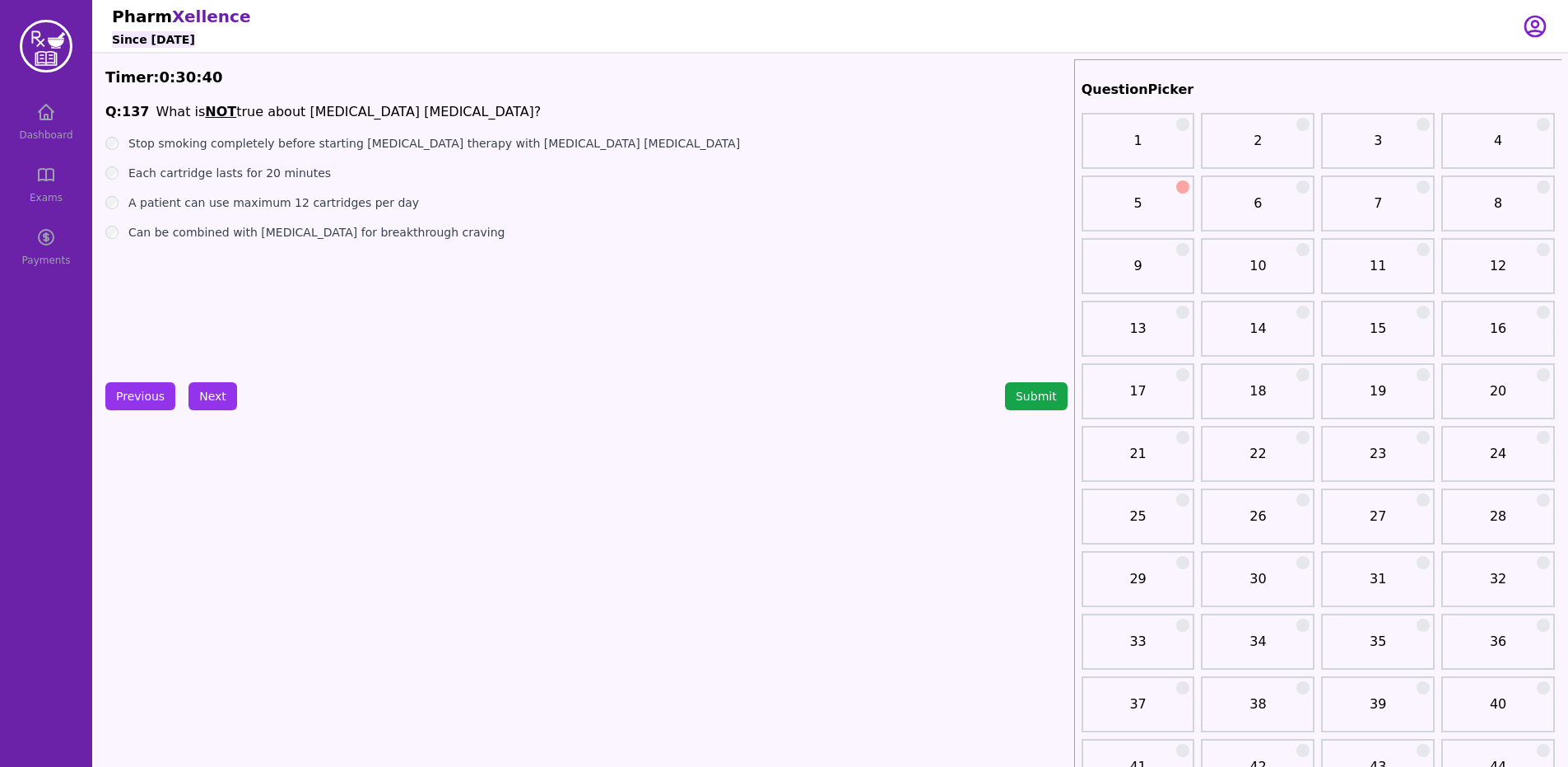
click at [320, 137] on label "Stop smoking completely before starting [MEDICAL_DATA] therapy with [MEDICAL_DA…" at bounding box center [434, 143] width 612 height 17
click at [217, 386] on button "Next" at bounding box center [212, 396] width 48 height 28
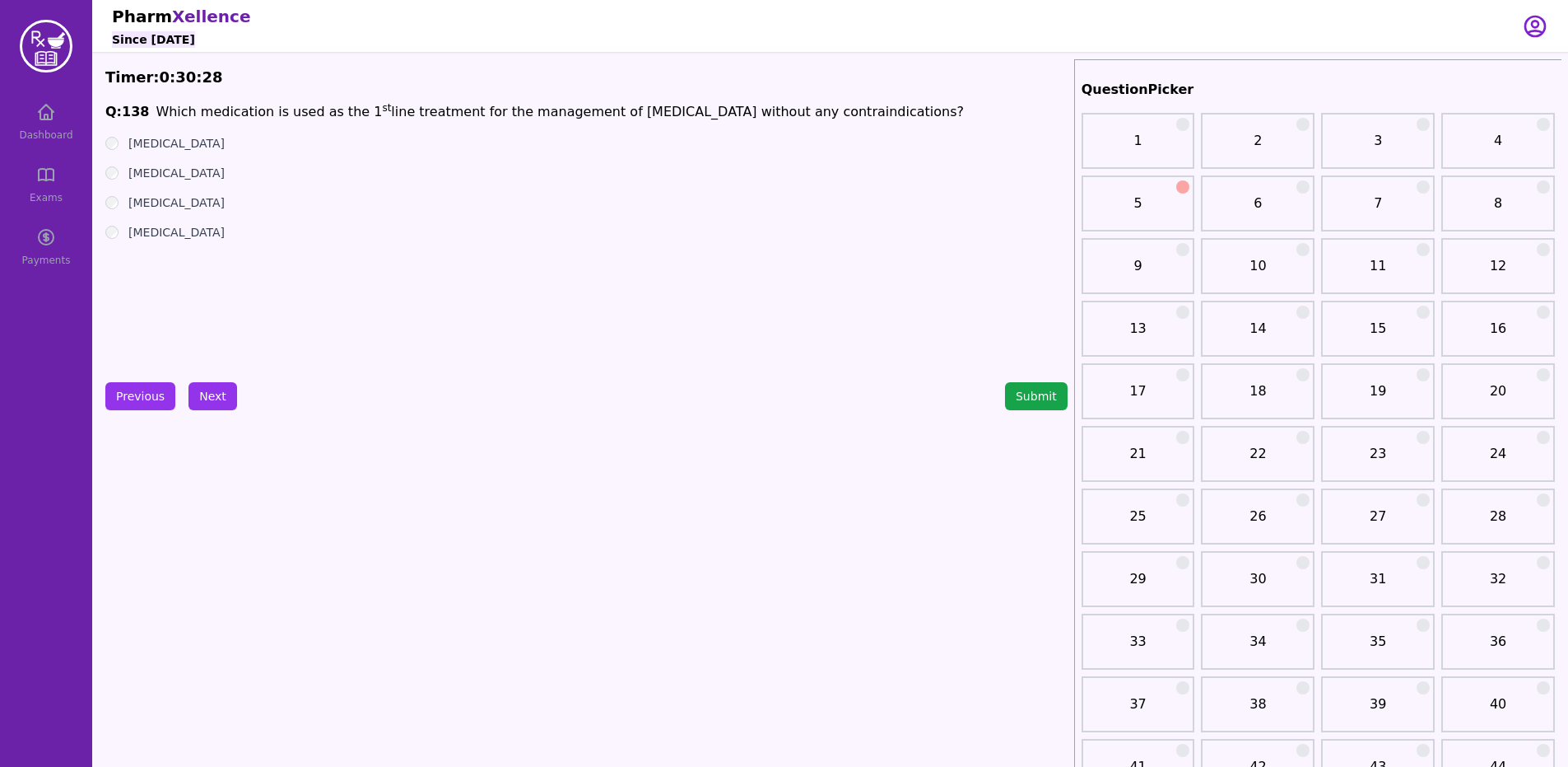
click at [196, 172] on label "[MEDICAL_DATA]" at bounding box center [176, 173] width 97 height 17
click at [168, 142] on label "[MEDICAL_DATA]" at bounding box center [176, 143] width 97 height 17
click at [206, 393] on button "Next" at bounding box center [212, 396] width 48 height 28
click at [212, 383] on button "Next" at bounding box center [212, 396] width 48 height 28
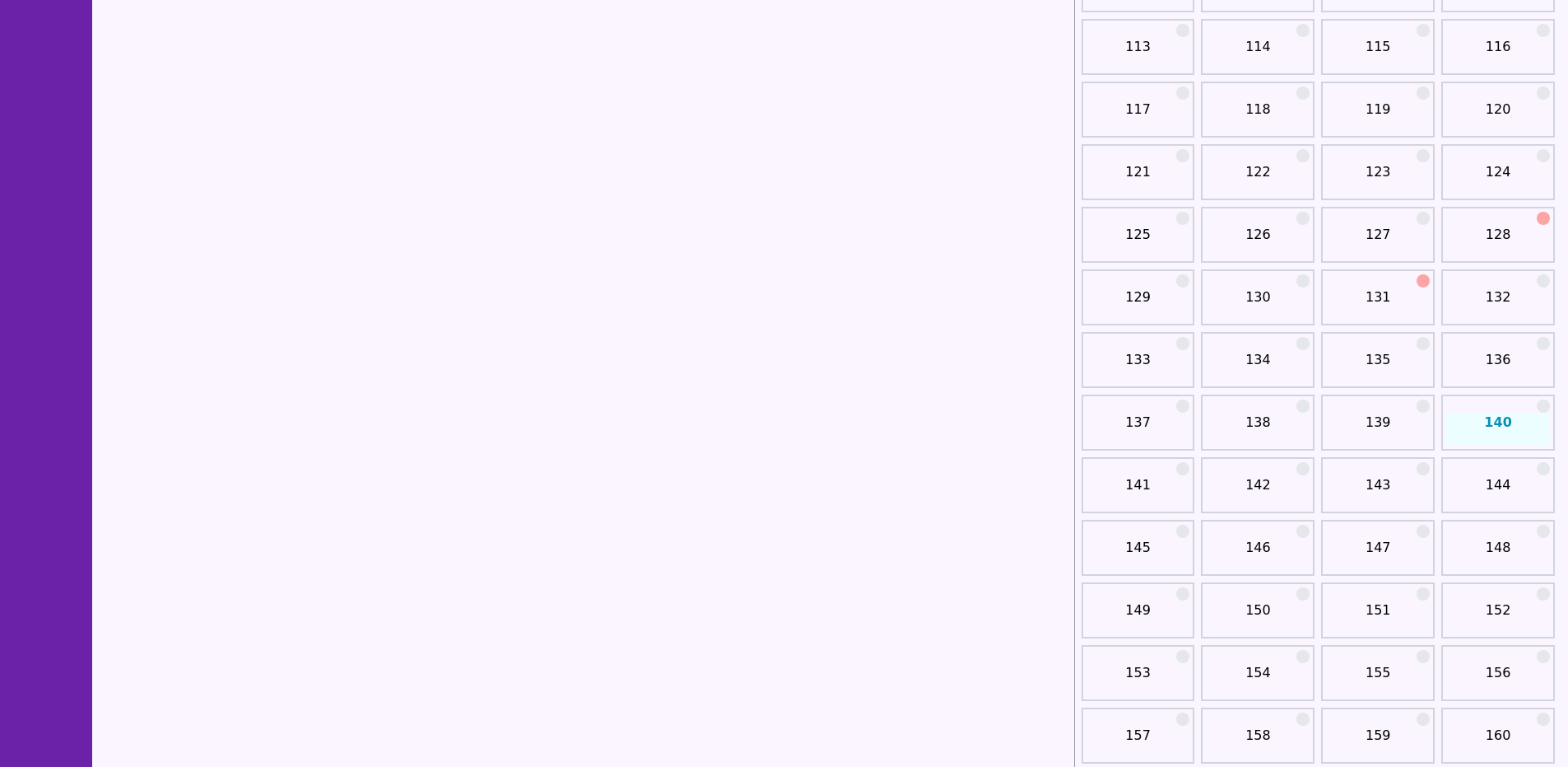
scroll to position [1855, 0]
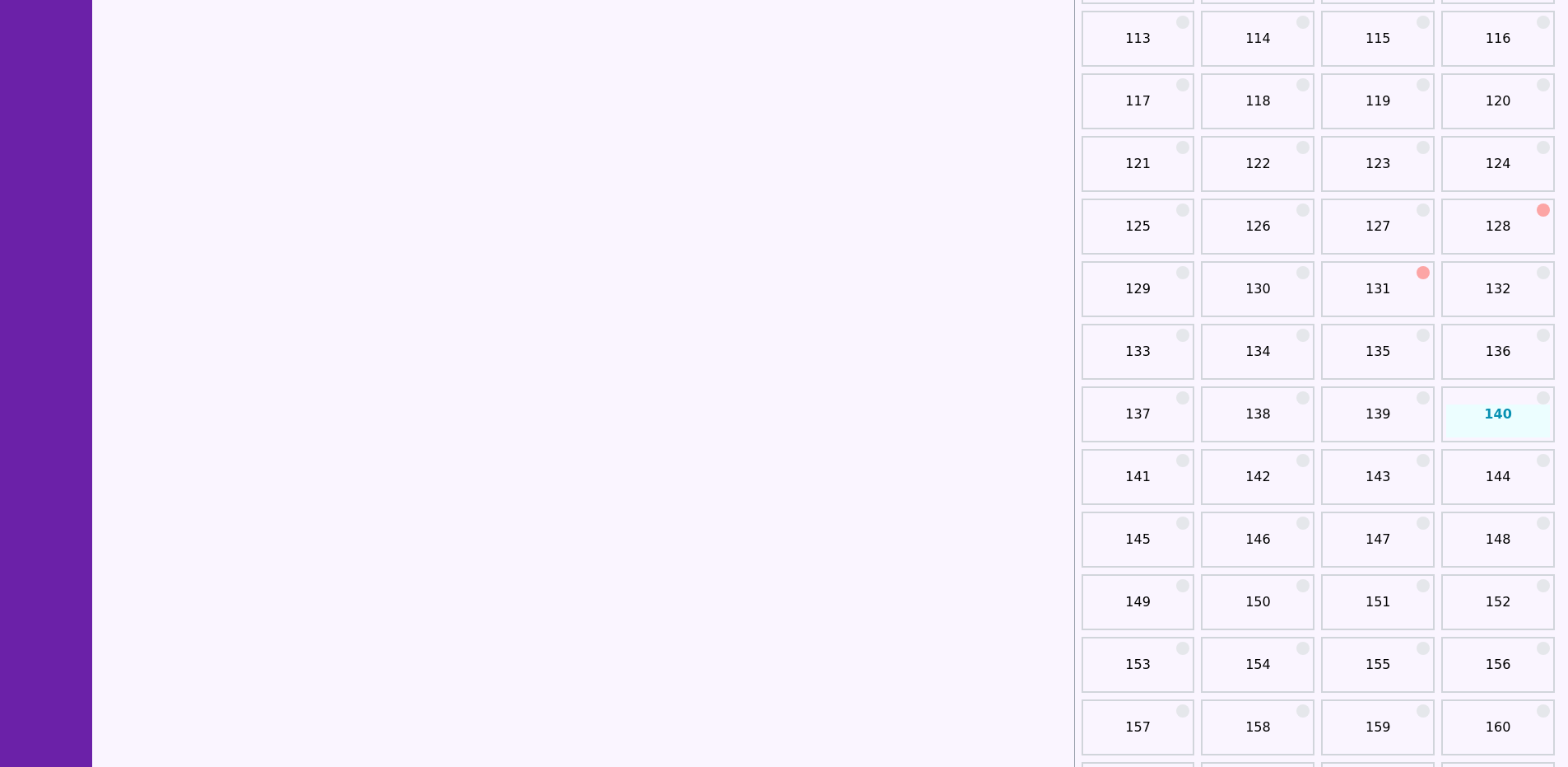
click at [1540, 398] on div at bounding box center [1543, 398] width 13 height 13
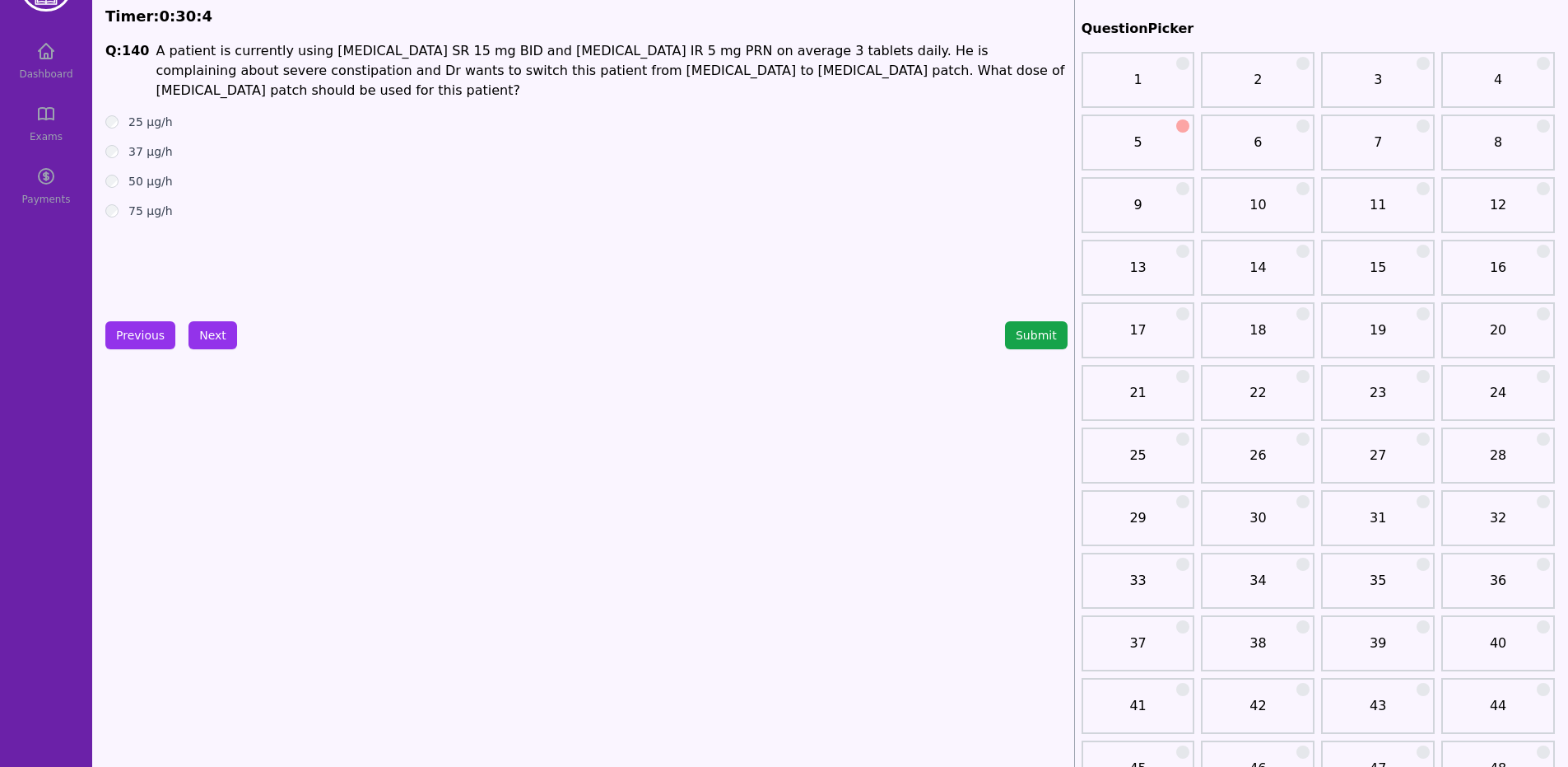
scroll to position [0, 0]
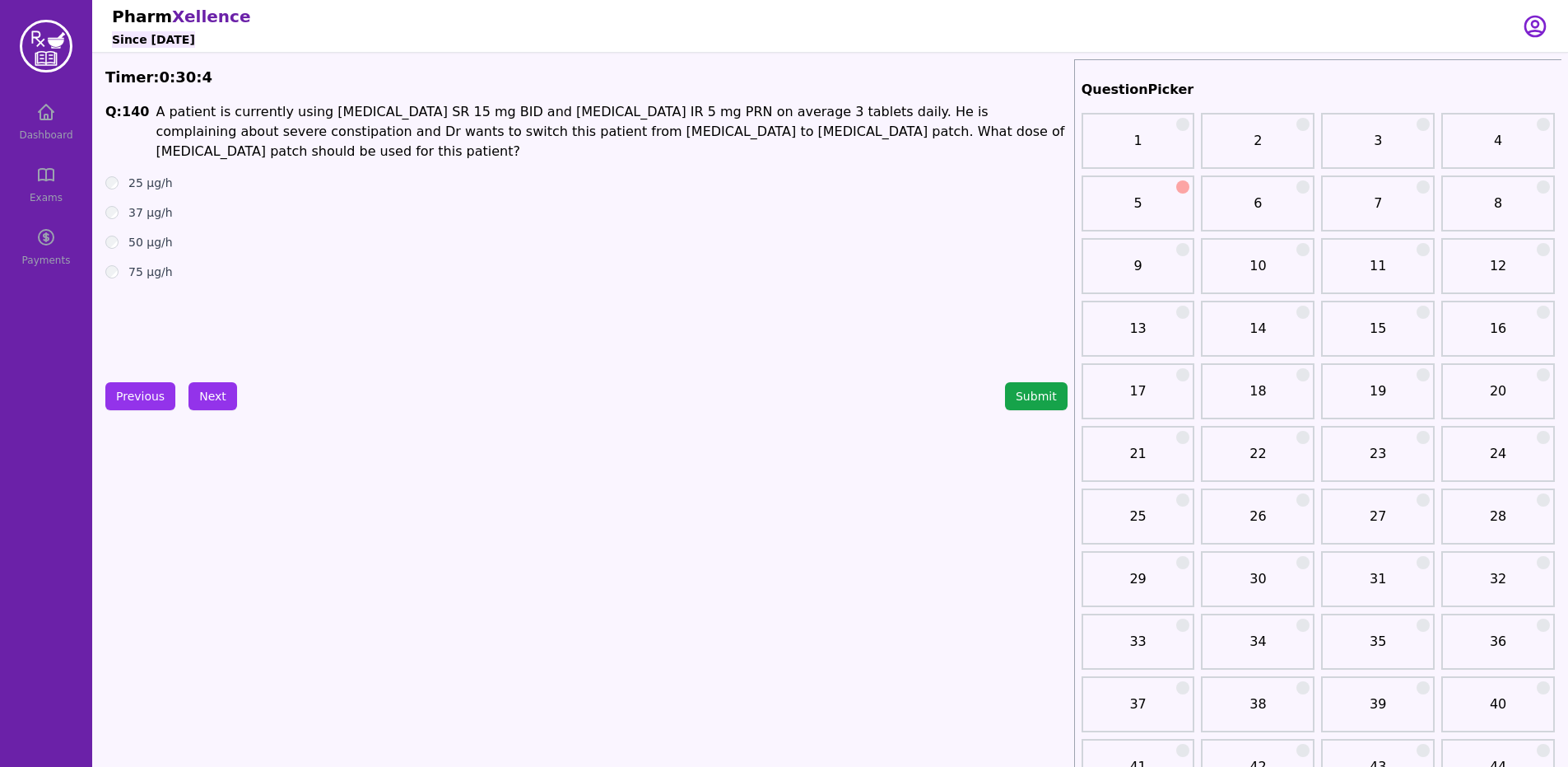
click at [223, 404] on button "Next" at bounding box center [212, 396] width 48 height 28
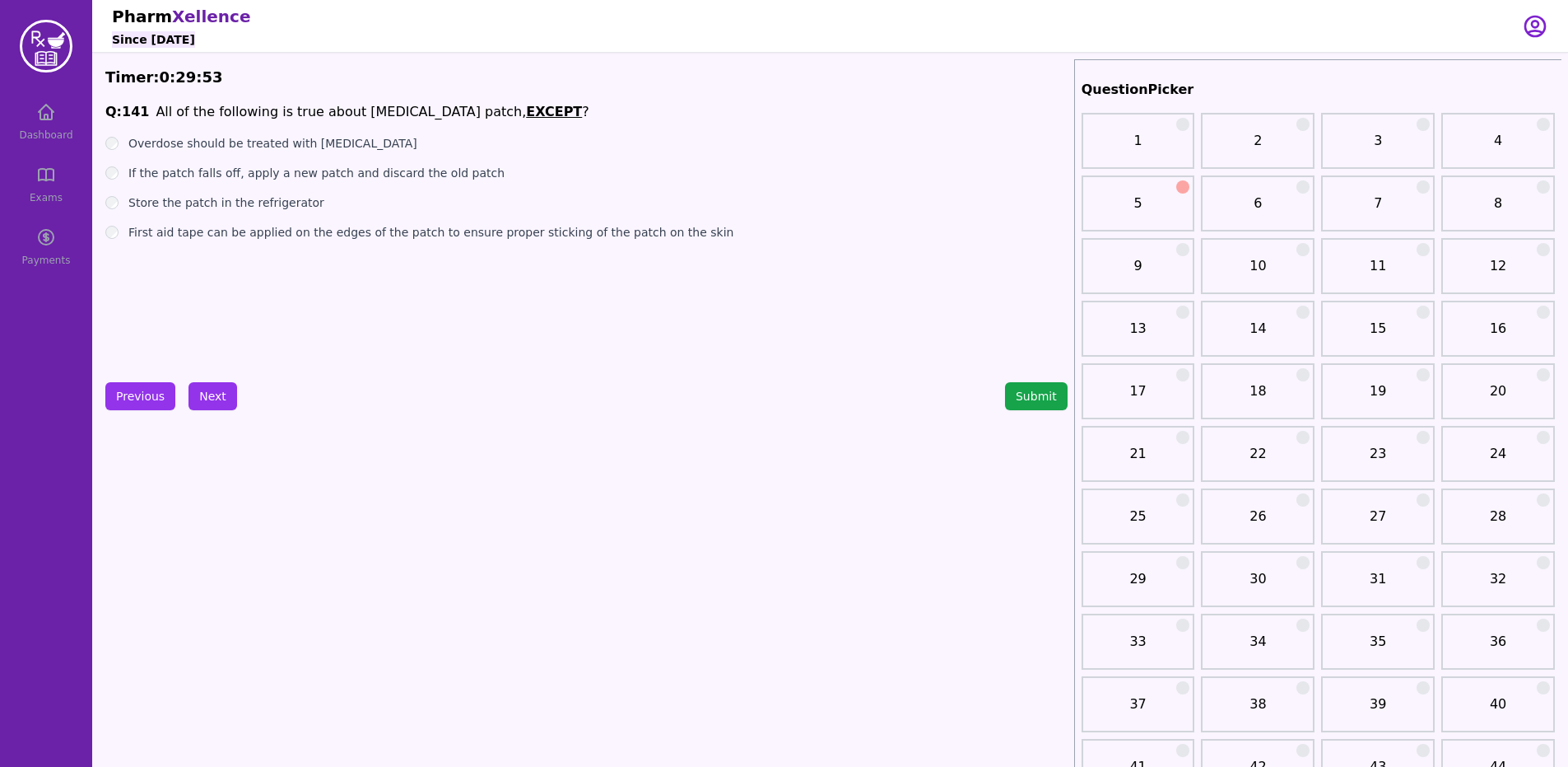
click at [223, 203] on label "Store the patch in the refrigerator" at bounding box center [226, 202] width 196 height 17
click at [204, 387] on button "Next" at bounding box center [212, 396] width 48 height 28
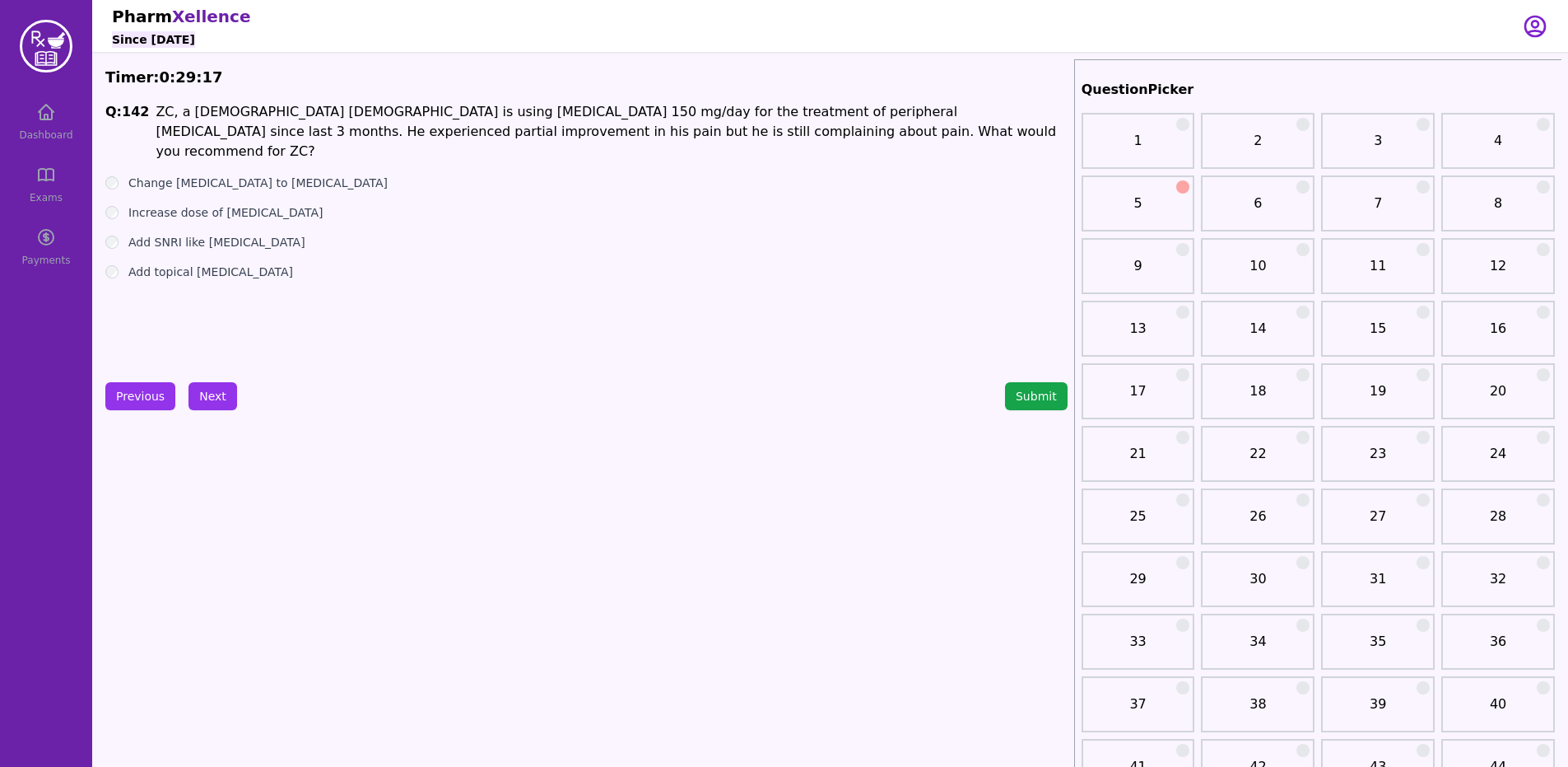
click at [115, 175] on div "Change [MEDICAL_DATA] to [MEDICAL_DATA]" at bounding box center [587, 183] width 962 height 17
click at [209, 409] on button "Next" at bounding box center [212, 396] width 48 height 28
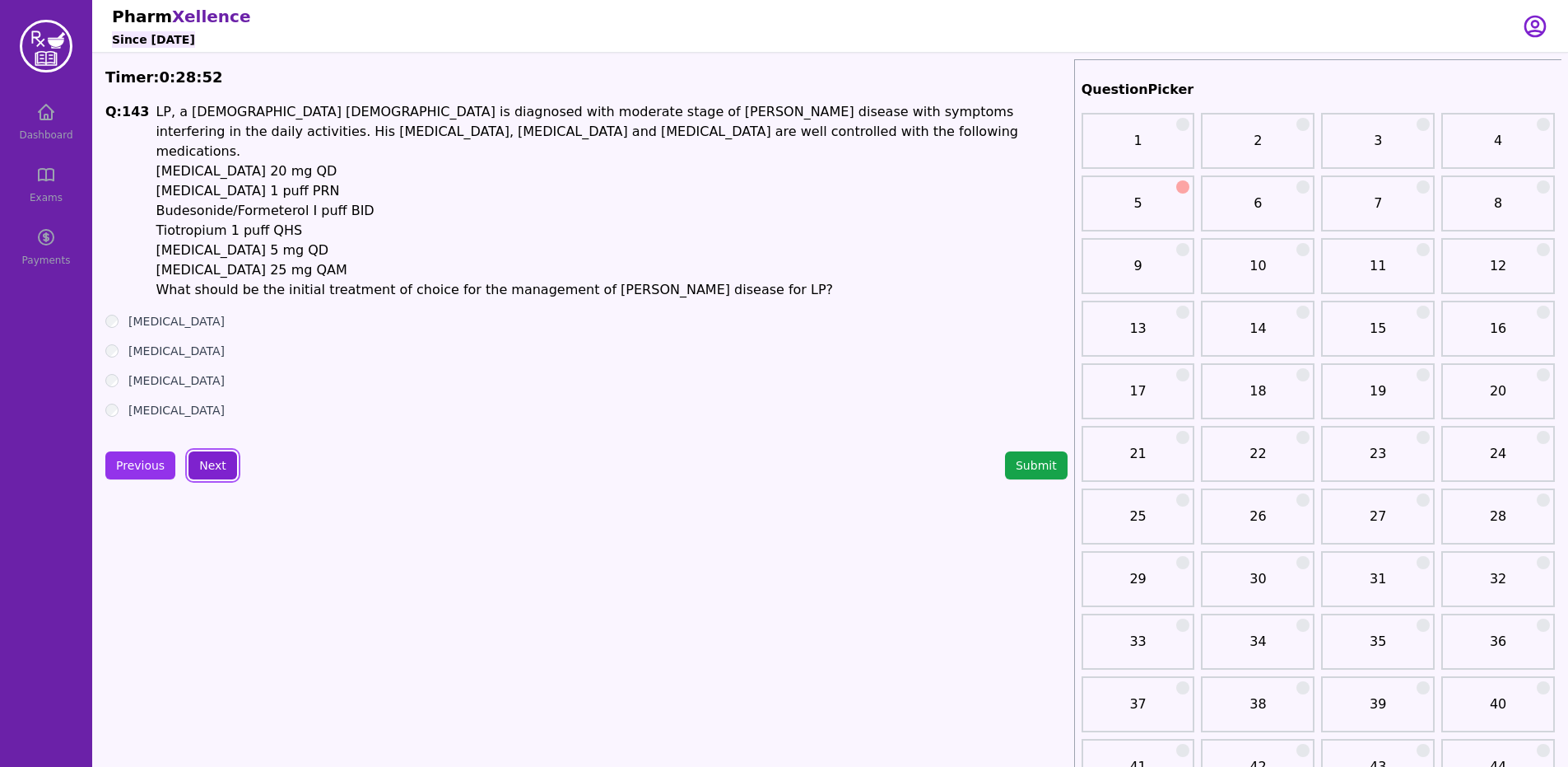
click at [219, 451] on button "Next" at bounding box center [212, 466] width 48 height 28
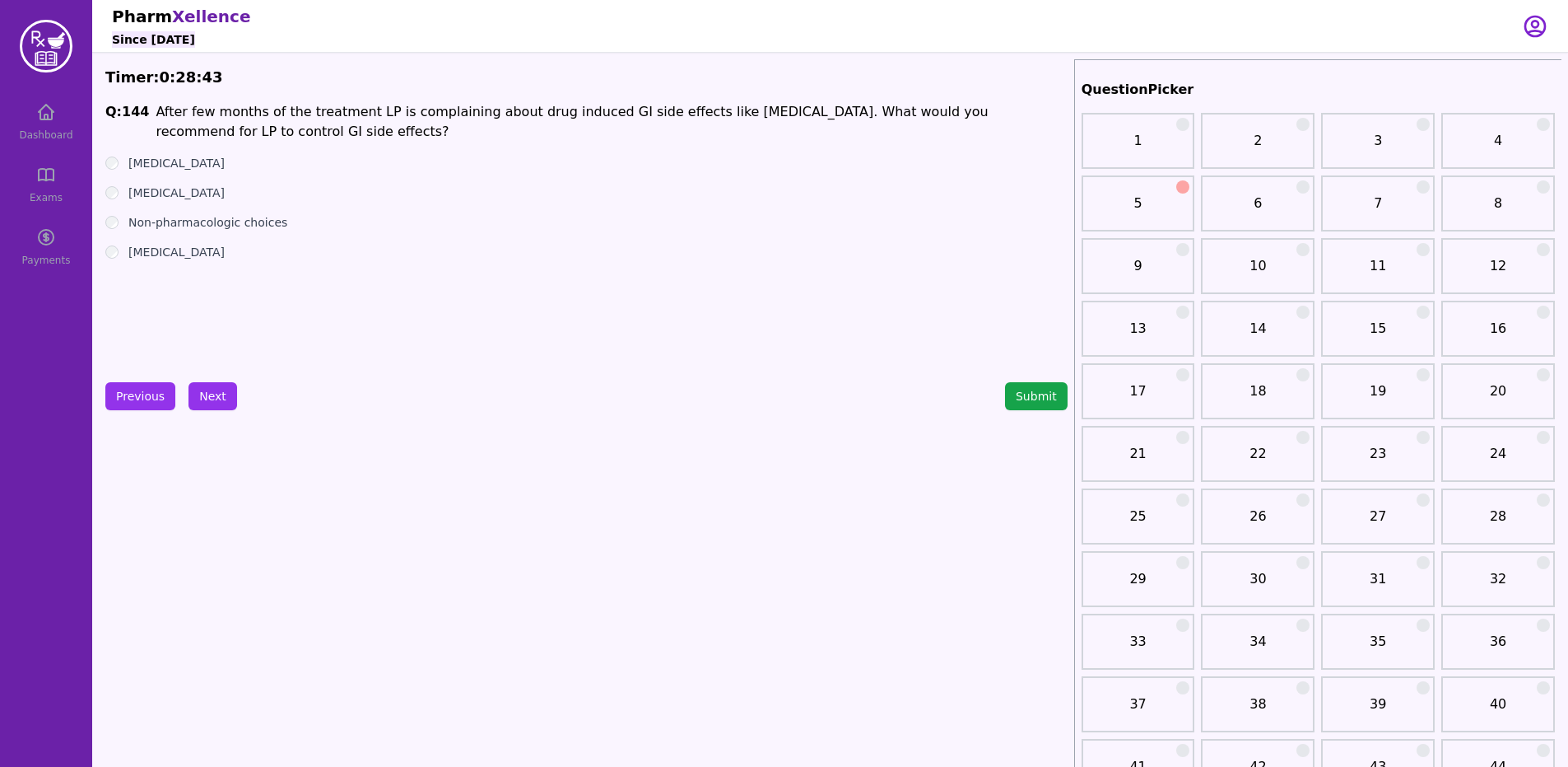
click at [85, 207] on div "Dashboard Exams Payments" at bounding box center [46, 184] width 92 height 184
click at [205, 407] on button "Next" at bounding box center [212, 396] width 48 height 28
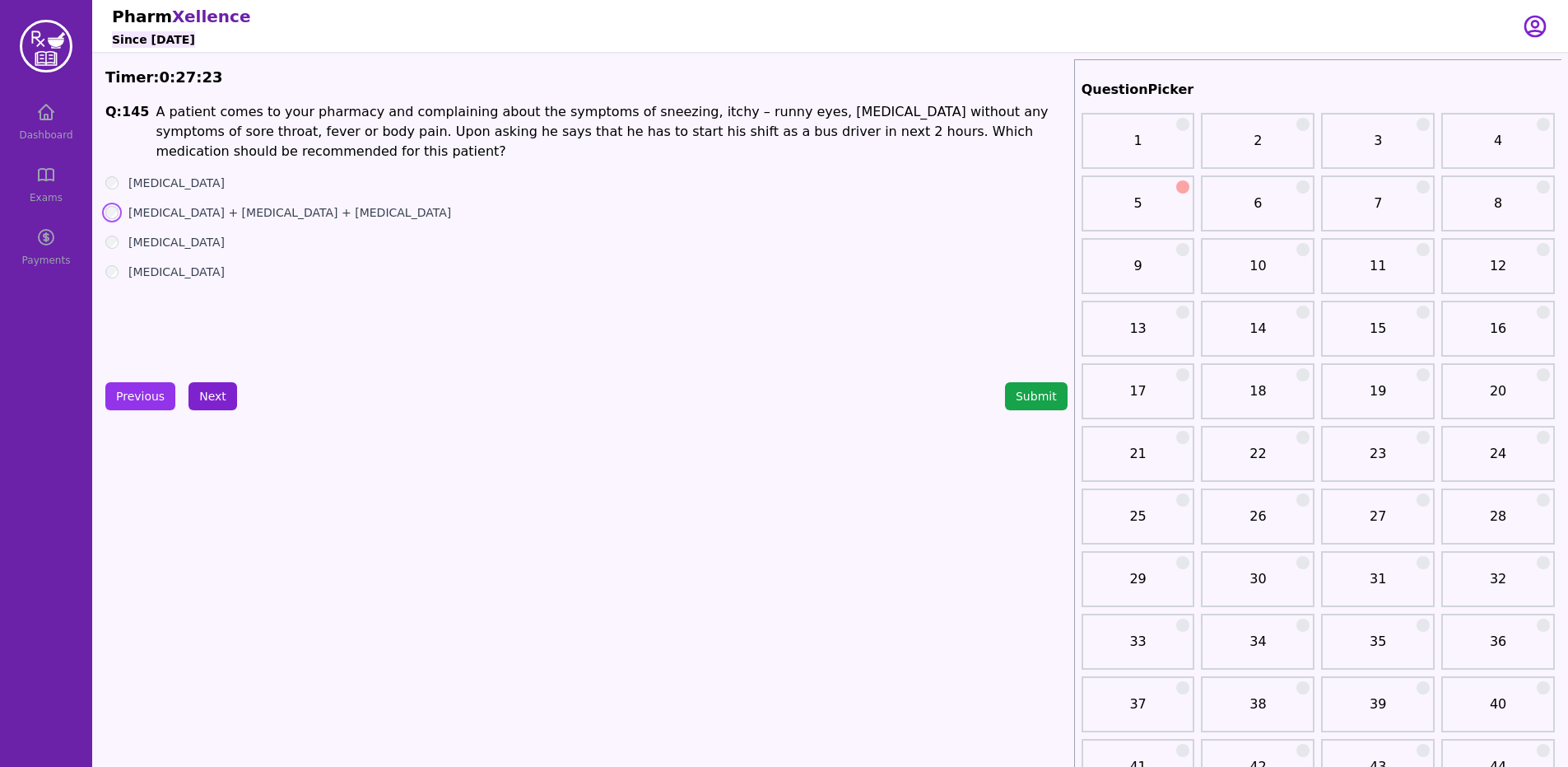
click at [191, 382] on button "Next" at bounding box center [212, 396] width 48 height 28
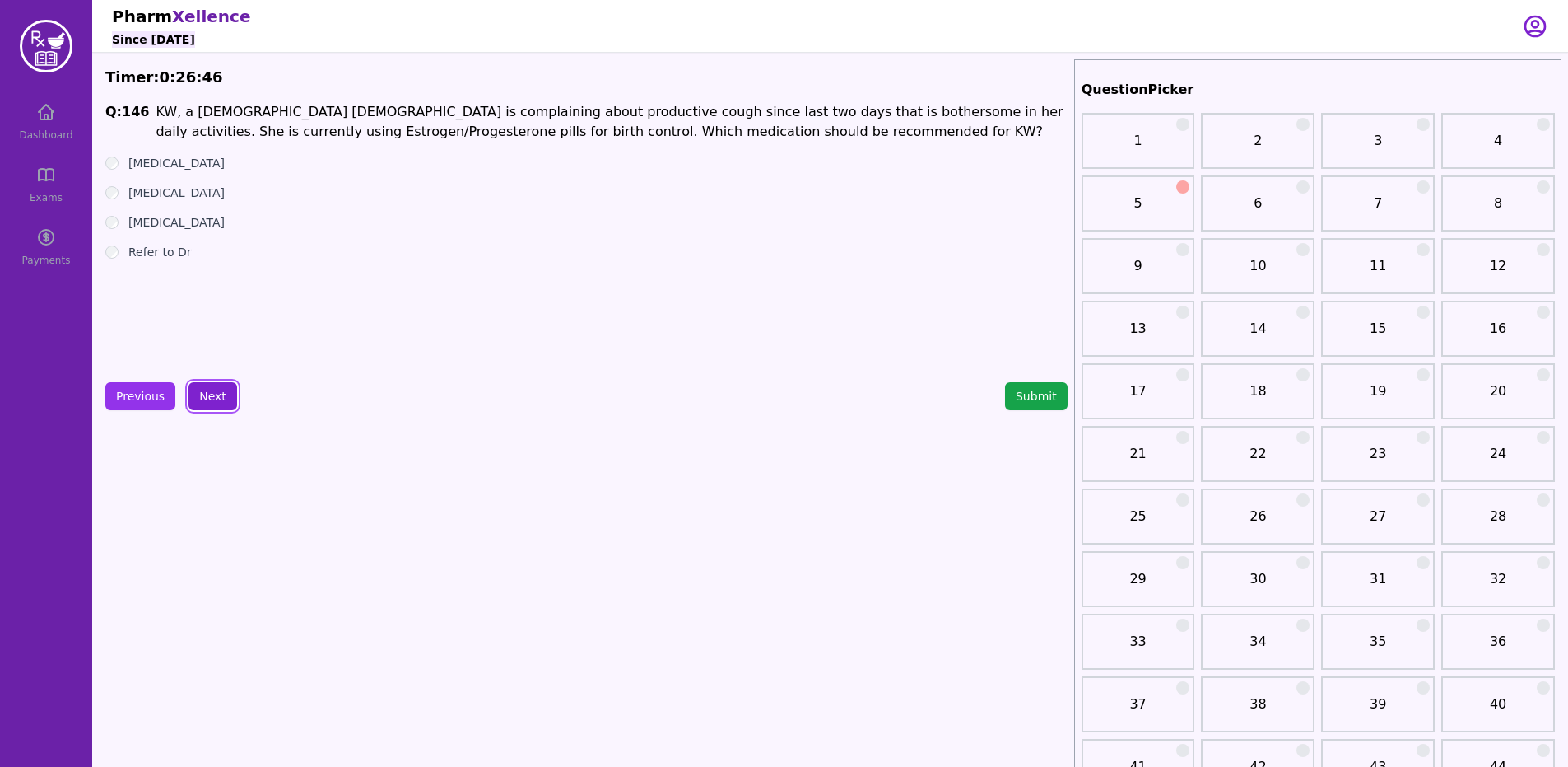
click at [201, 383] on button "Next" at bounding box center [212, 396] width 48 height 28
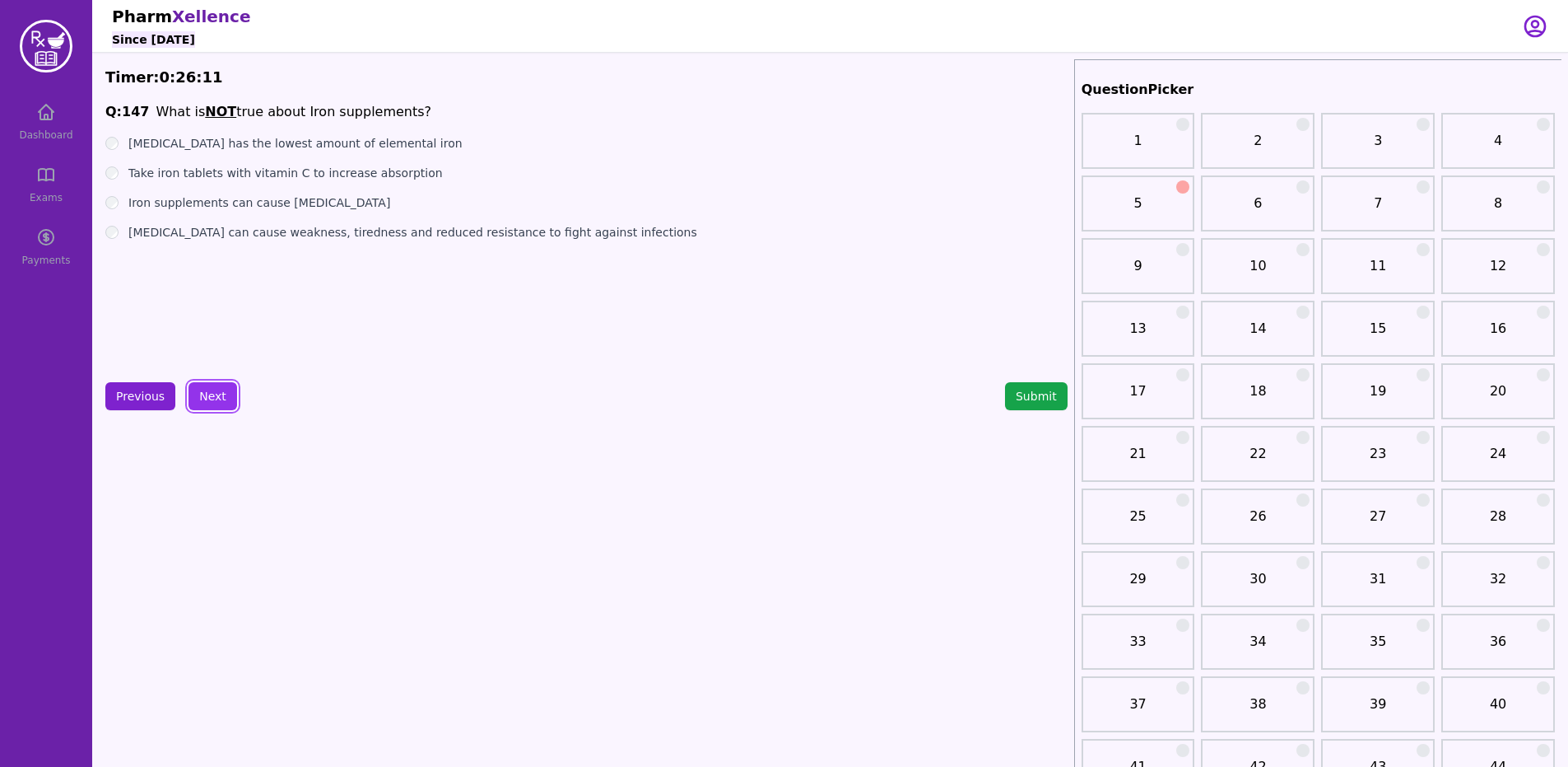
click at [141, 401] on button "Previous" at bounding box center [141, 396] width 70 height 28
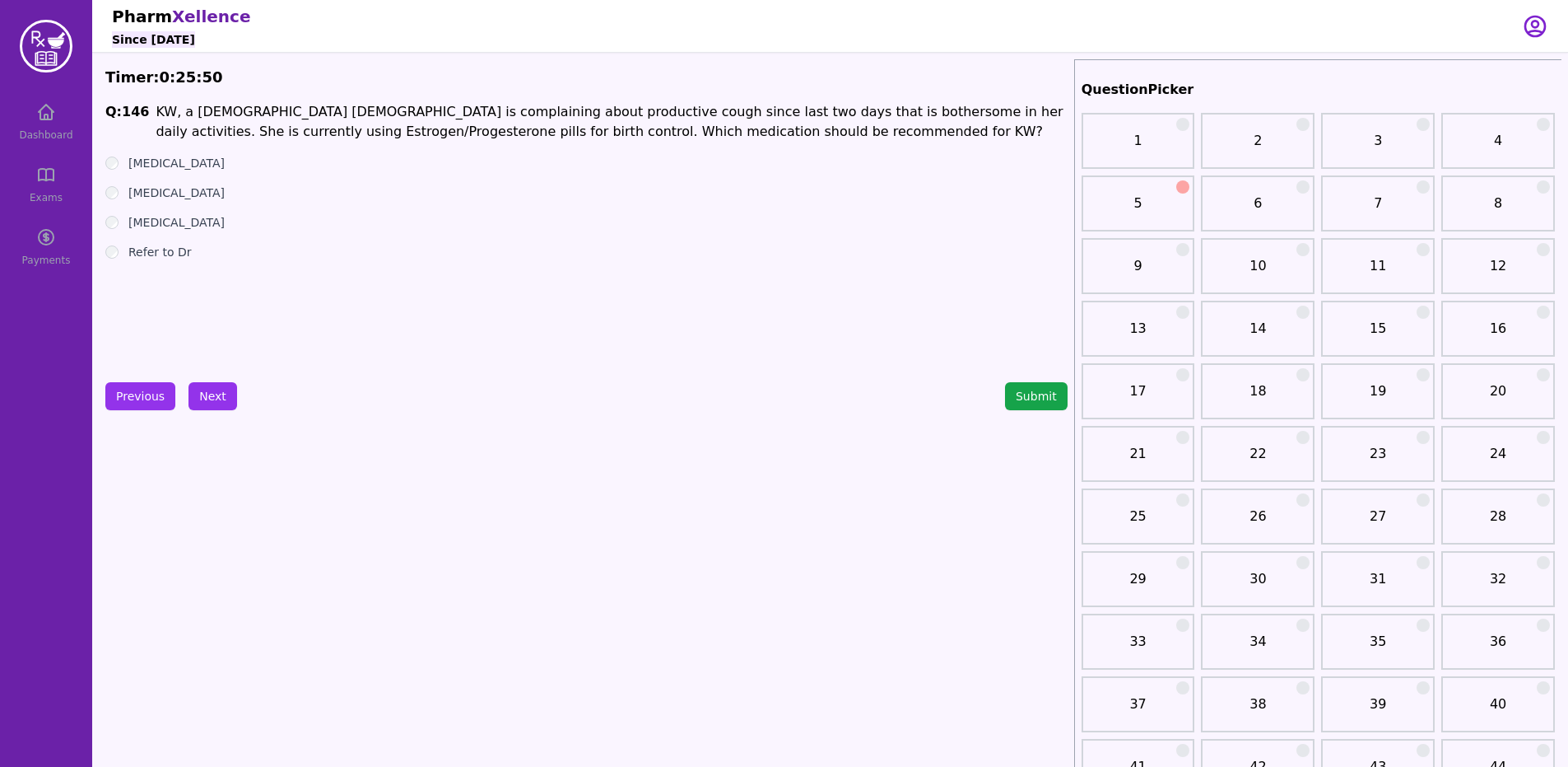
click at [138, 218] on label "[MEDICAL_DATA]" at bounding box center [176, 222] width 97 height 17
click at [222, 401] on button "Next" at bounding box center [212, 396] width 48 height 28
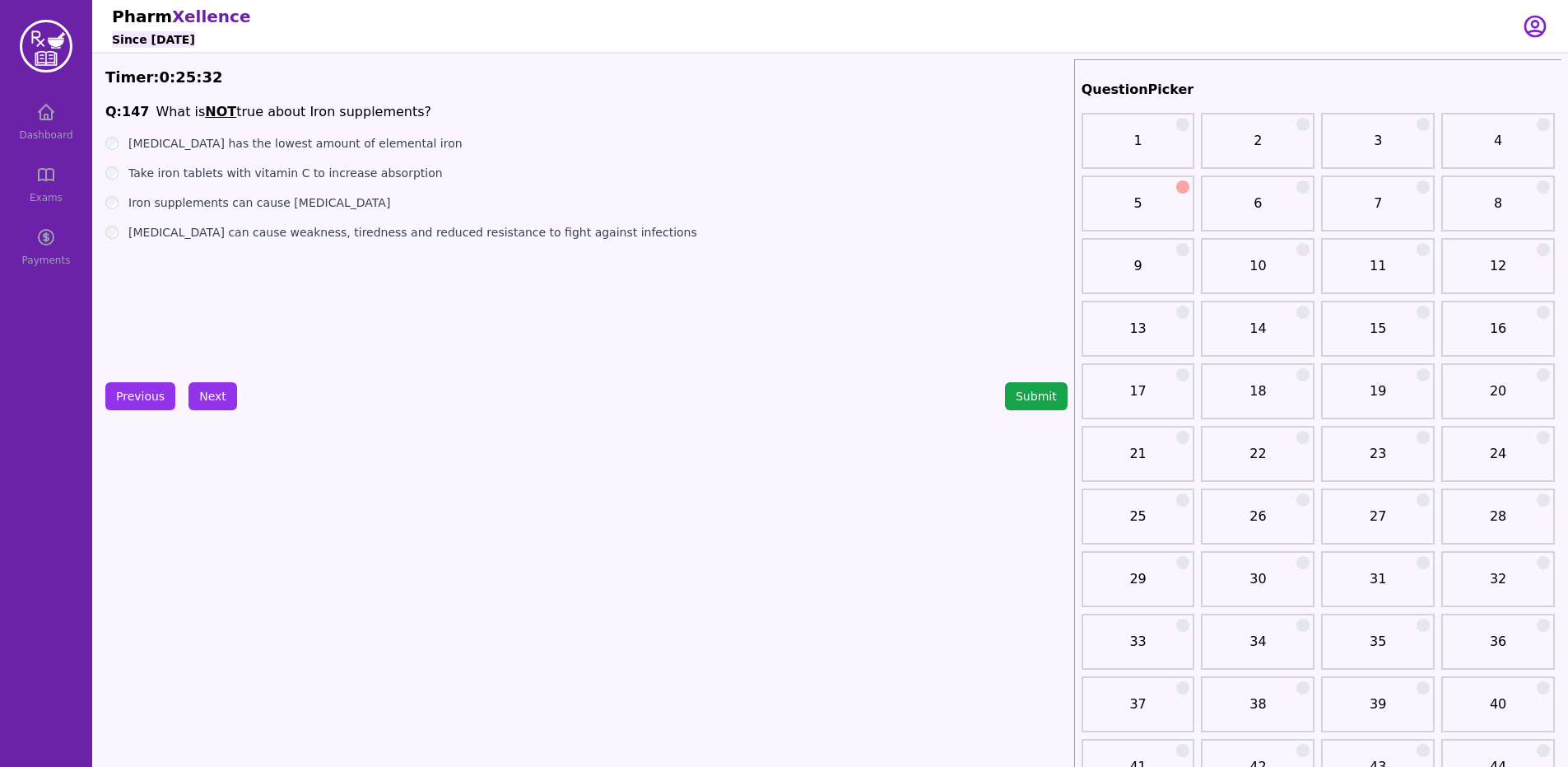
click at [382, 140] on label "[MEDICAL_DATA] has the lowest amount of elemental iron" at bounding box center [295, 143] width 334 height 17
click at [218, 382] on button "Next" at bounding box center [212, 396] width 48 height 28
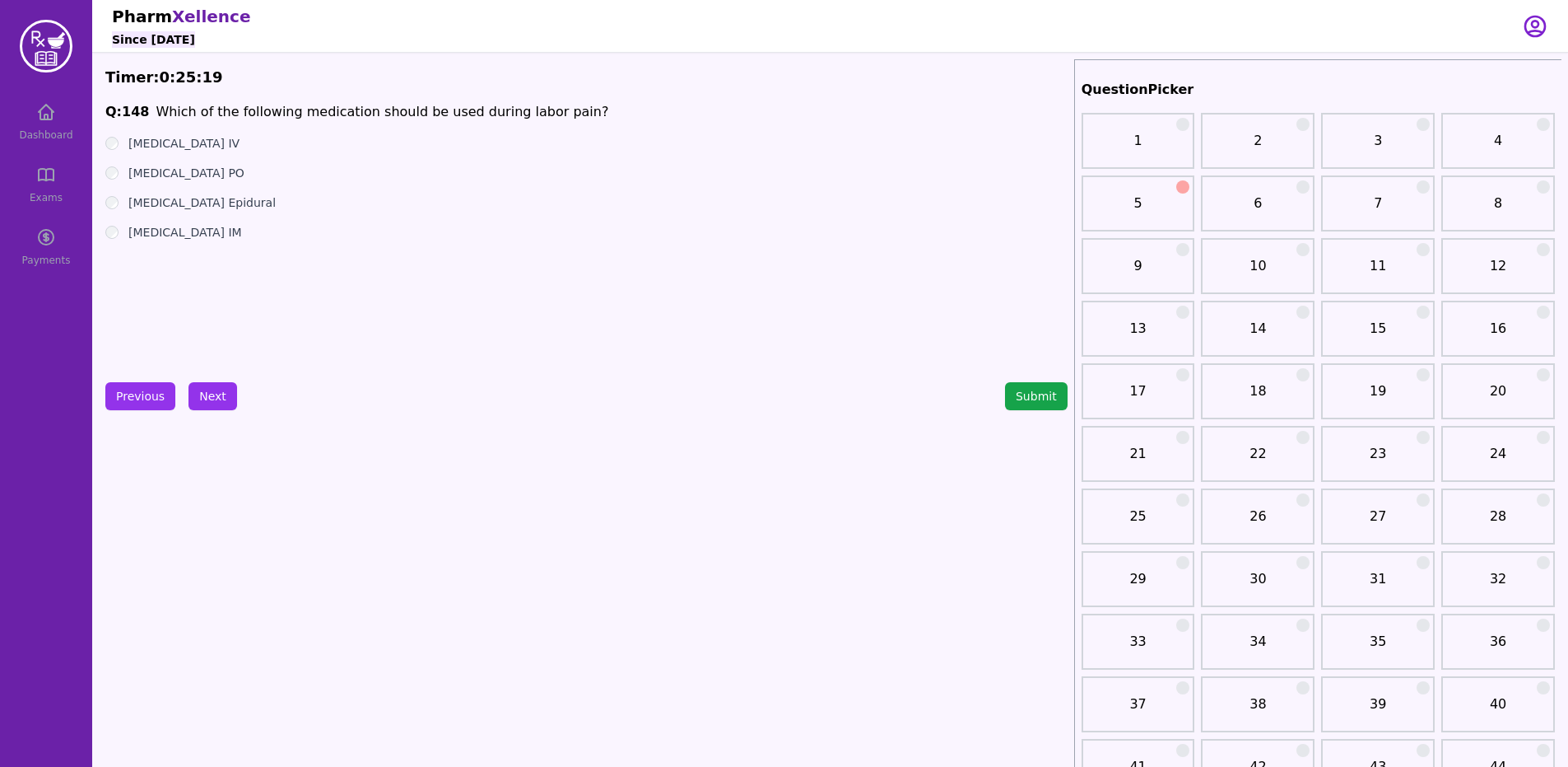
click at [173, 238] on label "[MEDICAL_DATA] IM" at bounding box center [185, 232] width 113 height 17
click at [218, 386] on button "Next" at bounding box center [212, 396] width 48 height 28
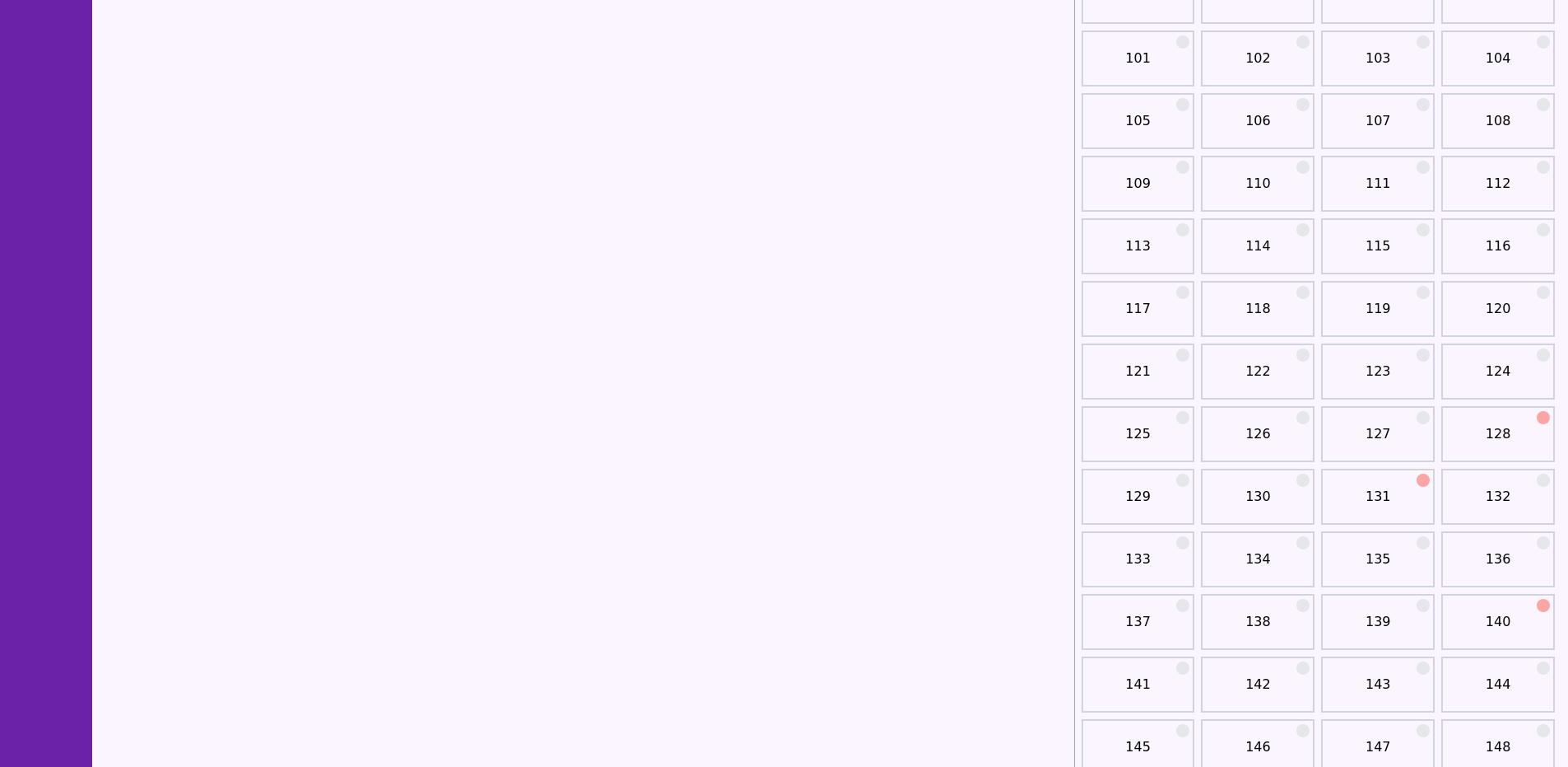
scroll to position [2357, 0]
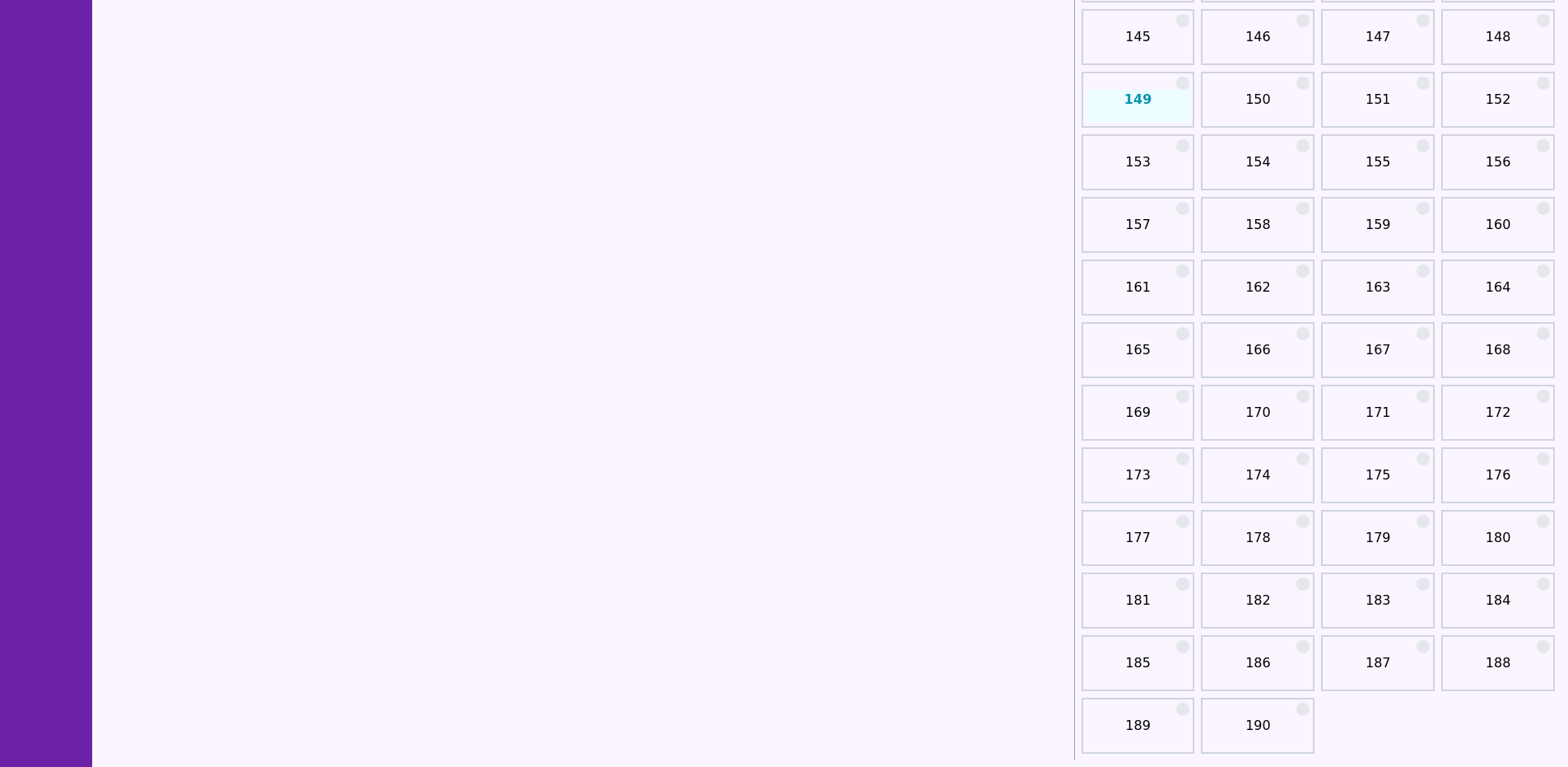
click at [1176, 80] on div at bounding box center [1183, 83] width 13 height 13
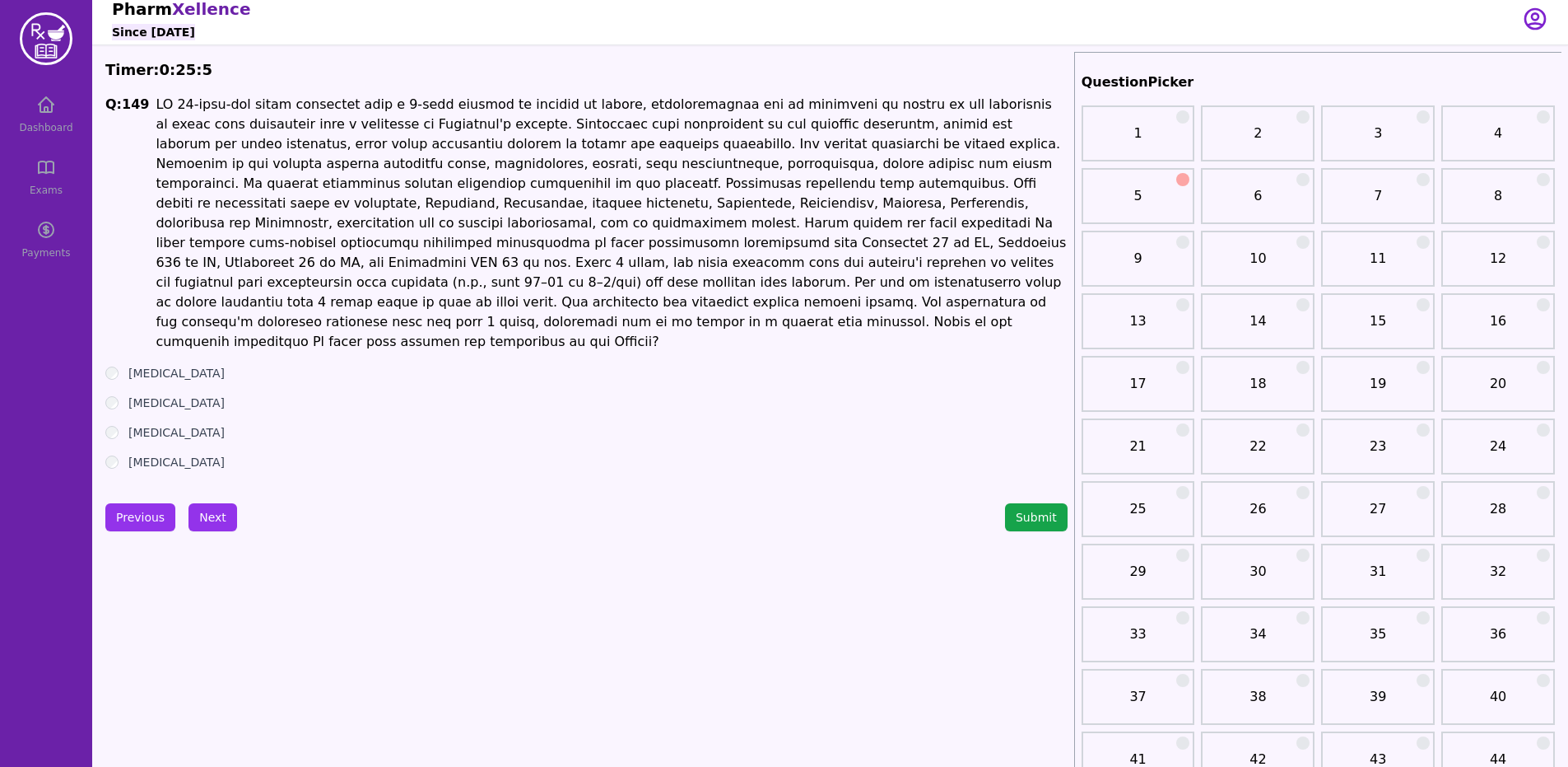
scroll to position [0, 0]
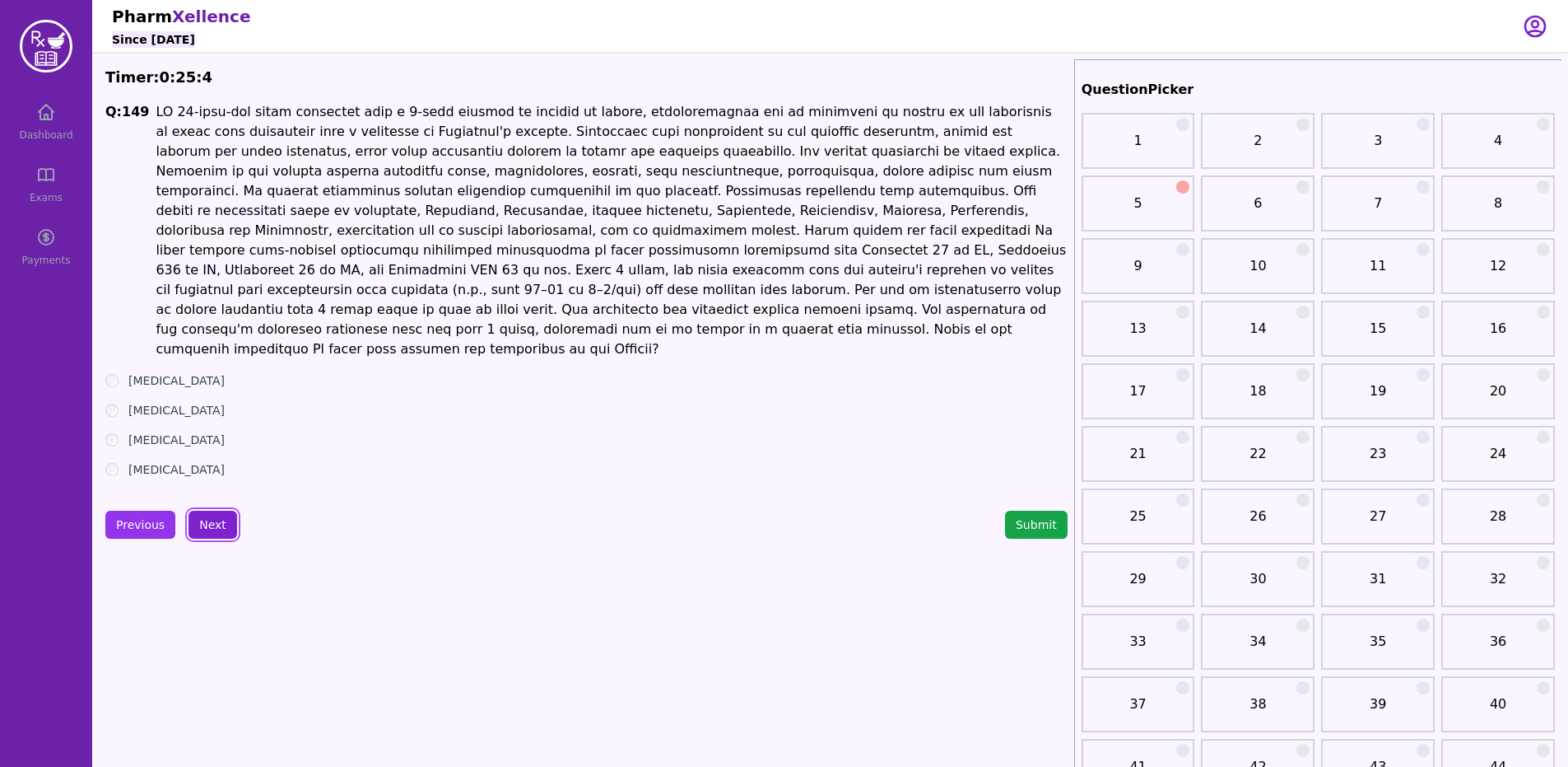
click at [195, 511] on button "Next" at bounding box center [212, 525] width 48 height 28
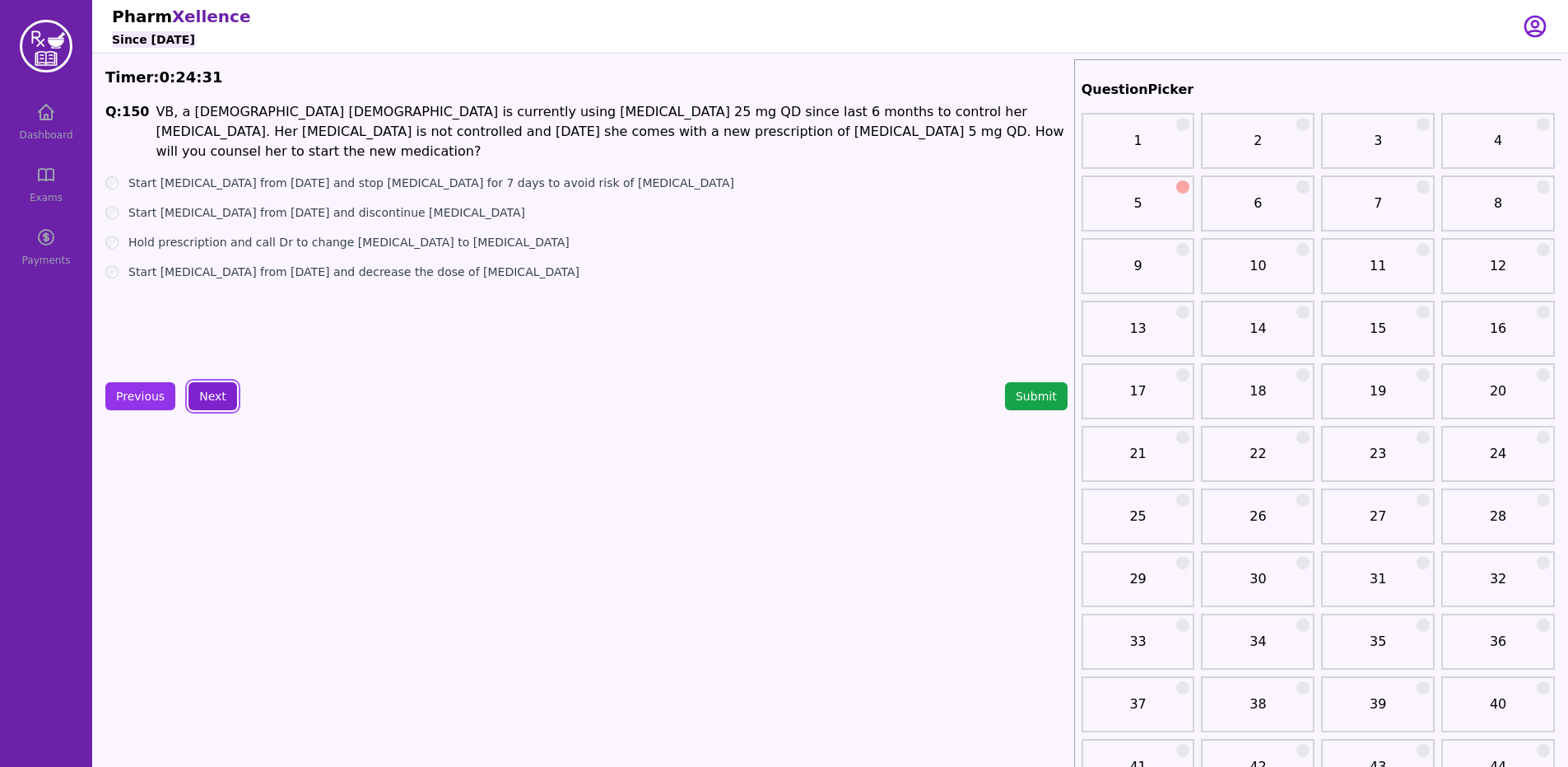
click at [211, 397] on button "Next" at bounding box center [212, 396] width 48 height 28
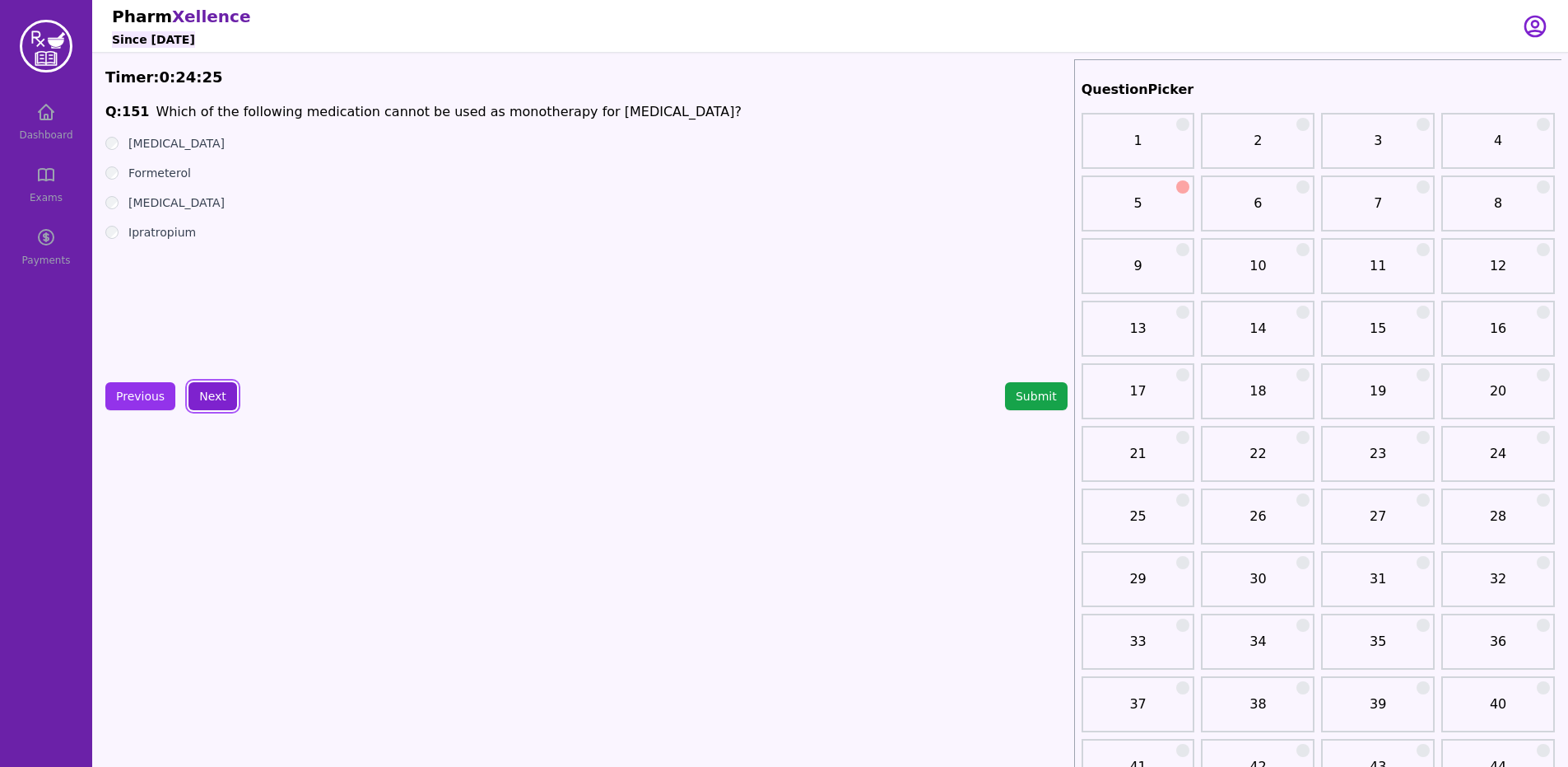
click at [188, 402] on button "Next" at bounding box center [212, 396] width 48 height 28
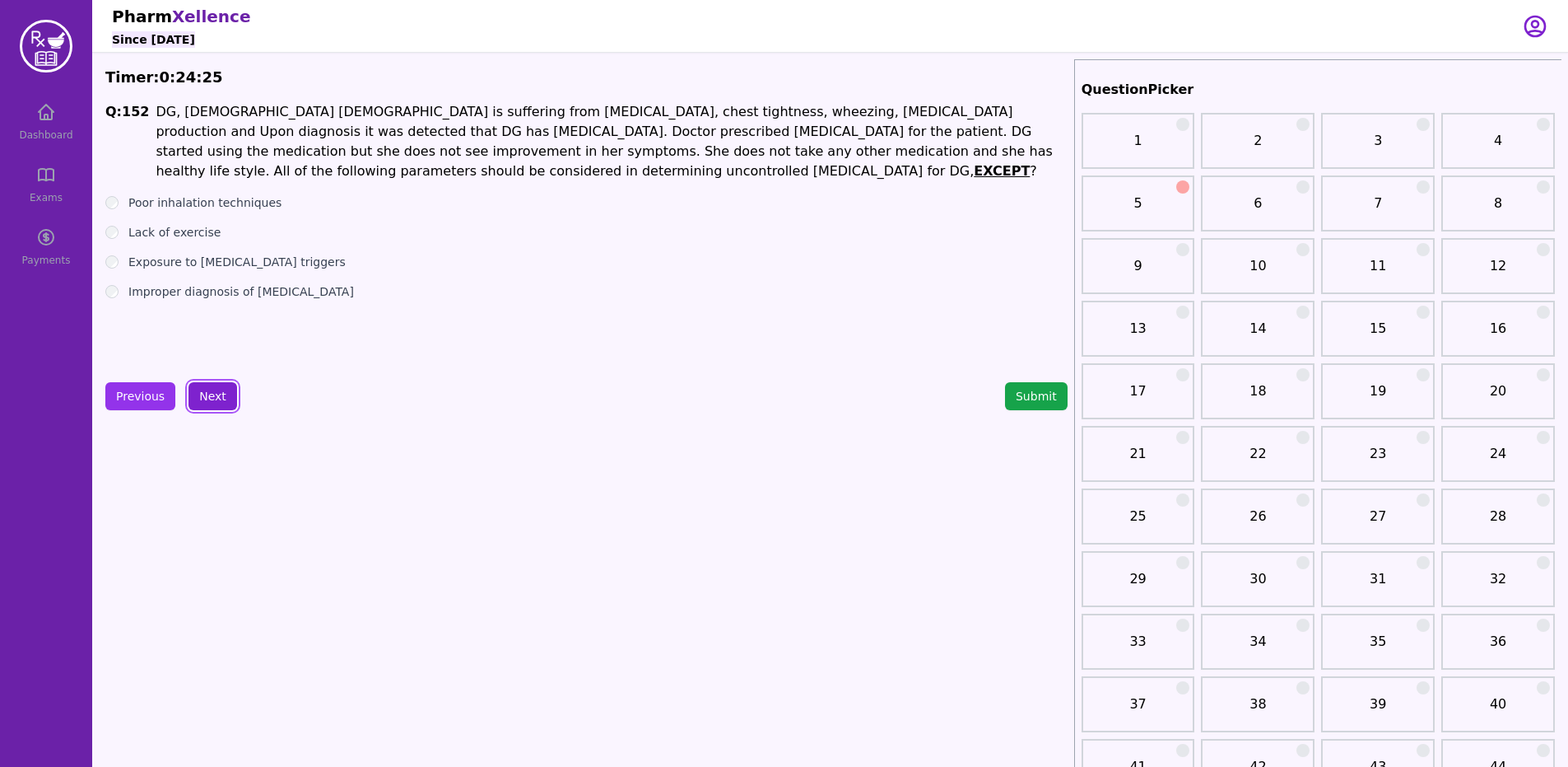
click at [210, 397] on button "Next" at bounding box center [212, 396] width 48 height 28
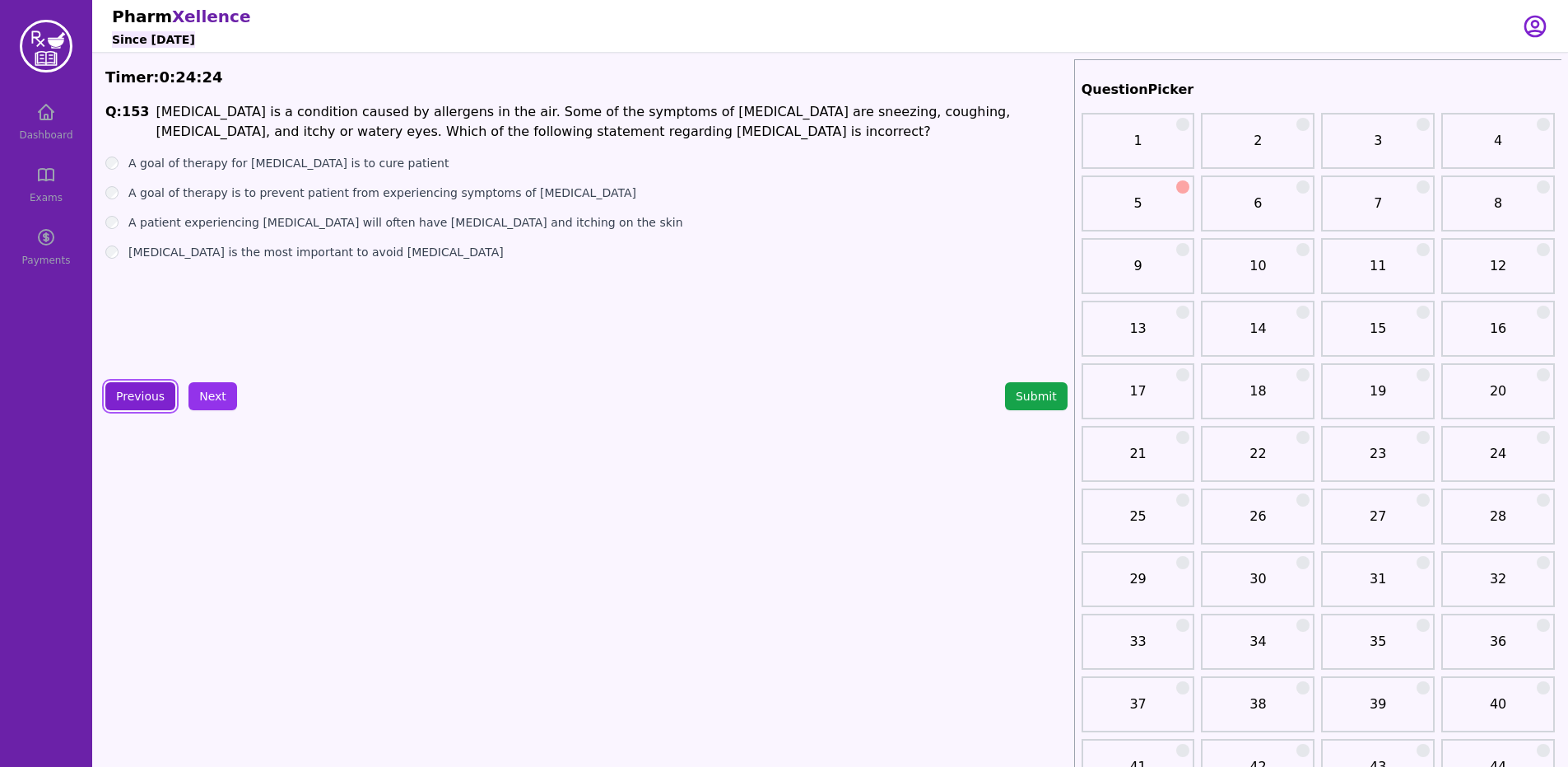
click at [108, 386] on button "Previous" at bounding box center [141, 396] width 70 height 28
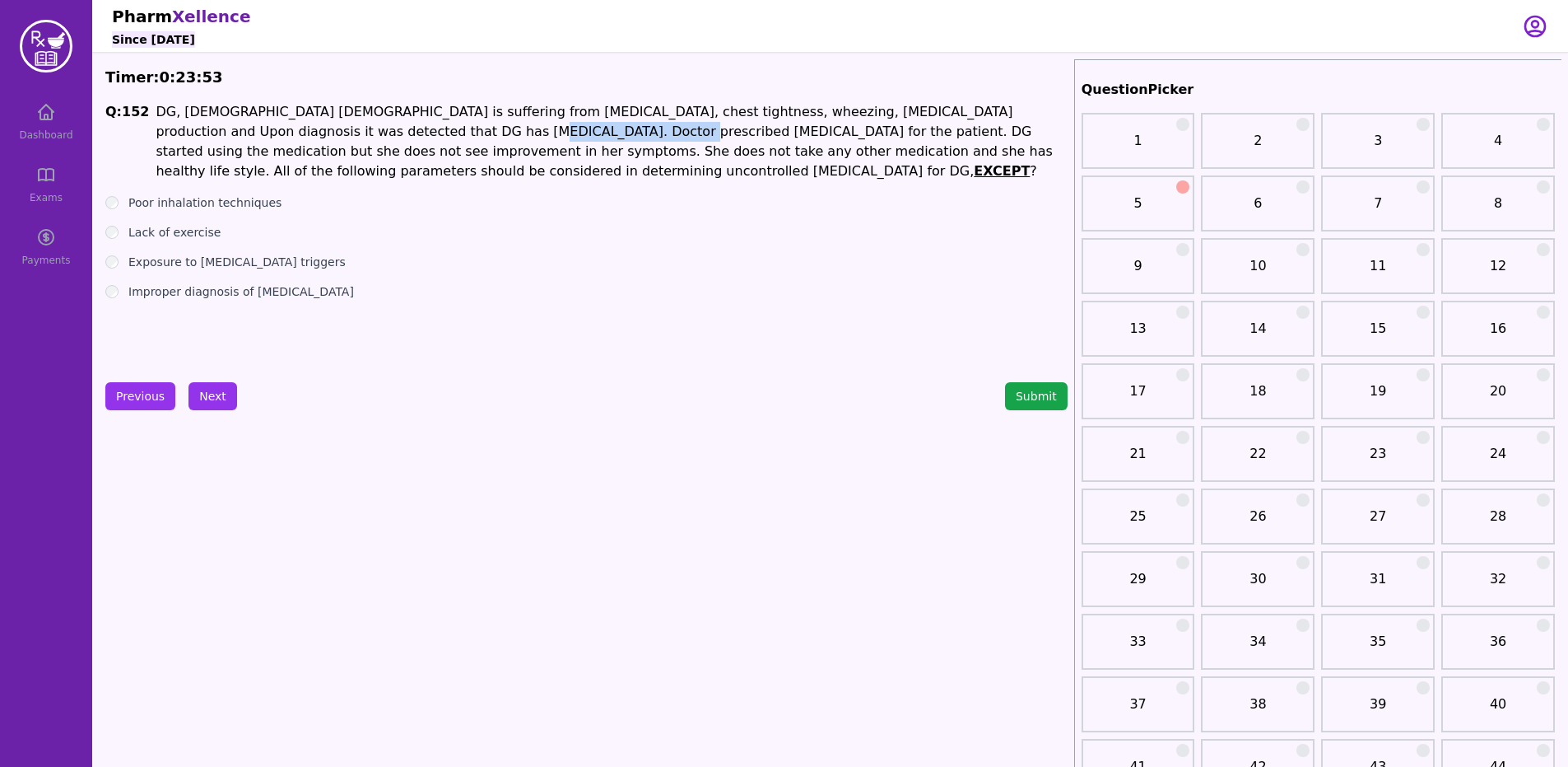
drag, startPoint x: 300, startPoint y: 133, endPoint x: 420, endPoint y: 133, distance: 120.0
click at [420, 133] on p "DG, [DEMOGRAPHIC_DATA] [DEMOGRAPHIC_DATA] is suffering from [MEDICAL_DATA], che…" at bounding box center [611, 142] width 911 height 79
drag, startPoint x: 124, startPoint y: 237, endPoint x: 115, endPoint y: 239, distance: 9.2
click at [120, 238] on div "Lack of exercise" at bounding box center [587, 232] width 962 height 17
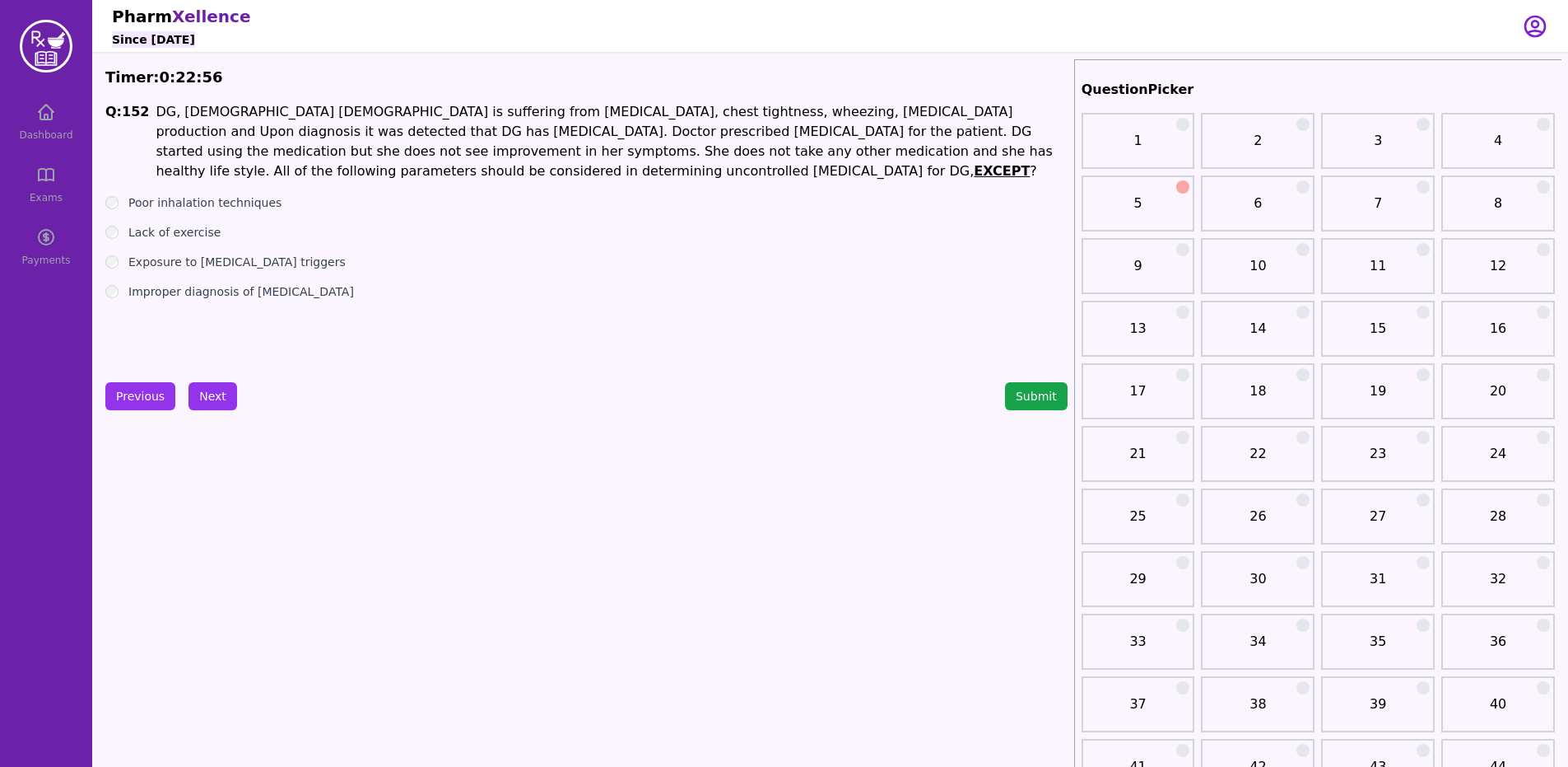
click at [110, 210] on div "Poor inhalation techniques" at bounding box center [587, 202] width 962 height 17
click at [108, 297] on div "Improper diagnosis of [MEDICAL_DATA]" at bounding box center [587, 291] width 962 height 17
drag, startPoint x: 221, startPoint y: 400, endPoint x: 378, endPoint y: 252, distance: 215.8
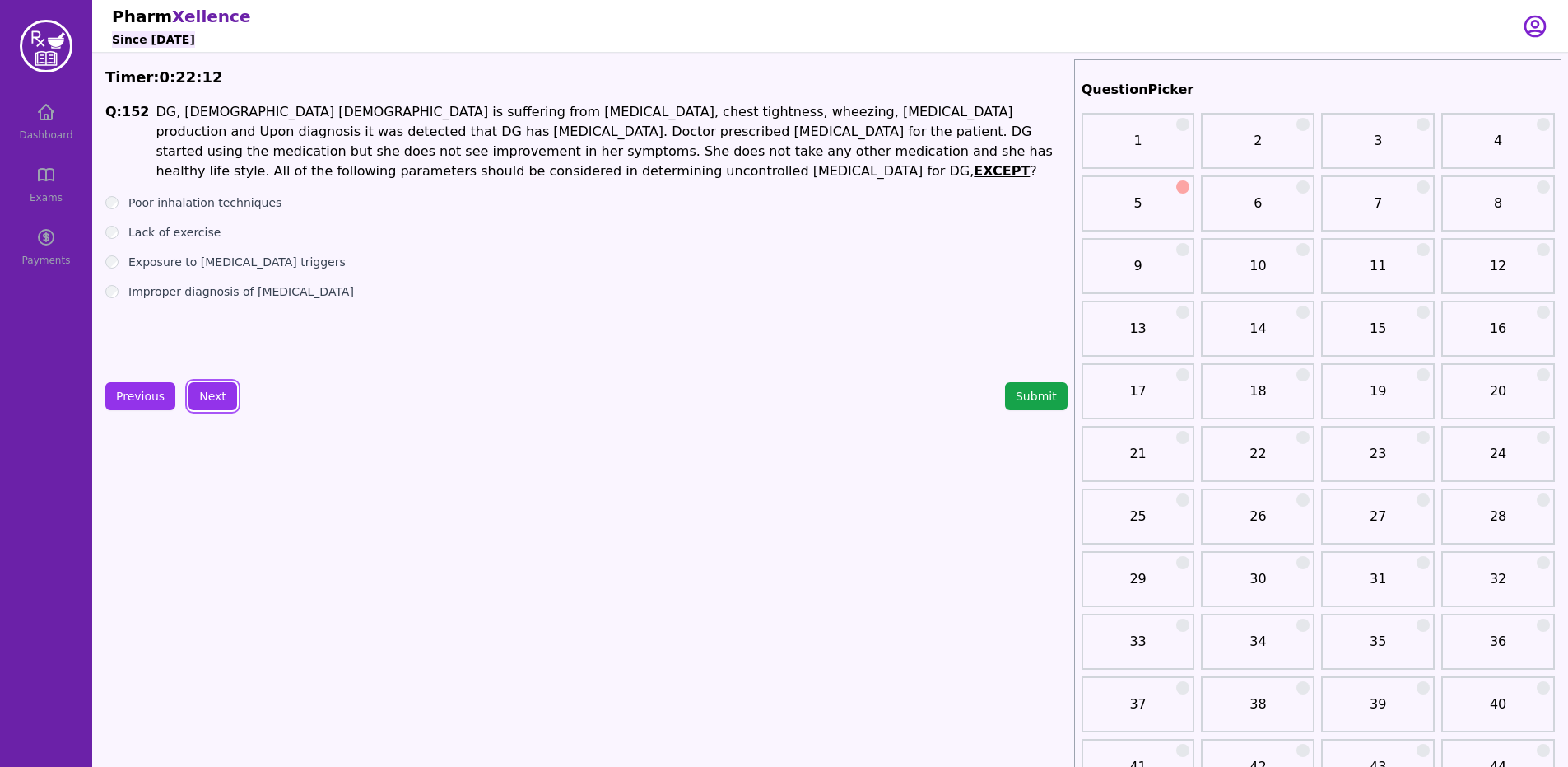
click at [215, 404] on button "Next" at bounding box center [212, 396] width 48 height 28
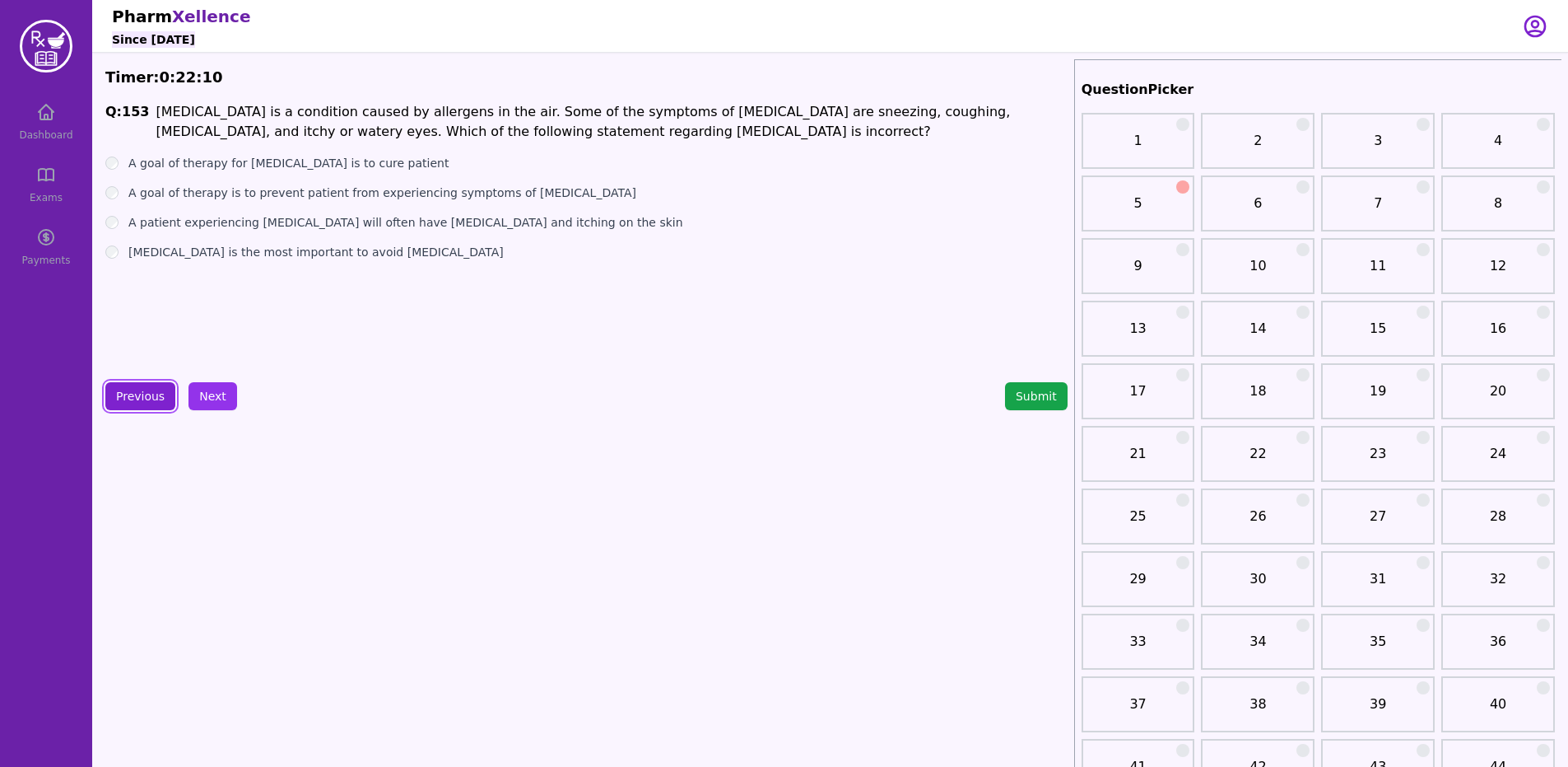
click at [142, 385] on button "Previous" at bounding box center [141, 396] width 70 height 28
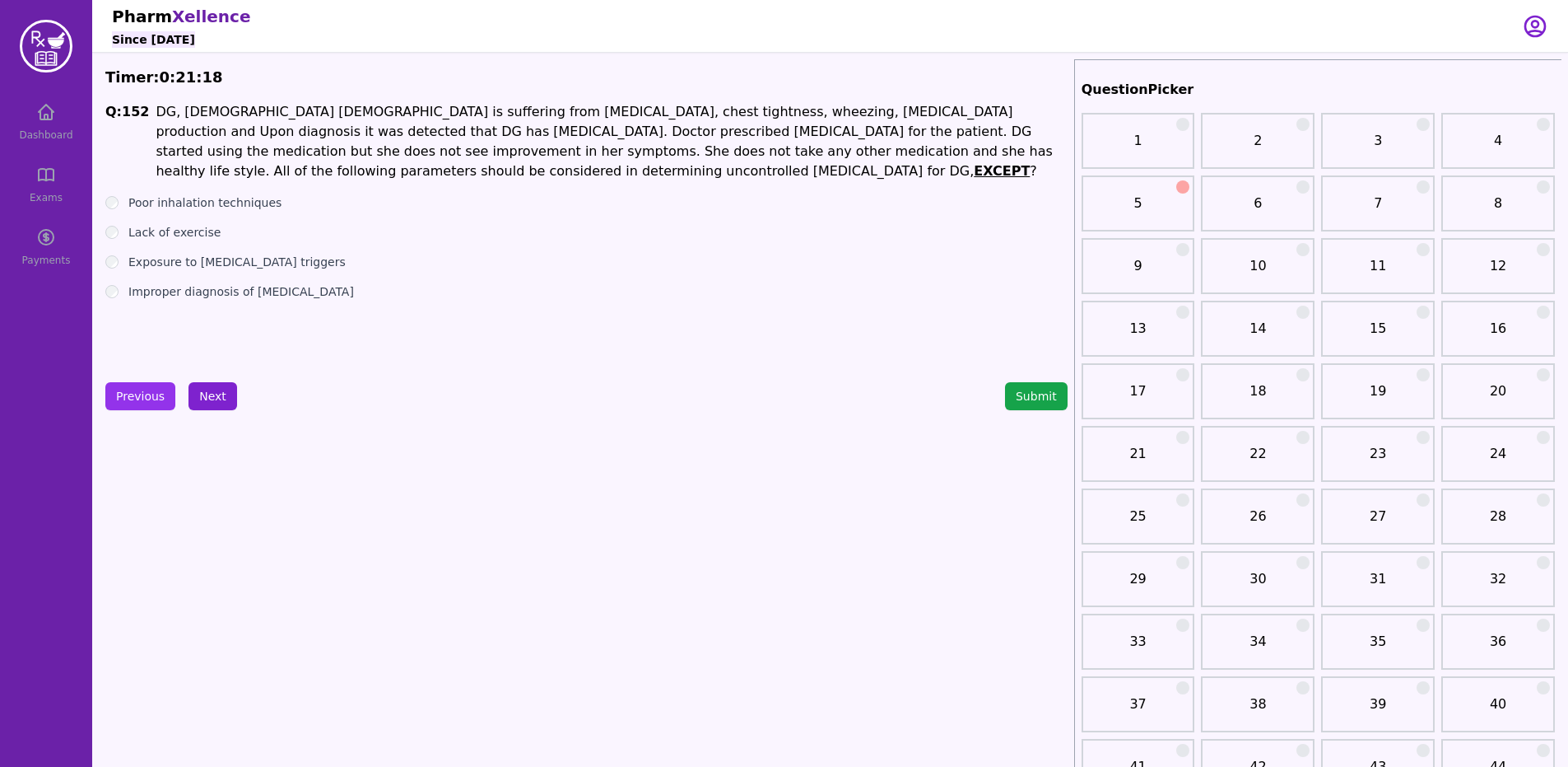
click at [223, 404] on button "Next" at bounding box center [212, 396] width 48 height 28
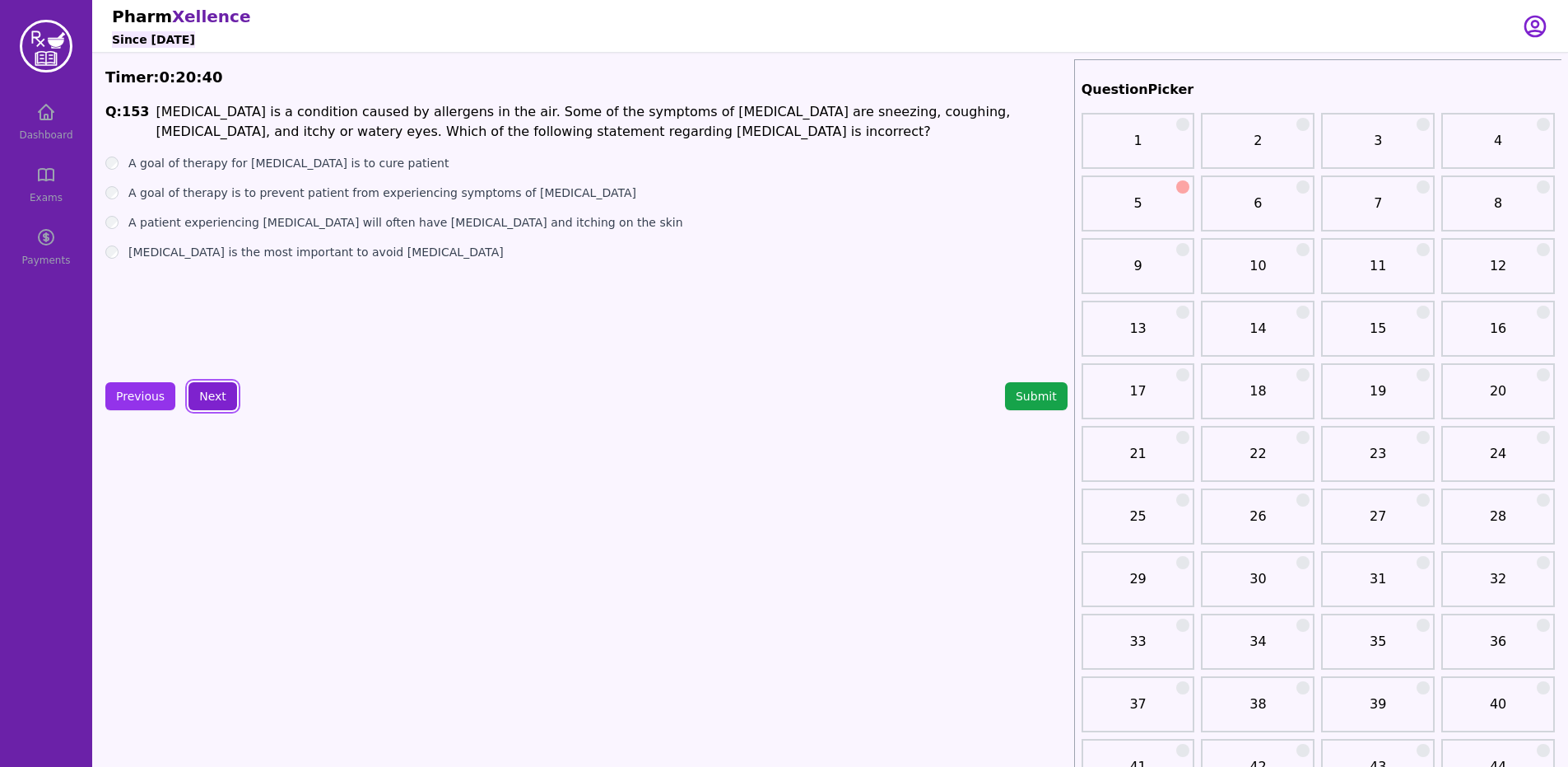
click at [217, 405] on button "Next" at bounding box center [212, 396] width 48 height 28
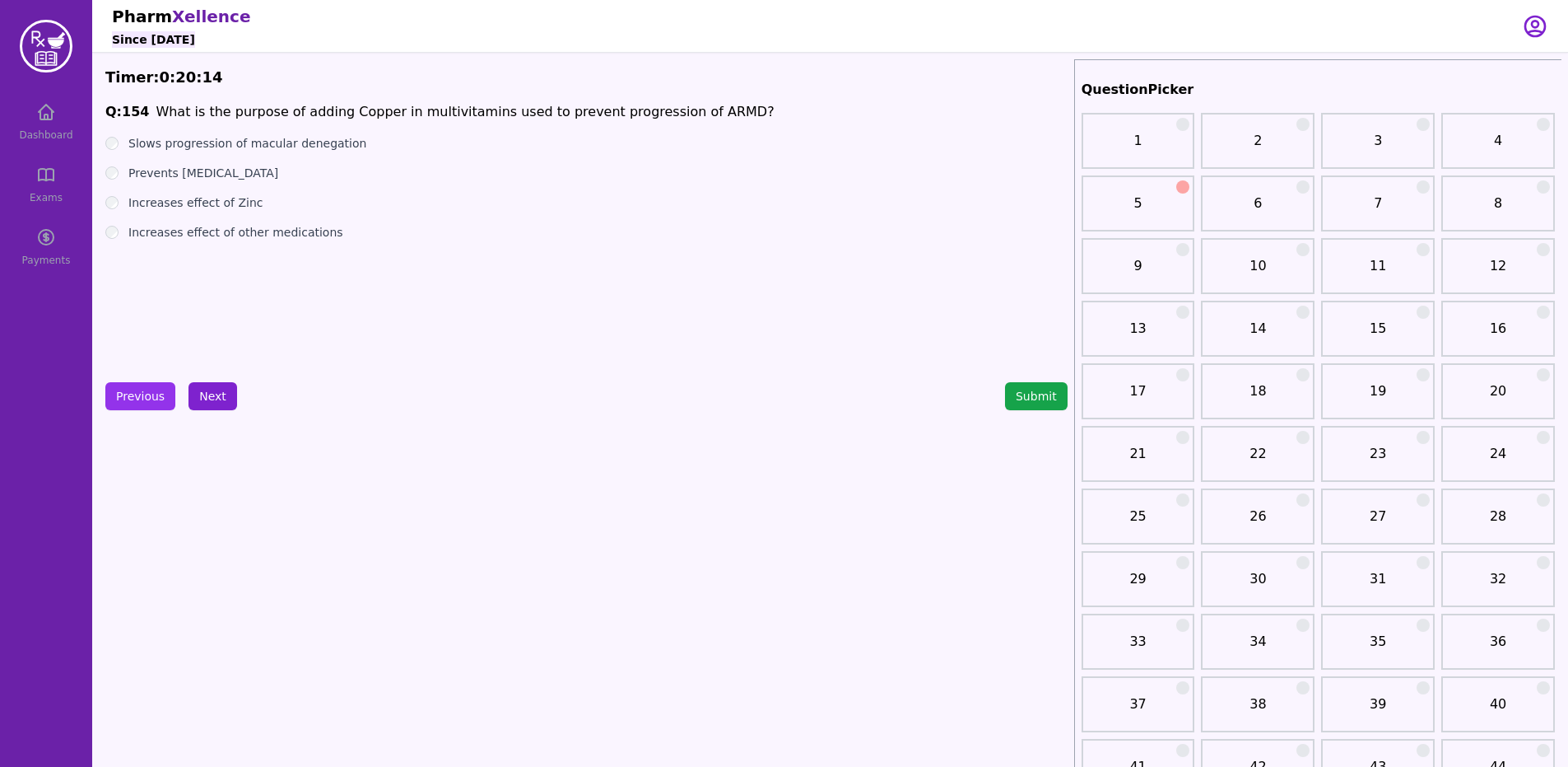
click at [211, 404] on button "Next" at bounding box center [212, 396] width 48 height 28
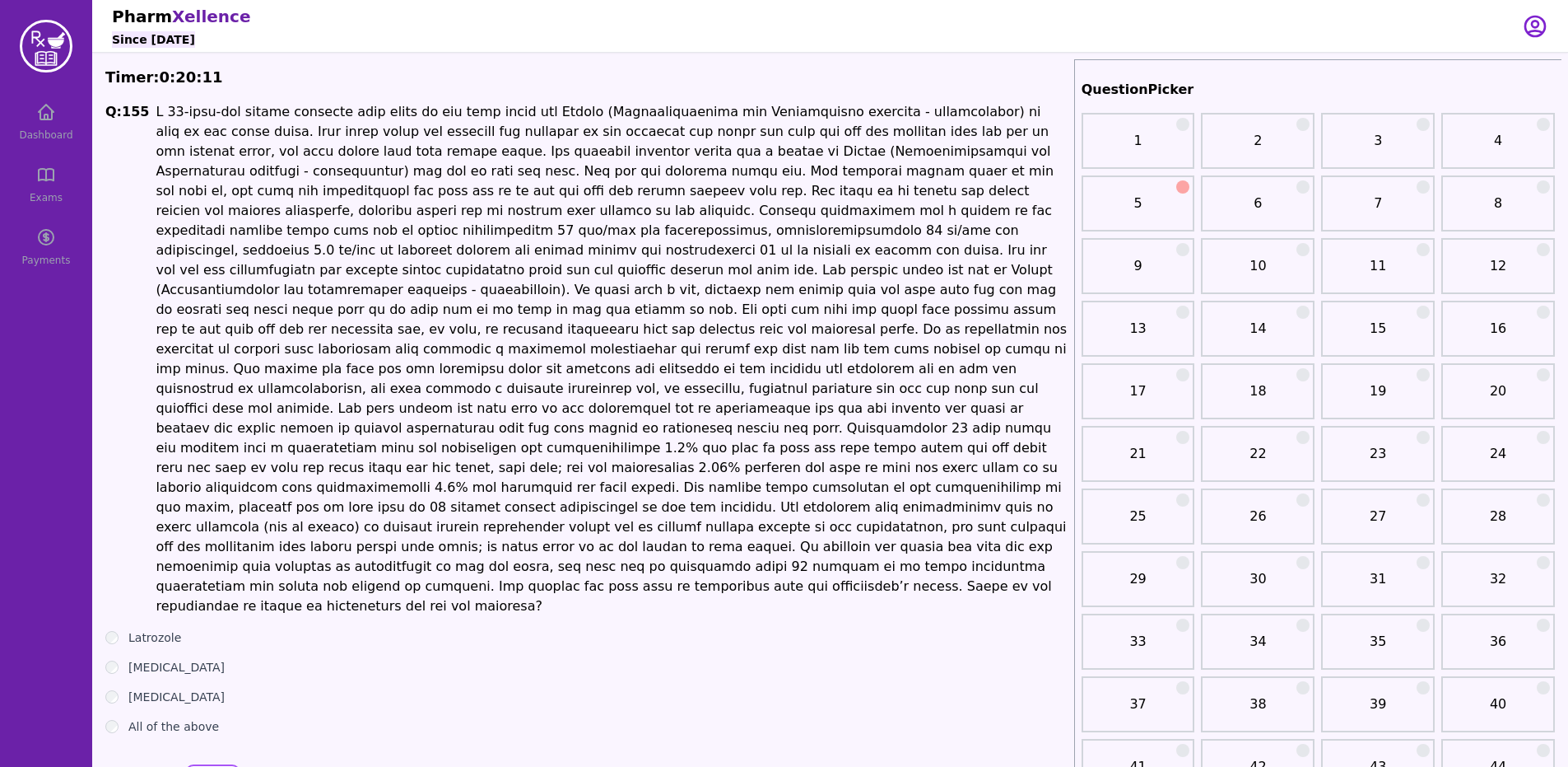
click at [196, 766] on button "Next" at bounding box center [212, 781] width 48 height 28
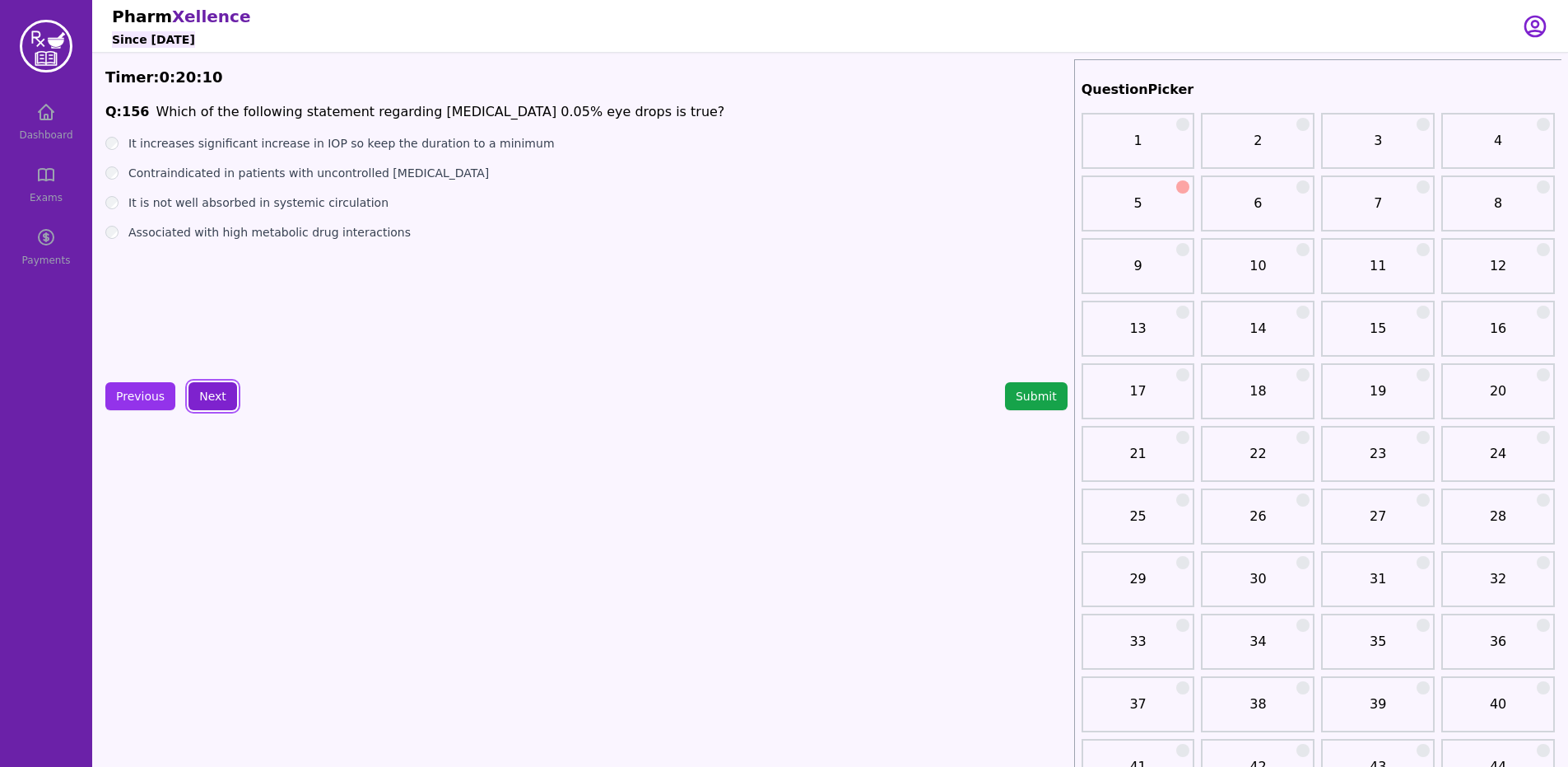
click at [130, 396] on button "Previous" at bounding box center [141, 396] width 70 height 28
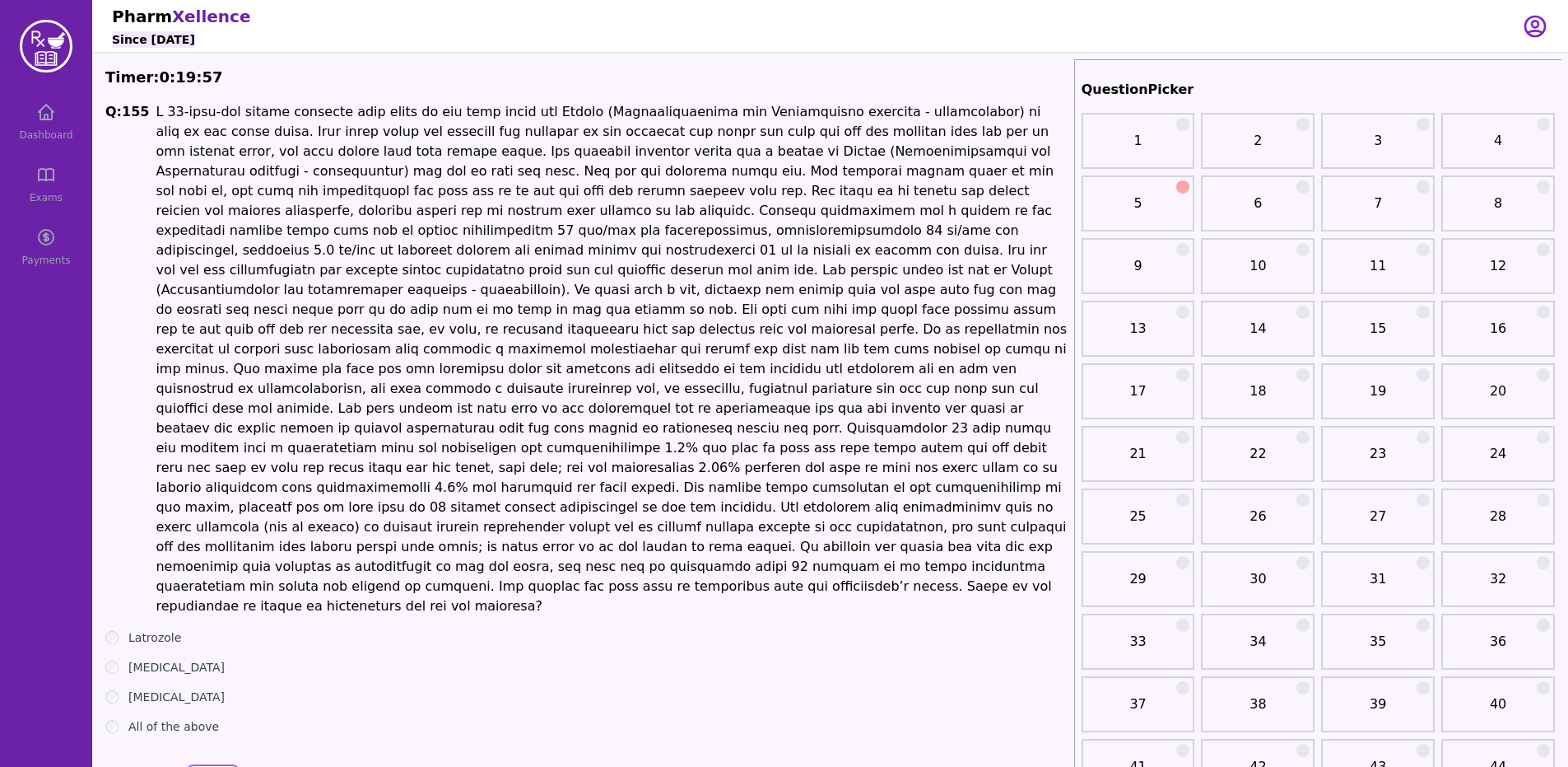
click at [215, 766] on button "Next" at bounding box center [212, 781] width 48 height 28
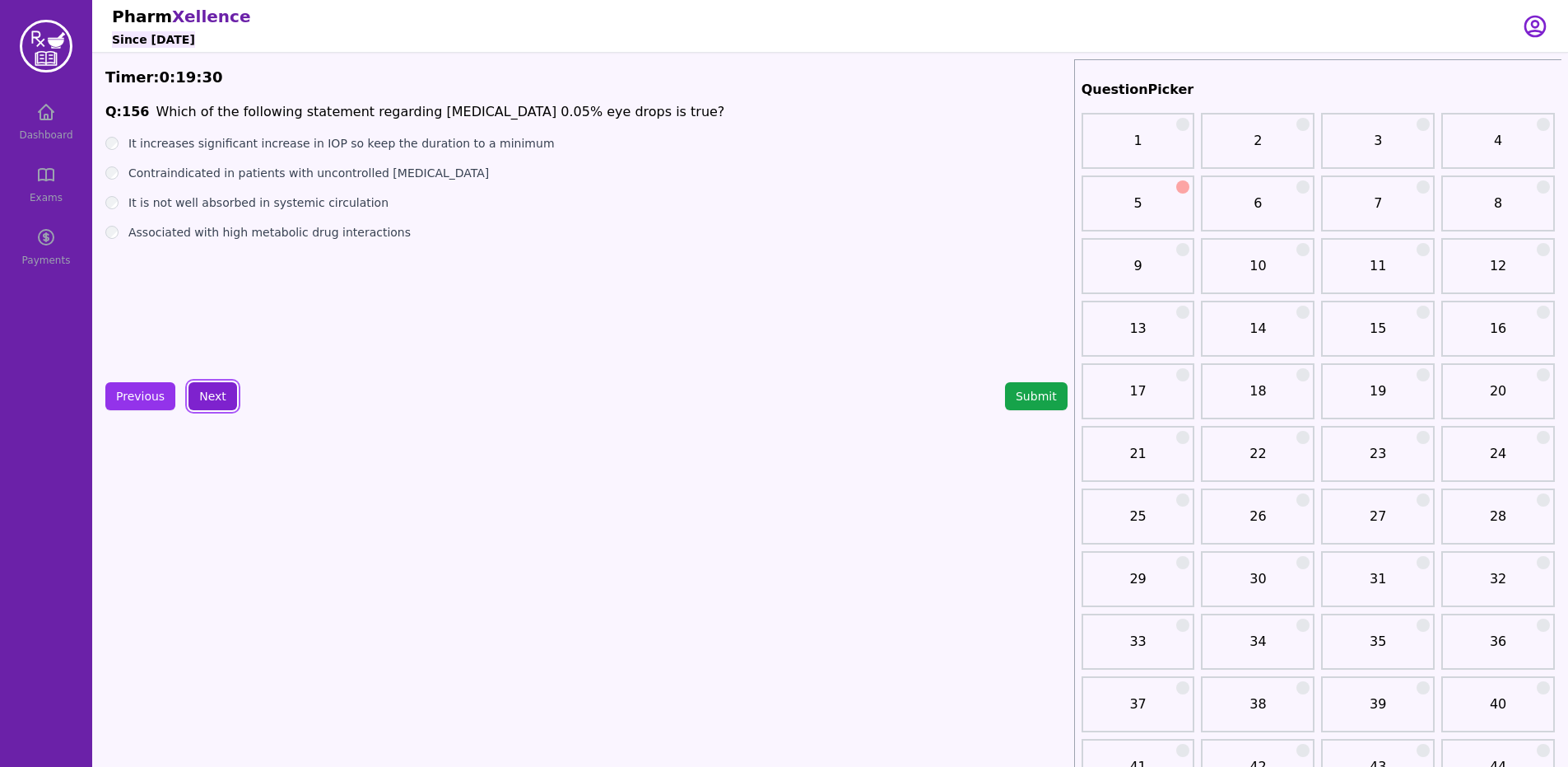
click at [228, 392] on button "Next" at bounding box center [212, 396] width 48 height 28
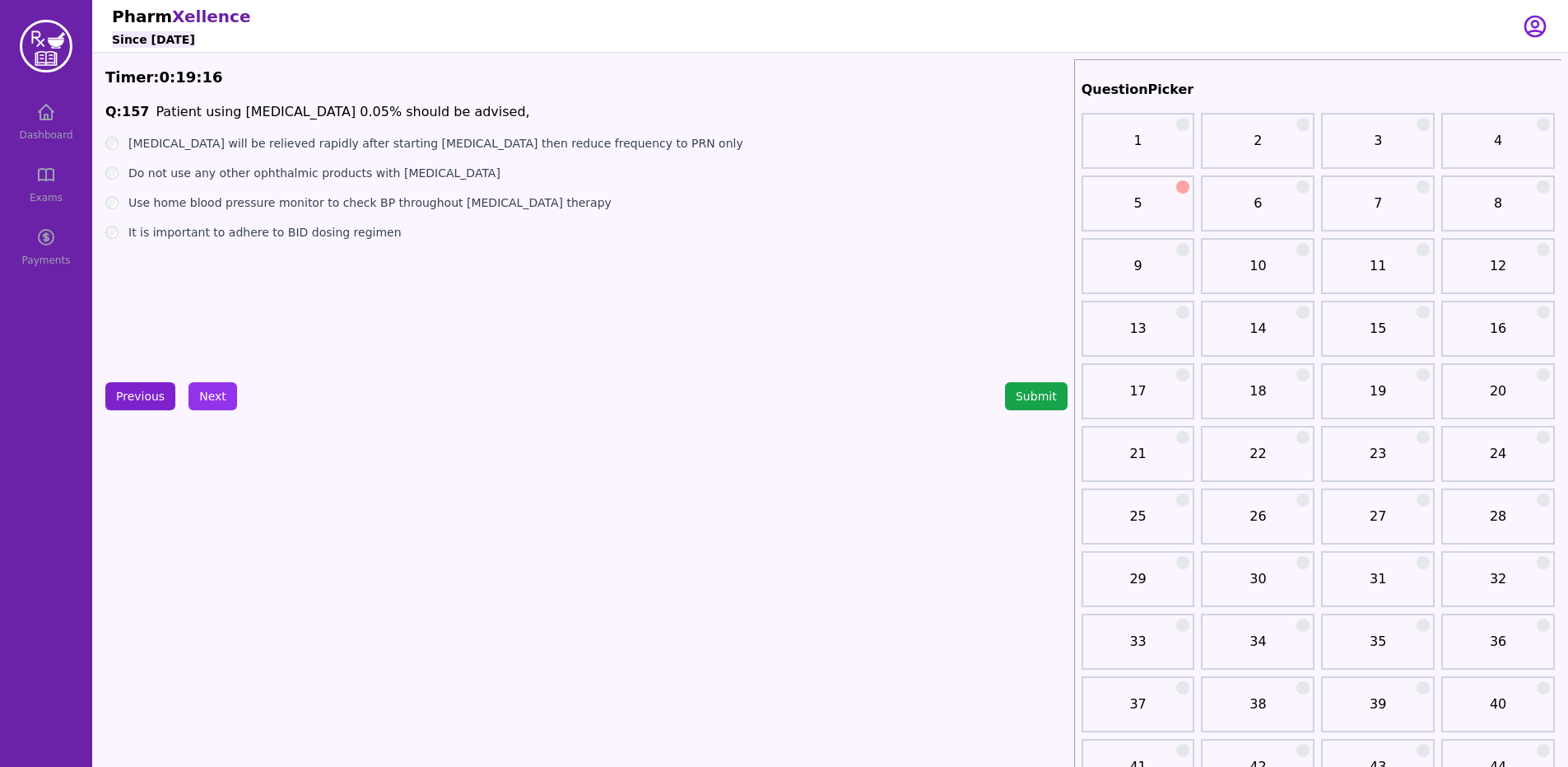
click at [120, 400] on button "Previous" at bounding box center [141, 396] width 70 height 28
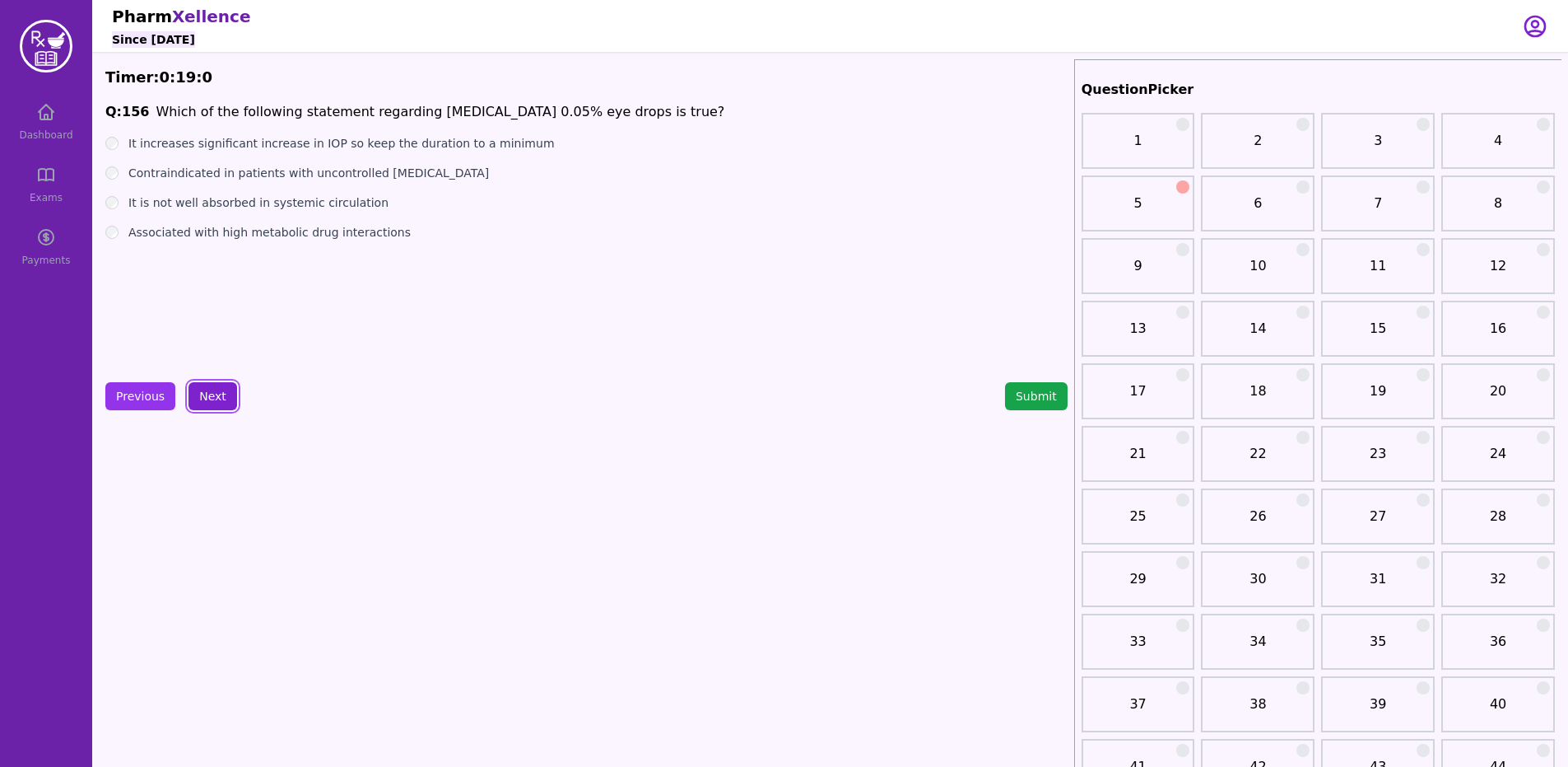
click at [207, 397] on button "Next" at bounding box center [212, 396] width 48 height 28
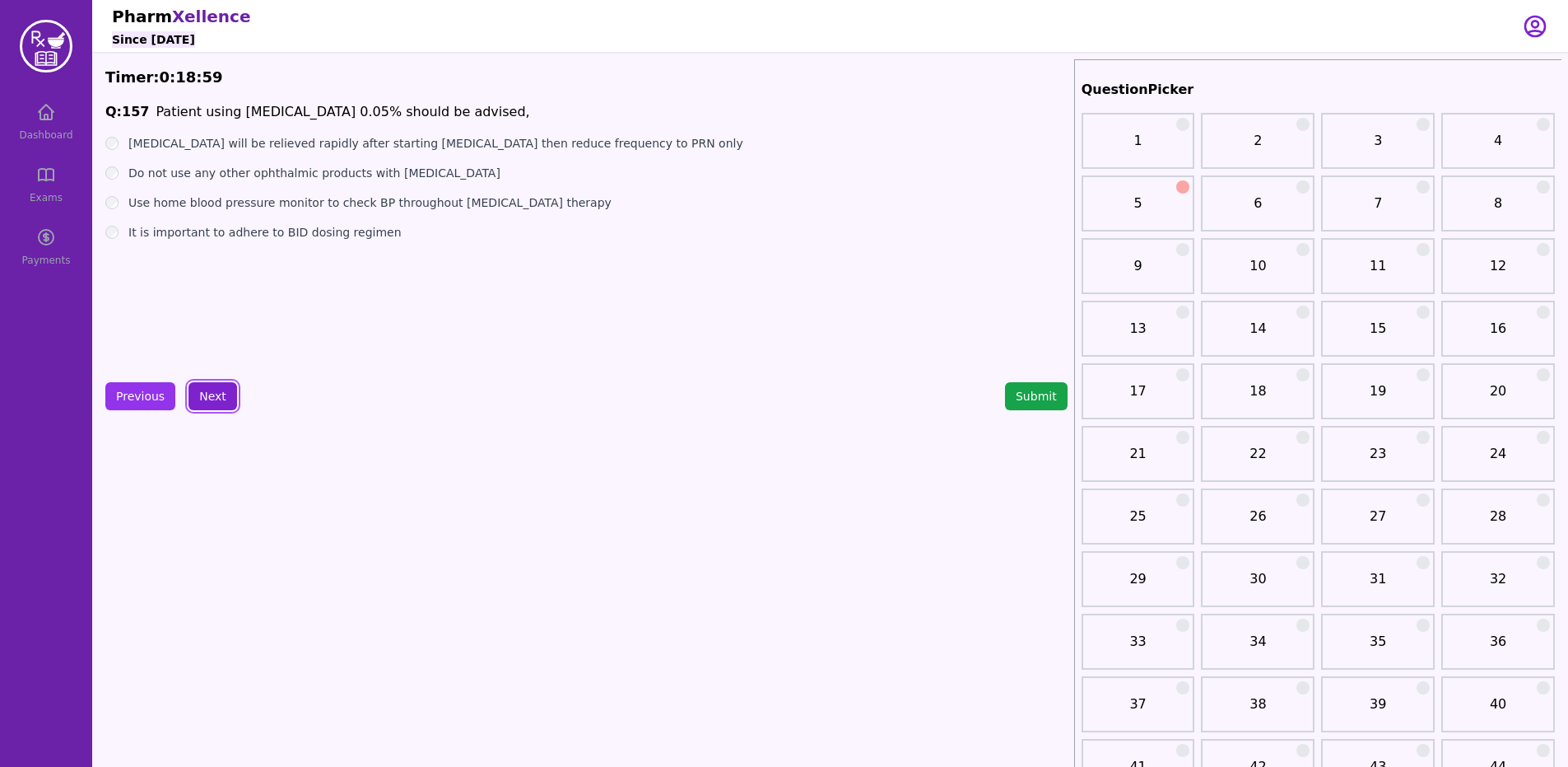
click at [208, 382] on button "Next" at bounding box center [212, 396] width 48 height 28
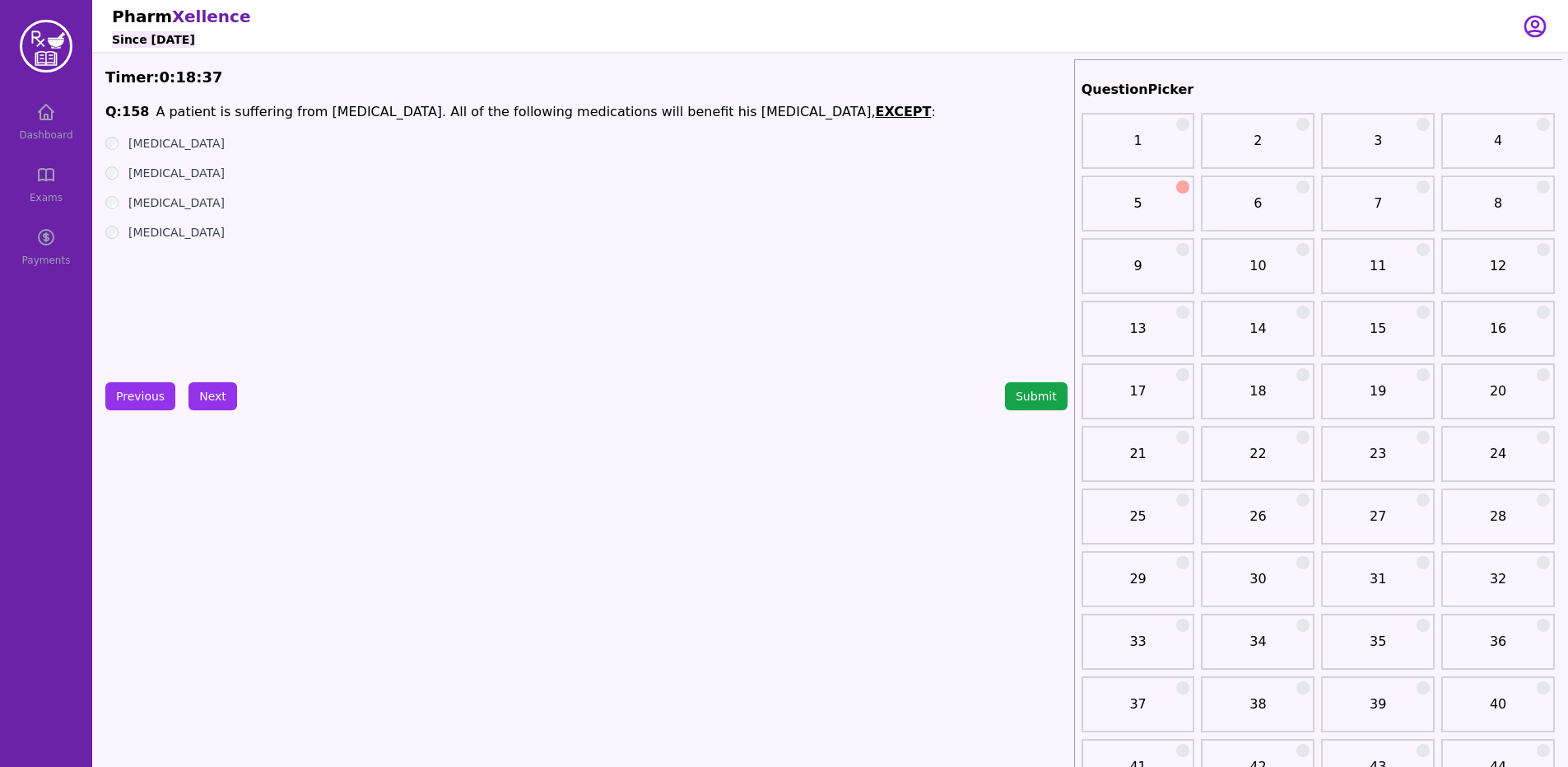
click at [129, 204] on label "[MEDICAL_DATA]" at bounding box center [176, 202] width 97 height 17
click at [133, 254] on div "Q: 158 A patient is suffering from [MEDICAL_DATA]. All of the following medicat…" at bounding box center [587, 226] width 962 height 247
click at [217, 407] on button "Next" at bounding box center [212, 396] width 48 height 28
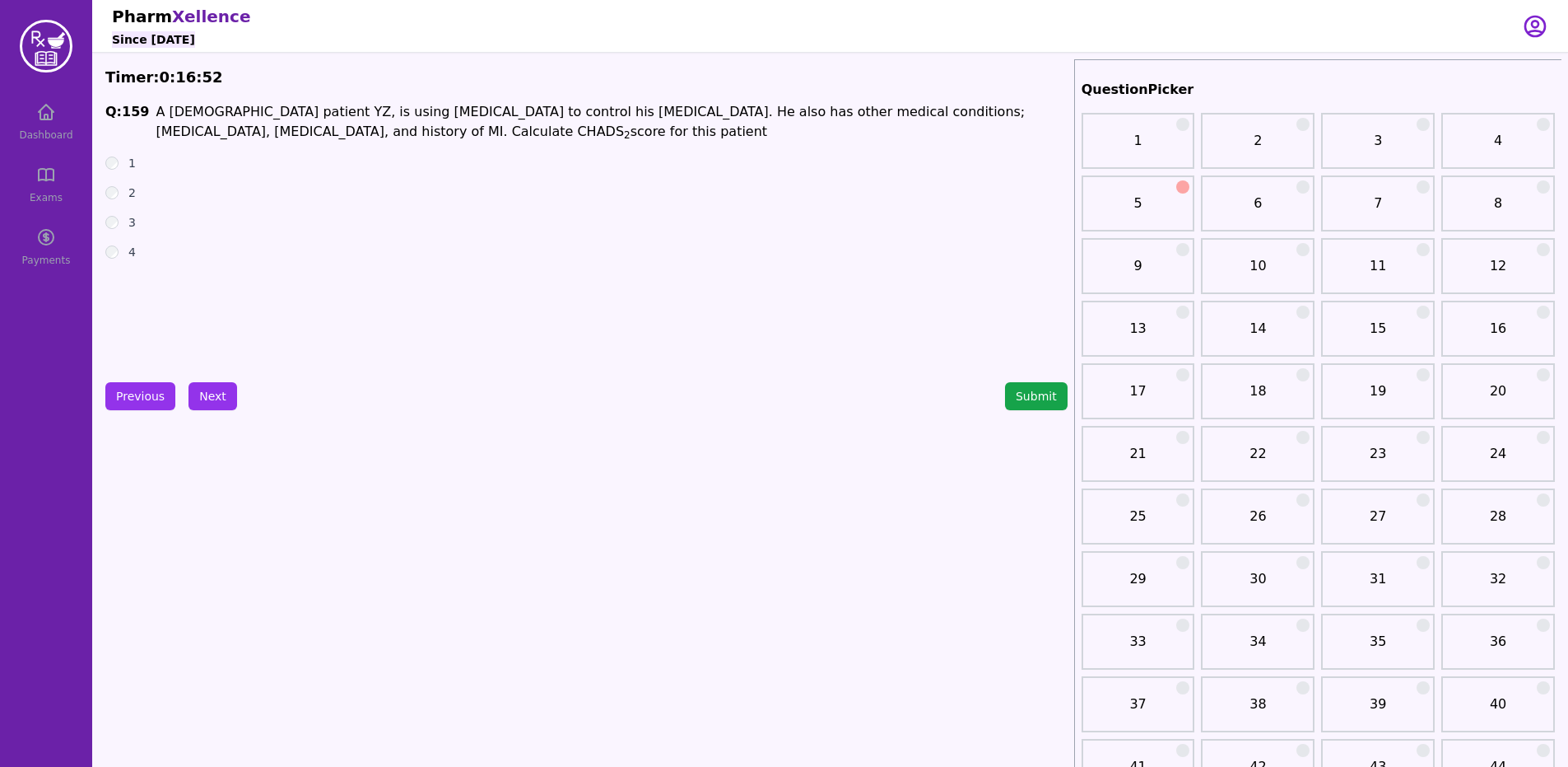
click at [118, 212] on ul "1 2 3 4" at bounding box center [587, 207] width 962 height 106
click at [116, 216] on div "3" at bounding box center [587, 222] width 962 height 17
click at [221, 395] on button "Next" at bounding box center [212, 396] width 48 height 28
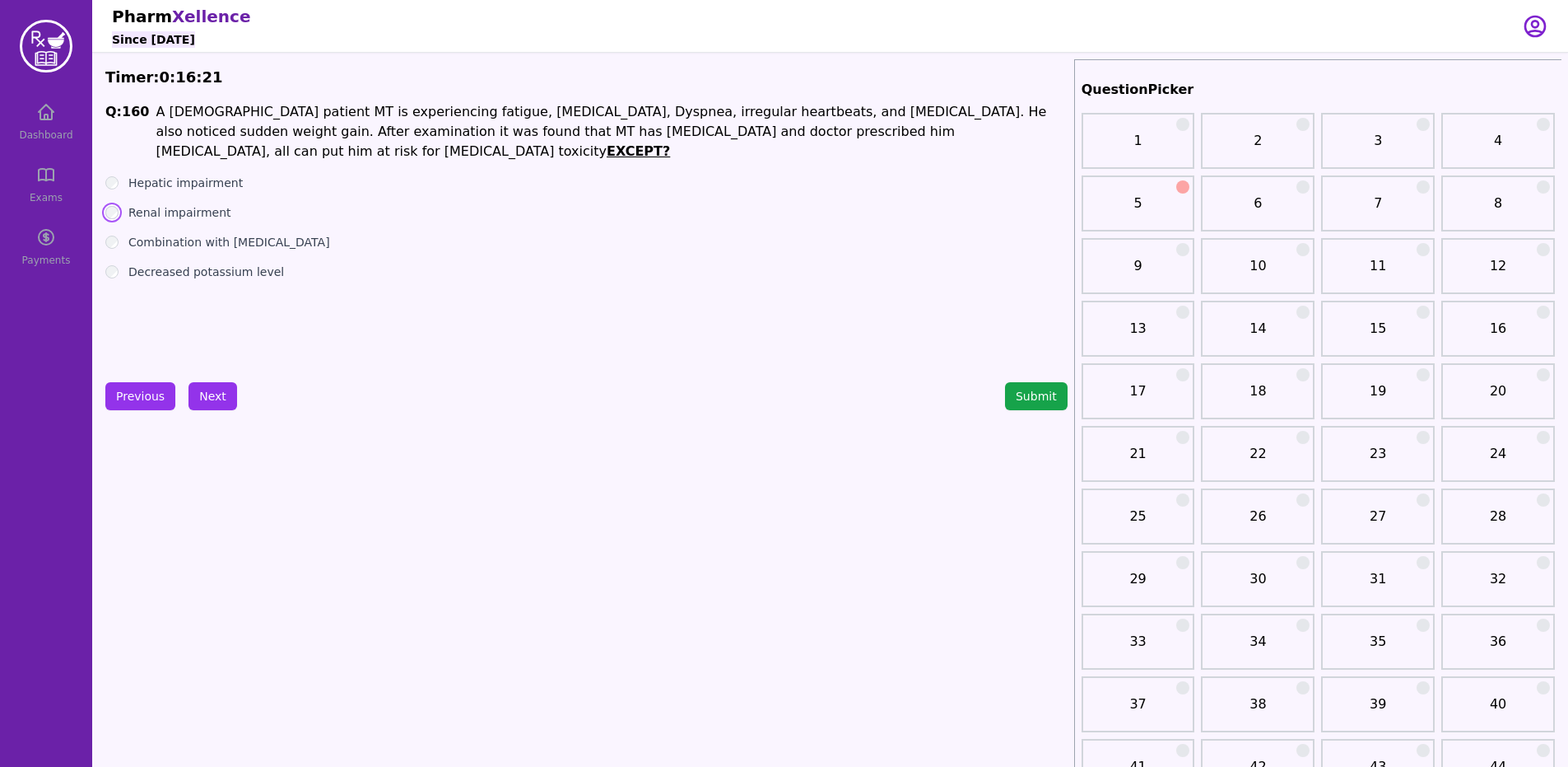
click at [195, 390] on button "Next" at bounding box center [212, 396] width 48 height 28
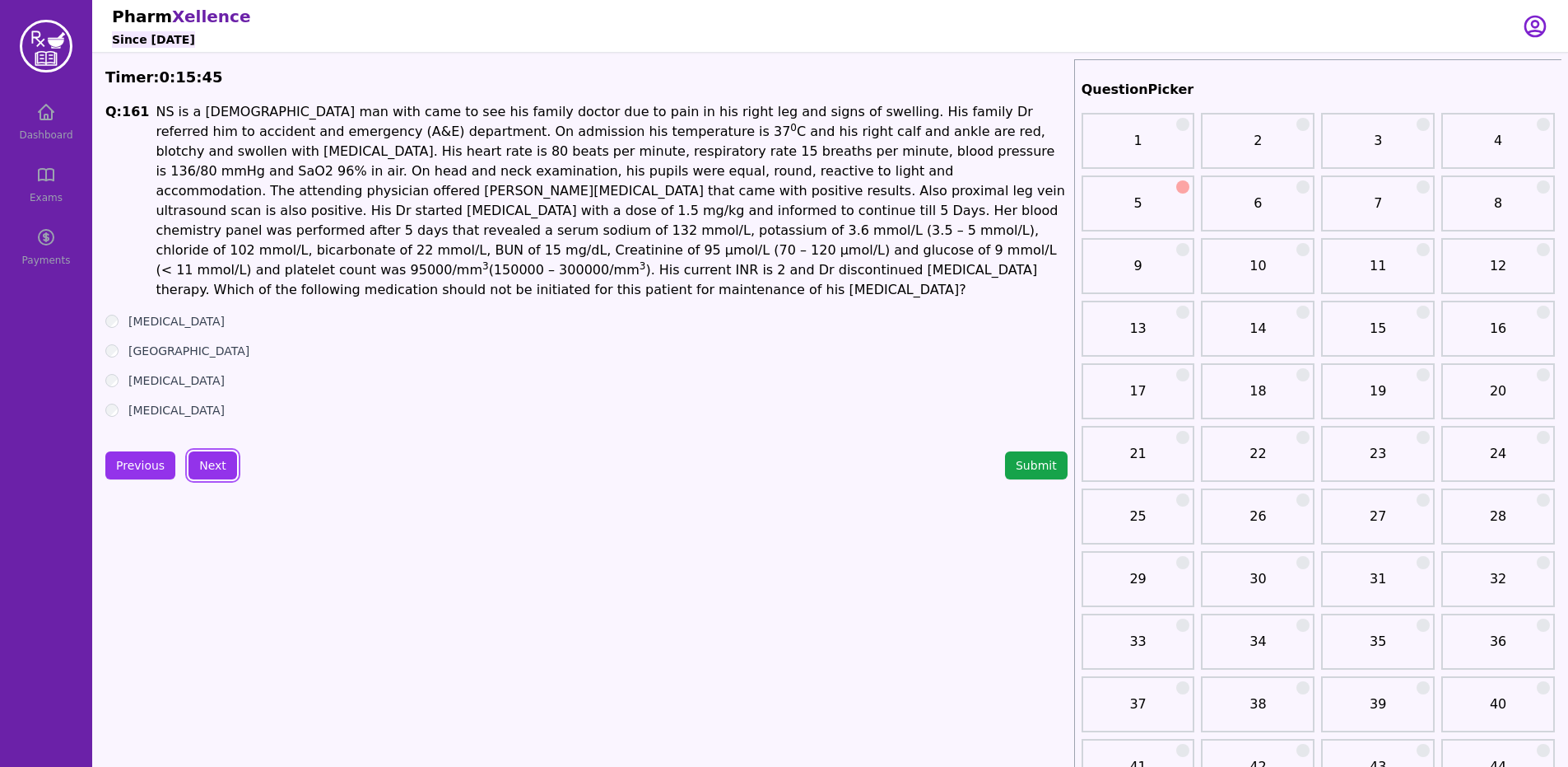
click at [137, 342] on label "[GEOGRAPHIC_DATA]" at bounding box center [188, 351] width 121 height 17
click at [216, 451] on button "Next" at bounding box center [212, 466] width 48 height 28
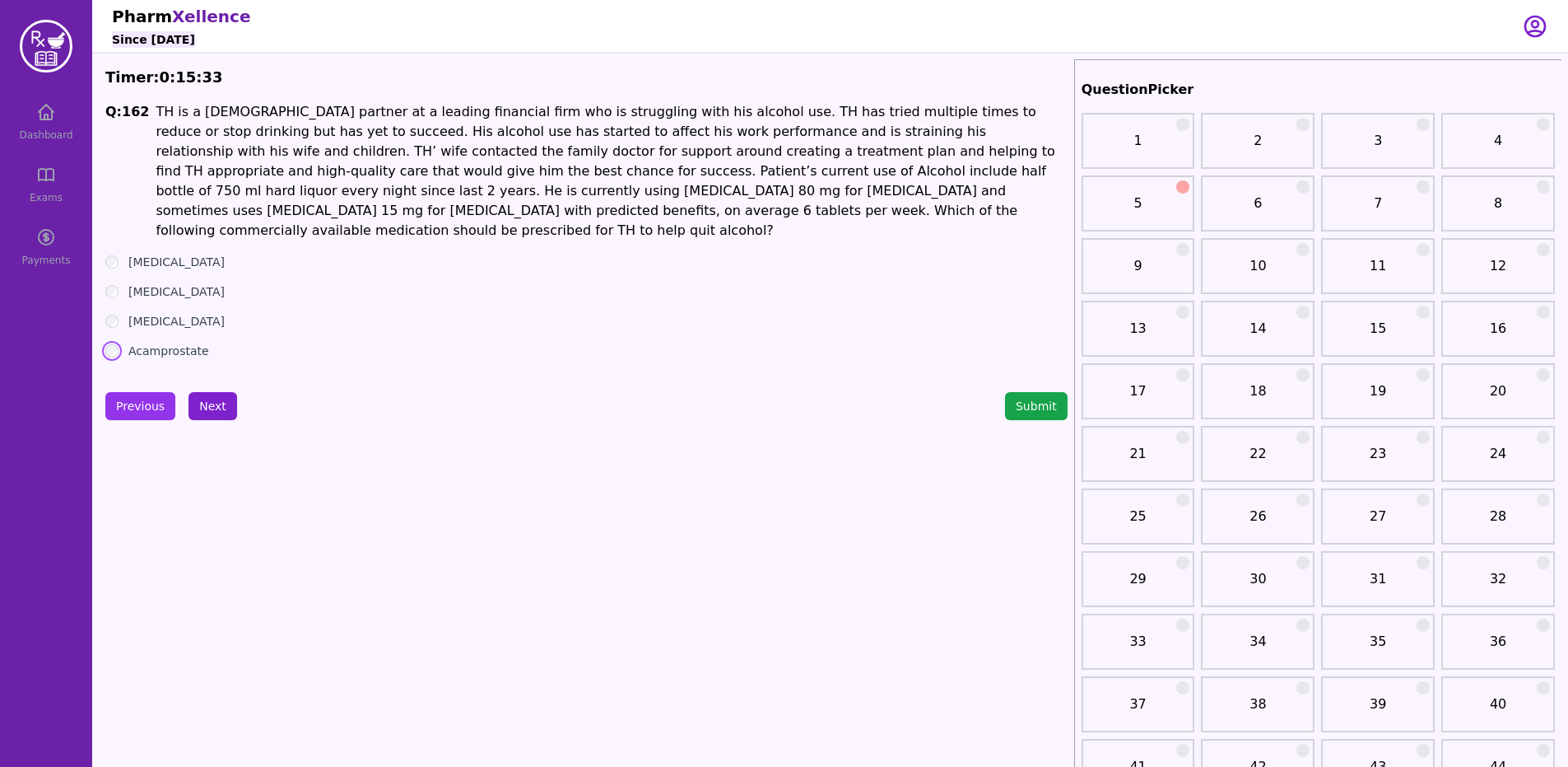
click at [218, 392] on button "Next" at bounding box center [212, 406] width 48 height 28
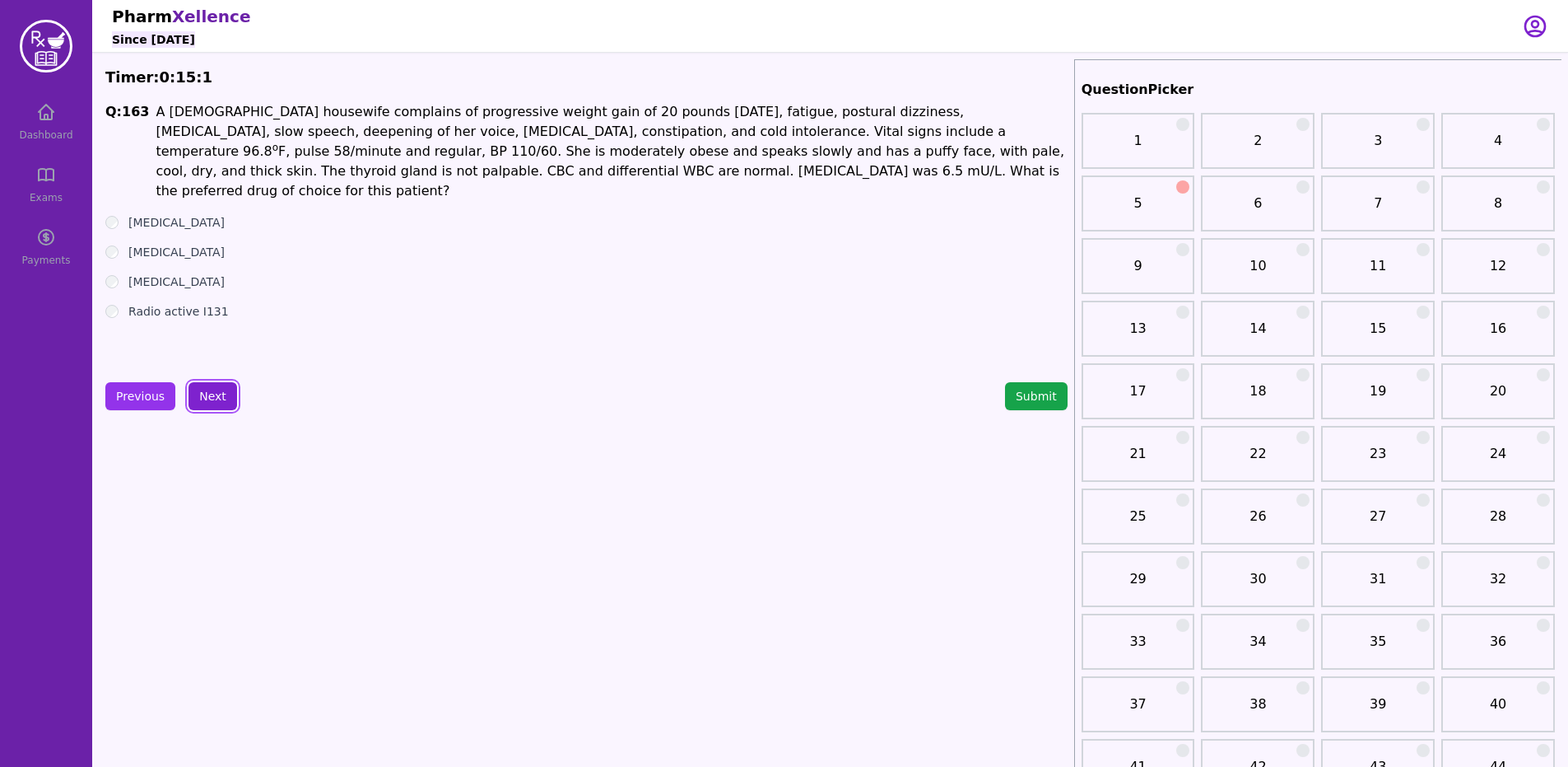
click at [206, 382] on button "Next" at bounding box center [212, 396] width 48 height 28
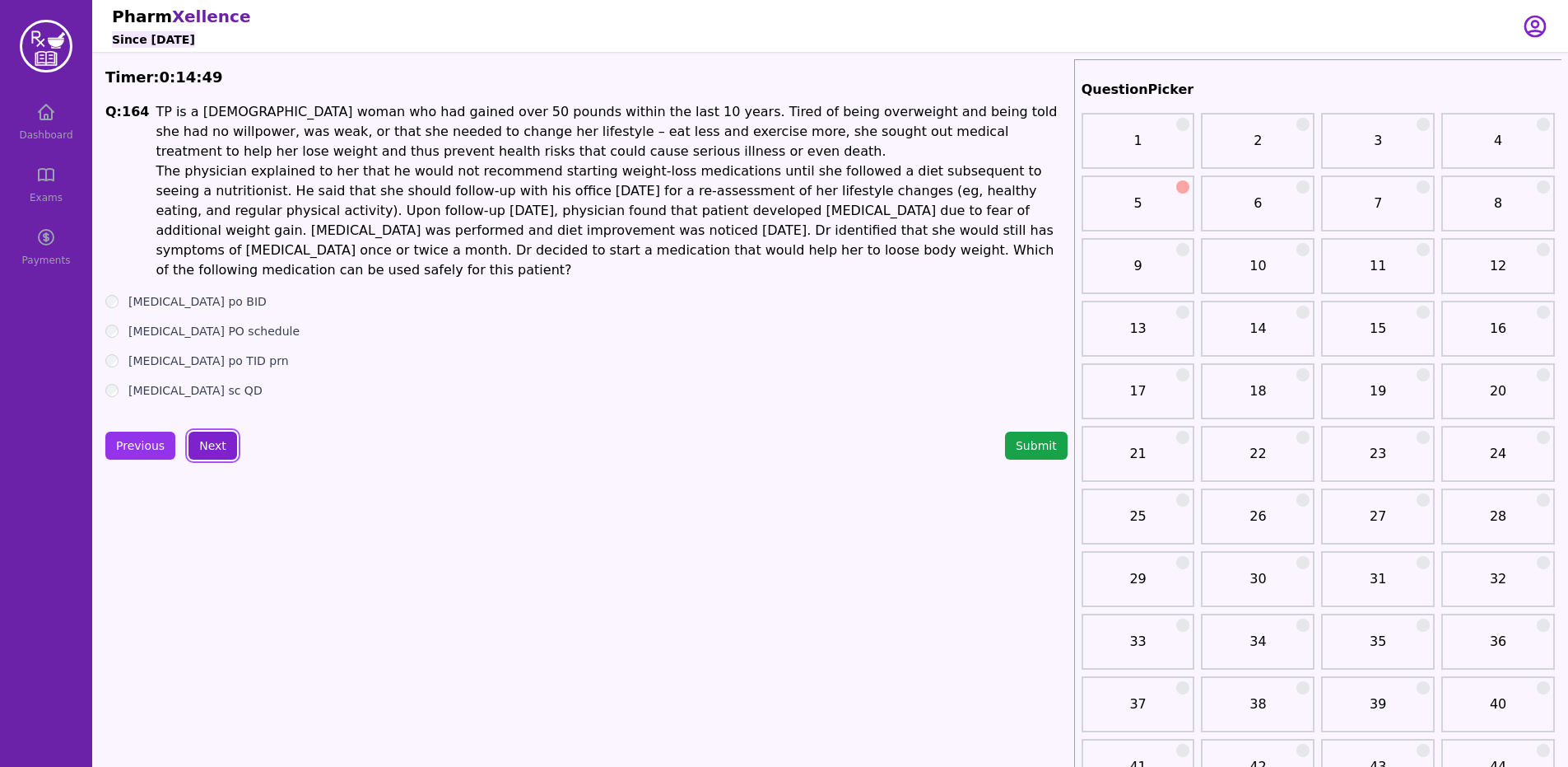
click at [206, 436] on button "Next" at bounding box center [212, 446] width 48 height 28
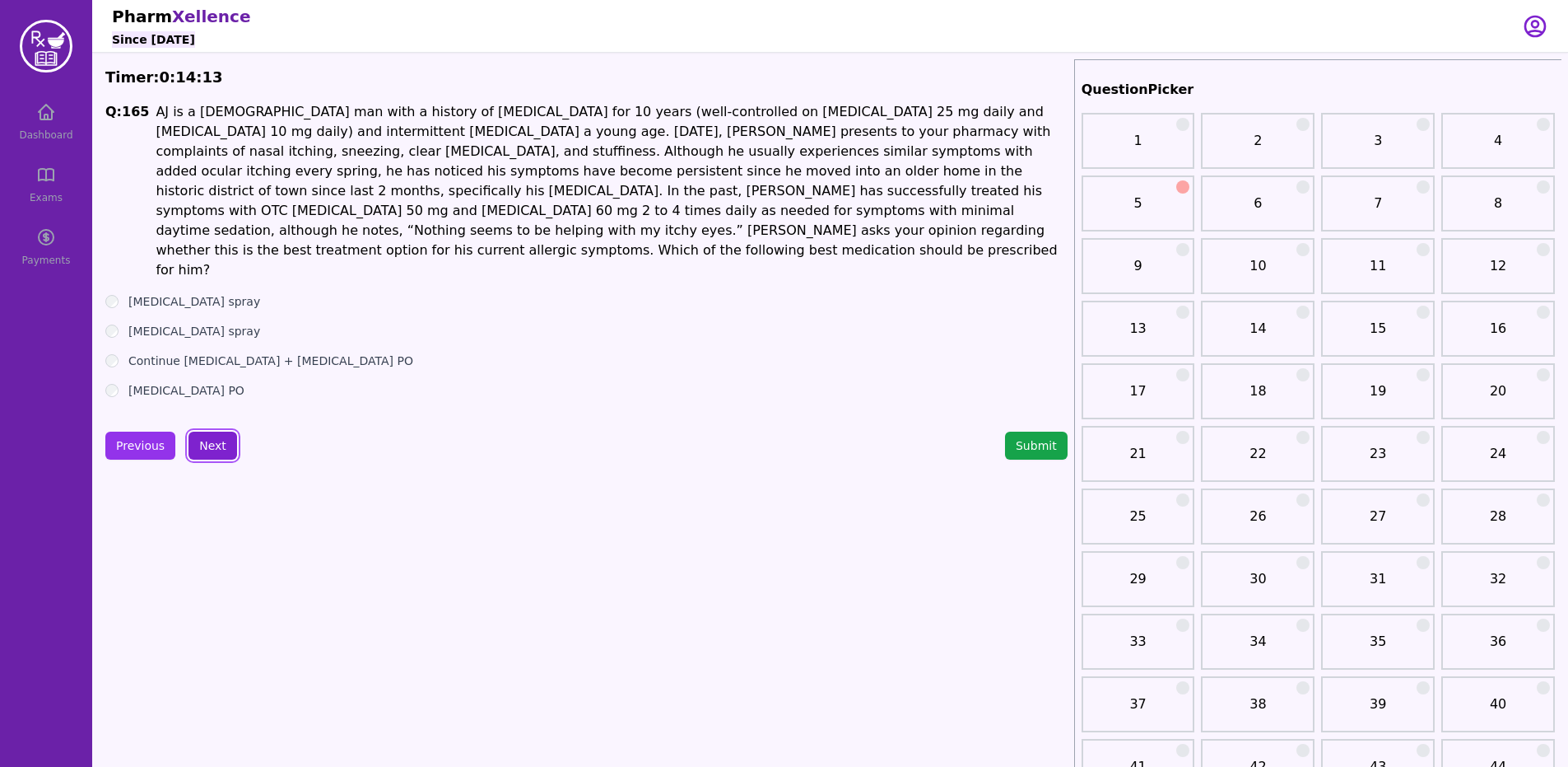
click at [206, 431] on button "Next" at bounding box center [212, 446] width 48 height 28
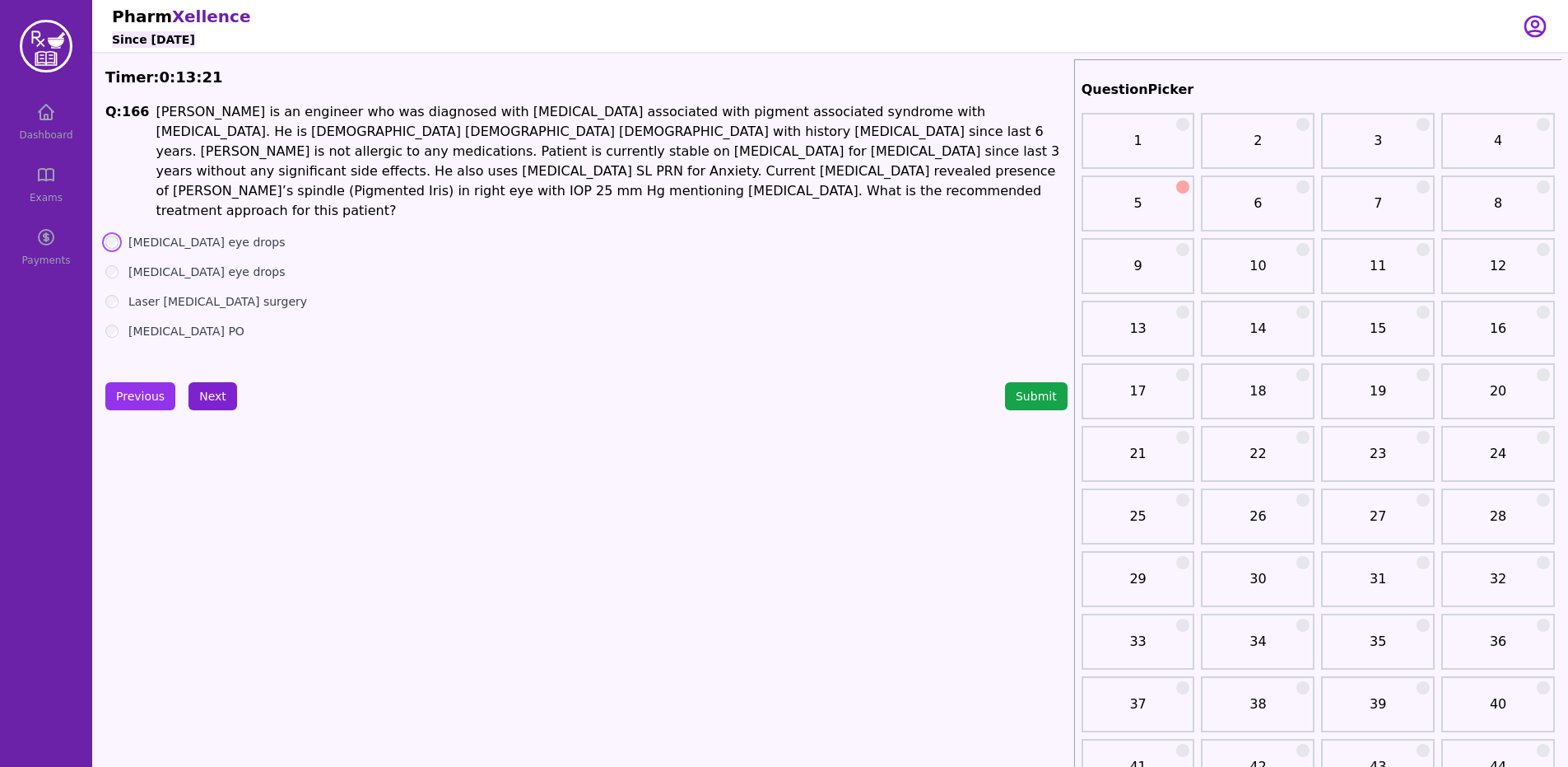
click at [211, 407] on button "Next" at bounding box center [212, 396] width 48 height 28
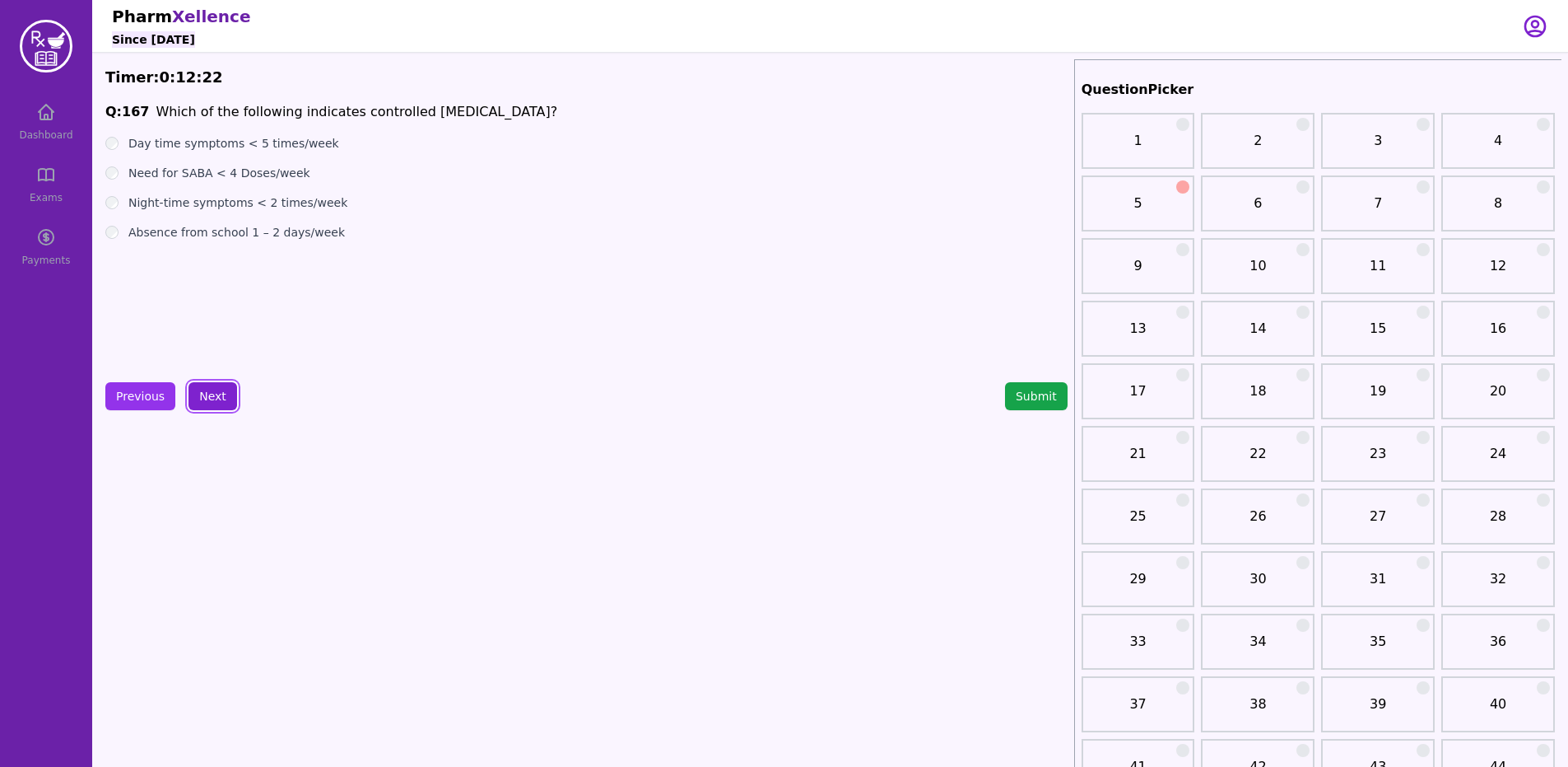
click at [199, 395] on button "Next" at bounding box center [212, 396] width 48 height 28
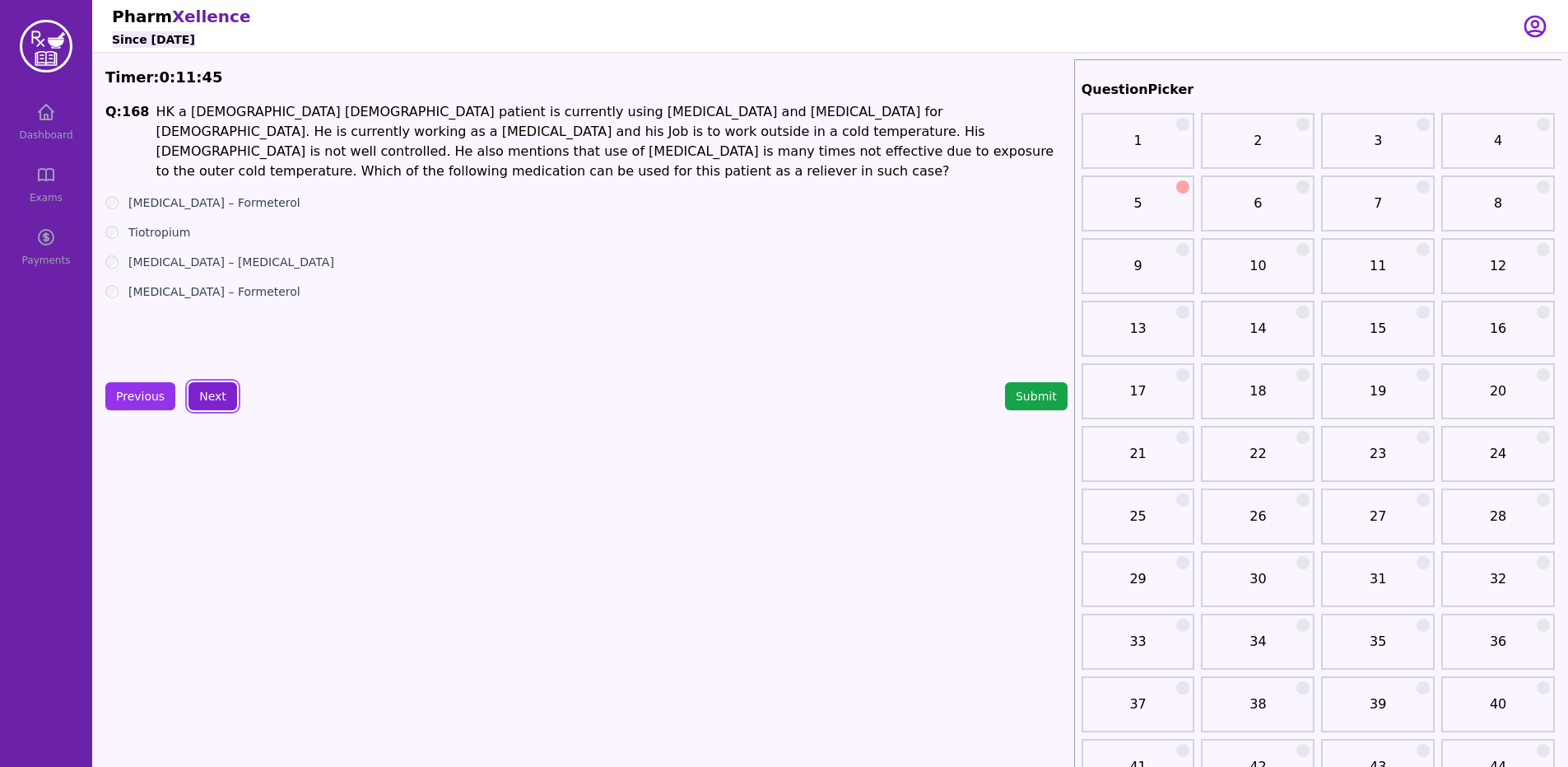
click at [220, 403] on button "Next" at bounding box center [212, 396] width 48 height 28
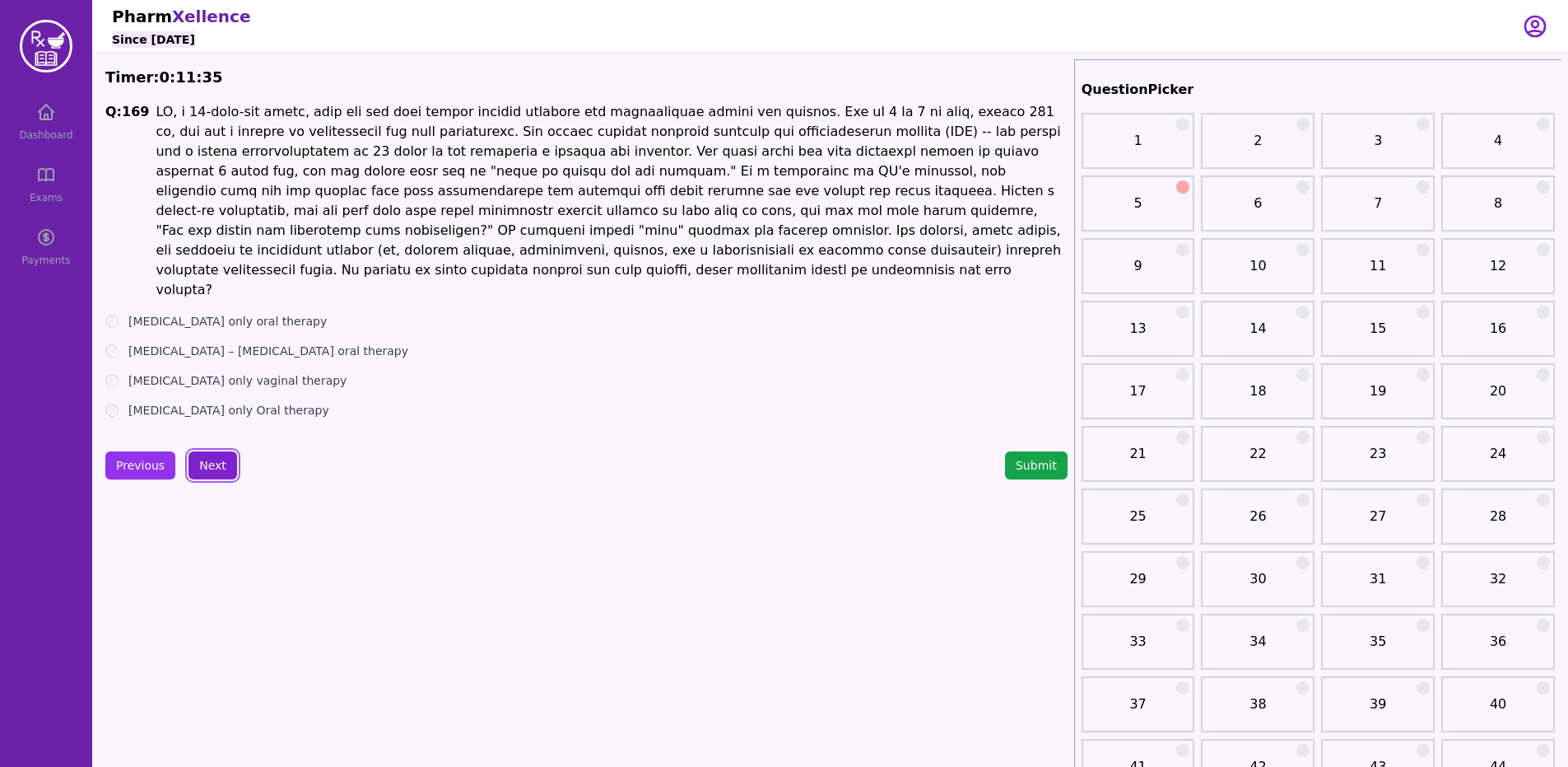
click at [203, 451] on button "Next" at bounding box center [212, 466] width 48 height 28
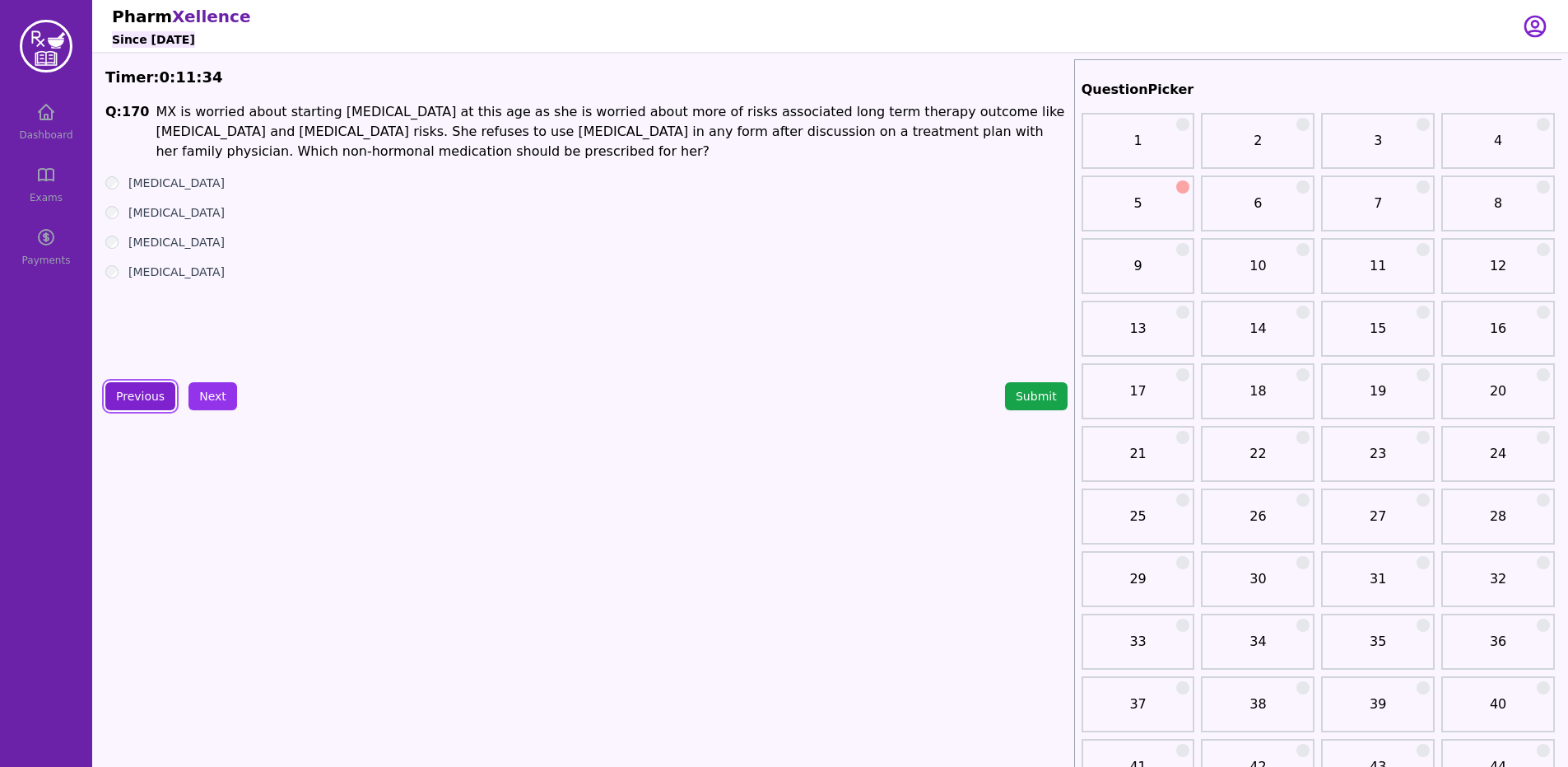
click at [122, 396] on button "Previous" at bounding box center [141, 396] width 70 height 28
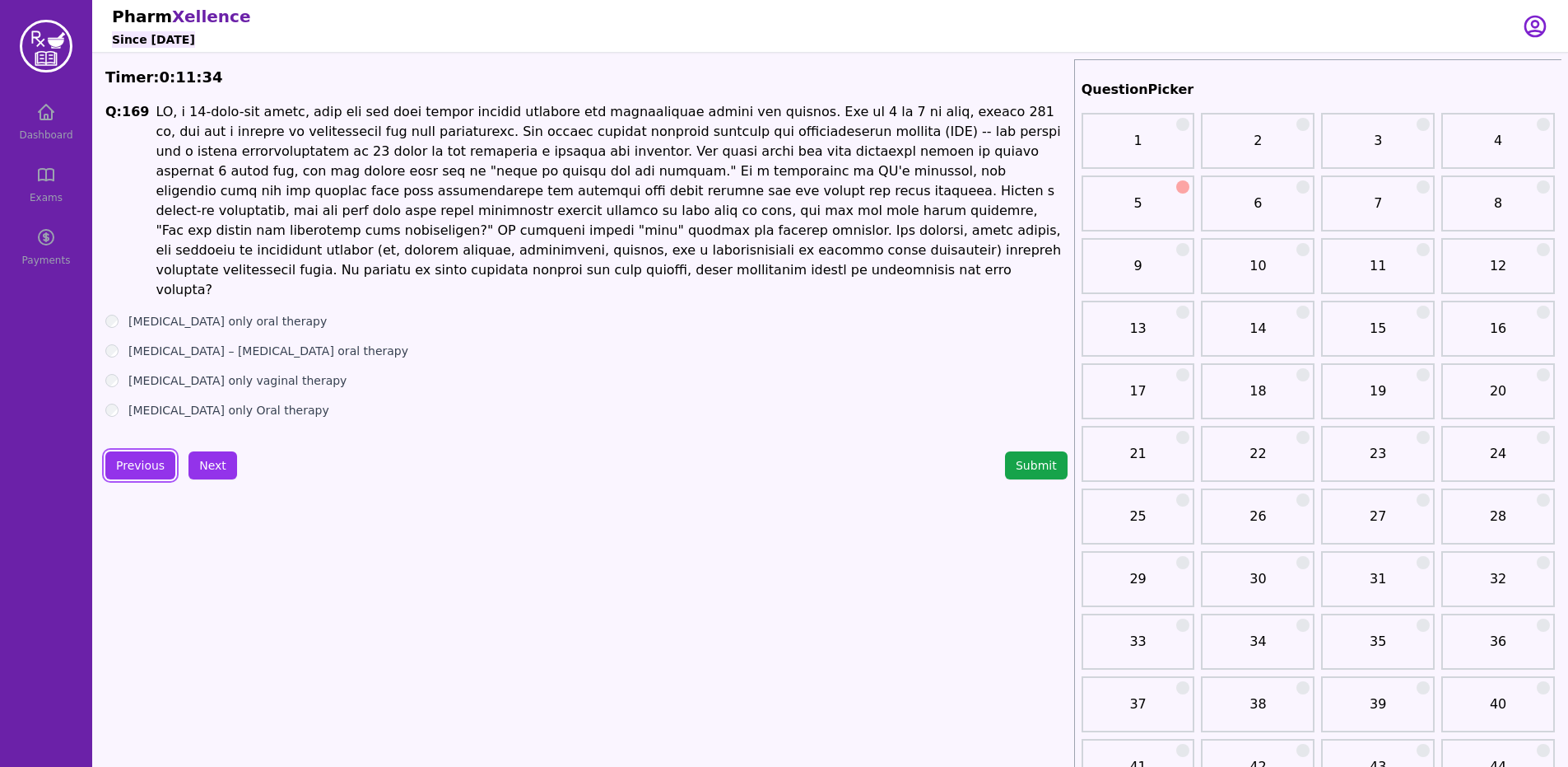
click at [133, 401] on label "[MEDICAL_DATA] only Oral therapy" at bounding box center [228, 410] width 201 height 17
click at [150, 451] on button "Previous" at bounding box center [141, 466] width 70 height 28
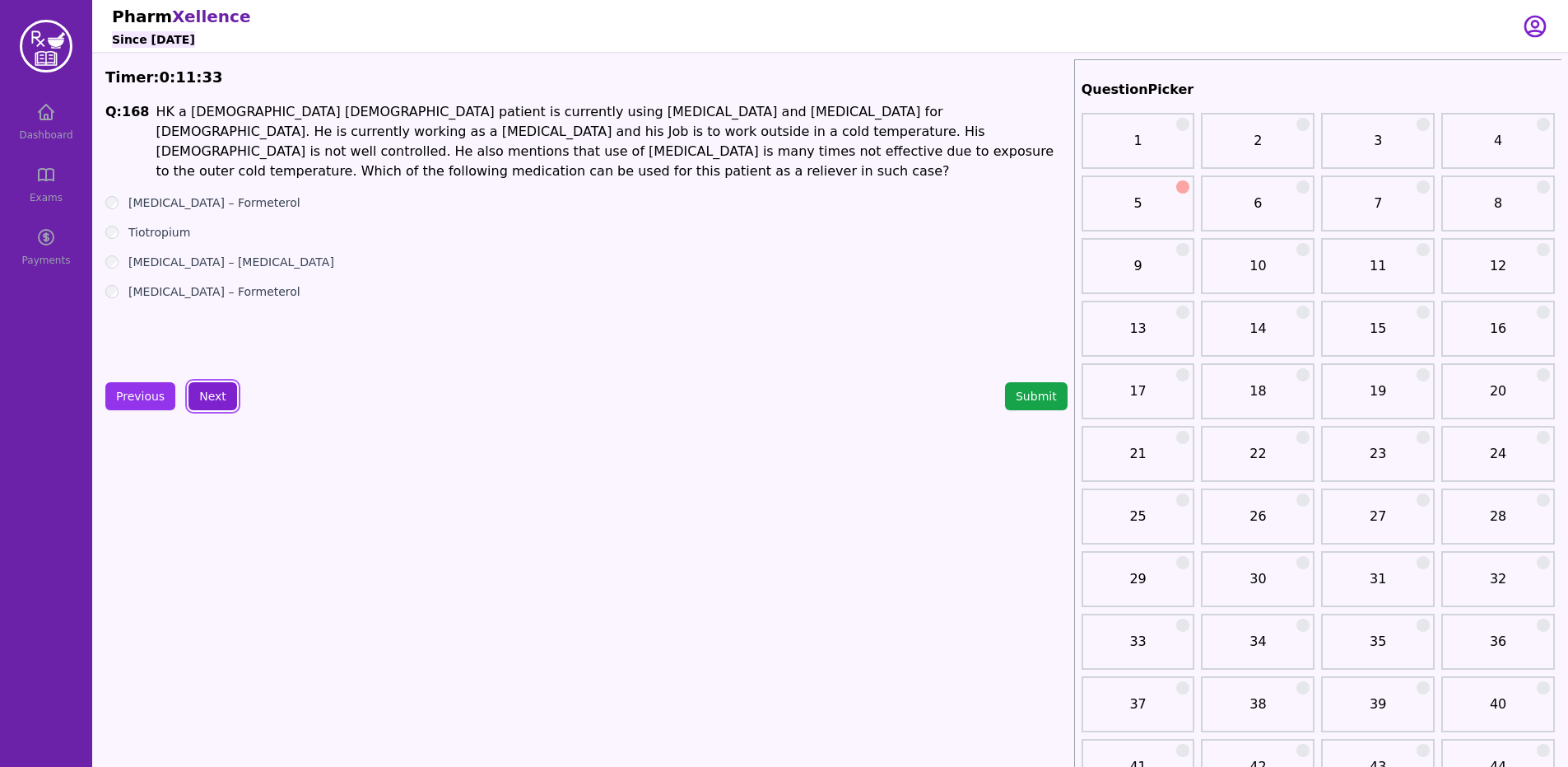
click at [212, 391] on button "Next" at bounding box center [212, 396] width 48 height 28
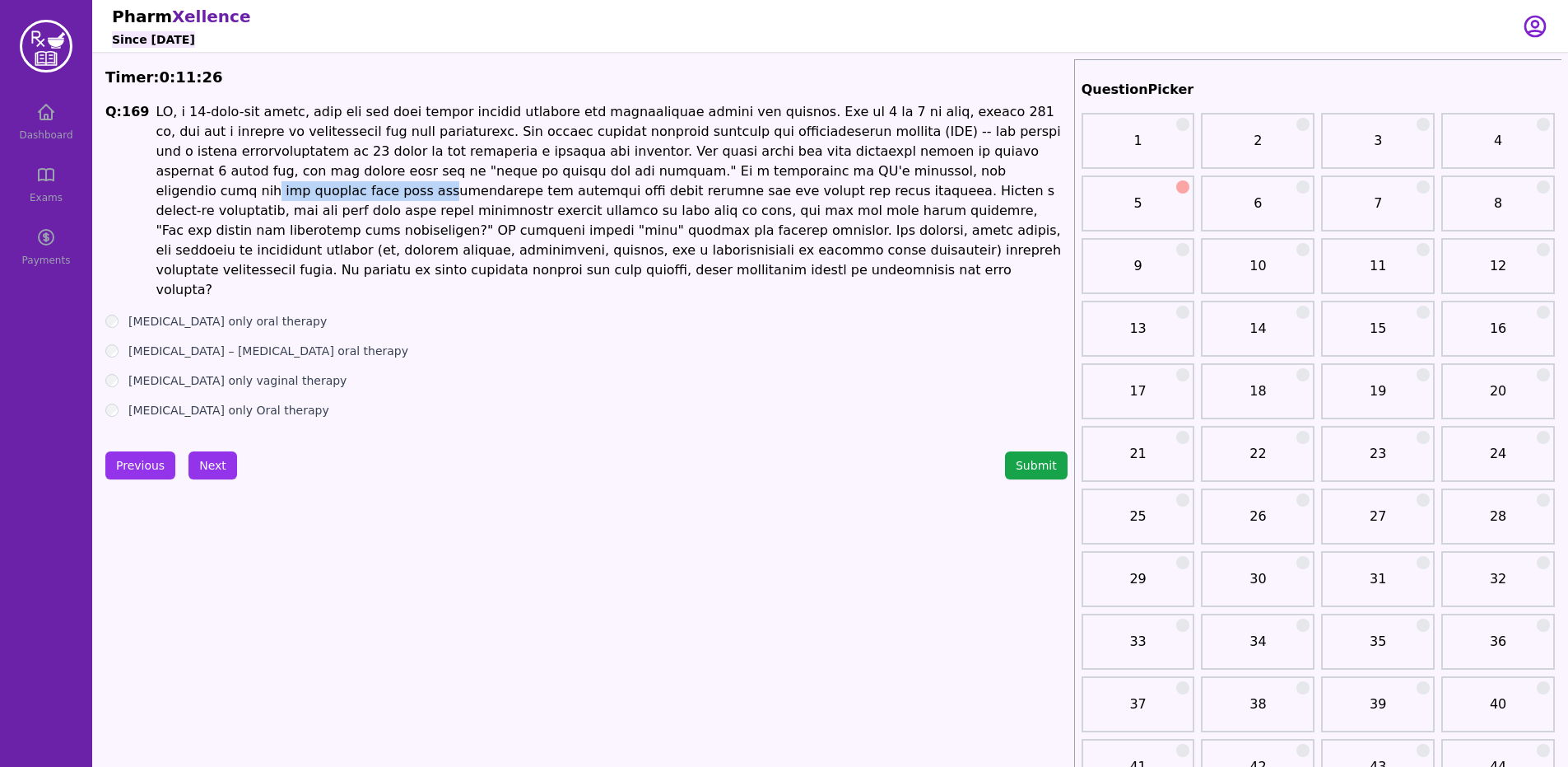
drag, startPoint x: 618, startPoint y: 170, endPoint x: 772, endPoint y: 174, distance: 154.1
click at [771, 174] on p at bounding box center [611, 201] width 911 height 197
click at [212, 451] on button "Next" at bounding box center [212, 466] width 48 height 28
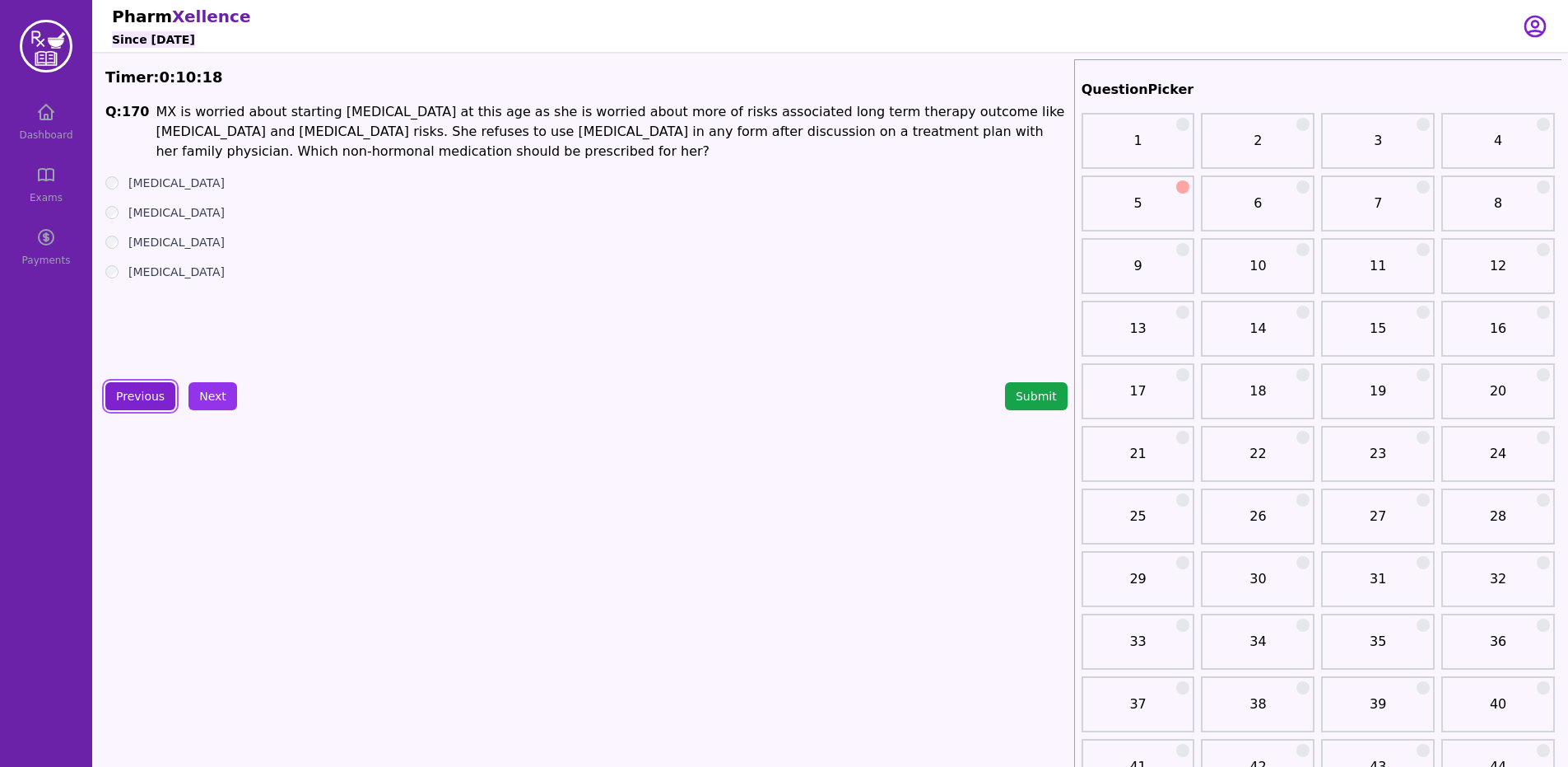
click at [137, 405] on button "Previous" at bounding box center [141, 396] width 70 height 28
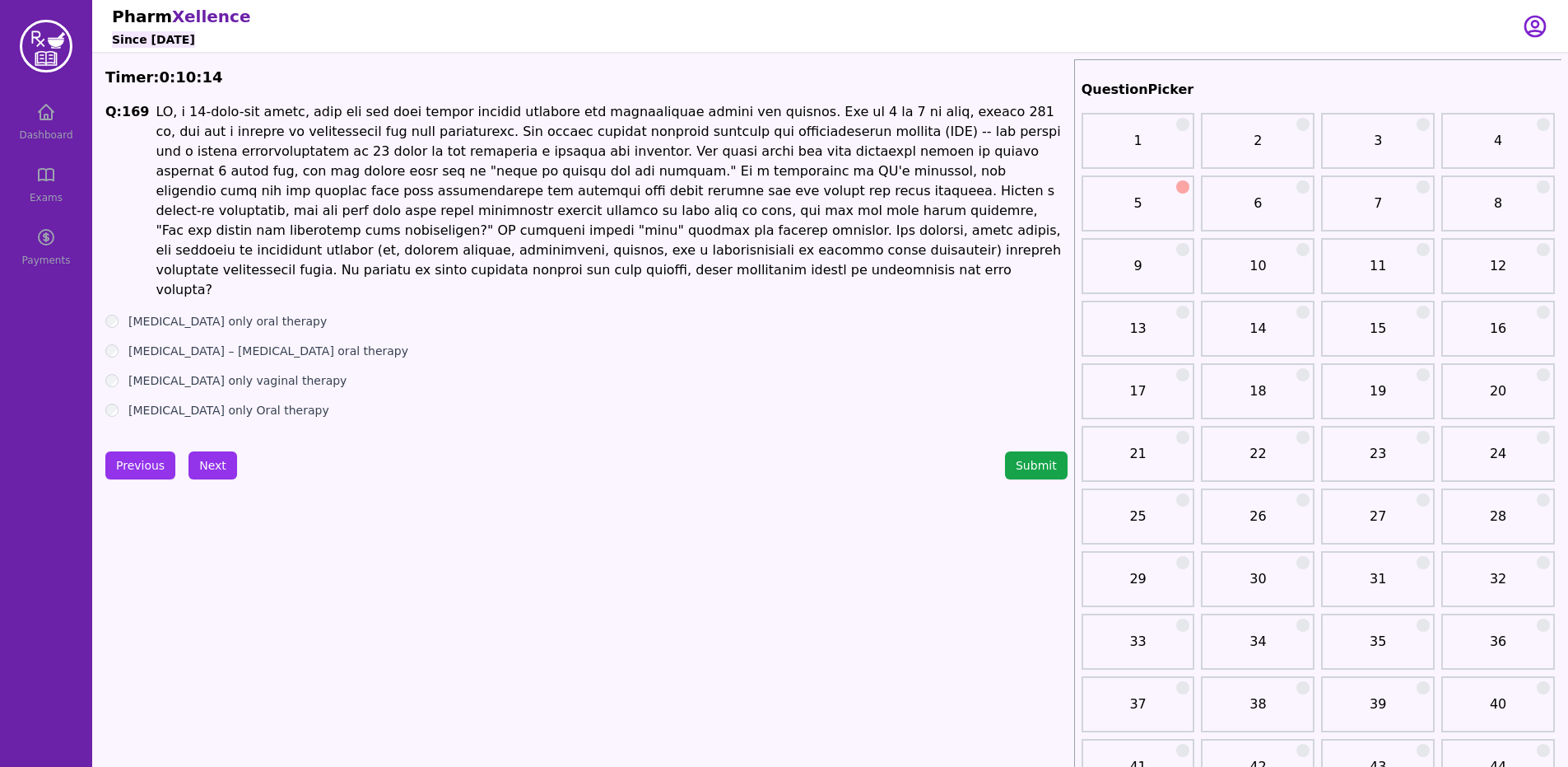
click at [210, 451] on button "Next" at bounding box center [212, 466] width 48 height 28
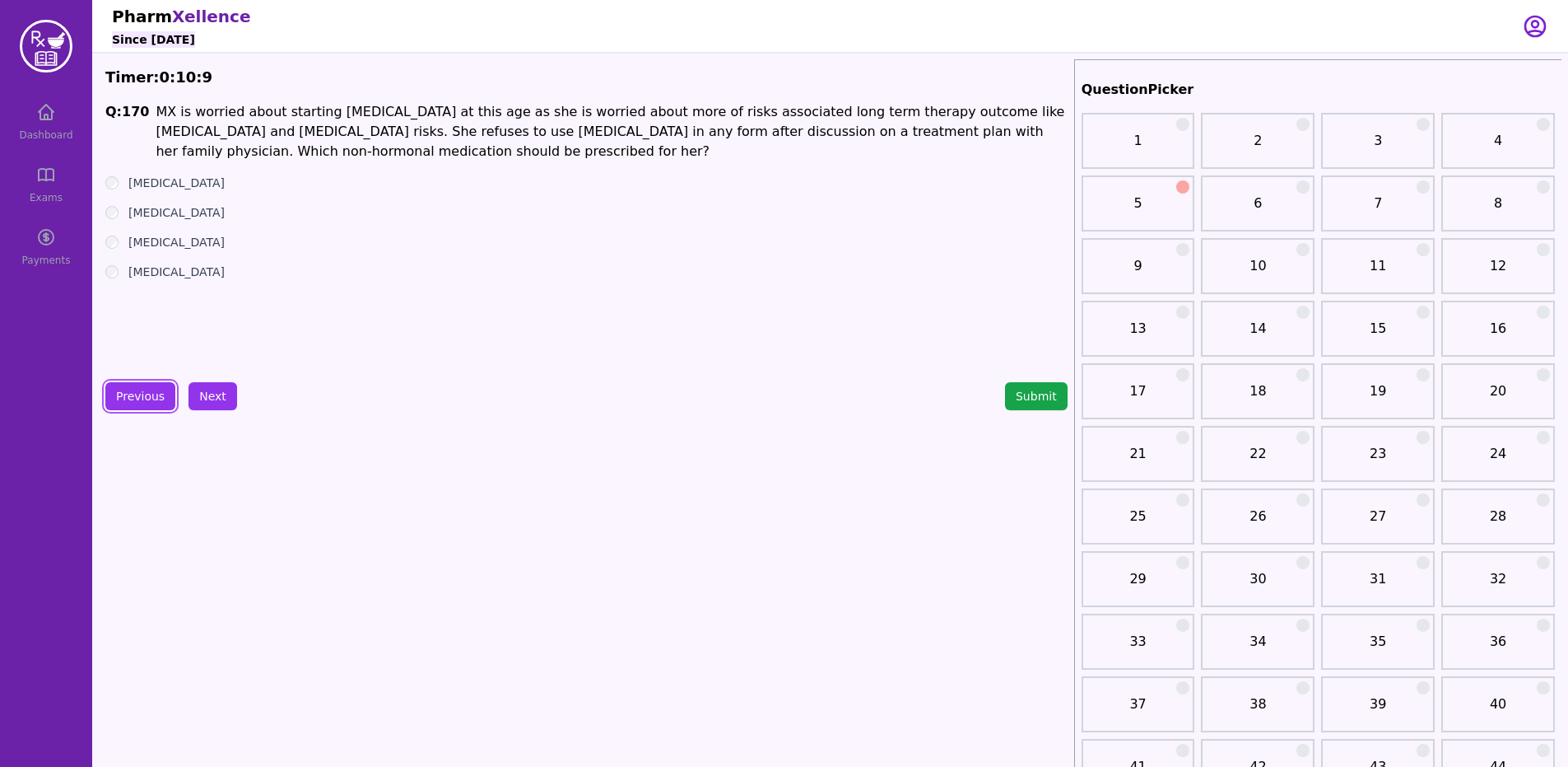
click at [146, 401] on button "Previous" at bounding box center [141, 396] width 70 height 28
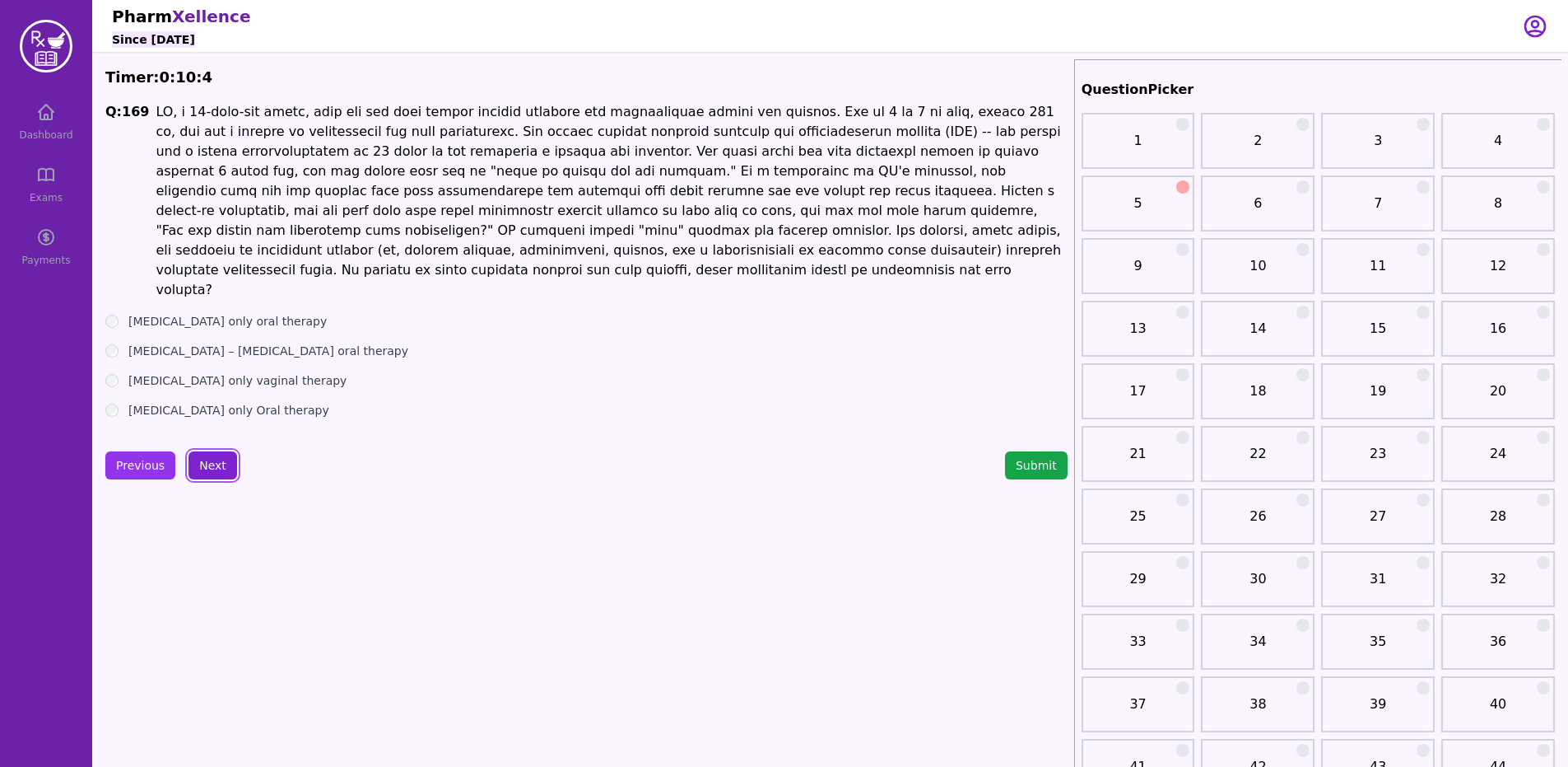
click at [193, 451] on button "Next" at bounding box center [212, 466] width 48 height 28
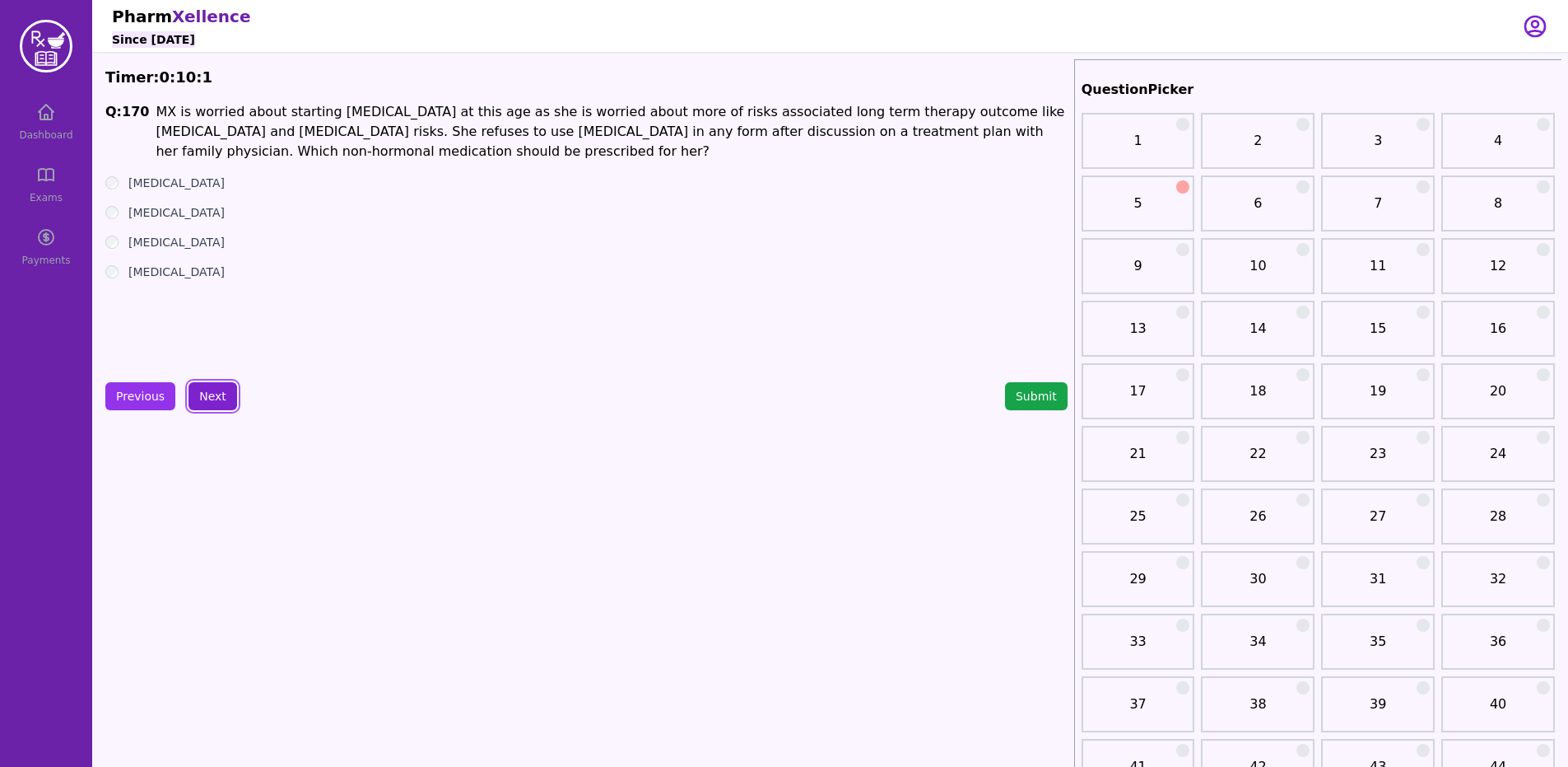
click at [198, 401] on button "Next" at bounding box center [212, 396] width 48 height 28
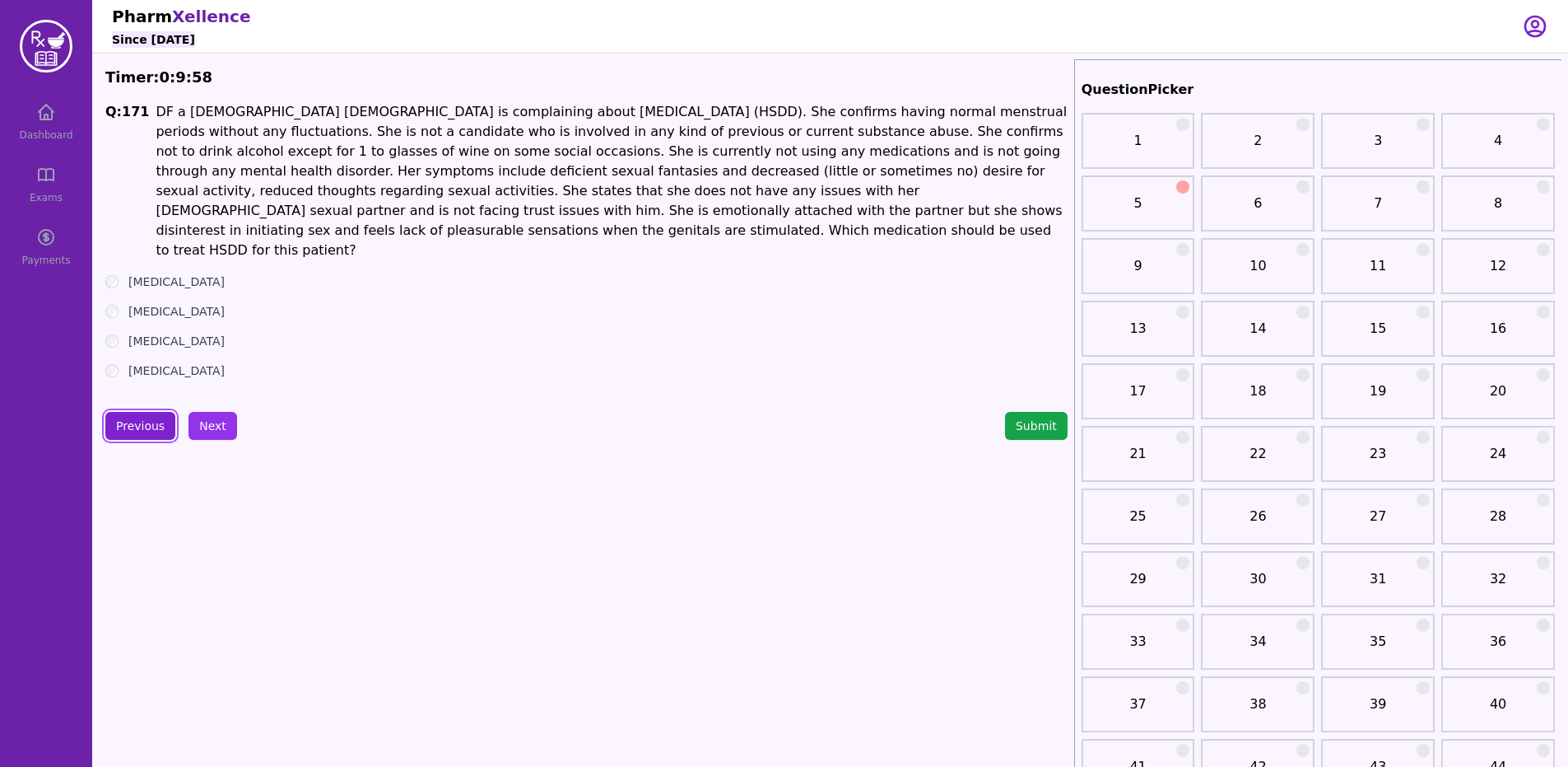
drag, startPoint x: 136, startPoint y: 409, endPoint x: 150, endPoint y: 401, distance: 16.1
click at [135, 411] on button "Previous" at bounding box center [141, 426] width 70 height 28
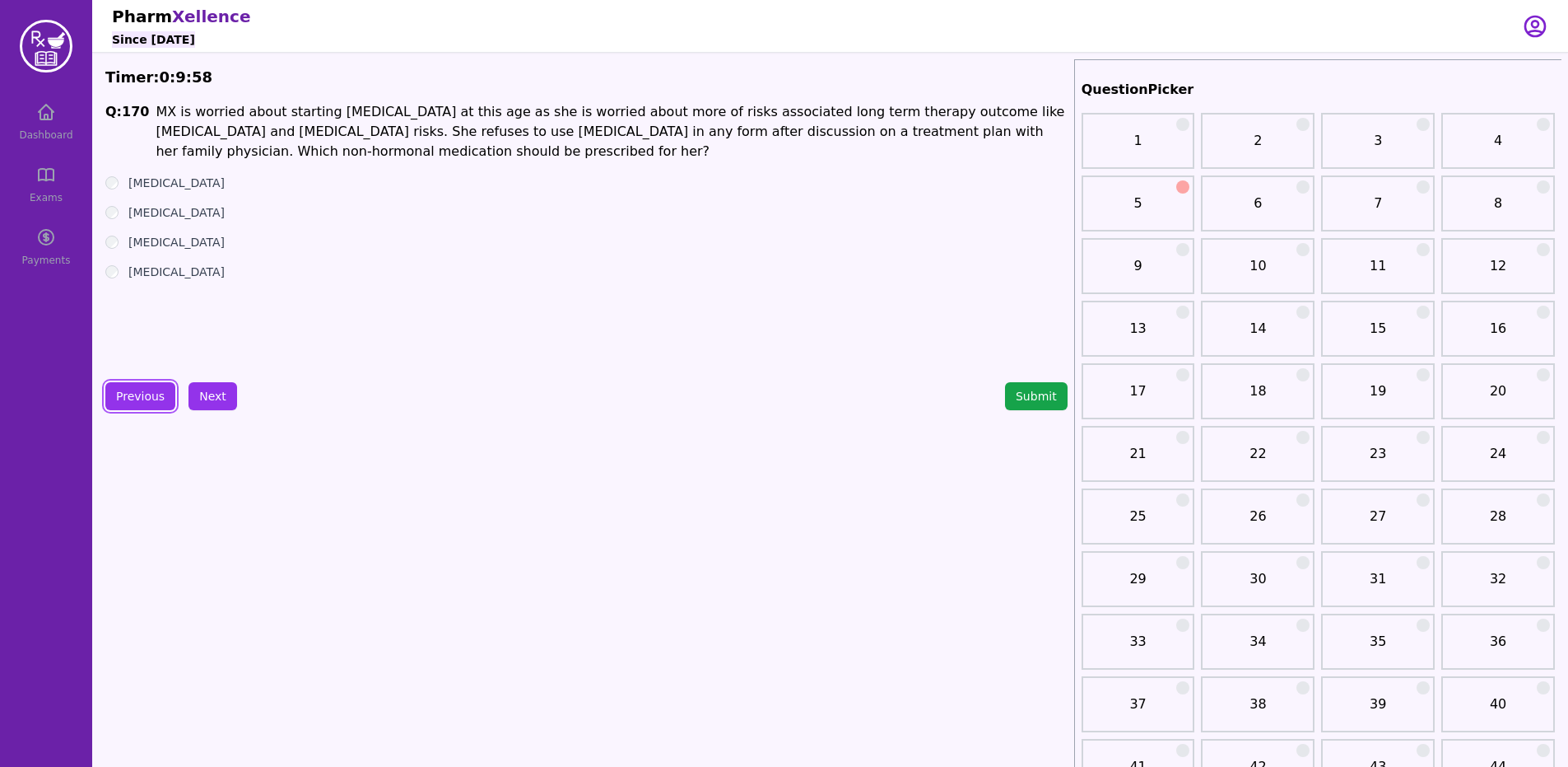
click at [153, 400] on button "Previous" at bounding box center [141, 396] width 70 height 28
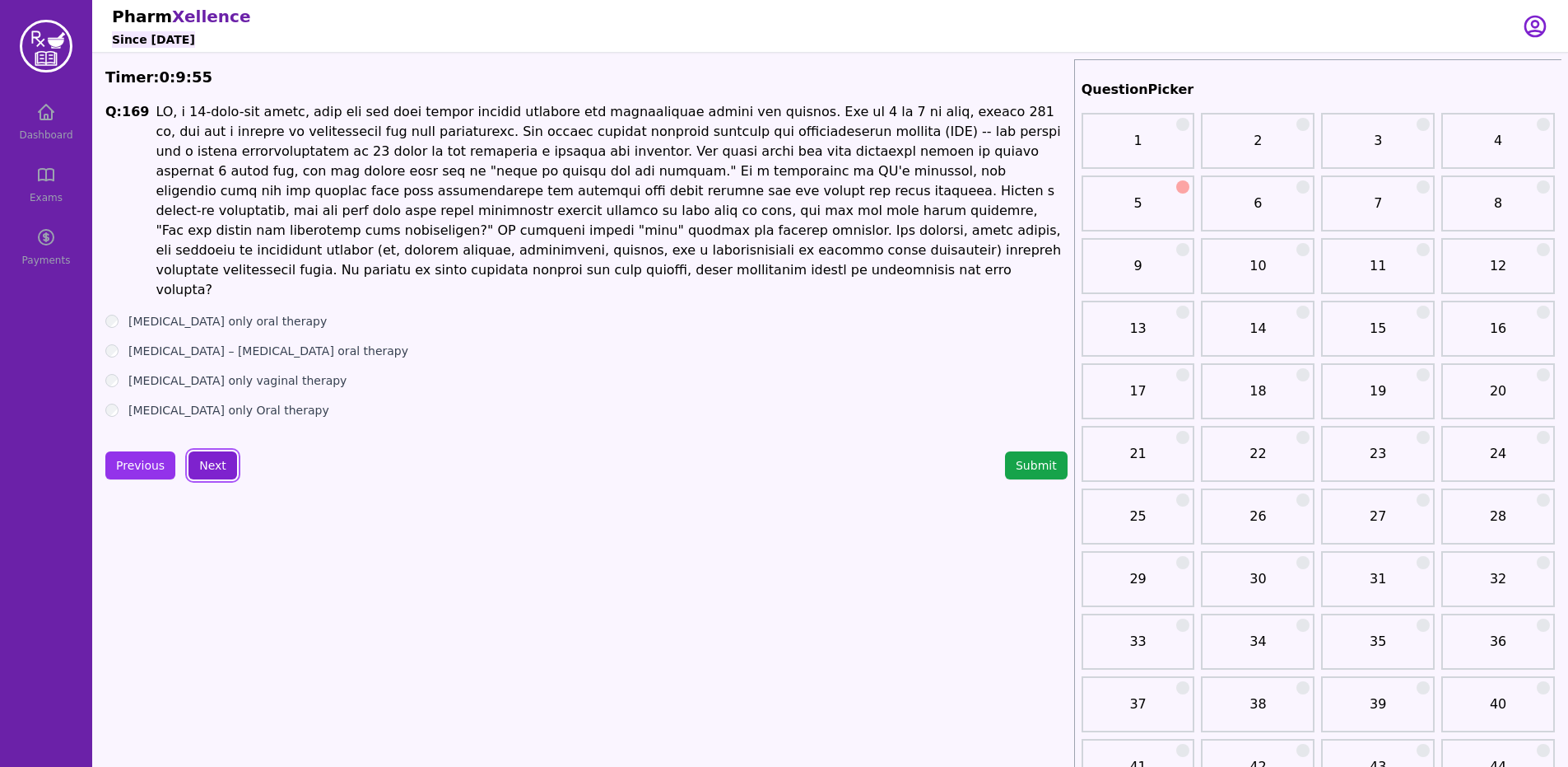
click at [206, 451] on button "Next" at bounding box center [212, 466] width 48 height 28
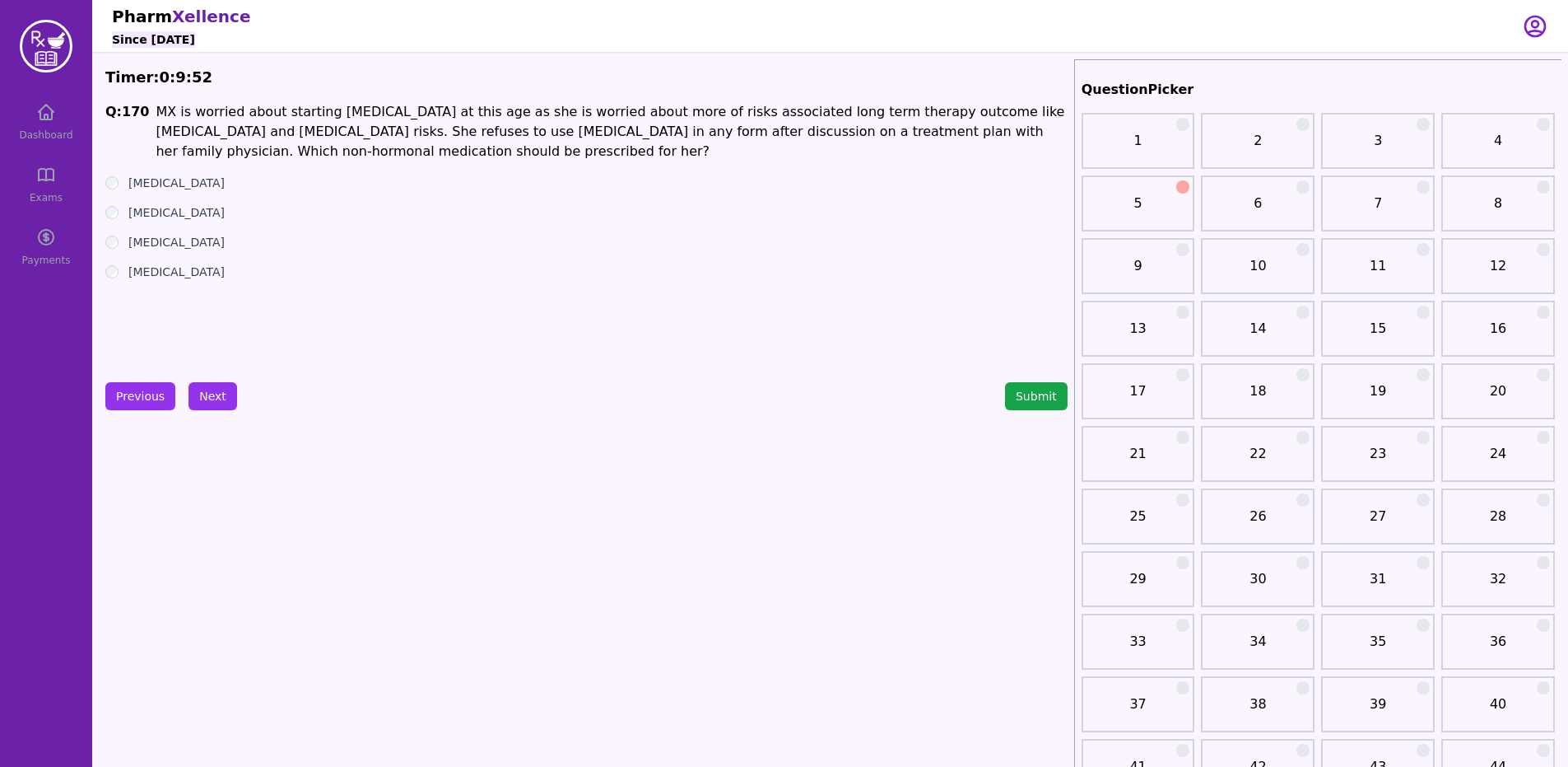
drag, startPoint x: 74, startPoint y: 271, endPoint x: 97, endPoint y: 317, distance: 51.4
click at [88, 294] on div "Dashboard Exams Payments" at bounding box center [46, 148] width 92 height 296
drag, startPoint x: 122, startPoint y: 262, endPoint x: 122, endPoint y: 271, distance: 9.0
click at [122, 269] on ul "[MEDICAL_DATA] [MEDICAL_DATA] [MEDICAL_DATA] [MEDICAL_DATA]" at bounding box center [587, 227] width 962 height 106
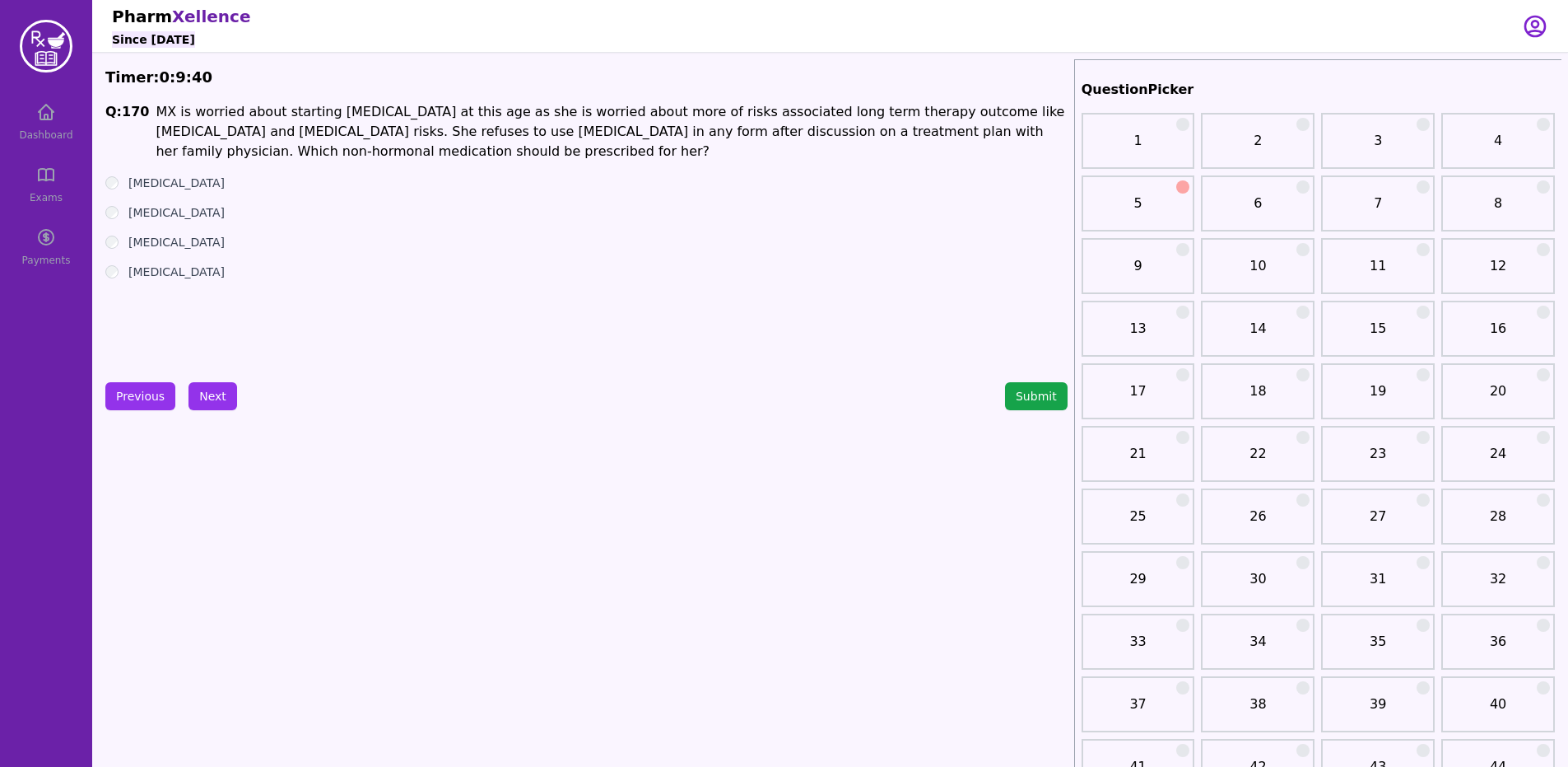
click at [118, 274] on div "[MEDICAL_DATA]" at bounding box center [587, 271] width 962 height 17
click at [211, 406] on button "Next" at bounding box center [212, 396] width 48 height 28
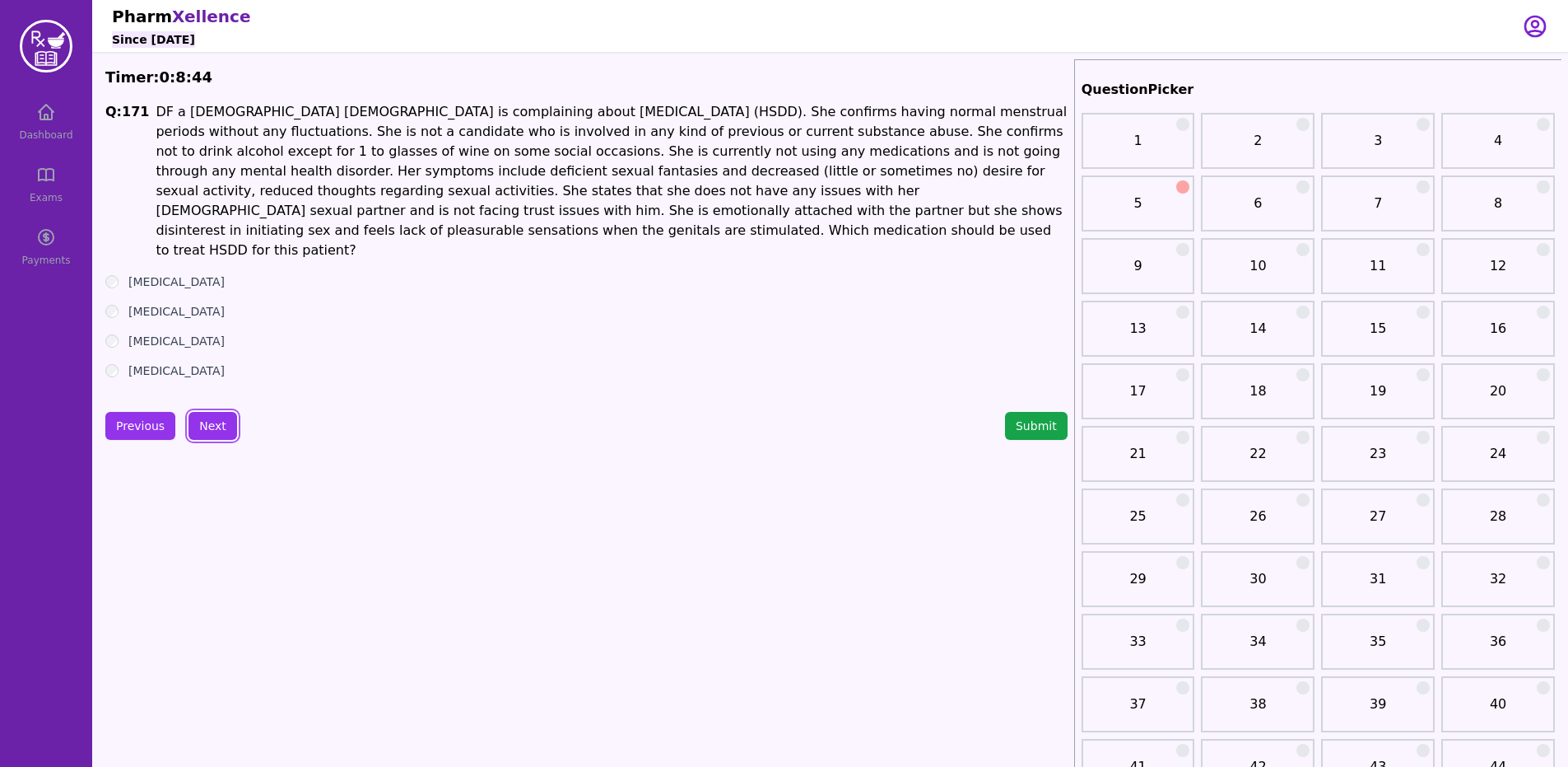
click at [229, 411] on button "Next" at bounding box center [212, 426] width 48 height 28
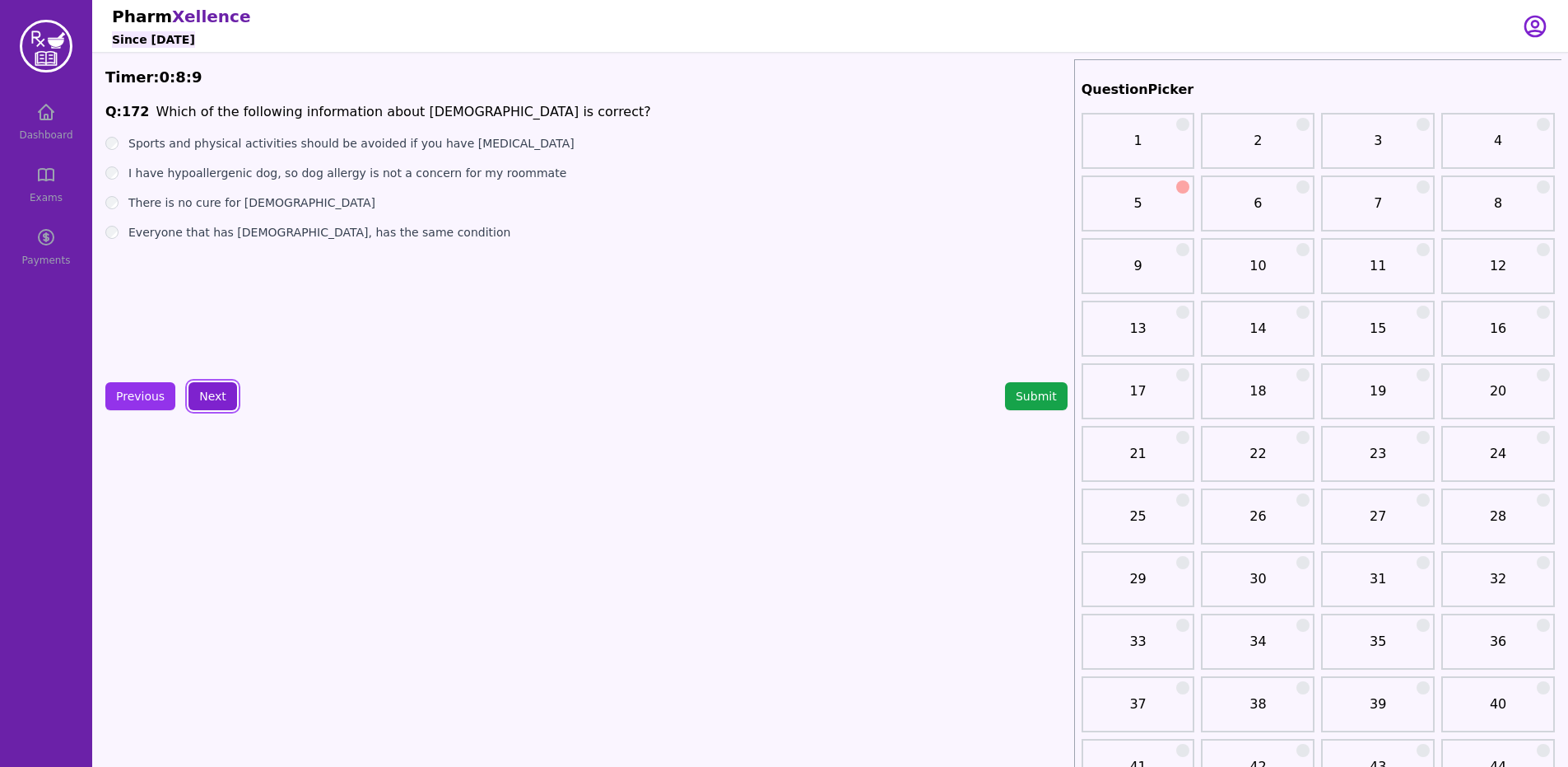
click at [220, 393] on button "Next" at bounding box center [212, 396] width 48 height 28
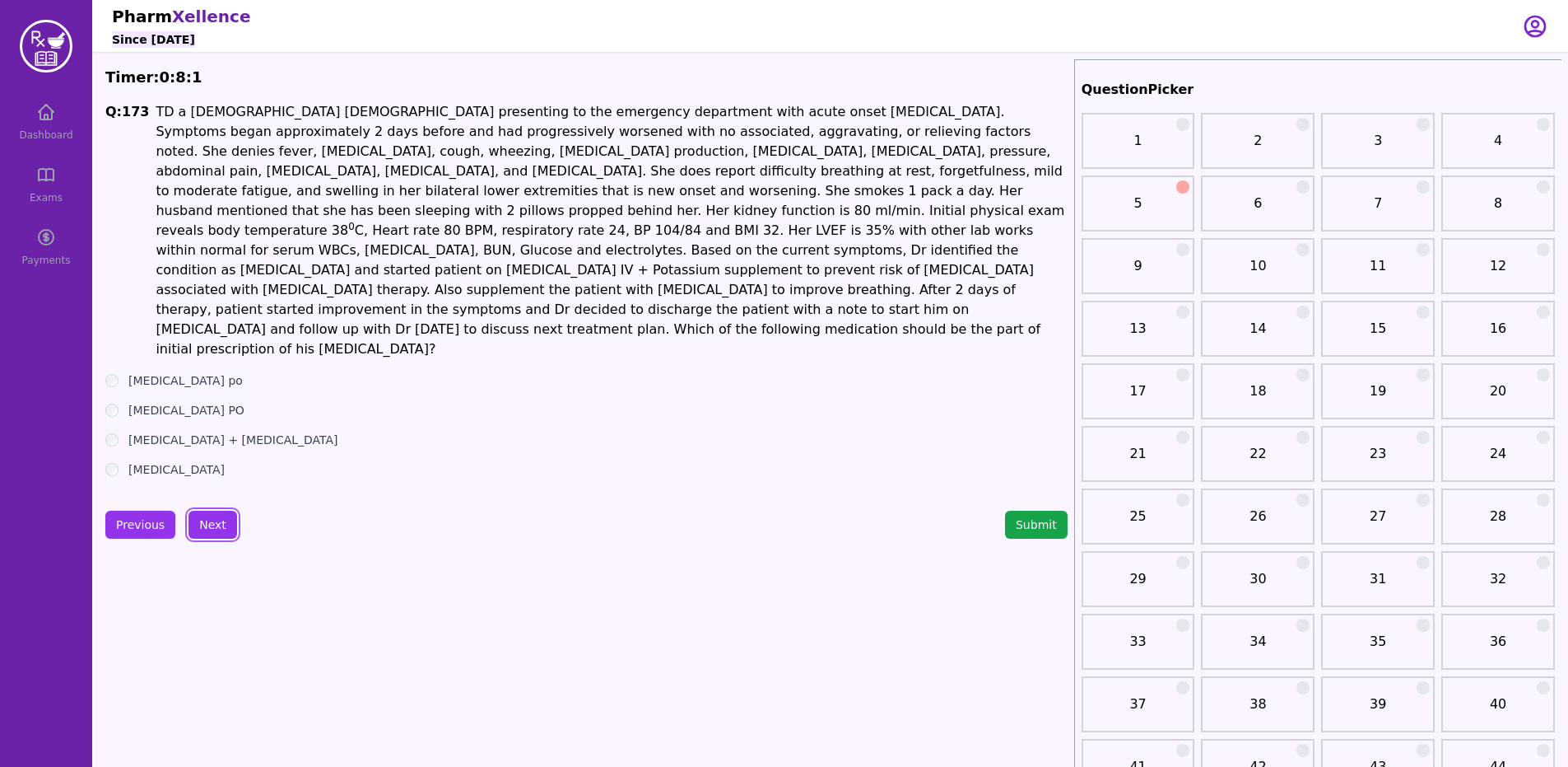
click at [219, 511] on button "Next" at bounding box center [212, 525] width 48 height 28
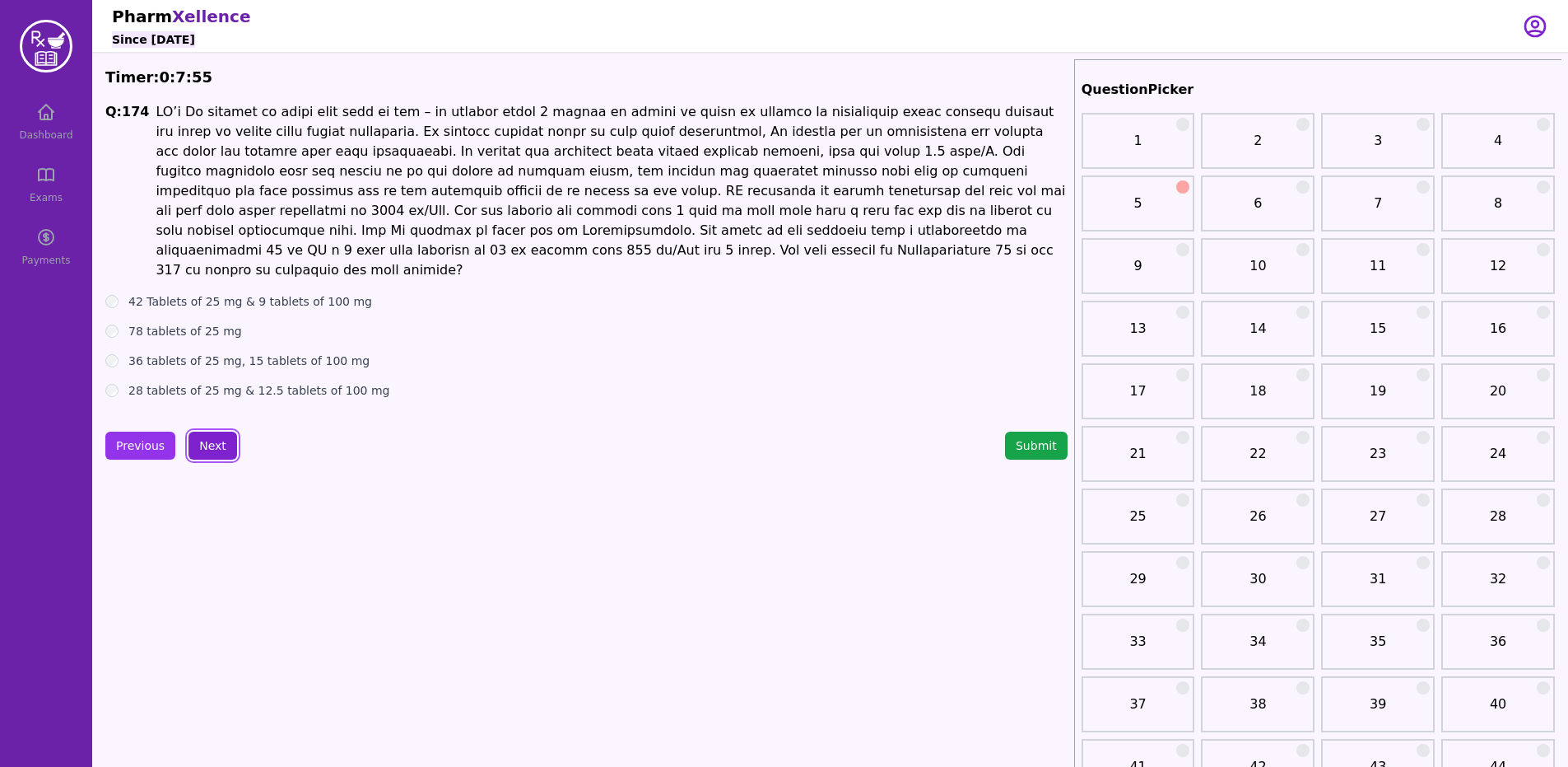
click at [221, 431] on button "Next" at bounding box center [212, 446] width 48 height 28
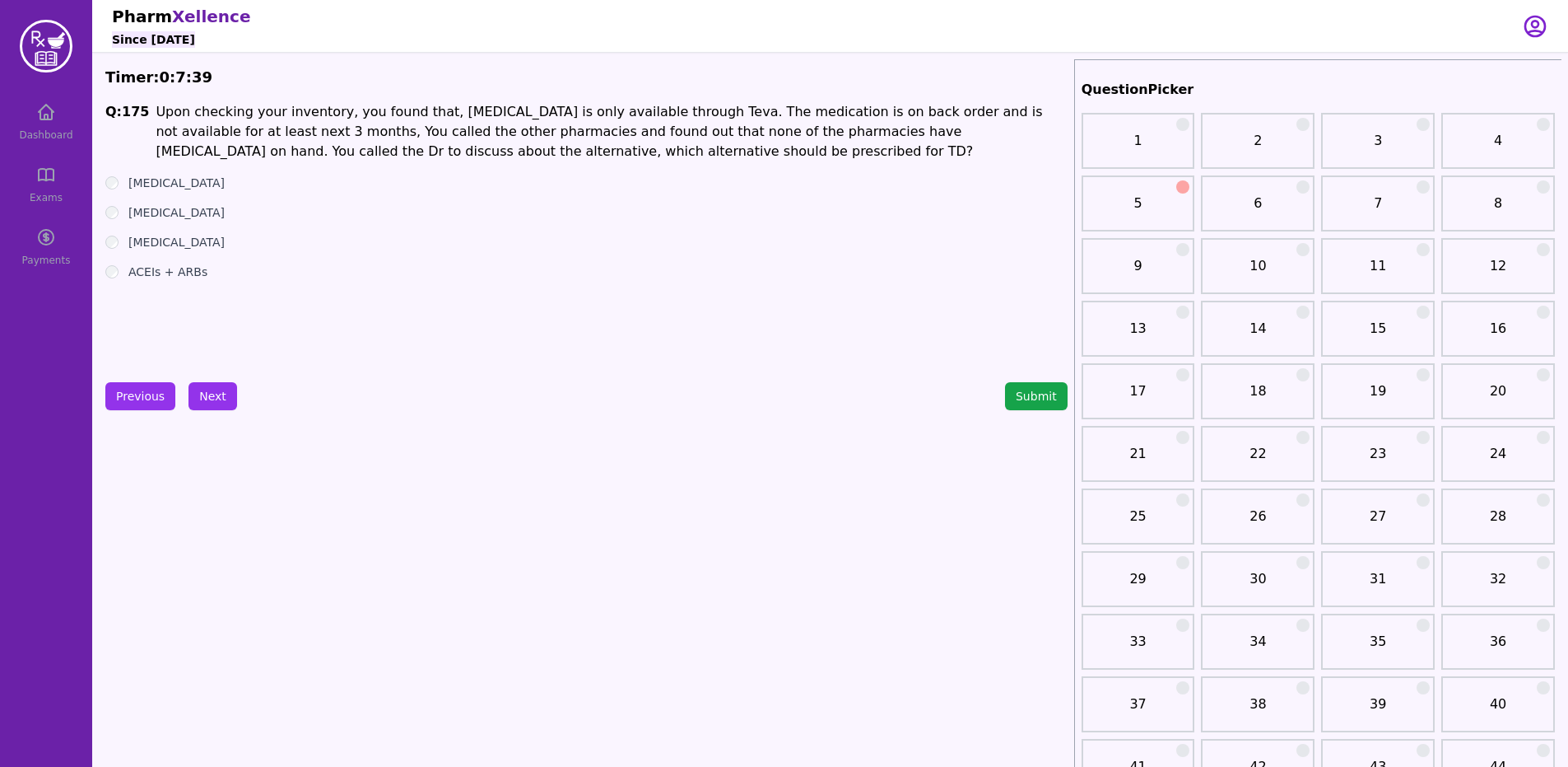
click at [161, 397] on button "Previous" at bounding box center [141, 396] width 70 height 28
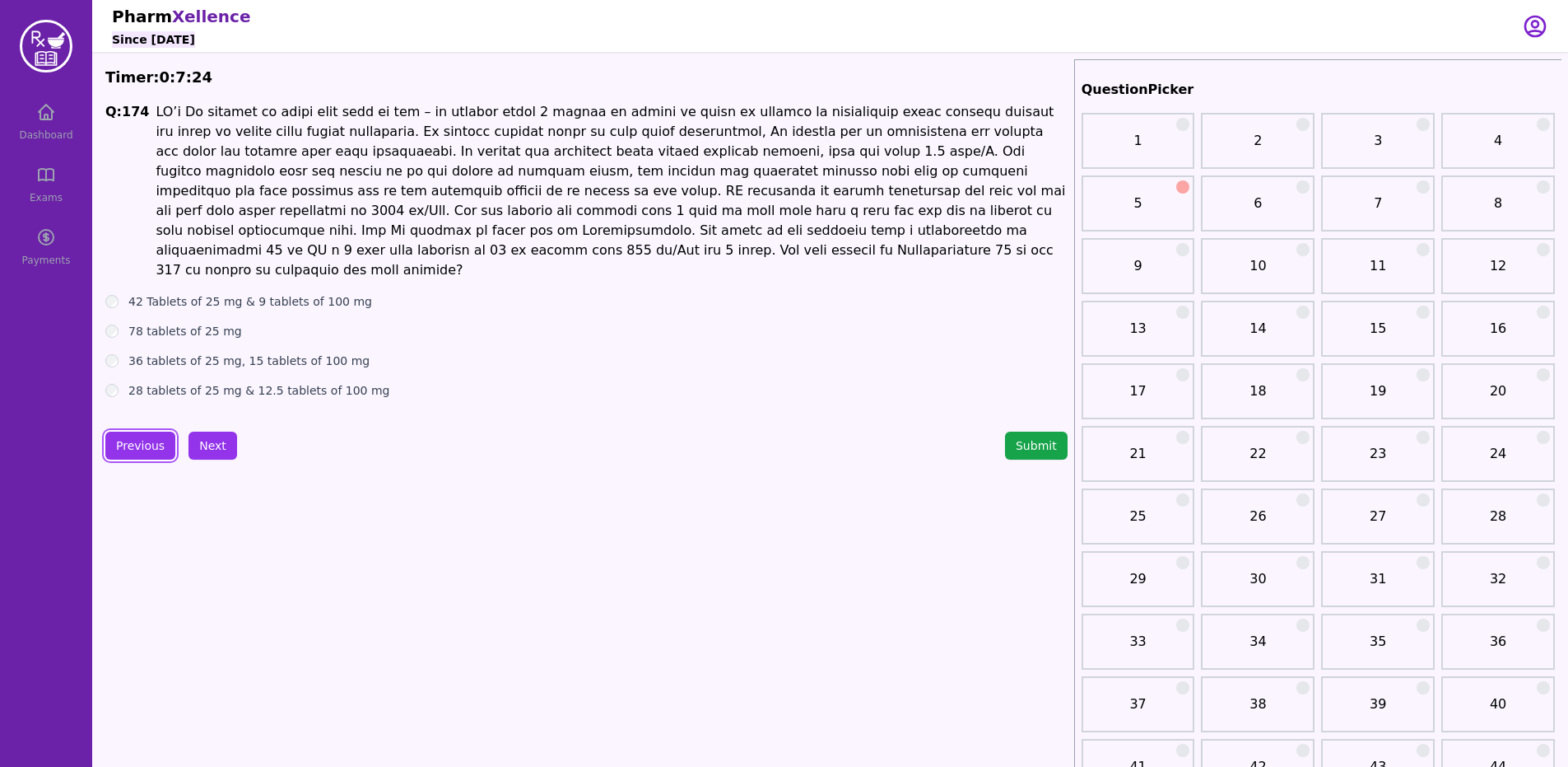
click at [269, 169] on p at bounding box center [611, 192] width 911 height 178
click at [117, 435] on button "Previous" at bounding box center [141, 446] width 70 height 28
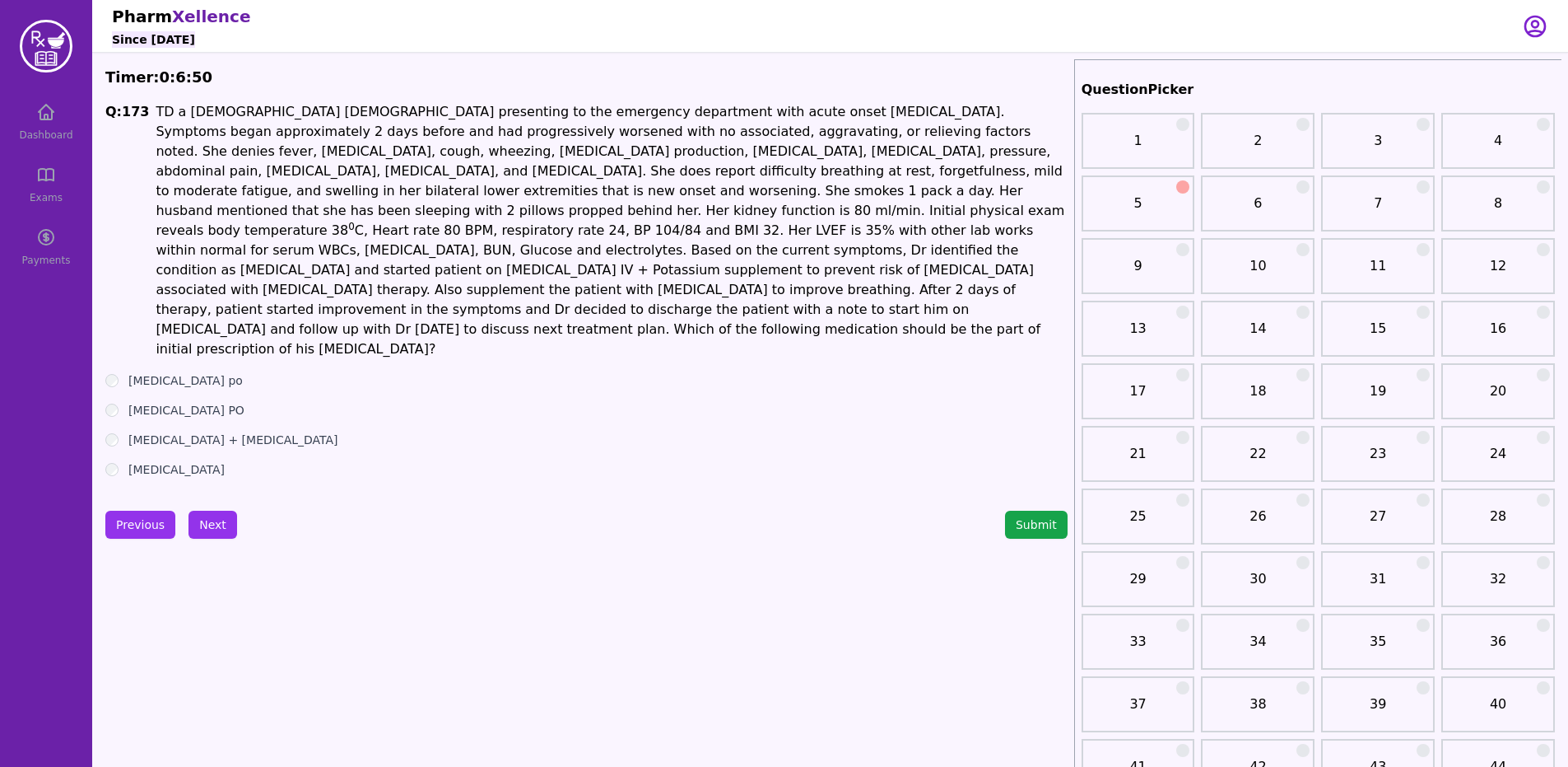
click at [118, 431] on div "[MEDICAL_DATA] + [MEDICAL_DATA]" at bounding box center [587, 440] width 962 height 17
click at [213, 511] on button "Next" at bounding box center [212, 525] width 48 height 28
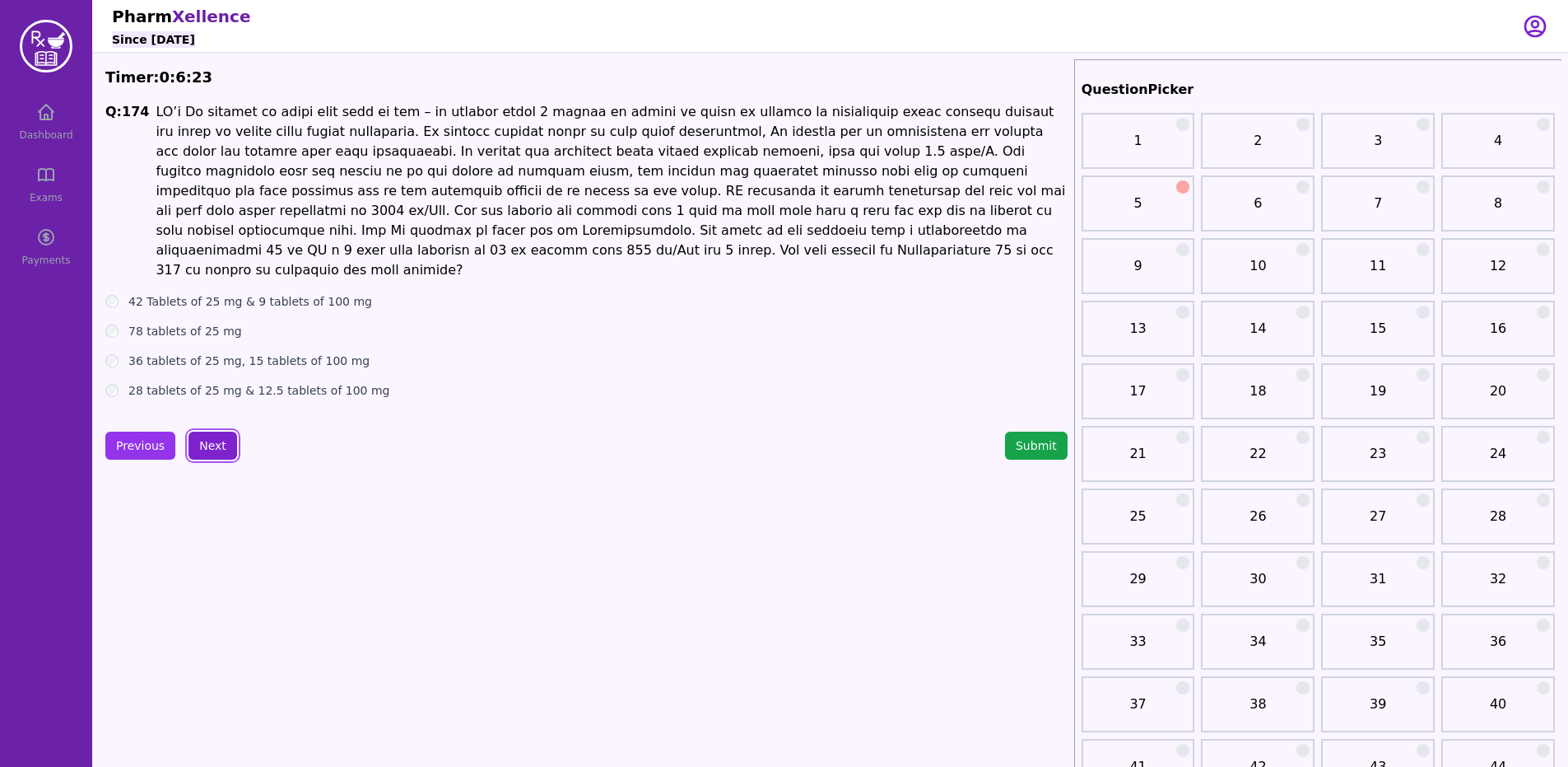
click at [211, 431] on button "Next" at bounding box center [212, 446] width 48 height 28
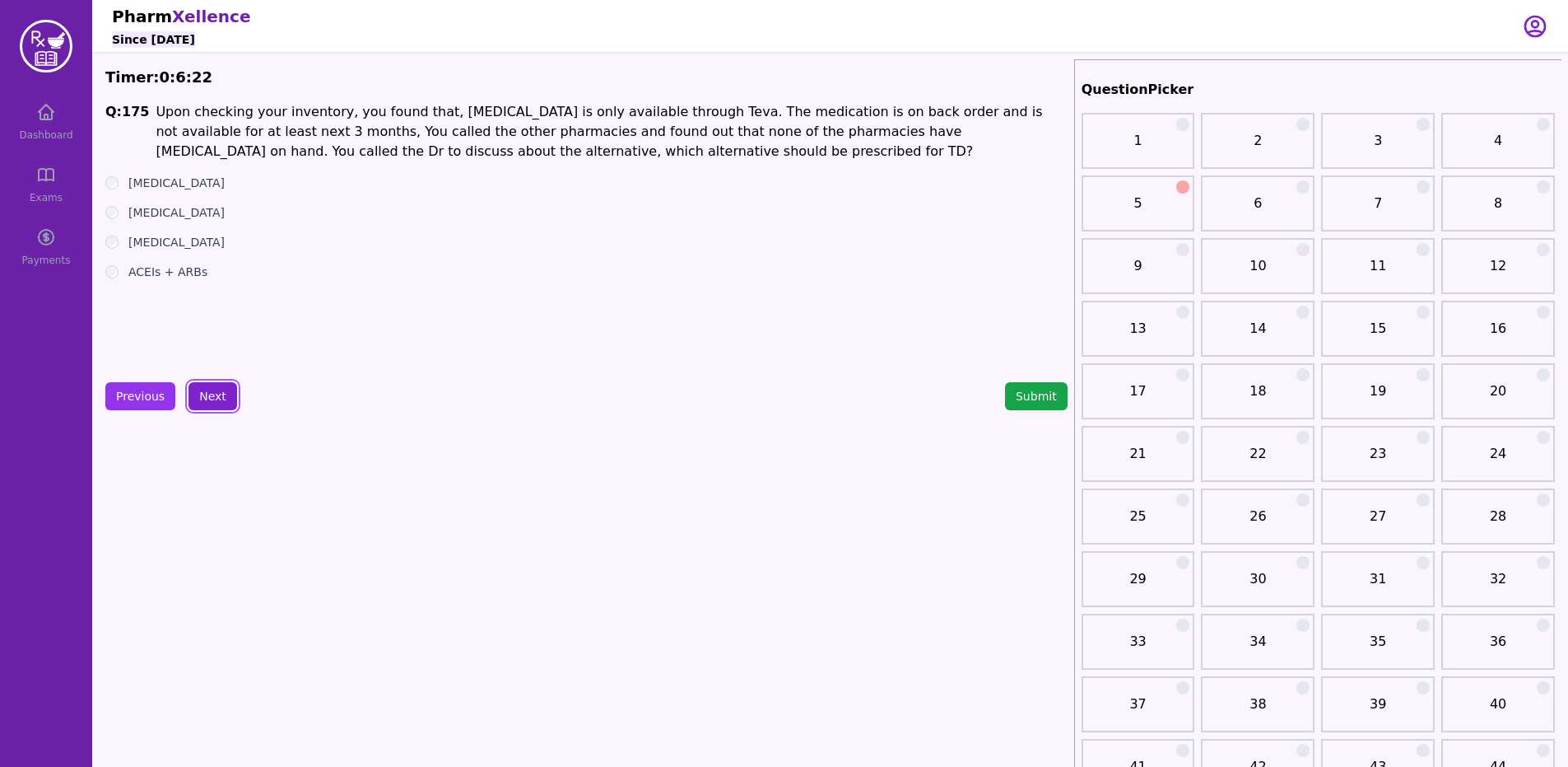
click at [211, 391] on button "Next" at bounding box center [212, 396] width 48 height 28
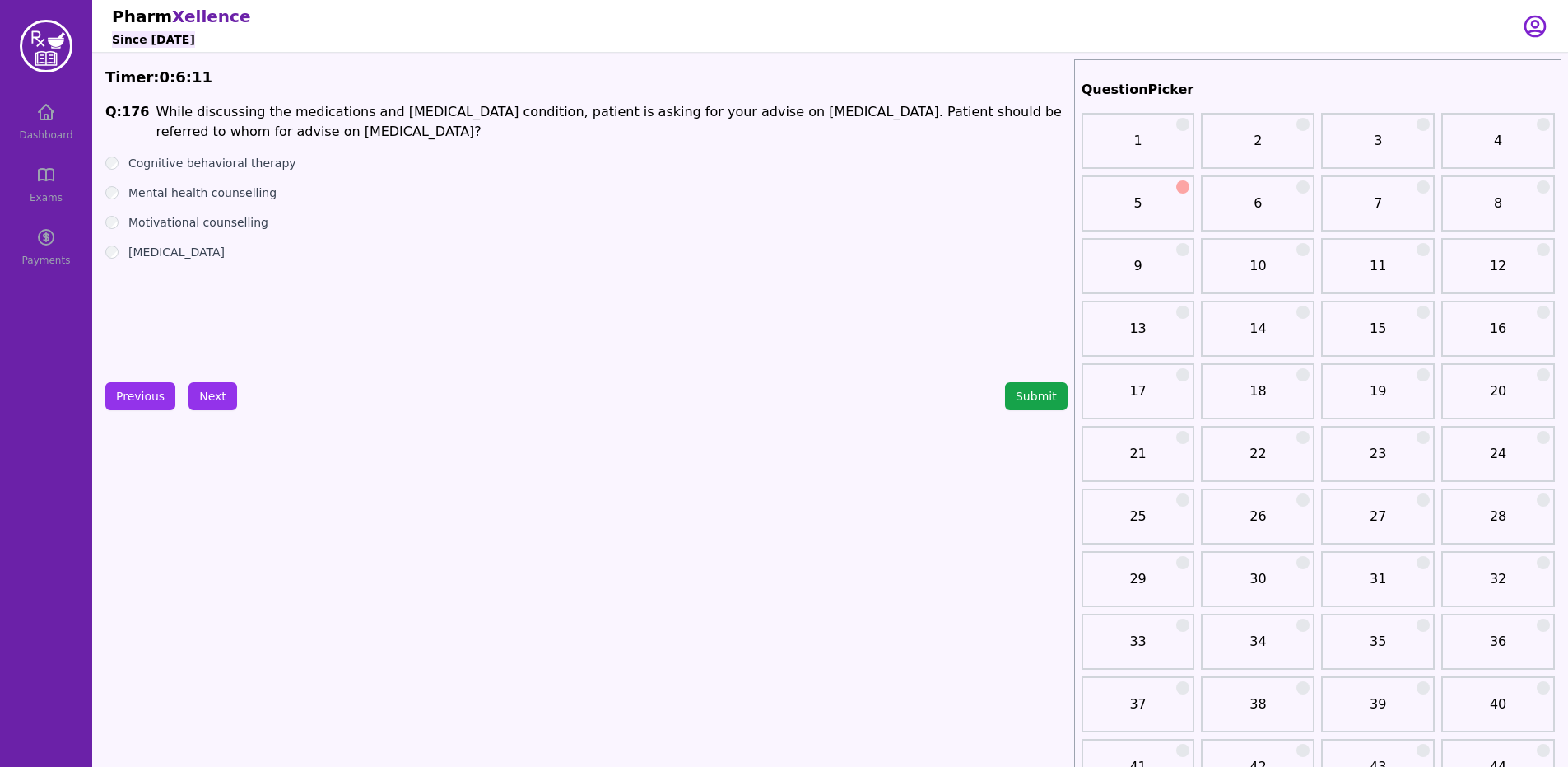
click at [121, 249] on div "[MEDICAL_DATA]" at bounding box center [587, 252] width 962 height 17
click at [120, 223] on div "Motivational counselling" at bounding box center [587, 222] width 962 height 17
click at [210, 397] on button "Next" at bounding box center [212, 396] width 48 height 28
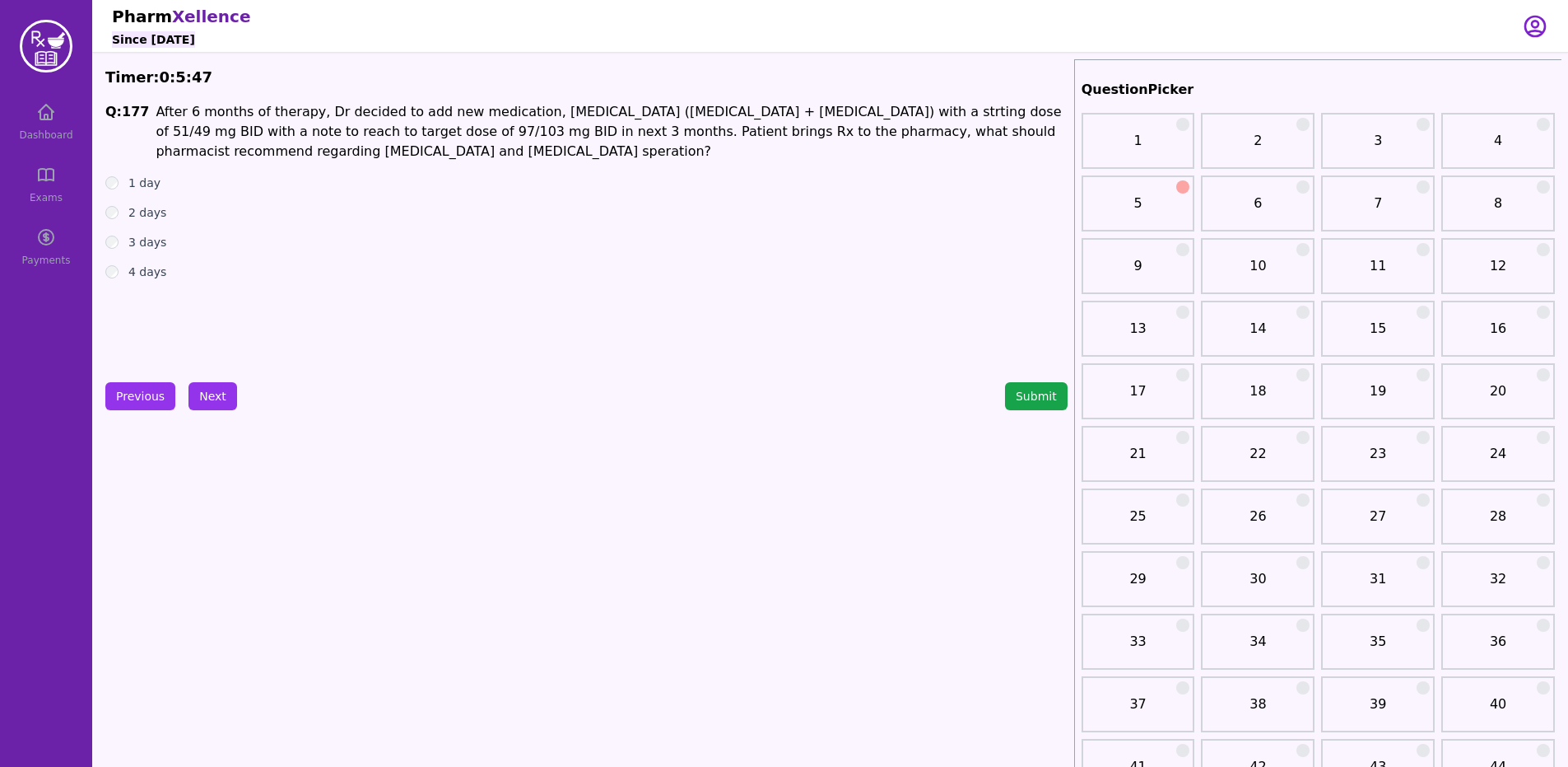
click at [114, 219] on div "2 days" at bounding box center [587, 212] width 962 height 17
click at [112, 200] on ul "1 day 2 days 3 days 4 days" at bounding box center [587, 227] width 962 height 106
click at [204, 396] on button "Next" at bounding box center [212, 396] width 48 height 28
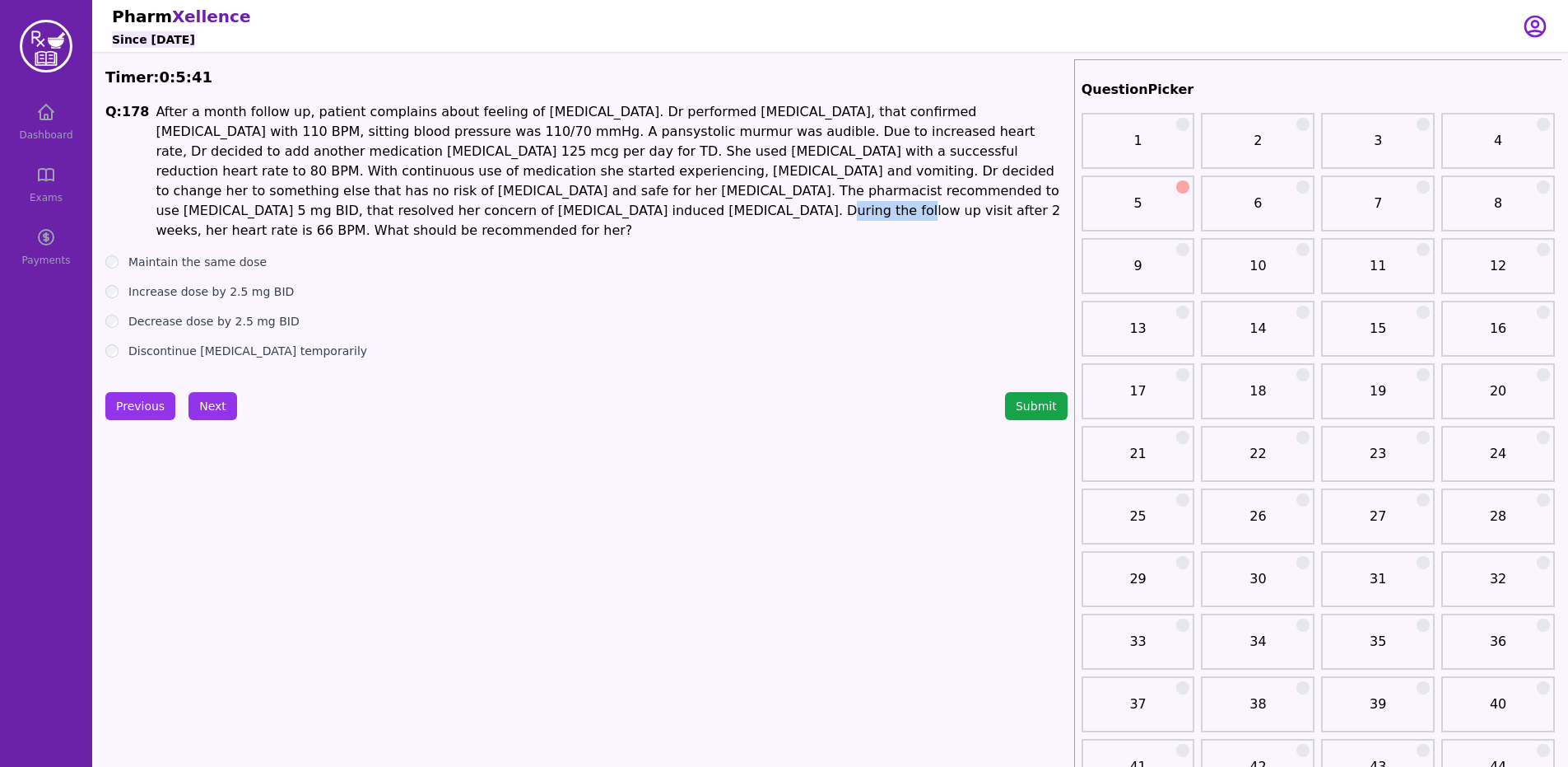
drag, startPoint x: 906, startPoint y: 187, endPoint x: 980, endPoint y: 186, distance: 74.0
click at [980, 186] on p "After a month follow up, patient complains about feeling of [MEDICAL_DATA]. Dr …" at bounding box center [611, 172] width 911 height 138
click at [211, 400] on button "Next" at bounding box center [212, 406] width 48 height 28
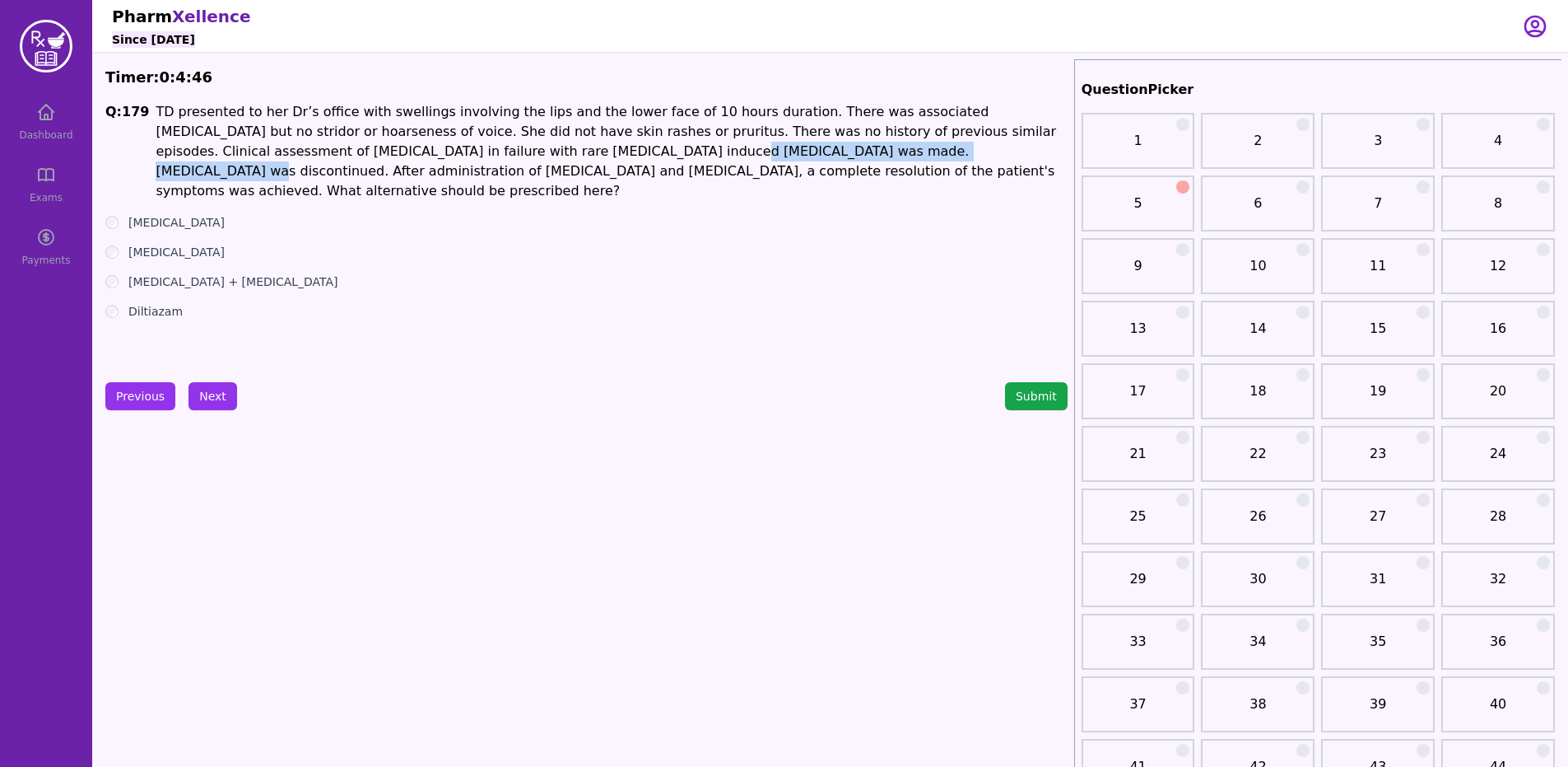
drag, startPoint x: 334, startPoint y: 153, endPoint x: 610, endPoint y: 152, distance: 276.0
click at [610, 152] on p "TD presented to her Dr’s office with swellings involving the lips and the lower…" at bounding box center [611, 152] width 911 height 99
click at [106, 196] on div "Q: 179 TD presented to her Dr’s office with swellings involving the lips and th…" at bounding box center [587, 226] width 962 height 247
click at [106, 214] on div "[MEDICAL_DATA]" at bounding box center [587, 222] width 962 height 17
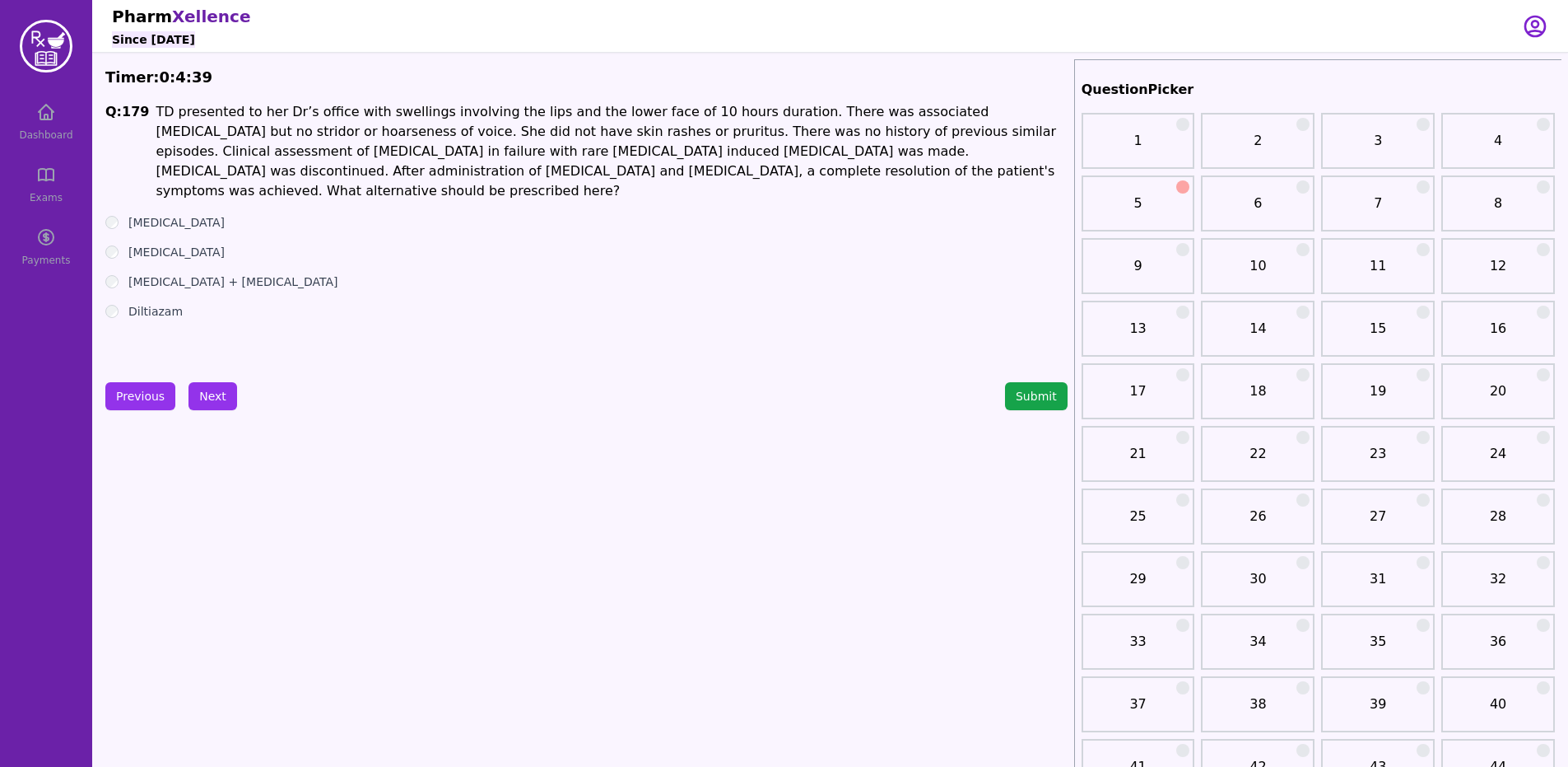
click at [106, 214] on div "[MEDICAL_DATA]" at bounding box center [587, 222] width 962 height 17
click at [109, 303] on div "Diltiazam" at bounding box center [587, 311] width 962 height 17
click at [115, 252] on ul "[MEDICAL_DATA] [MEDICAL_DATA] [MEDICAL_DATA] + [MEDICAL_DATA] Diltiazam" at bounding box center [587, 266] width 962 height 106
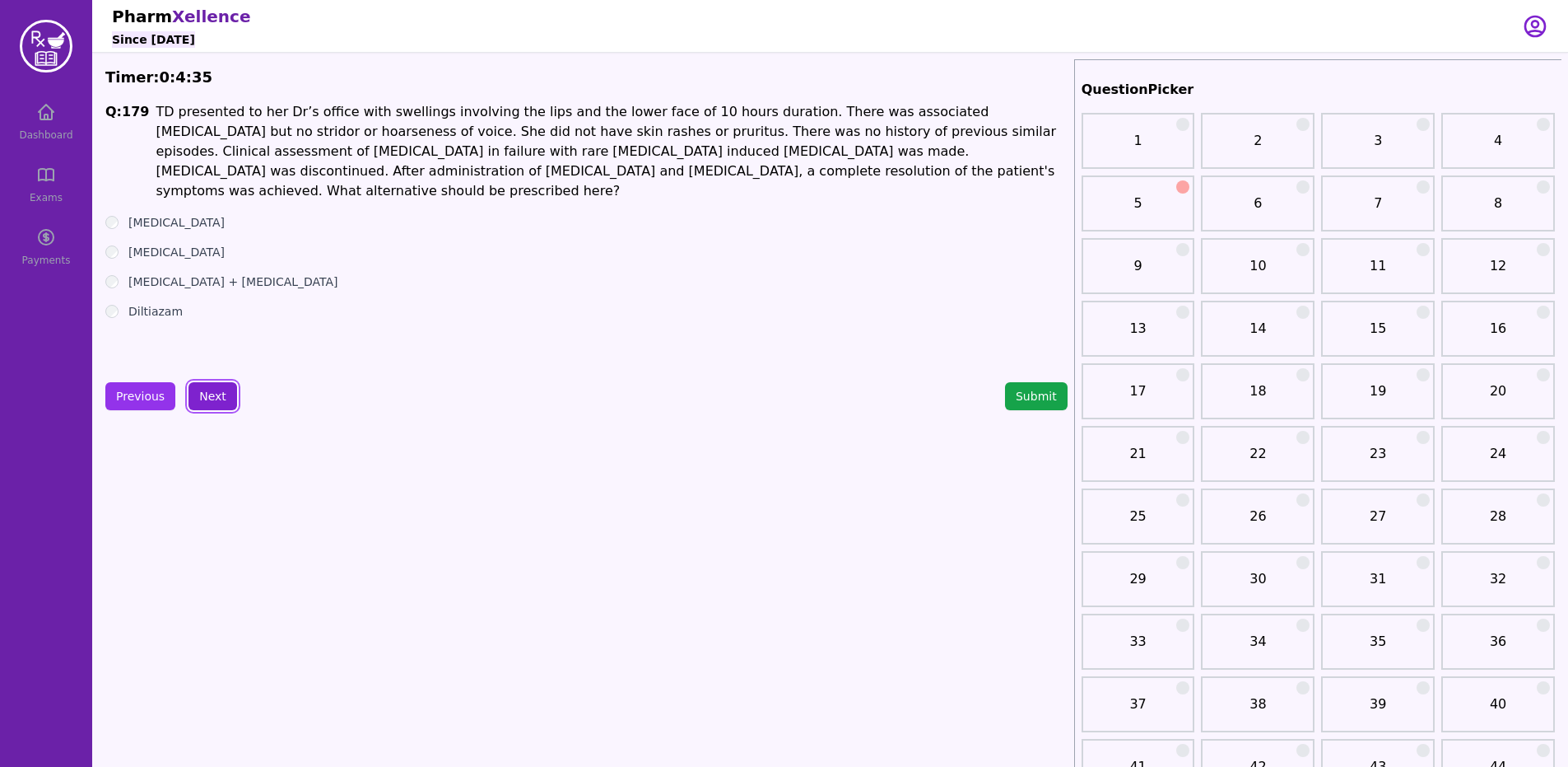
click at [211, 386] on button "Next" at bounding box center [212, 396] width 48 height 28
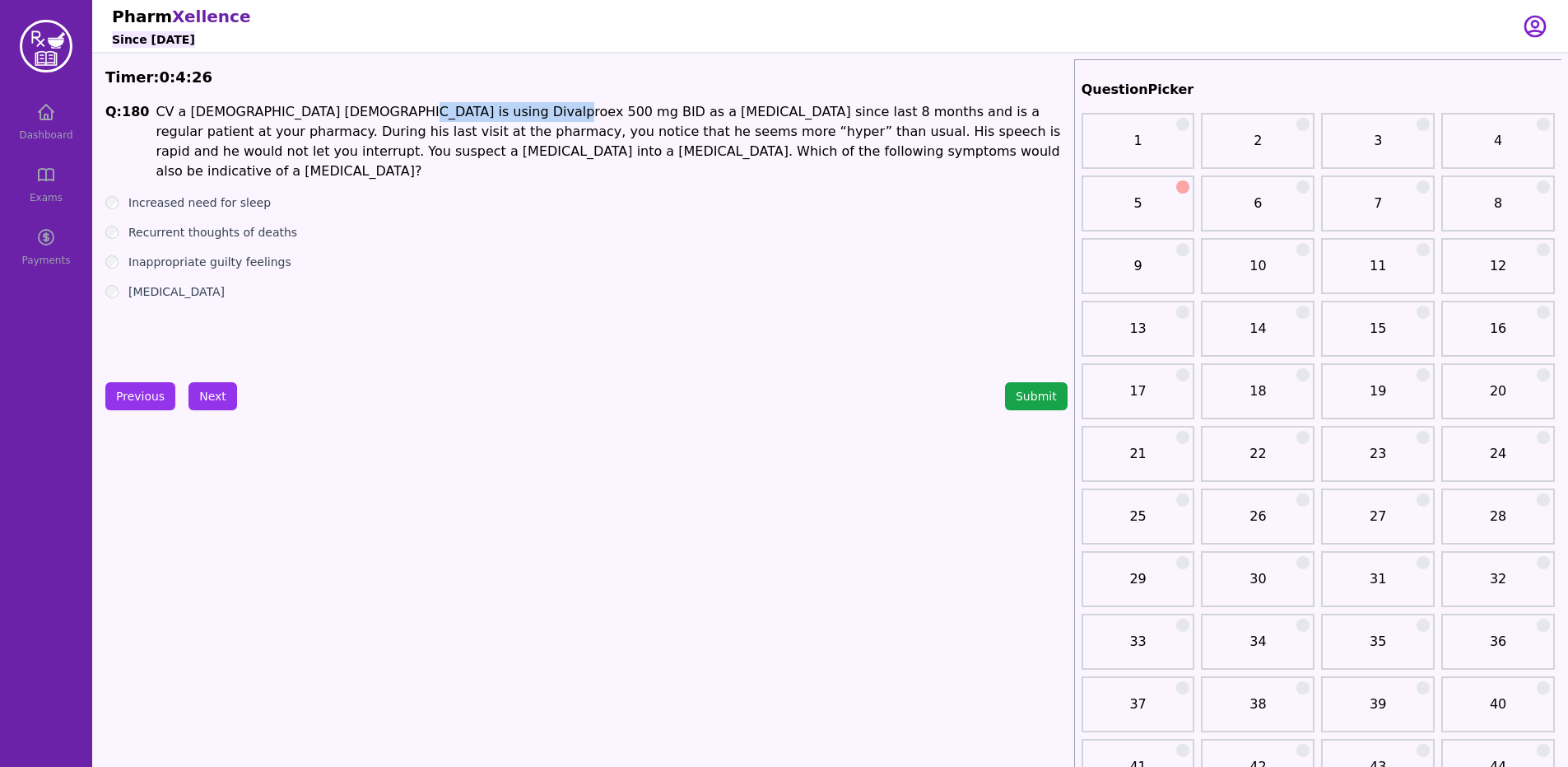
drag, startPoint x: 352, startPoint y: 107, endPoint x: 492, endPoint y: 102, distance: 140.1
click at [492, 102] on p "CV a [DEMOGRAPHIC_DATA] [DEMOGRAPHIC_DATA] is using Divalproex 500 mg BID as a …" at bounding box center [611, 142] width 911 height 79
click at [114, 278] on div "Q: 180 CV a [DEMOGRAPHIC_DATA] [DEMOGRAPHIC_DATA] is using Divalproex 500 mg BI…" at bounding box center [587, 226] width 962 height 247
click at [218, 395] on button "Next" at bounding box center [212, 396] width 48 height 28
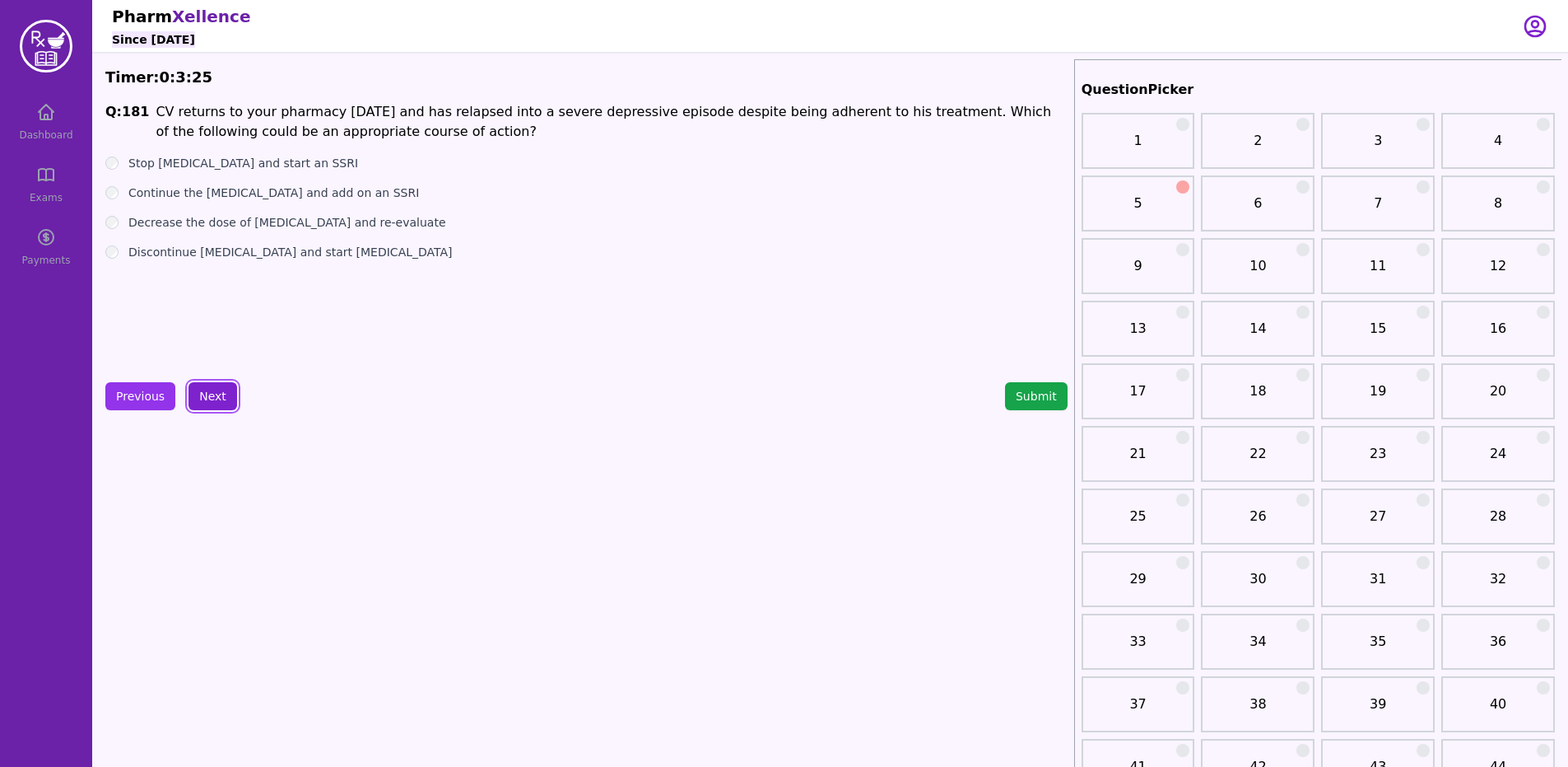
click at [213, 385] on button "Next" at bounding box center [212, 396] width 48 height 28
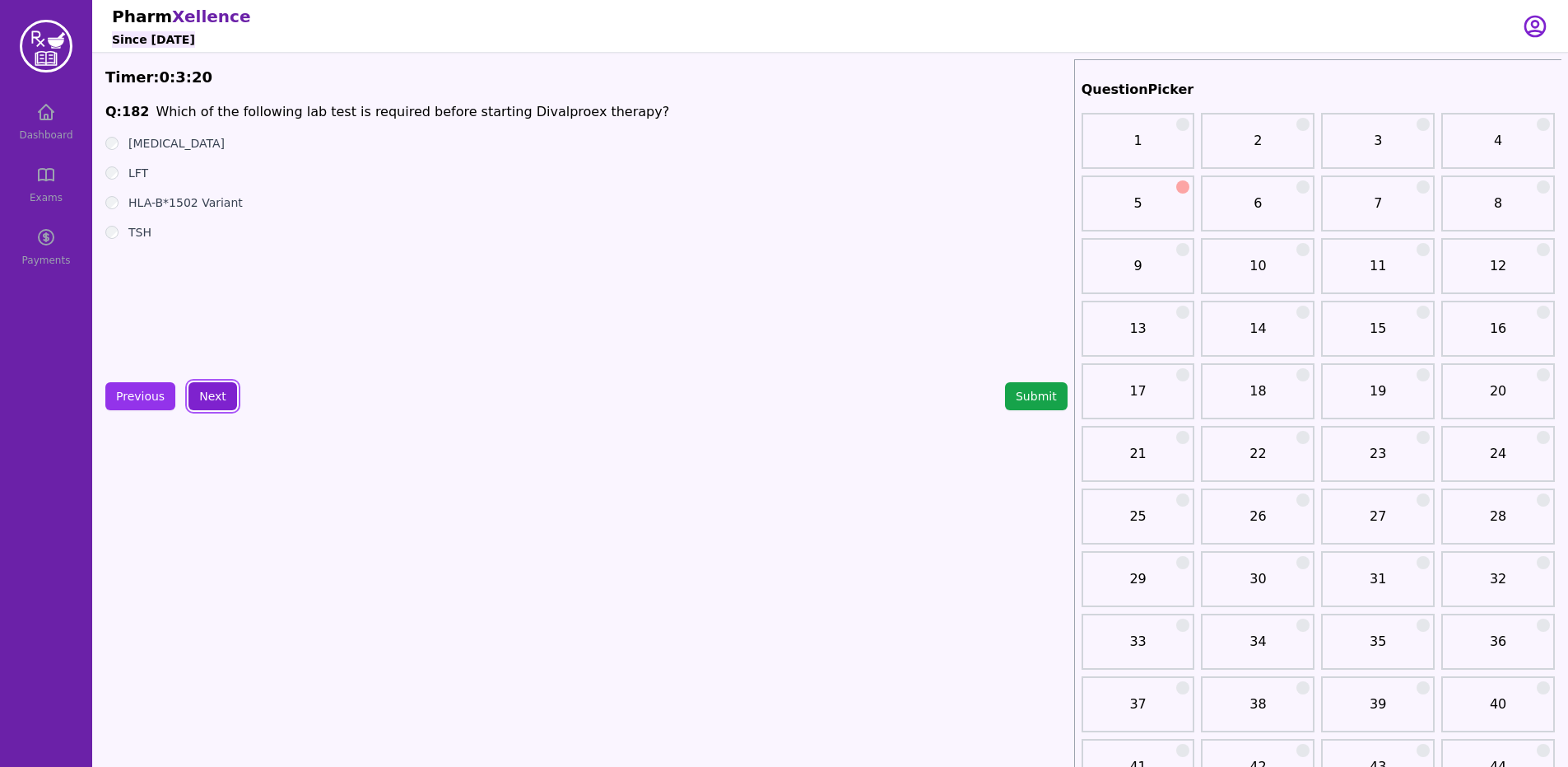
click at [226, 386] on button "Next" at bounding box center [212, 396] width 48 height 28
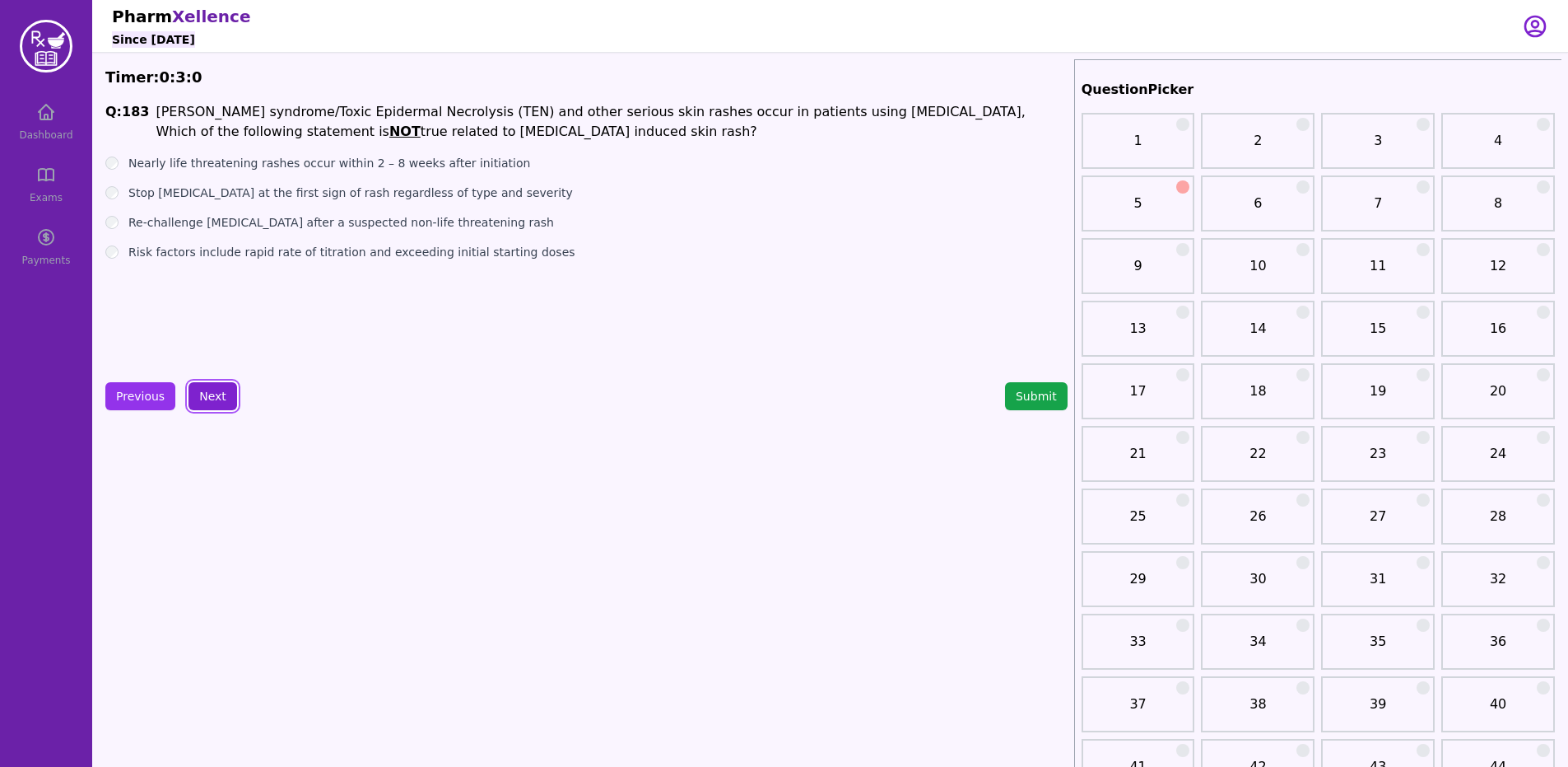
click at [219, 401] on button "Next" at bounding box center [212, 396] width 48 height 28
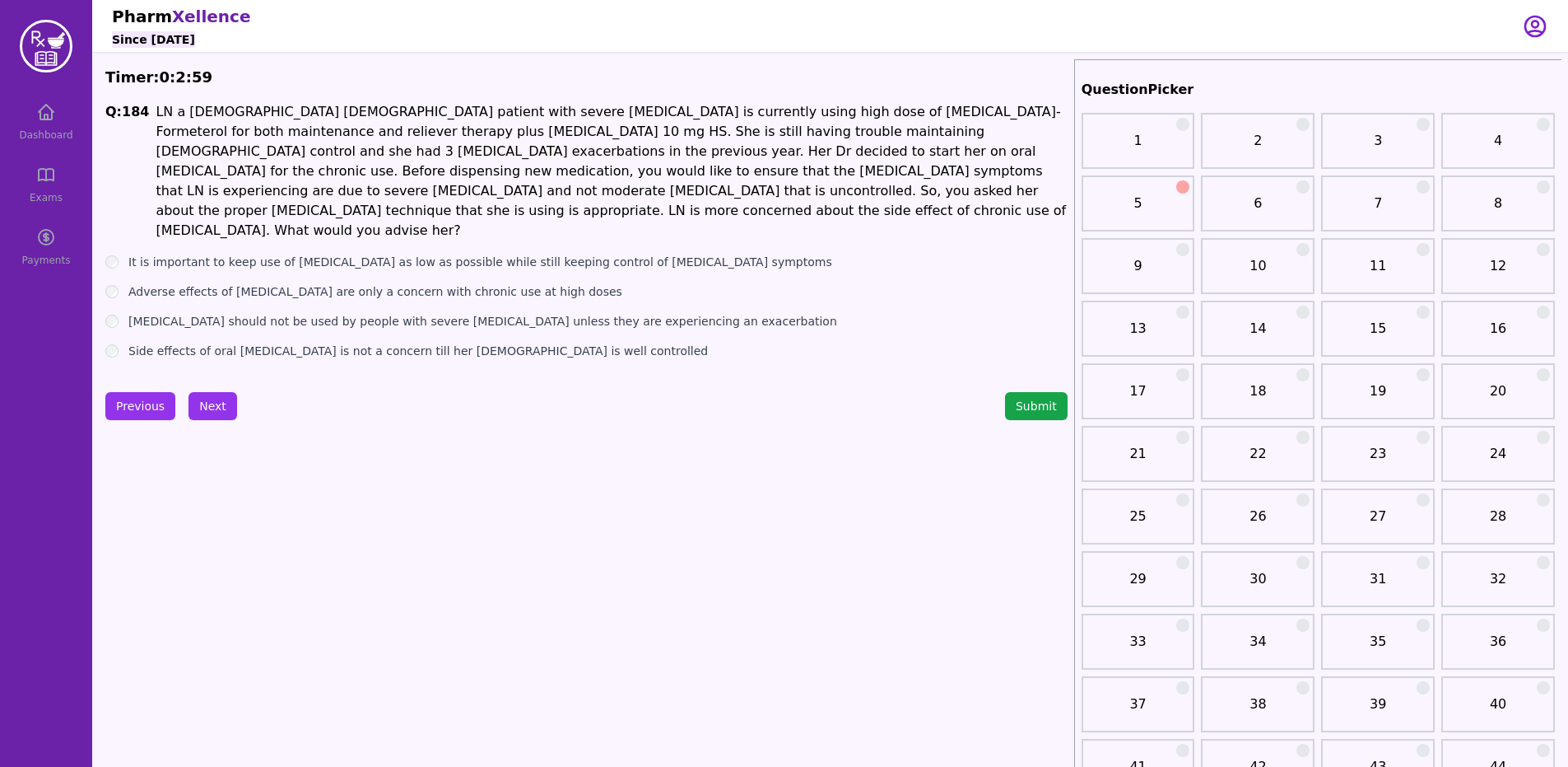
click at [117, 398] on button "Previous" at bounding box center [141, 406] width 70 height 28
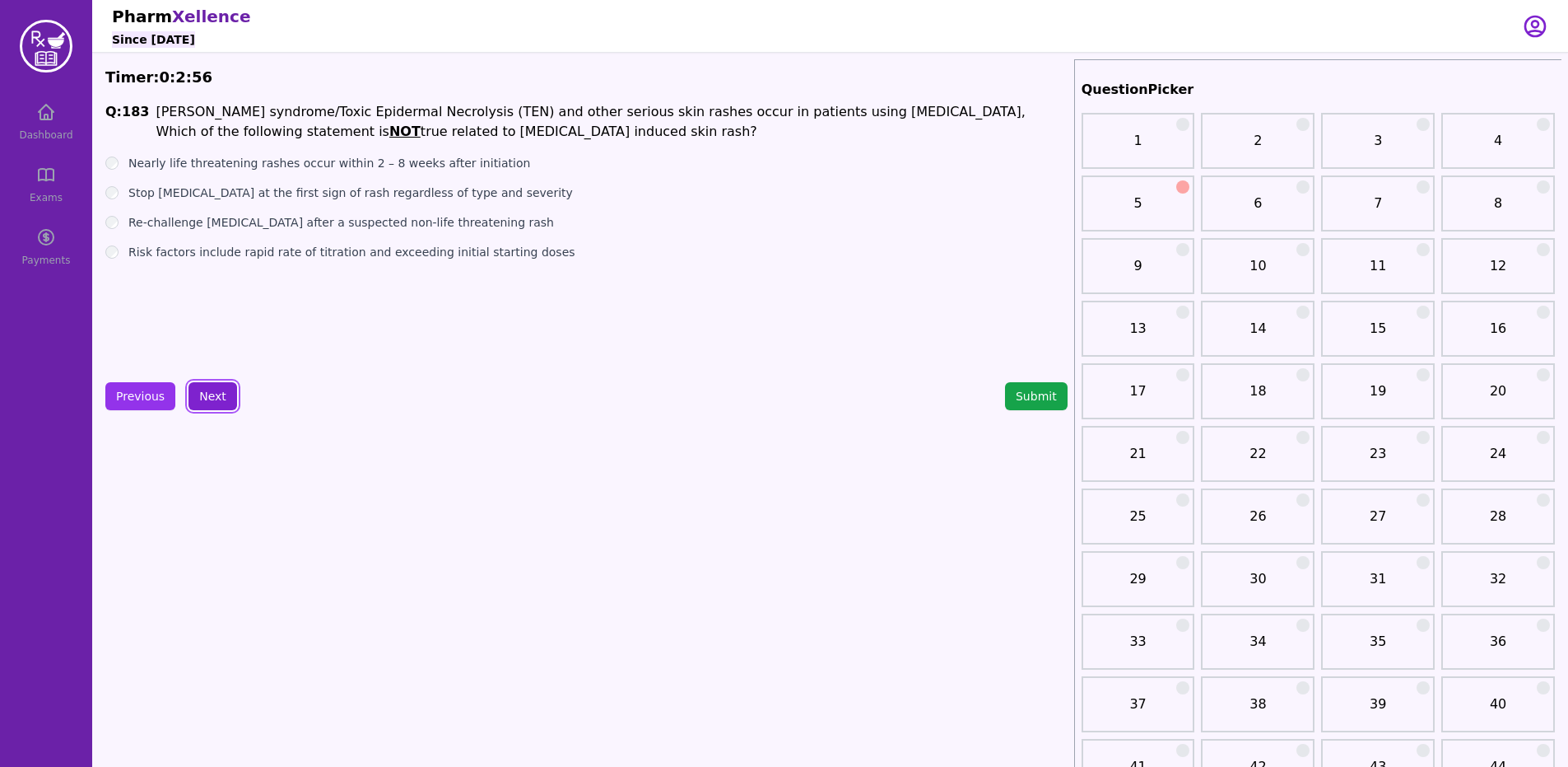
click at [204, 394] on button "Next" at bounding box center [212, 396] width 48 height 28
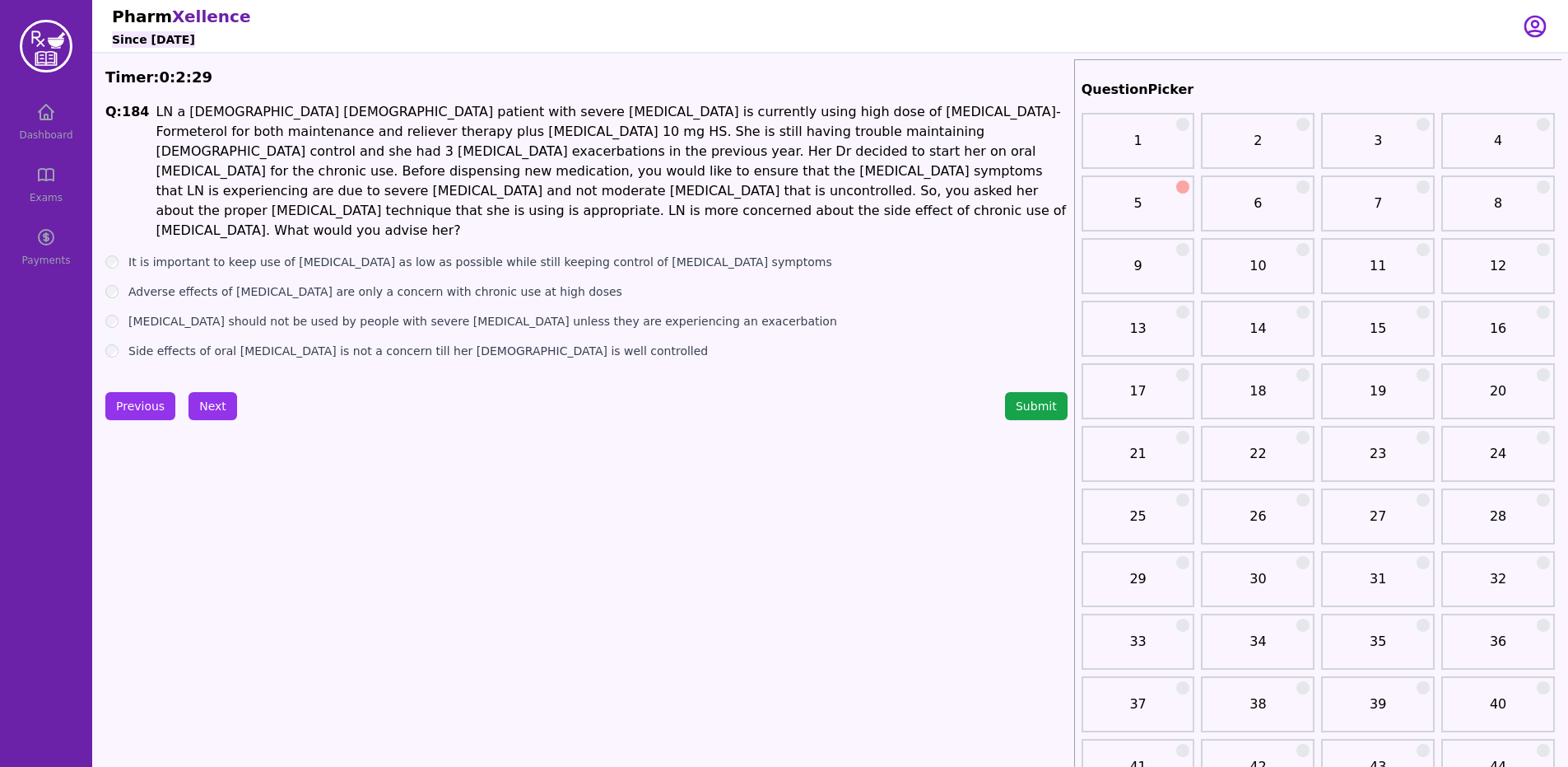
click at [208, 401] on button "Next" at bounding box center [212, 406] width 48 height 28
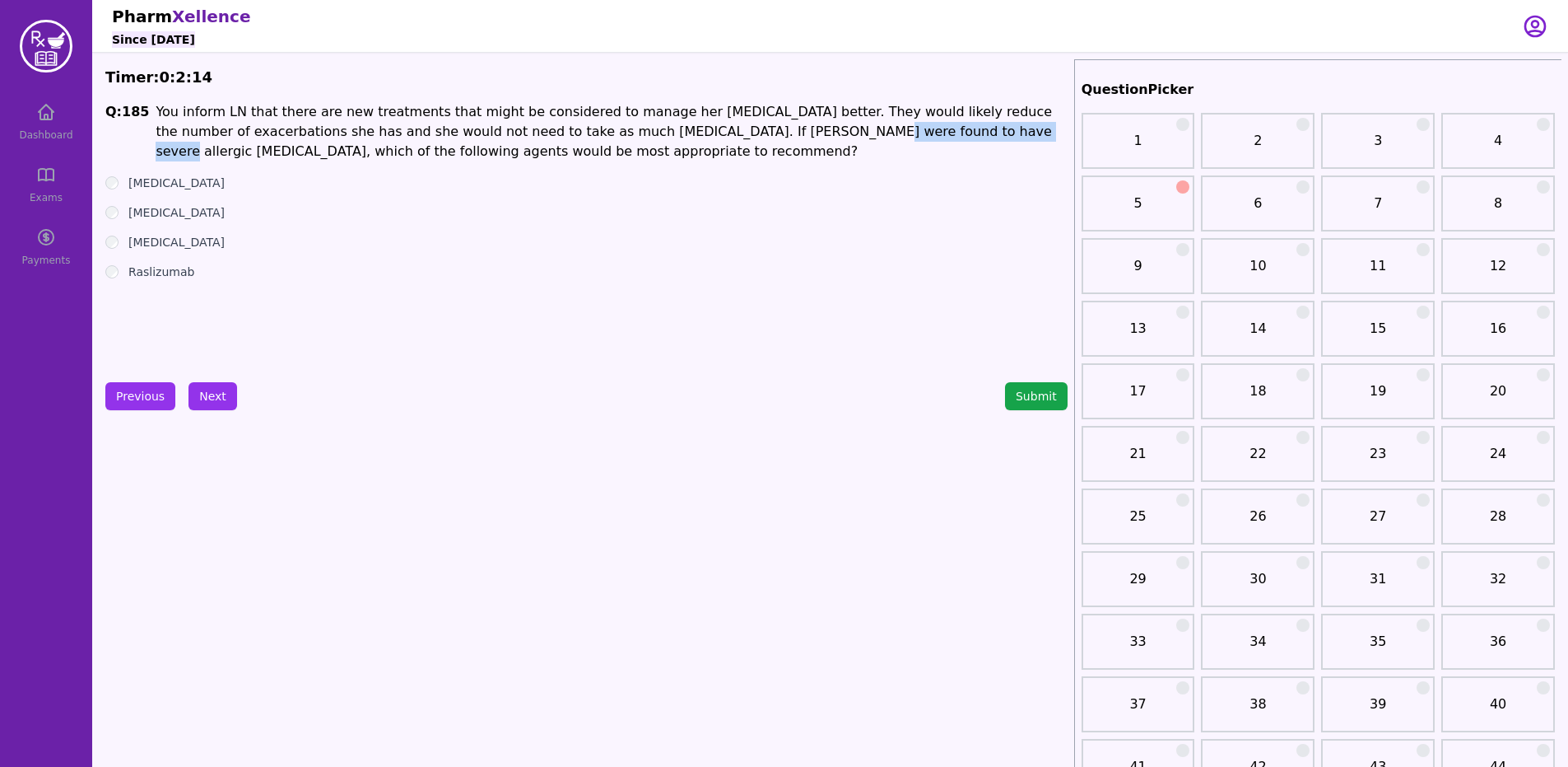
drag, startPoint x: 666, startPoint y: 138, endPoint x: 821, endPoint y: 133, distance: 155.1
click at [821, 133] on p "You inform LN that there are new treatments that might be considered to manage …" at bounding box center [611, 132] width 911 height 59
click at [110, 396] on button "Previous" at bounding box center [141, 396] width 70 height 28
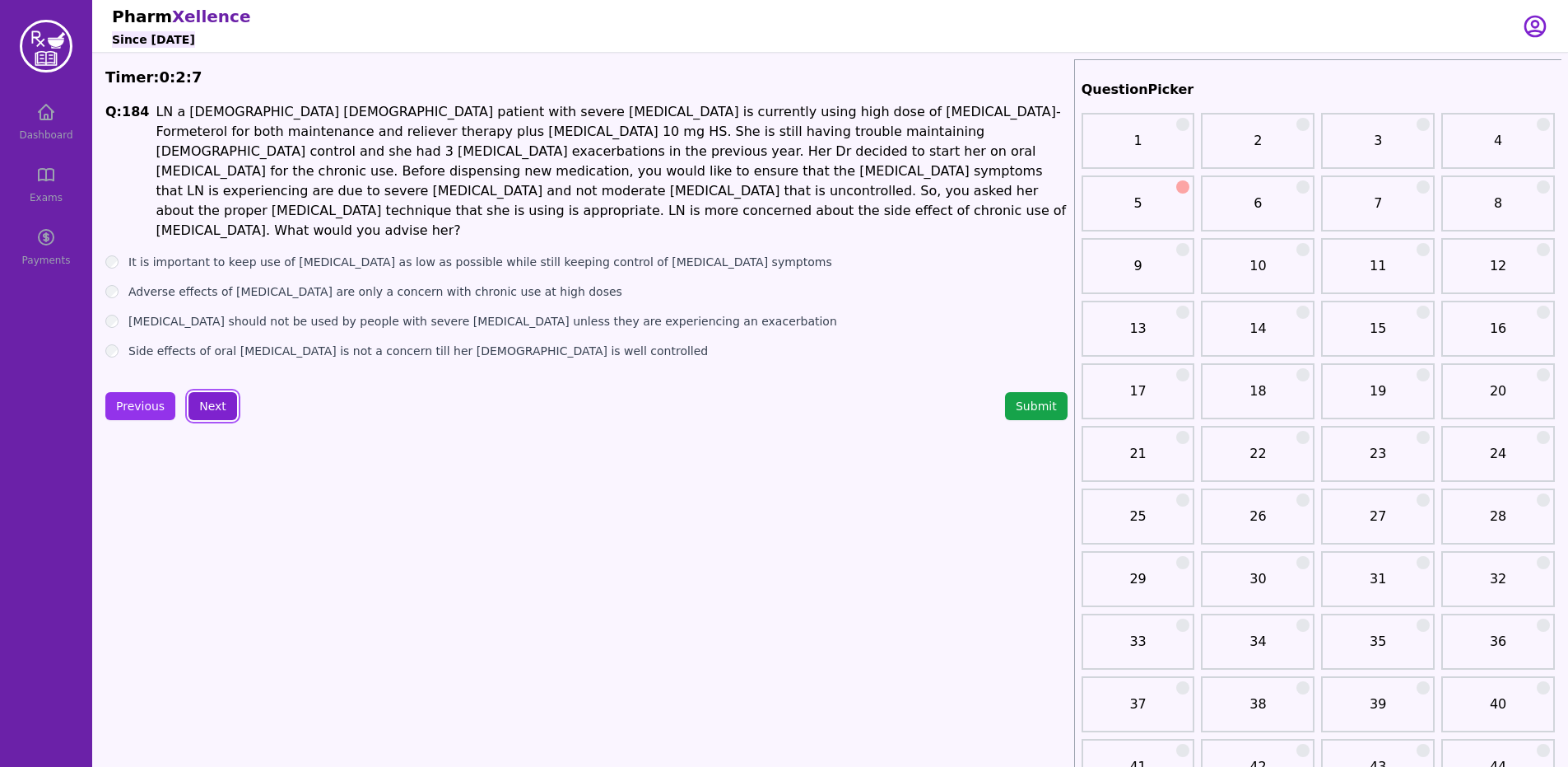
click at [213, 396] on button "Next" at bounding box center [212, 406] width 48 height 28
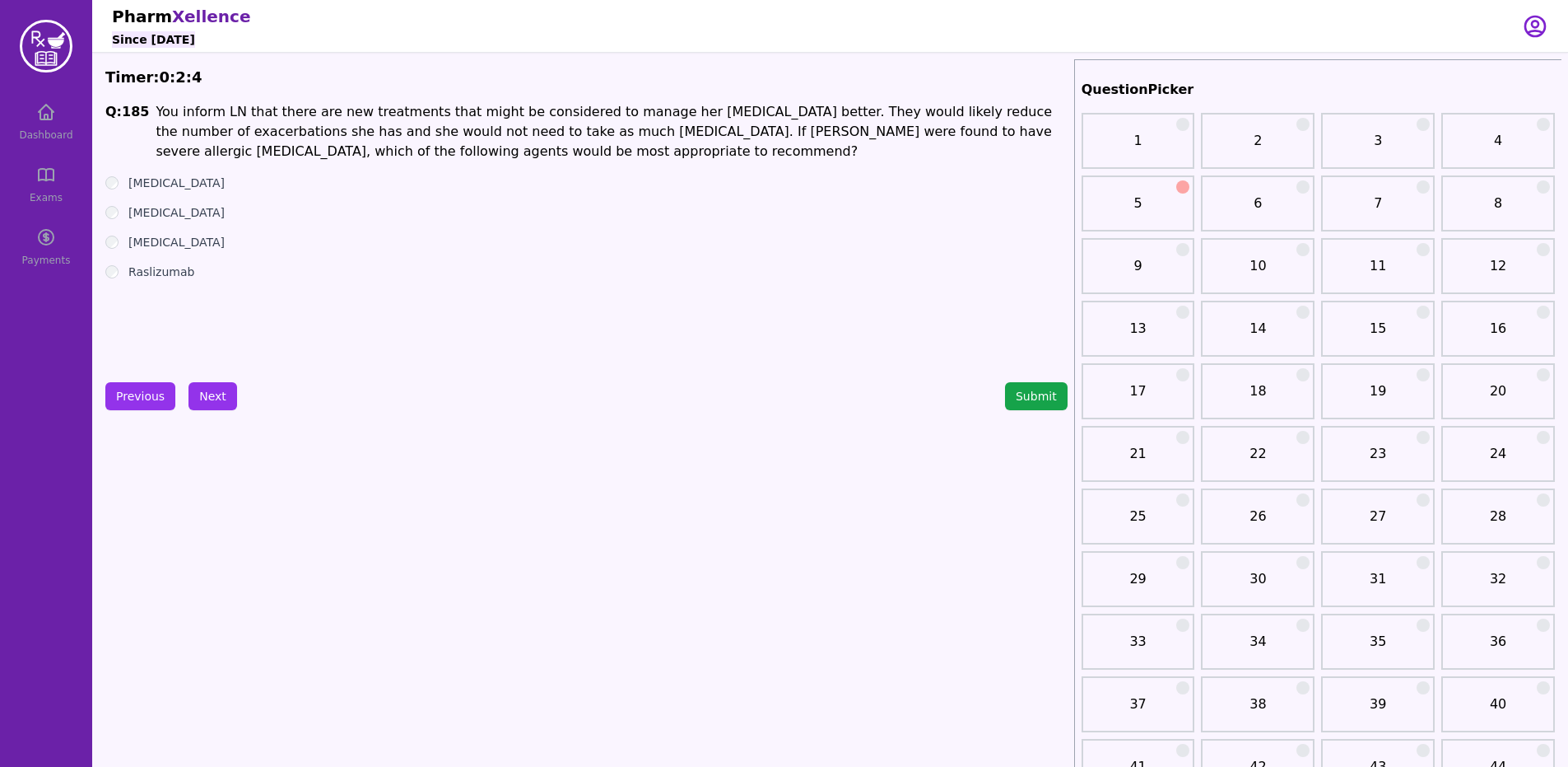
click at [206, 403] on button "Next" at bounding box center [212, 396] width 48 height 28
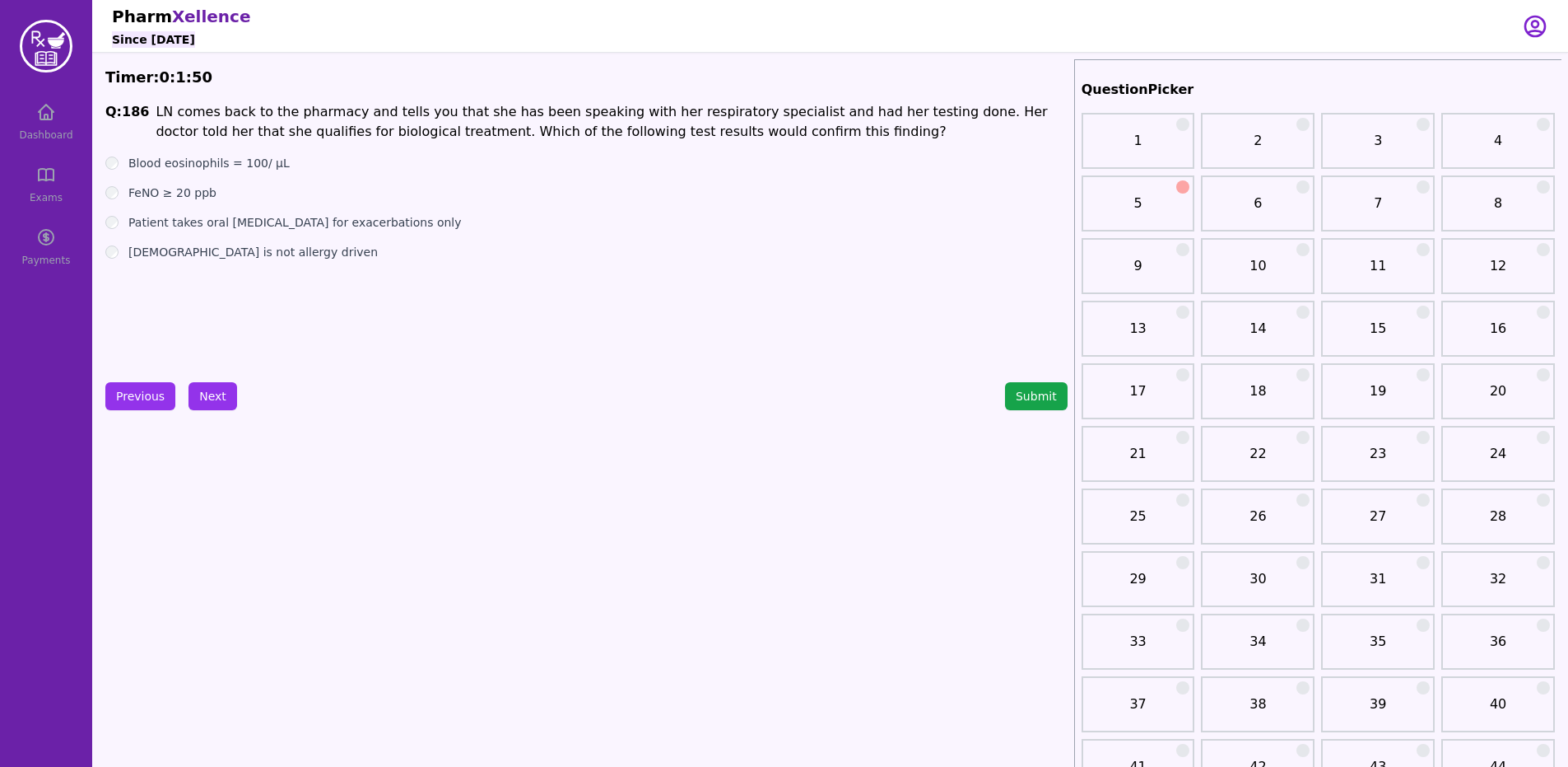
click at [112, 155] on div "Blood eosinophils = 100/ µL" at bounding box center [587, 163] width 962 height 17
click at [175, 403] on div "Previous Next" at bounding box center [171, 396] width 131 height 28
click at [216, 391] on button "Next" at bounding box center [212, 396] width 48 height 28
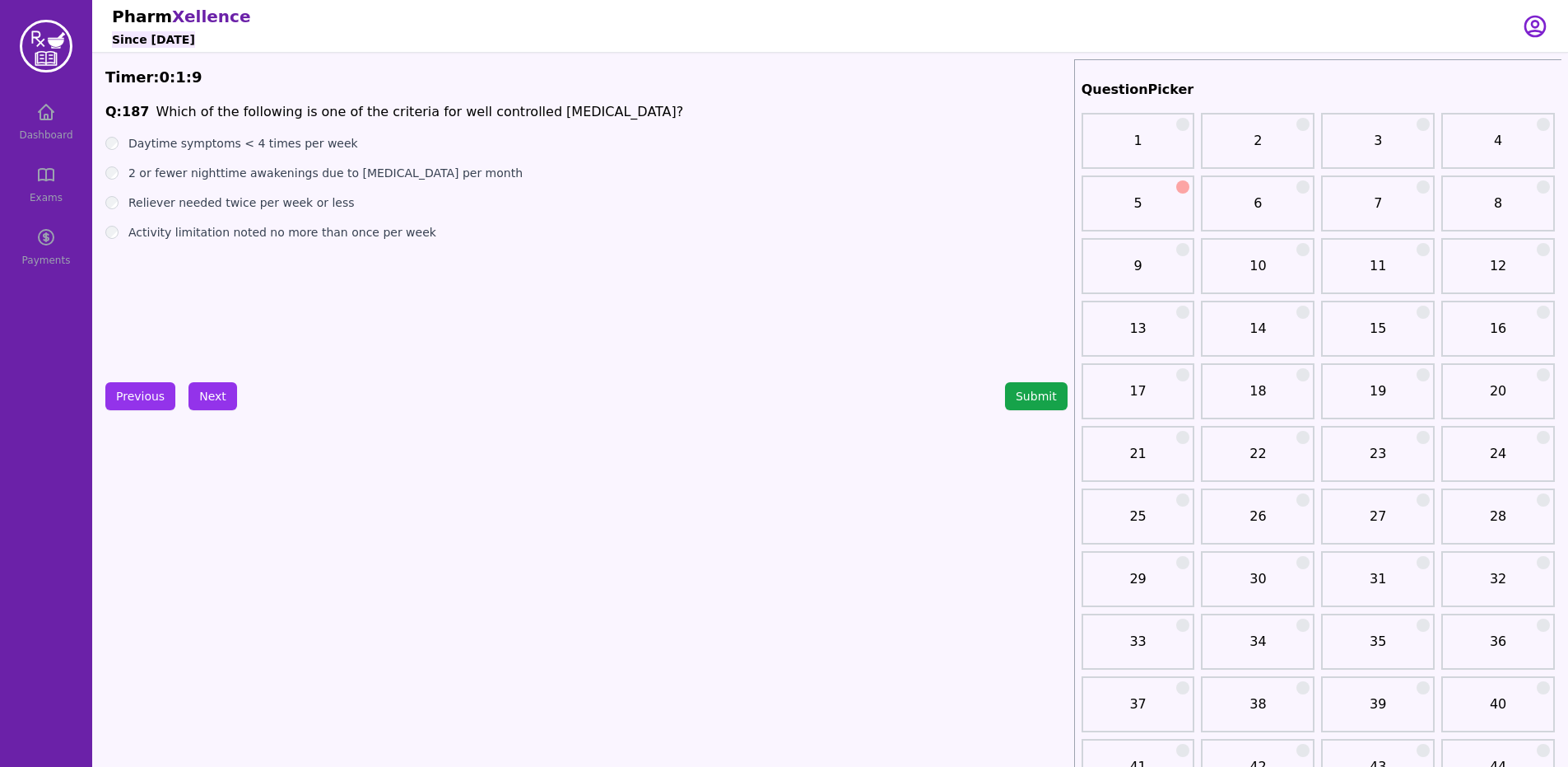
drag, startPoint x: 133, startPoint y: 353, endPoint x: 146, endPoint y: 349, distance: 13.6
drag, startPoint x: 207, startPoint y: 416, endPoint x: 204, endPoint y: 402, distance: 14.3
click at [204, 402] on button "Next" at bounding box center [212, 396] width 48 height 28
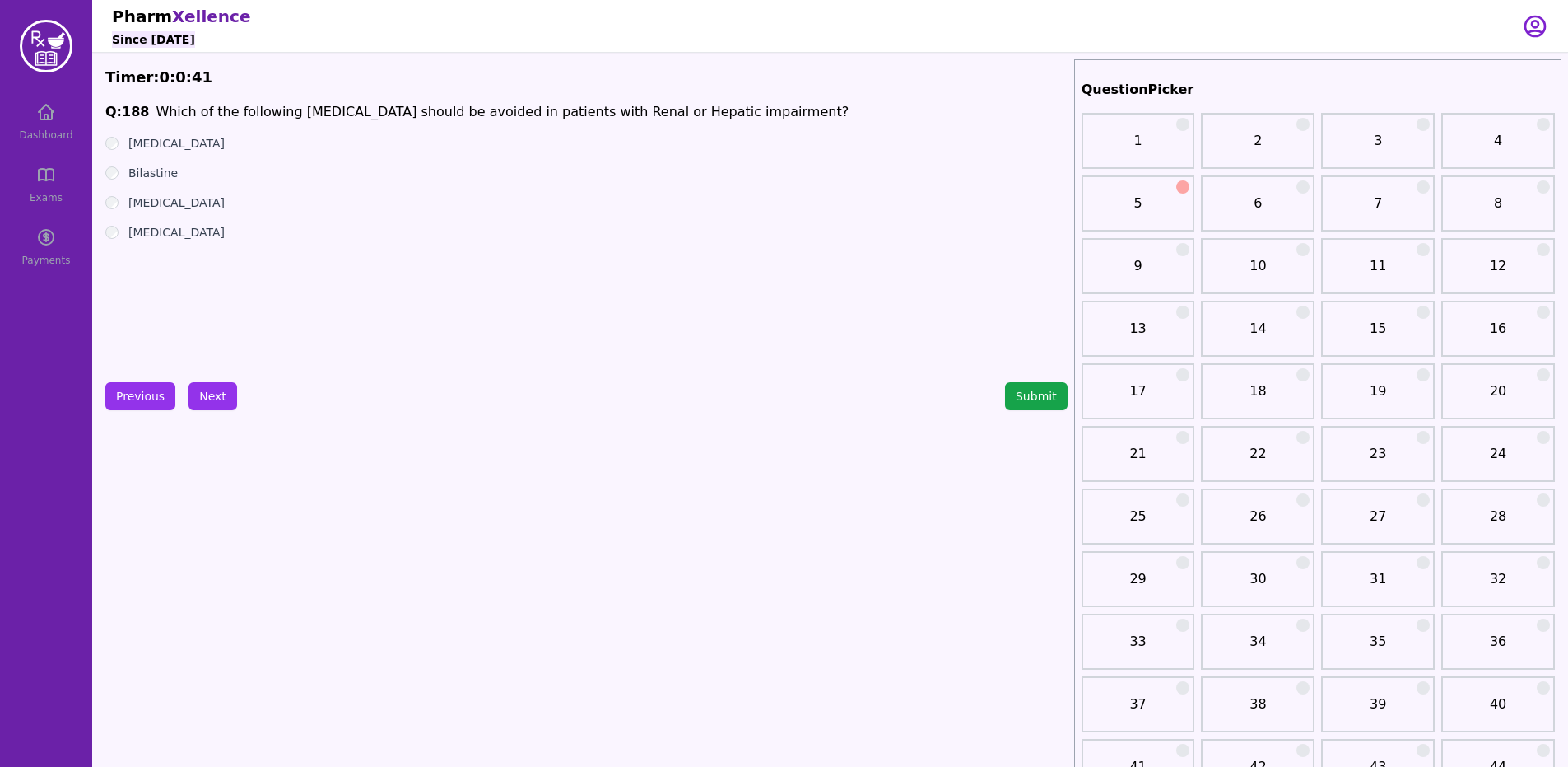
click at [122, 235] on div "[MEDICAL_DATA]" at bounding box center [587, 232] width 962 height 17
click at [107, 219] on ul "[MEDICAL_DATA] Bilastine [MEDICAL_DATA] [MEDICAL_DATA]" at bounding box center [587, 187] width 962 height 106
drag, startPoint x: 206, startPoint y: 400, endPoint x: 191, endPoint y: 401, distance: 15.0
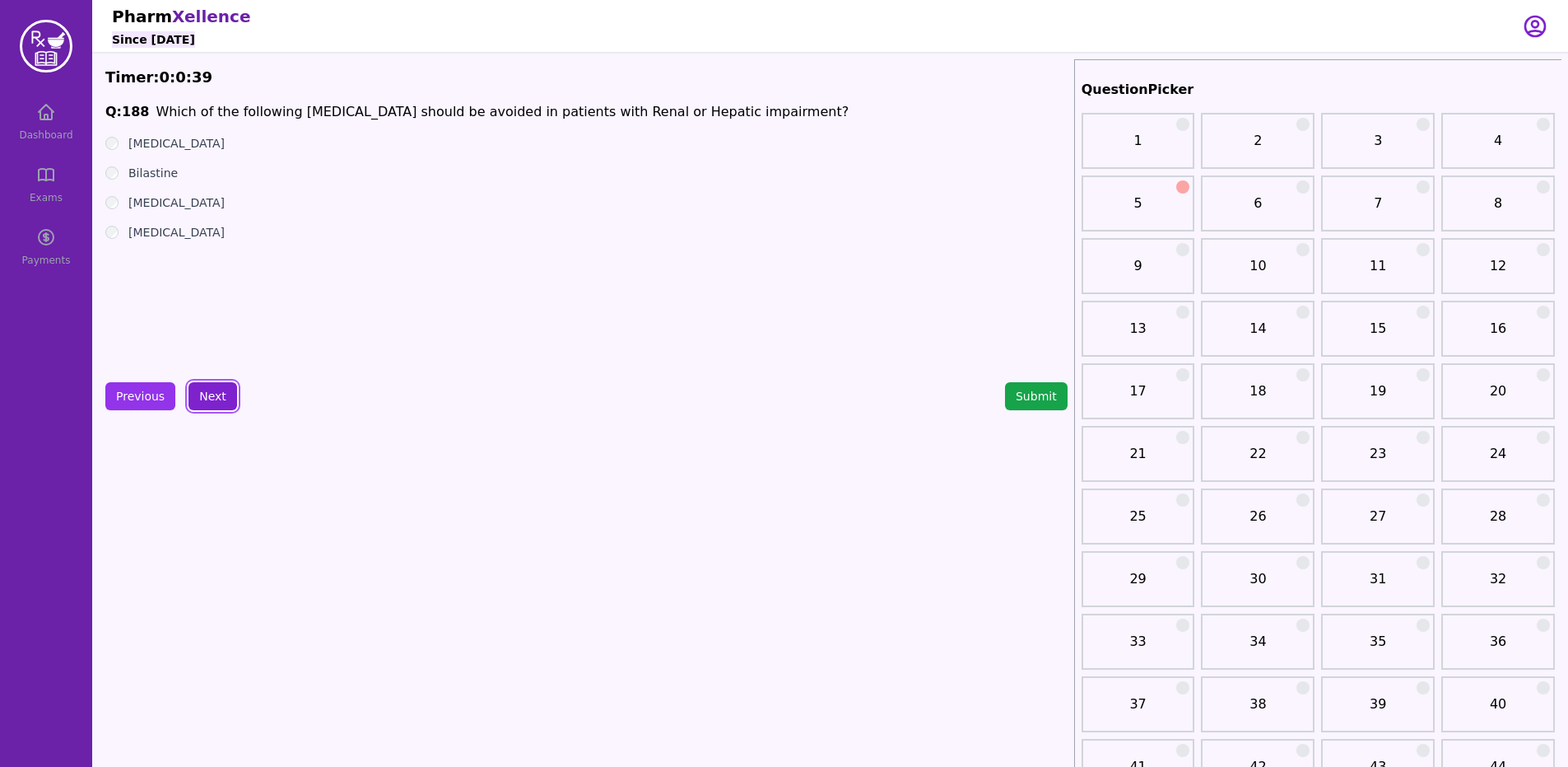
click at [203, 401] on button "Next" at bounding box center [212, 396] width 48 height 28
click at [222, 400] on button "Next" at bounding box center [212, 396] width 48 height 28
click at [124, 146] on div "[MEDICAL_DATA]" at bounding box center [587, 143] width 962 height 17
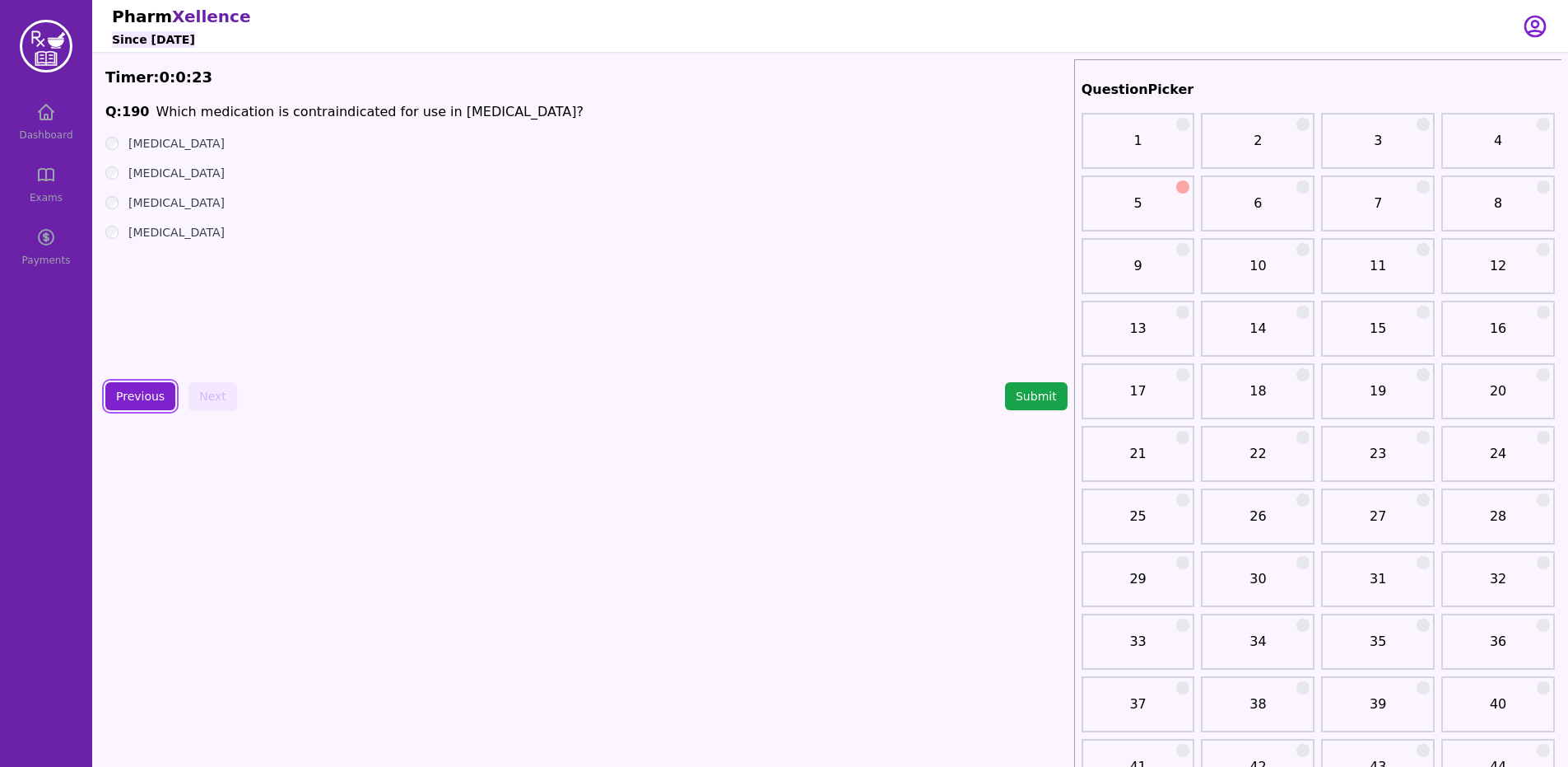
click at [125, 408] on button "Previous" at bounding box center [141, 396] width 70 height 28
click at [126, 409] on button "Previous" at bounding box center [141, 396] width 70 height 28
click at [150, 393] on button "Previous" at bounding box center [141, 396] width 70 height 28
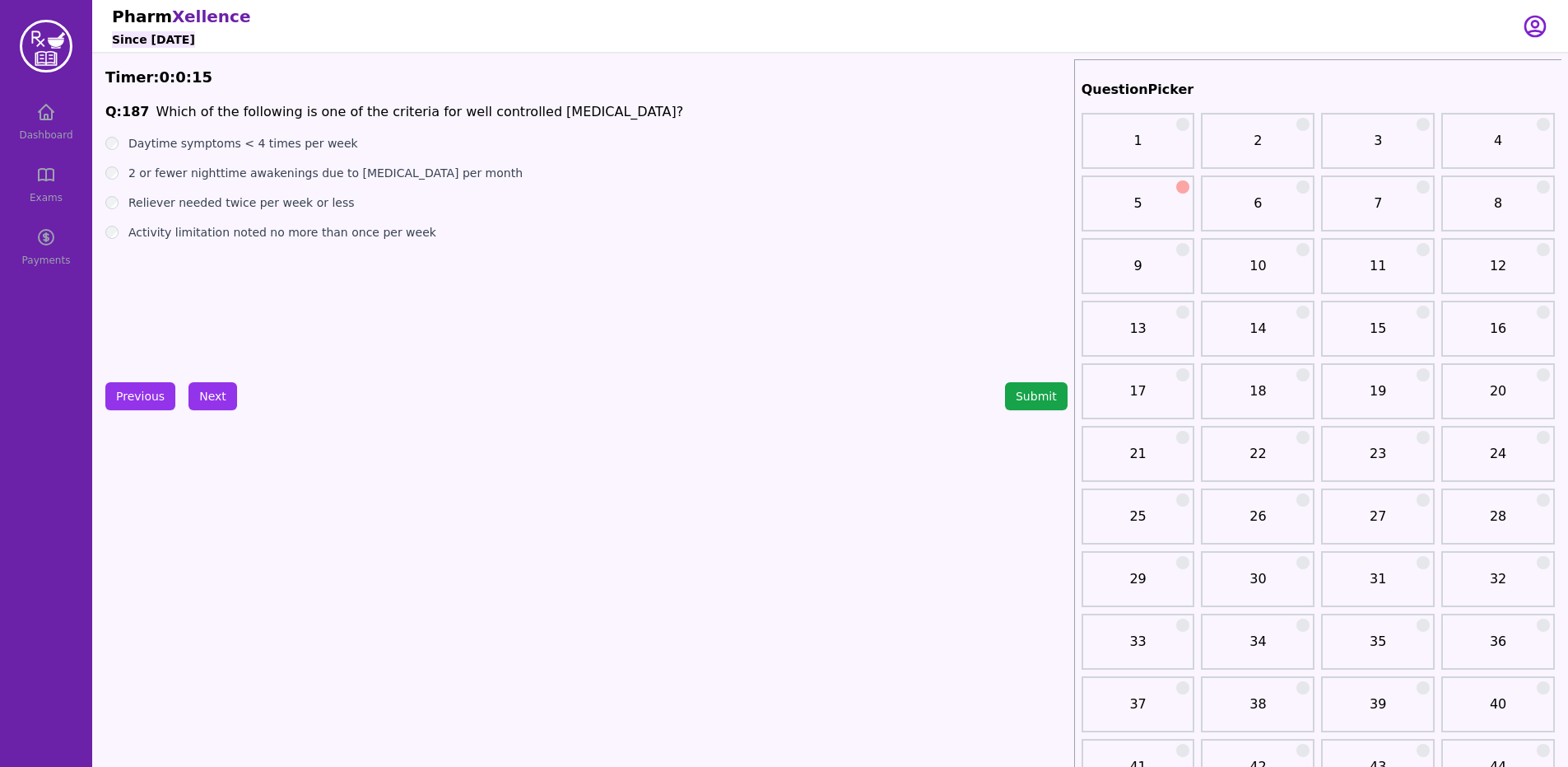
drag, startPoint x: 211, startPoint y: 378, endPoint x: 219, endPoint y: 374, distance: 8.9
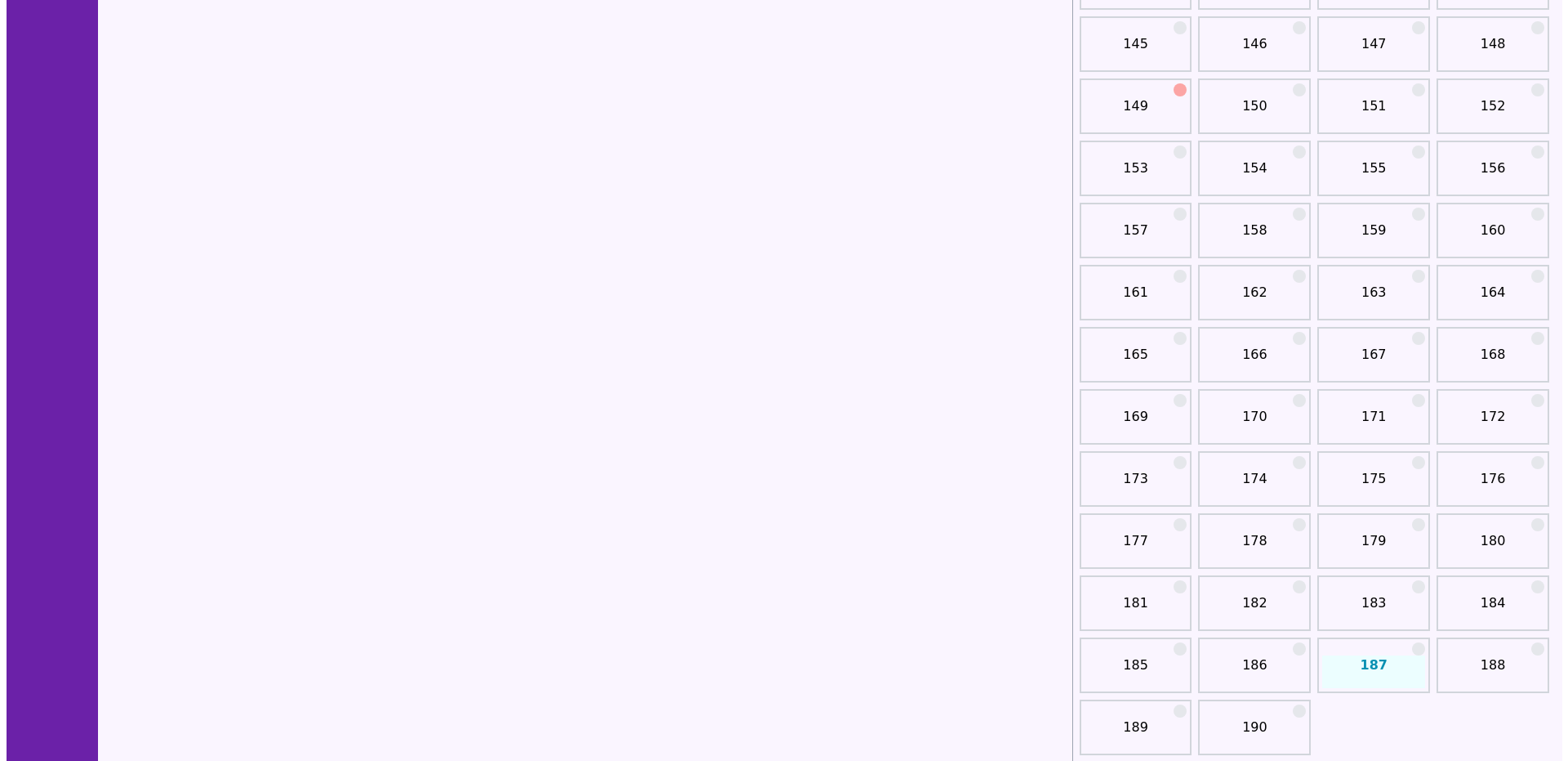
scroll to position [2338, 0]
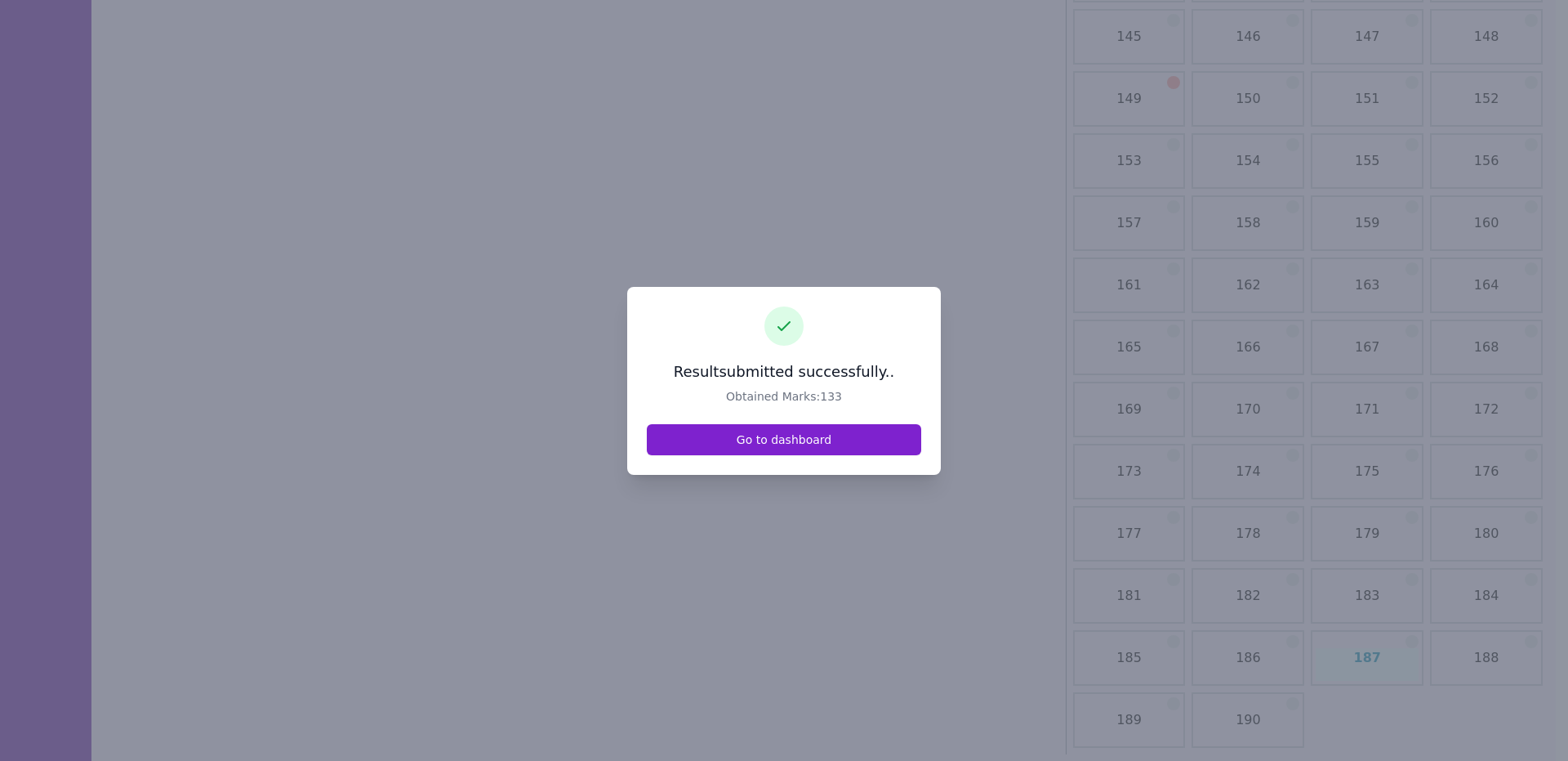
click at [798, 451] on link "Go to dashboard" at bounding box center [784, 440] width 274 height 31
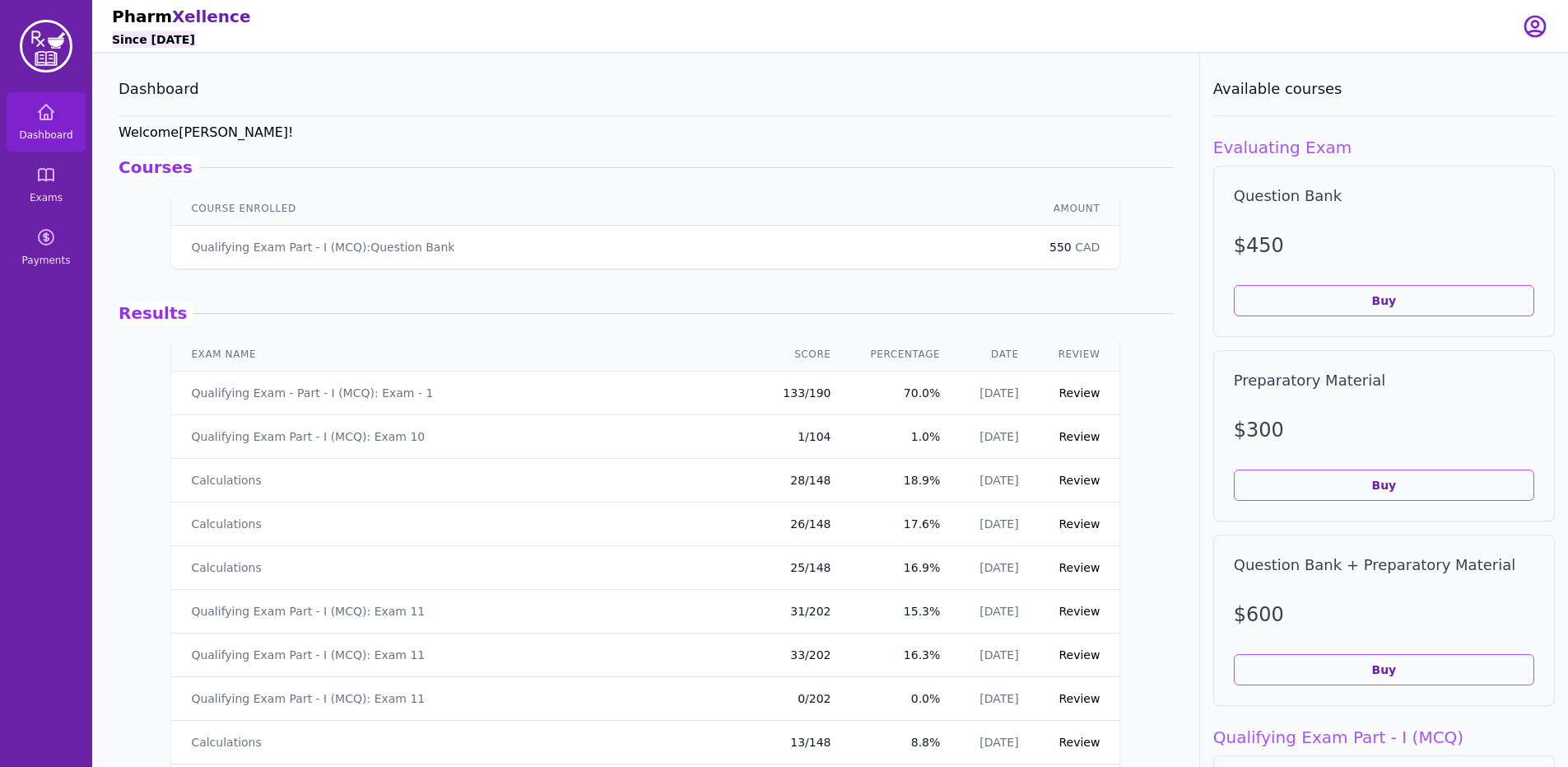
click at [1064, 391] on link "Review" at bounding box center [1078, 393] width 41 height 13
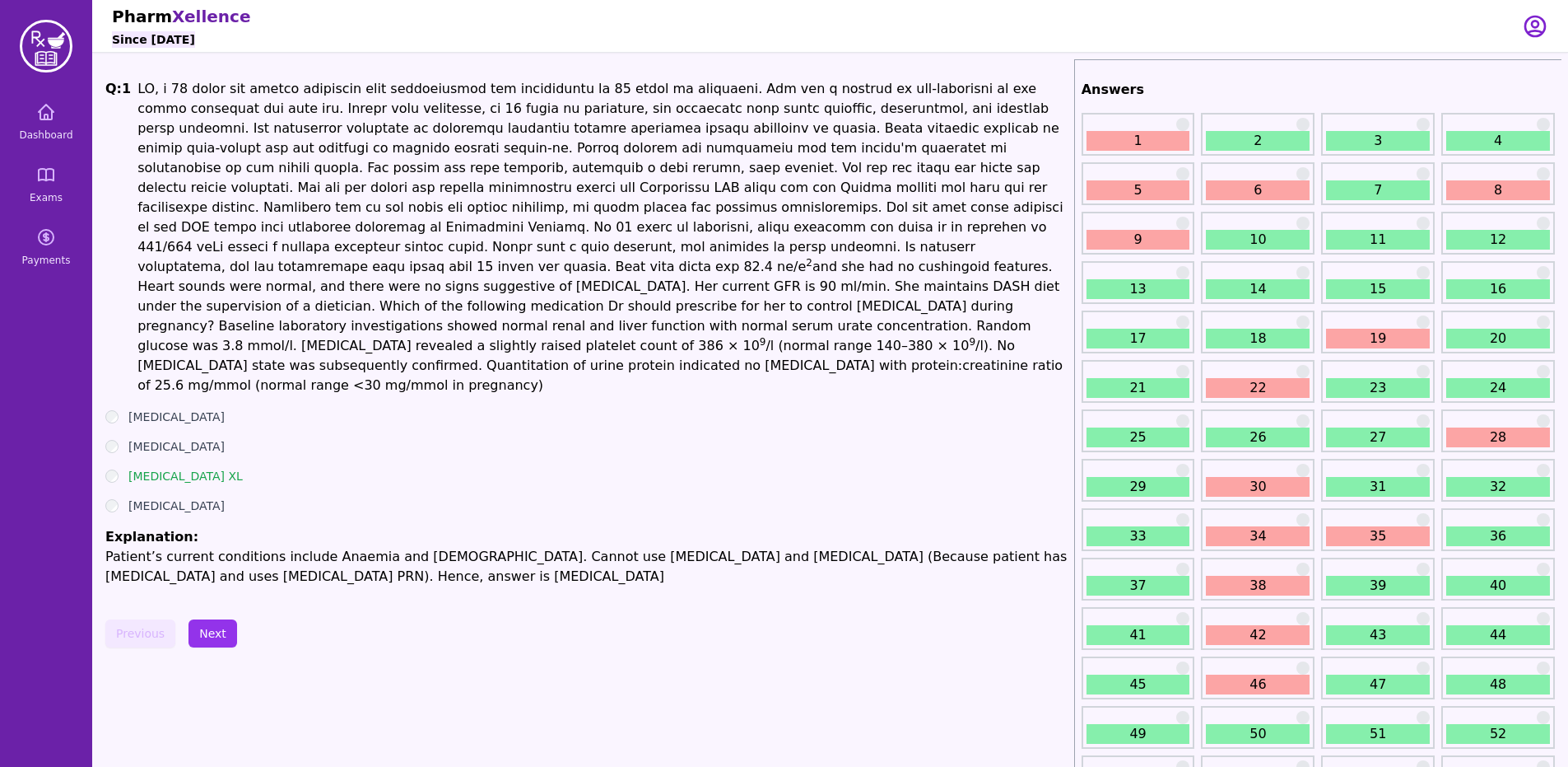
click at [1171, 142] on link "1" at bounding box center [1138, 141] width 104 height 20
click at [1142, 188] on link "5" at bounding box center [1138, 191] width 104 height 20
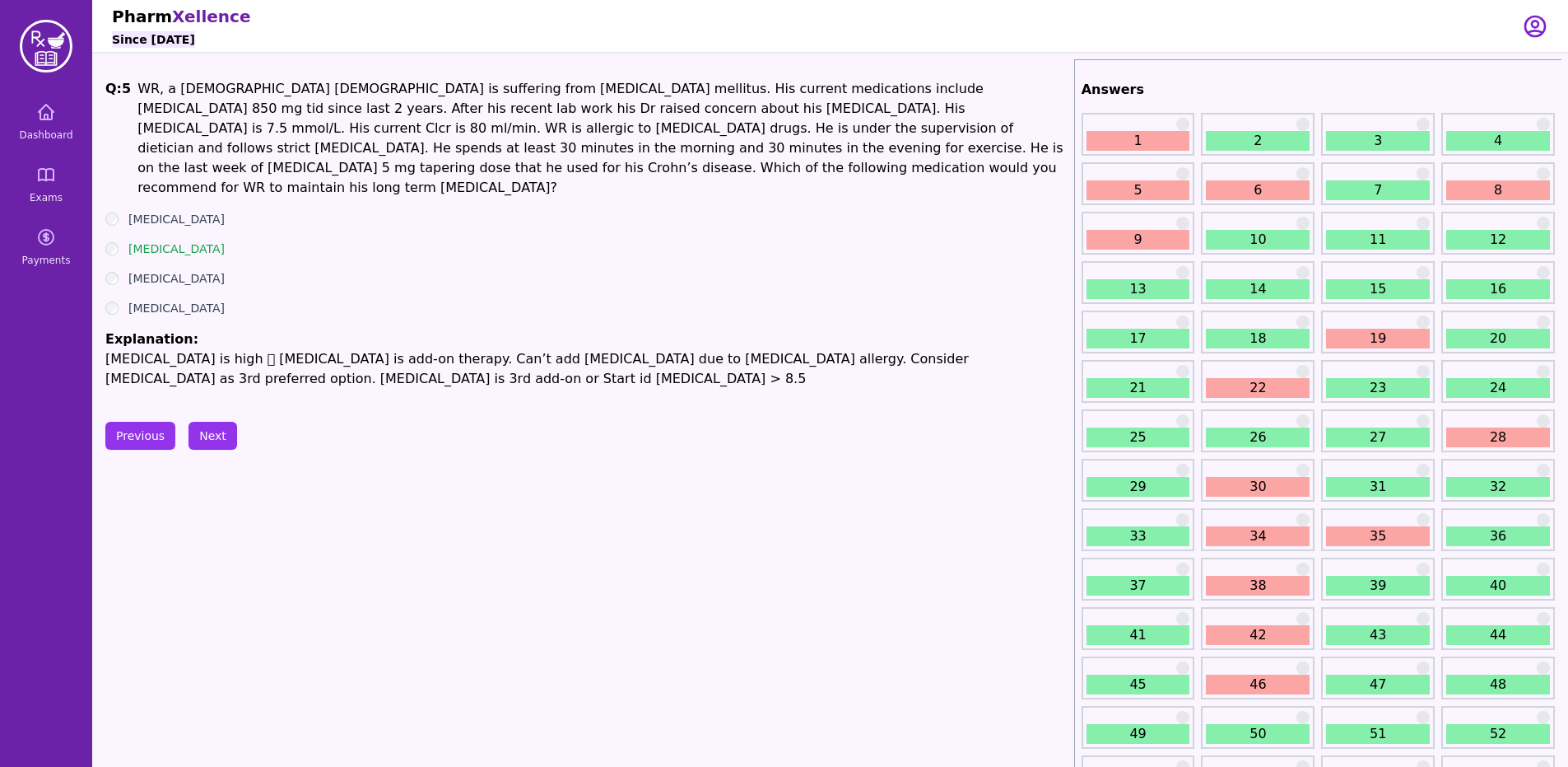
click at [1261, 180] on div "6" at bounding box center [1258, 183] width 113 height 42
click at [1263, 182] on link "6" at bounding box center [1257, 191] width 104 height 20
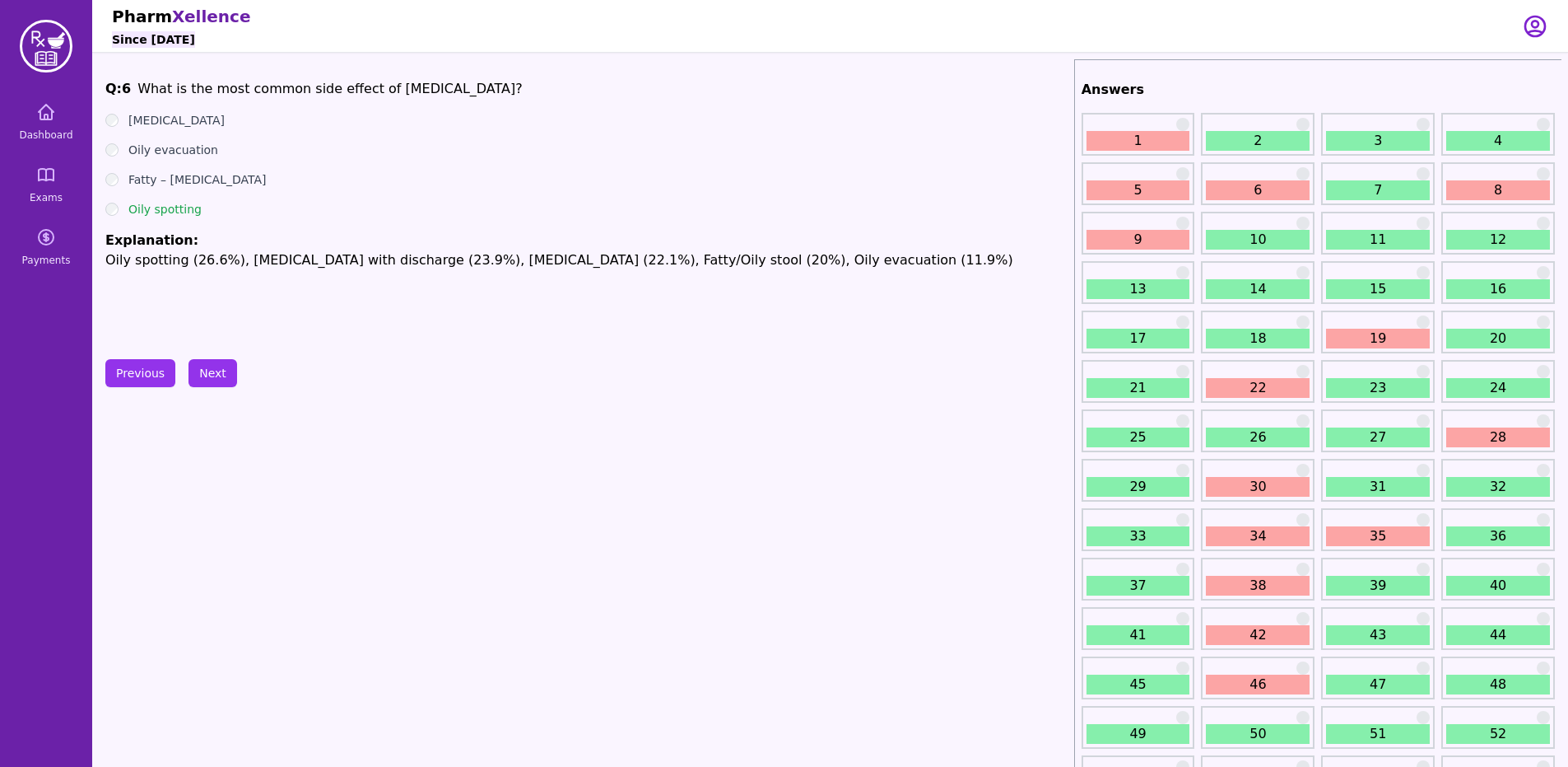
click at [1515, 188] on link "8" at bounding box center [1497, 191] width 104 height 20
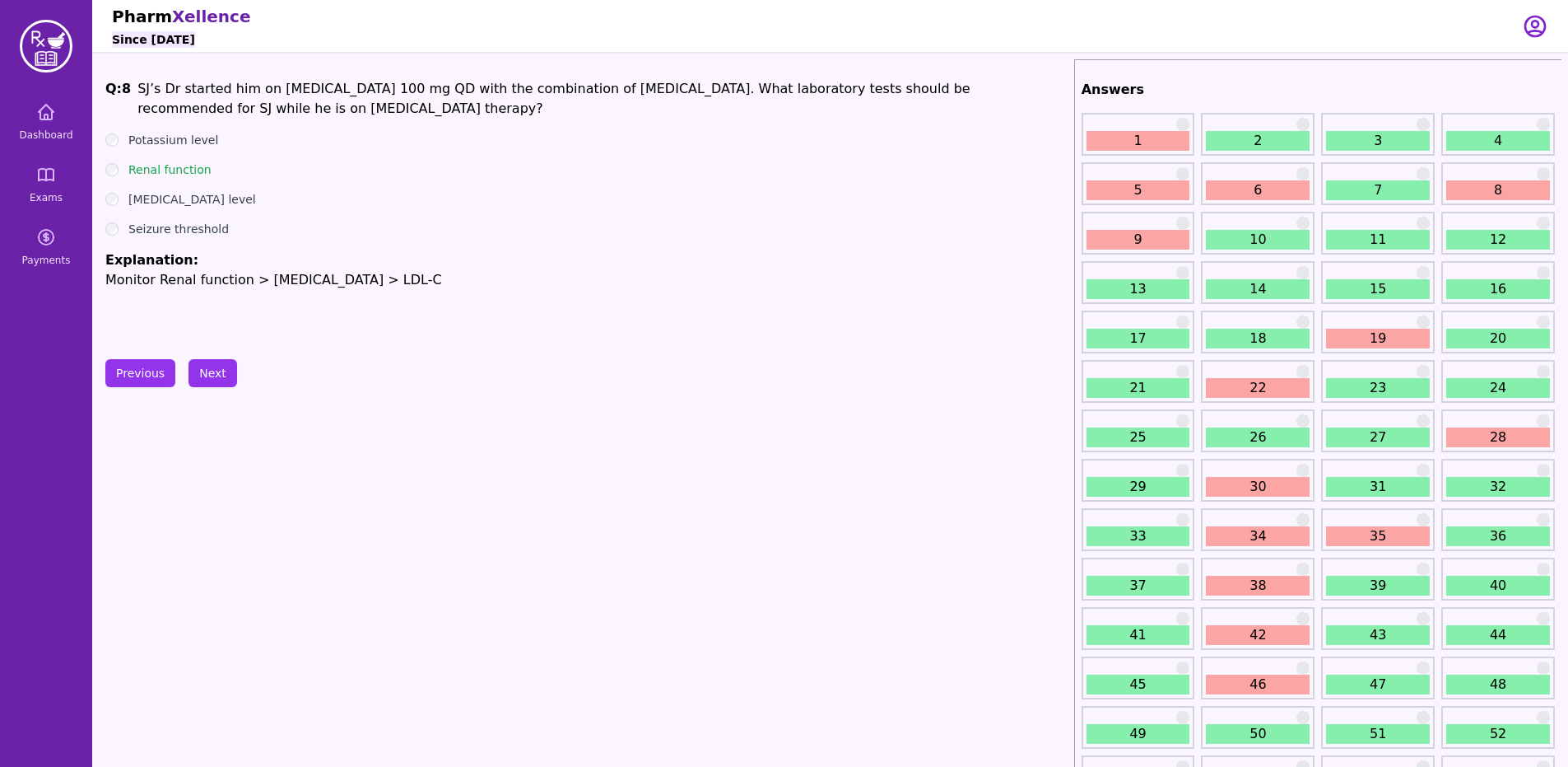
click at [221, 361] on button "Next" at bounding box center [212, 373] width 48 height 28
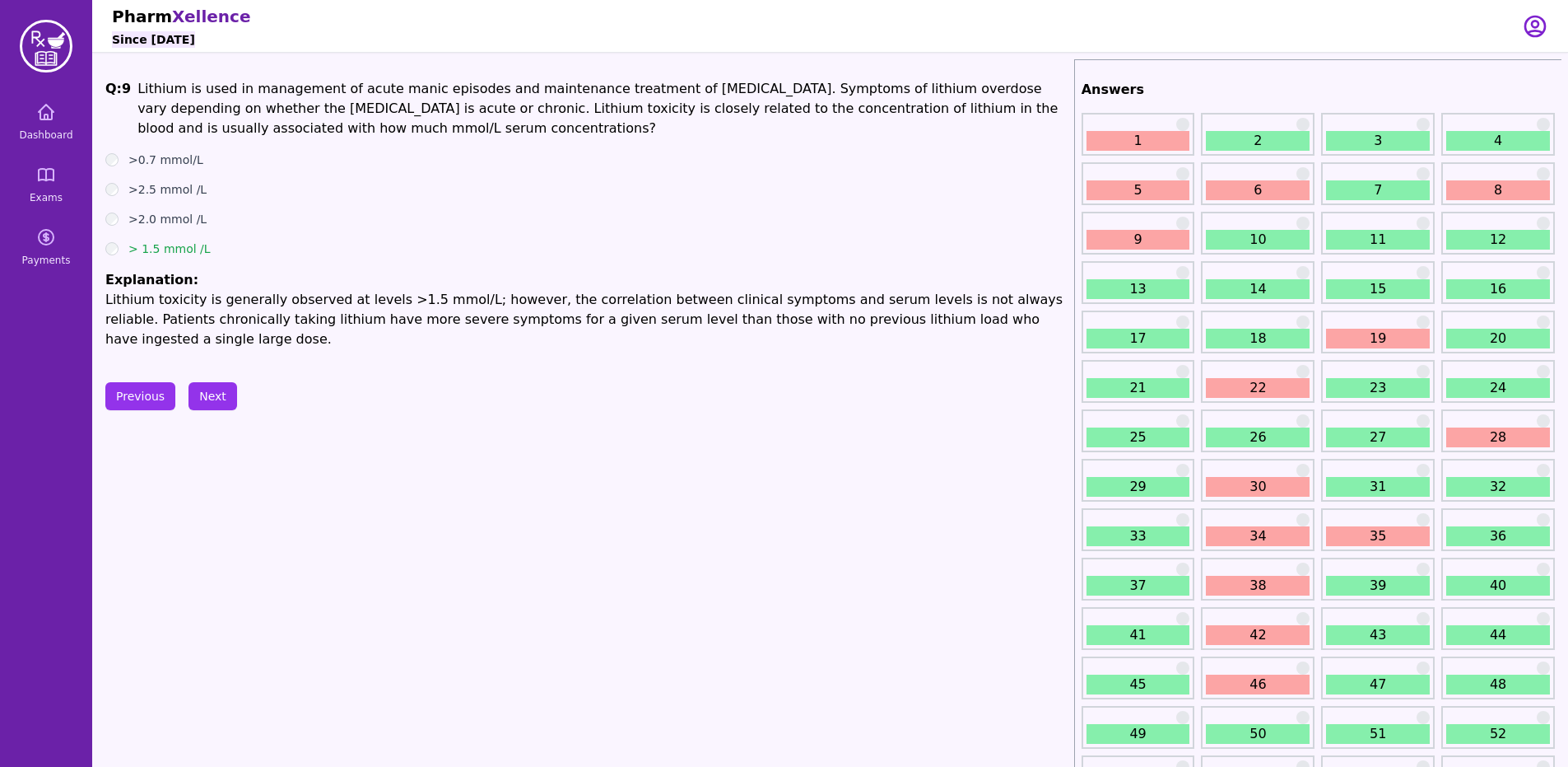
click at [1156, 242] on link "9" at bounding box center [1138, 240] width 104 height 20
click at [1396, 348] on div "19" at bounding box center [1377, 331] width 113 height 42
click at [1391, 343] on link "19" at bounding box center [1377, 339] width 104 height 20
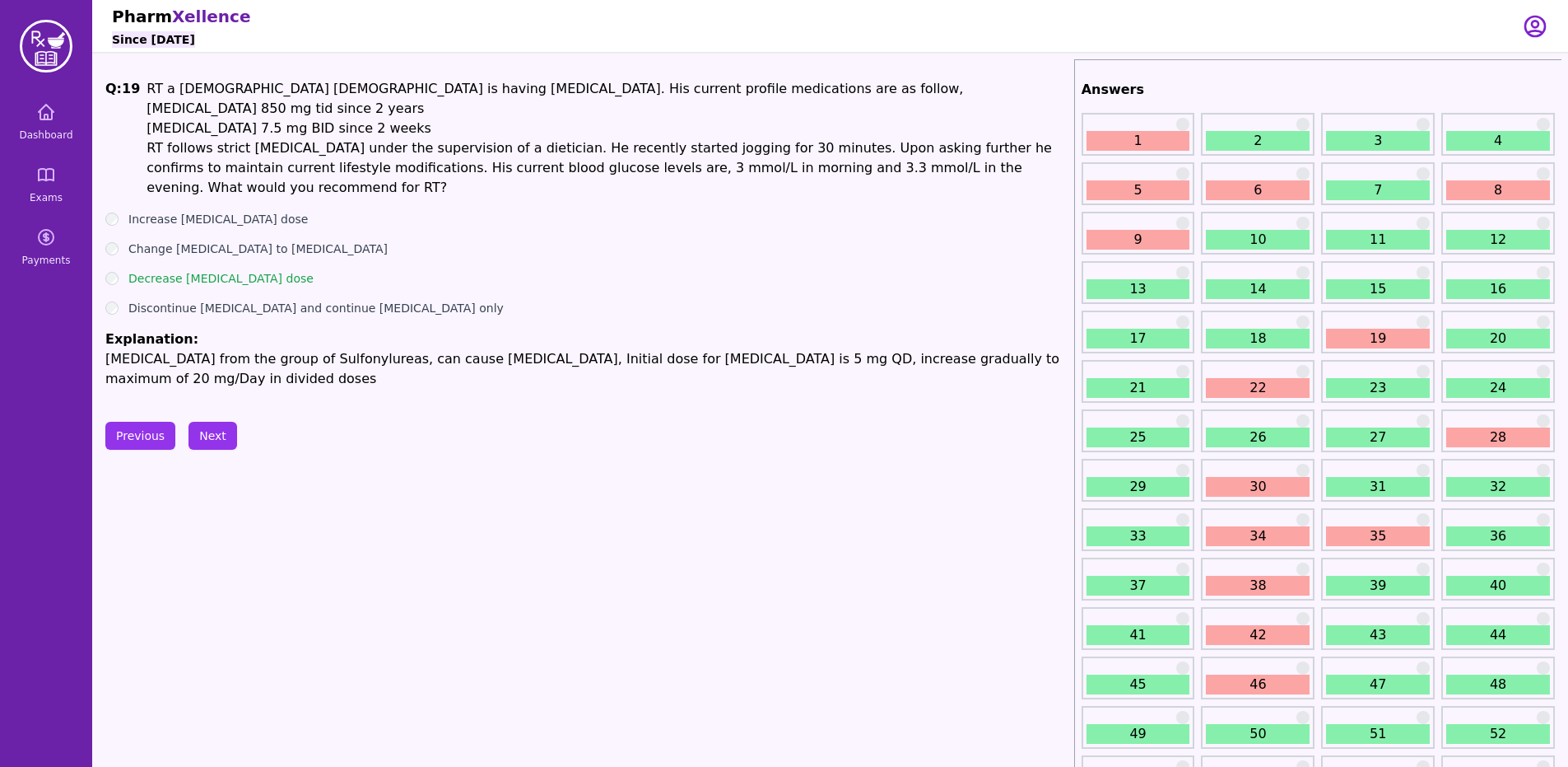
click at [1232, 382] on link "22" at bounding box center [1257, 388] width 104 height 20
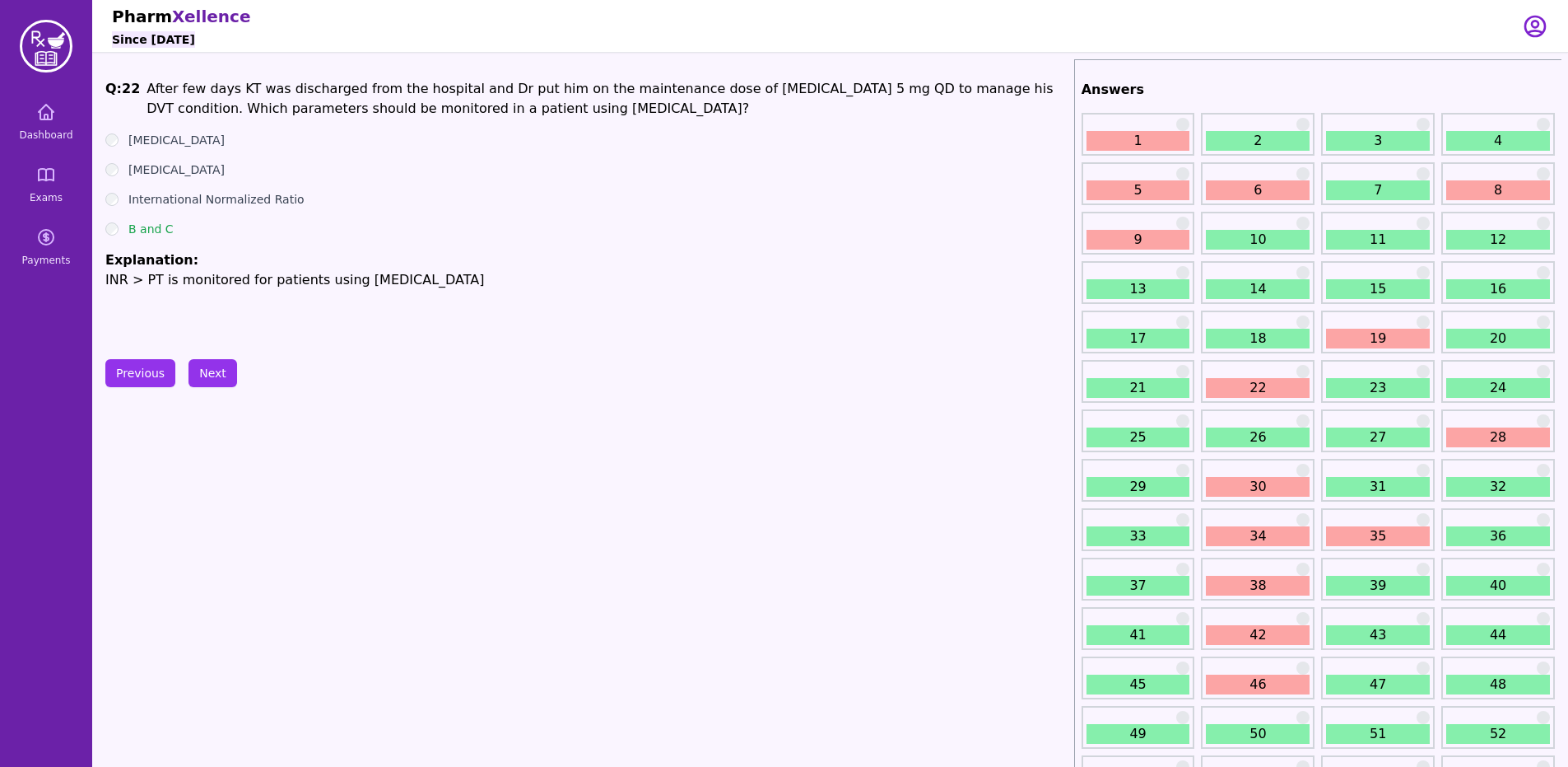
click at [1463, 433] on link "28" at bounding box center [1497, 437] width 104 height 20
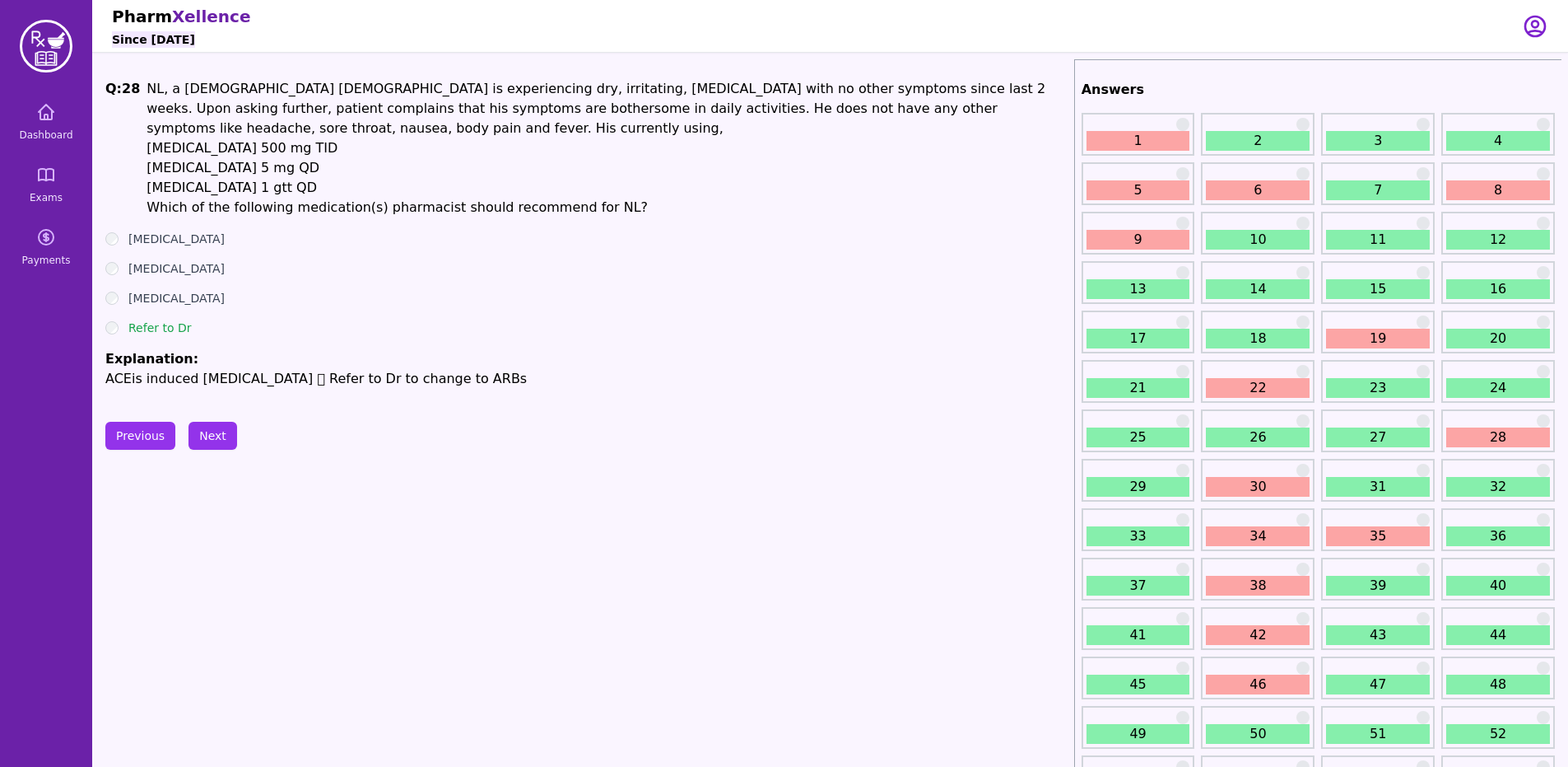
click at [1236, 480] on link "30" at bounding box center [1257, 486] width 104 height 20
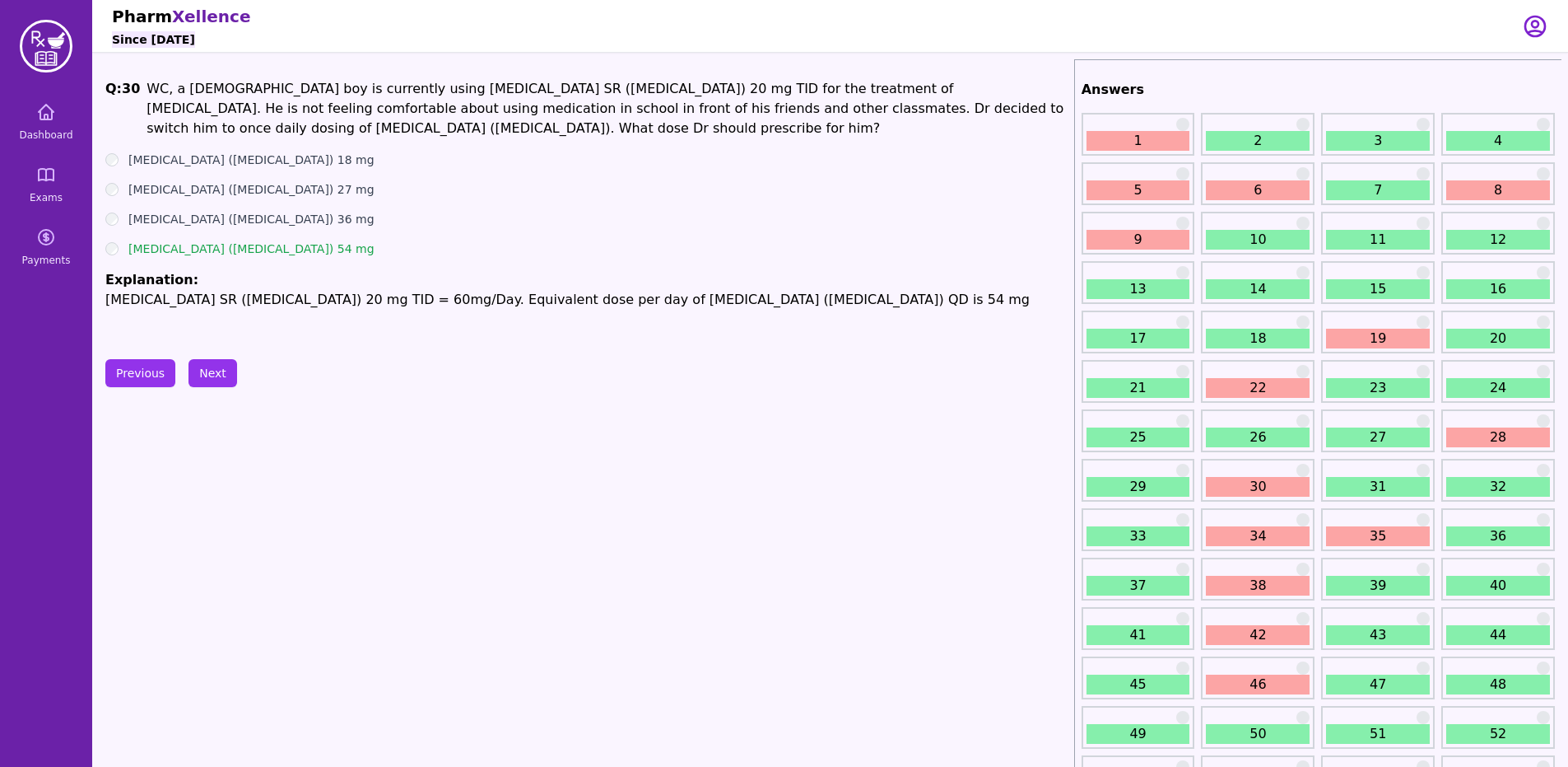
click at [1271, 482] on link "30" at bounding box center [1257, 486] width 104 height 20
click at [1280, 524] on div "34" at bounding box center [1258, 529] width 113 height 42
click at [1280, 532] on link "34" at bounding box center [1257, 536] width 104 height 20
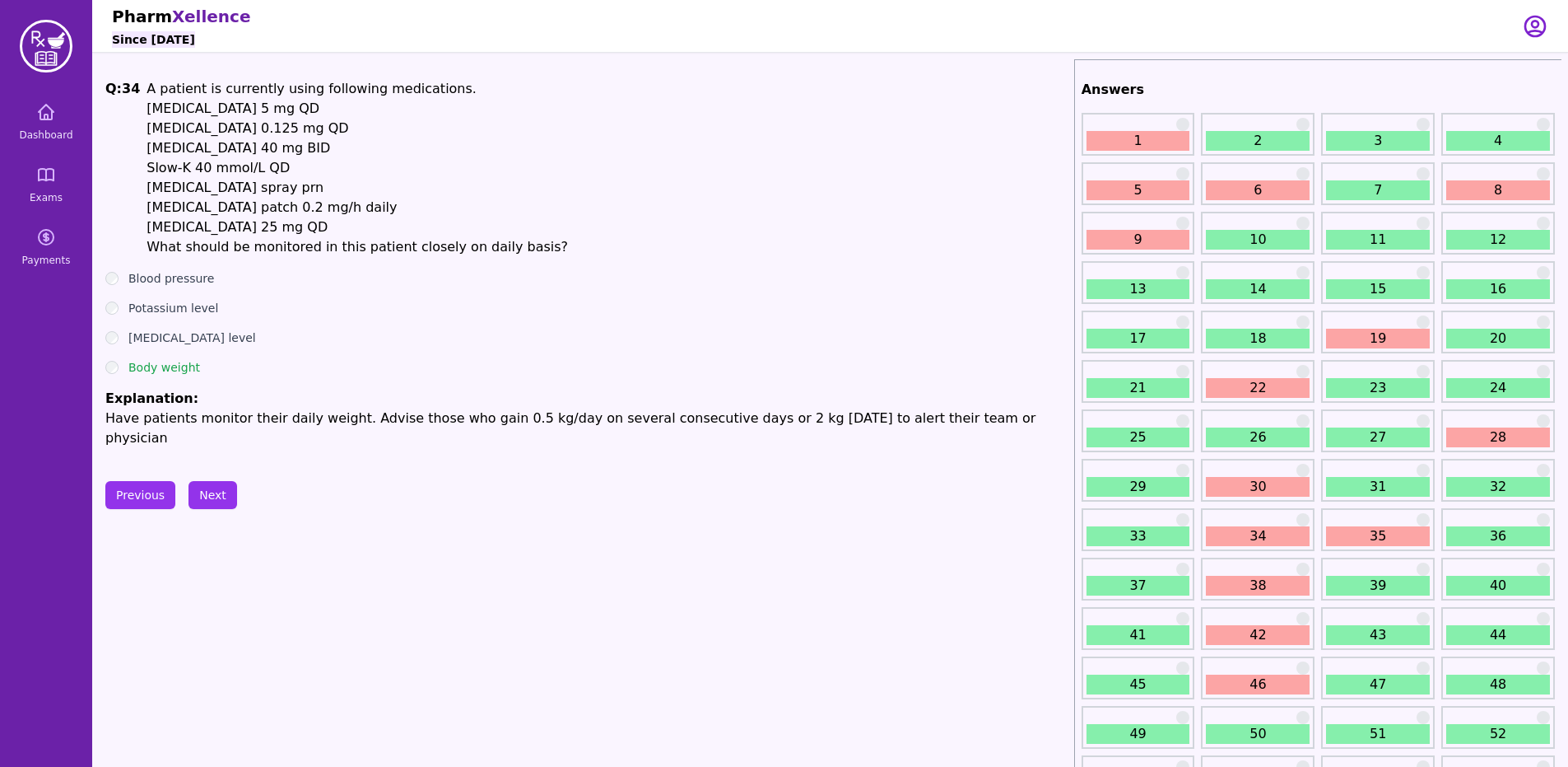
click at [1347, 538] on link "35" at bounding box center [1377, 536] width 104 height 20
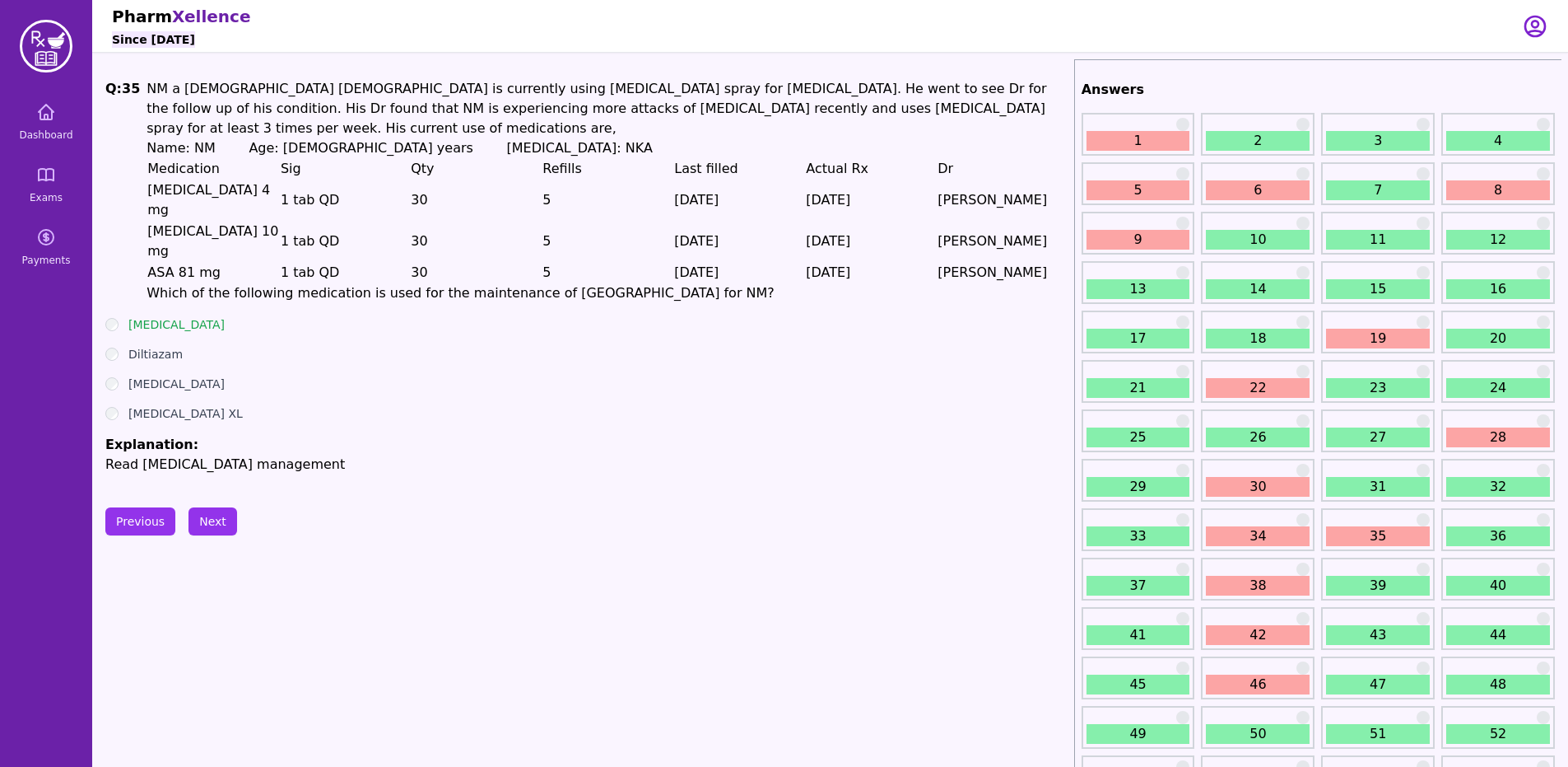
click at [1248, 580] on link "38" at bounding box center [1257, 585] width 104 height 20
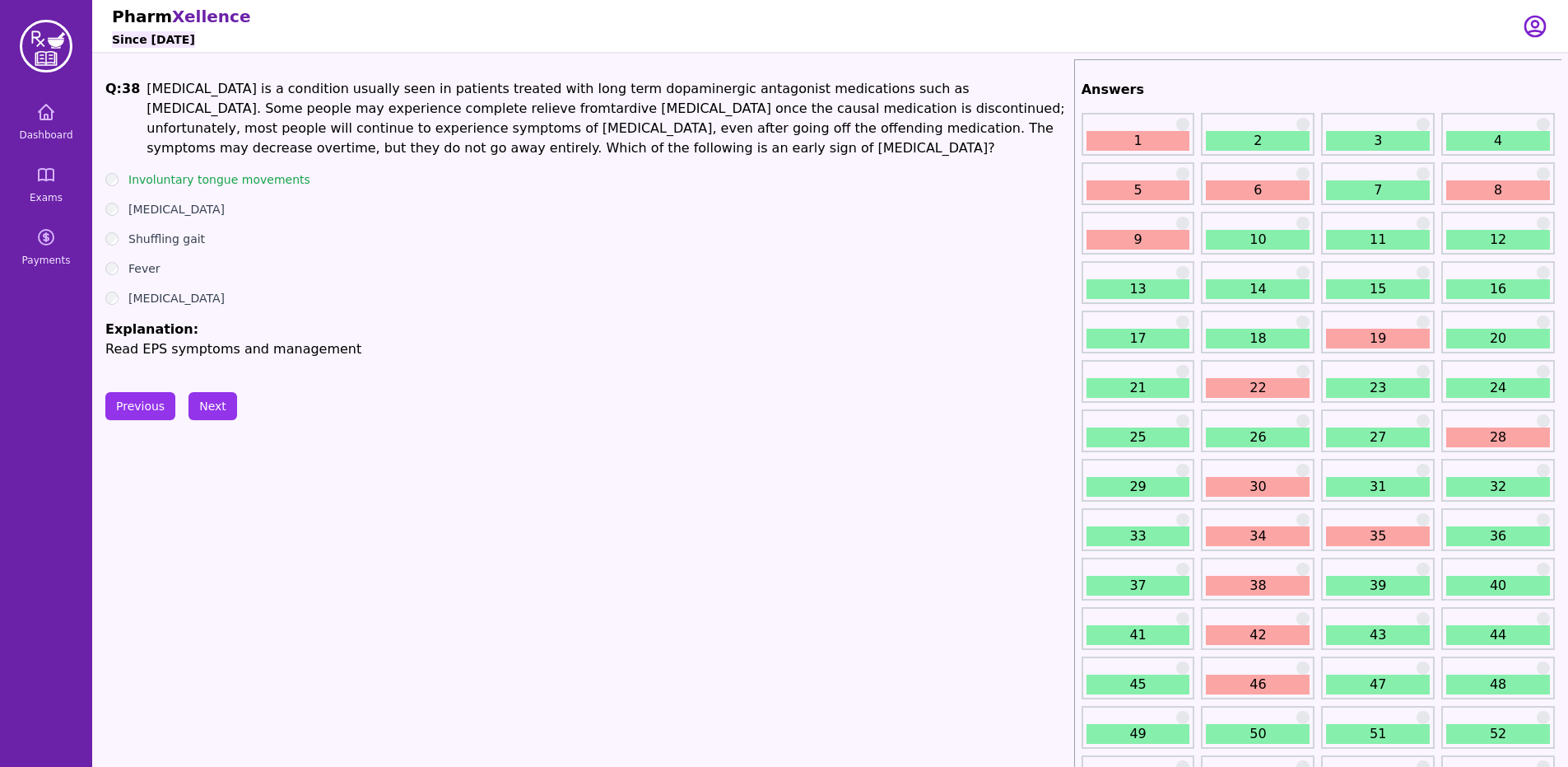
click at [1253, 635] on link "42" at bounding box center [1257, 635] width 104 height 20
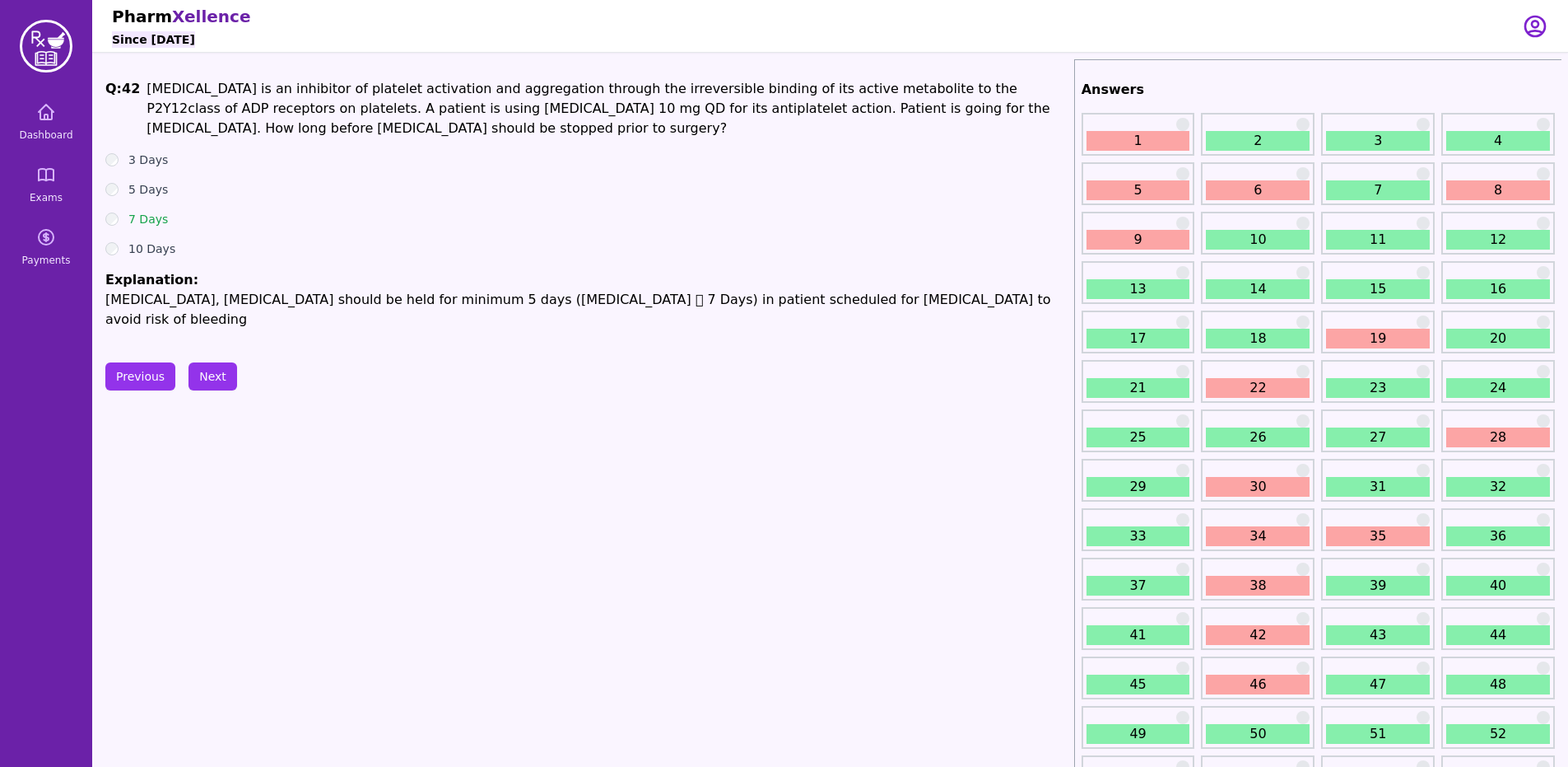
click at [1246, 687] on link "46" at bounding box center [1257, 685] width 104 height 20
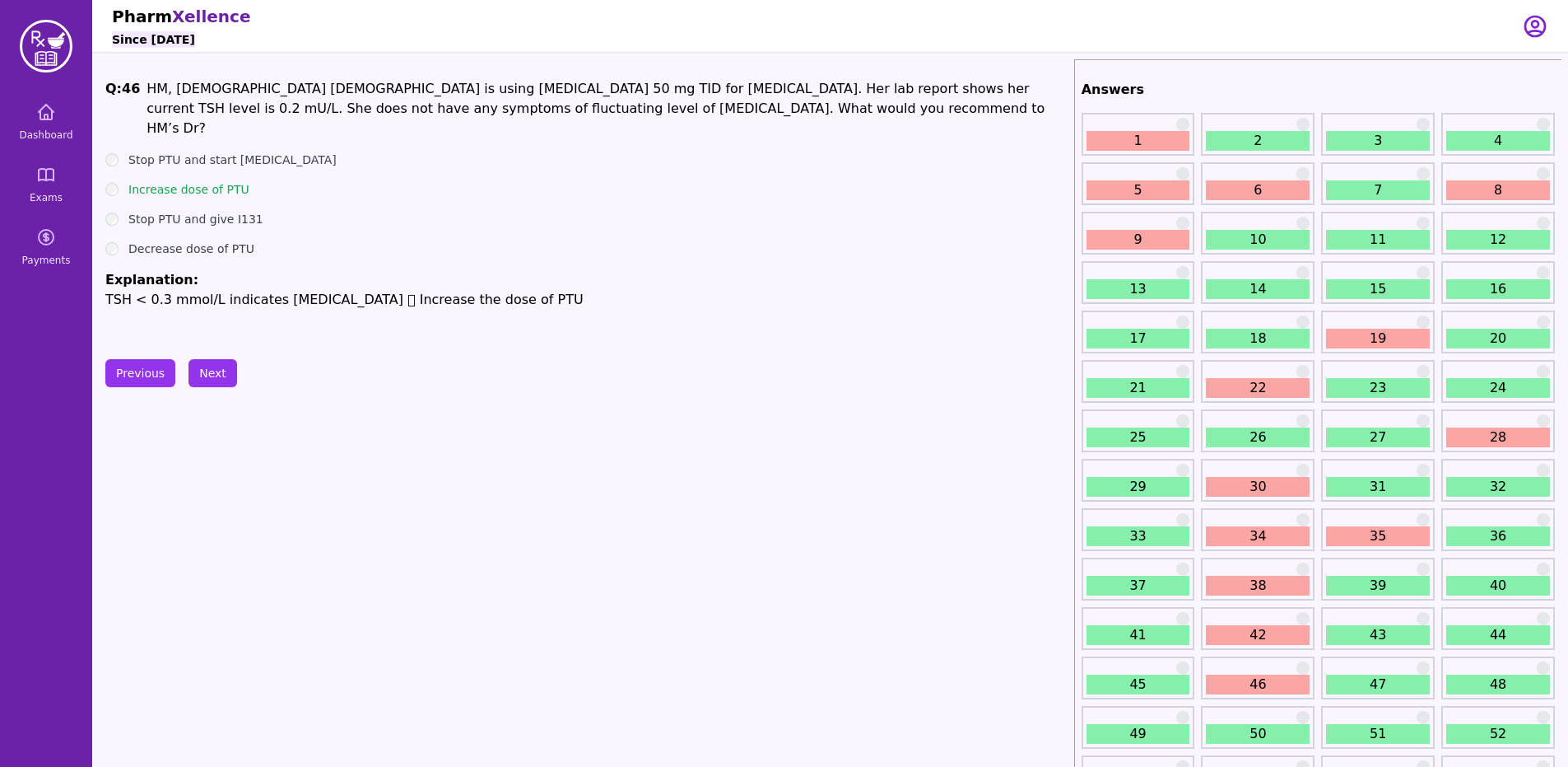
click at [1262, 682] on link "46" at bounding box center [1257, 685] width 104 height 20
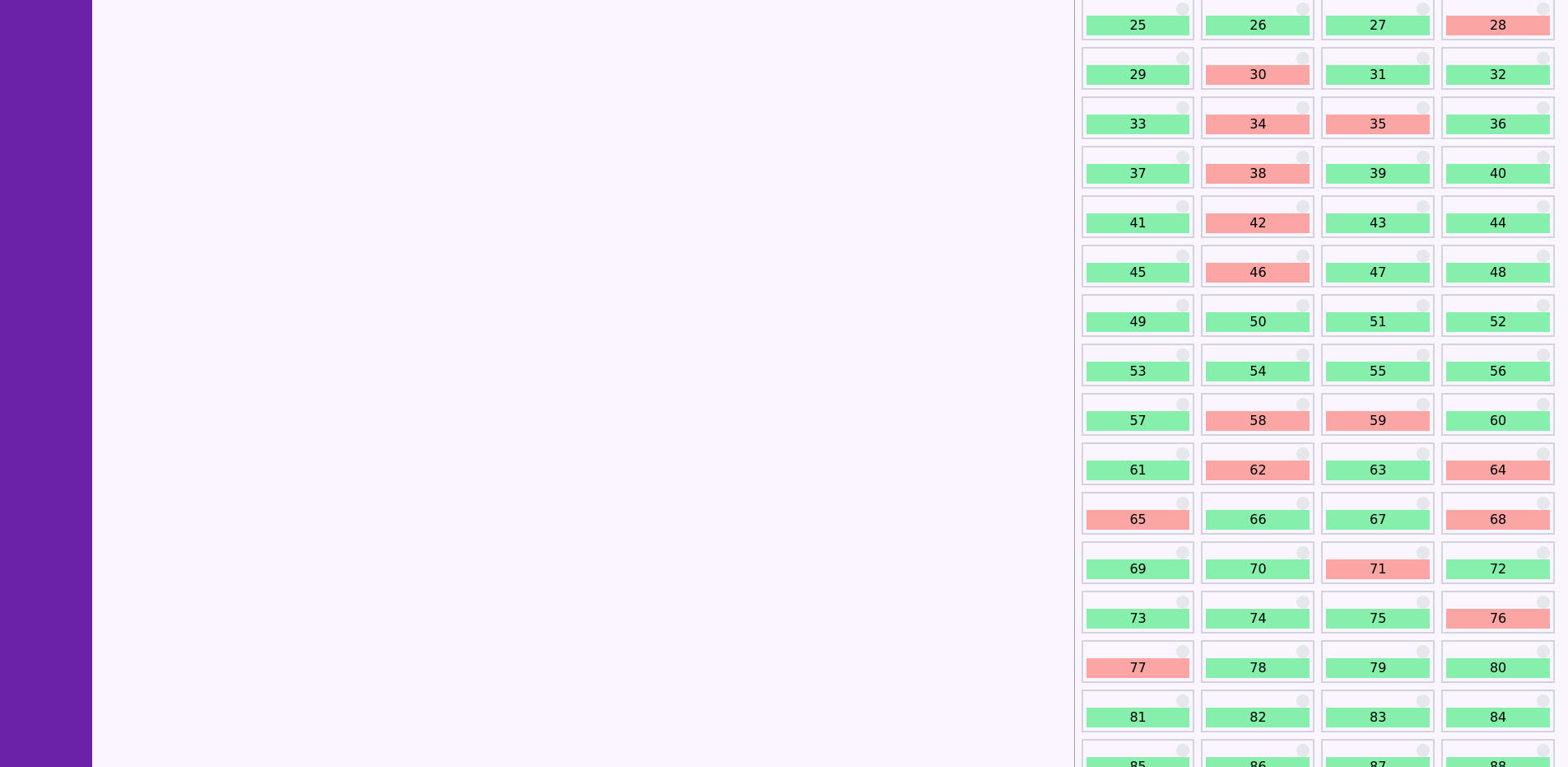
click at [1246, 420] on link "58" at bounding box center [1257, 421] width 104 height 20
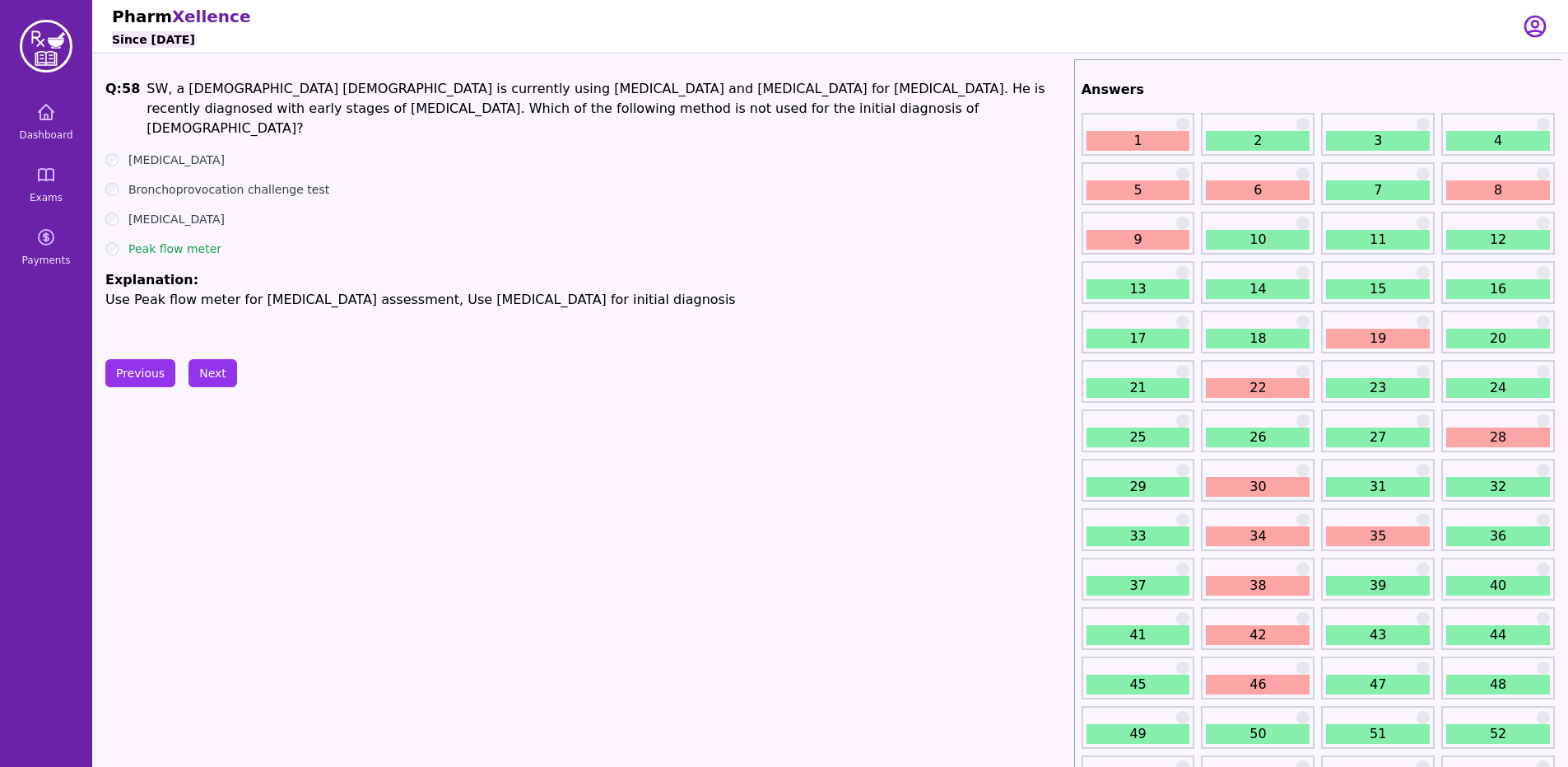
scroll to position [411, 0]
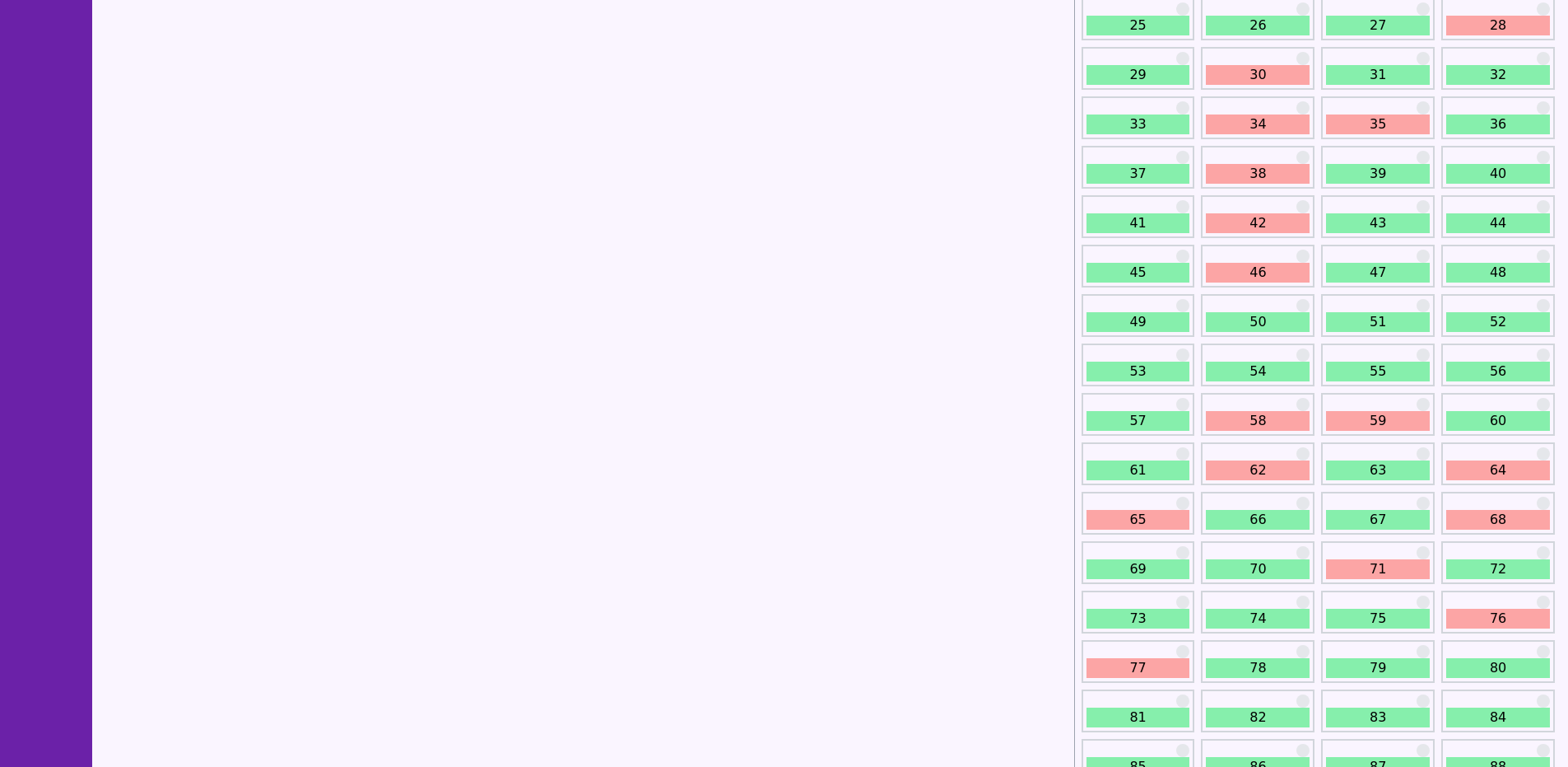
click at [1369, 426] on link "59" at bounding box center [1377, 421] width 104 height 20
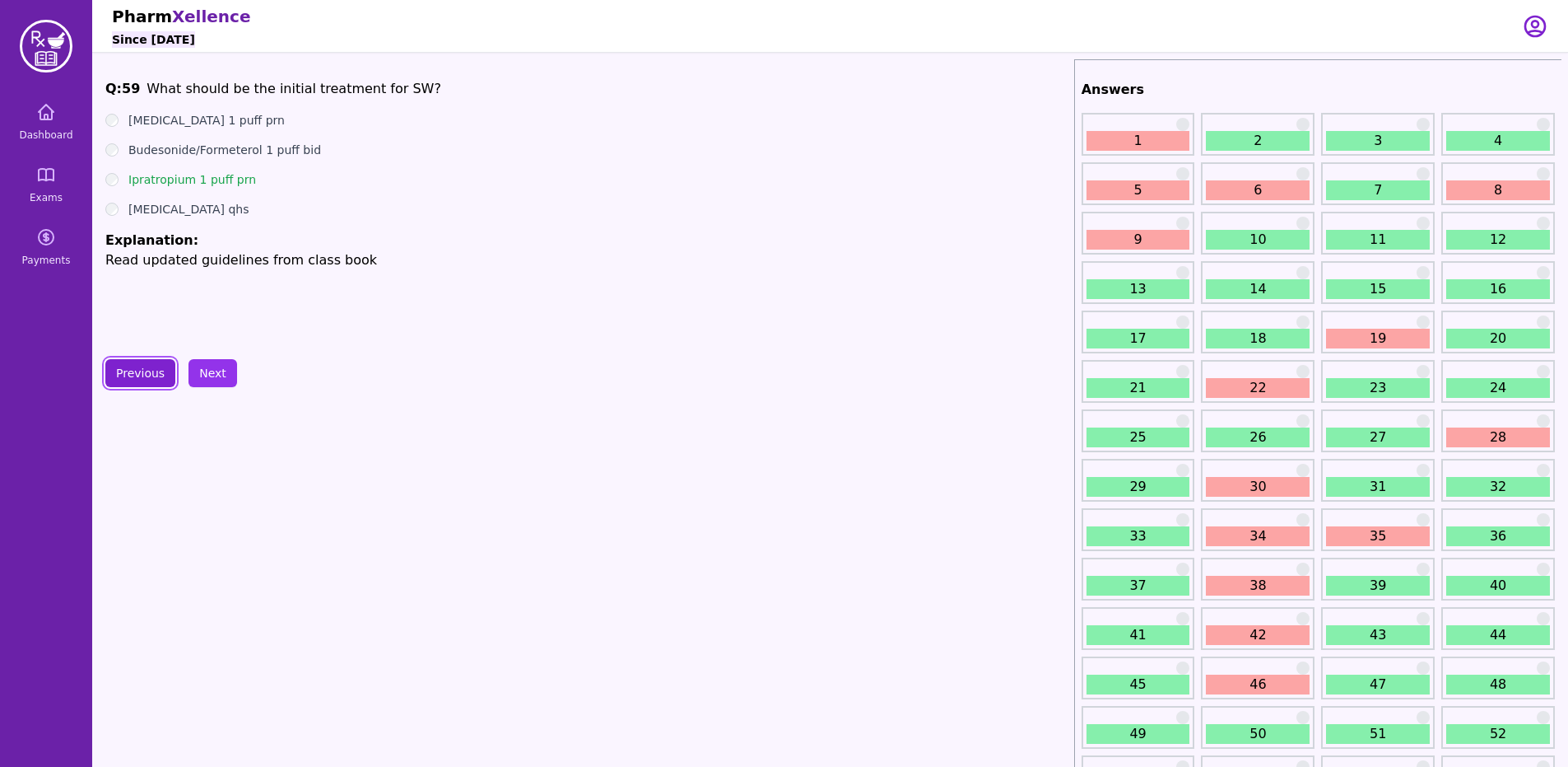
click at [115, 361] on button "Previous" at bounding box center [141, 373] width 70 height 28
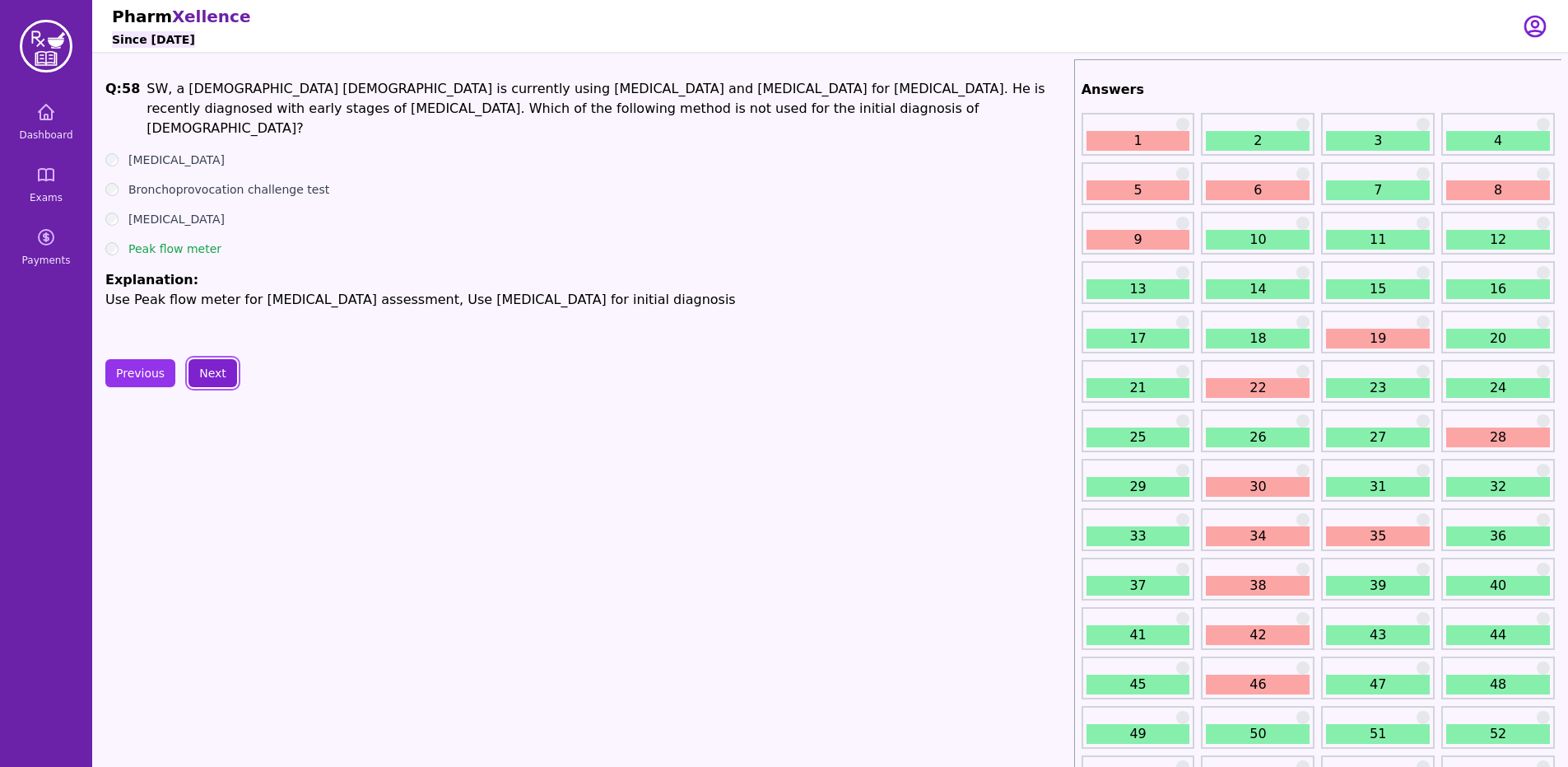
click at [219, 379] on button "Next" at bounding box center [212, 373] width 48 height 28
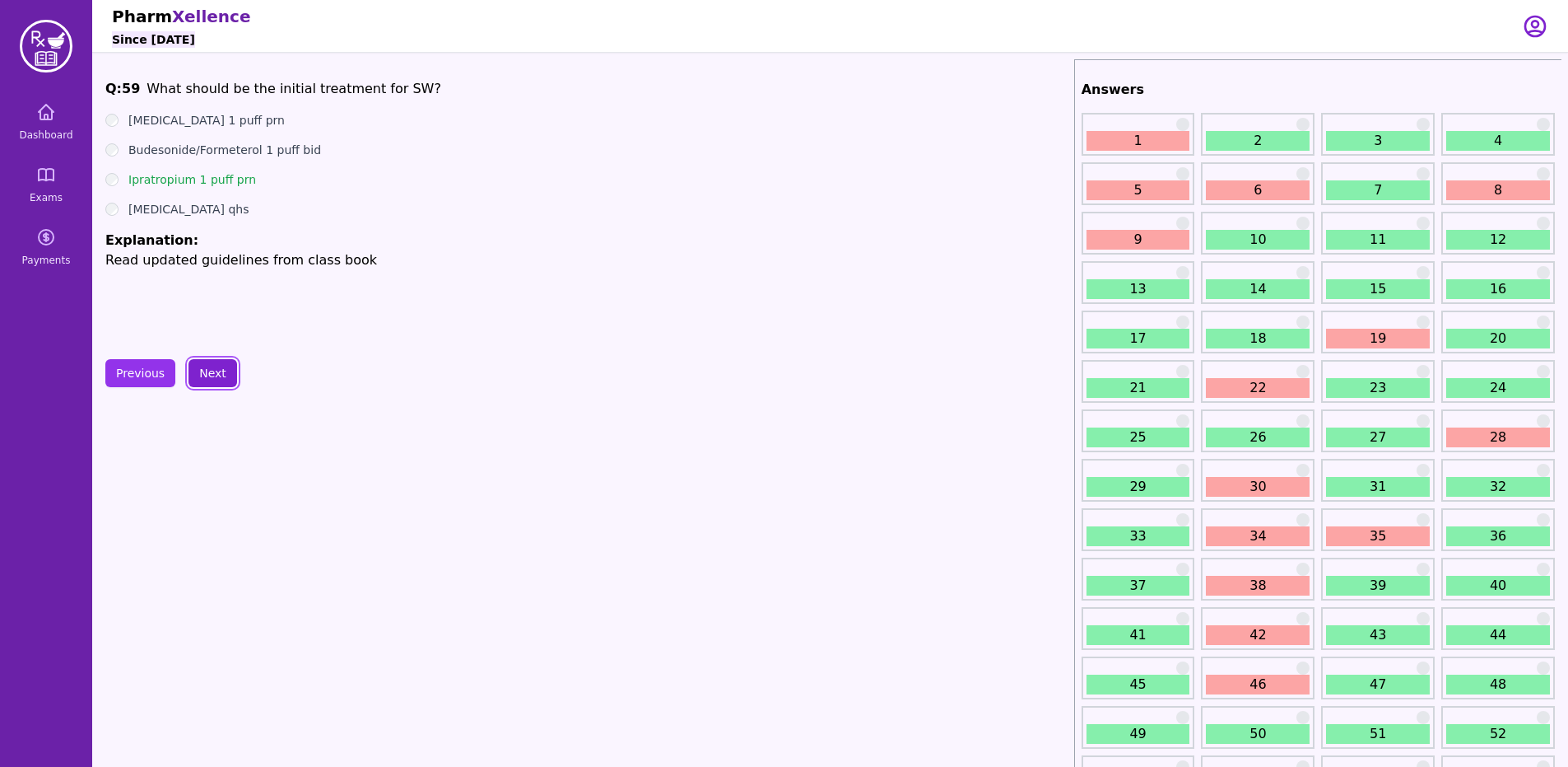
click at [219, 379] on button "Next" at bounding box center [212, 373] width 48 height 28
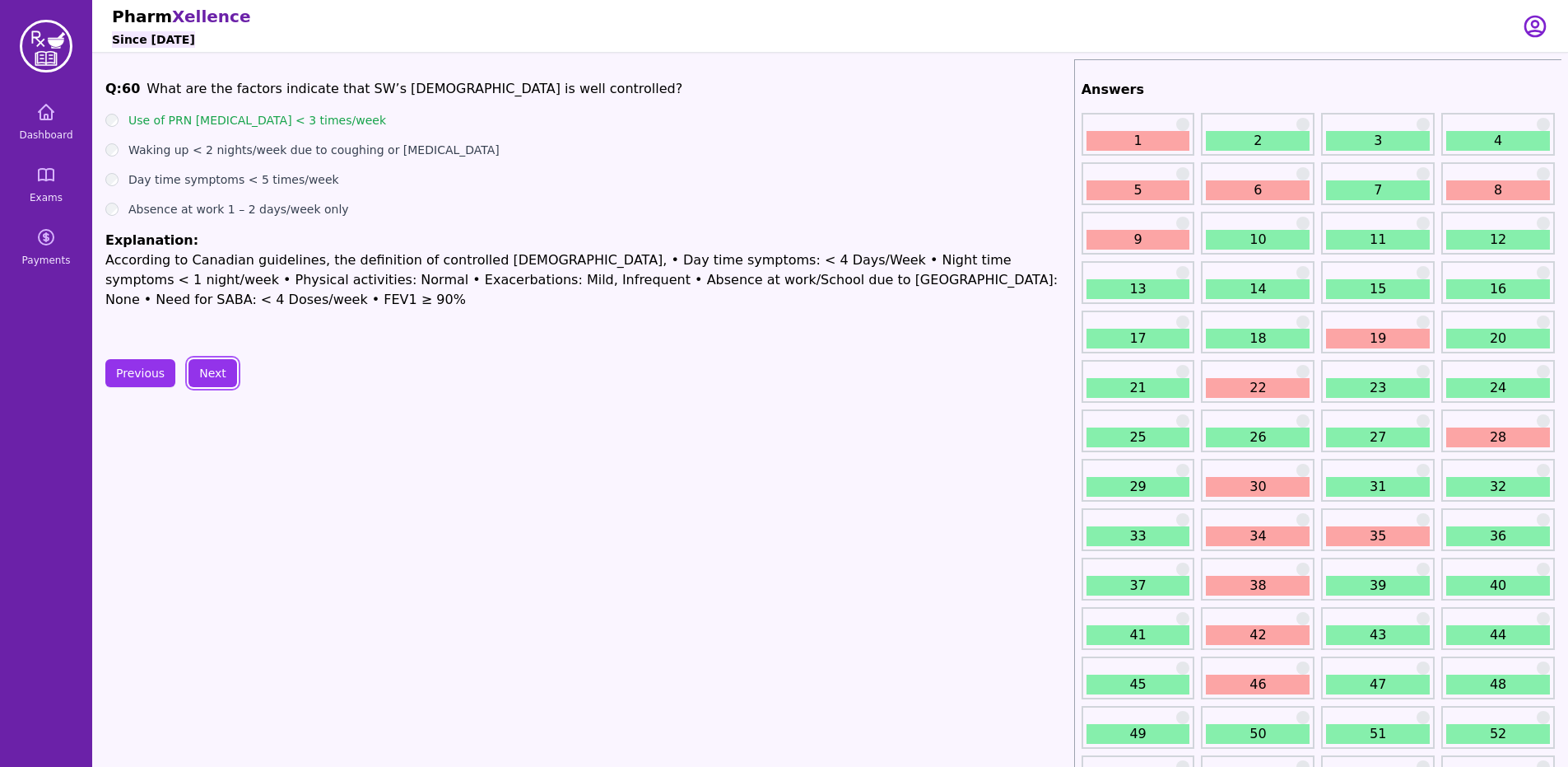
scroll to position [411, 0]
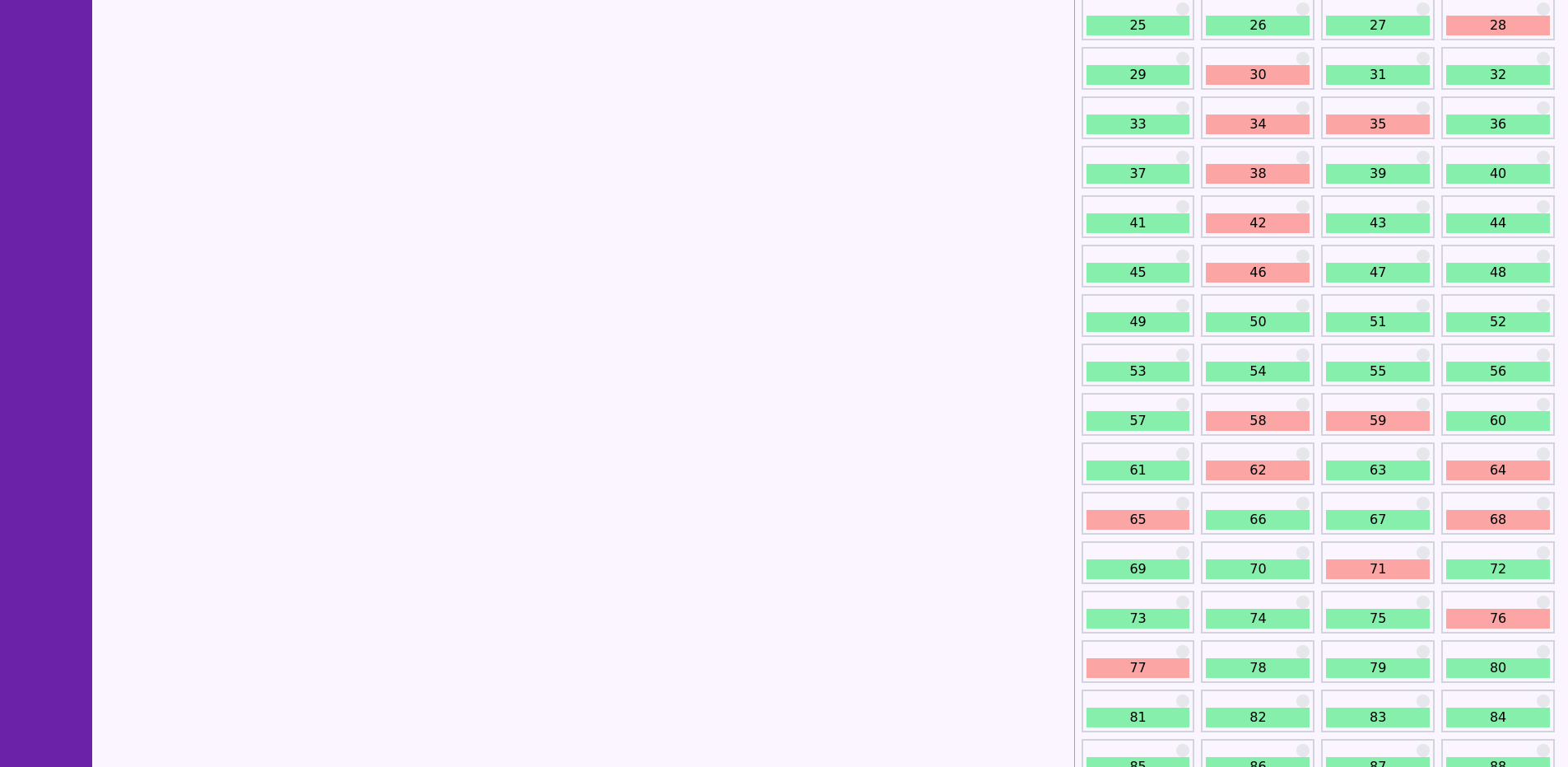
click at [1267, 481] on div "62" at bounding box center [1258, 463] width 113 height 42
click at [1282, 465] on link "62" at bounding box center [1257, 471] width 104 height 20
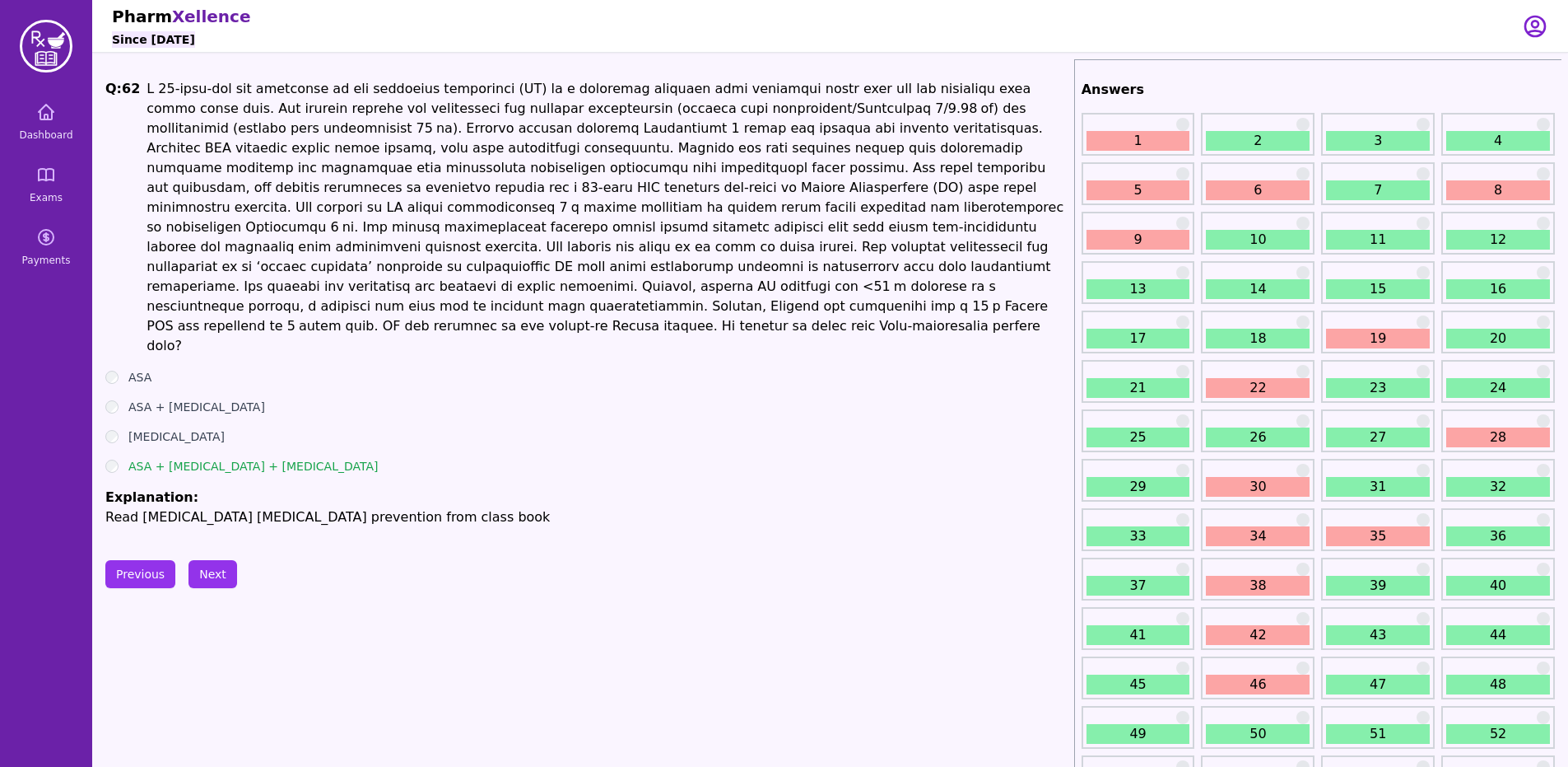
scroll to position [411, 0]
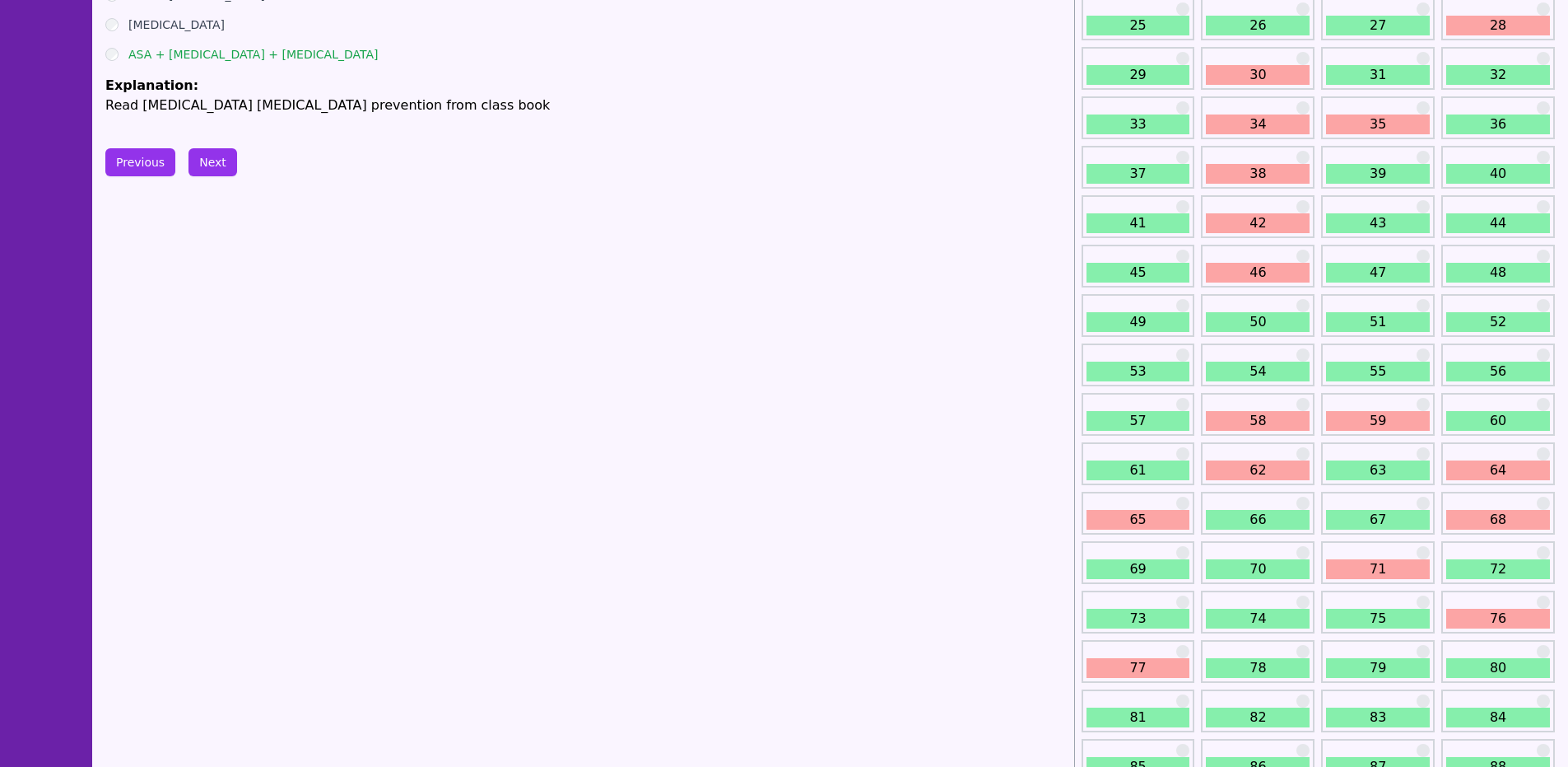
click at [1131, 523] on link "65" at bounding box center [1138, 520] width 104 height 20
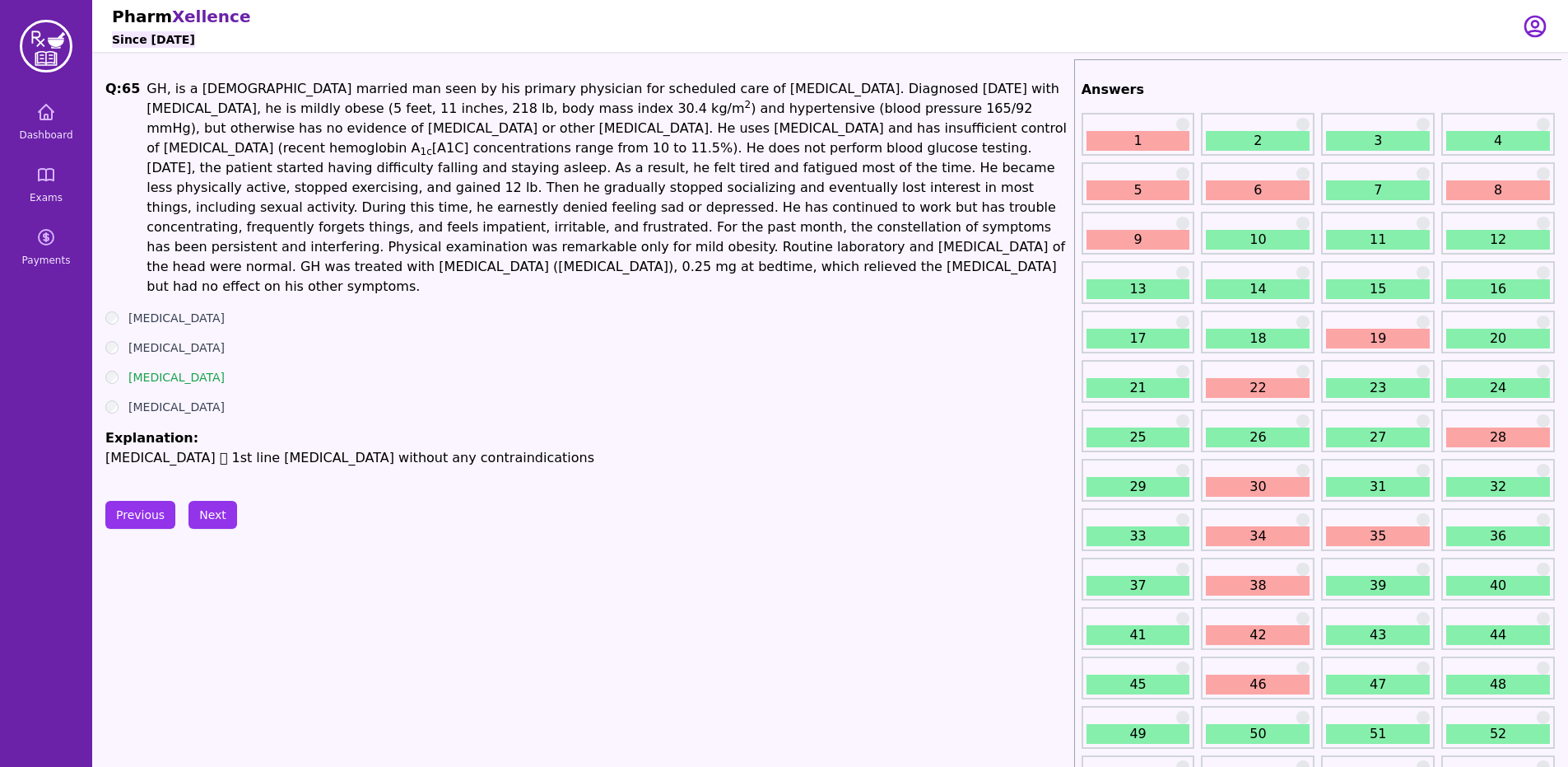
scroll to position [411, 0]
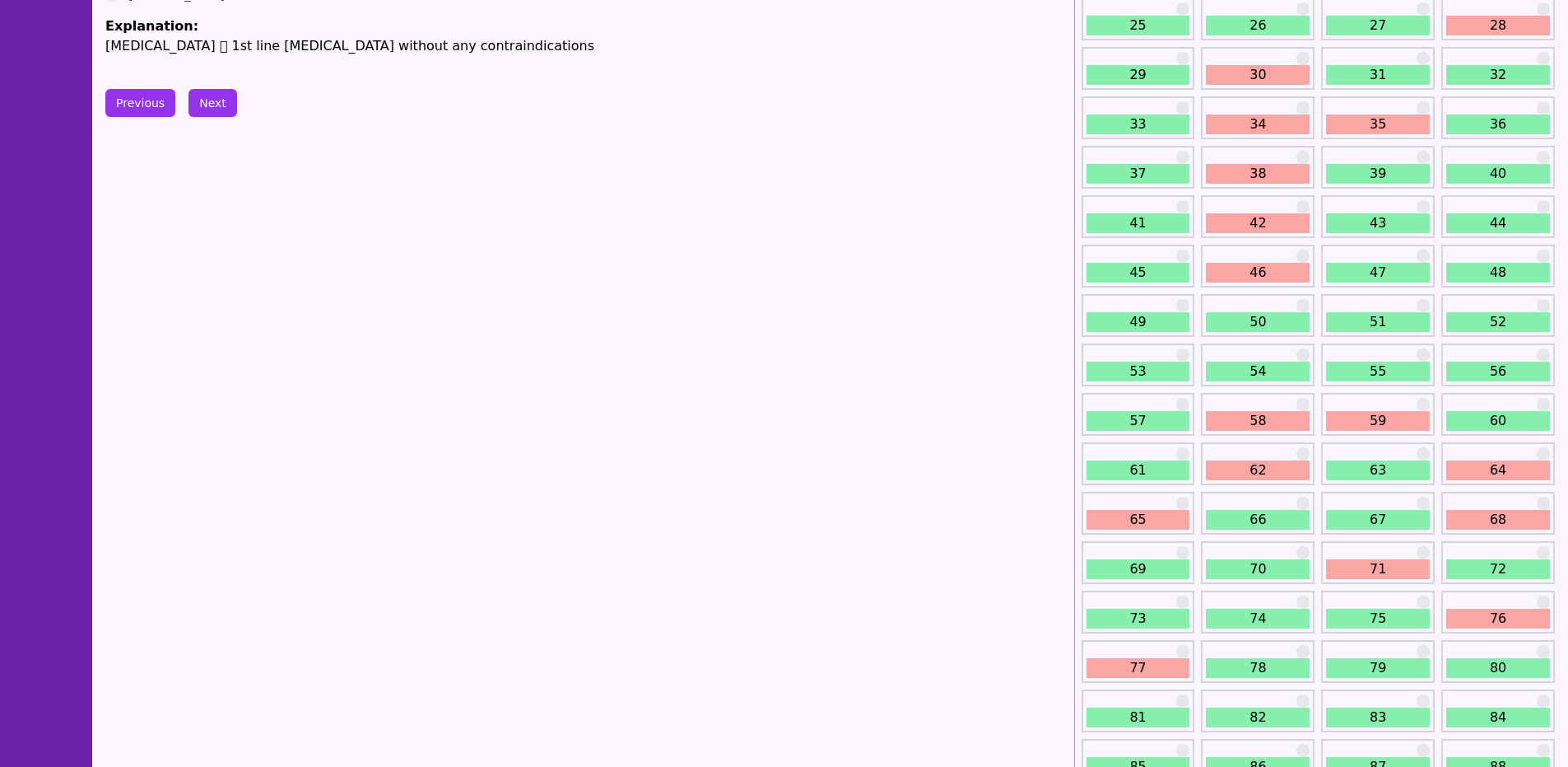
click at [1486, 482] on div "64" at bounding box center [1497, 463] width 113 height 42
click at [1487, 476] on link "64" at bounding box center [1497, 471] width 104 height 20
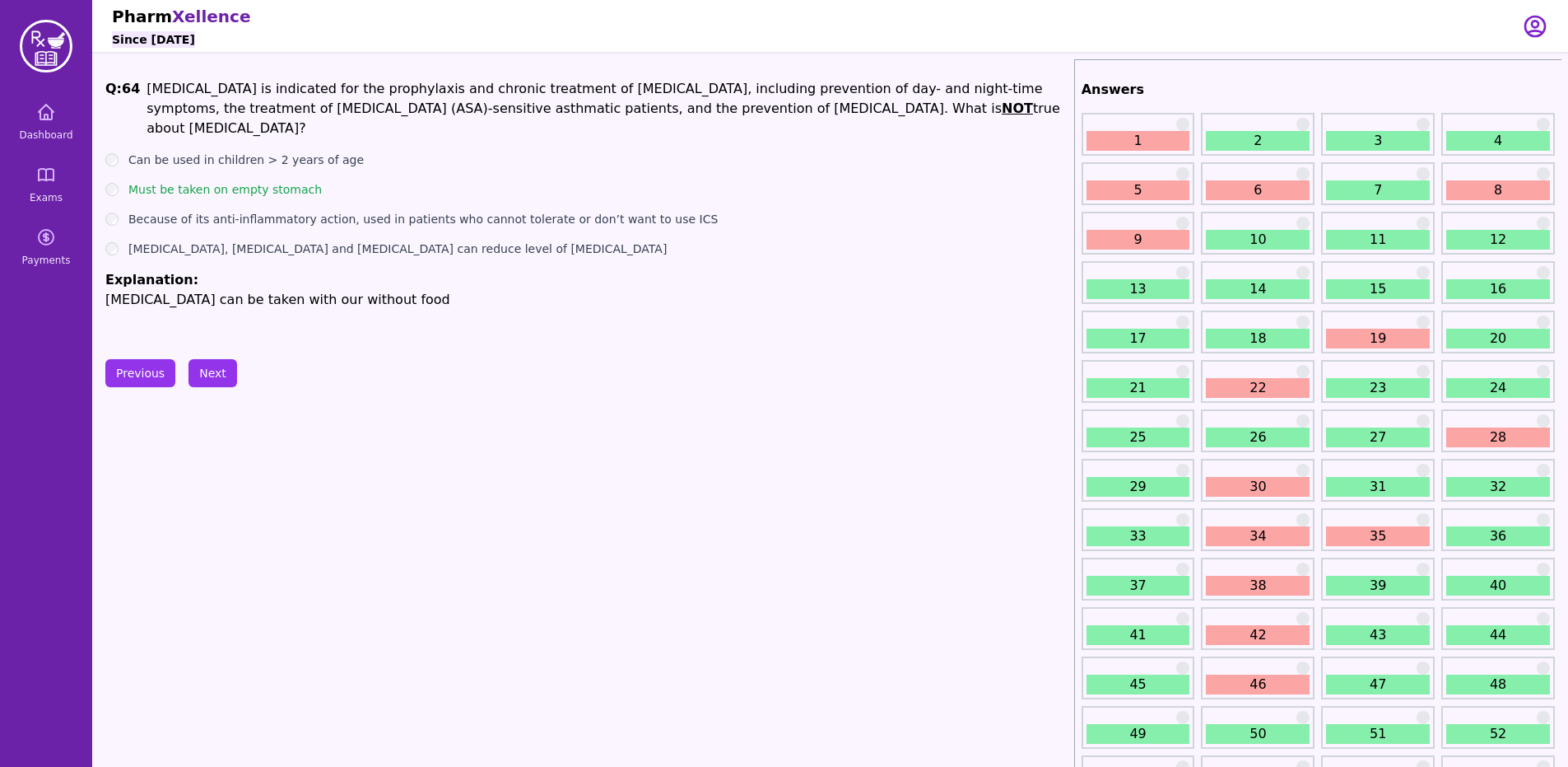
scroll to position [411, 0]
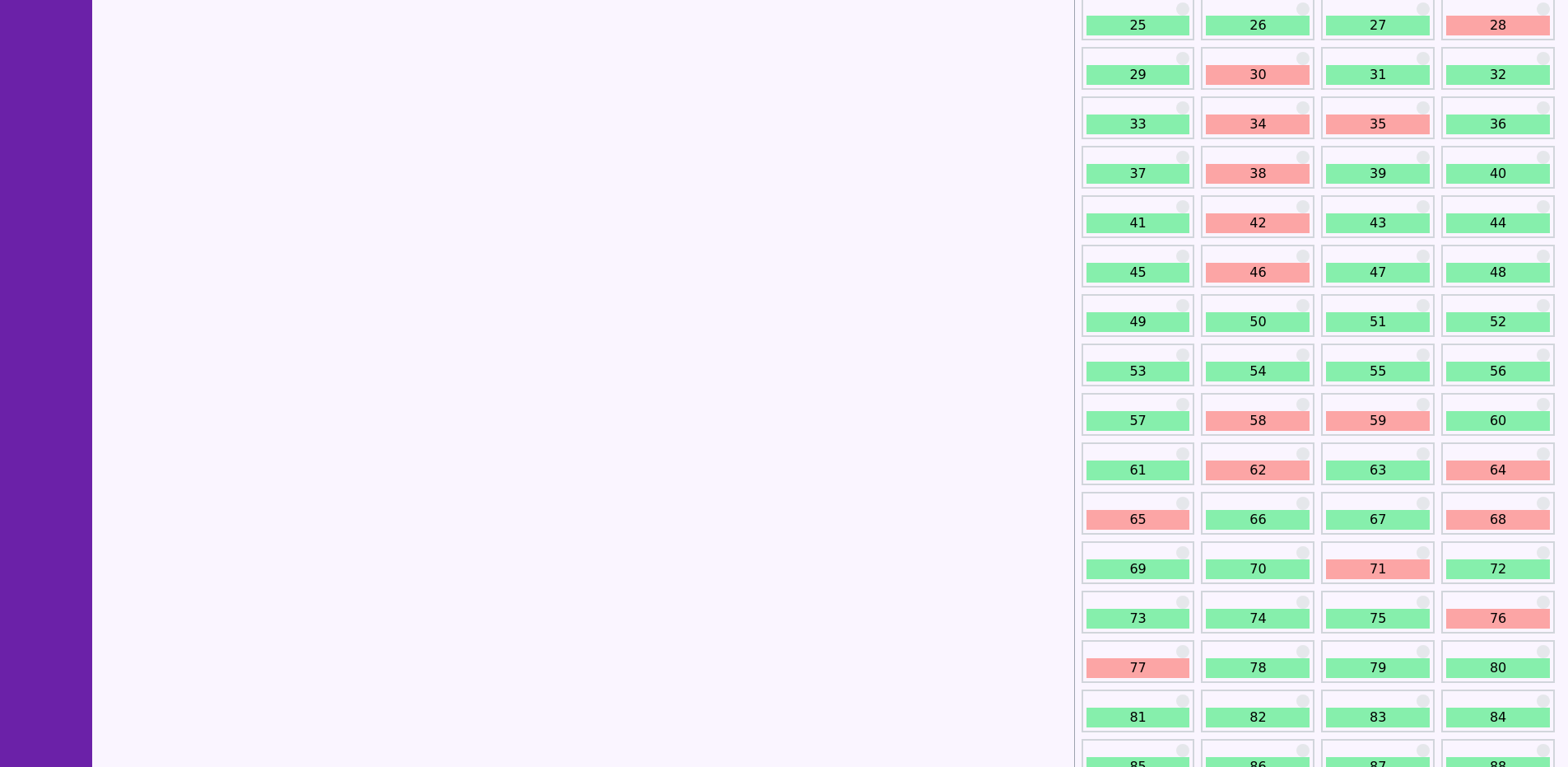
click at [1159, 523] on link "65" at bounding box center [1138, 520] width 104 height 20
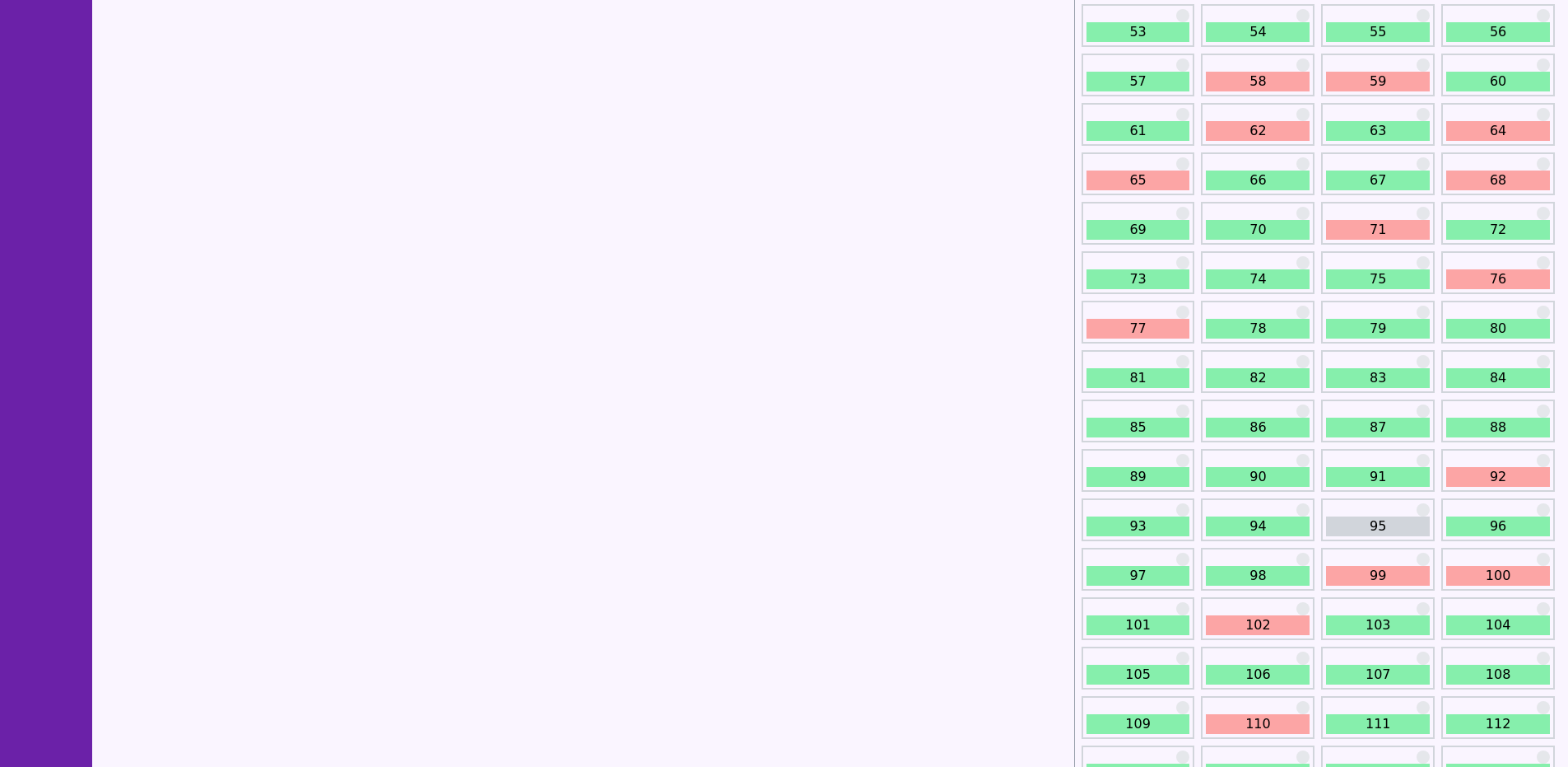
scroll to position [824, 0]
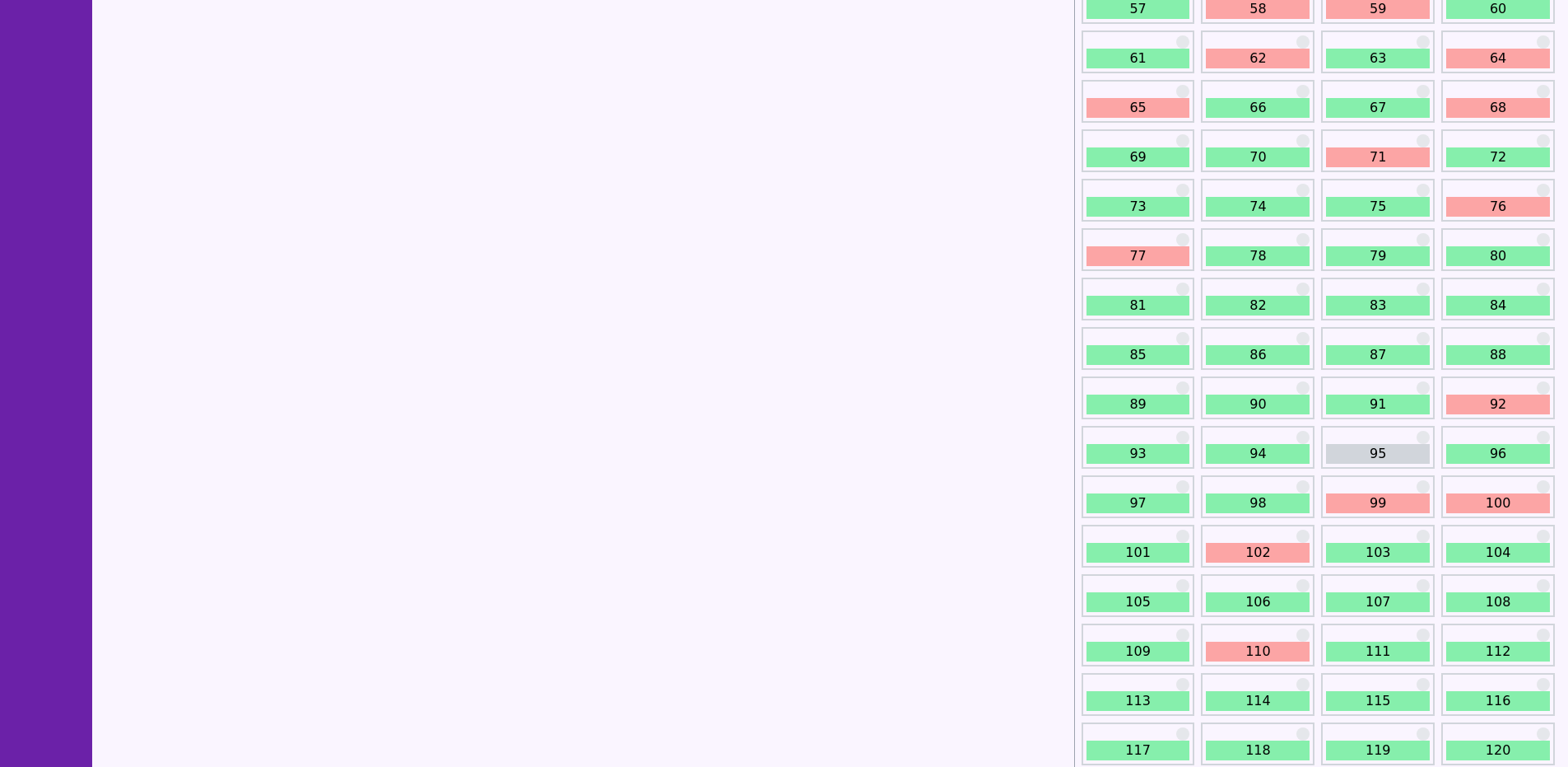
click at [1395, 162] on link "71" at bounding box center [1377, 157] width 104 height 20
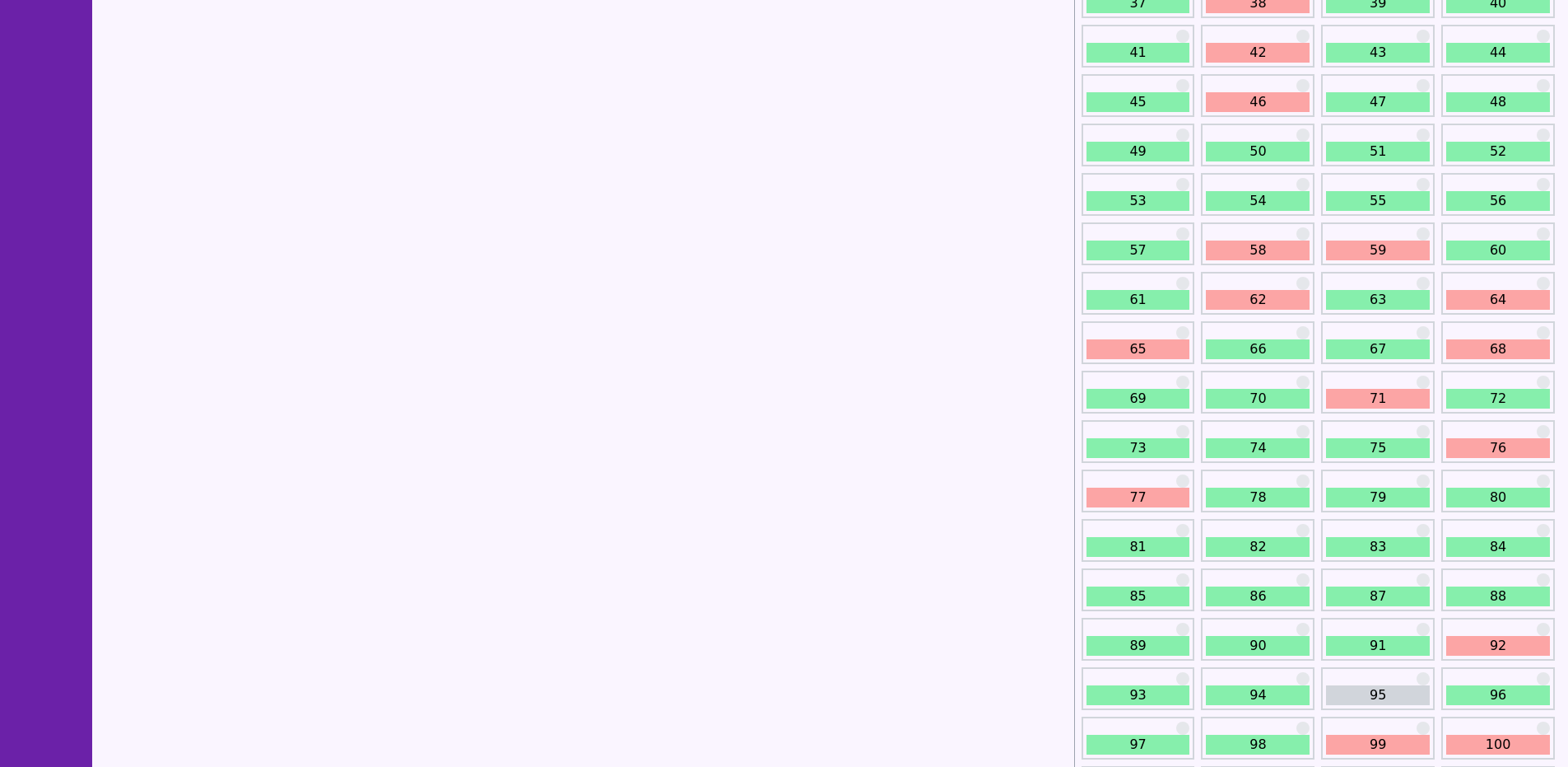
scroll to position [824, 0]
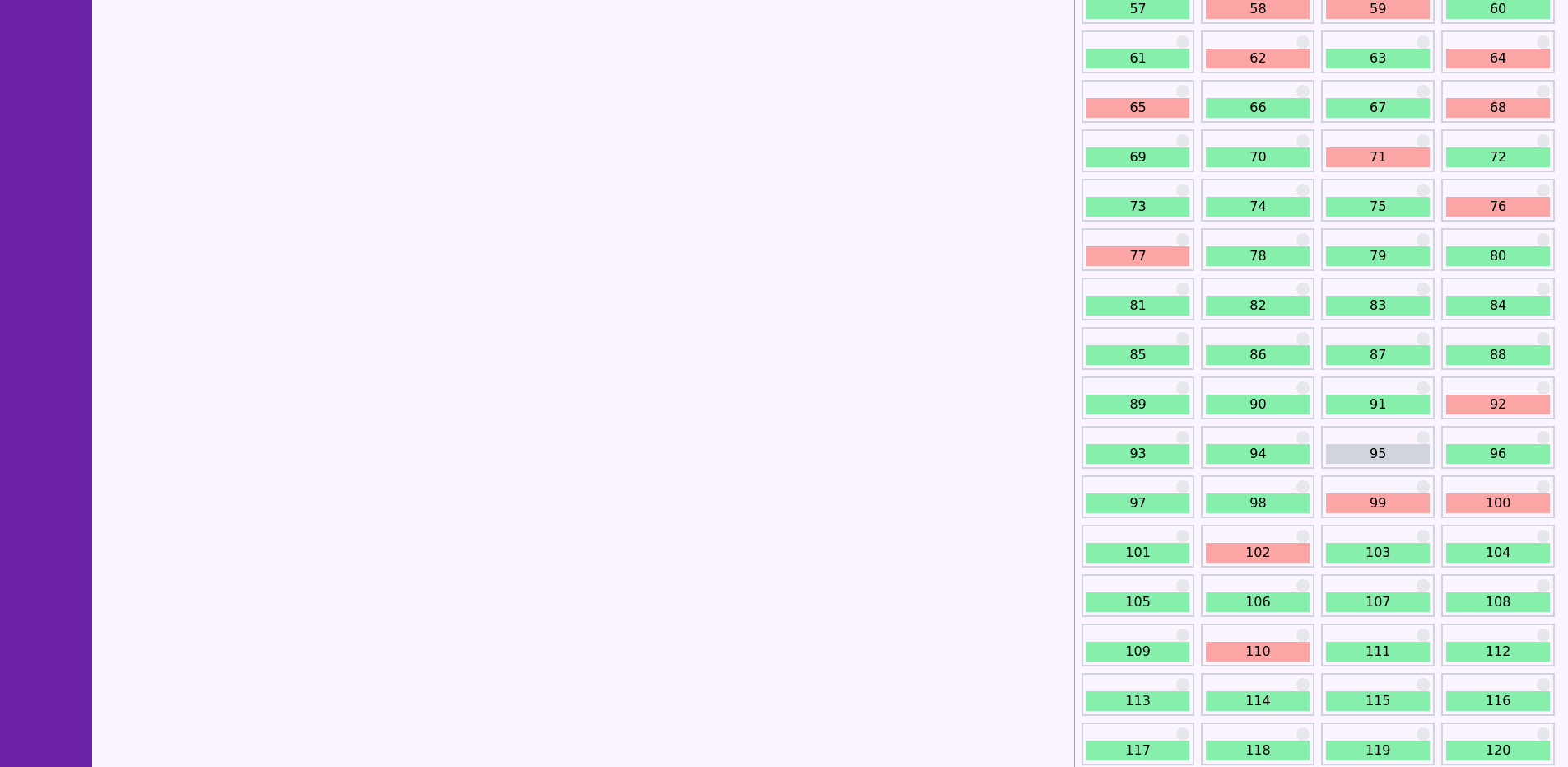
click at [1535, 209] on link "76" at bounding box center [1497, 207] width 104 height 20
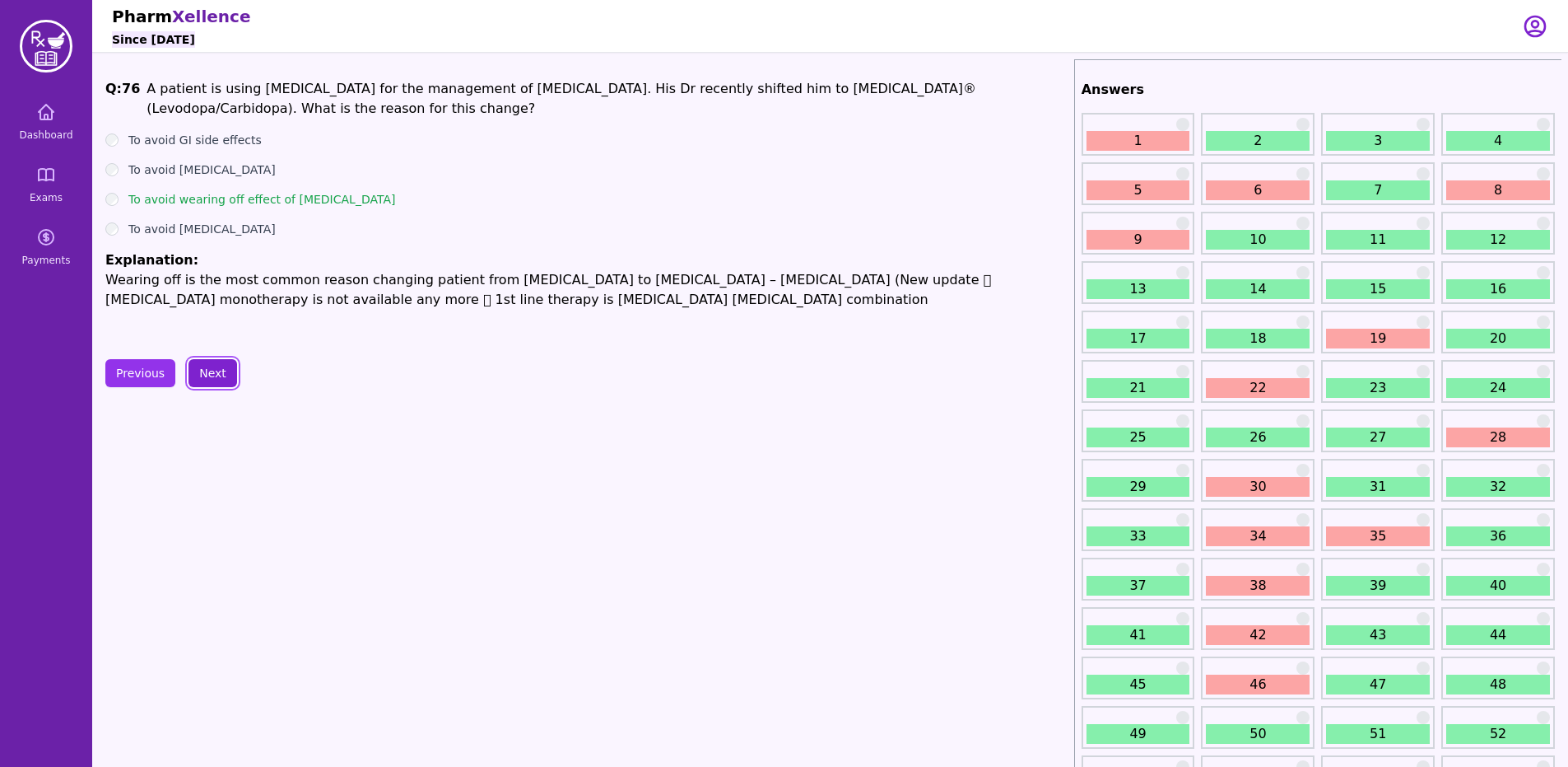
click at [209, 363] on button "Next" at bounding box center [212, 373] width 48 height 28
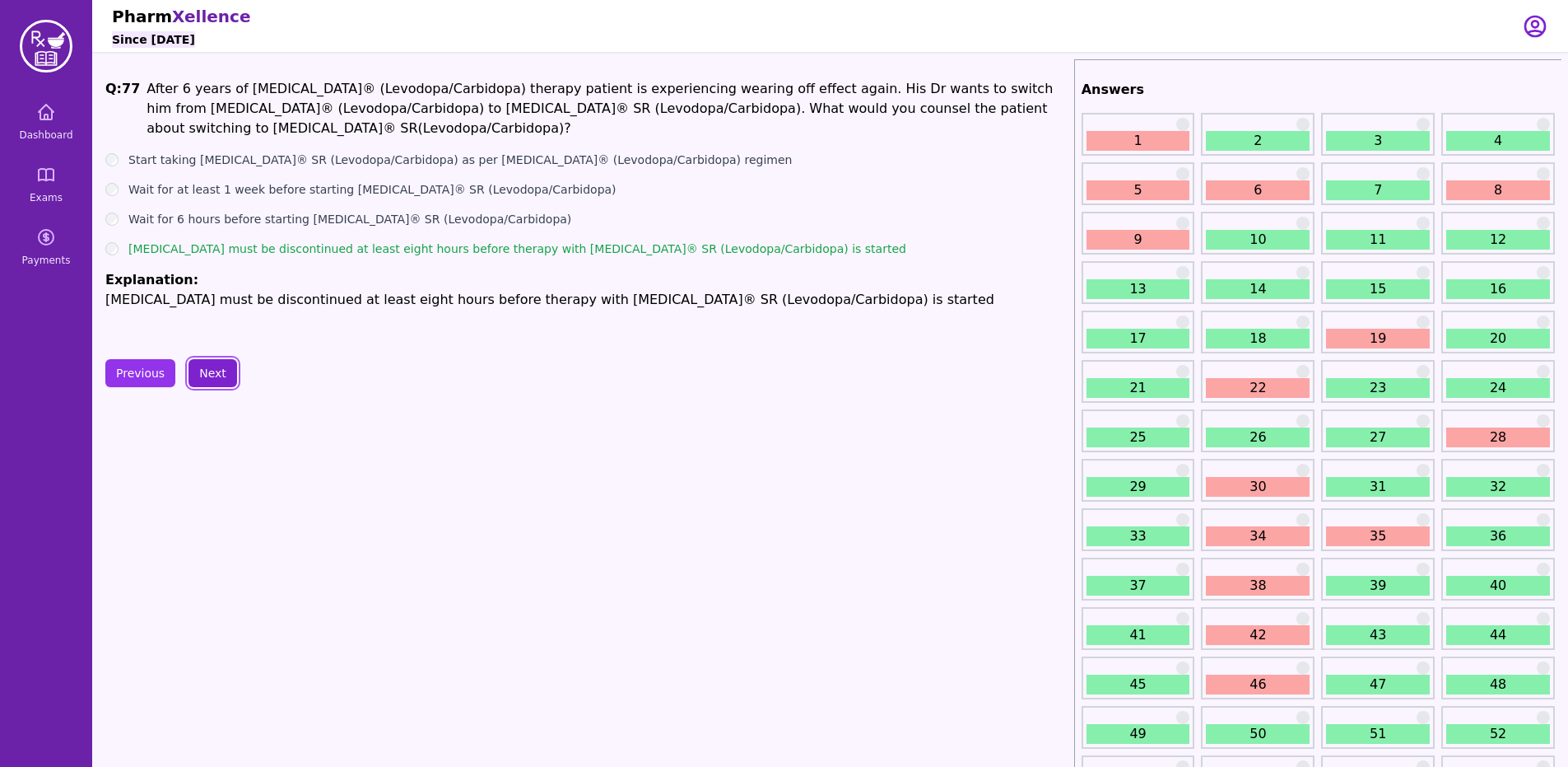
click at [201, 374] on button "Next" at bounding box center [212, 373] width 48 height 28
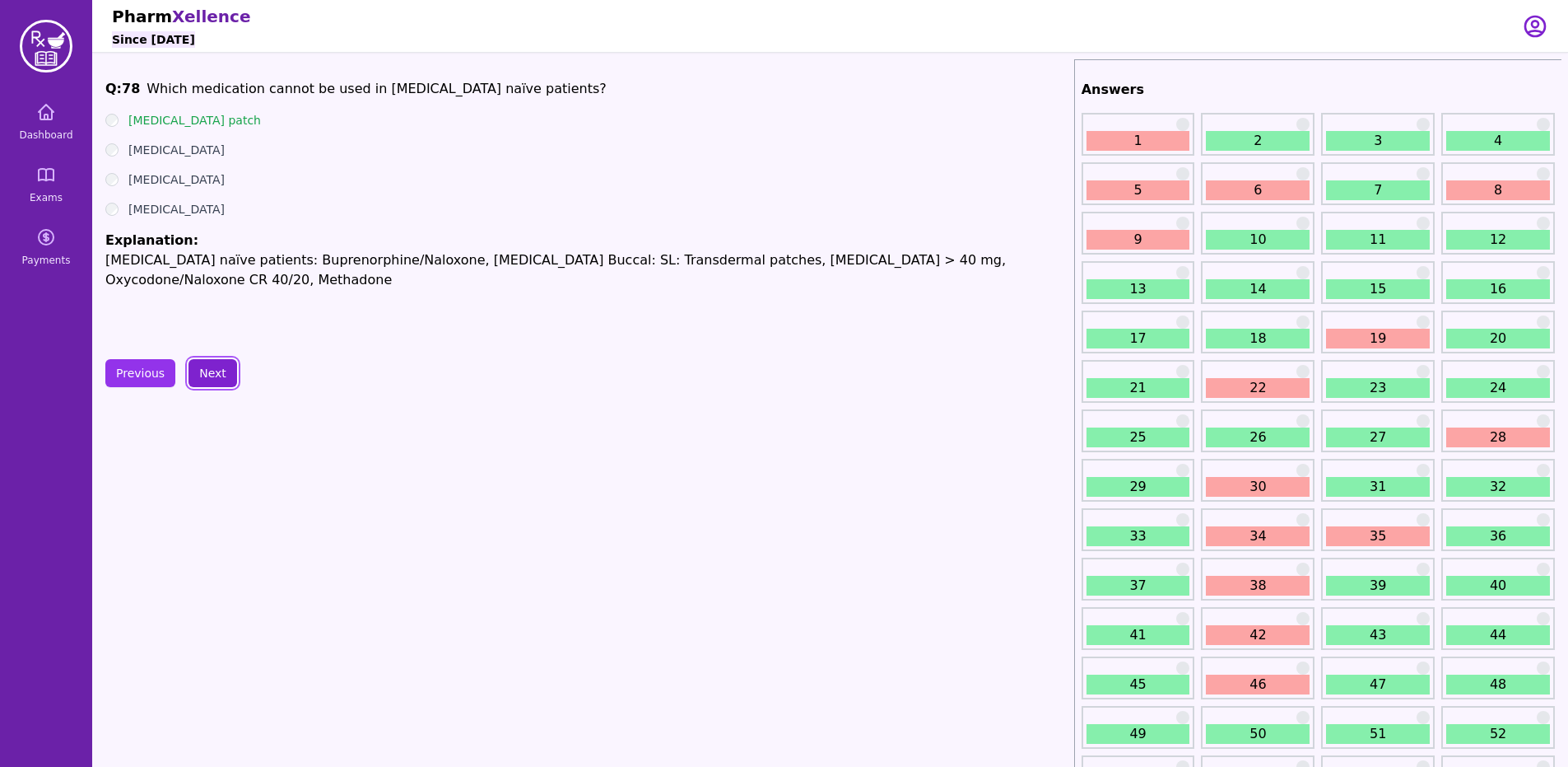
click at [201, 374] on button "Next" at bounding box center [212, 373] width 48 height 28
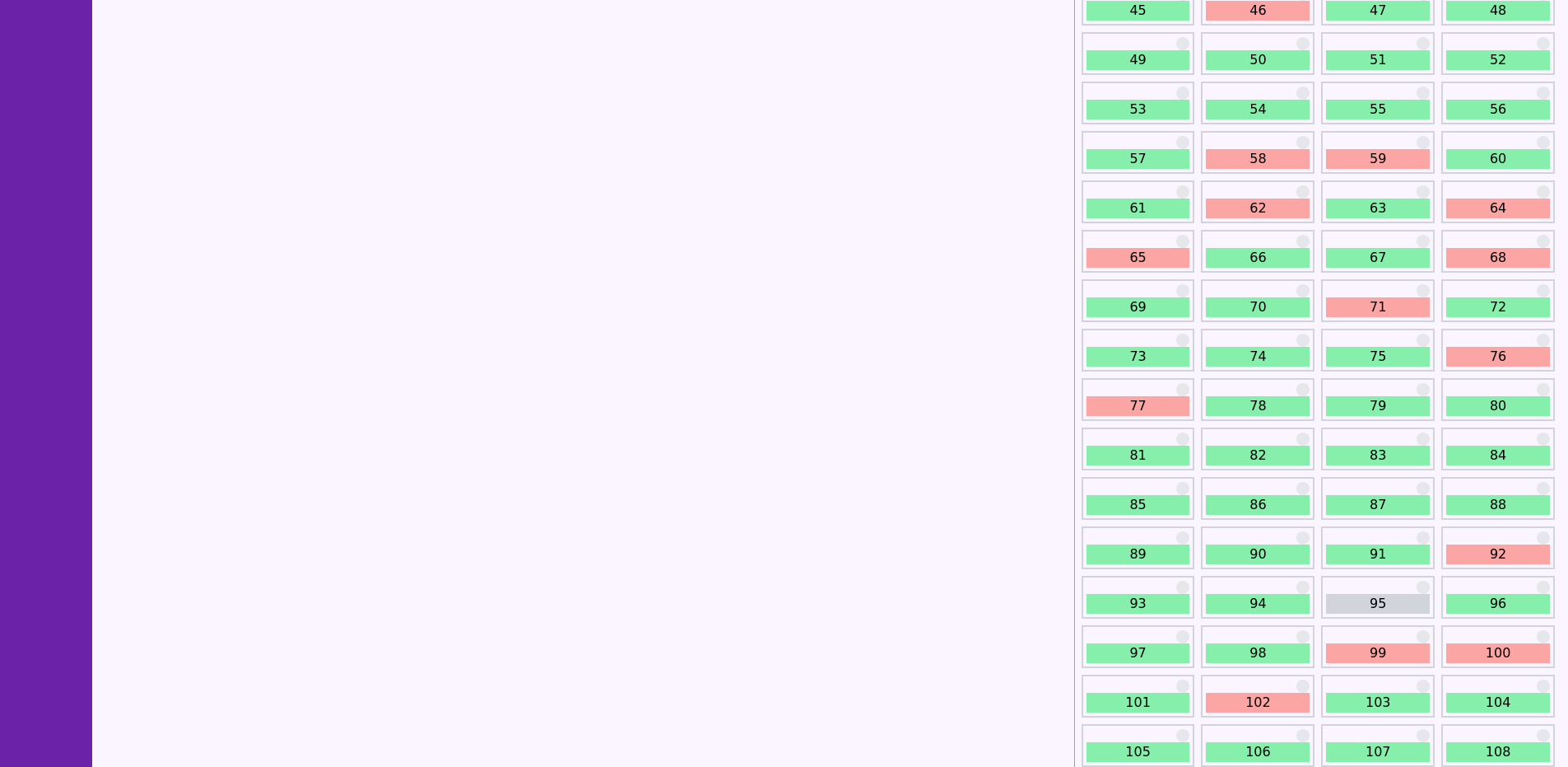
scroll to position [824, 0]
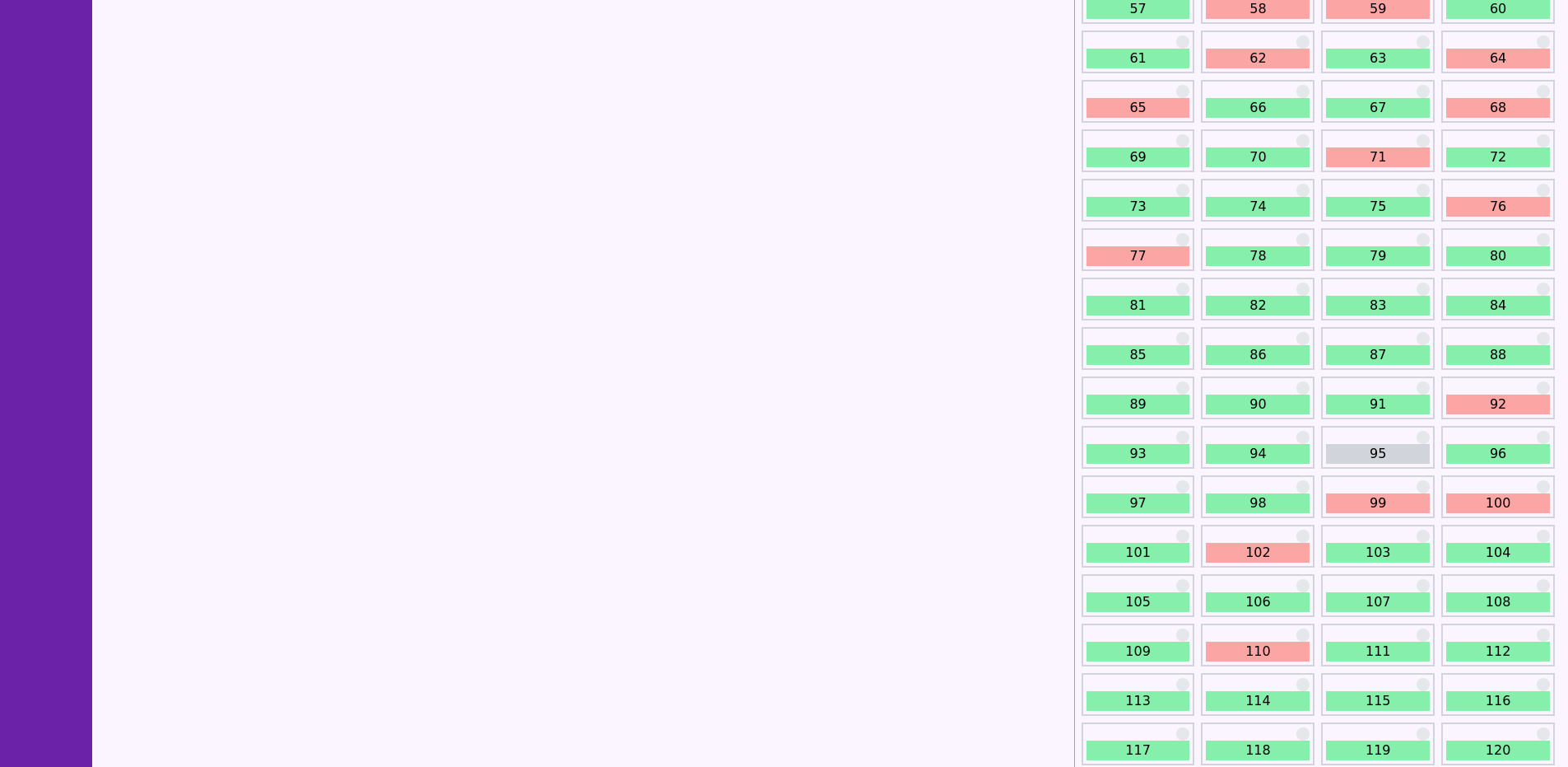
click at [1491, 410] on link "92" at bounding box center [1497, 405] width 104 height 20
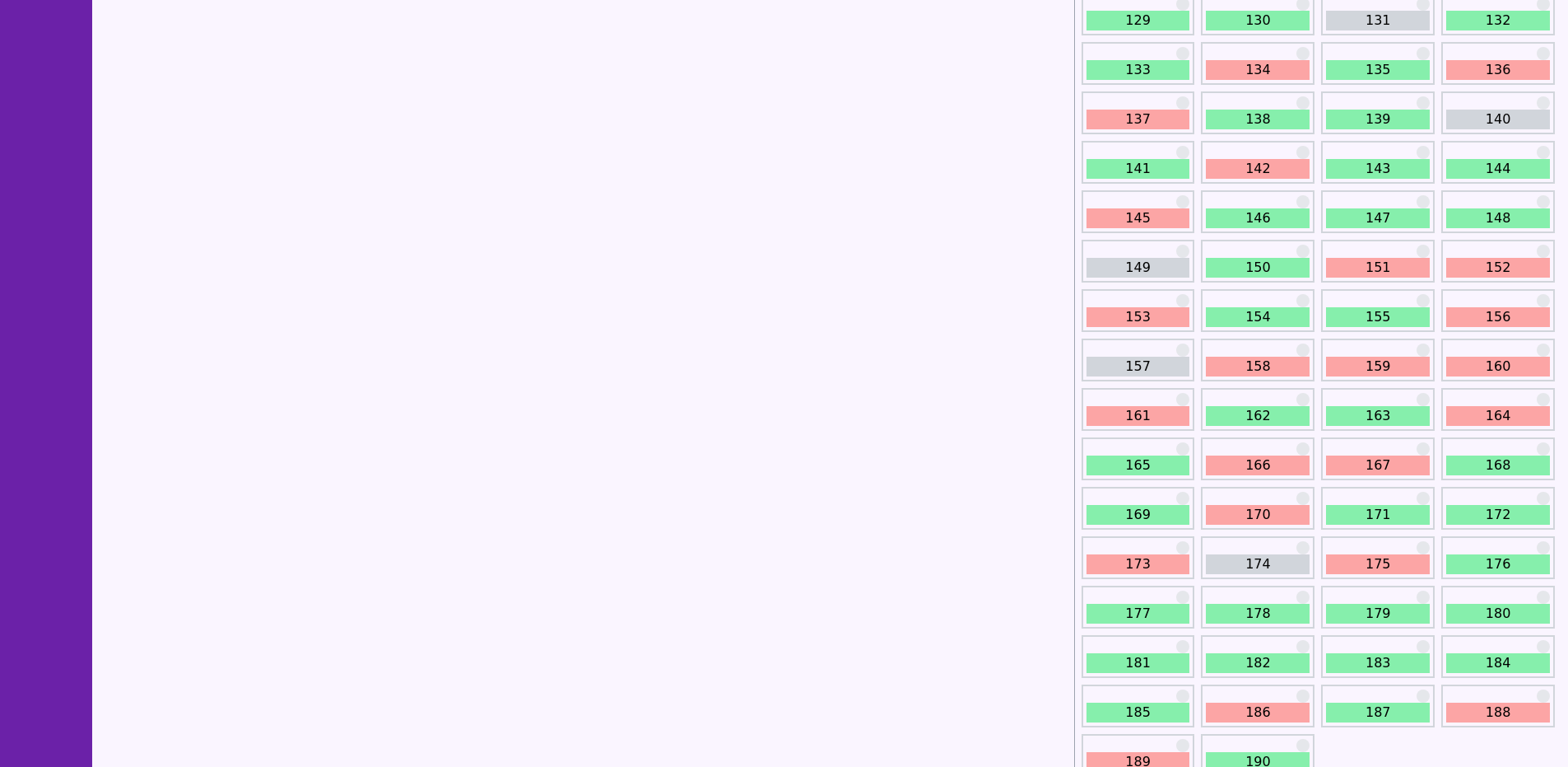
scroll to position [1724, 0]
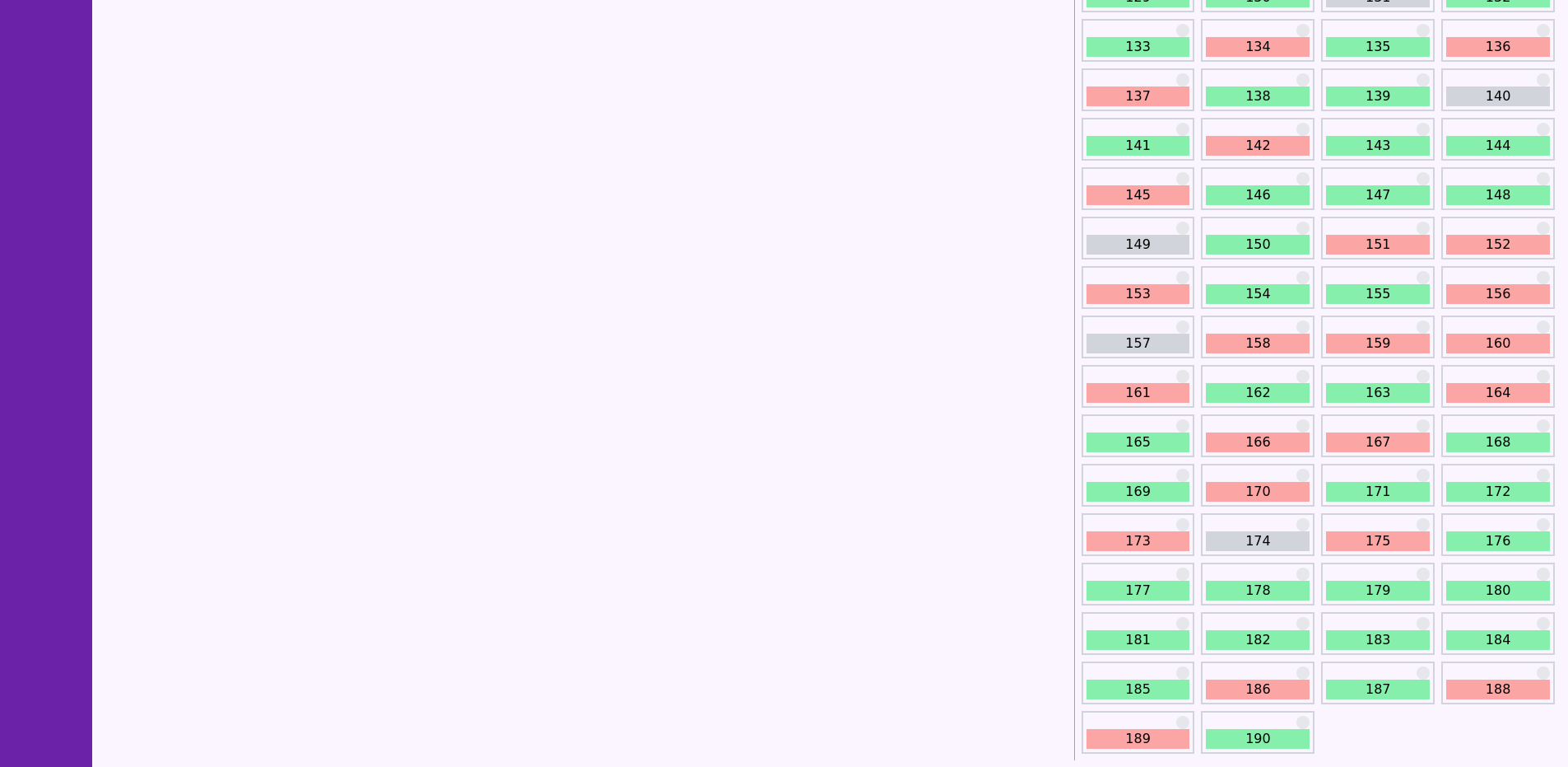
click at [1148, 745] on link "189" at bounding box center [1138, 739] width 104 height 20
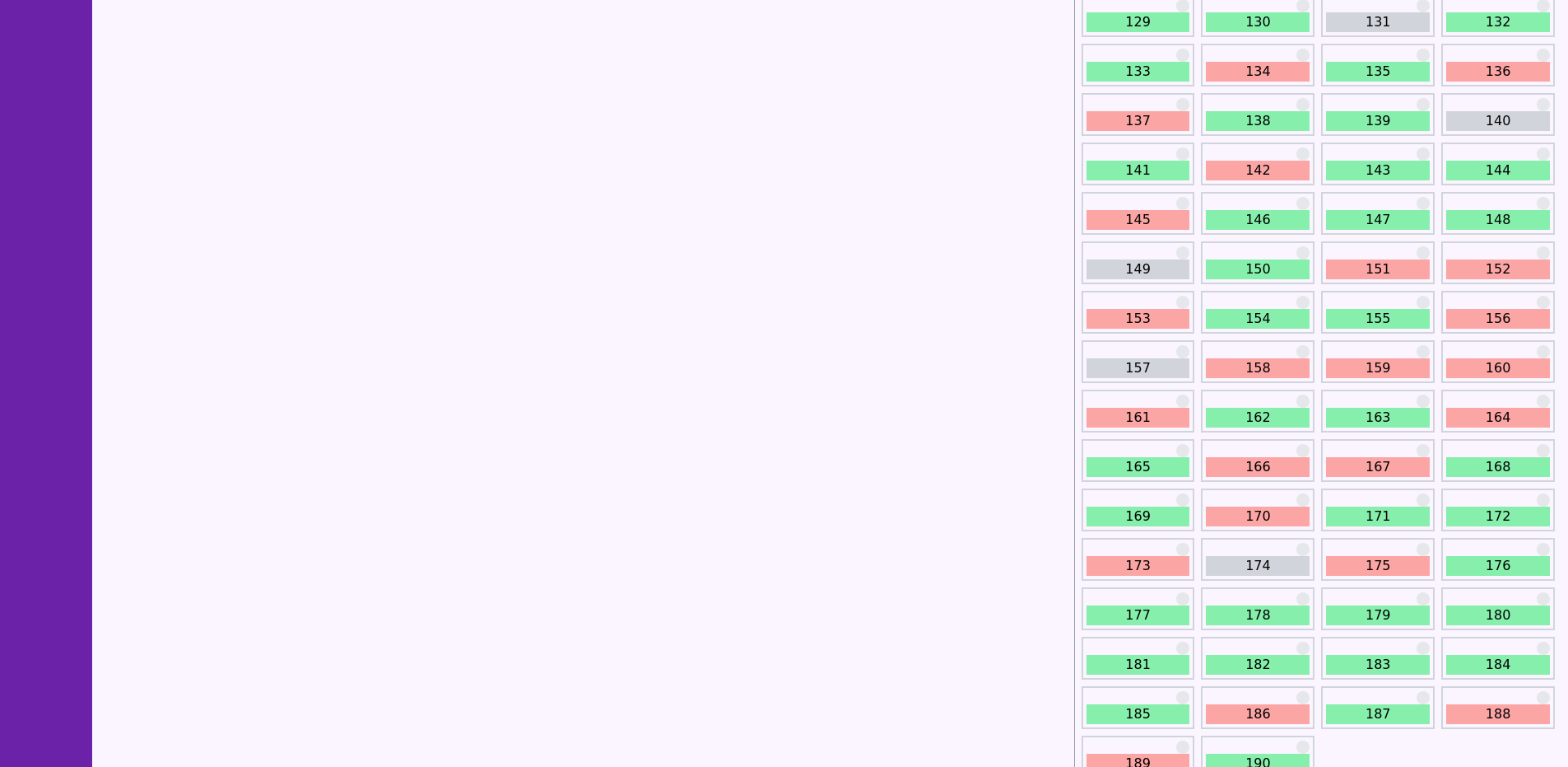
scroll to position [1724, 0]
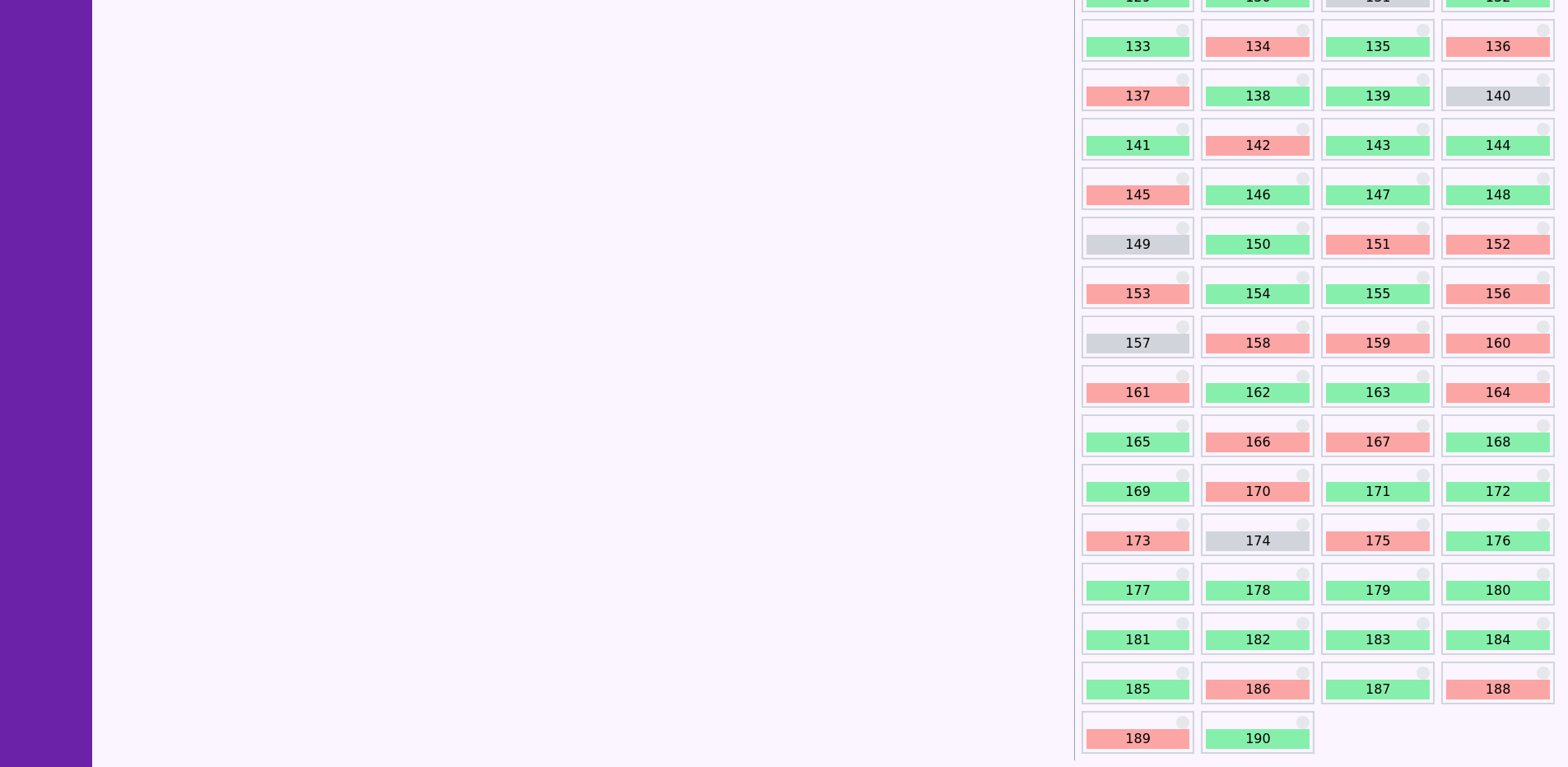
click at [1465, 690] on link "188" at bounding box center [1497, 690] width 104 height 20
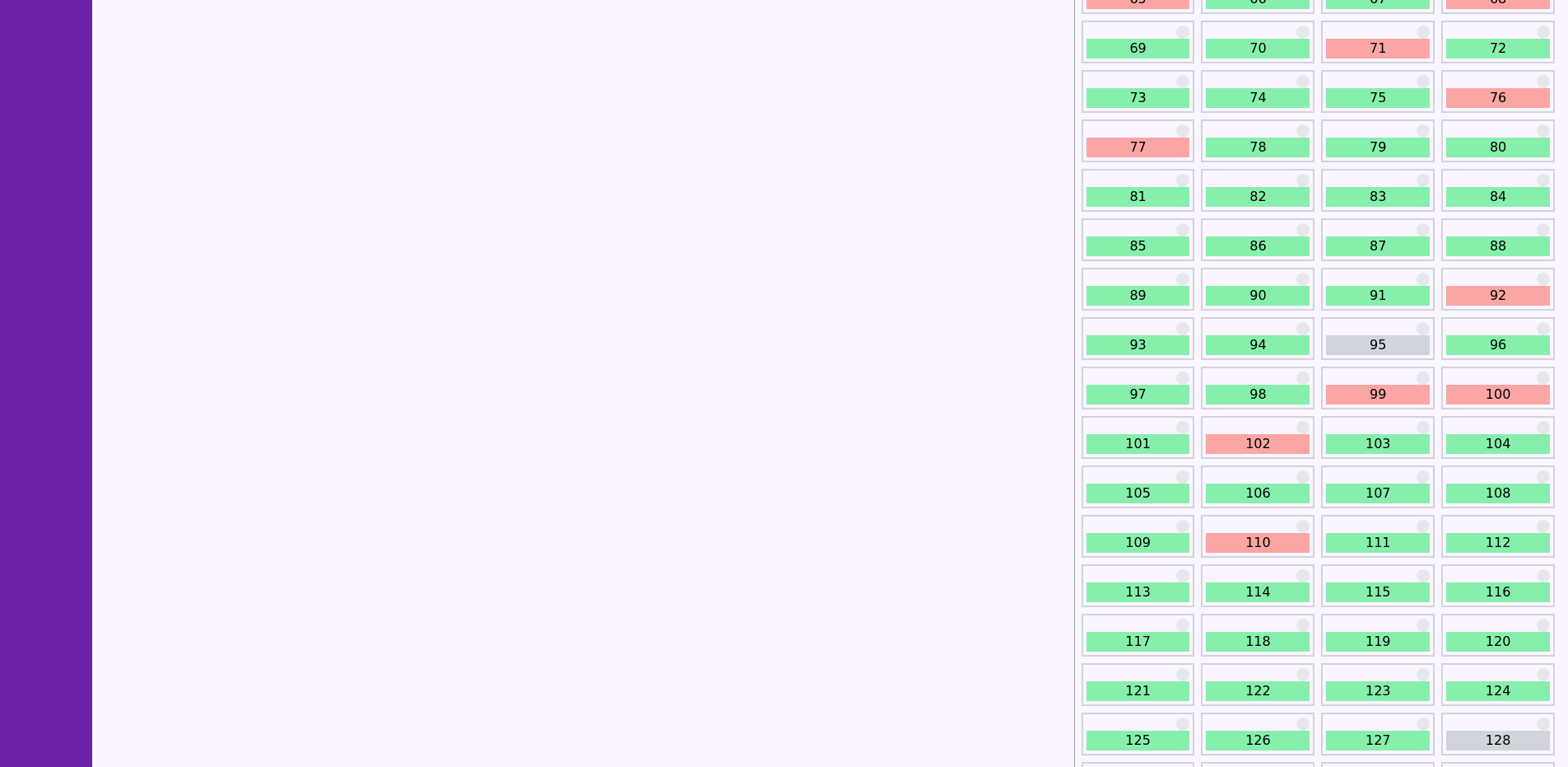
scroll to position [1724, 0]
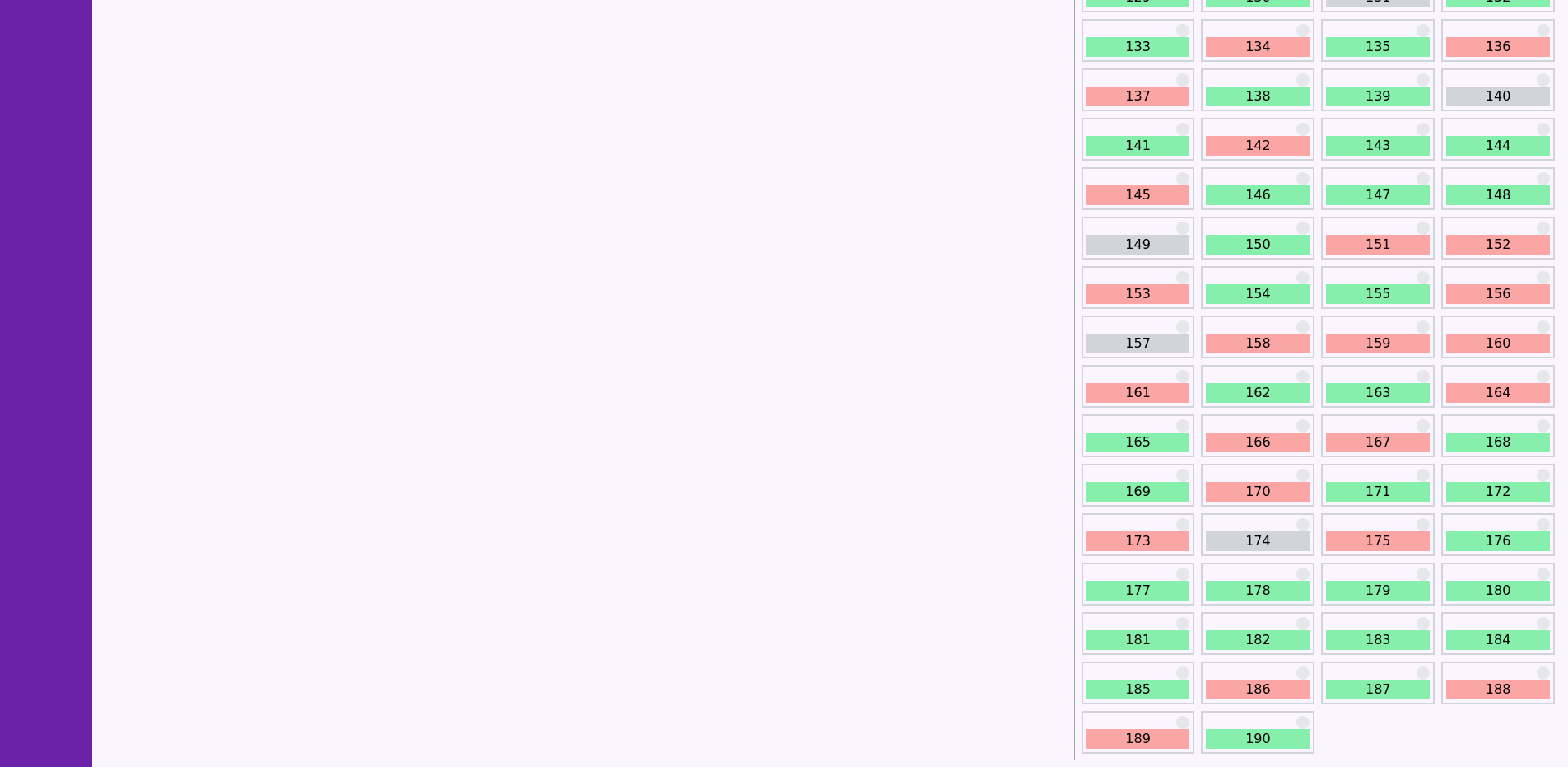
click at [1281, 681] on link "186" at bounding box center [1257, 690] width 104 height 20
click at [1267, 686] on link "186" at bounding box center [1257, 690] width 104 height 20
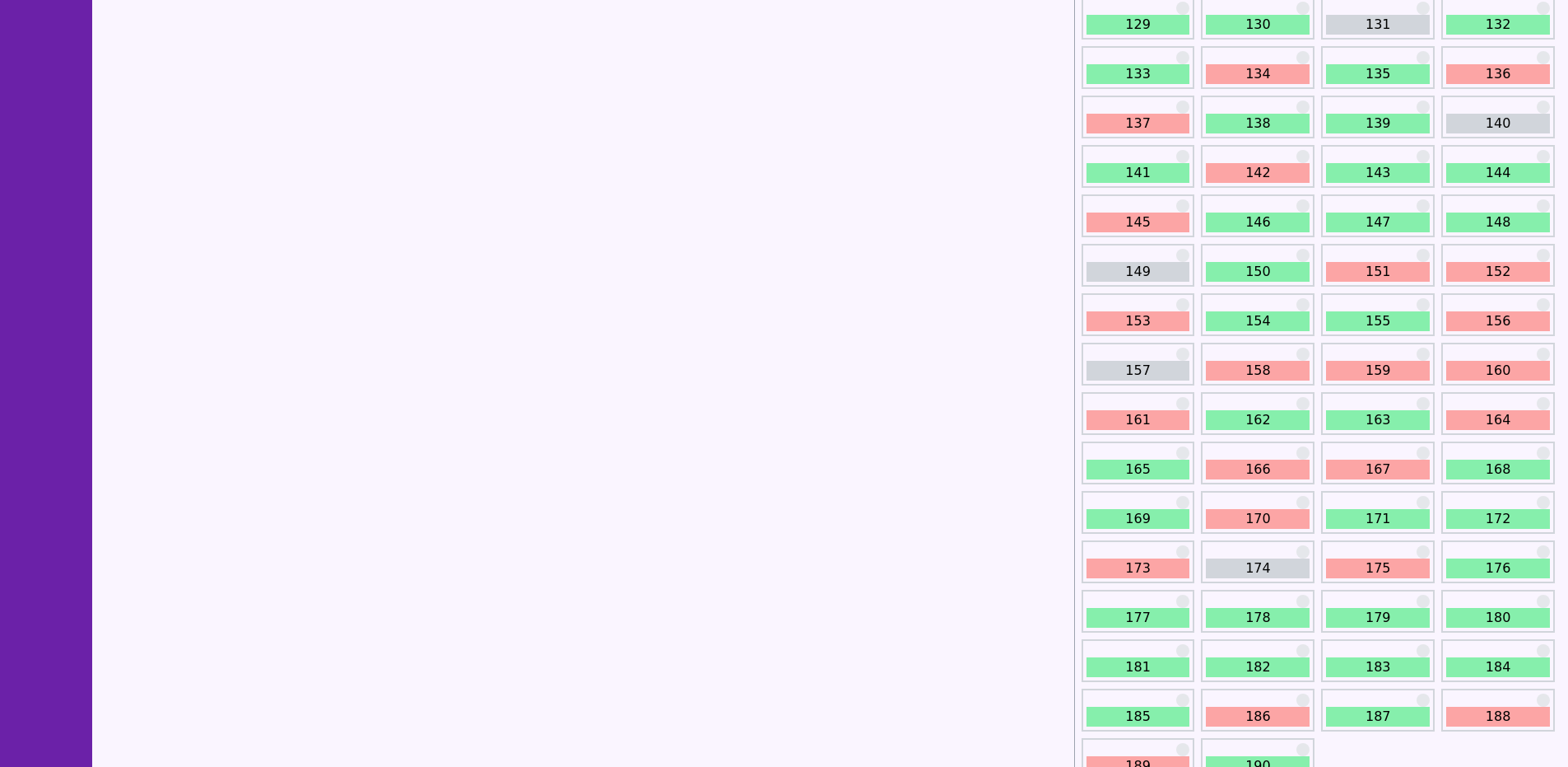
scroll to position [1724, 0]
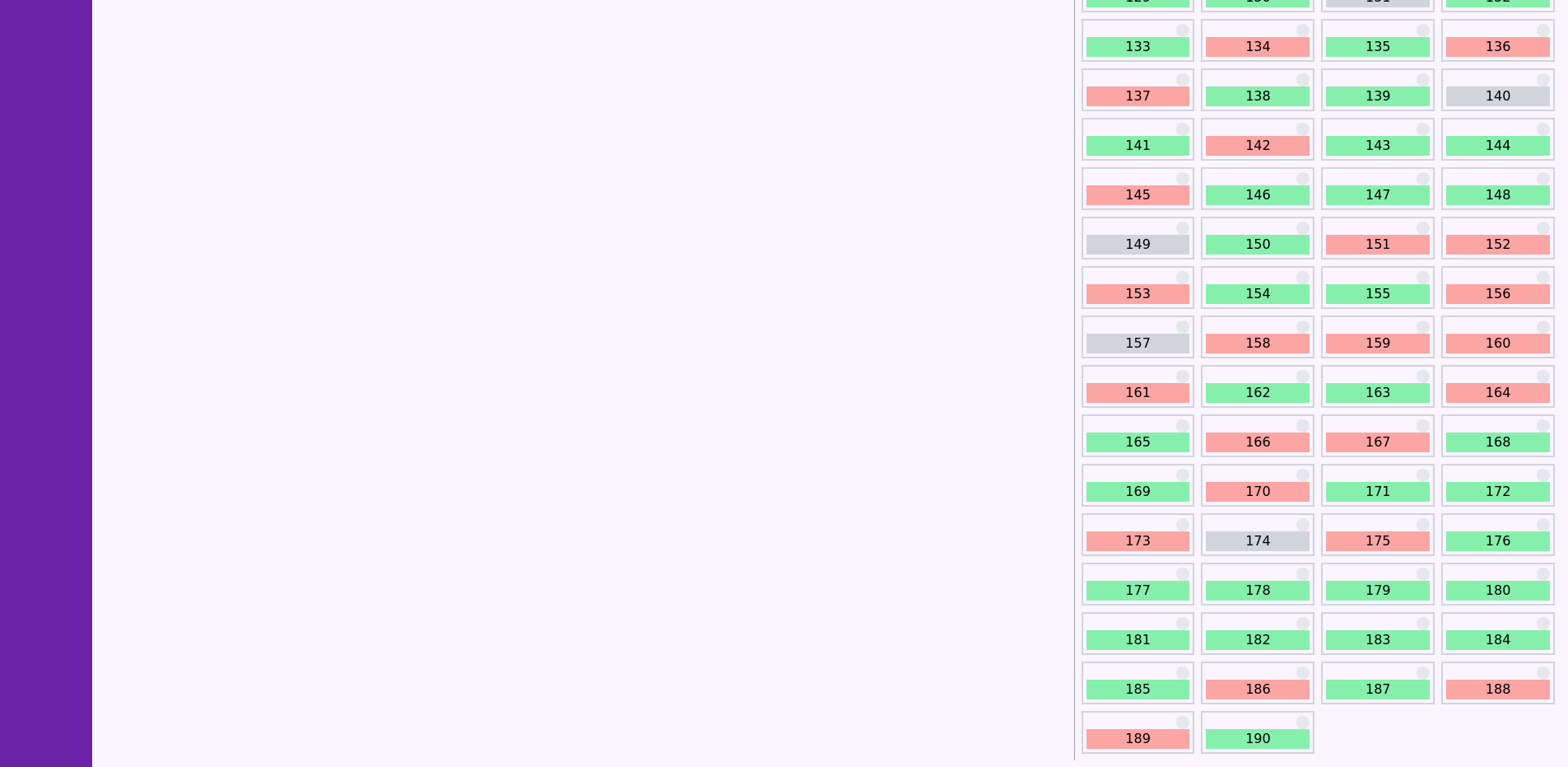
click at [1376, 538] on link "175" at bounding box center [1377, 541] width 104 height 20
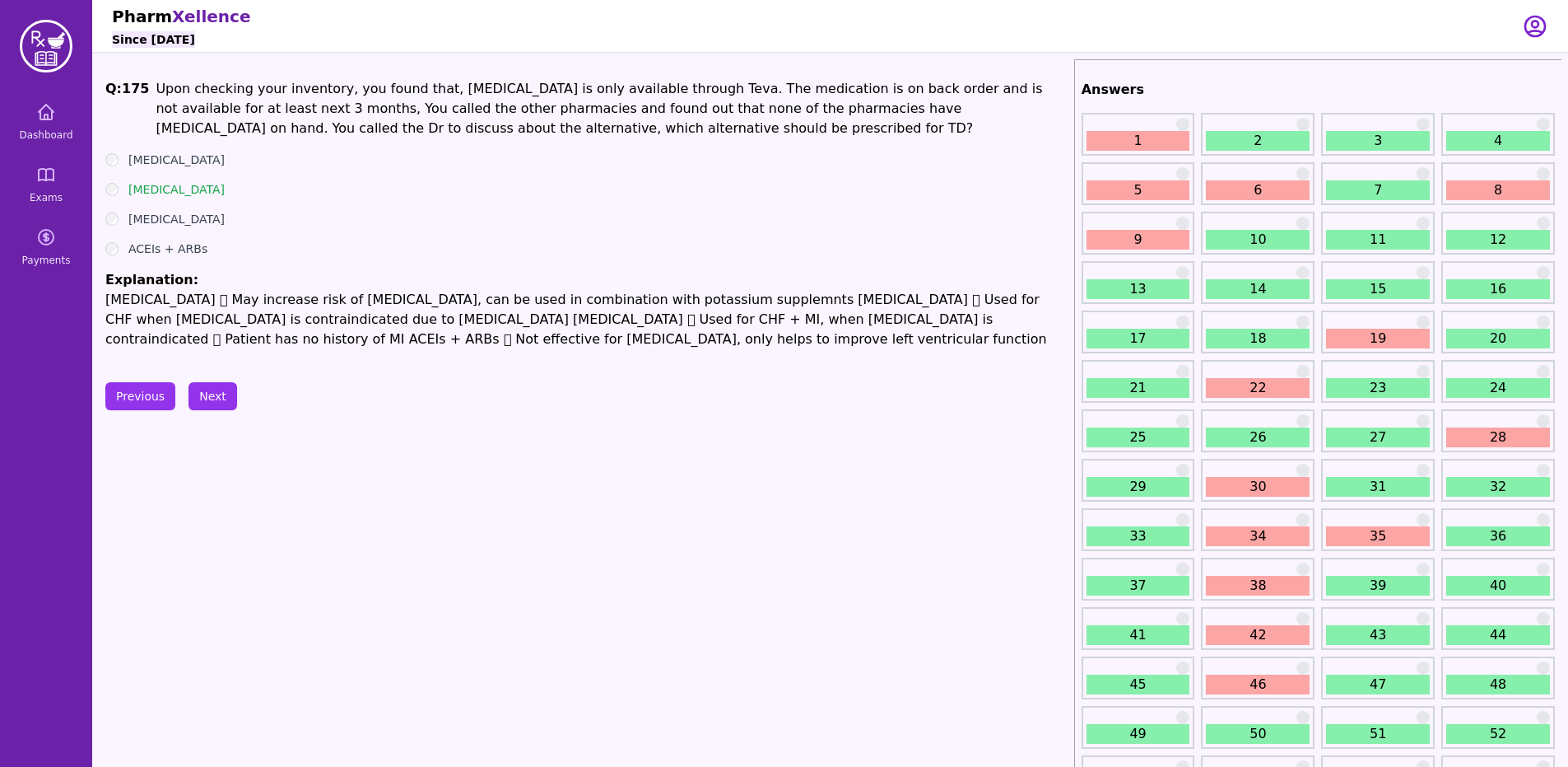
scroll to position [1724, 0]
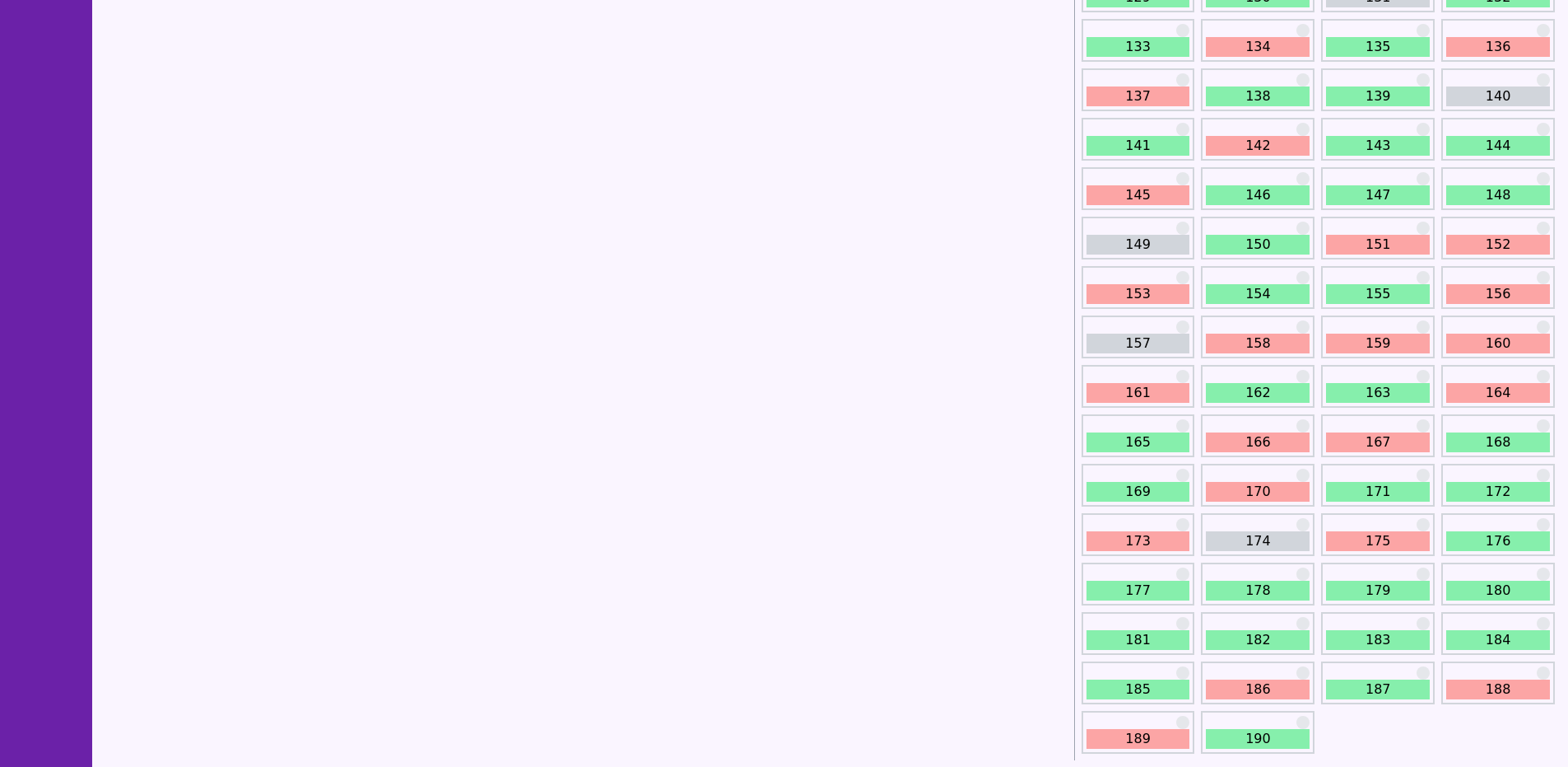
click at [1157, 544] on link "173" at bounding box center [1138, 541] width 104 height 20
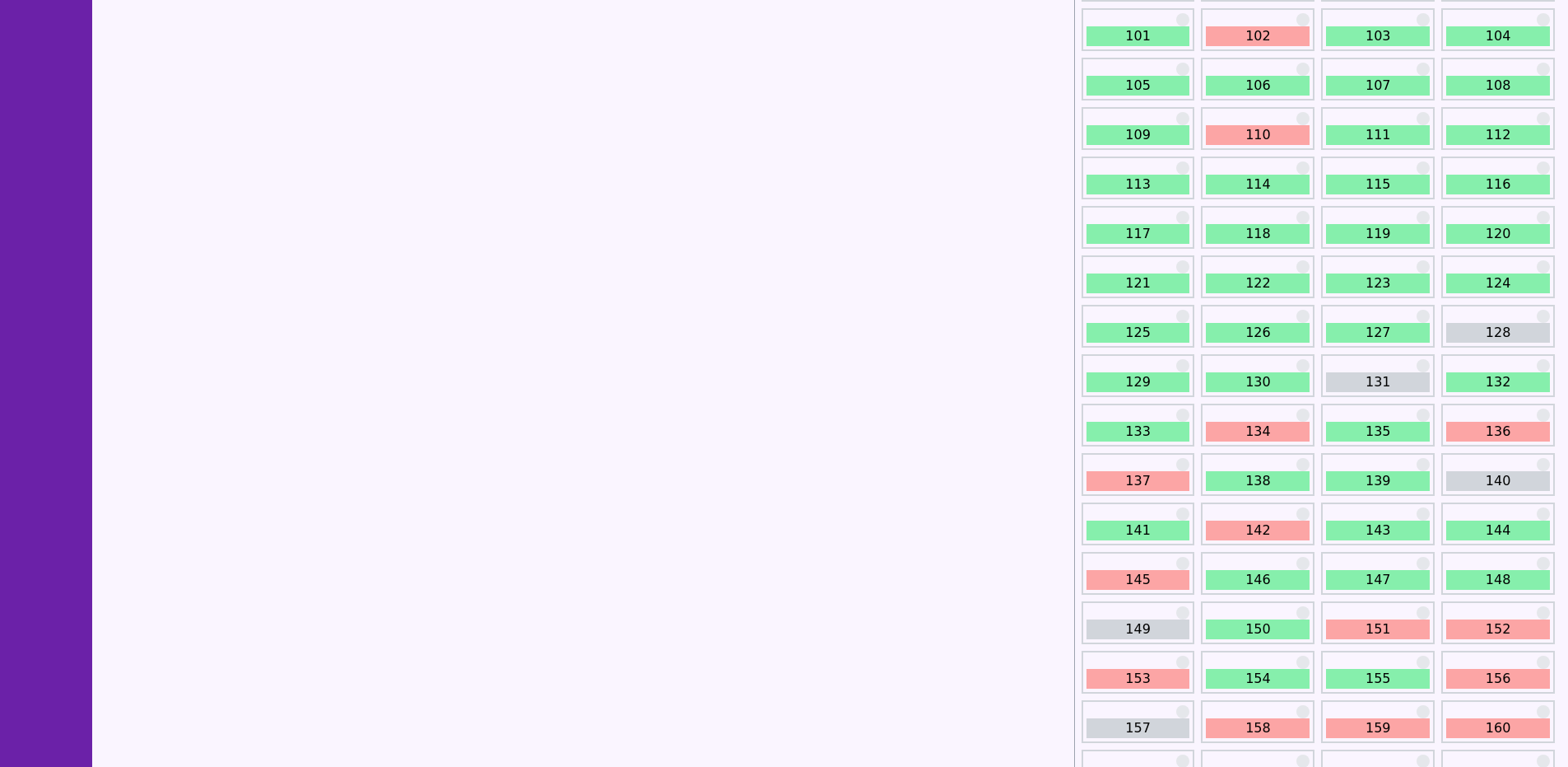
scroll to position [1724, 0]
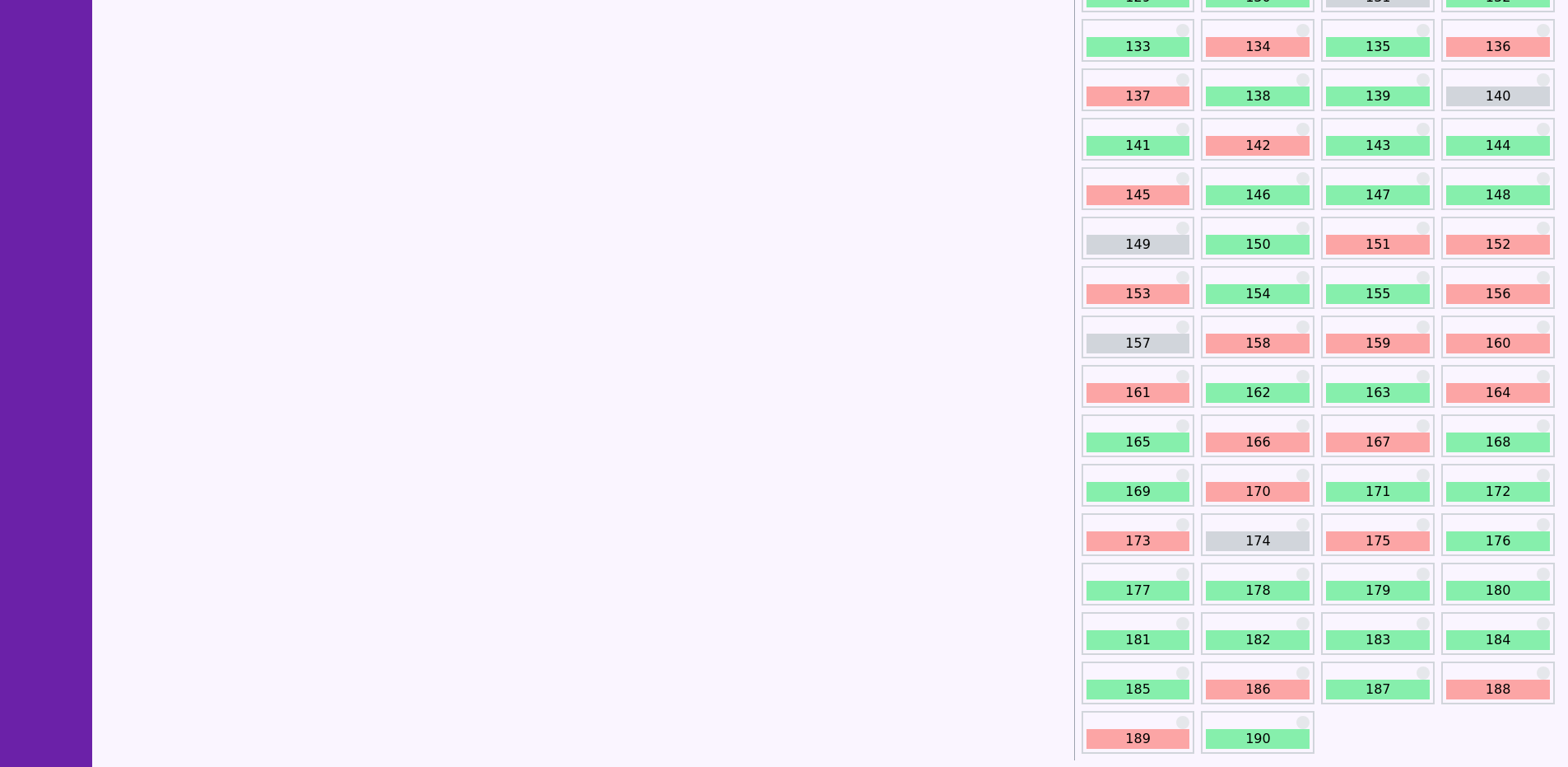
click at [1262, 487] on link "170" at bounding box center [1257, 491] width 104 height 20
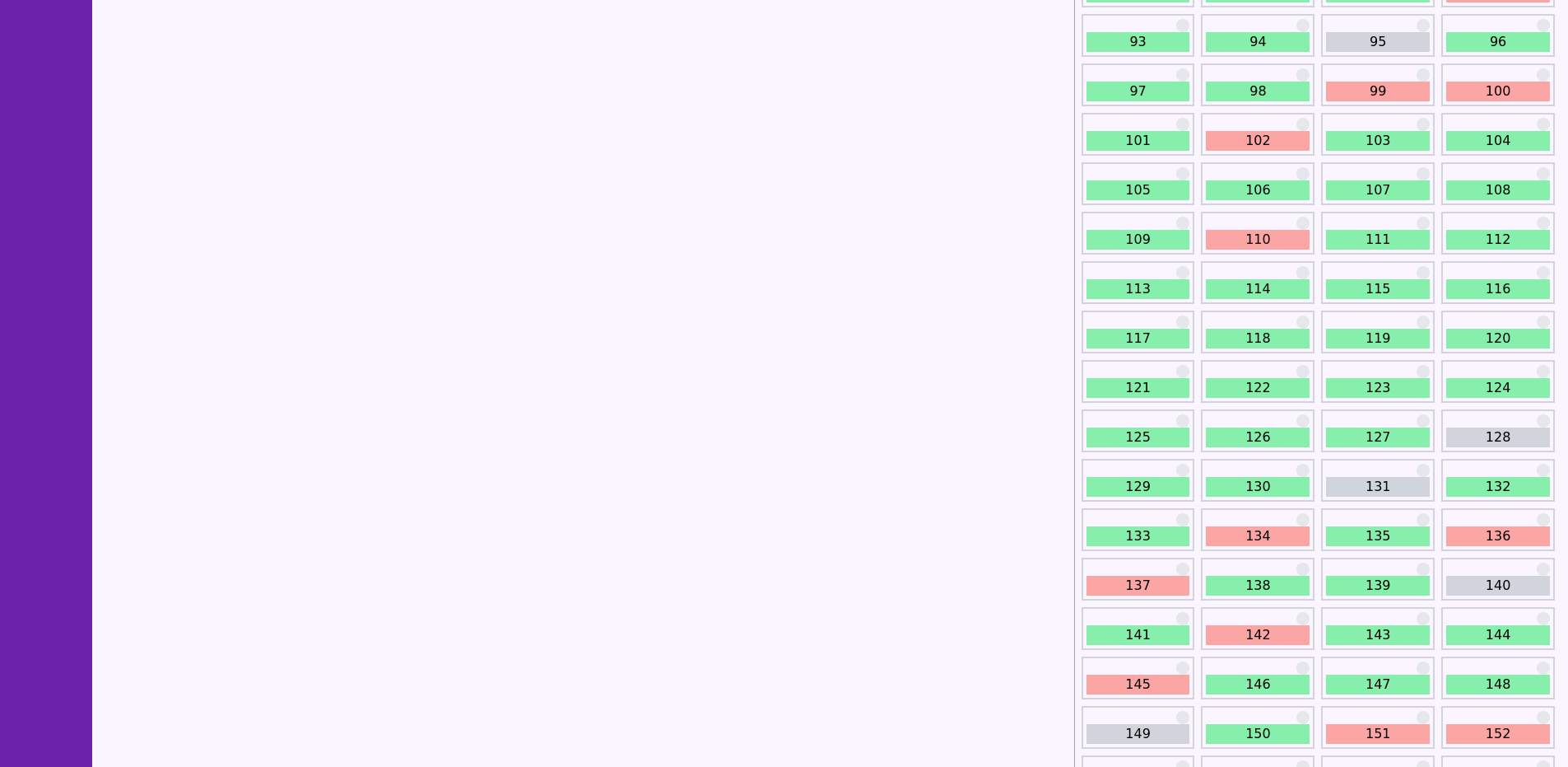
scroll to position [1724, 0]
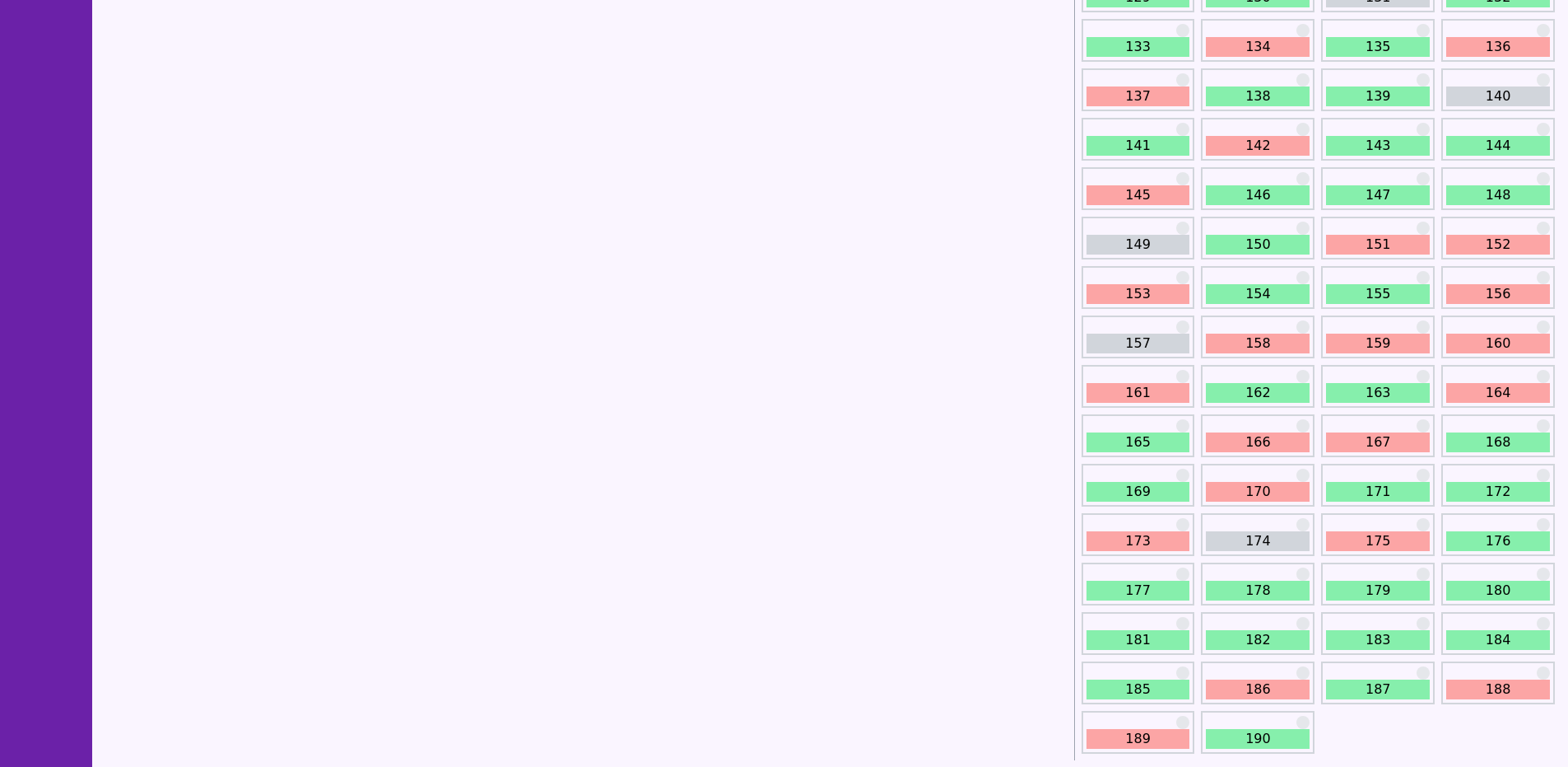
click at [1258, 499] on link "170" at bounding box center [1257, 491] width 104 height 20
click at [1393, 446] on link "167" at bounding box center [1377, 442] width 104 height 20
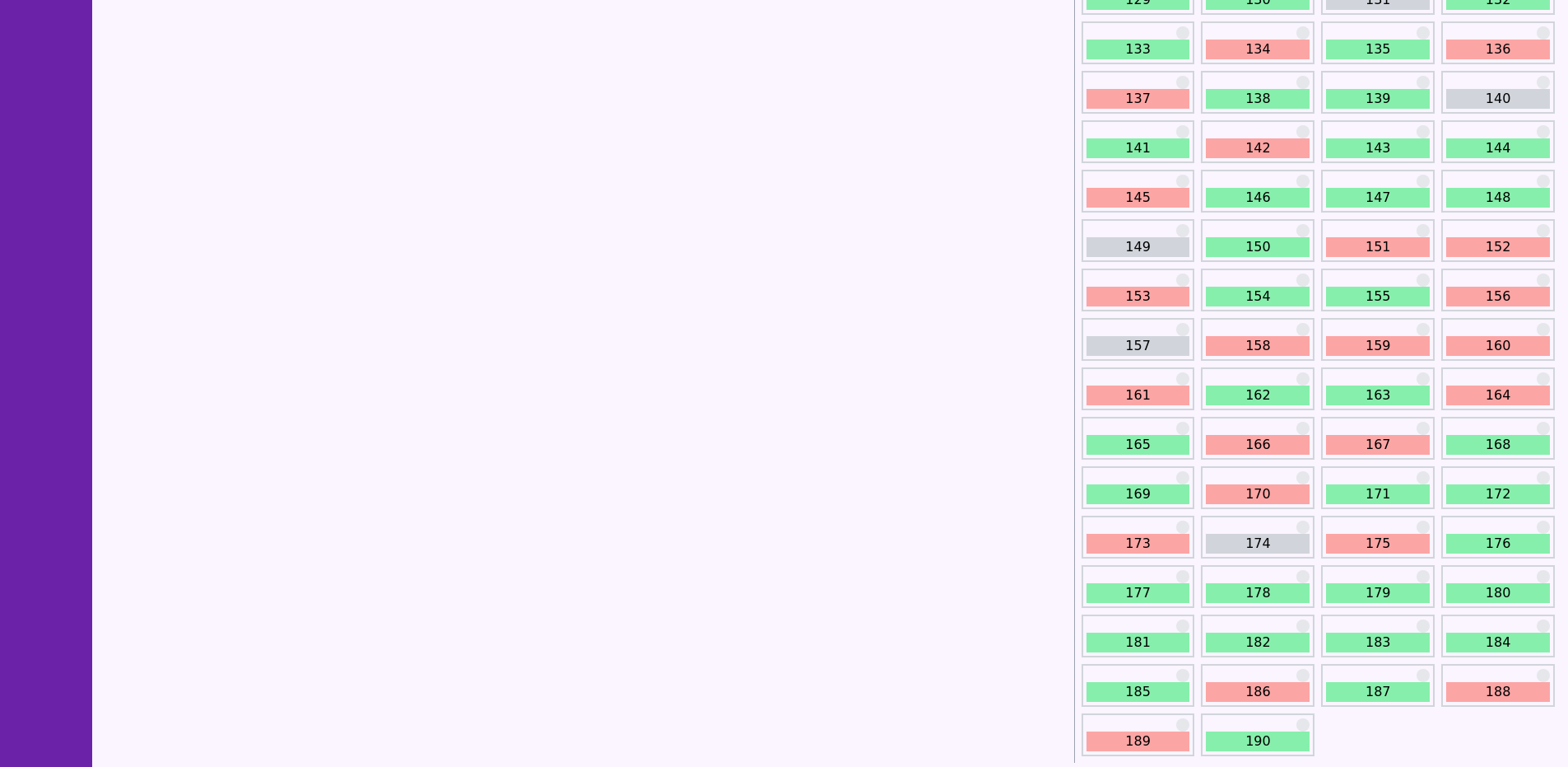
scroll to position [1724, 0]
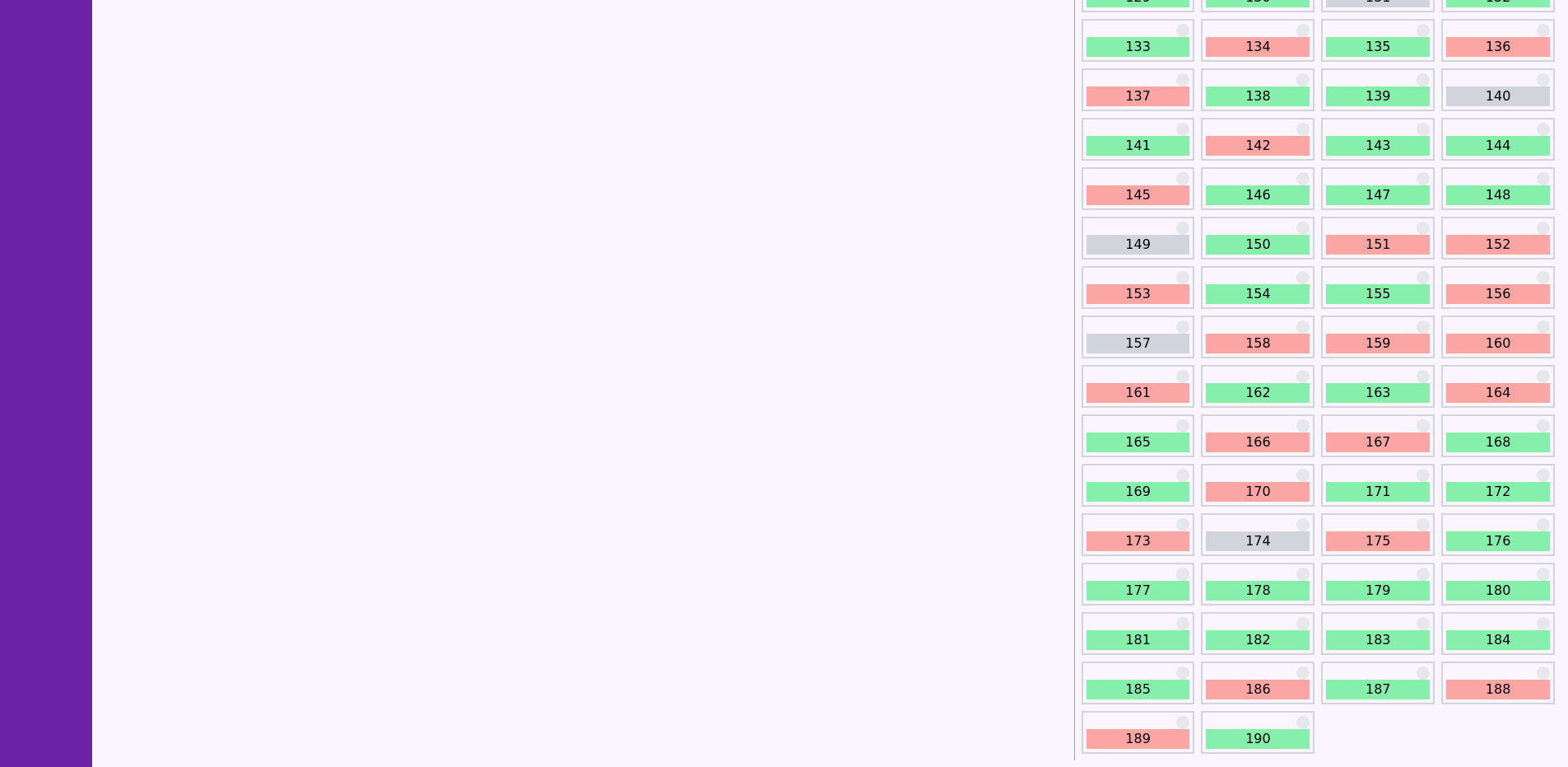
click at [1253, 504] on div "170" at bounding box center [1258, 485] width 113 height 42
click at [1253, 491] on link "170" at bounding box center [1257, 491] width 104 height 20
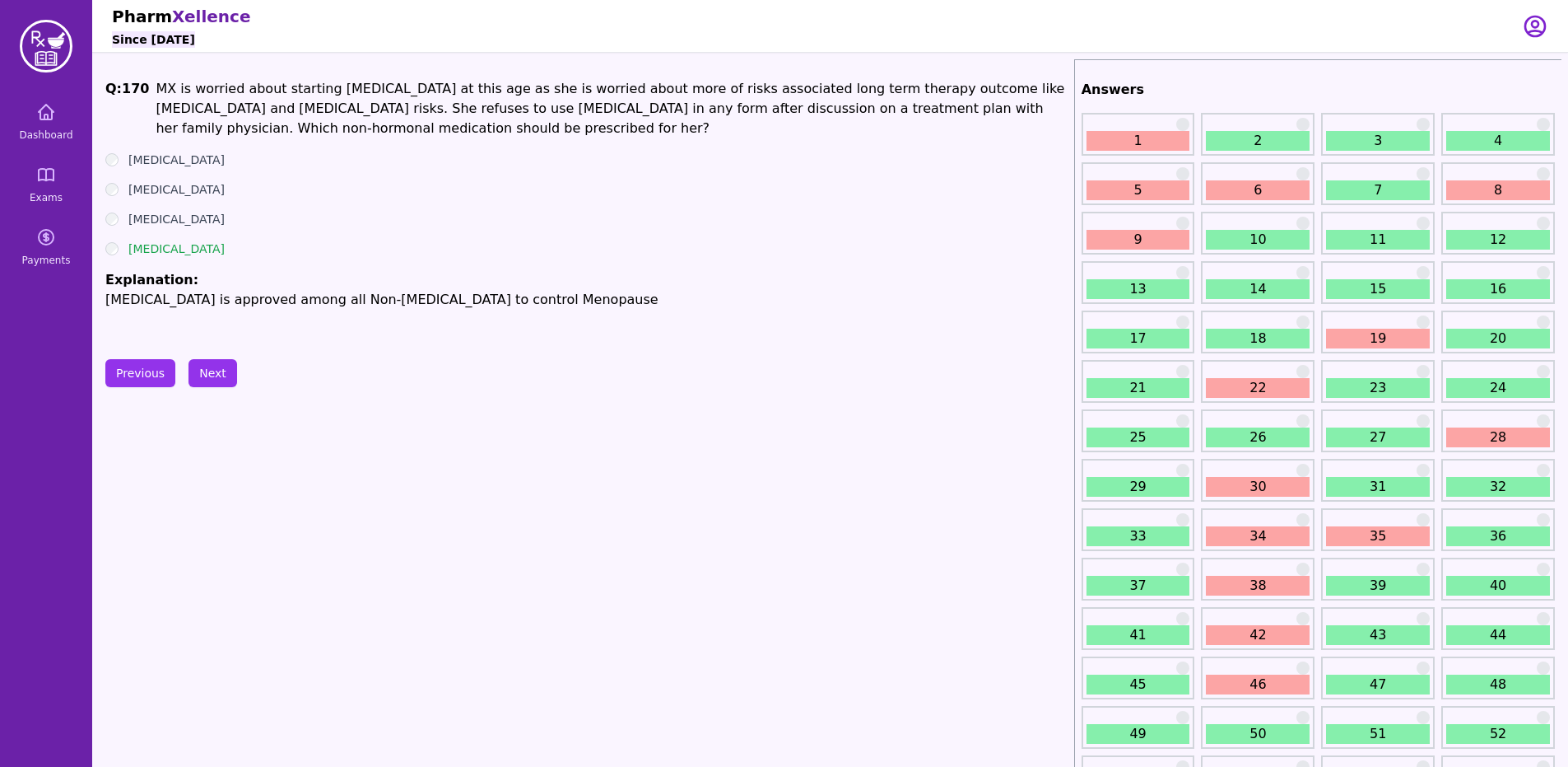
scroll to position [1724, 0]
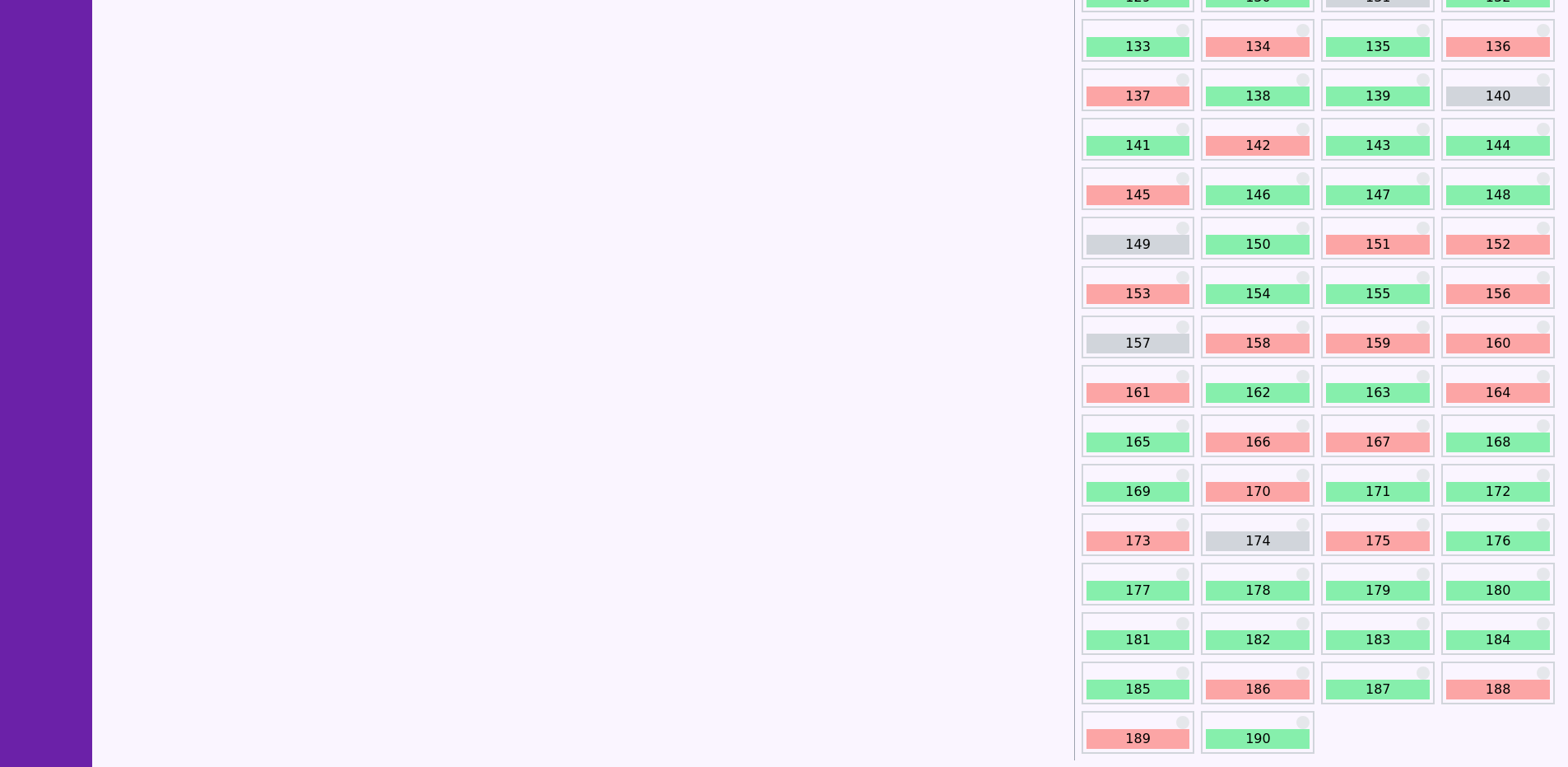
click at [1263, 436] on link "166" at bounding box center [1257, 442] width 104 height 20
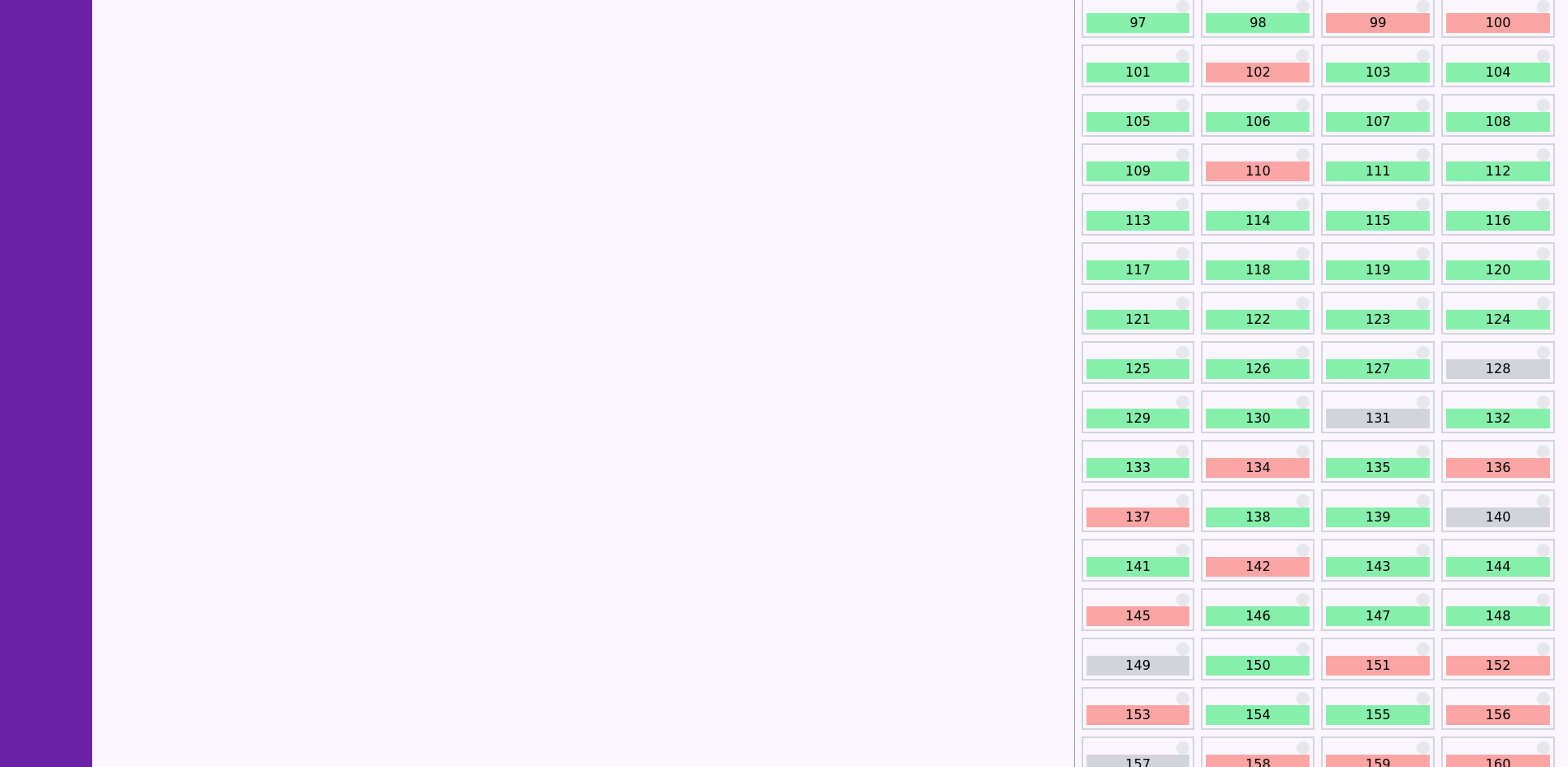
scroll to position [1724, 0]
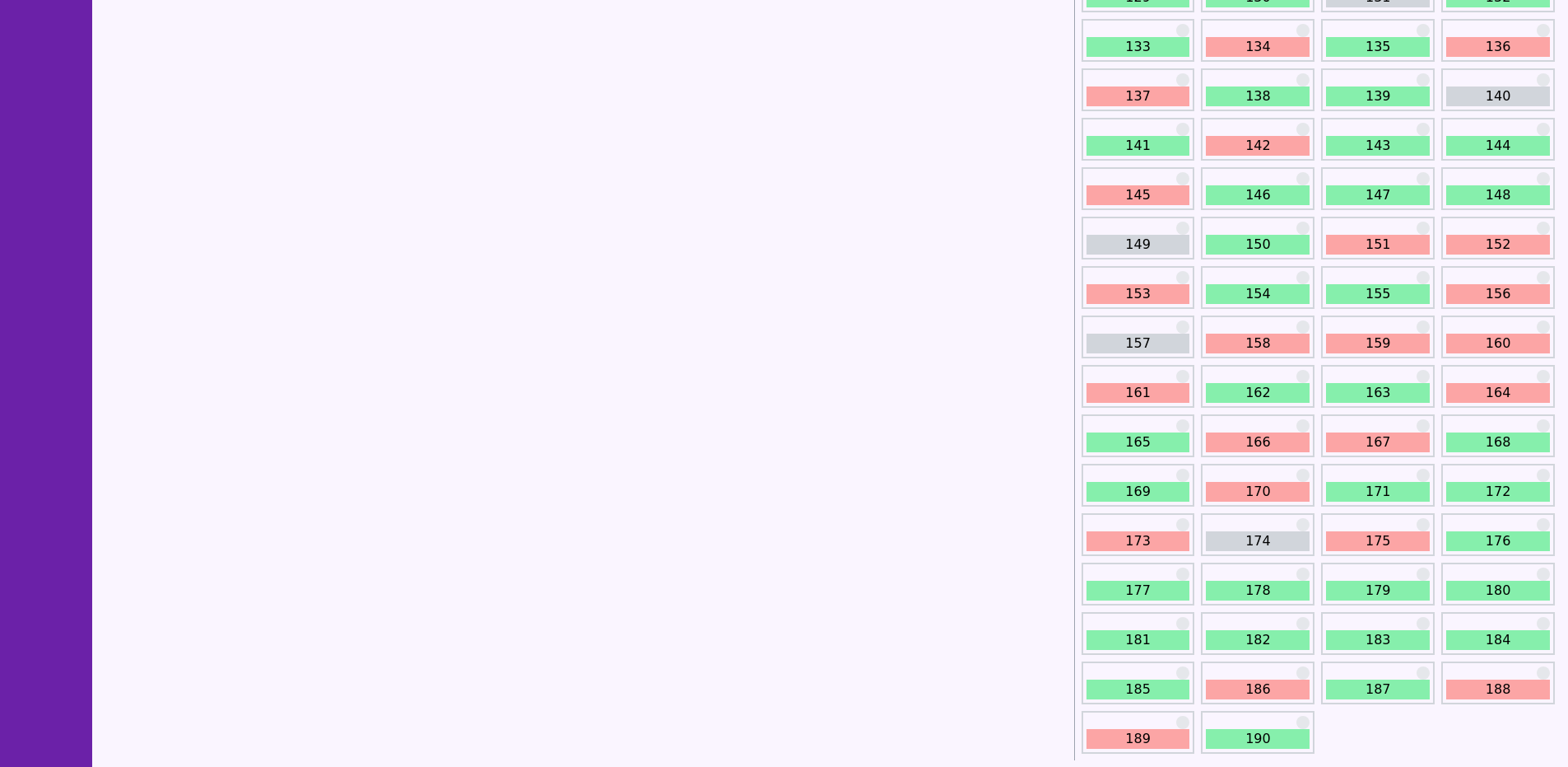
click at [1489, 400] on link "164" at bounding box center [1497, 393] width 104 height 20
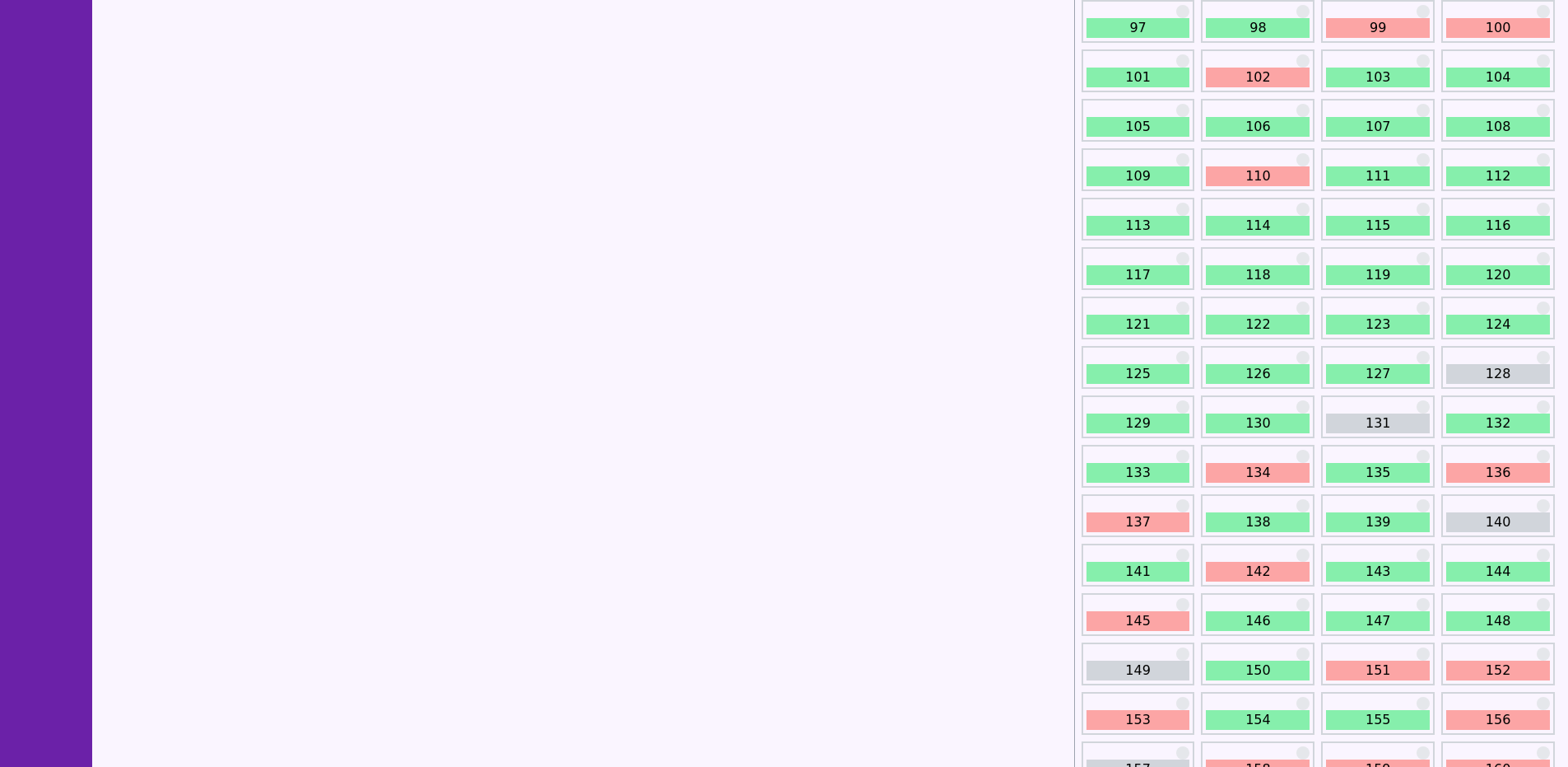
scroll to position [1724, 0]
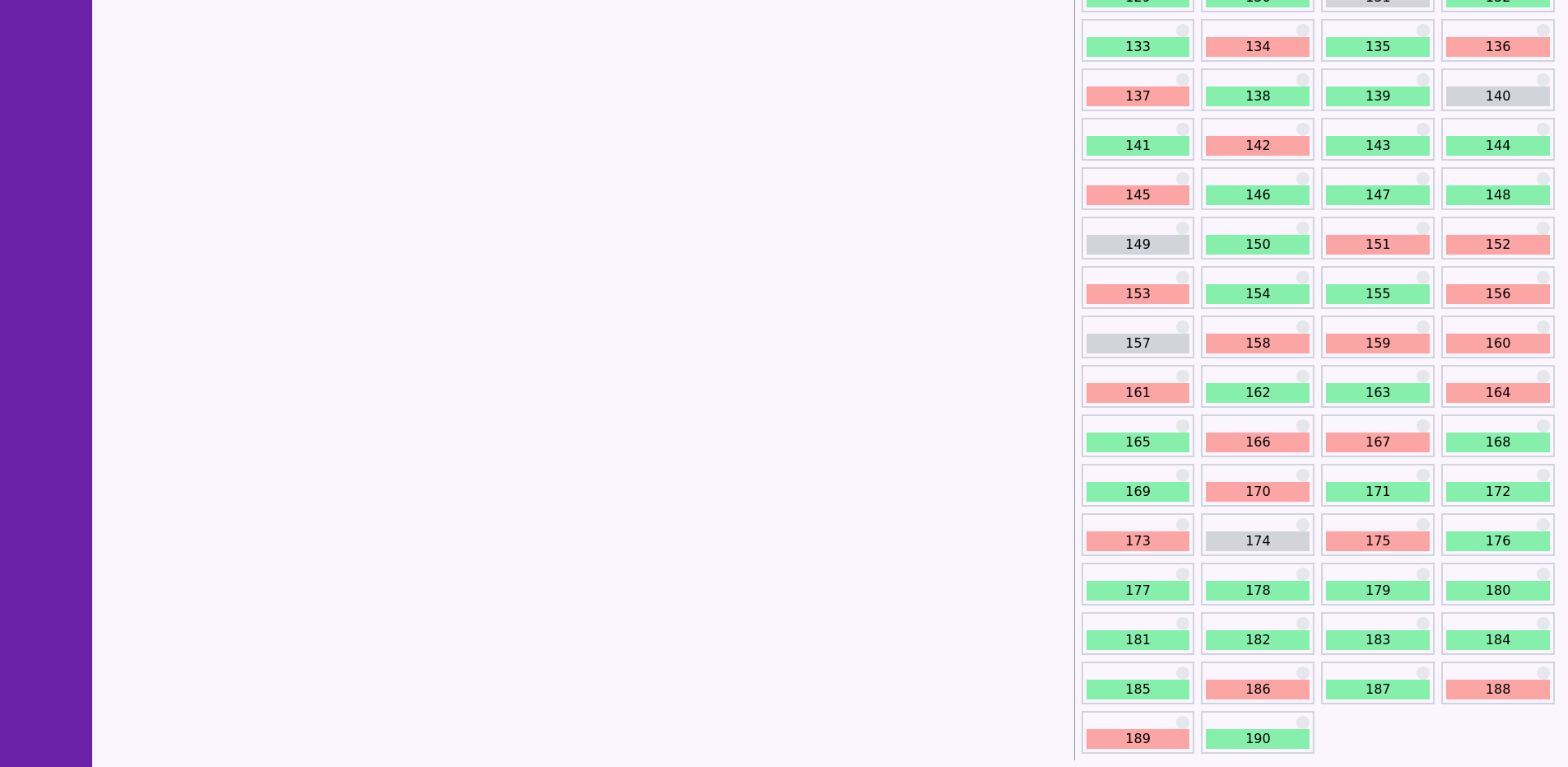
click at [1159, 393] on link "161" at bounding box center [1138, 393] width 104 height 20
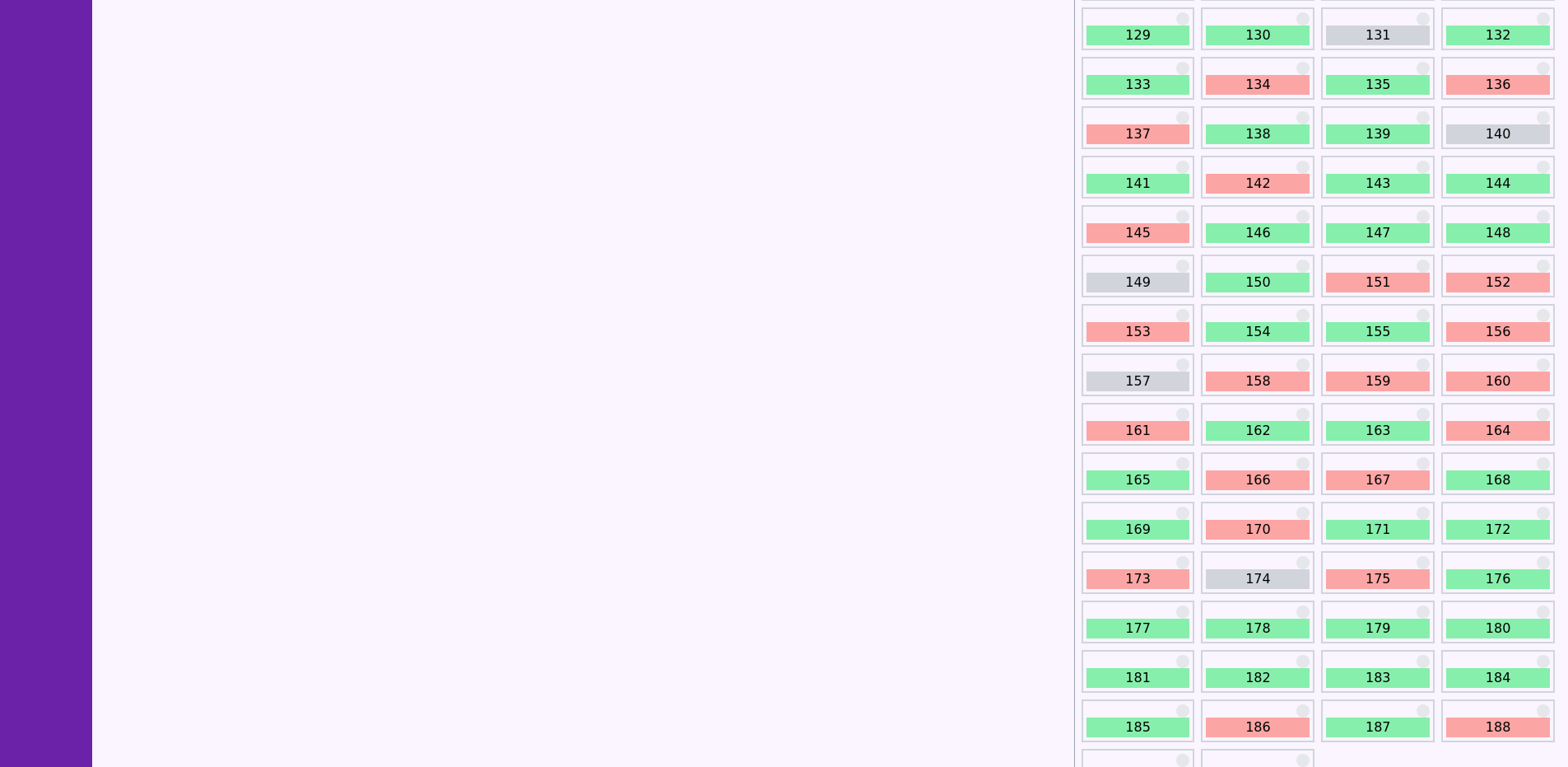
scroll to position [1724, 0]
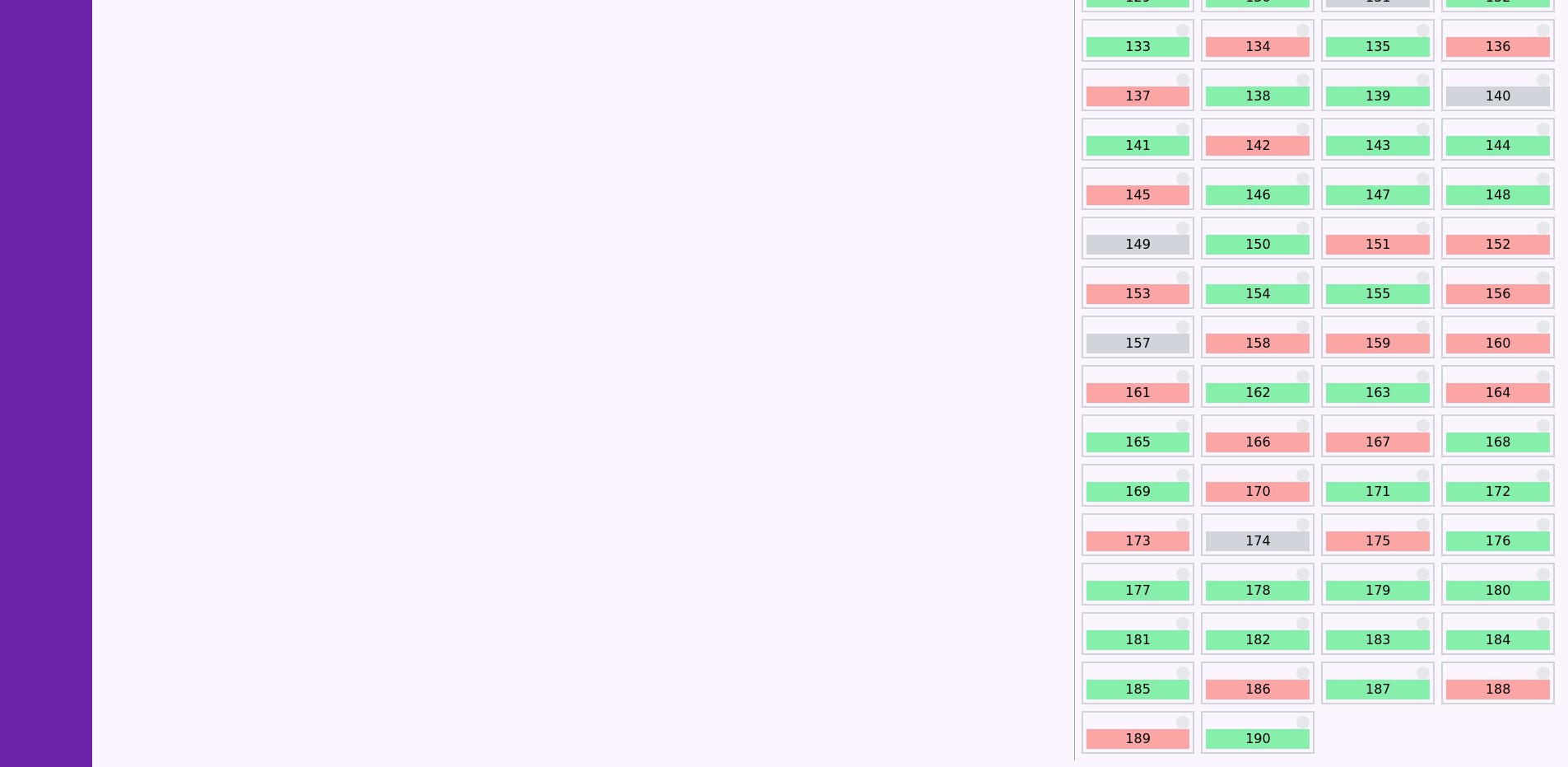
click at [1490, 339] on link "160" at bounding box center [1497, 343] width 104 height 20
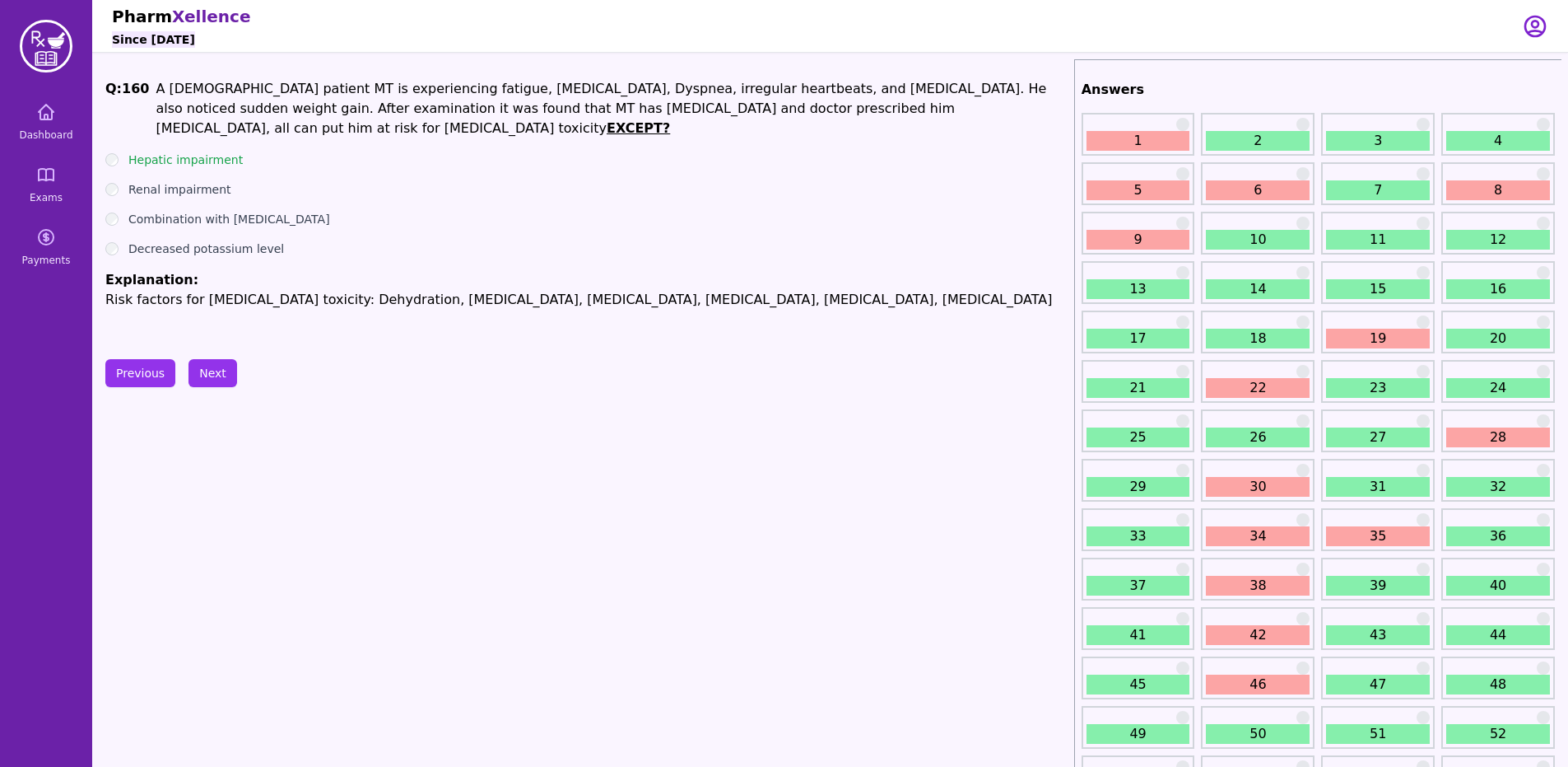
scroll to position [1724, 0]
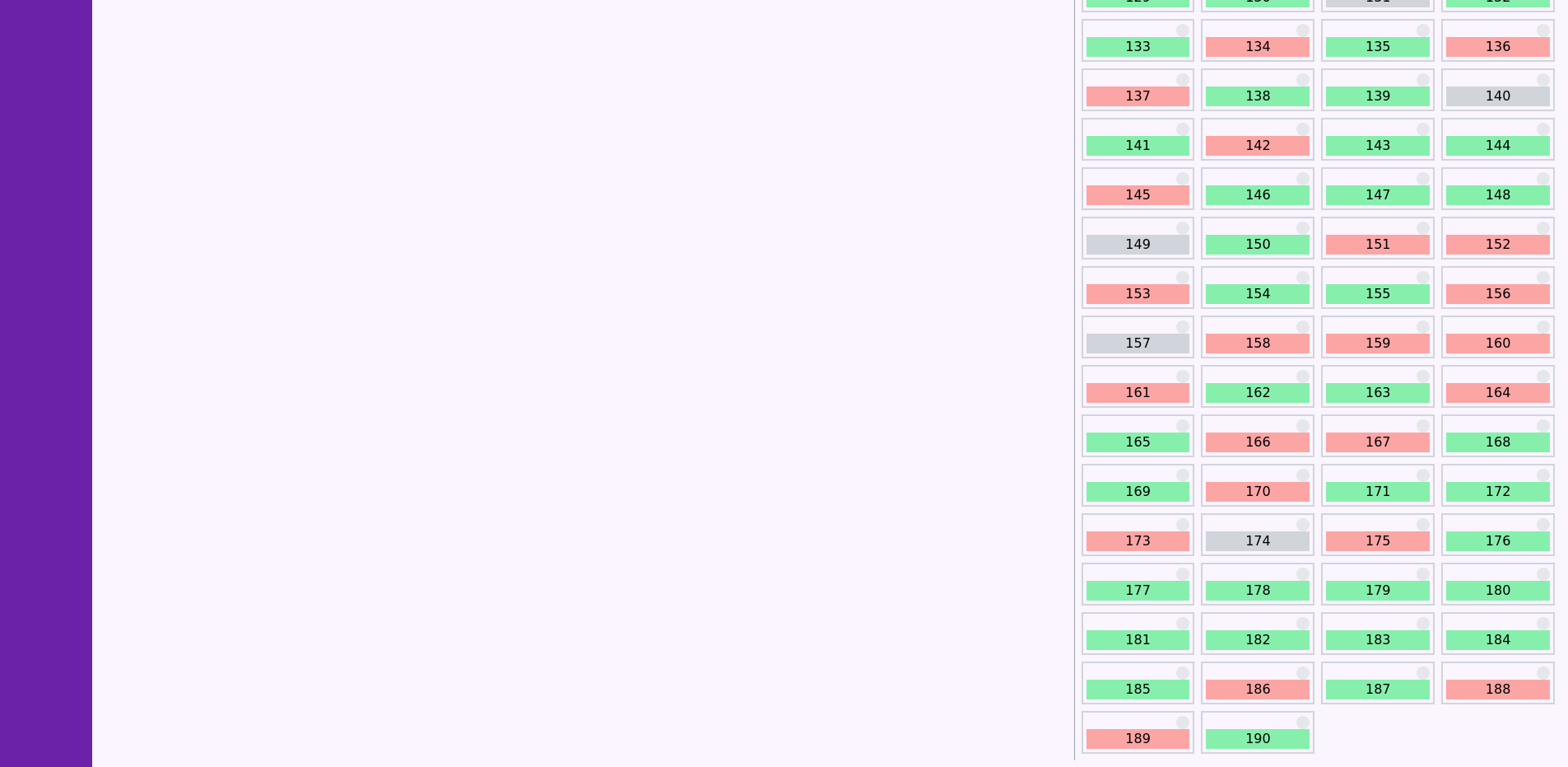
click at [1375, 330] on div "159" at bounding box center [1377, 336] width 113 height 42
click at [1375, 339] on link "159" at bounding box center [1377, 343] width 104 height 20
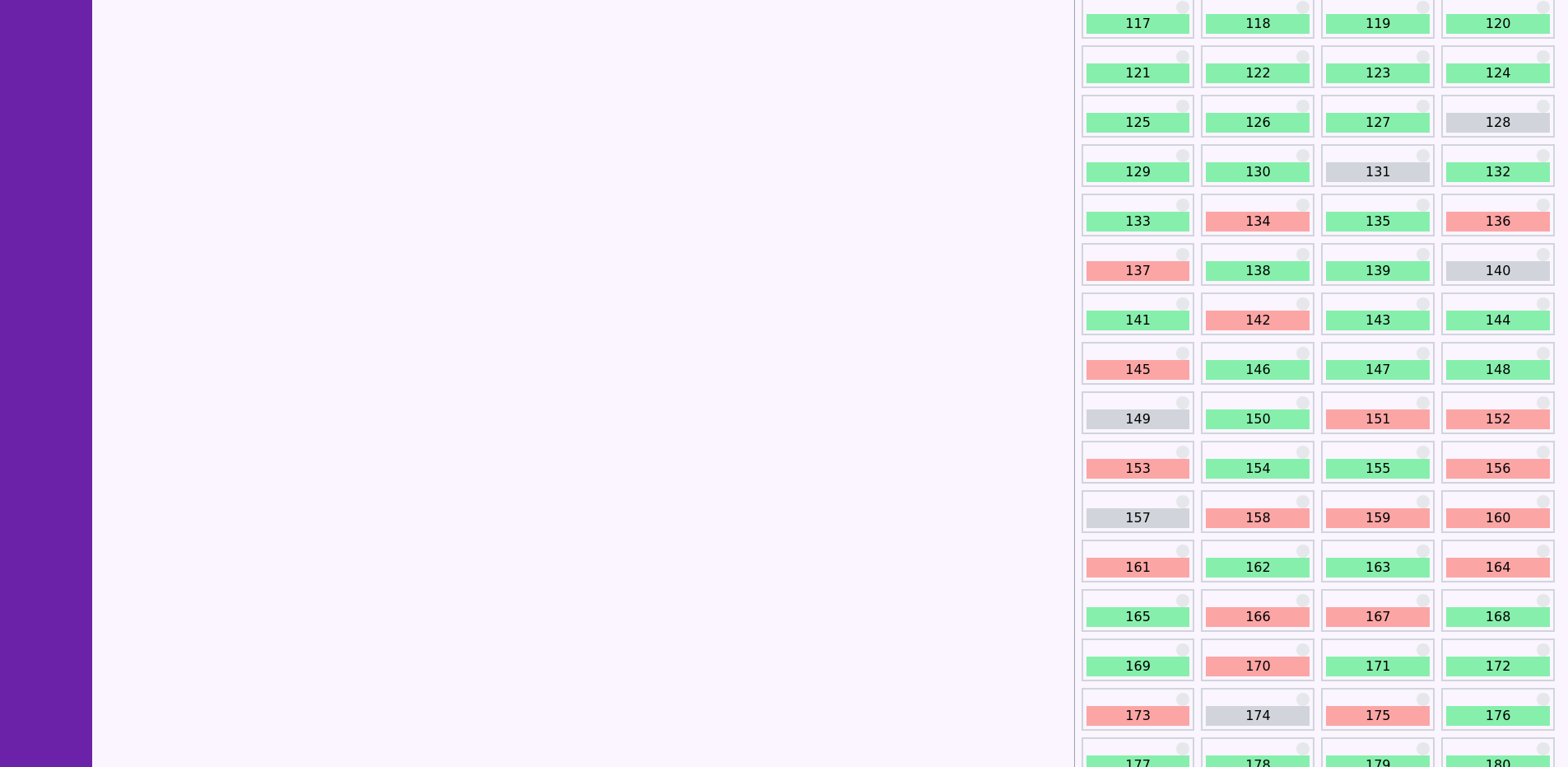
scroll to position [1646, 0]
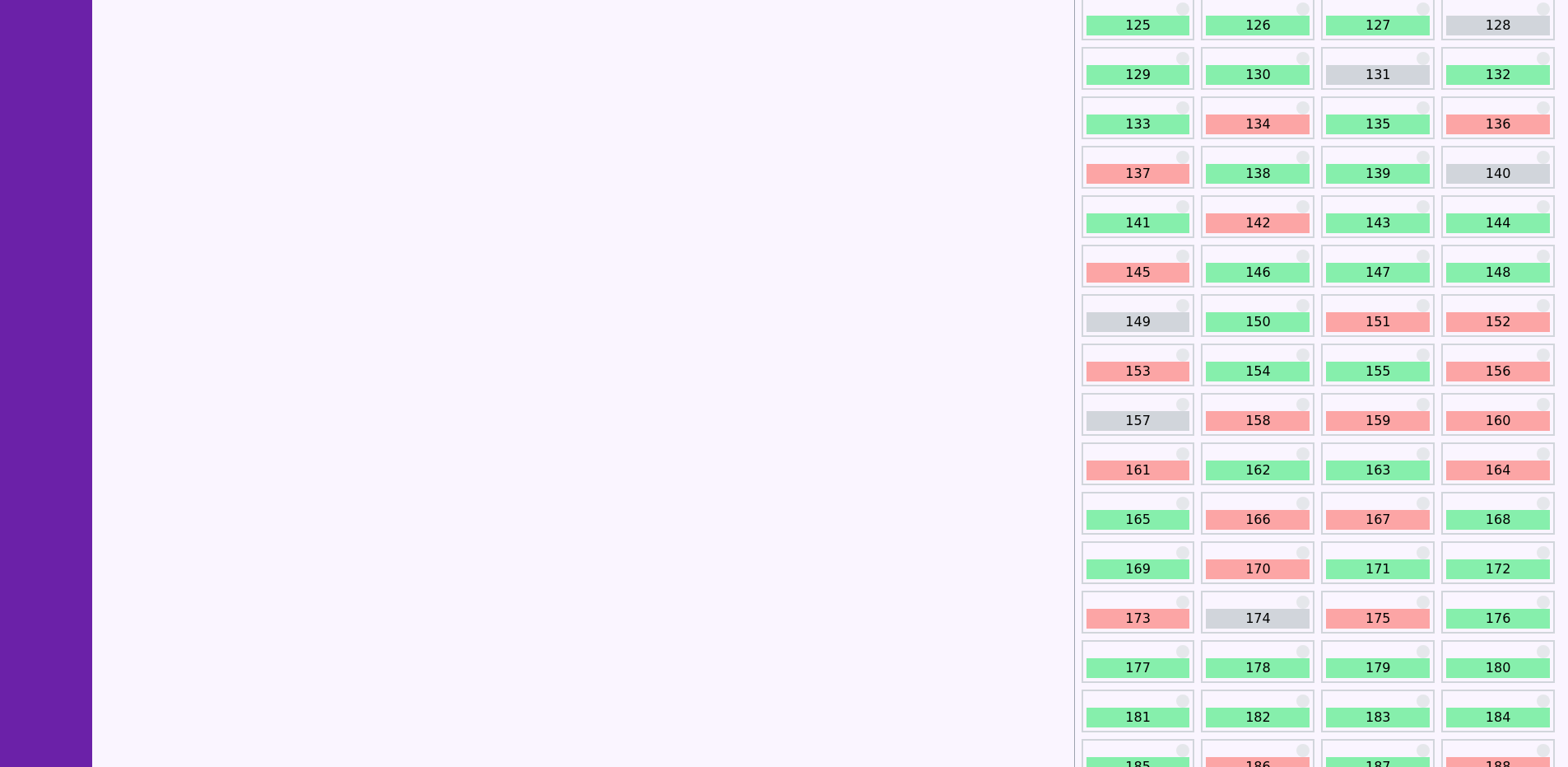
click at [1287, 418] on link "158" at bounding box center [1257, 421] width 104 height 20
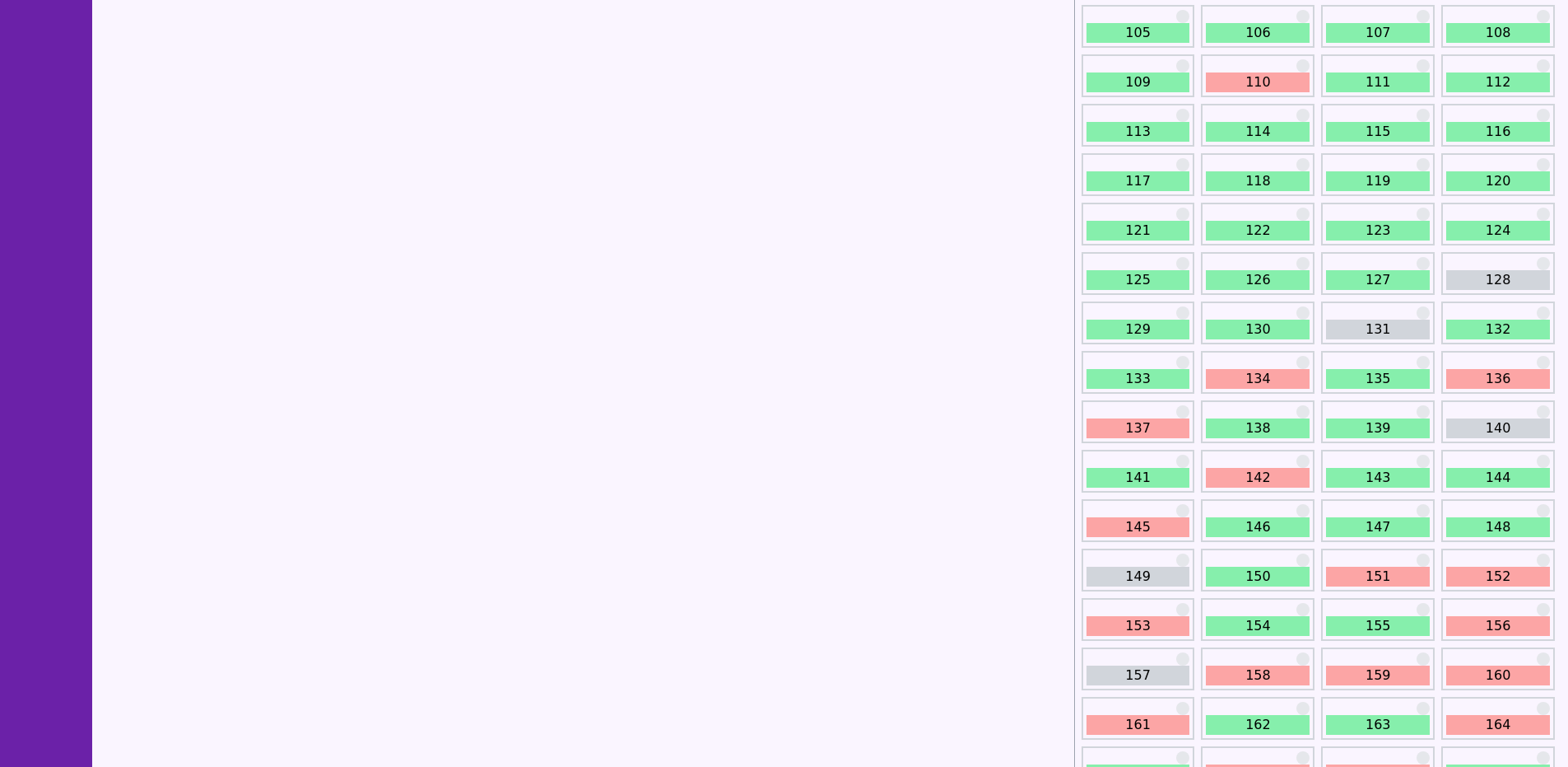
scroll to position [1646, 0]
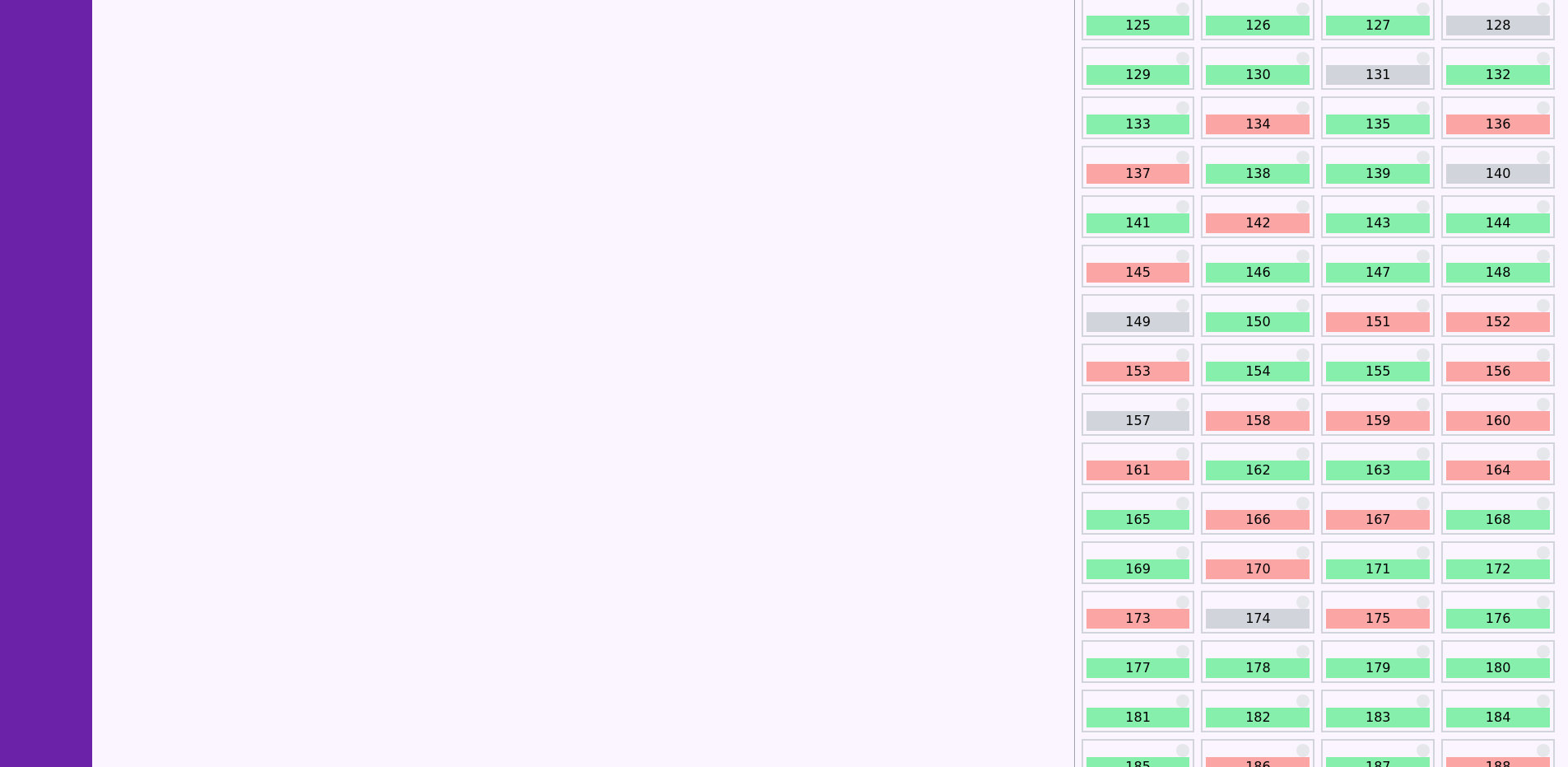
click at [1461, 375] on link "156" at bounding box center [1497, 371] width 104 height 20
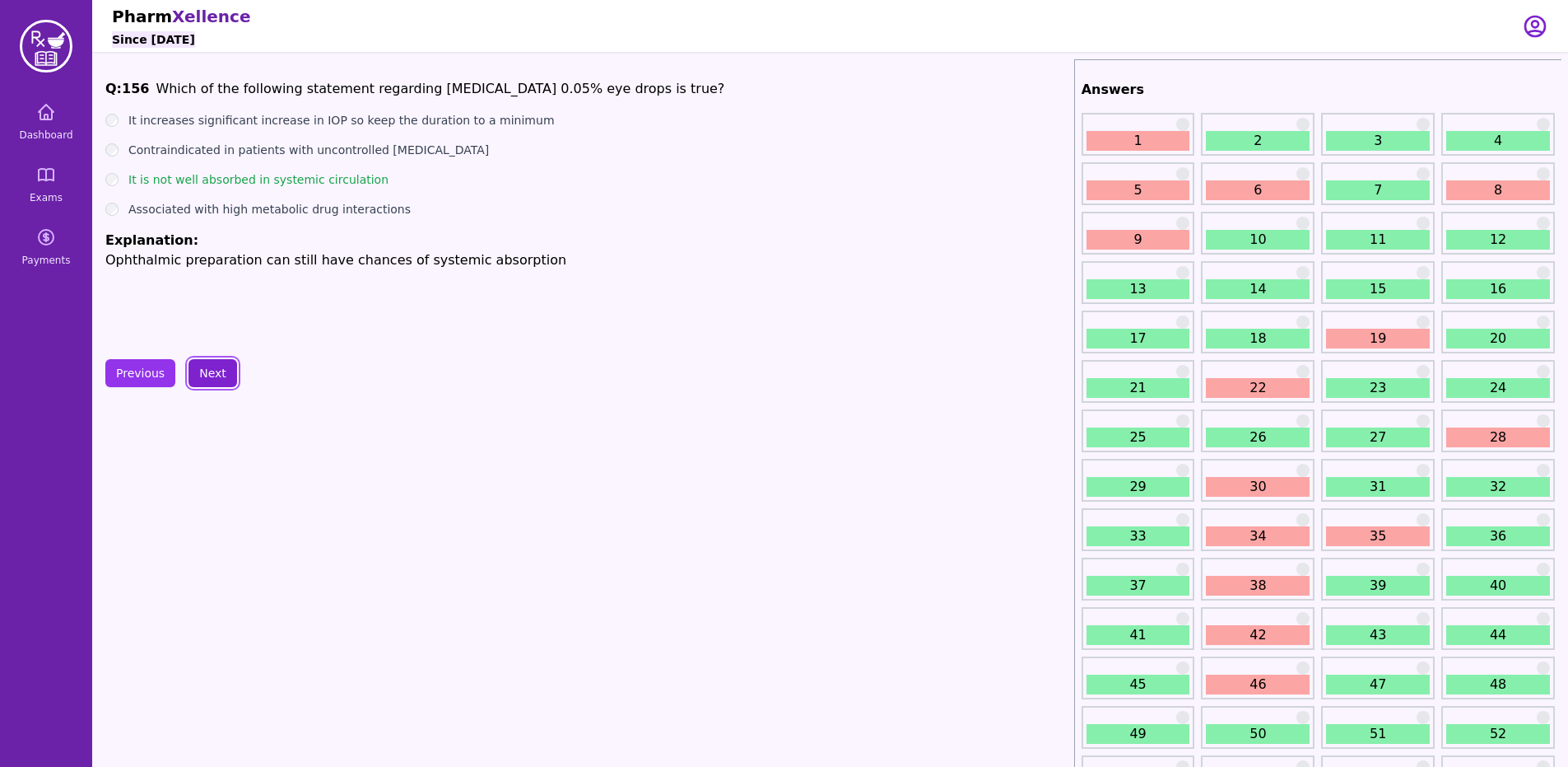
click at [223, 381] on button "Next" at bounding box center [212, 373] width 48 height 28
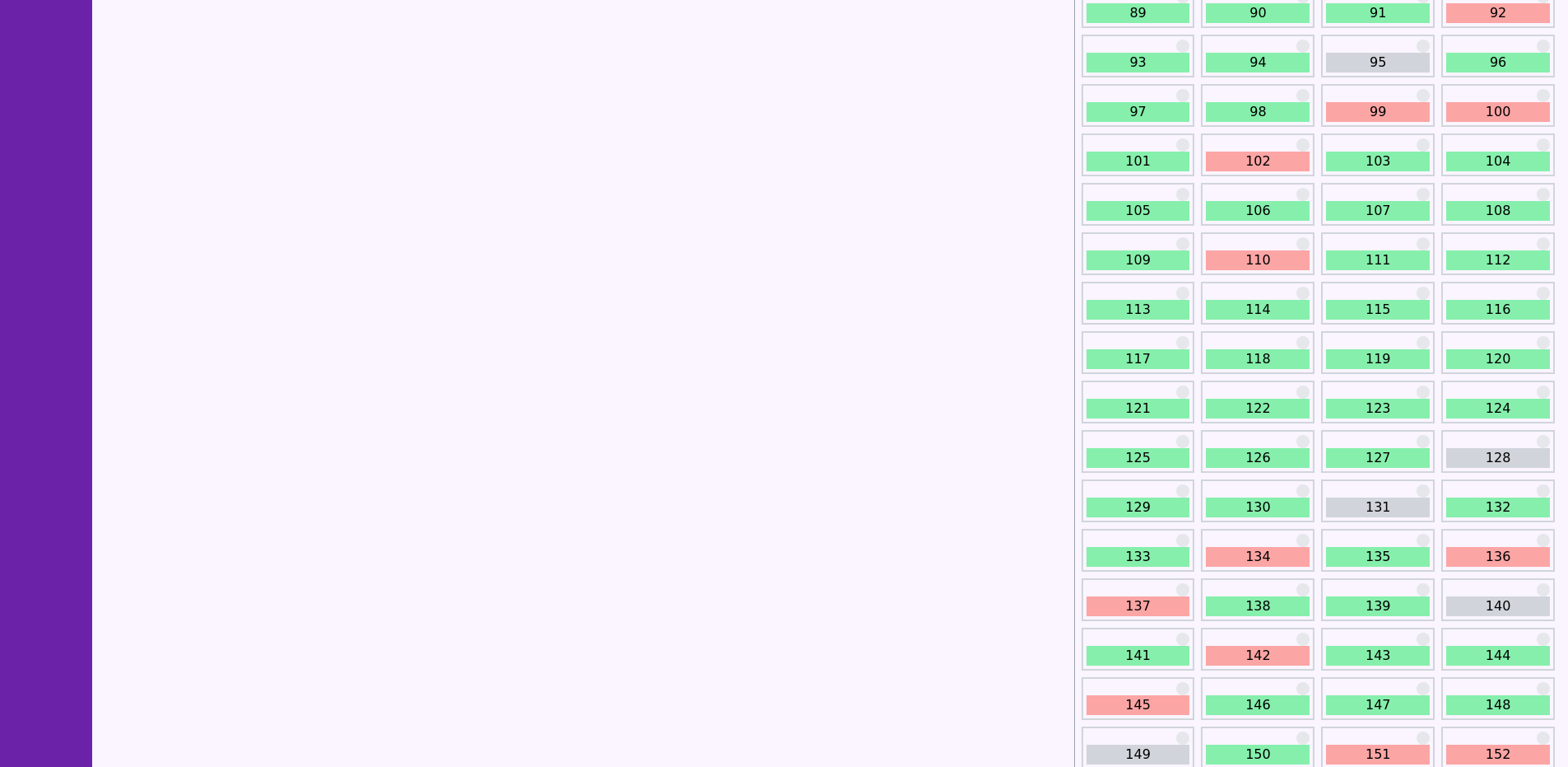
scroll to position [1724, 0]
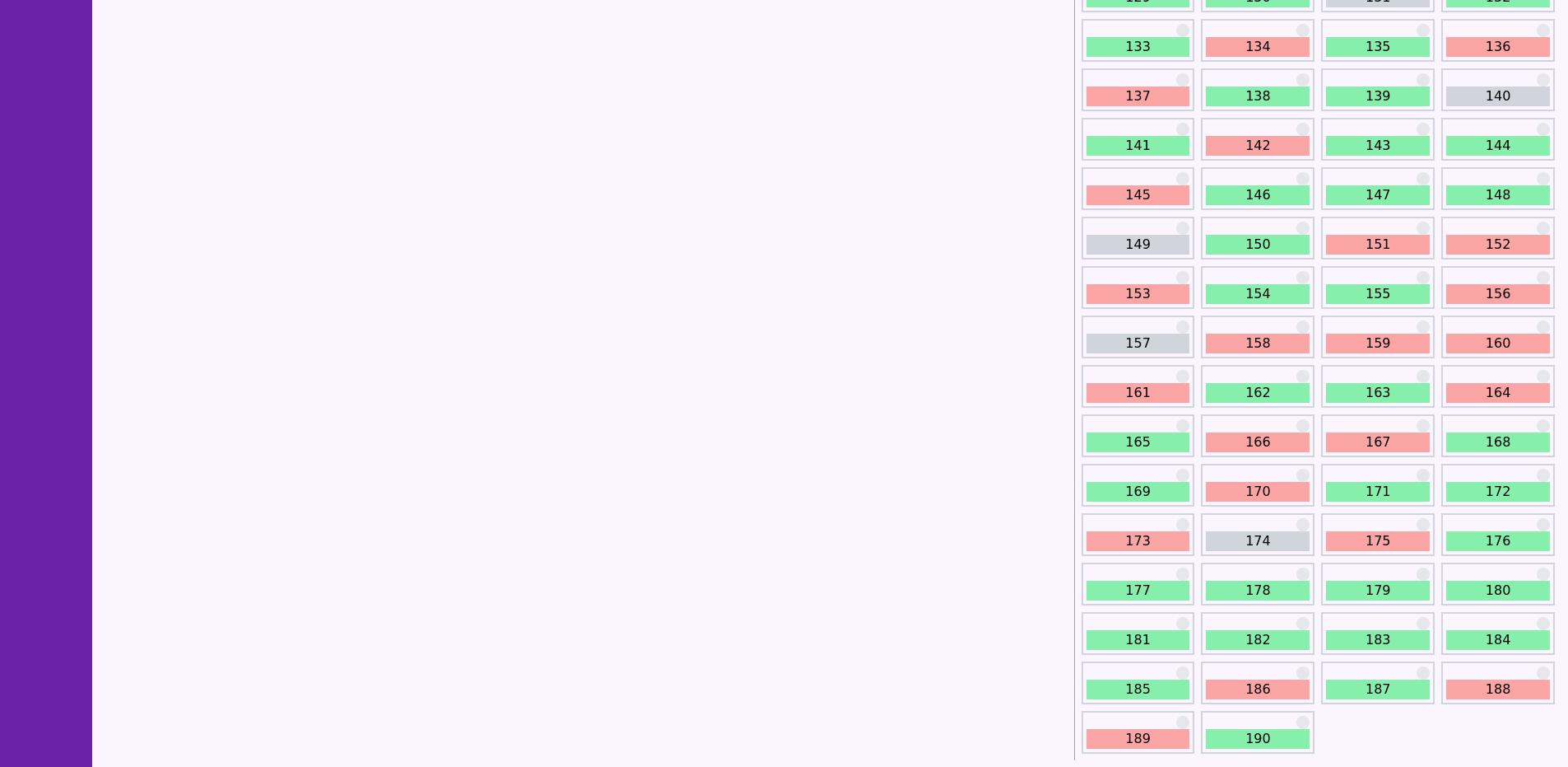
click at [1164, 294] on link "153" at bounding box center [1138, 294] width 104 height 20
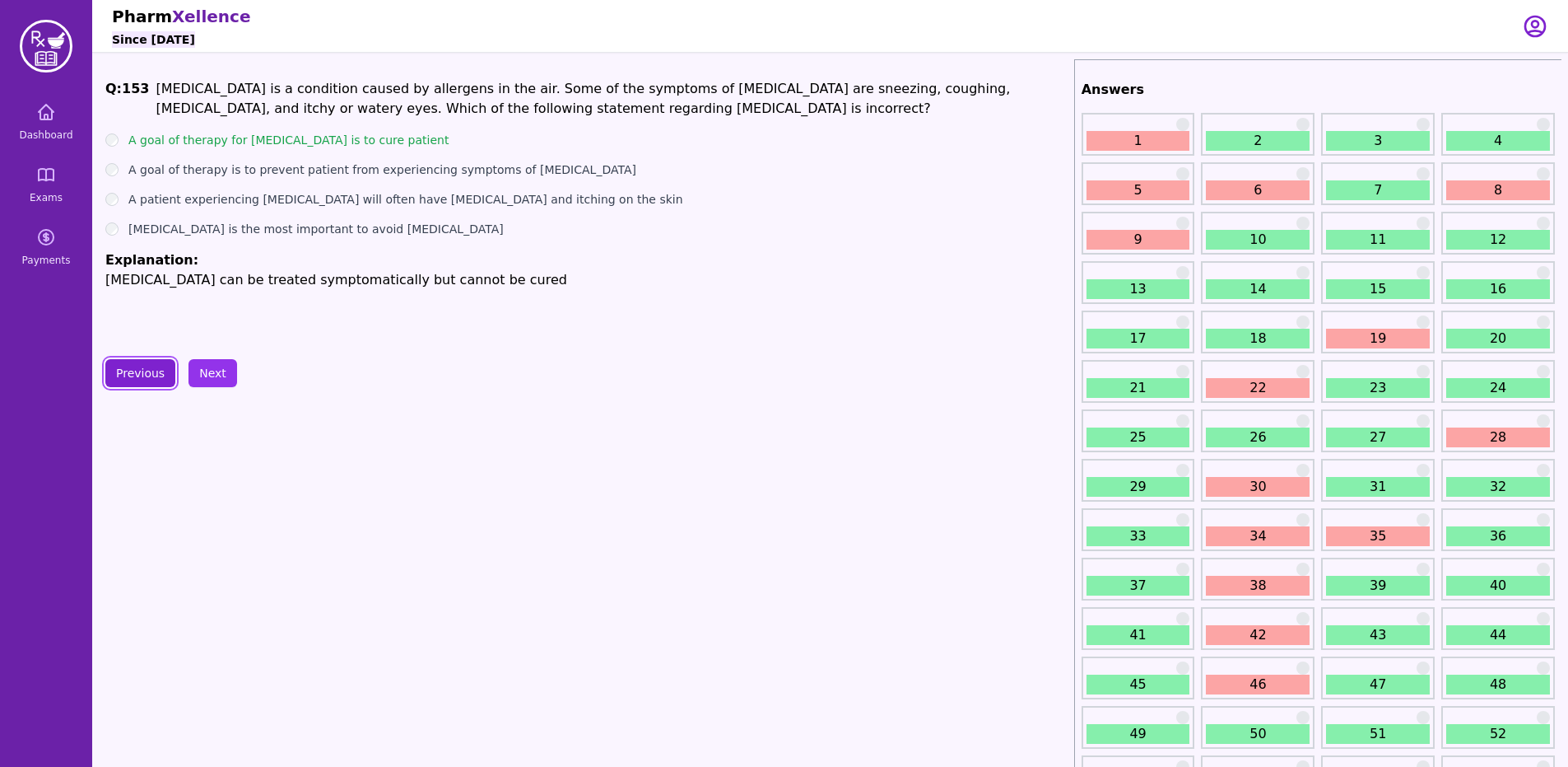
click at [143, 376] on button "Previous" at bounding box center [141, 373] width 70 height 28
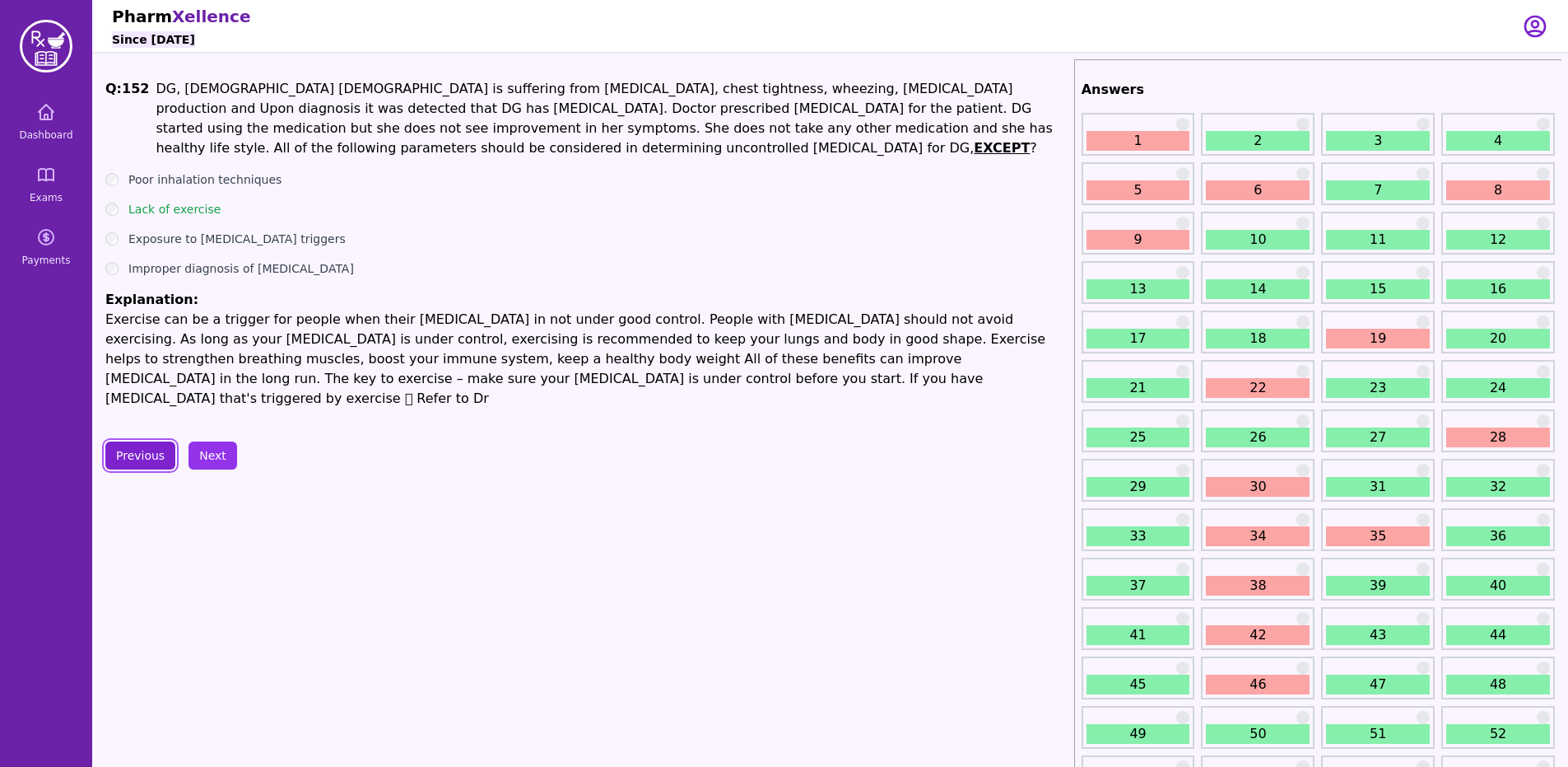
click at [130, 441] on button "Previous" at bounding box center [141, 456] width 70 height 28
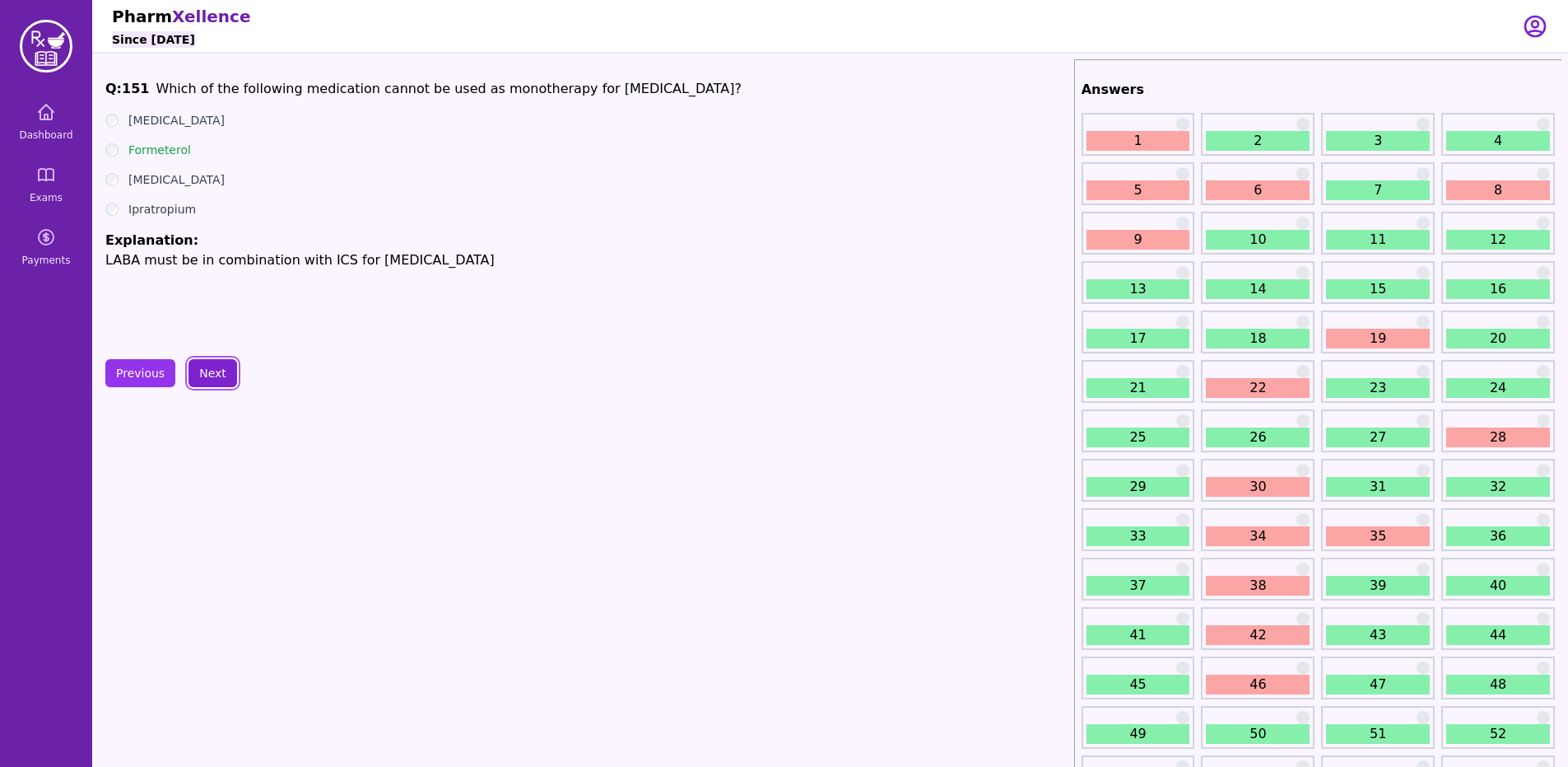
click at [220, 382] on button "Next" at bounding box center [212, 373] width 48 height 28
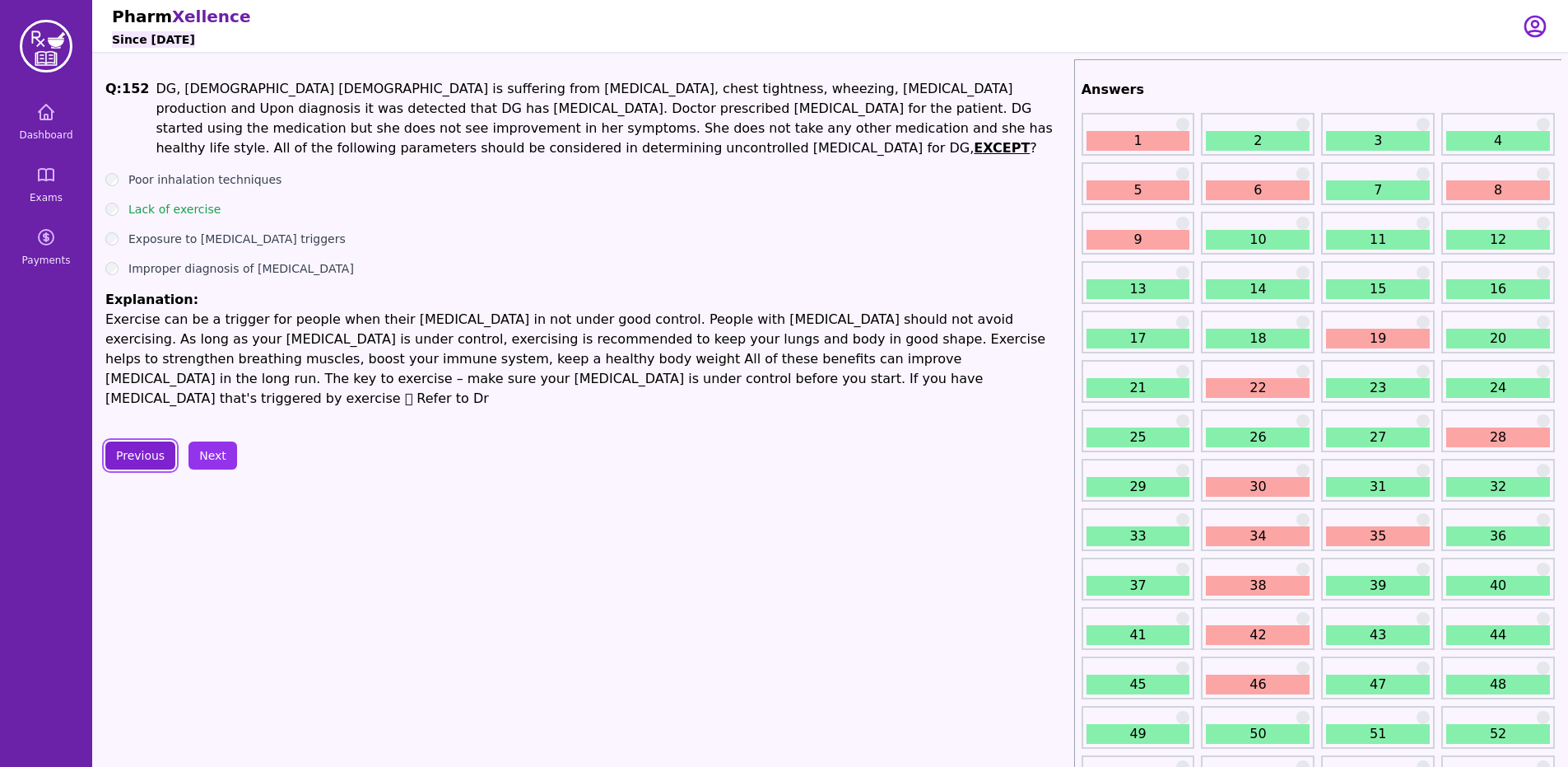
click at [113, 441] on button "Previous" at bounding box center [141, 456] width 70 height 28
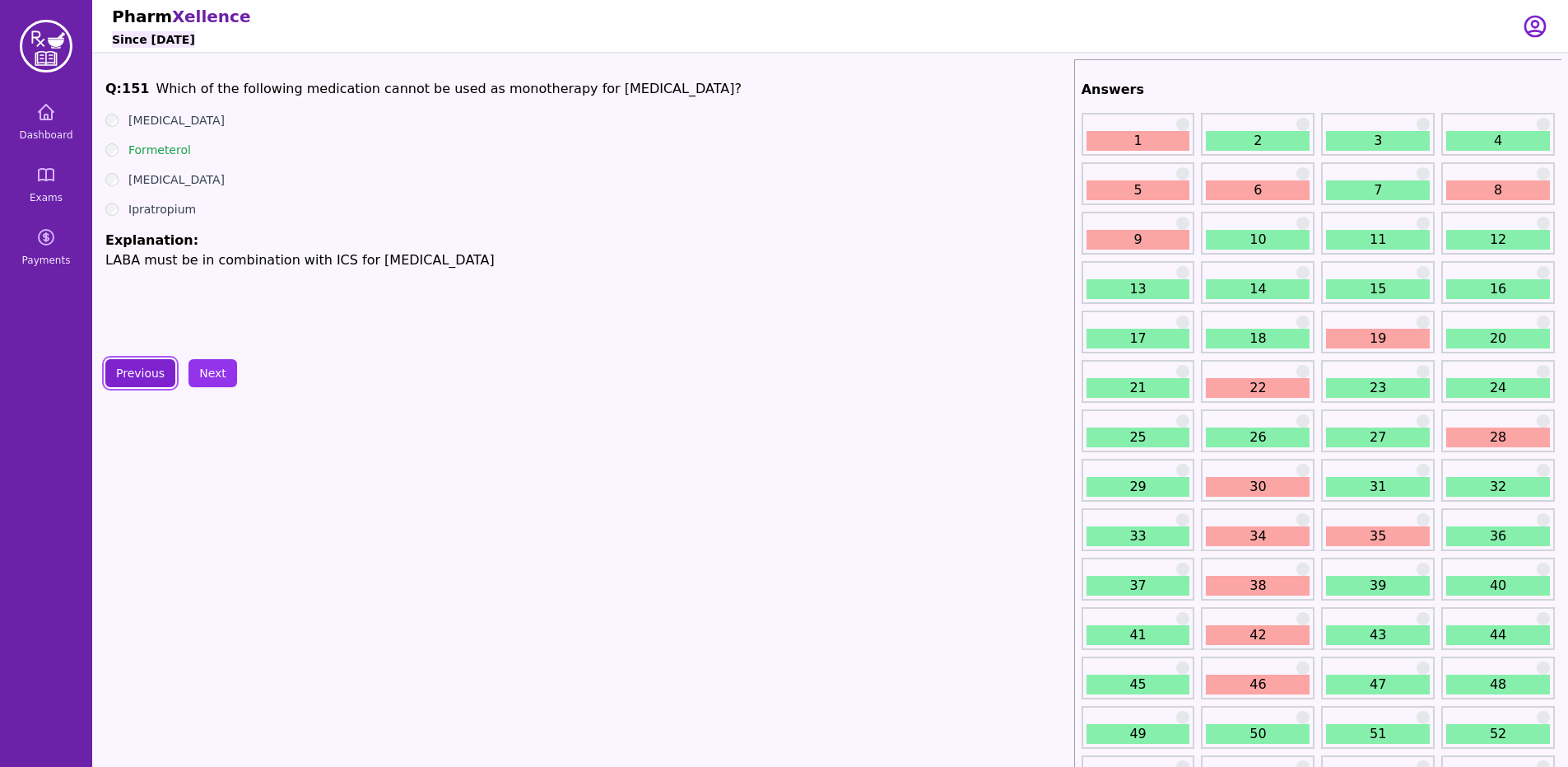
click at [130, 363] on button "Previous" at bounding box center [141, 373] width 70 height 28
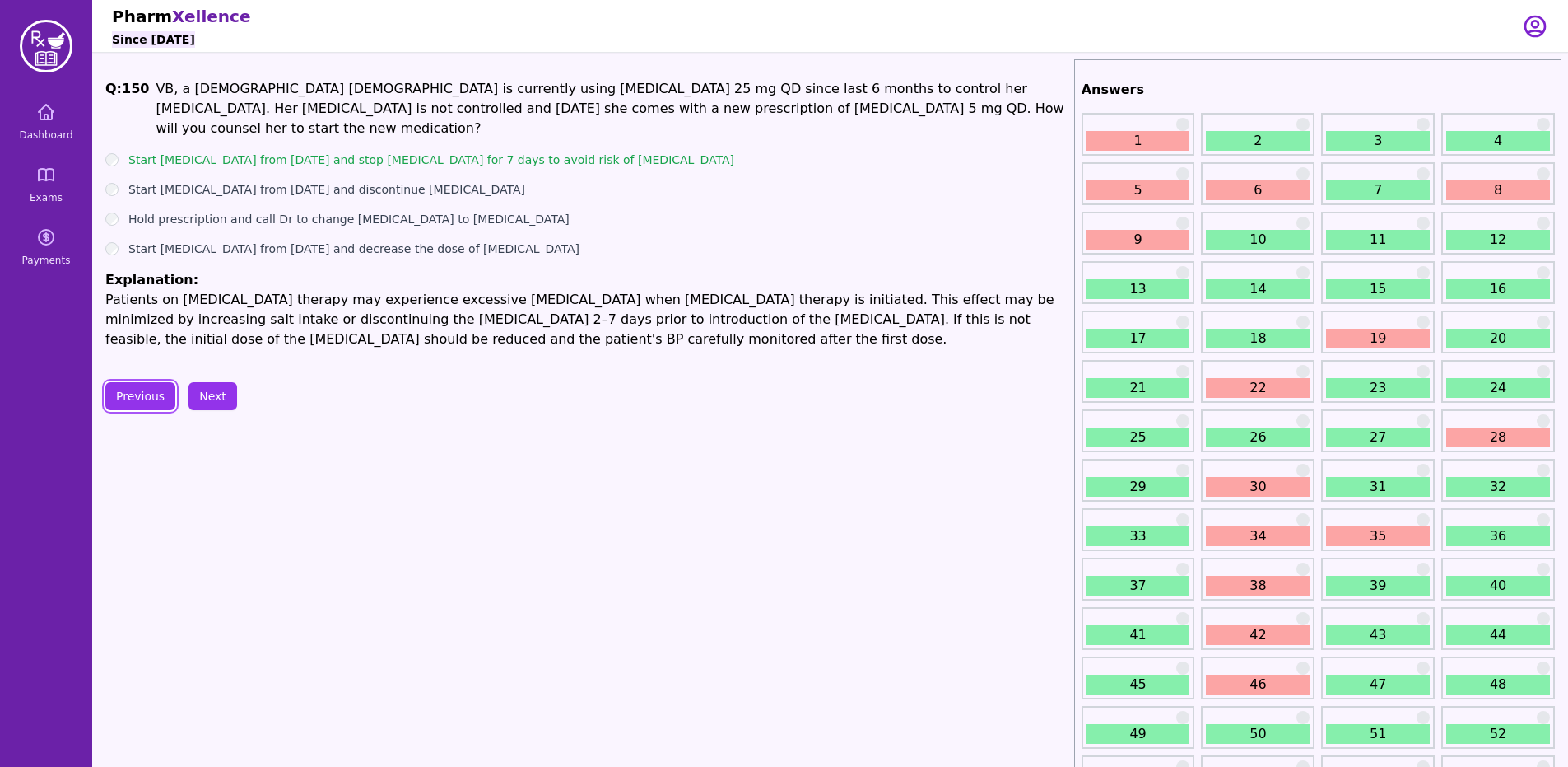
scroll to position [1724, 0]
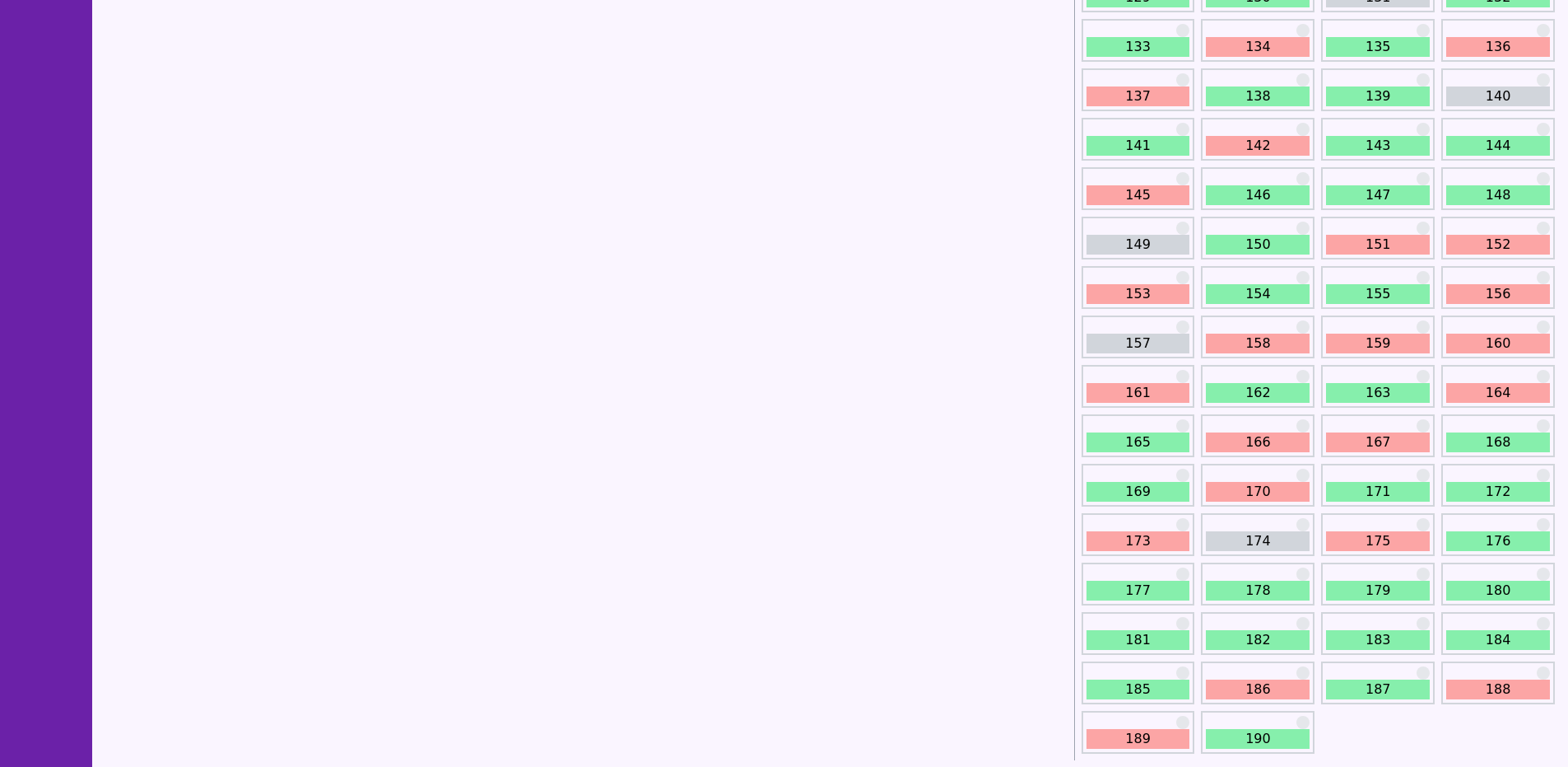
click at [1113, 201] on link "145" at bounding box center [1138, 195] width 104 height 20
click at [1114, 244] on link "149" at bounding box center [1138, 245] width 104 height 20
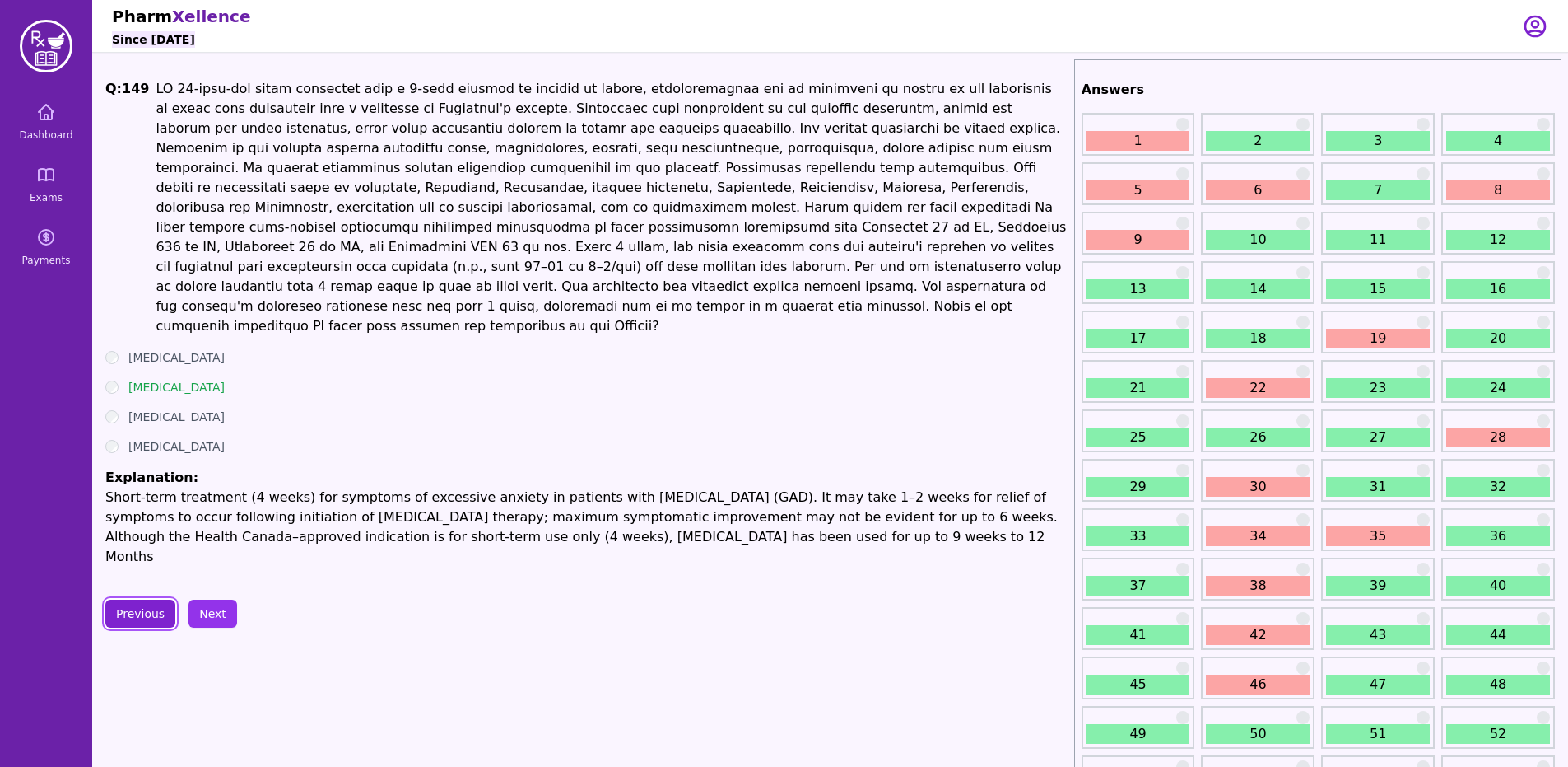
click at [170, 600] on button "Previous" at bounding box center [141, 614] width 70 height 28
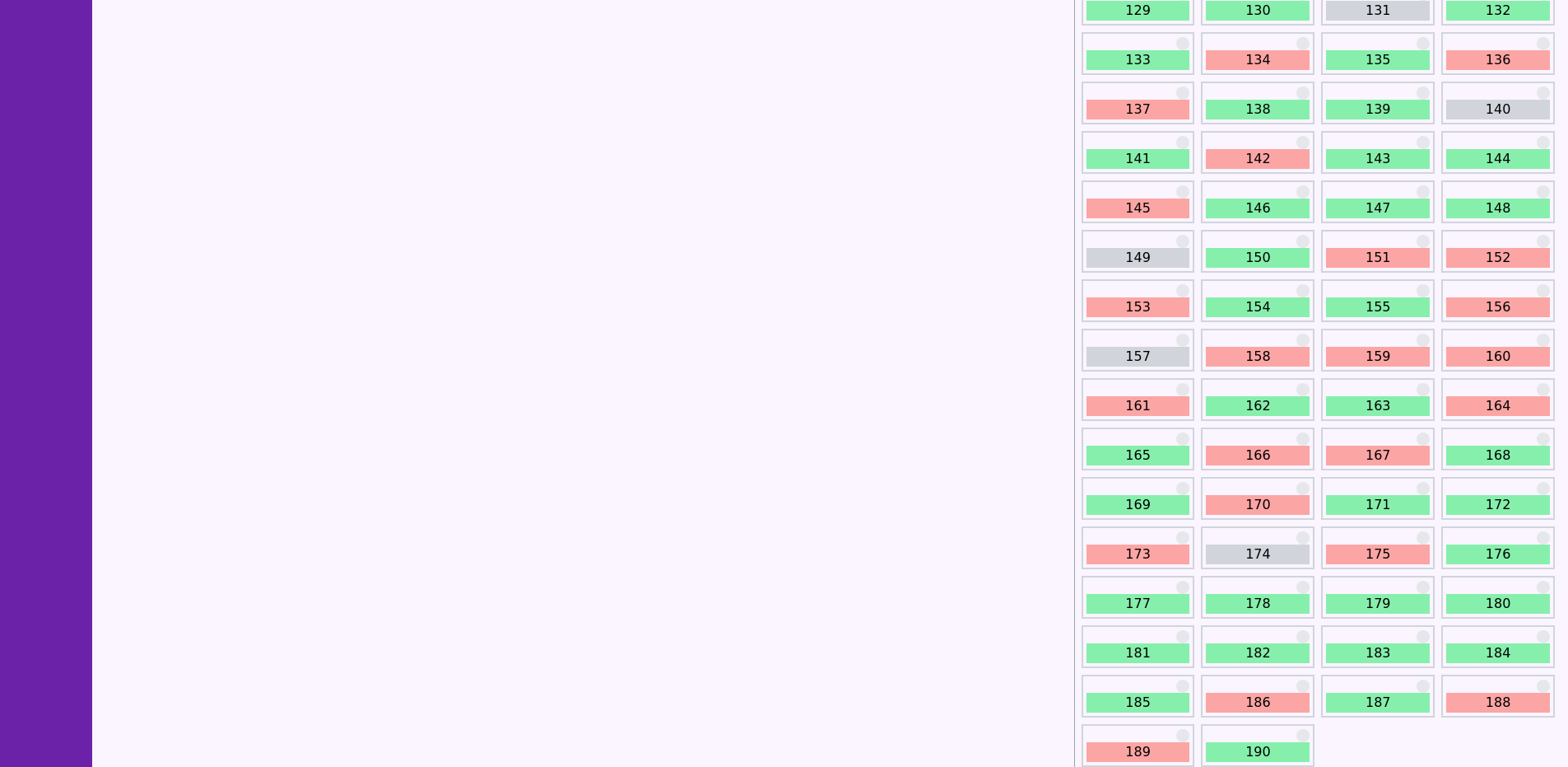
scroll to position [1724, 0]
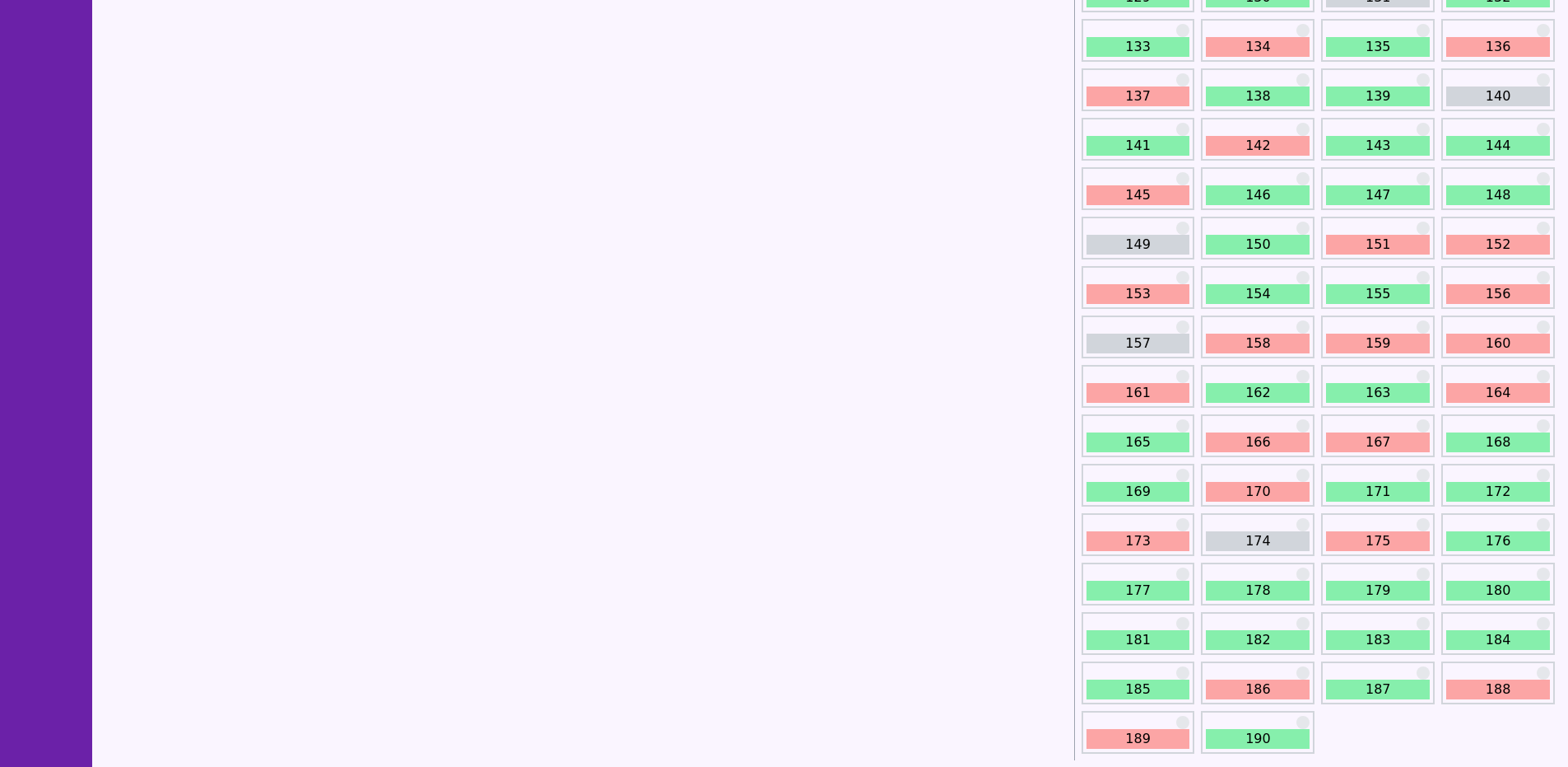
click at [1127, 186] on link "145" at bounding box center [1138, 195] width 104 height 20
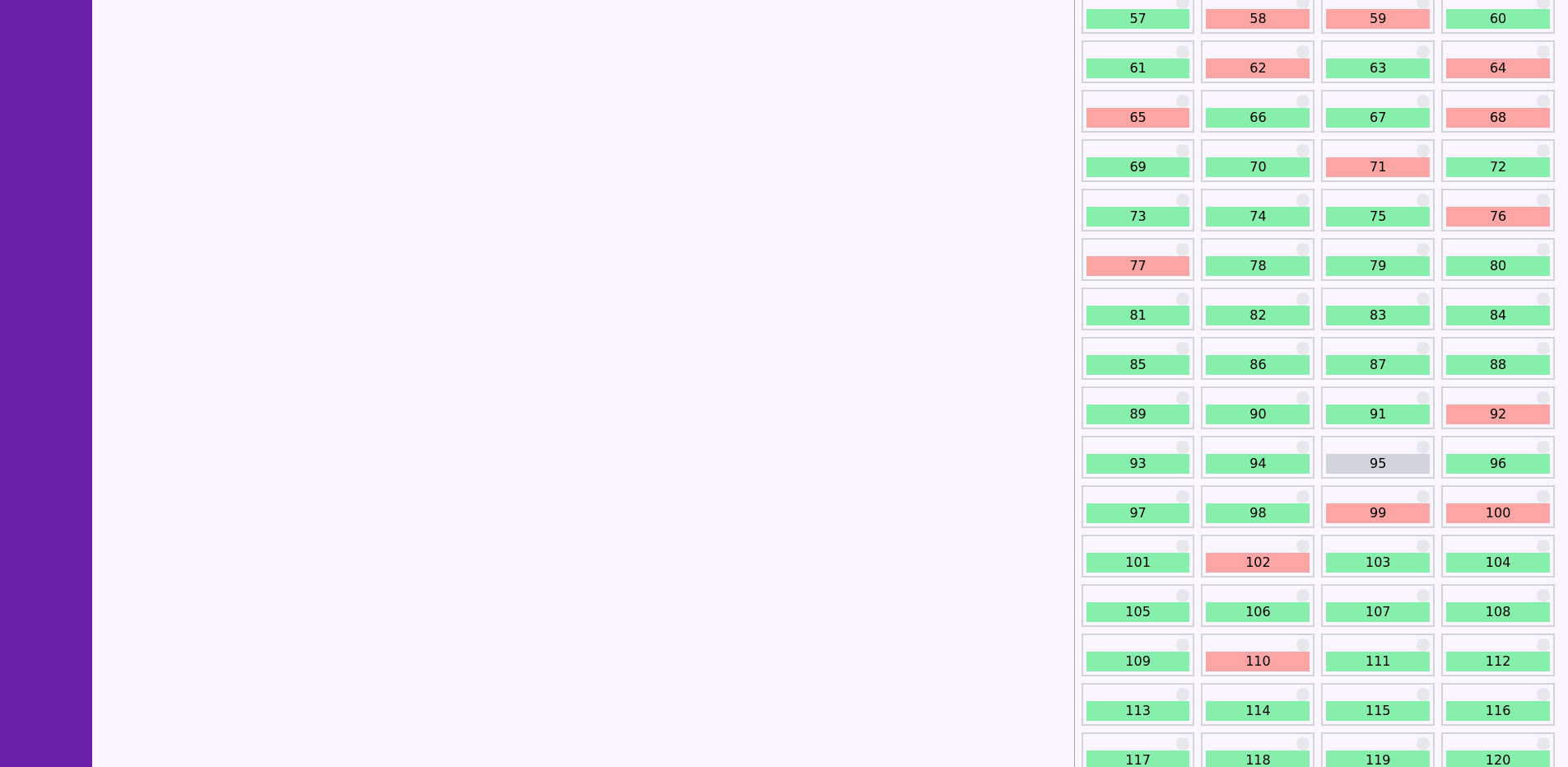
scroll to position [1235, 0]
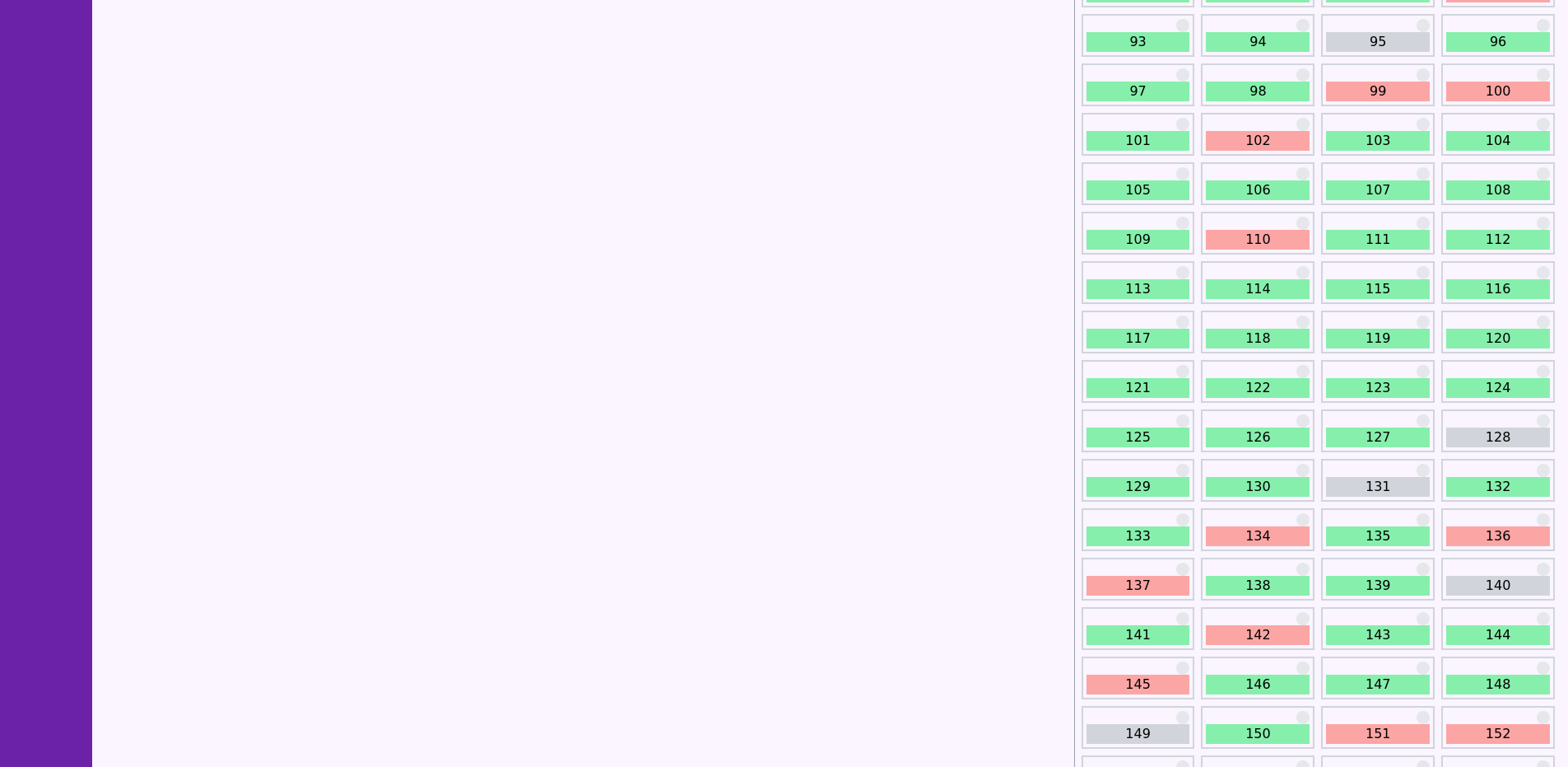
click at [1246, 625] on link "142" at bounding box center [1257, 635] width 104 height 20
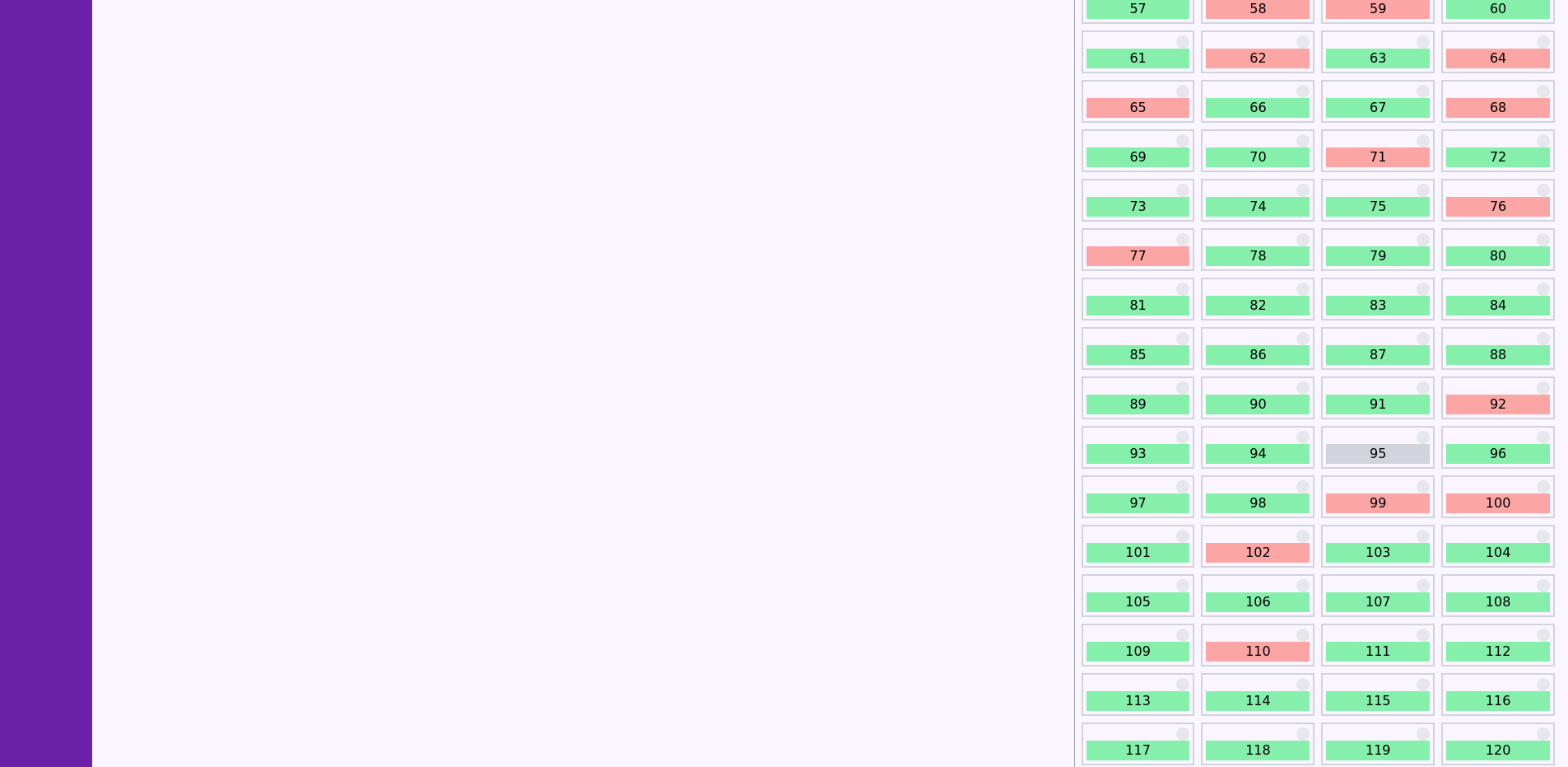
scroll to position [1235, 0]
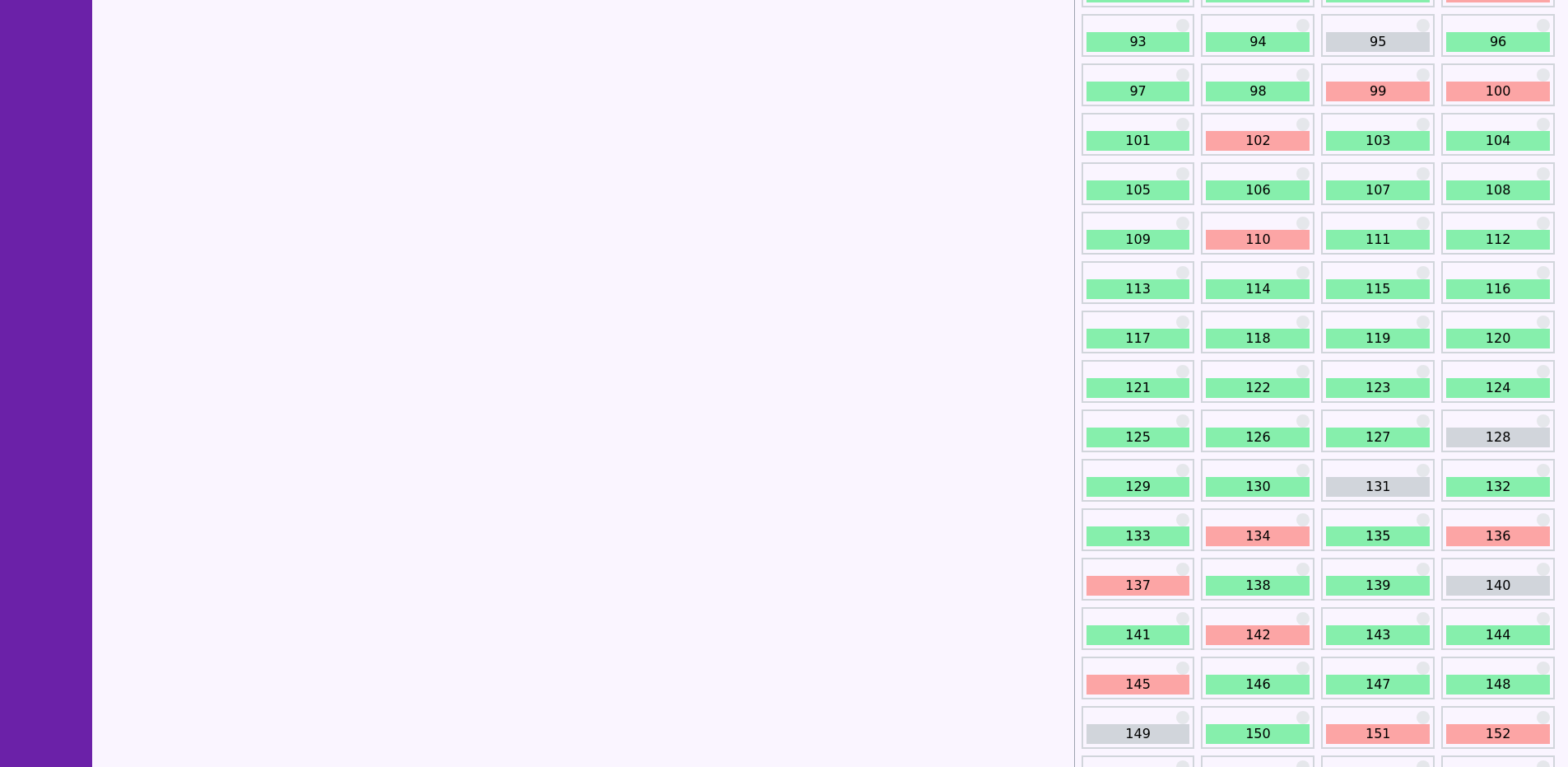
click at [1131, 585] on link "137" at bounding box center [1138, 585] width 104 height 20
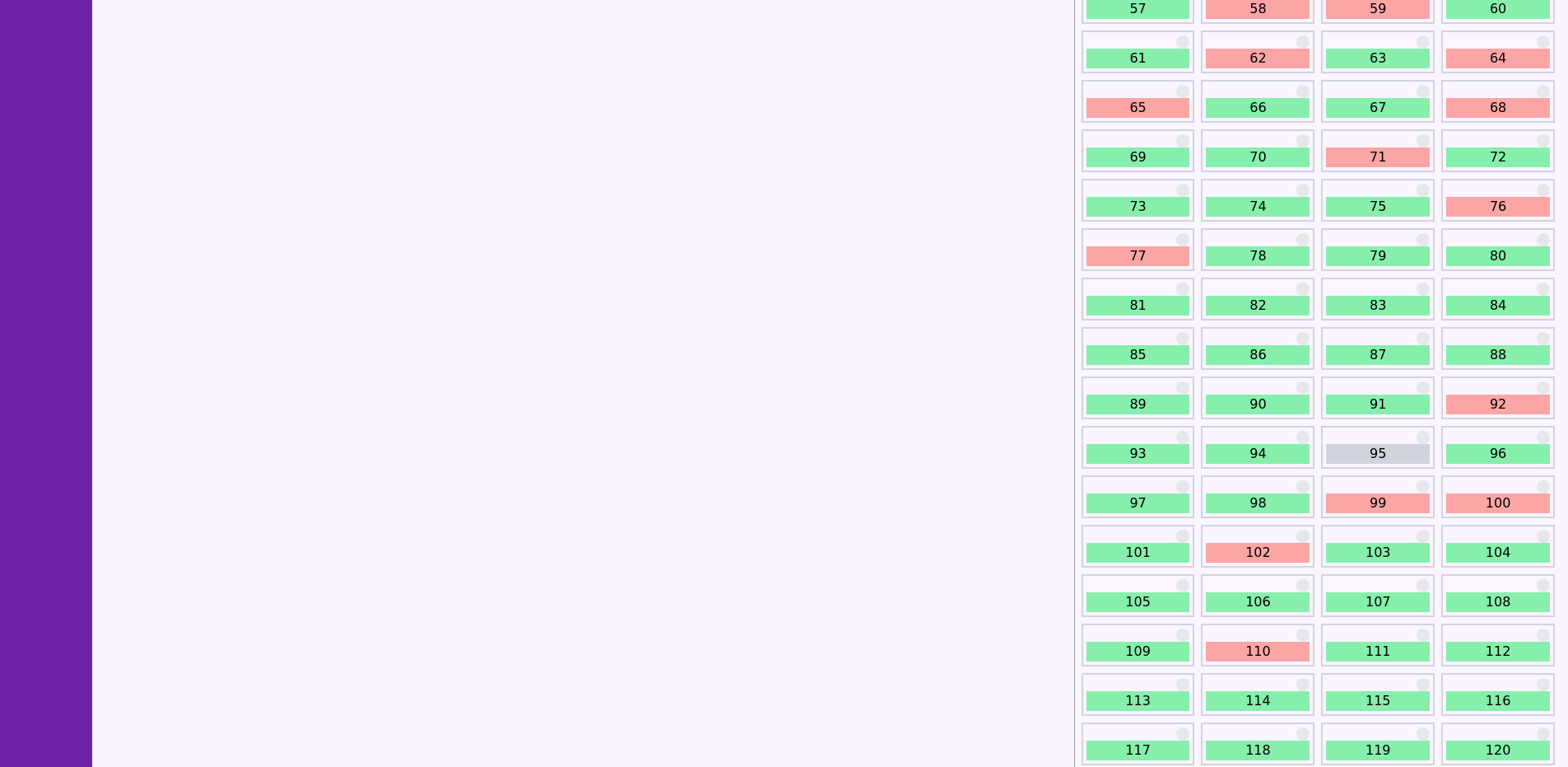
scroll to position [1235, 0]
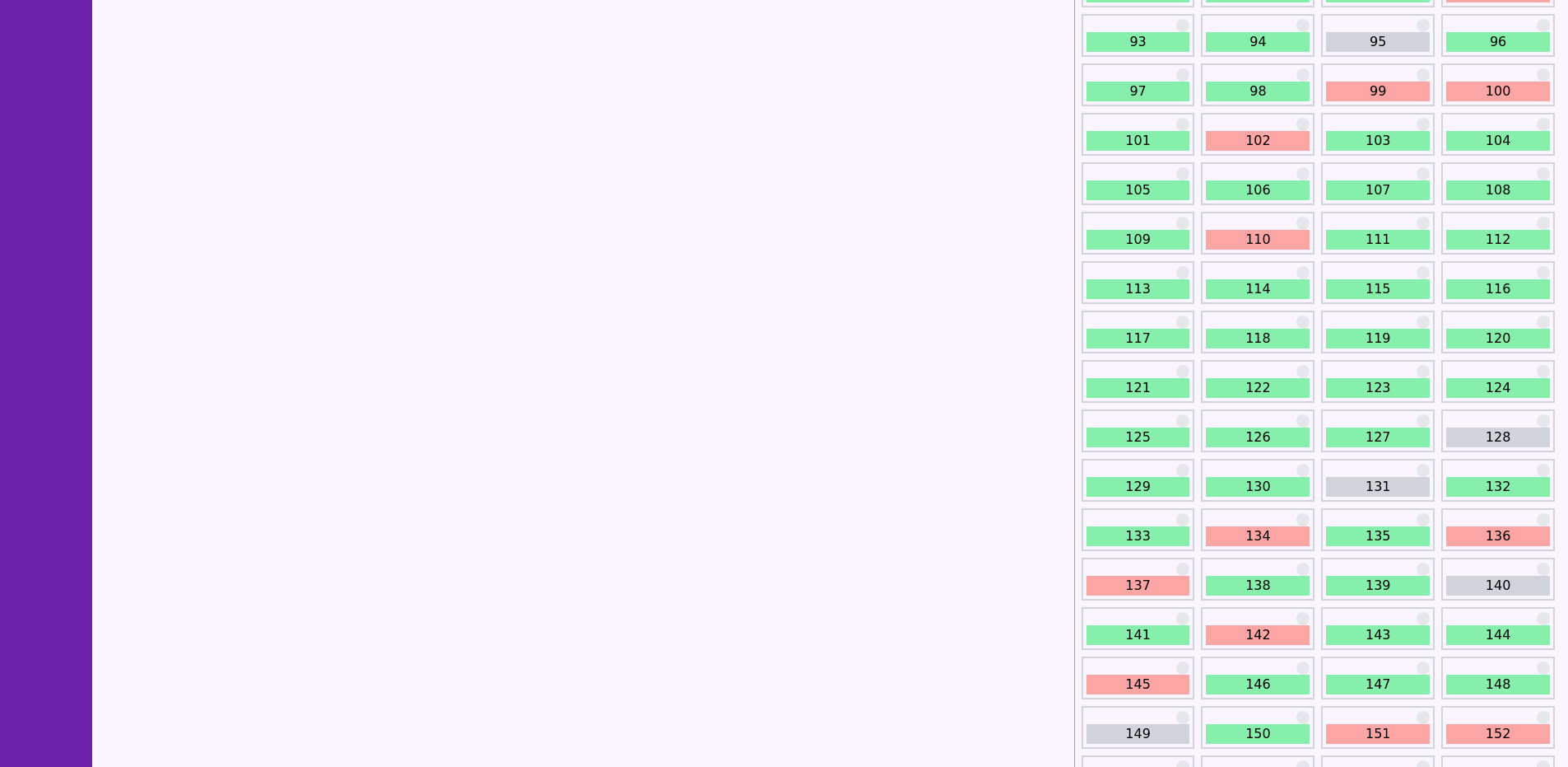
click at [1245, 539] on link "134" at bounding box center [1257, 536] width 104 height 20
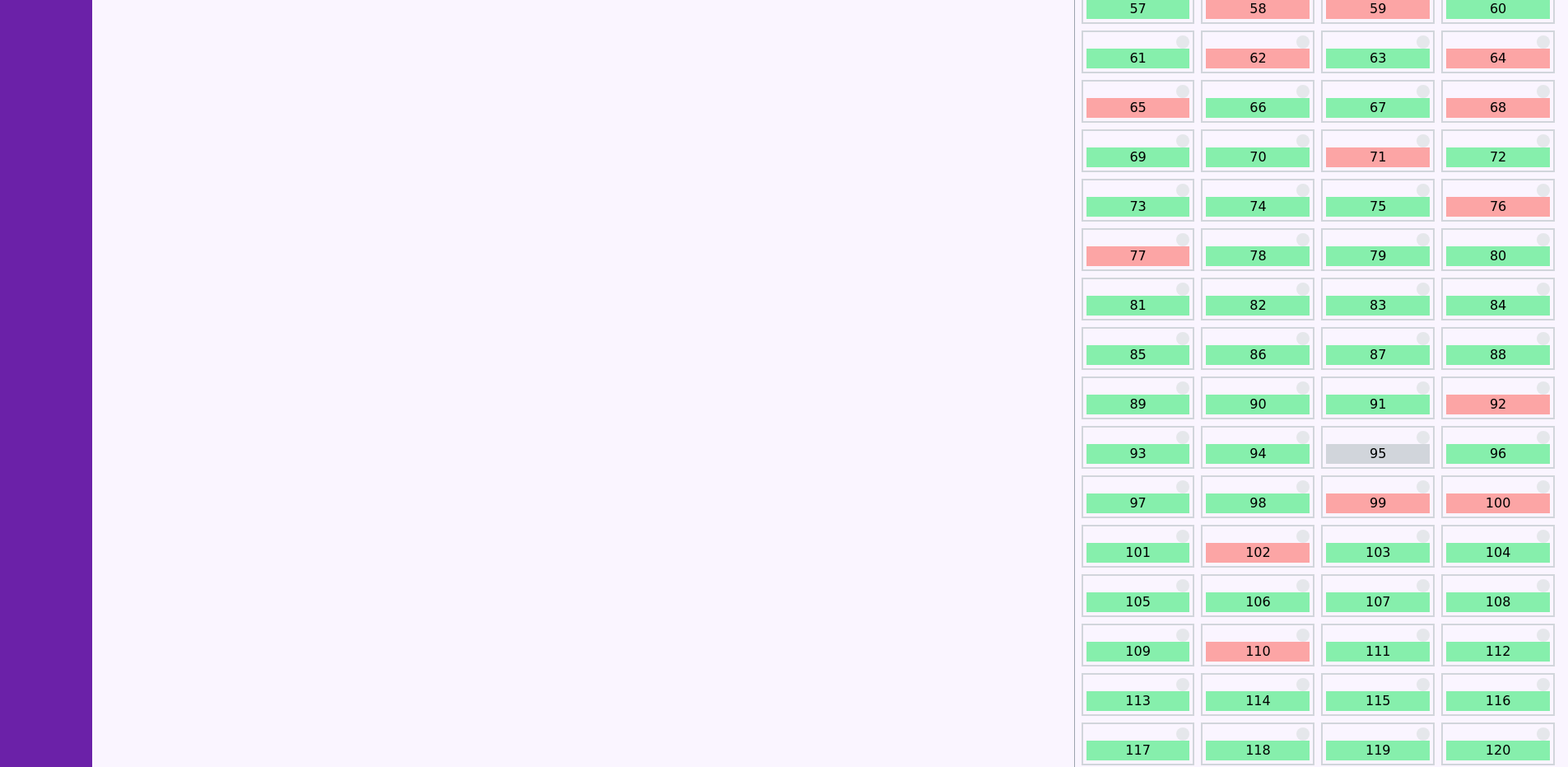
scroll to position [1235, 0]
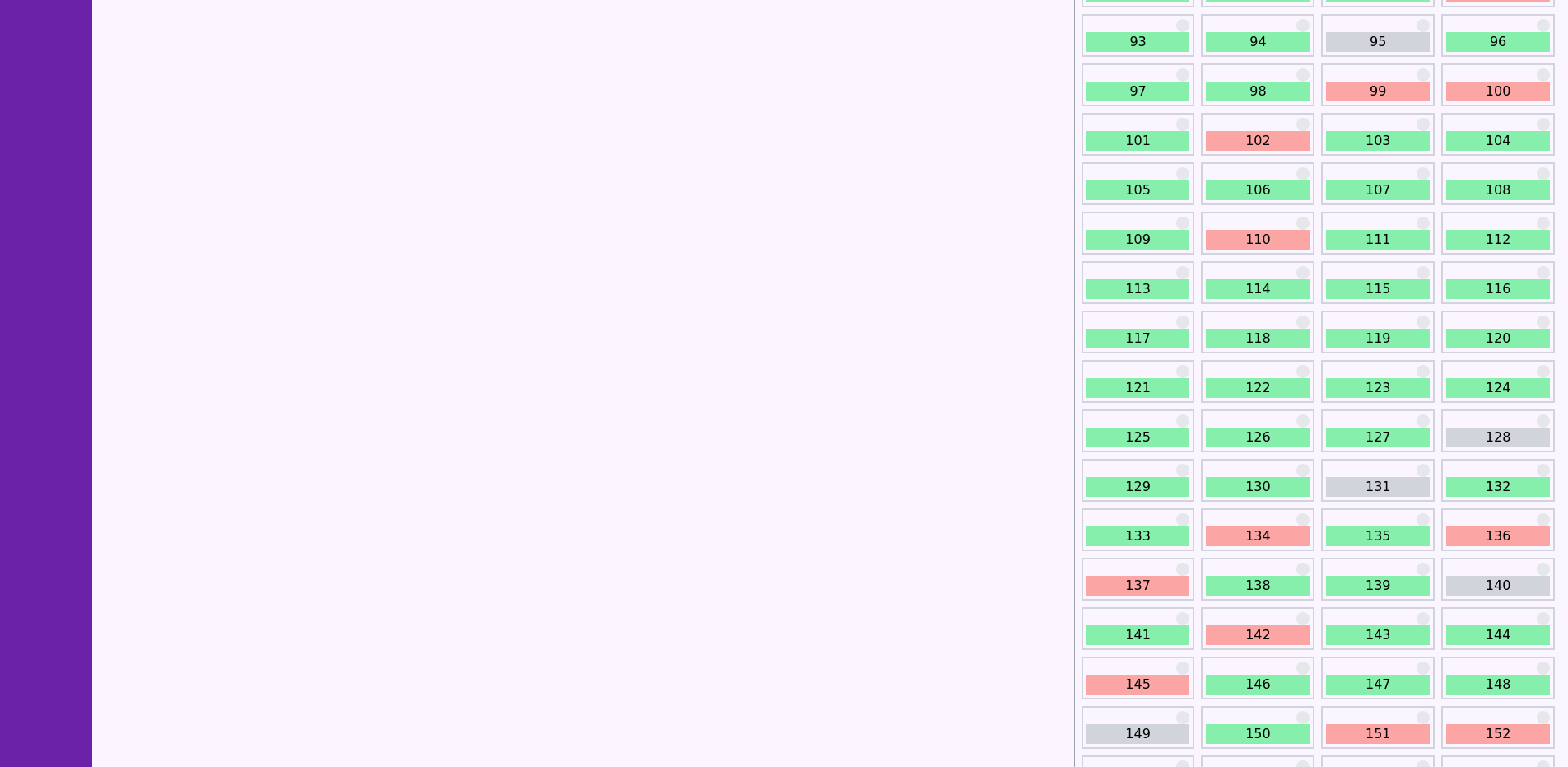
click at [1469, 535] on link "136" at bounding box center [1497, 536] width 104 height 20
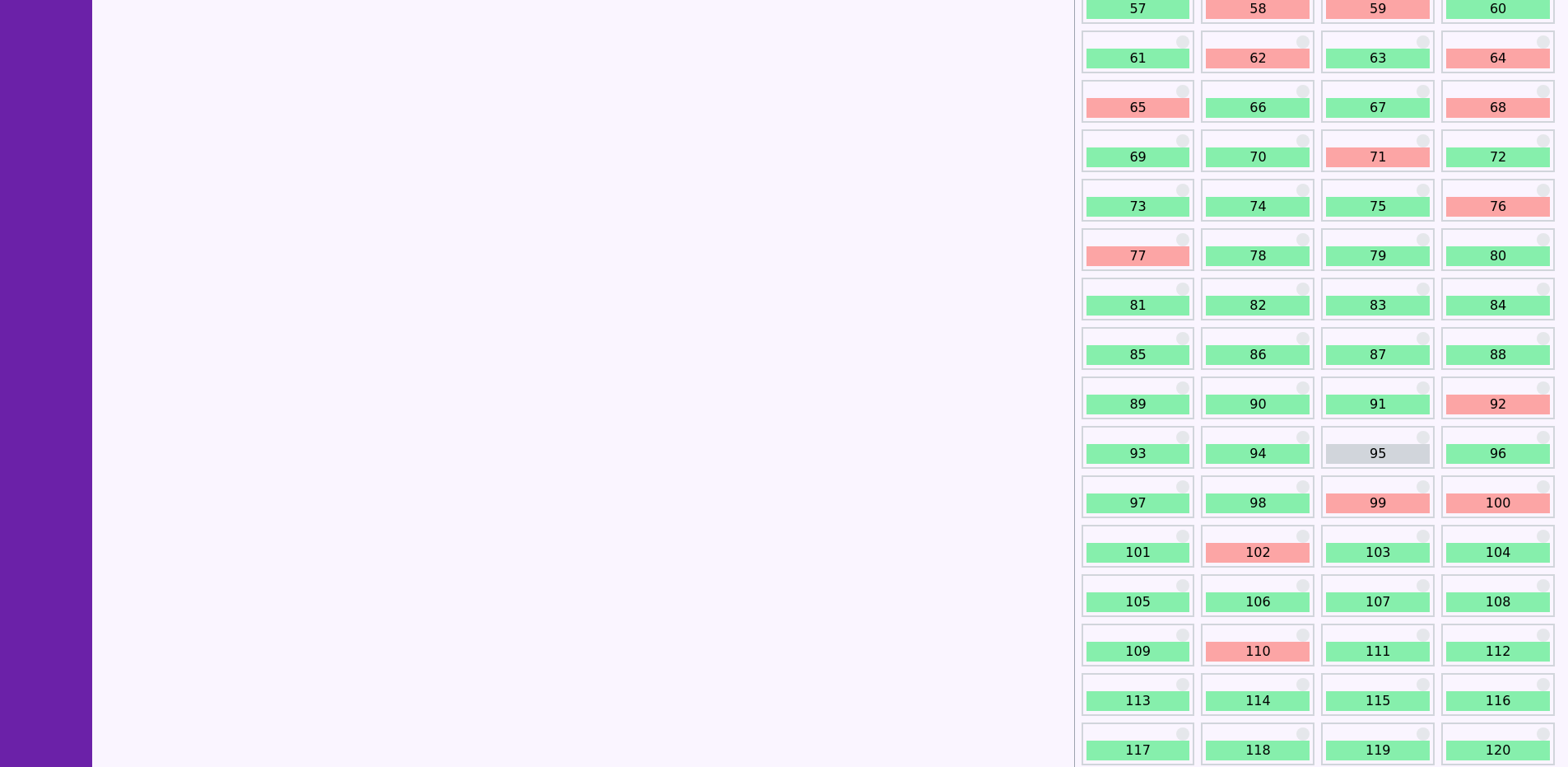
scroll to position [1235, 0]
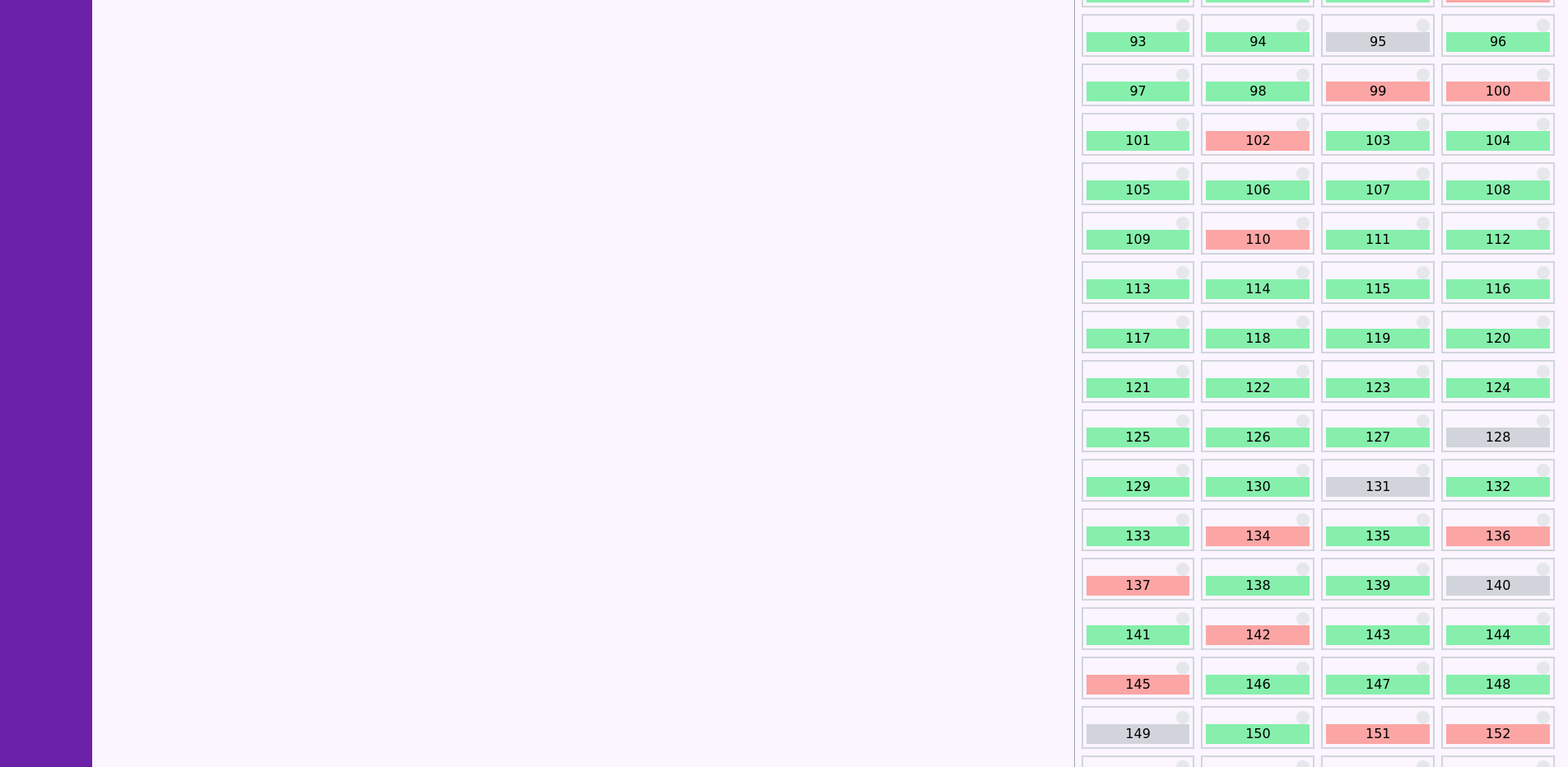
click at [1256, 530] on link "134" at bounding box center [1257, 536] width 104 height 20
click at [1216, 240] on link "110" at bounding box center [1257, 240] width 104 height 20
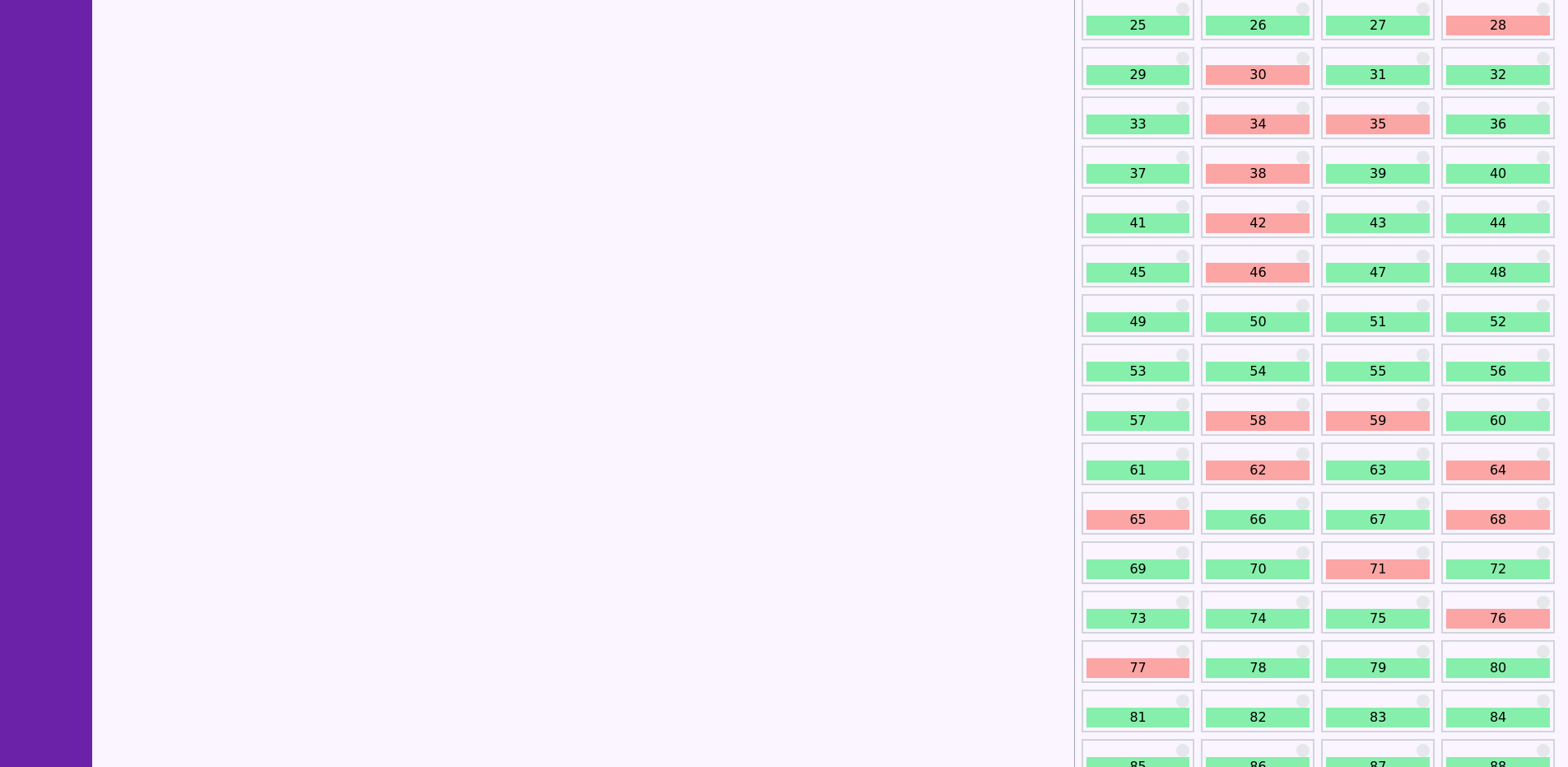
scroll to position [1235, 0]
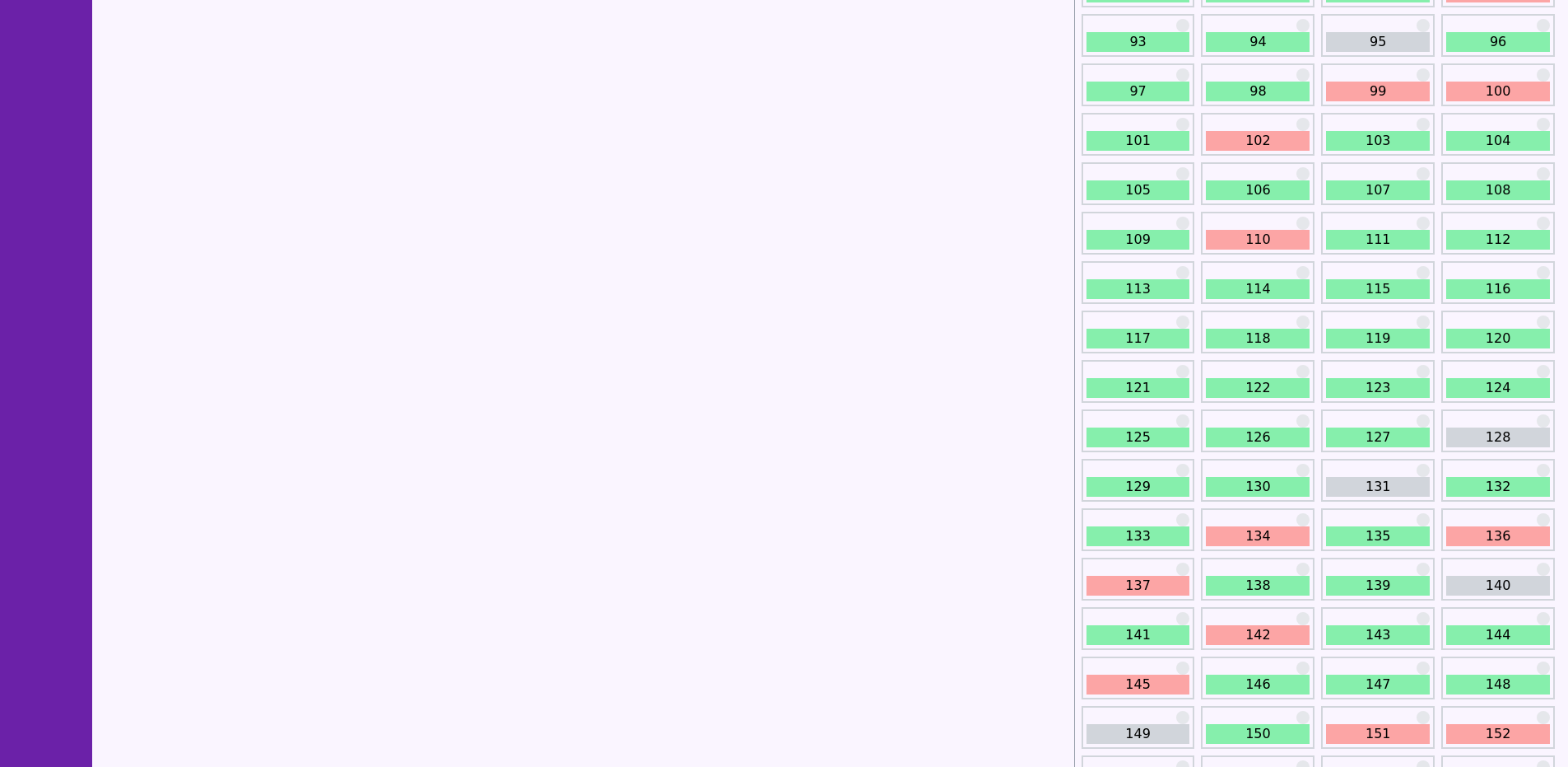
click at [1248, 140] on link "102" at bounding box center [1257, 141] width 104 height 20
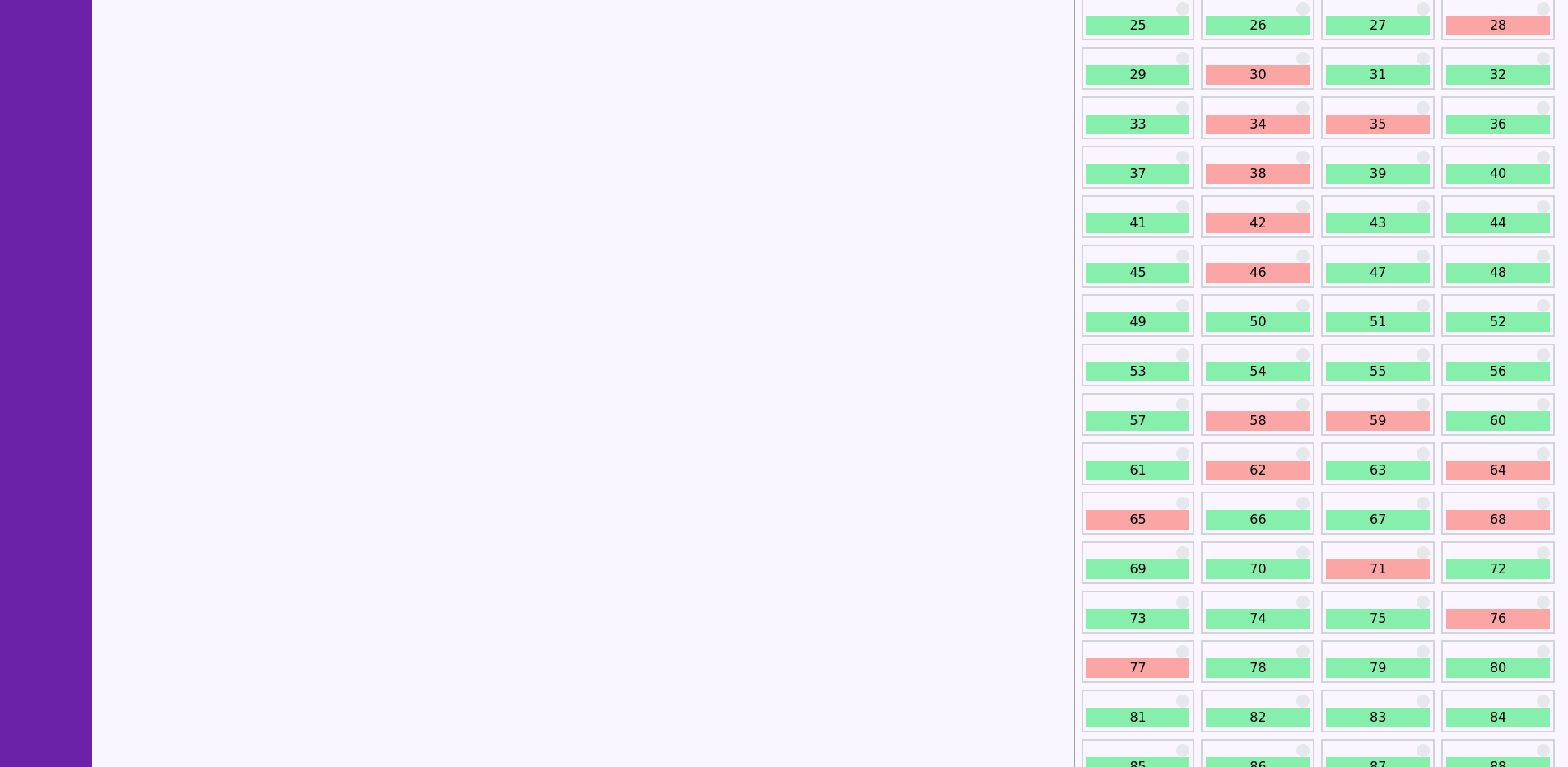
scroll to position [824, 0]
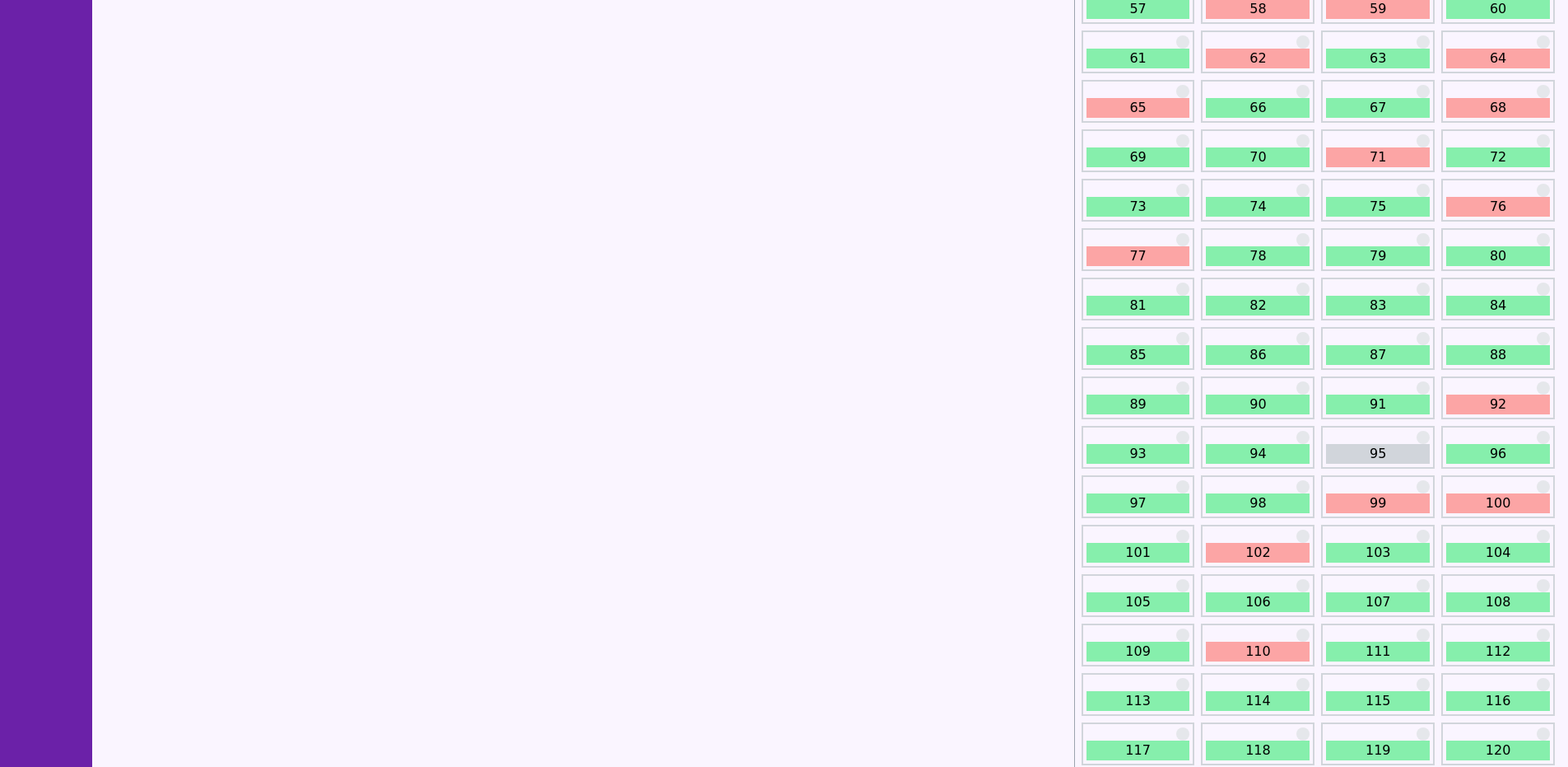
click at [1366, 506] on link "99" at bounding box center [1377, 503] width 104 height 20
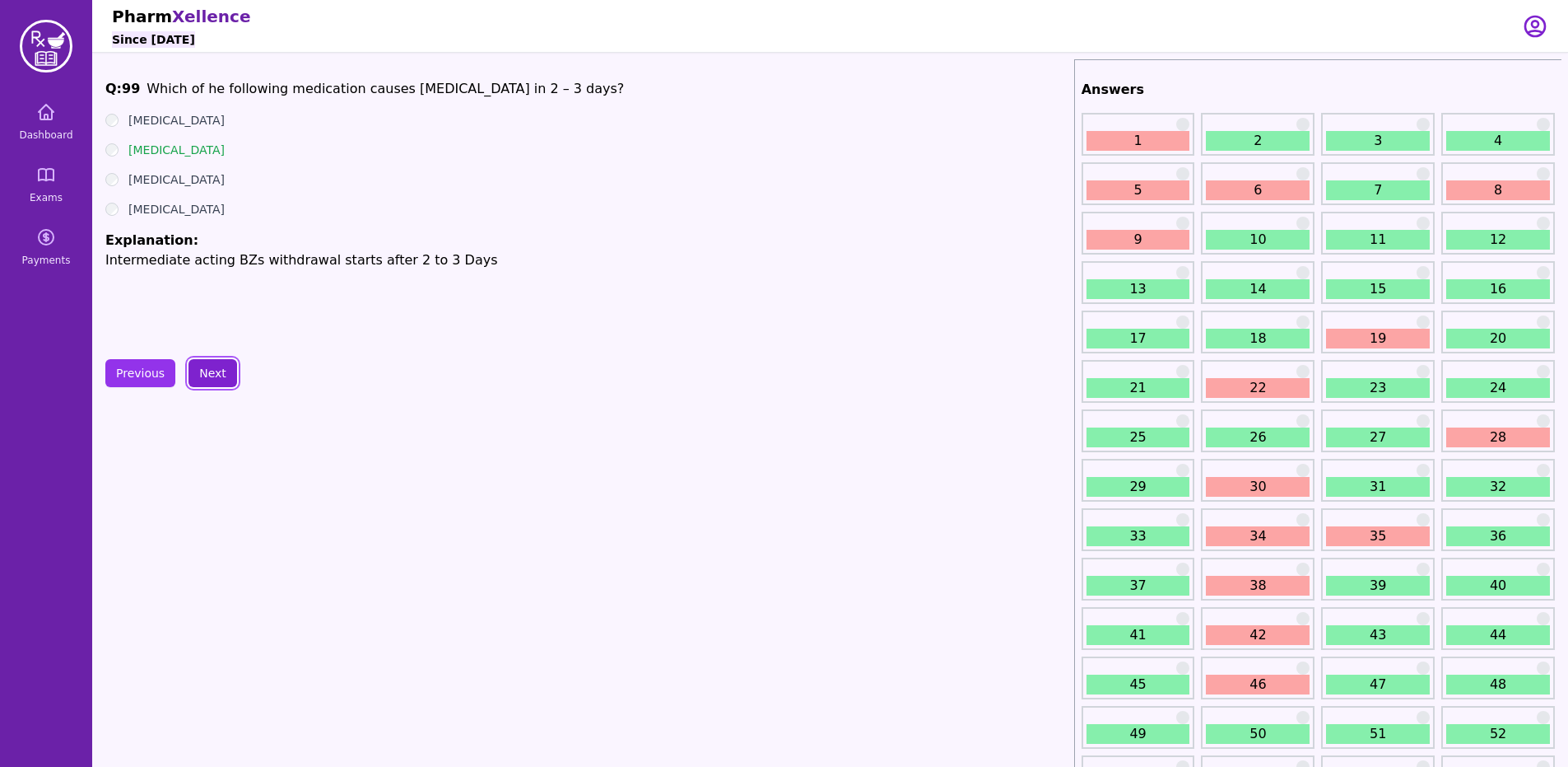
click at [216, 370] on button "Next" at bounding box center [212, 373] width 48 height 28
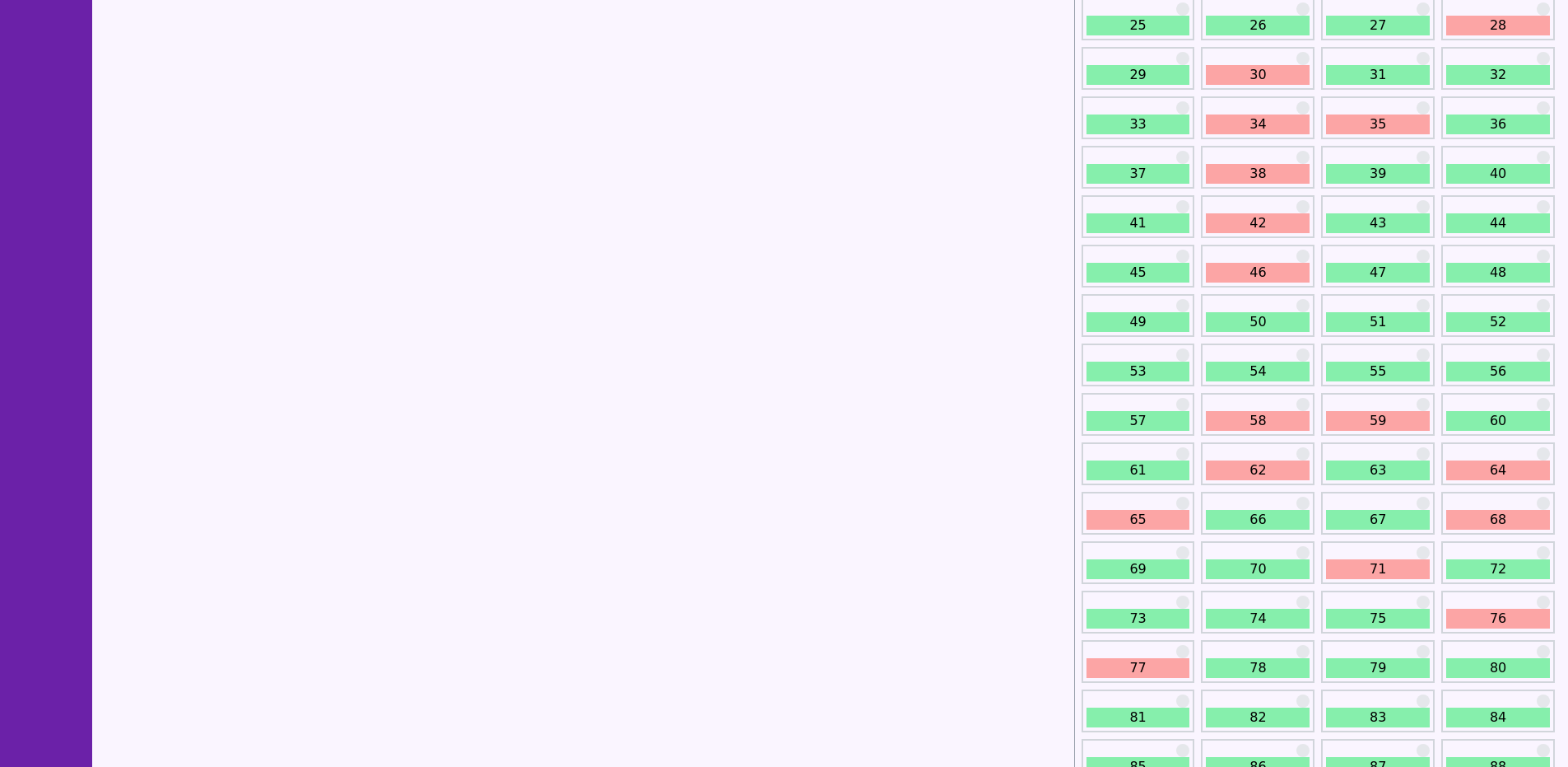
scroll to position [824, 0]
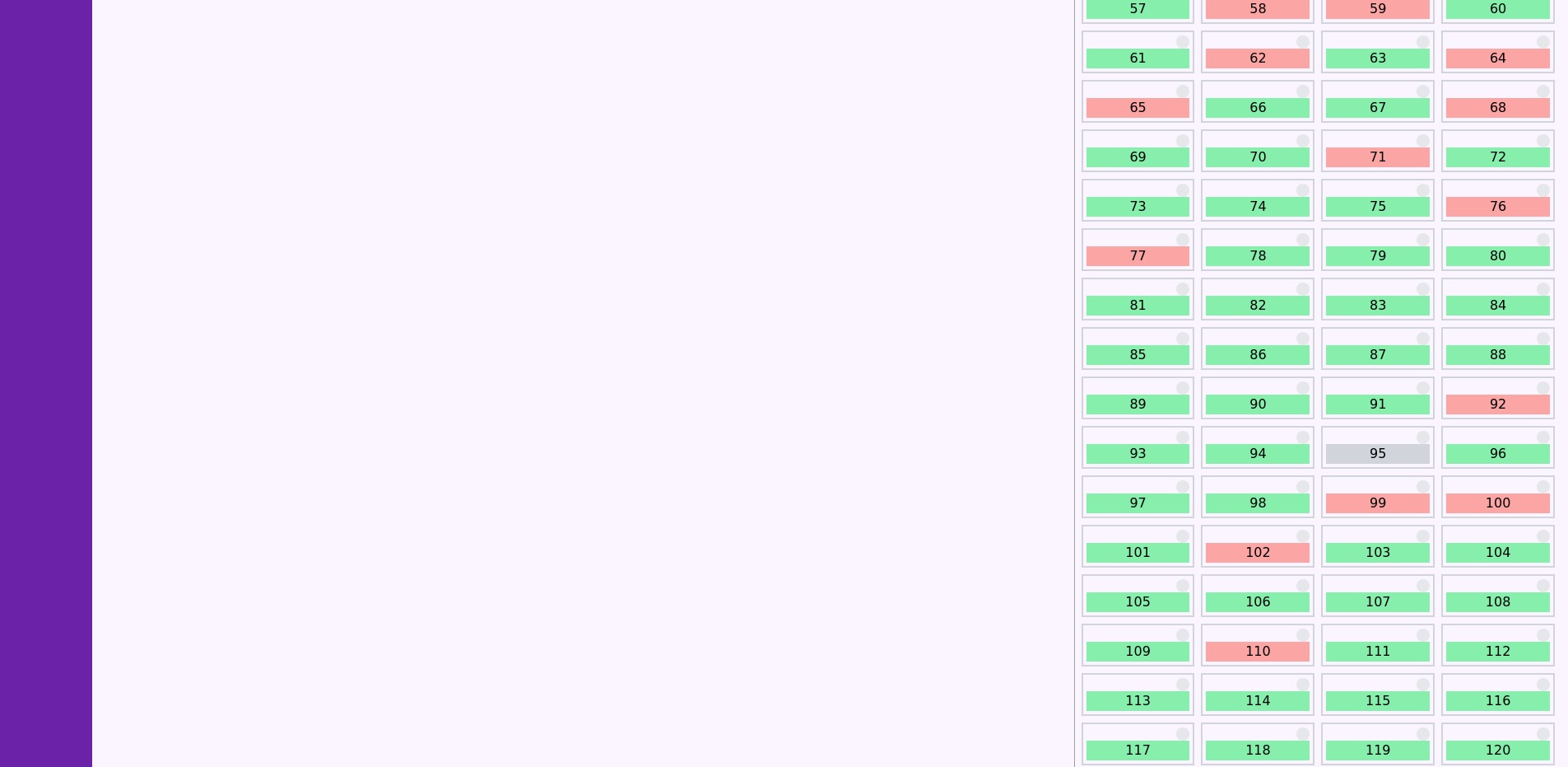
click at [1361, 501] on link "99" at bounding box center [1377, 503] width 104 height 20
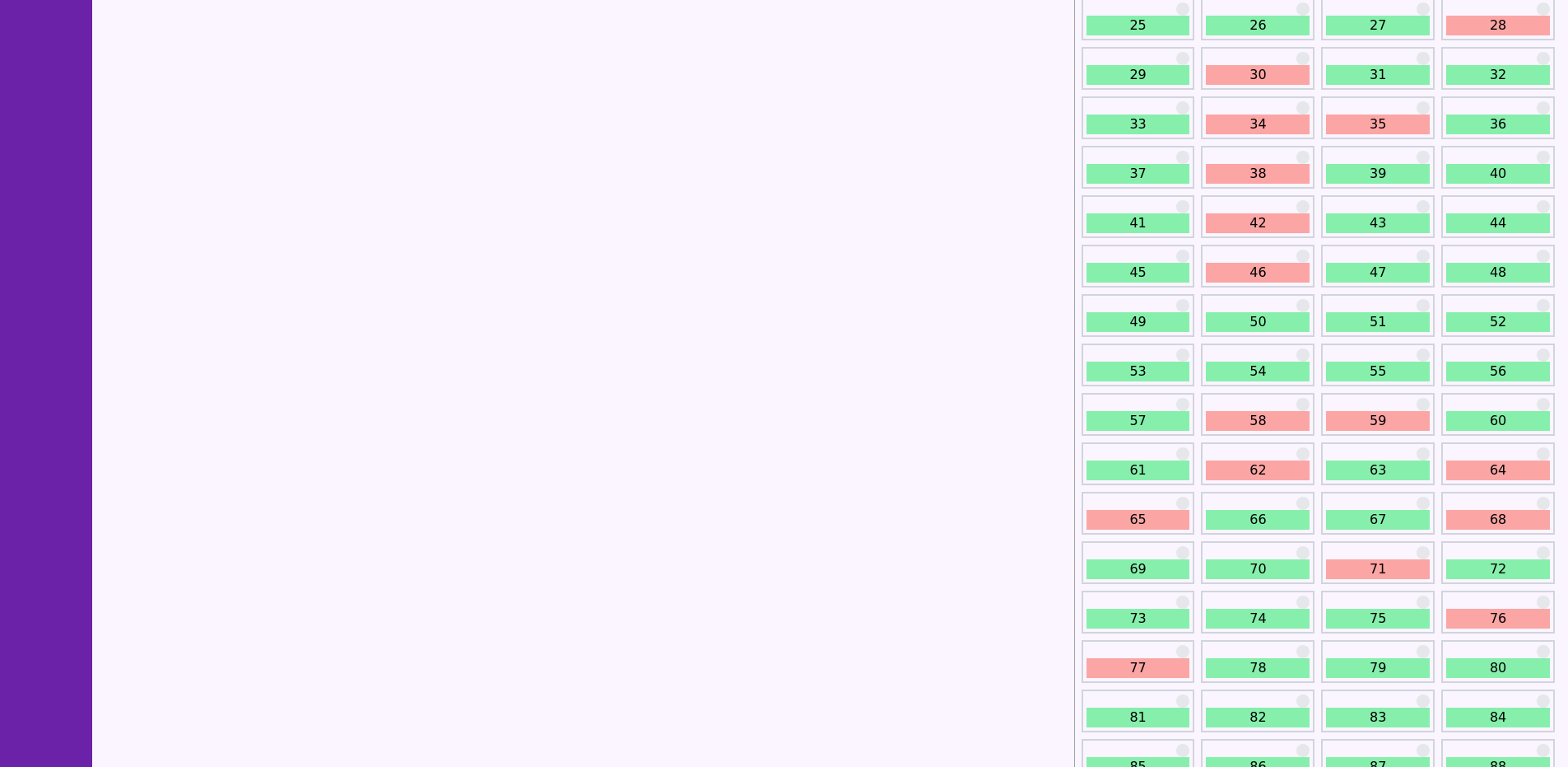
scroll to position [824, 0]
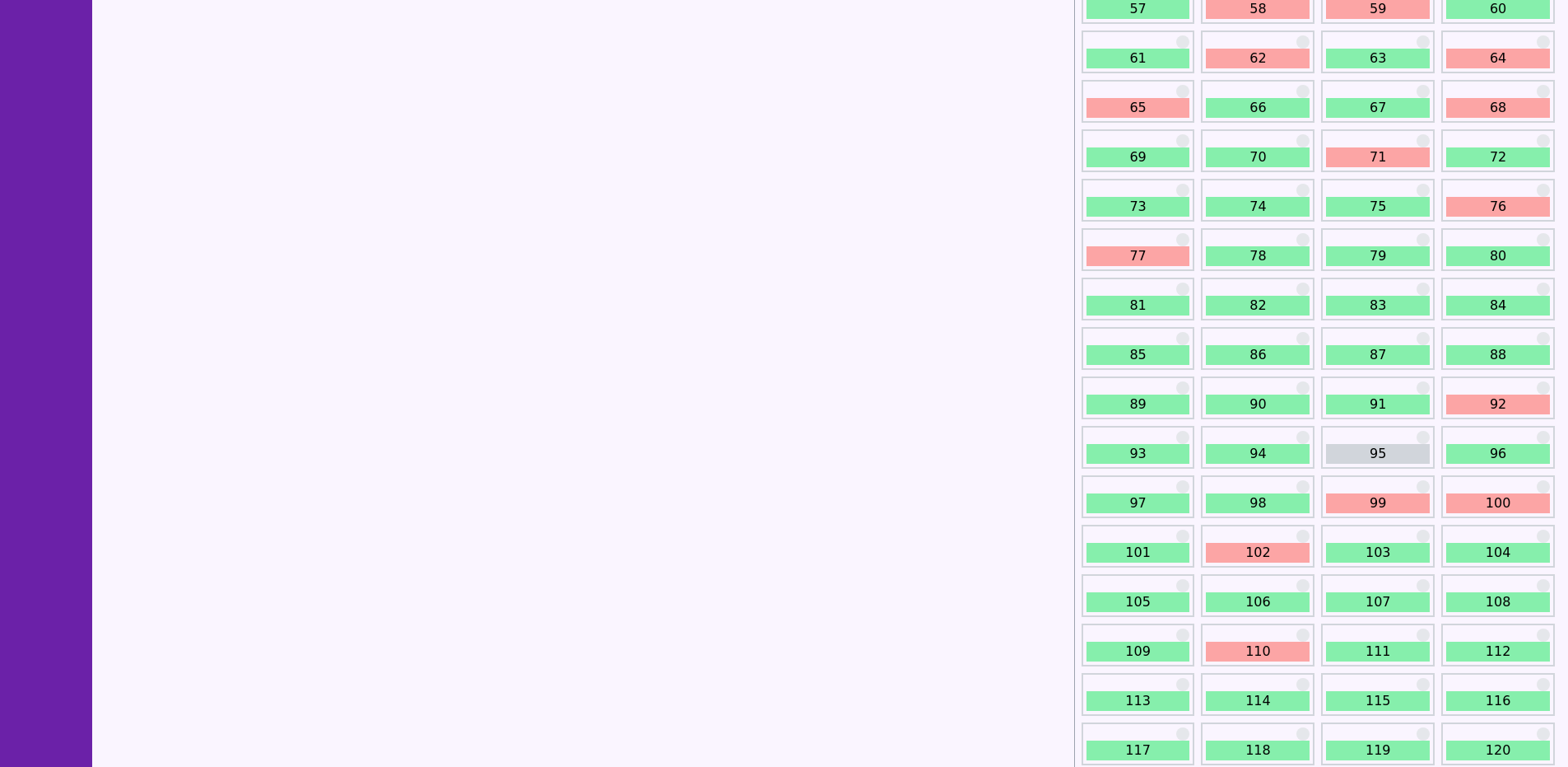
click at [1468, 413] on link "92" at bounding box center [1497, 405] width 104 height 20
click at [1468, 410] on link "92" at bounding box center [1497, 405] width 104 height 20
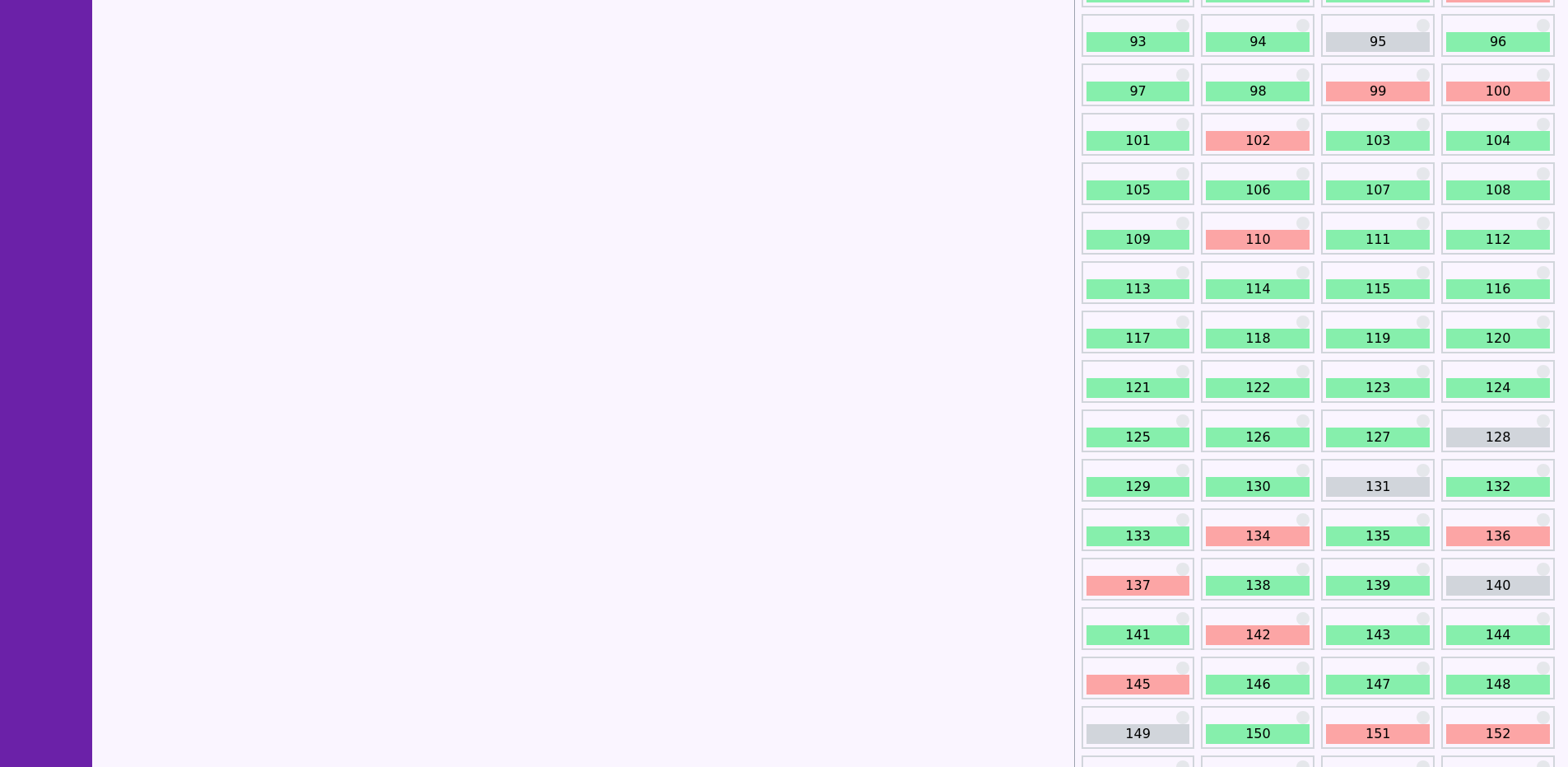
scroll to position [824, 0]
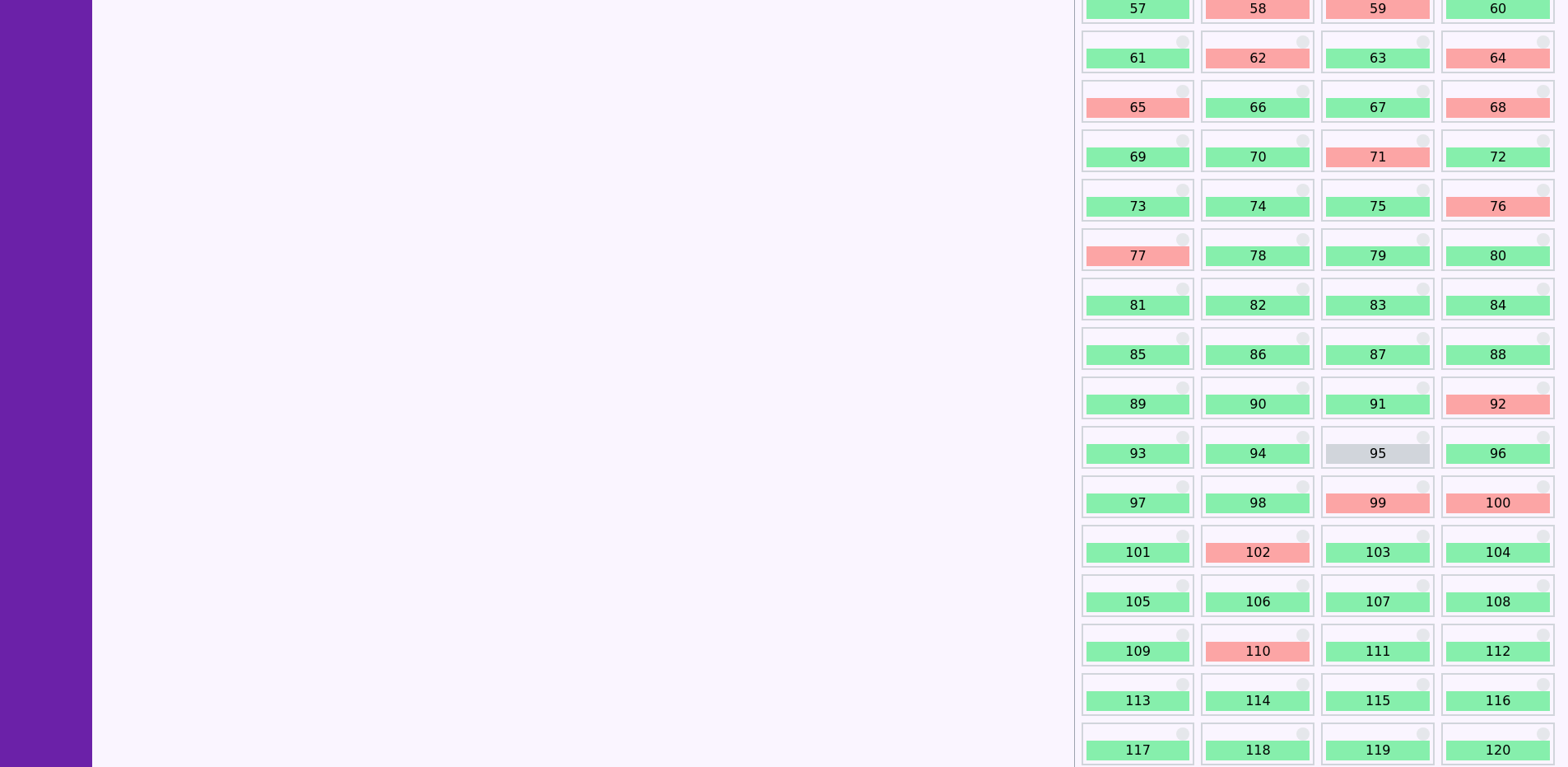
click at [1359, 451] on link "95" at bounding box center [1377, 454] width 104 height 20
